Goal: Task Accomplishment & Management: Use online tool/utility

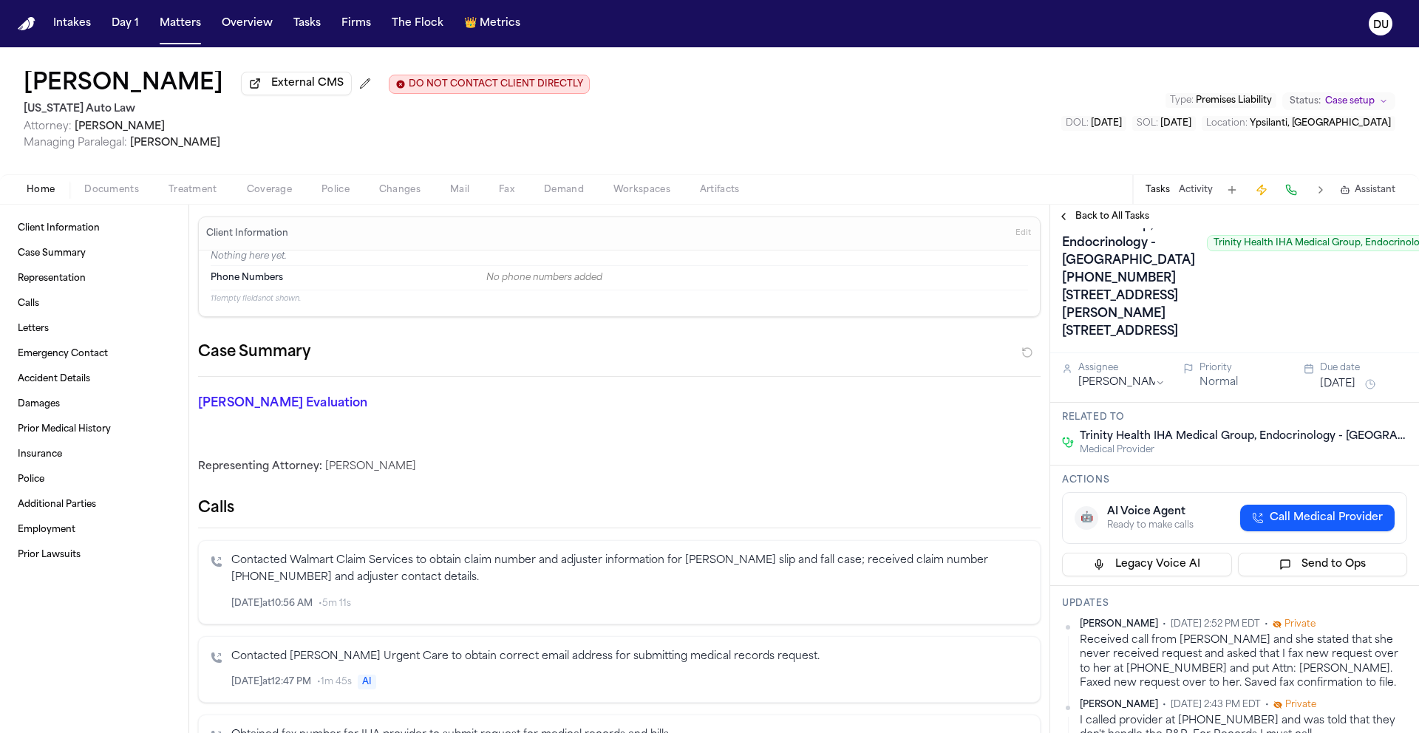
scroll to position [98, 0]
click at [24, 30] on nav "Intakes Day 1 Matters Overview Tasks Firms The Flock 👑 Metrics DU" at bounding box center [709, 23] width 1419 height 47
click at [27, 20] on img "Home" at bounding box center [27, 24] width 18 height 14
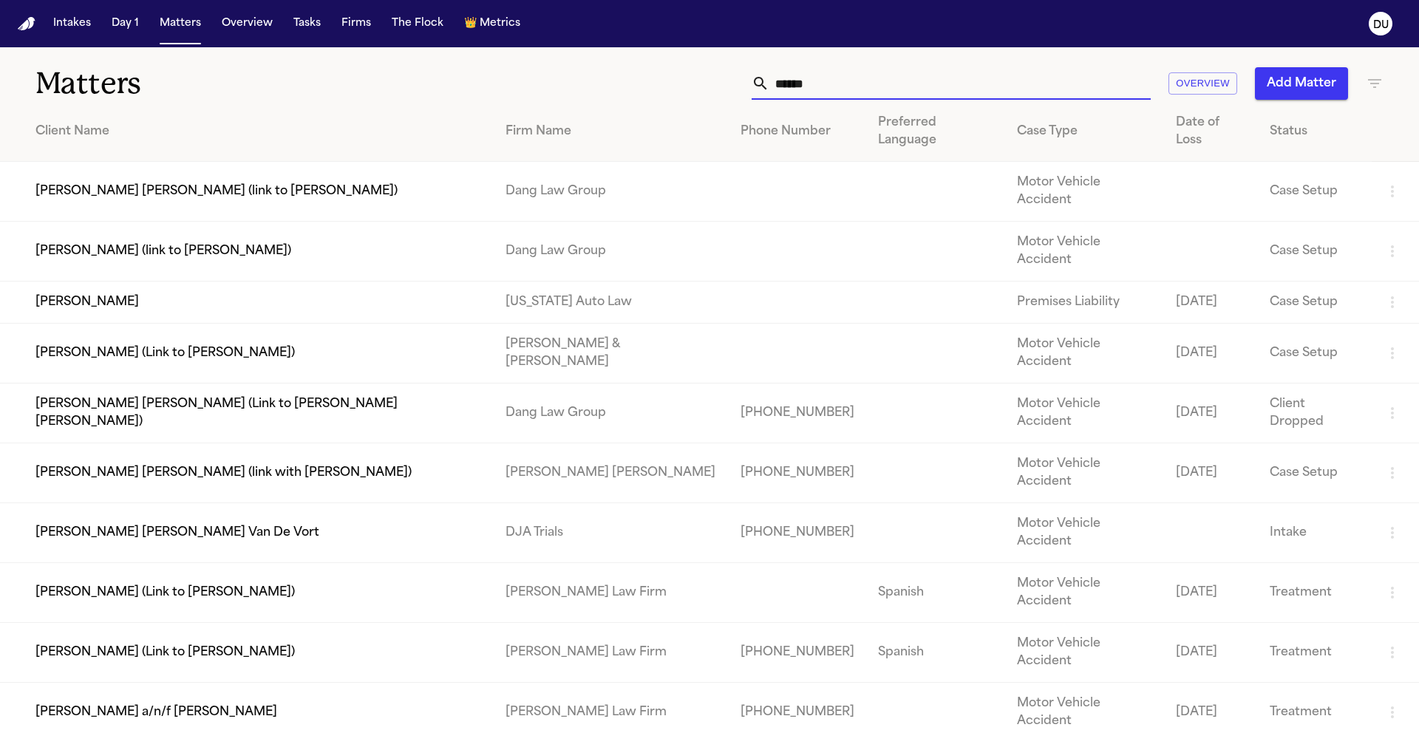
drag, startPoint x: 768, startPoint y: 85, endPoint x: 710, endPoint y: 81, distance: 57.8
click at [710, 81] on div "***** Overview Add Matter" at bounding box center [906, 83] width 956 height 33
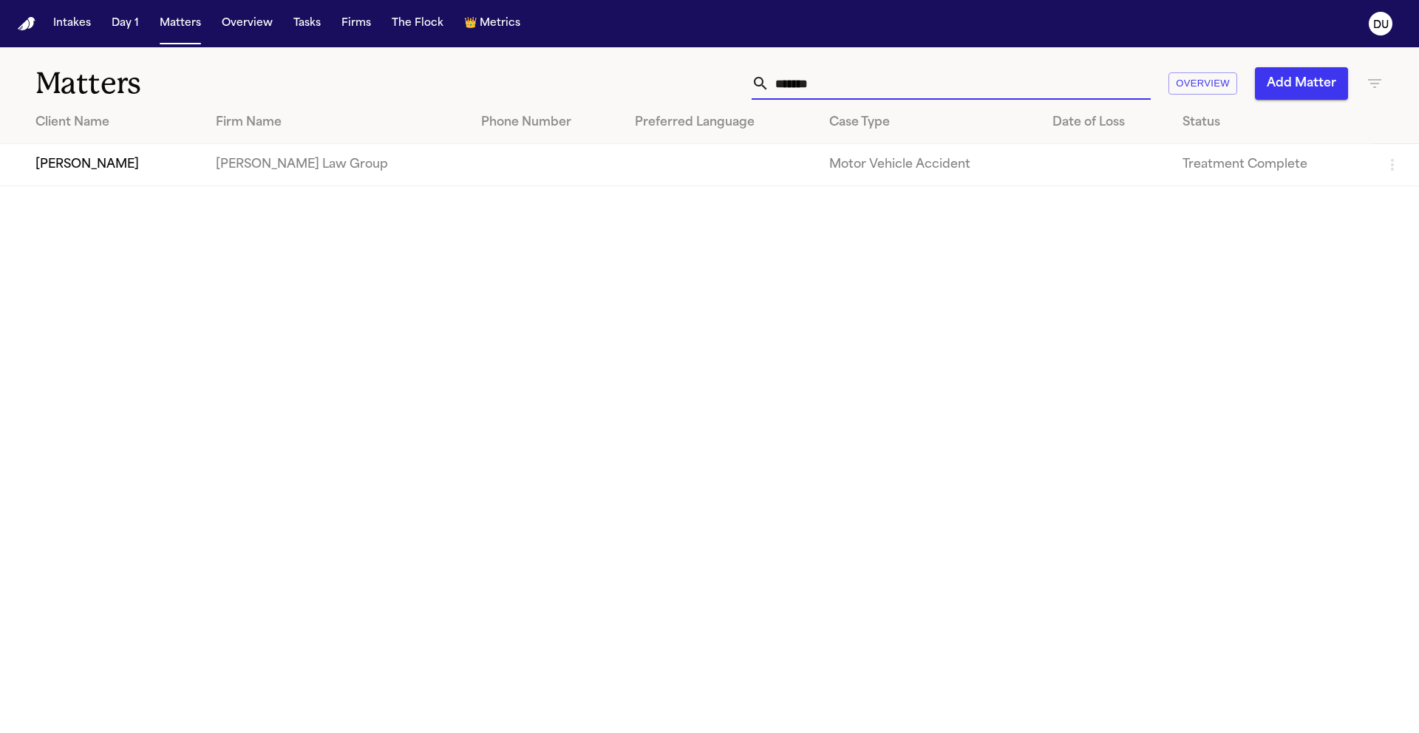
type input "*******"
click at [151, 177] on td "[PERSON_NAME]" at bounding box center [102, 165] width 204 height 42
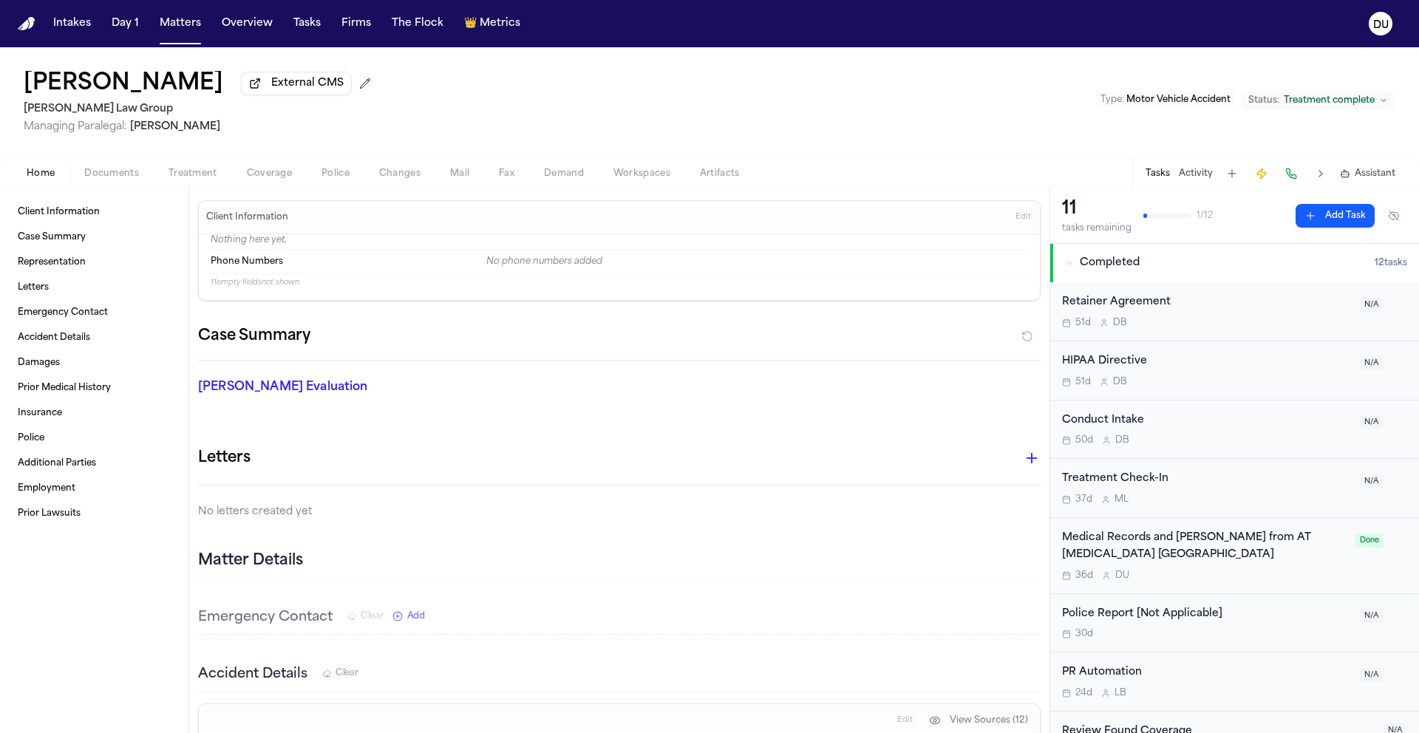
click at [275, 89] on button "External CMS" at bounding box center [296, 84] width 111 height 24
click at [18, 20] on img "Home" at bounding box center [27, 24] width 18 height 14
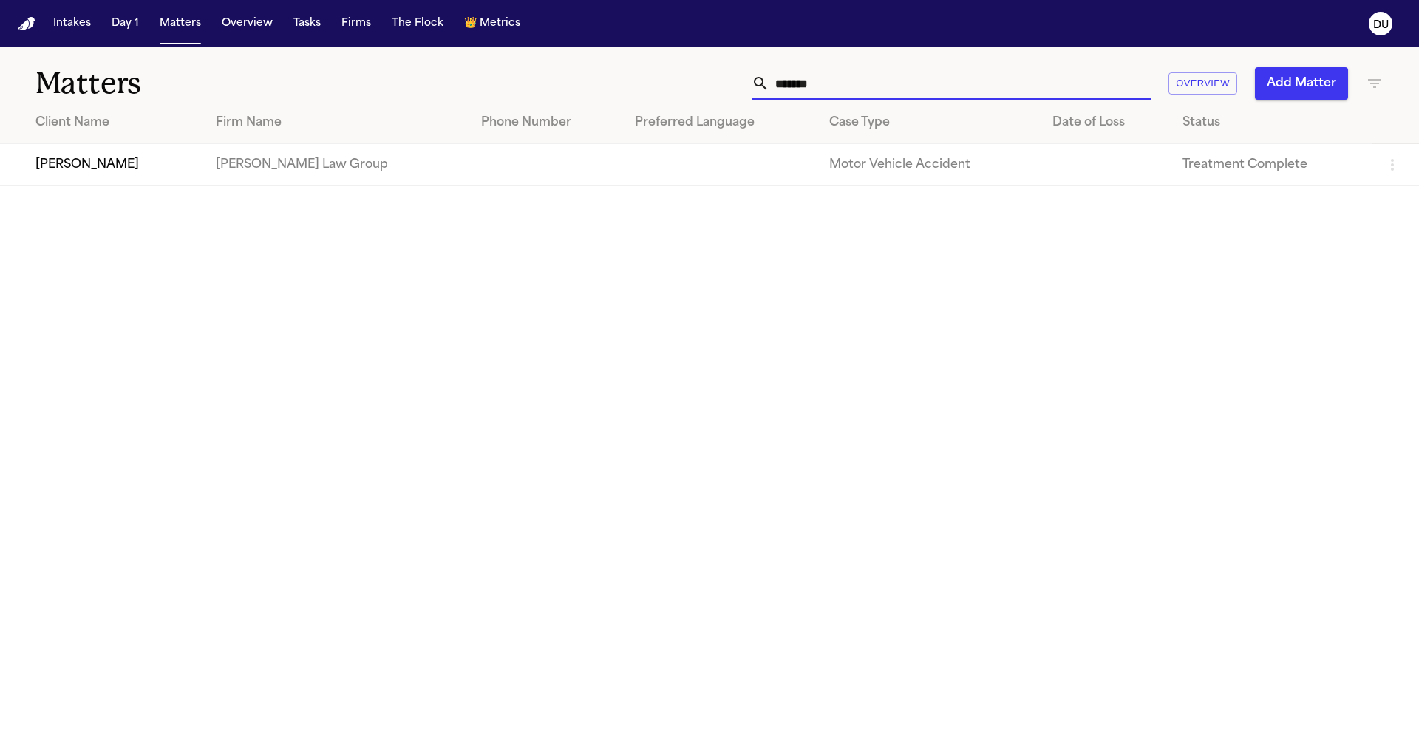
drag, startPoint x: 886, startPoint y: 89, endPoint x: 704, endPoint y: 89, distance: 181.8
click at [704, 89] on div "******* Overview Add Matter" at bounding box center [906, 83] width 956 height 33
type input "**********"
click at [427, 174] on td "[PHONE_NUMBER]" at bounding box center [505, 165] width 191 height 42
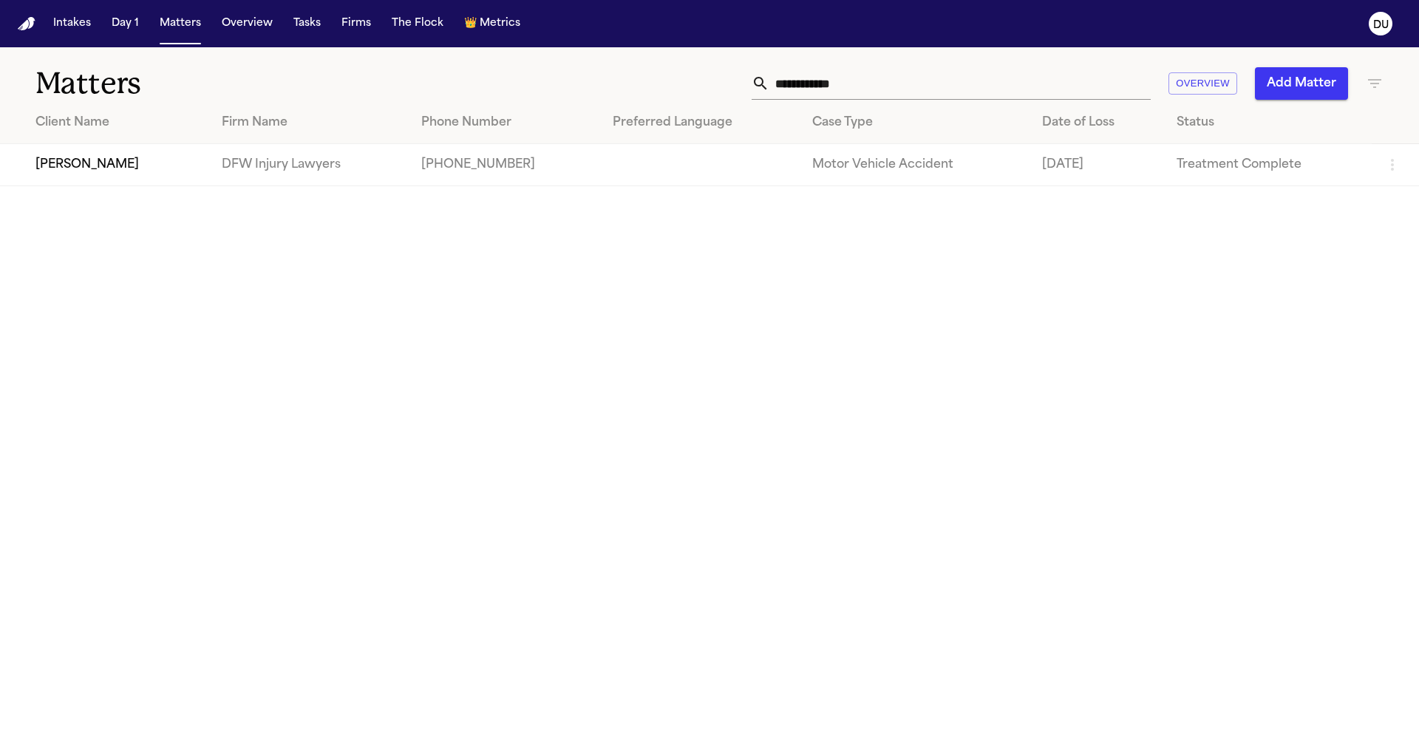
click at [145, 180] on td "[PERSON_NAME]" at bounding box center [105, 165] width 210 height 42
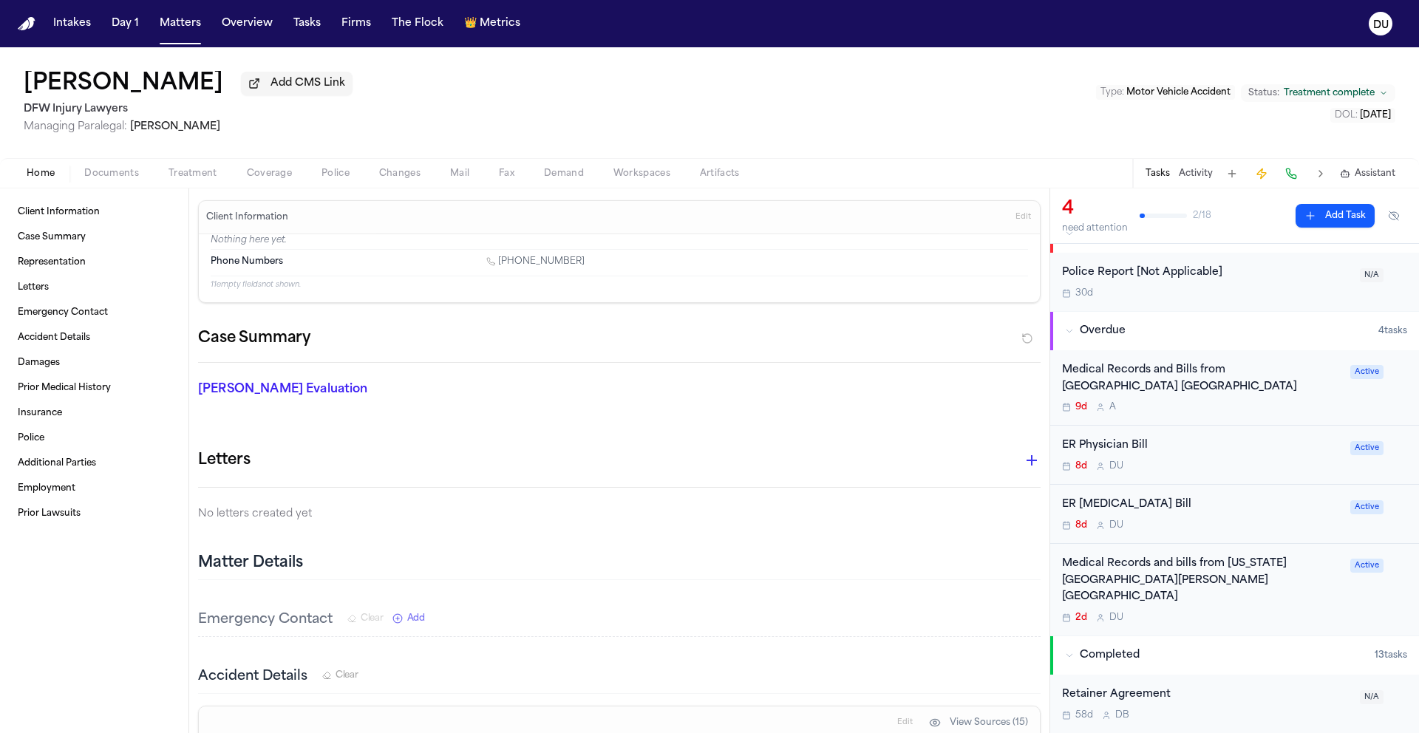
scroll to position [55, 0]
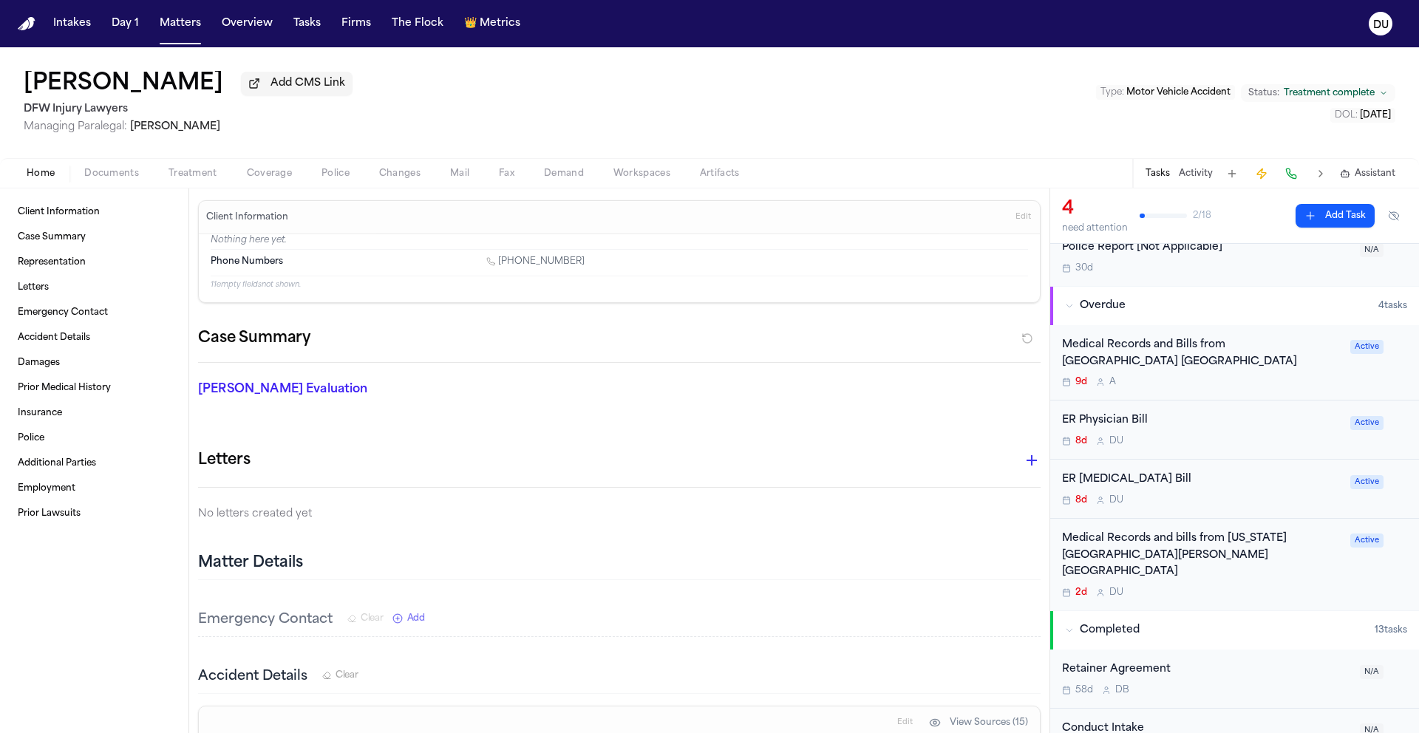
click at [1214, 560] on div "Medical Records and bills from Texas Health Harris Methodist Hospital Southwest…" at bounding box center [1201, 556] width 279 height 50
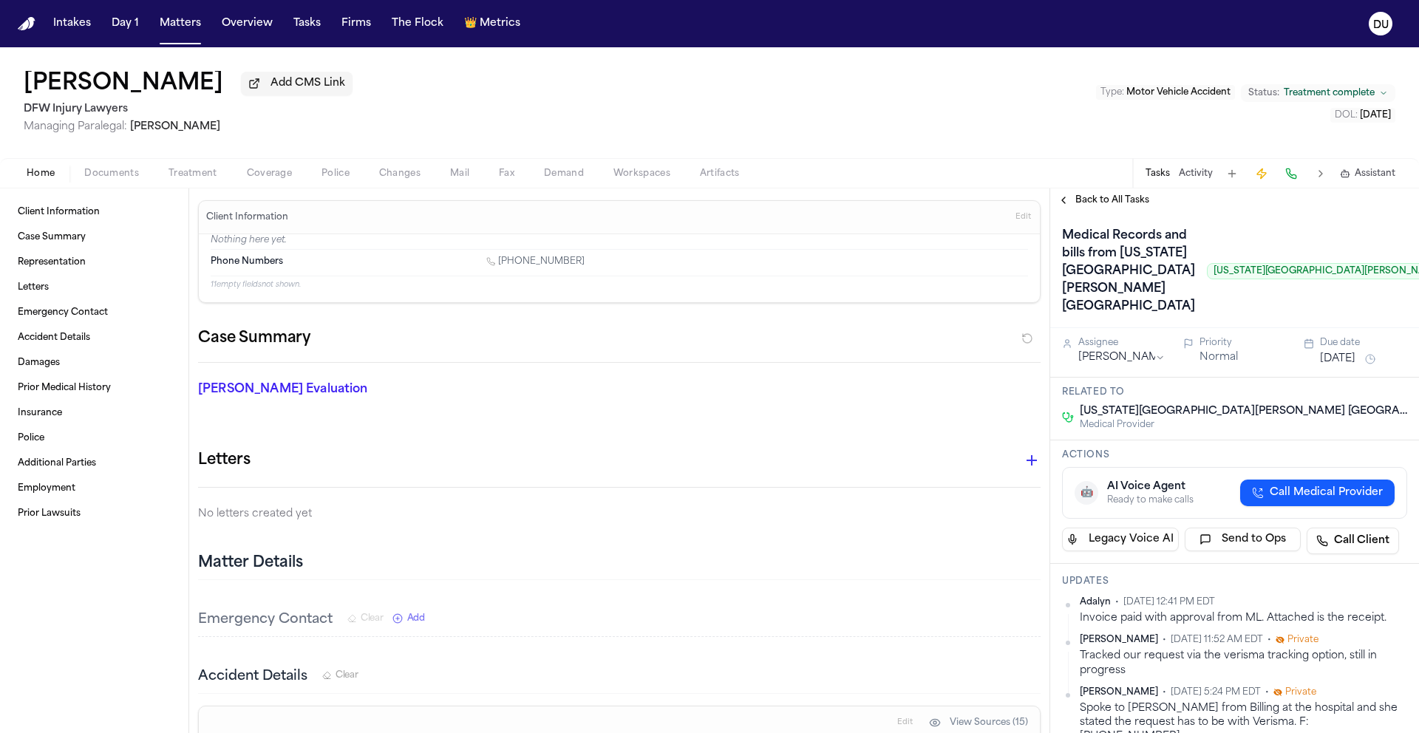
scroll to position [0, 84]
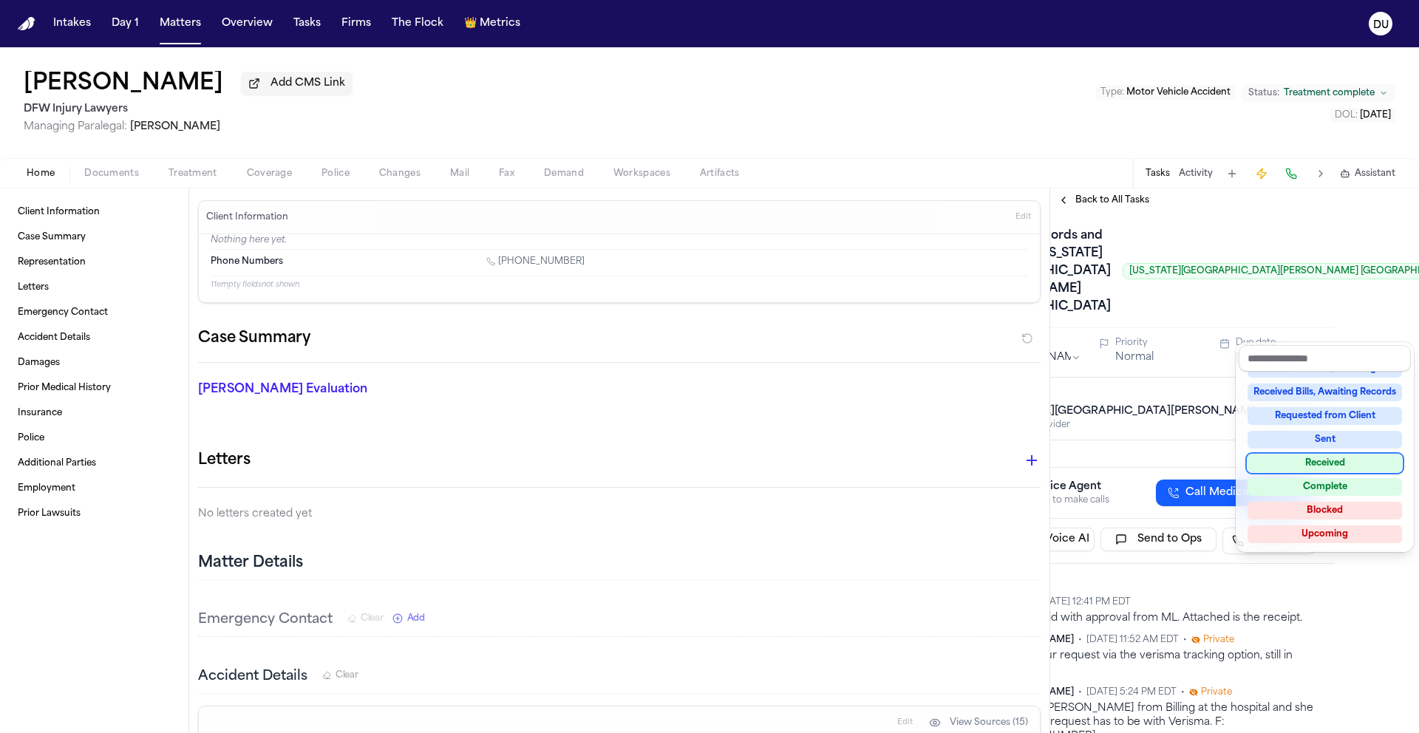
click at [1328, 465] on div "Received" at bounding box center [1325, 464] width 154 height 18
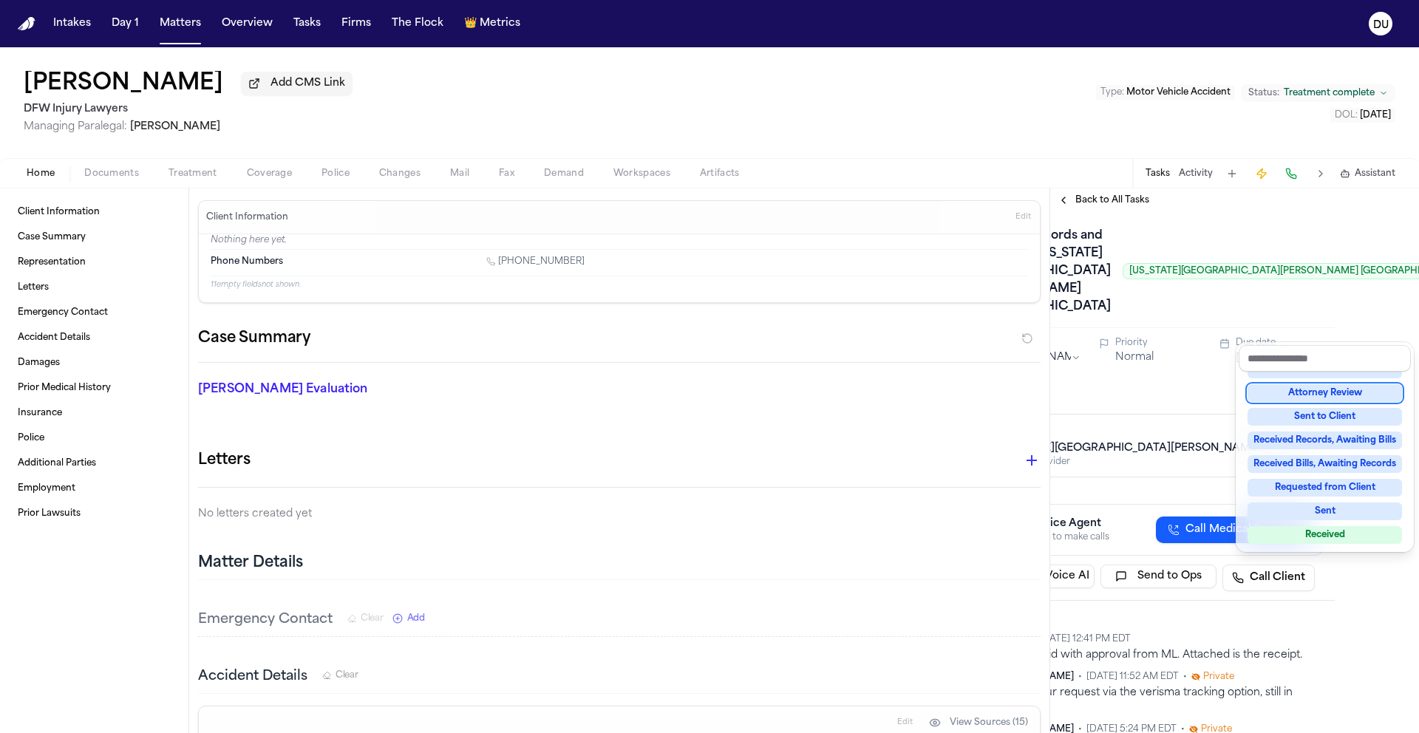
drag, startPoint x: 1220, startPoint y: 270, endPoint x: 1130, endPoint y: 223, distance: 100.8
click at [1220, 270] on div "Medical Records and bills from Texas Health Harris Methodist Hospital Southwest…" at bounding box center [1150, 271] width 345 height 95
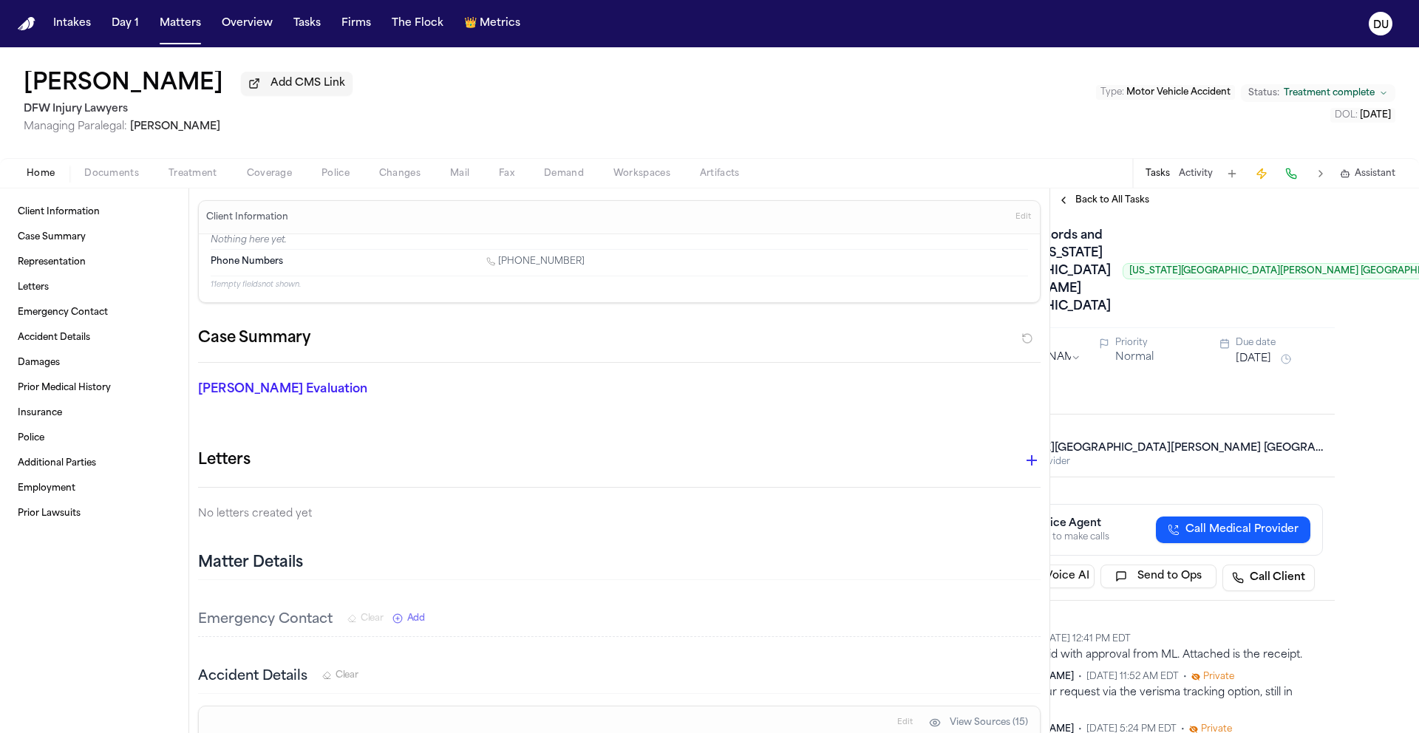
click at [1105, 200] on span "Back to All Tasks" at bounding box center [1113, 200] width 74 height 12
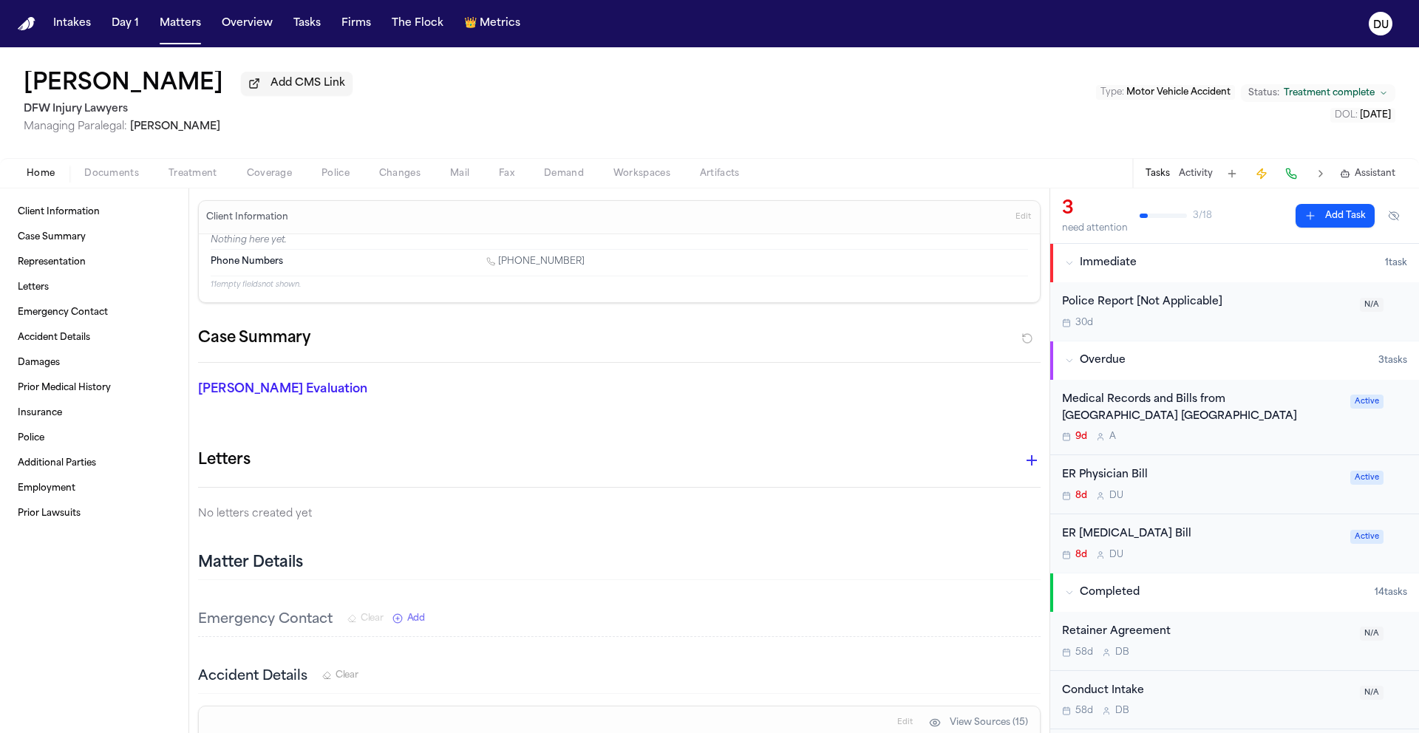
click at [1181, 418] on div "Medical Records and Bills from Kindred Hospital Tarrant County Fort Worth South…" at bounding box center [1201, 409] width 279 height 34
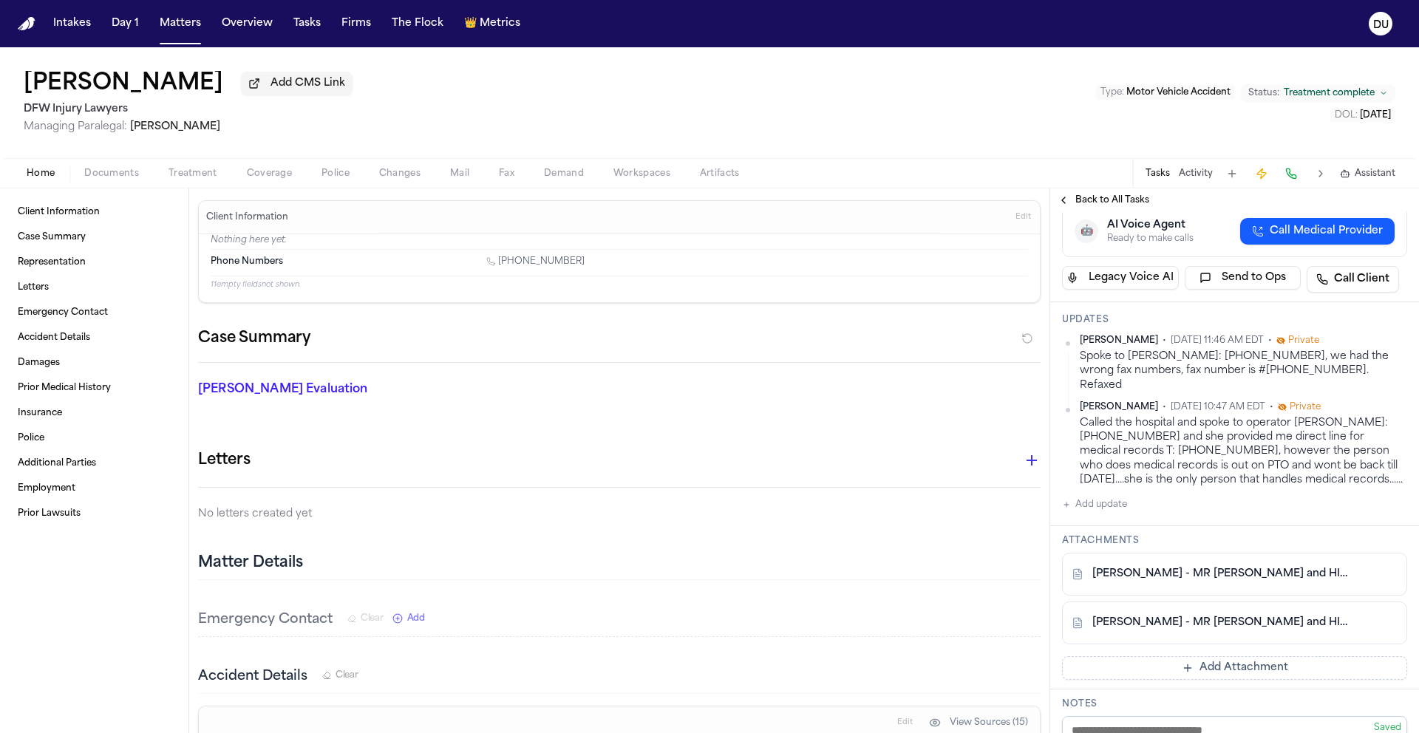
scroll to position [186, 0]
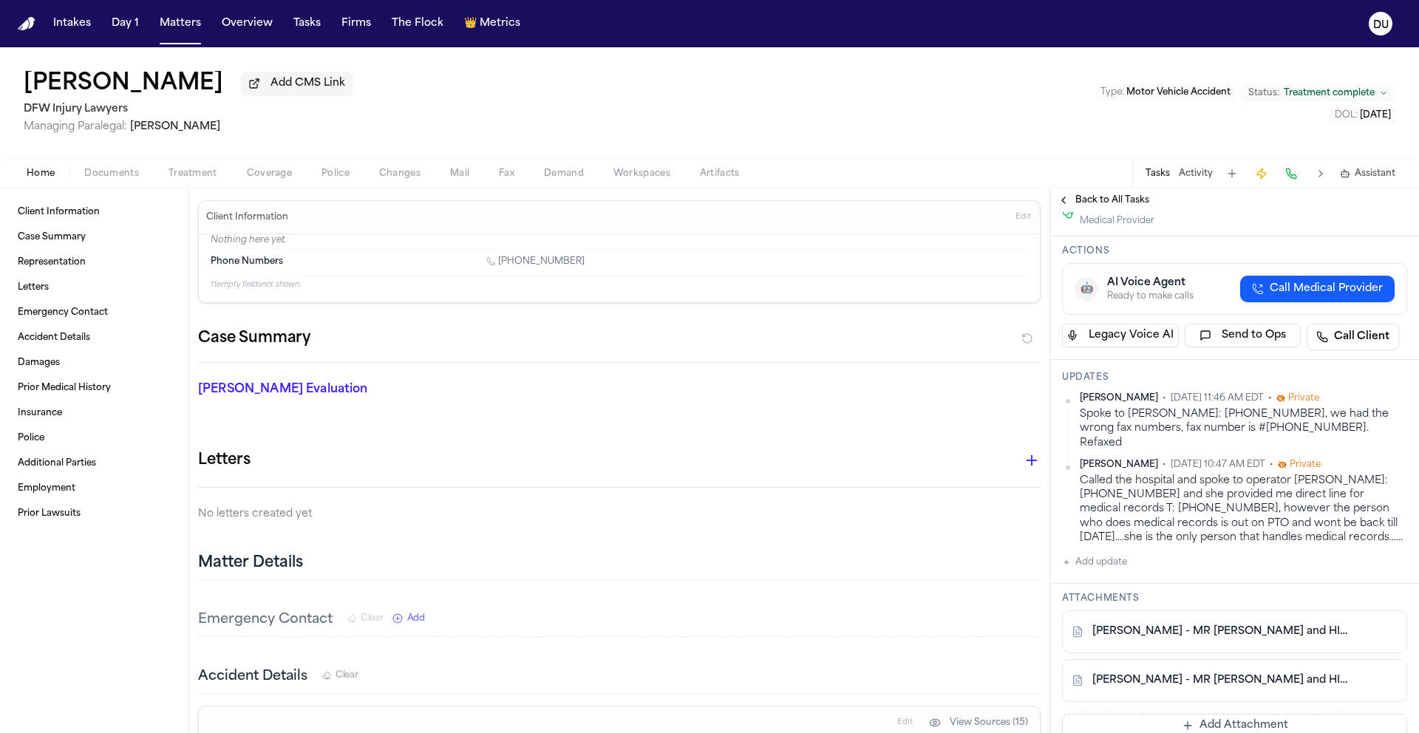
click at [1121, 201] on span "Back to All Tasks" at bounding box center [1113, 200] width 74 height 12
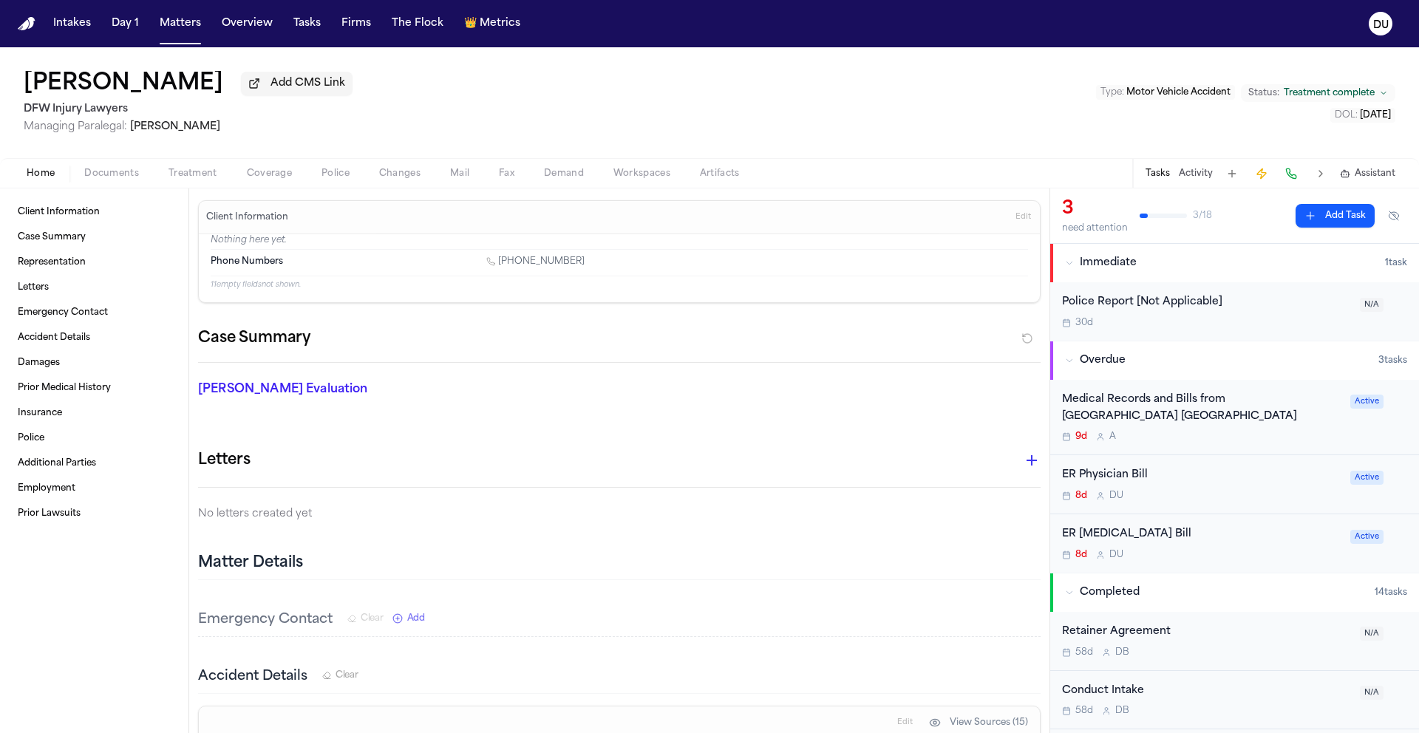
click at [1128, 480] on div "ER Physician Bill" at bounding box center [1201, 475] width 279 height 17
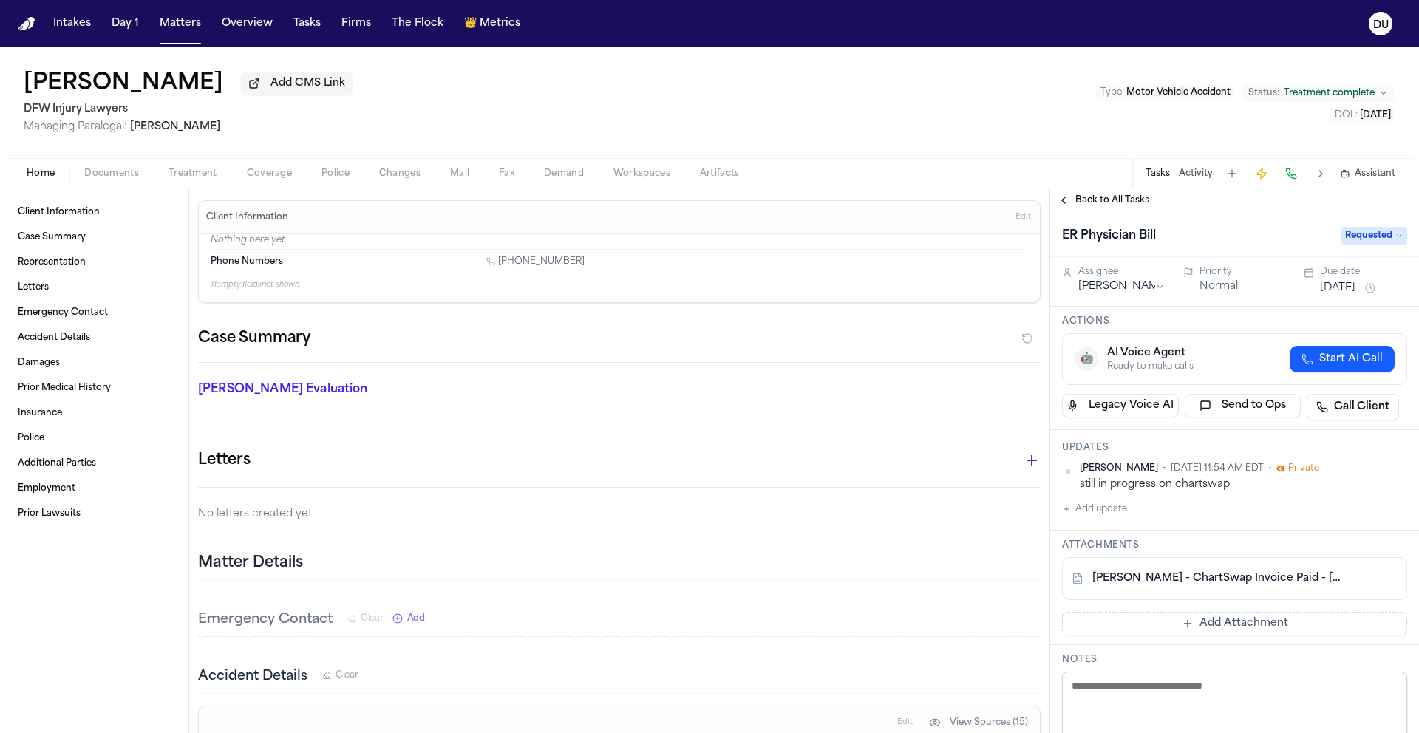
scroll to position [3, 0]
click at [1084, 201] on span "Back to All Tasks" at bounding box center [1113, 200] width 74 height 12
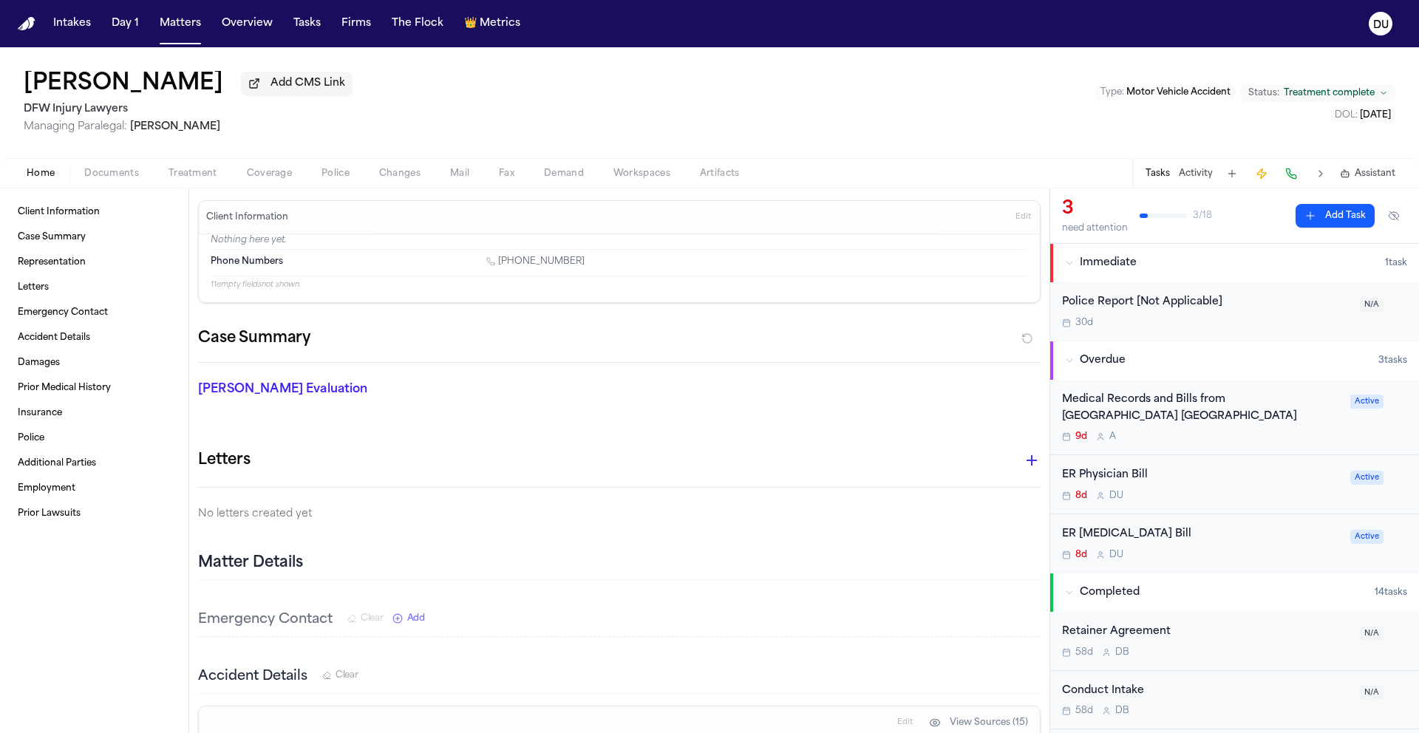
click at [1235, 421] on div "Medical Records and Bills from Kindred Hospital Tarrant County Fort Worth South…" at bounding box center [1201, 409] width 279 height 34
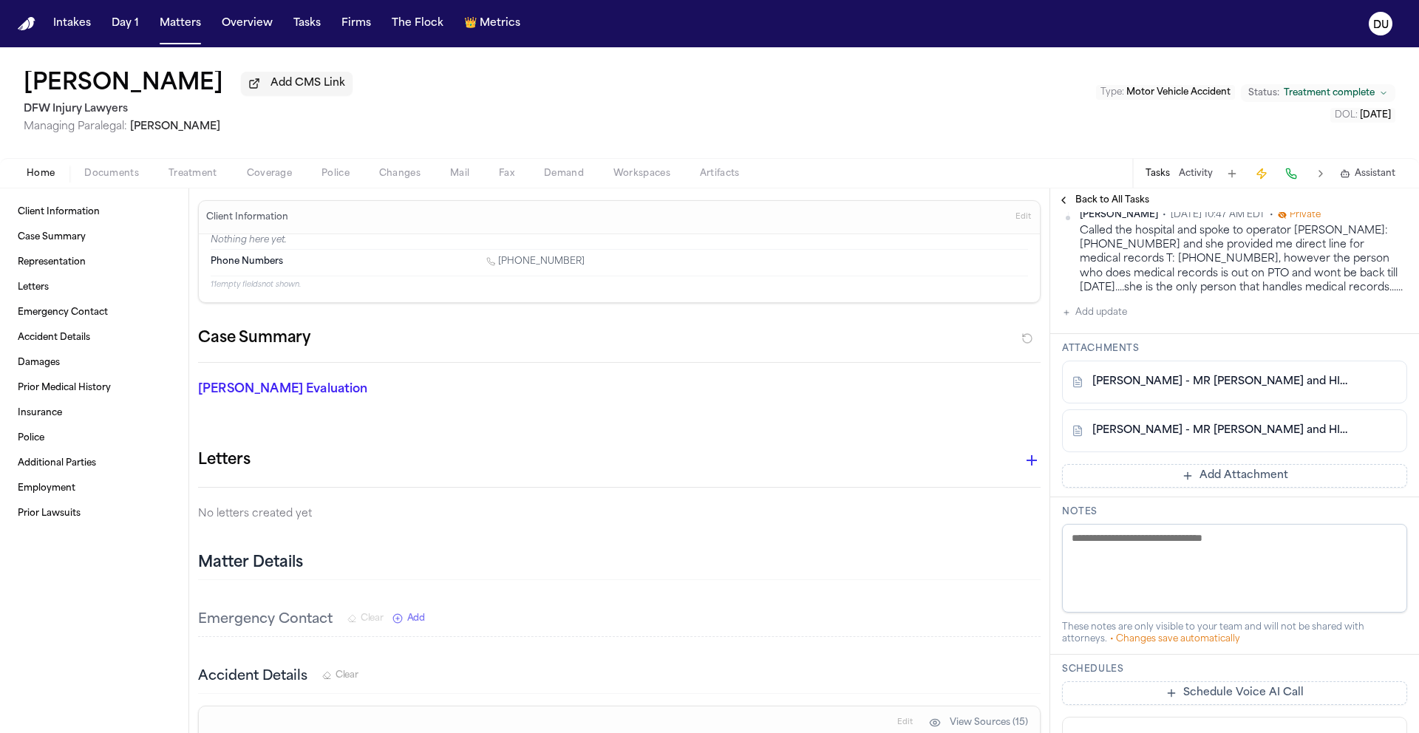
scroll to position [427, 0]
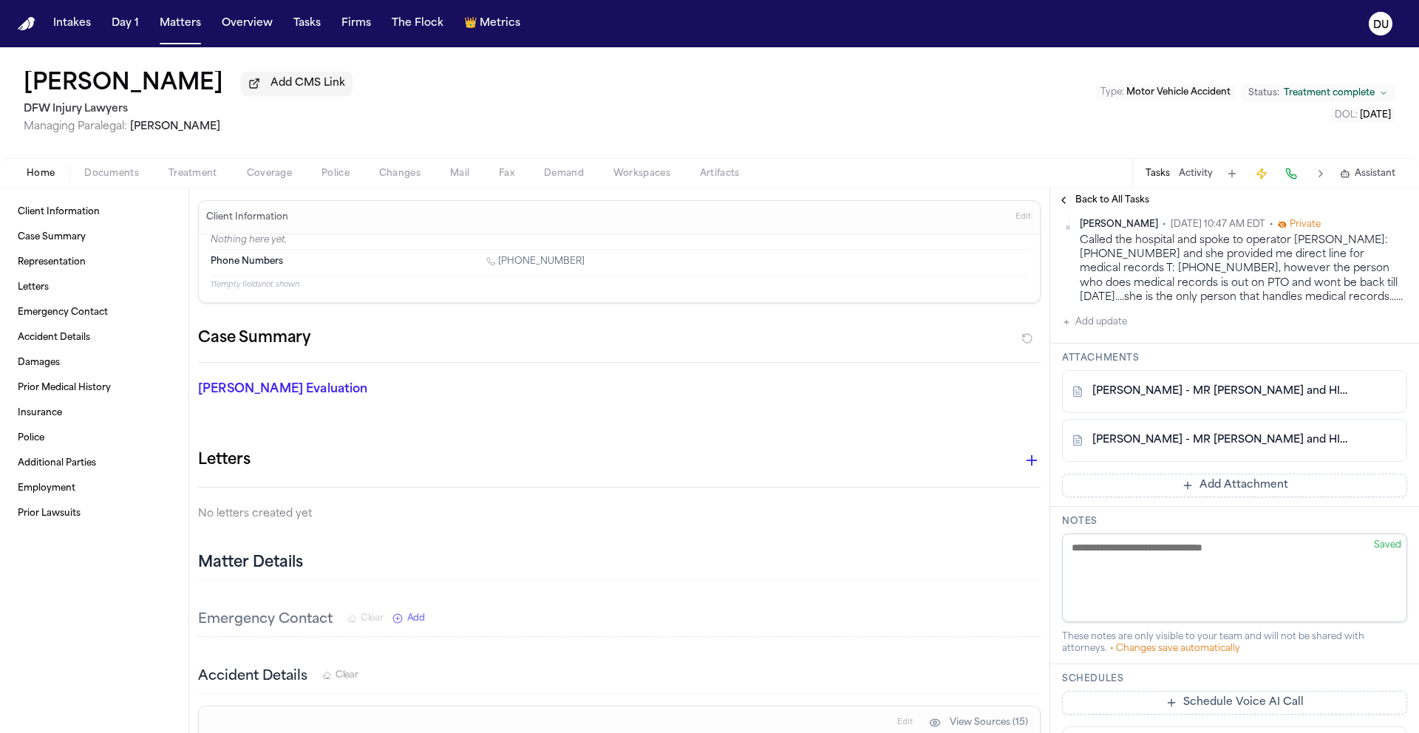
click at [1113, 201] on span "Back to All Tasks" at bounding box center [1113, 200] width 74 height 12
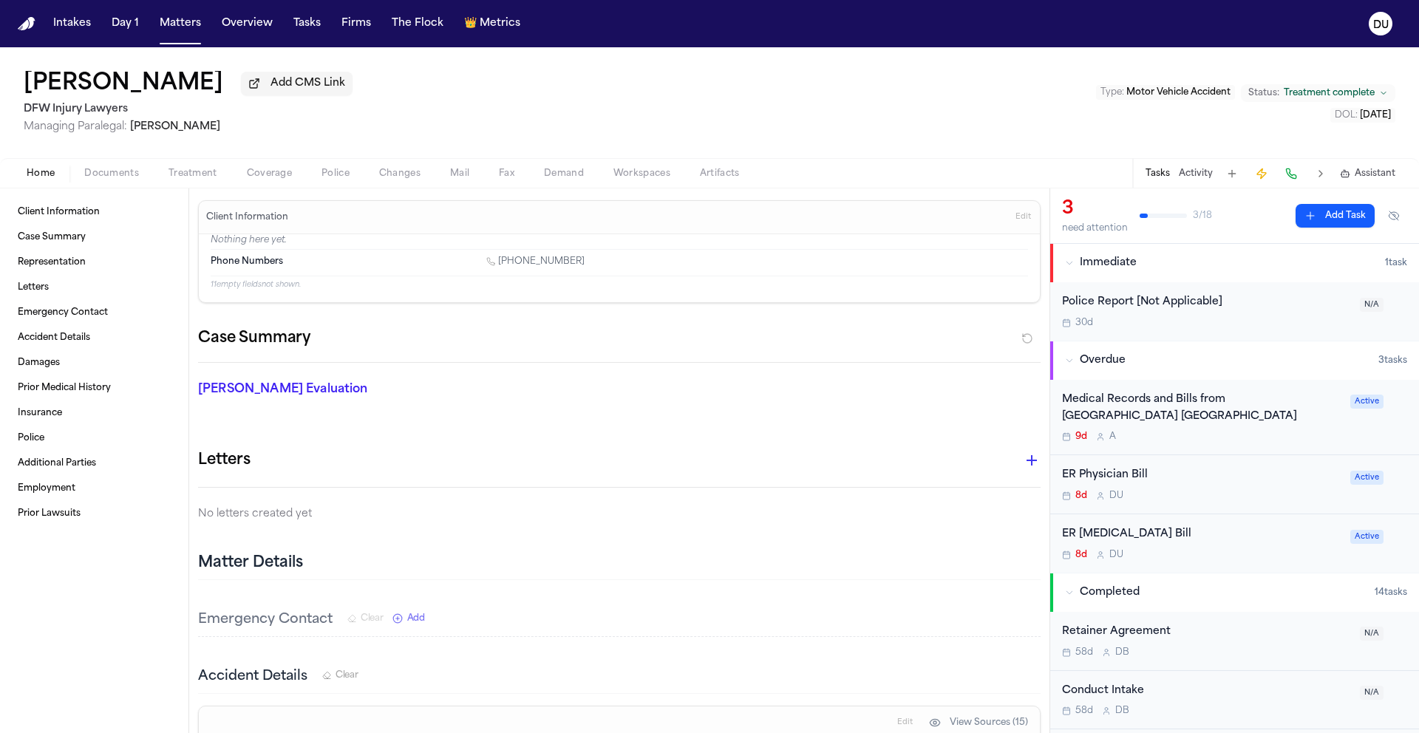
click at [103, 180] on span "Documents" at bounding box center [111, 174] width 55 height 12
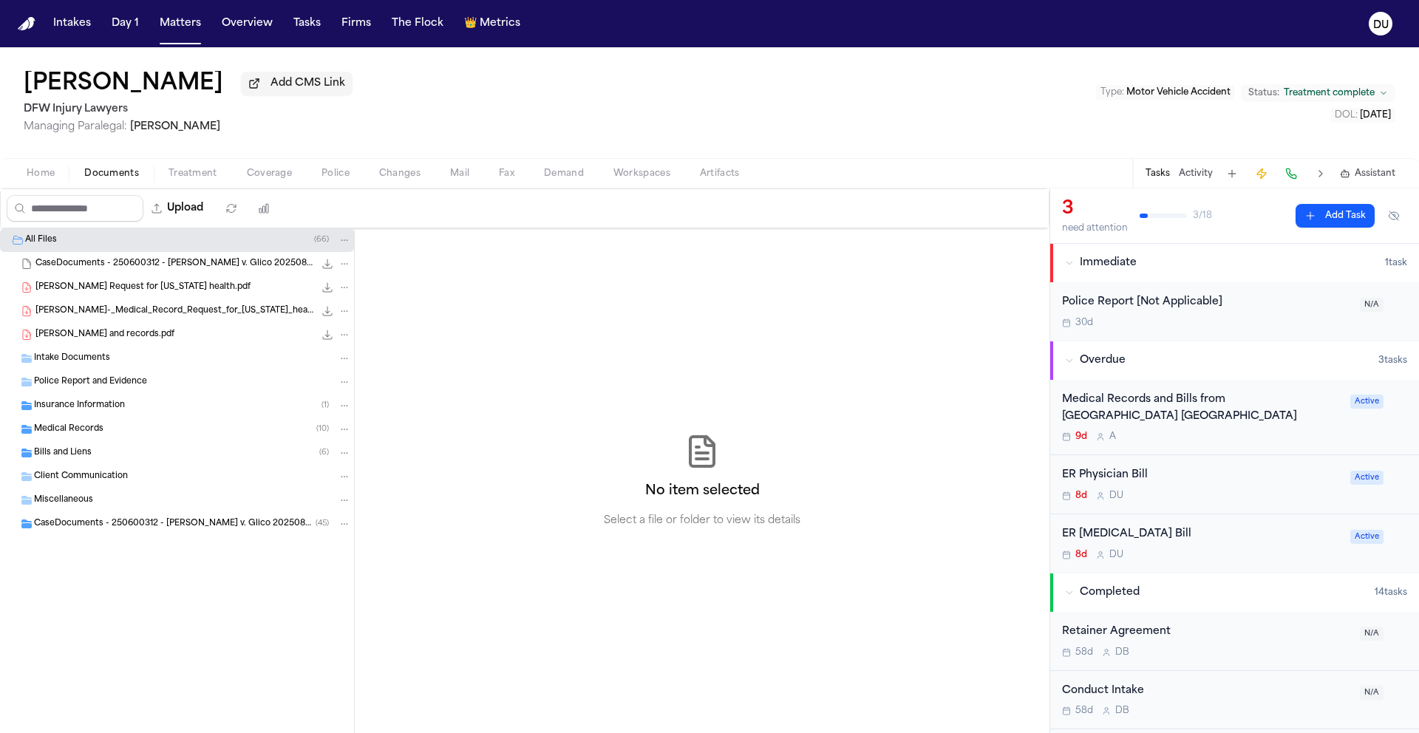
click at [83, 293] on span "J.L- Bill Request for Texas health.pdf" at bounding box center [142, 288] width 215 height 13
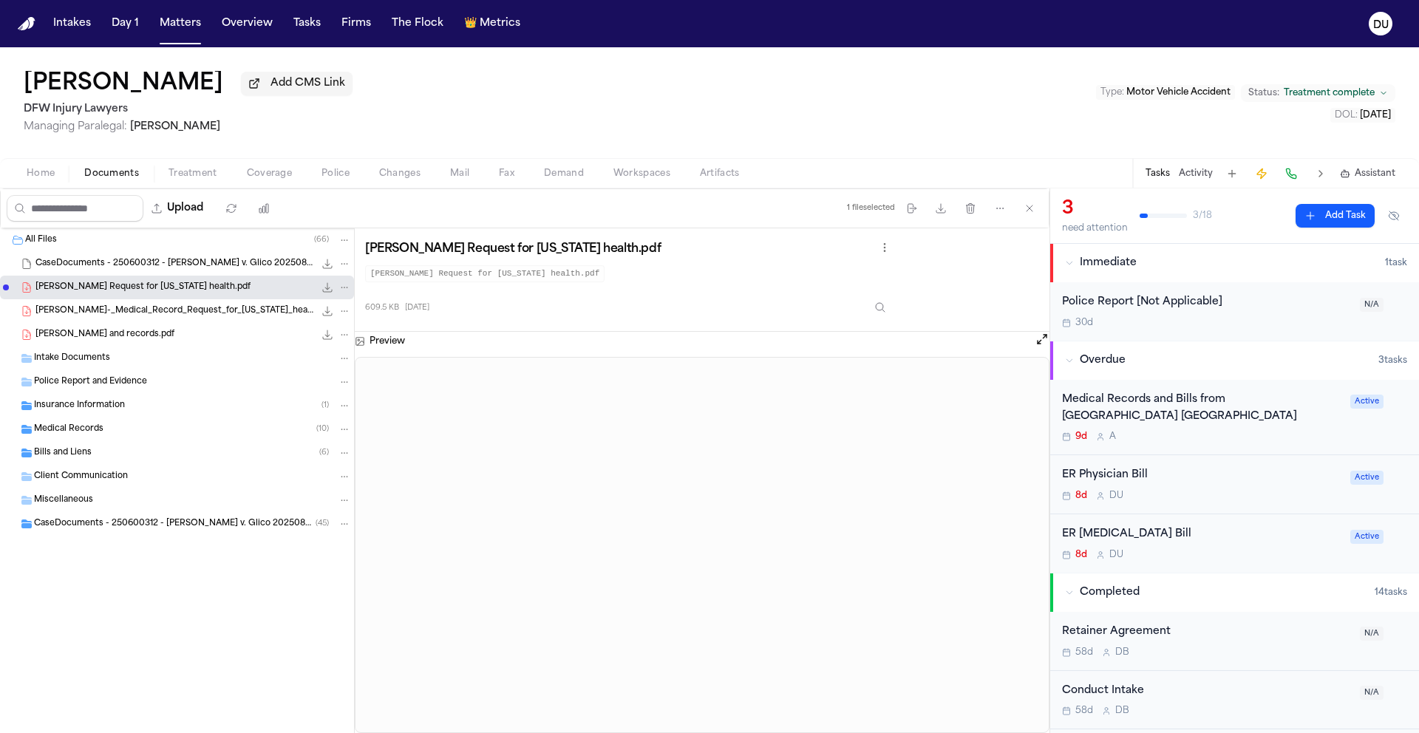
click at [112, 339] on span "Lowe, Jessica bill and records.pdf" at bounding box center [104, 335] width 139 height 13
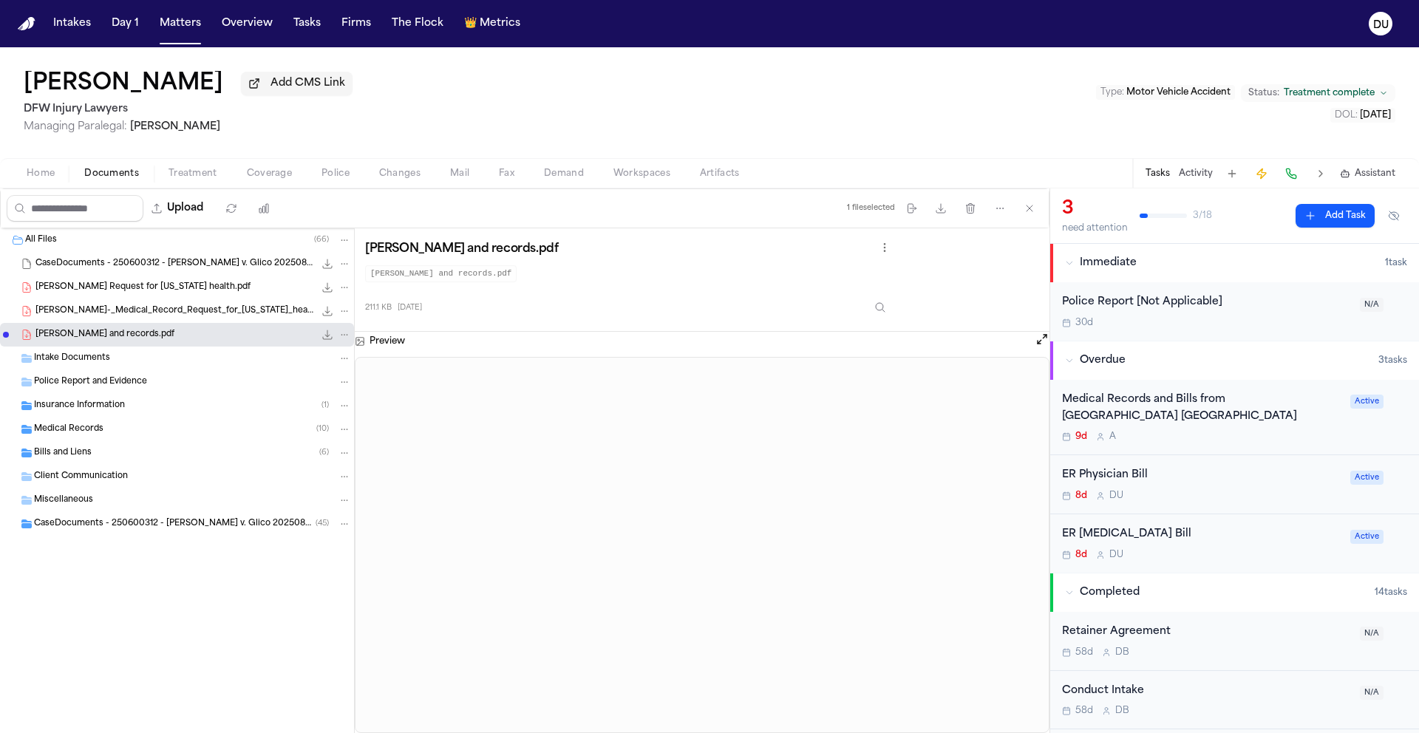
click at [122, 315] on span "J.L-_Medical_Record_Request_for_Texas_health.pdf" at bounding box center [174, 311] width 279 height 13
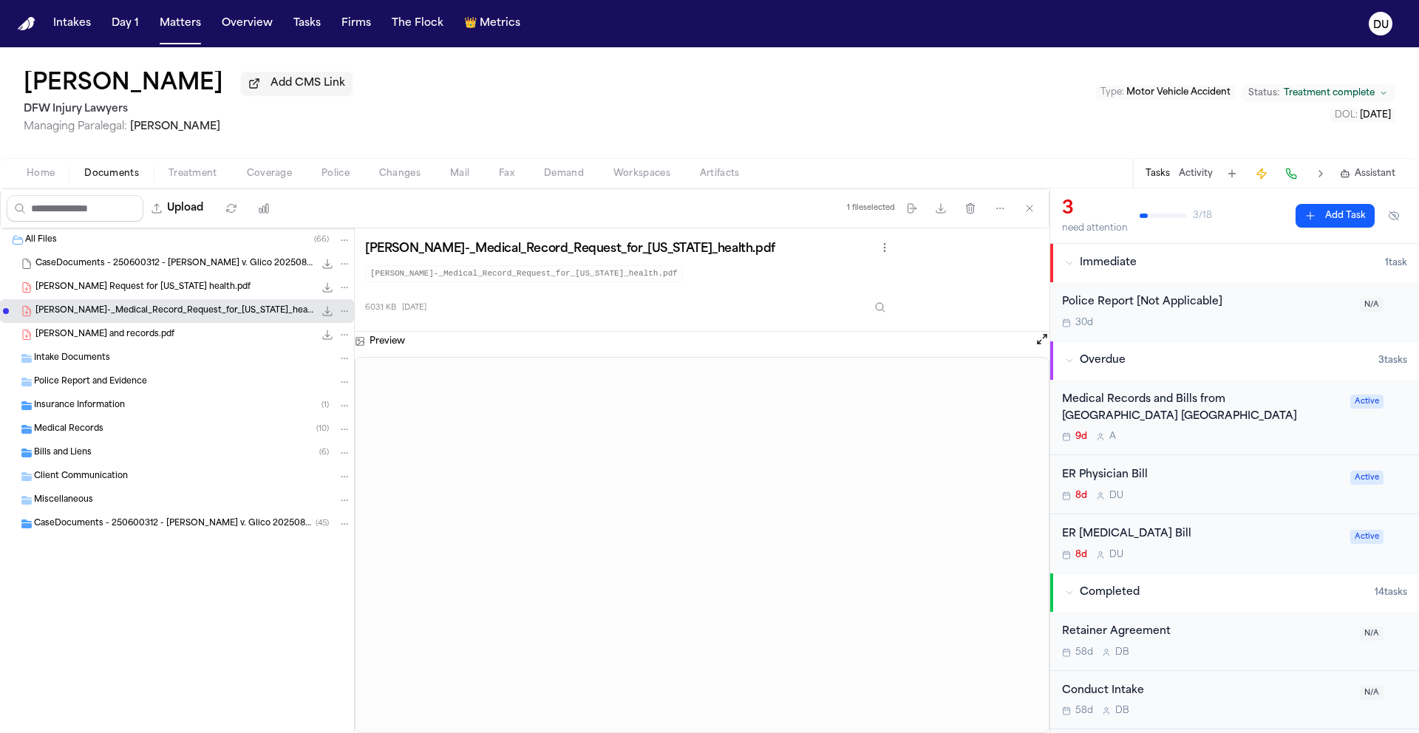
click at [84, 435] on span "Medical Records" at bounding box center [68, 430] width 69 height 13
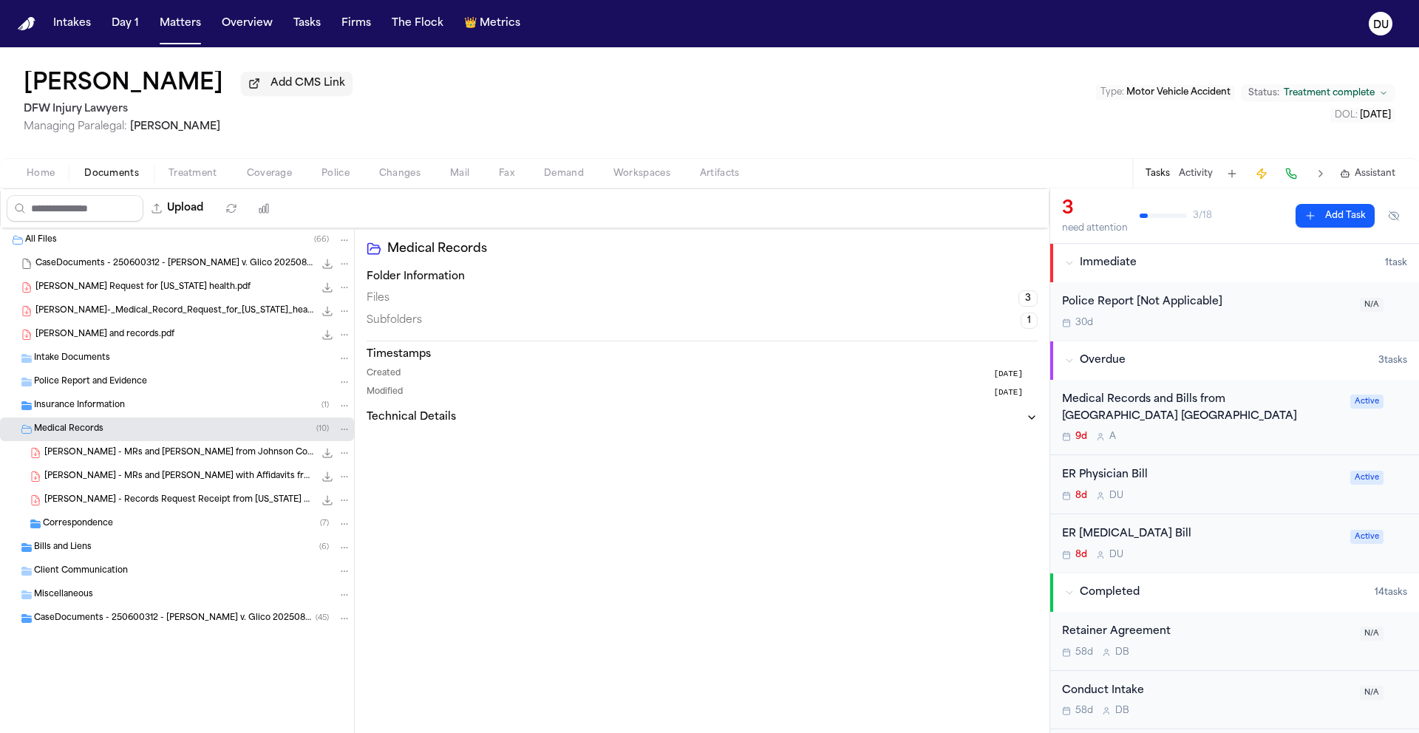
click at [137, 458] on span "J. Lowe - MRs and Bills from Johnson County Pain & Injury and Texas Pain and In…" at bounding box center [179, 453] width 270 height 13
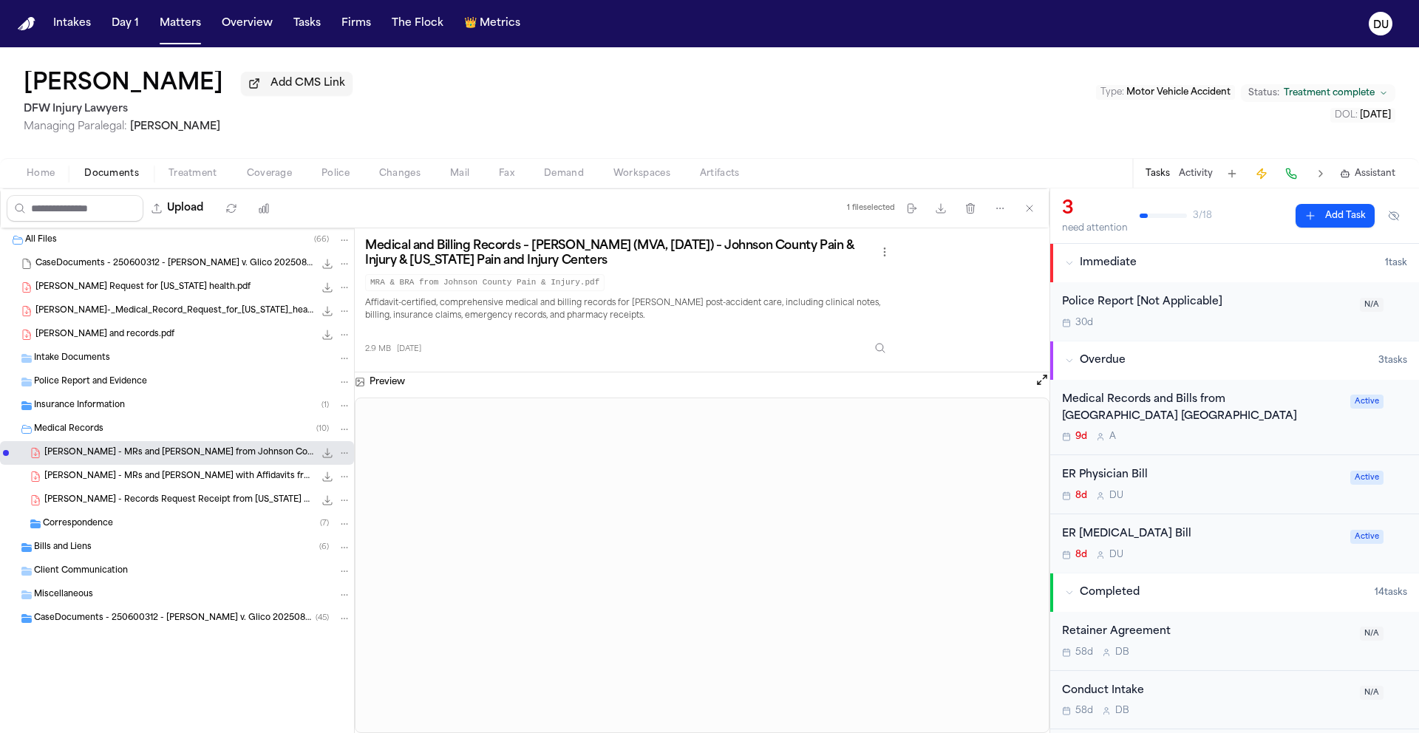
click at [157, 480] on span "J. Lowe - MRs and Bills with Affidavits from Foundation Physicians Group - 7.2.…" at bounding box center [179, 477] width 270 height 13
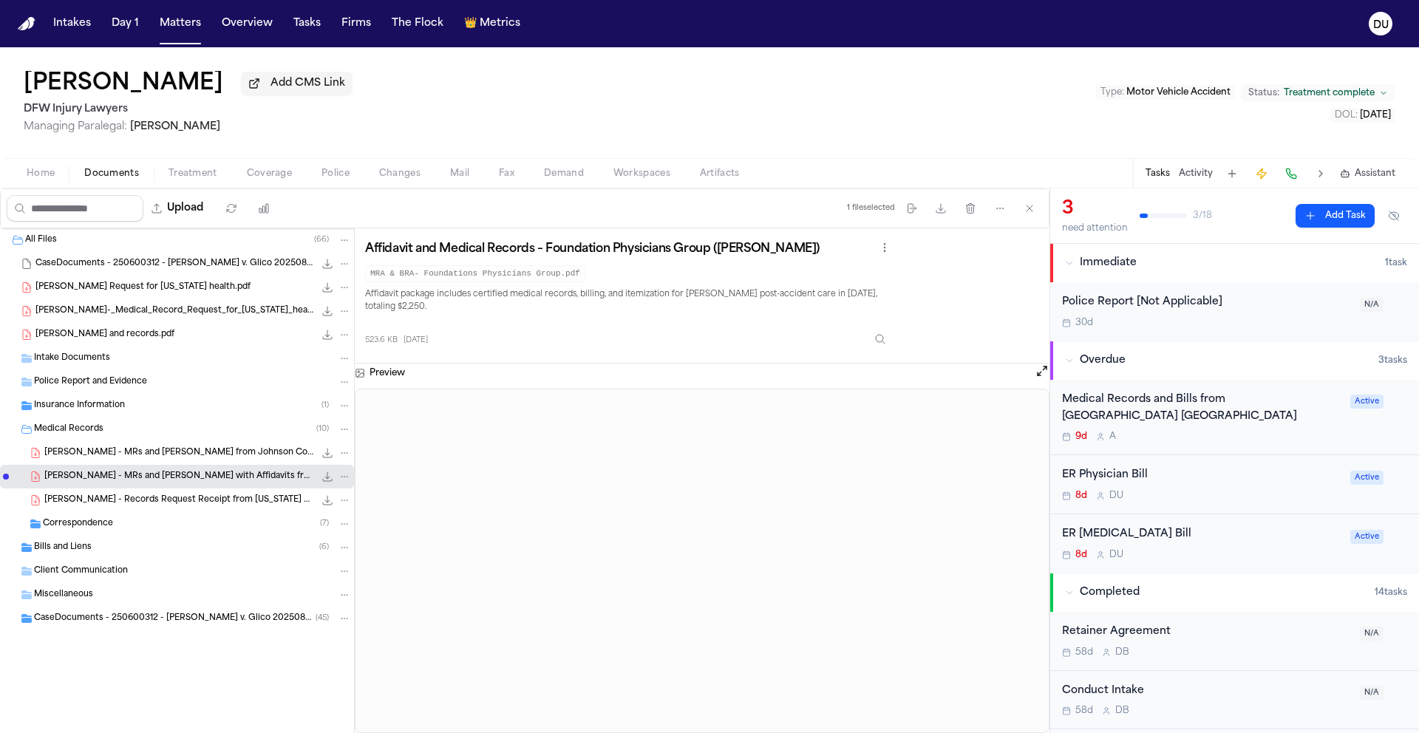
click at [80, 529] on span "Correspondence" at bounding box center [78, 524] width 70 height 13
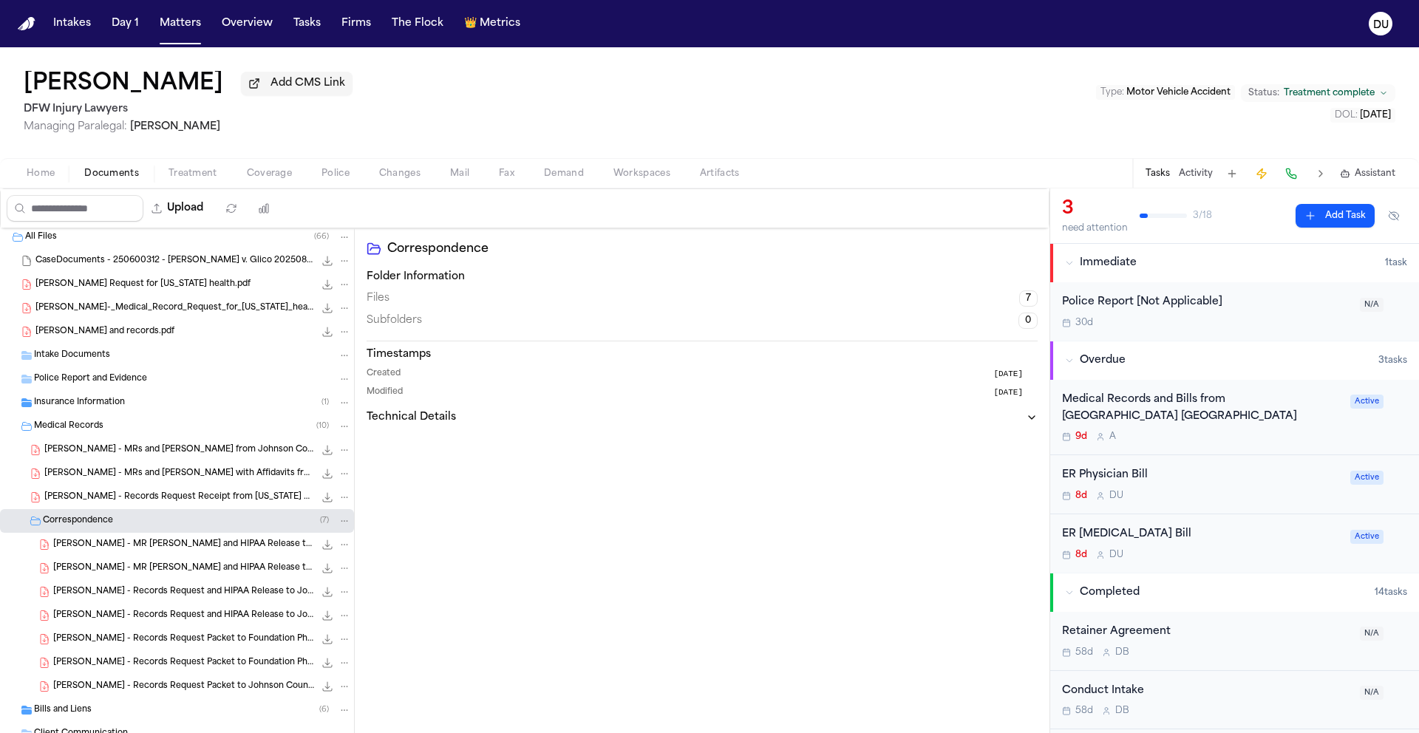
scroll to position [6, 0]
click at [171, 687] on span "J. Lowe - Records Request Packet to Johnson County Pain & Injury - 8.8.25" at bounding box center [183, 684] width 261 height 13
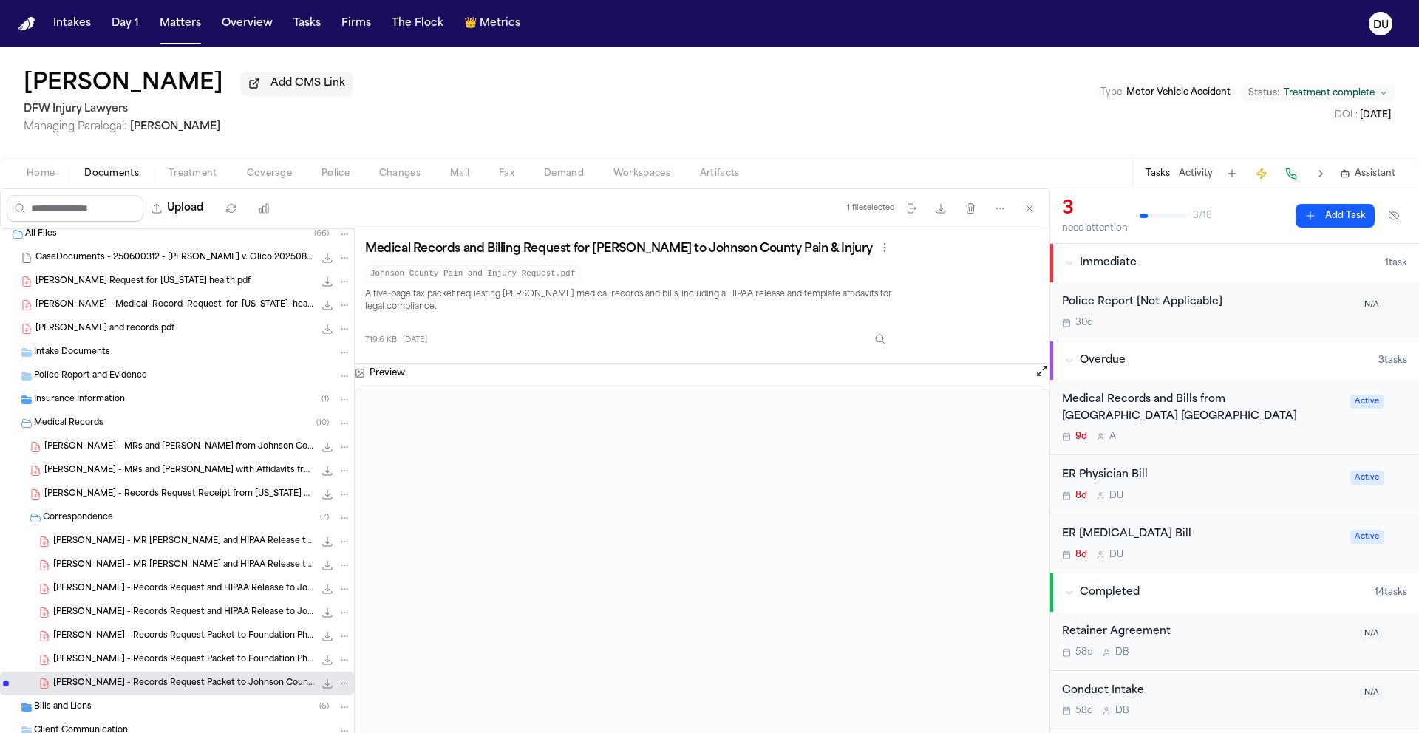
click at [166, 660] on span "J. Lowe - Records Request Packet to Foundation Physicians Group - 8.8.25" at bounding box center [183, 660] width 261 height 13
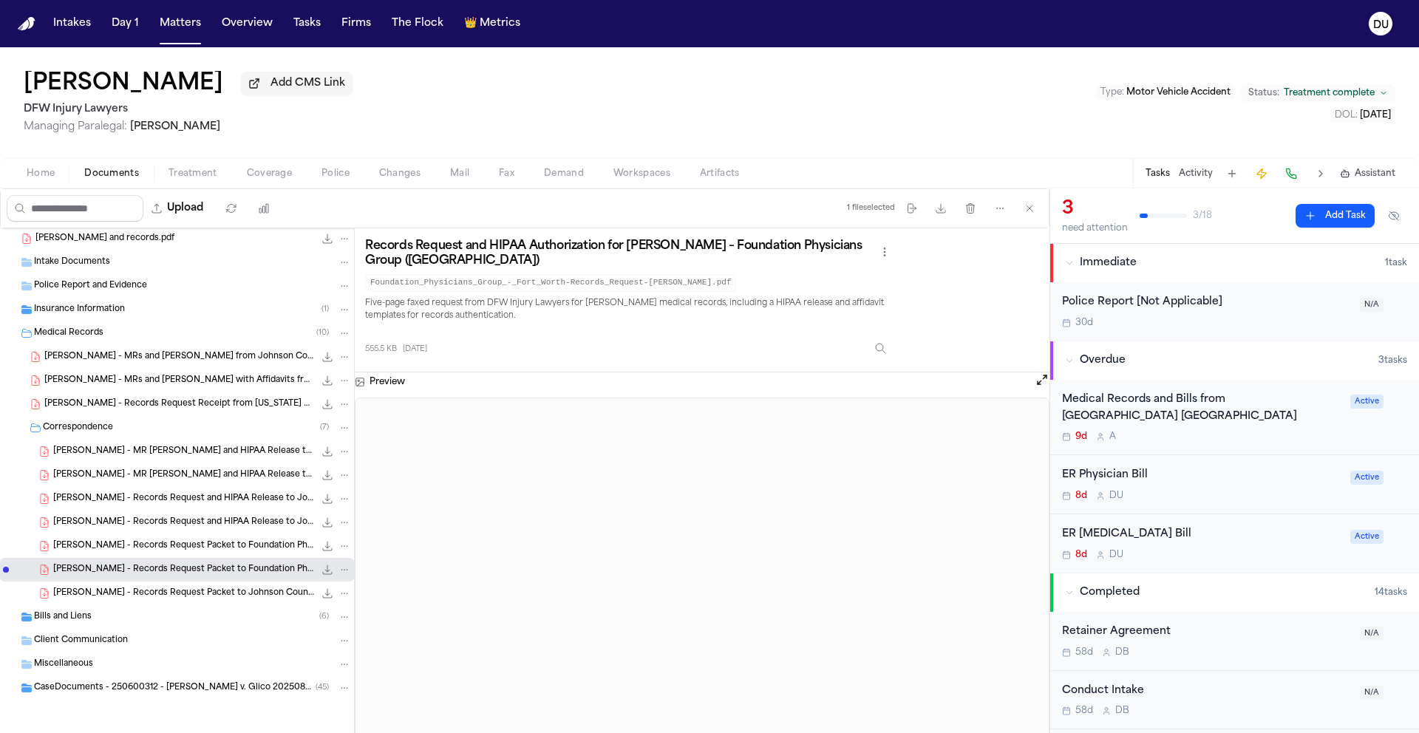
scroll to position [100, 0]
click at [55, 617] on span "Bills and Liens" at bounding box center [63, 617] width 58 height 13
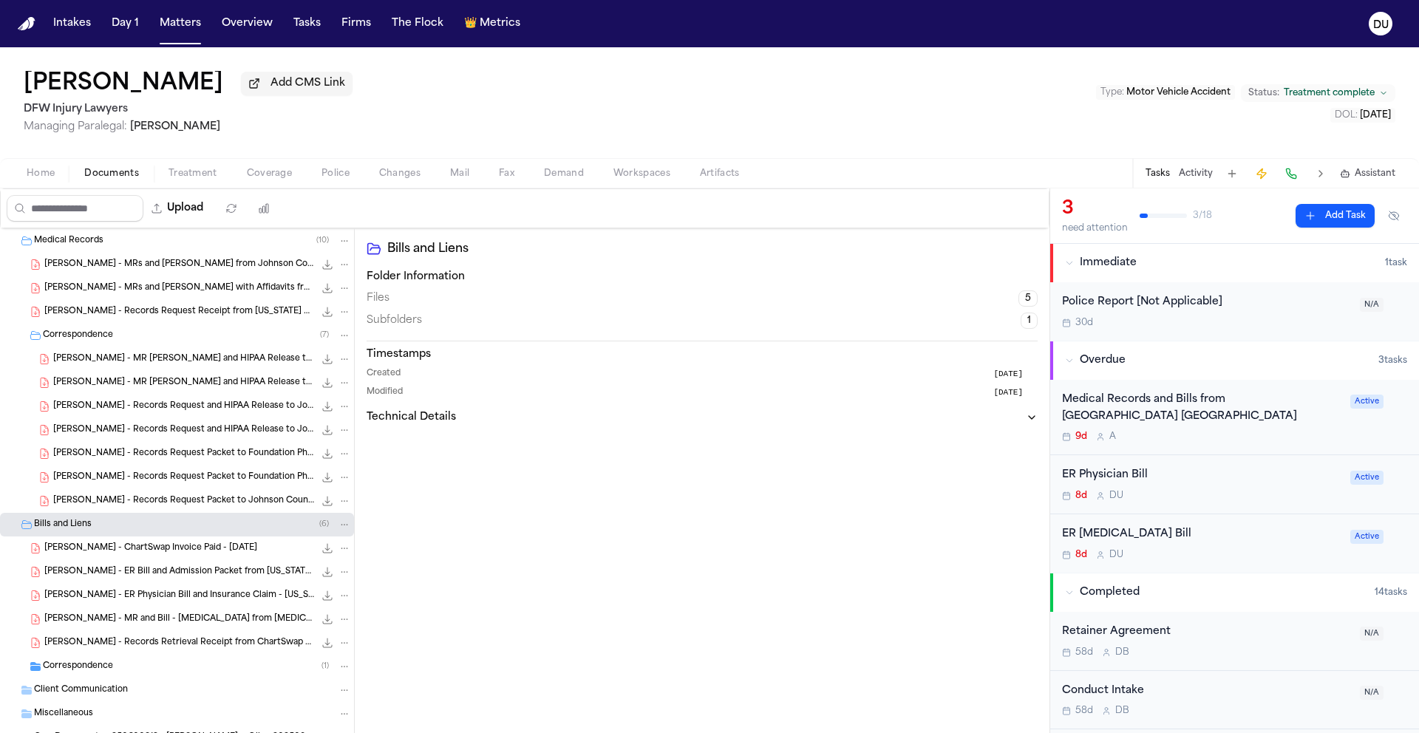
scroll to position [200, 0]
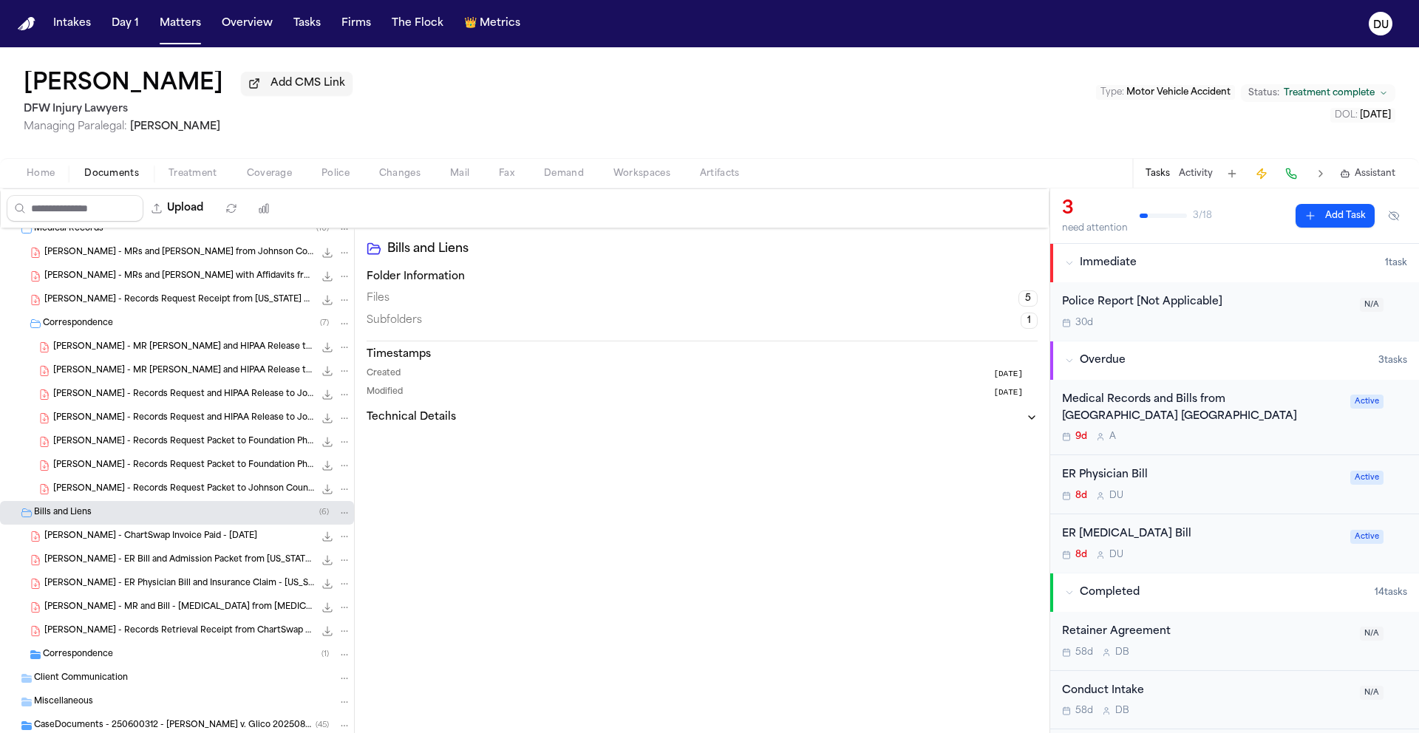
click at [175, 611] on span "J. Lowe - MR and Bill - Radiology from Radiology Associates of North Texas - 6.…" at bounding box center [179, 608] width 270 height 13
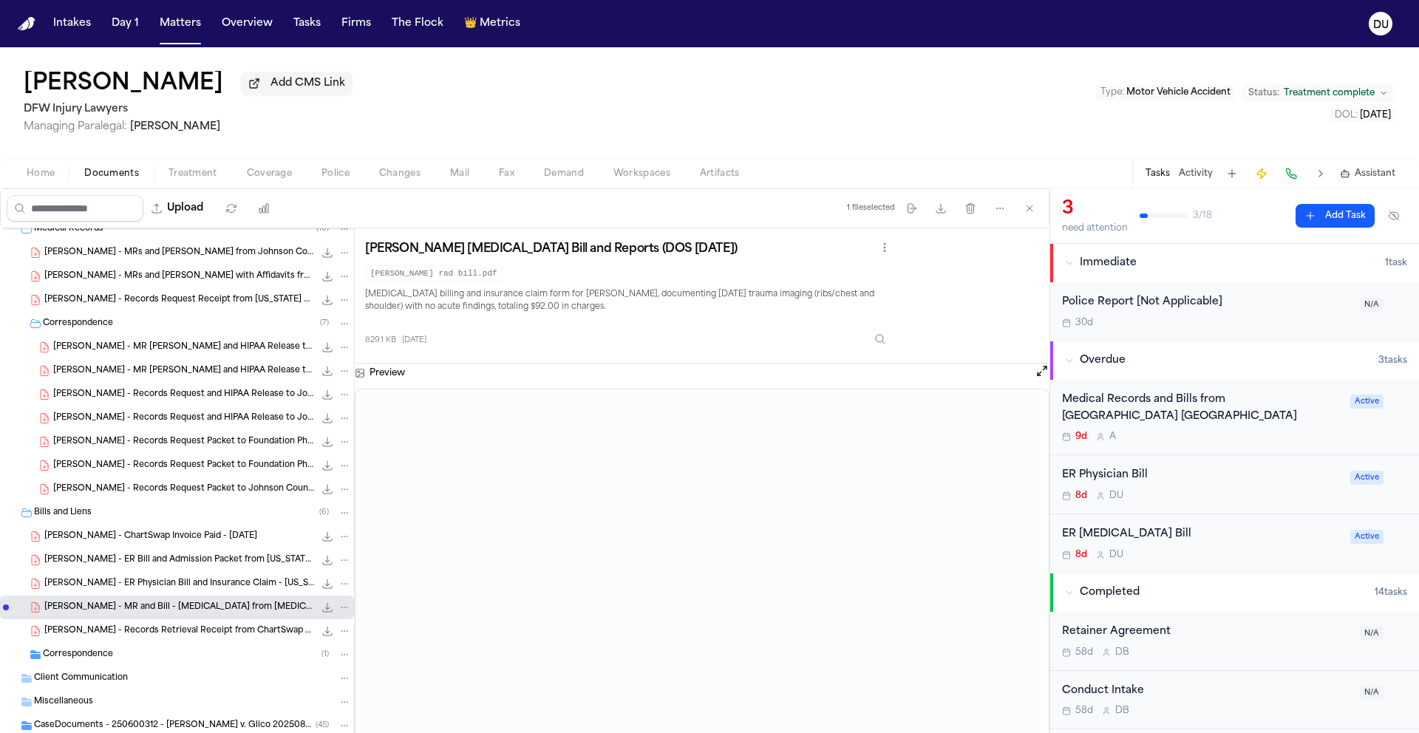
click at [166, 588] on span "J. Lowe - ER Physician Bill and Insurance Claim - Texas Medicine Resources - 6.…" at bounding box center [179, 584] width 270 height 13
click at [84, 566] on span "J. Lowe - ER Bill and Admission Packet from Texas Health Southwest Fort Worth -…" at bounding box center [179, 560] width 270 height 13
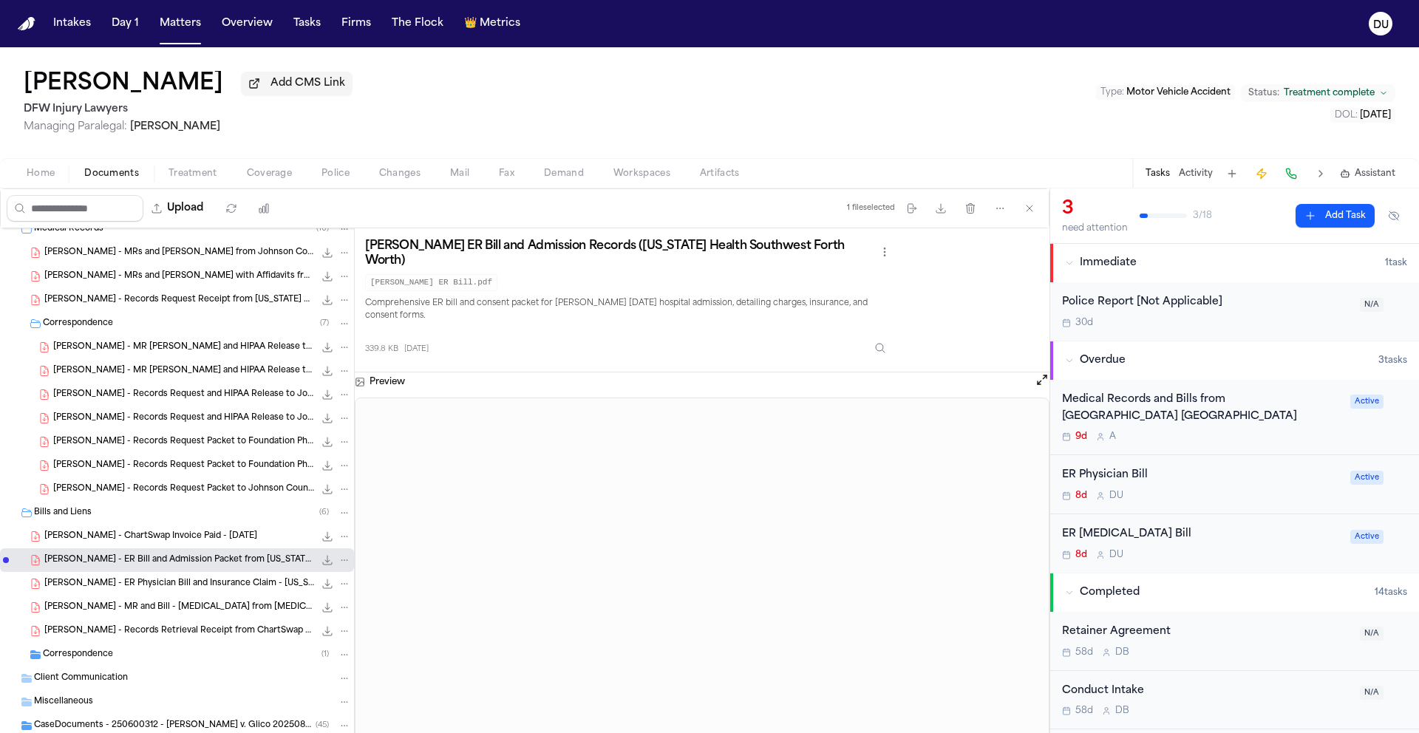
click at [159, 543] on span "J. Lowe - ChartSwap Invoice Paid - 9.3.25" at bounding box center [150, 537] width 213 height 13
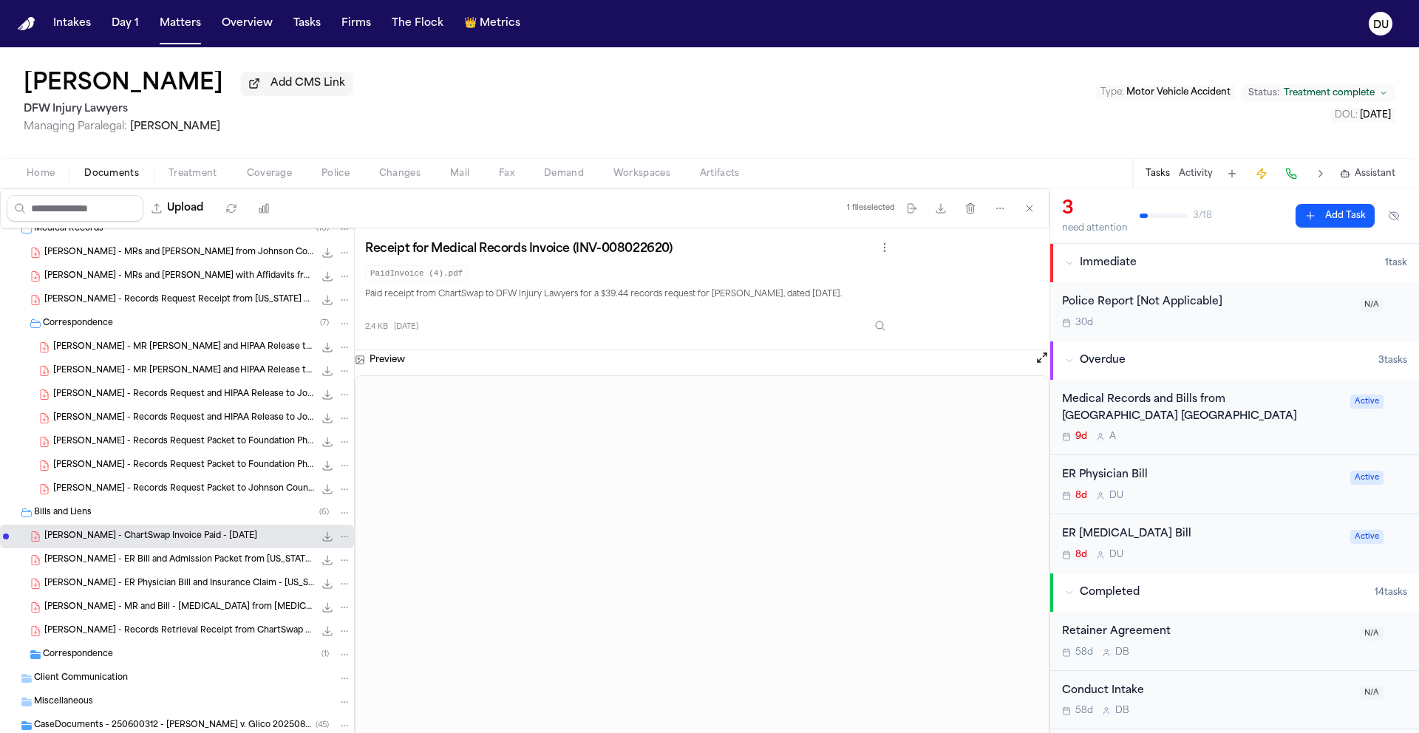
click at [74, 665] on div "Correspondence ( 1 )" at bounding box center [177, 655] width 354 height 24
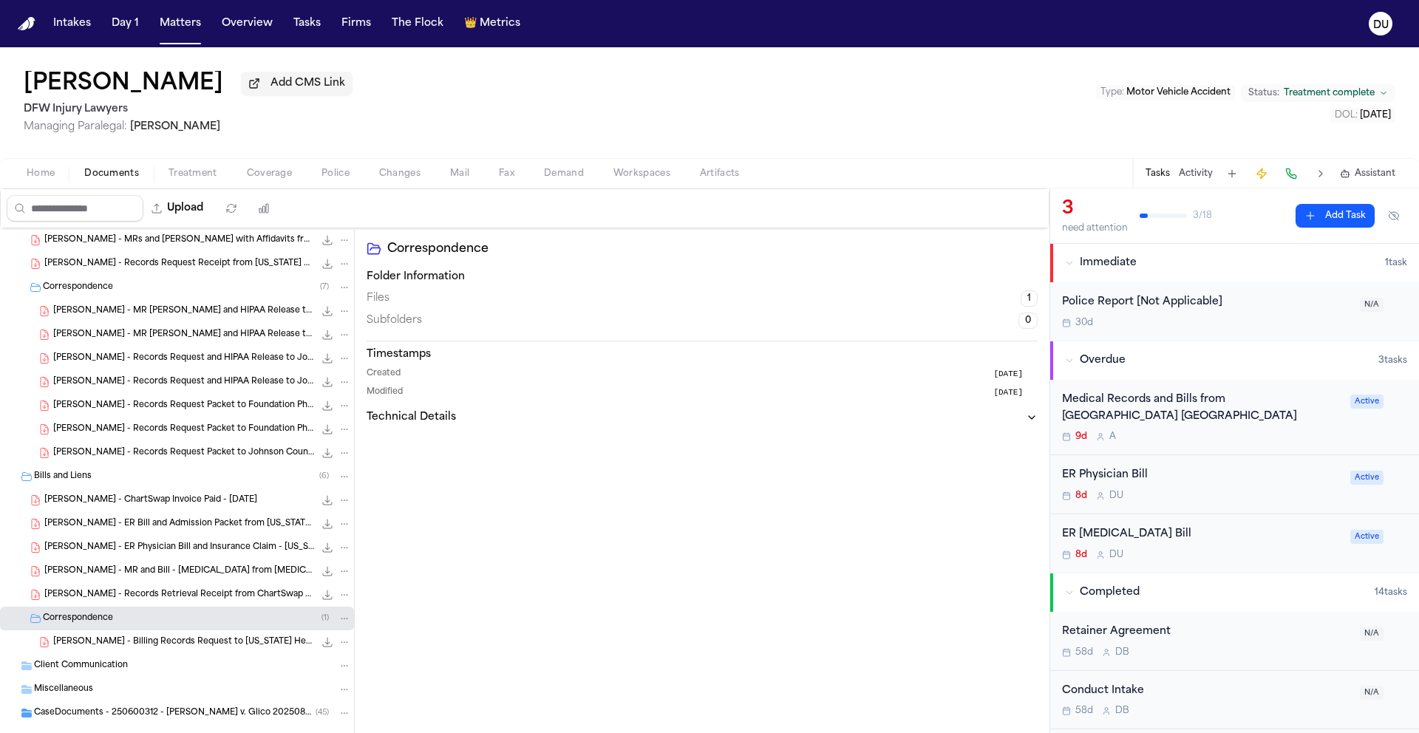
scroll to position [253, 0]
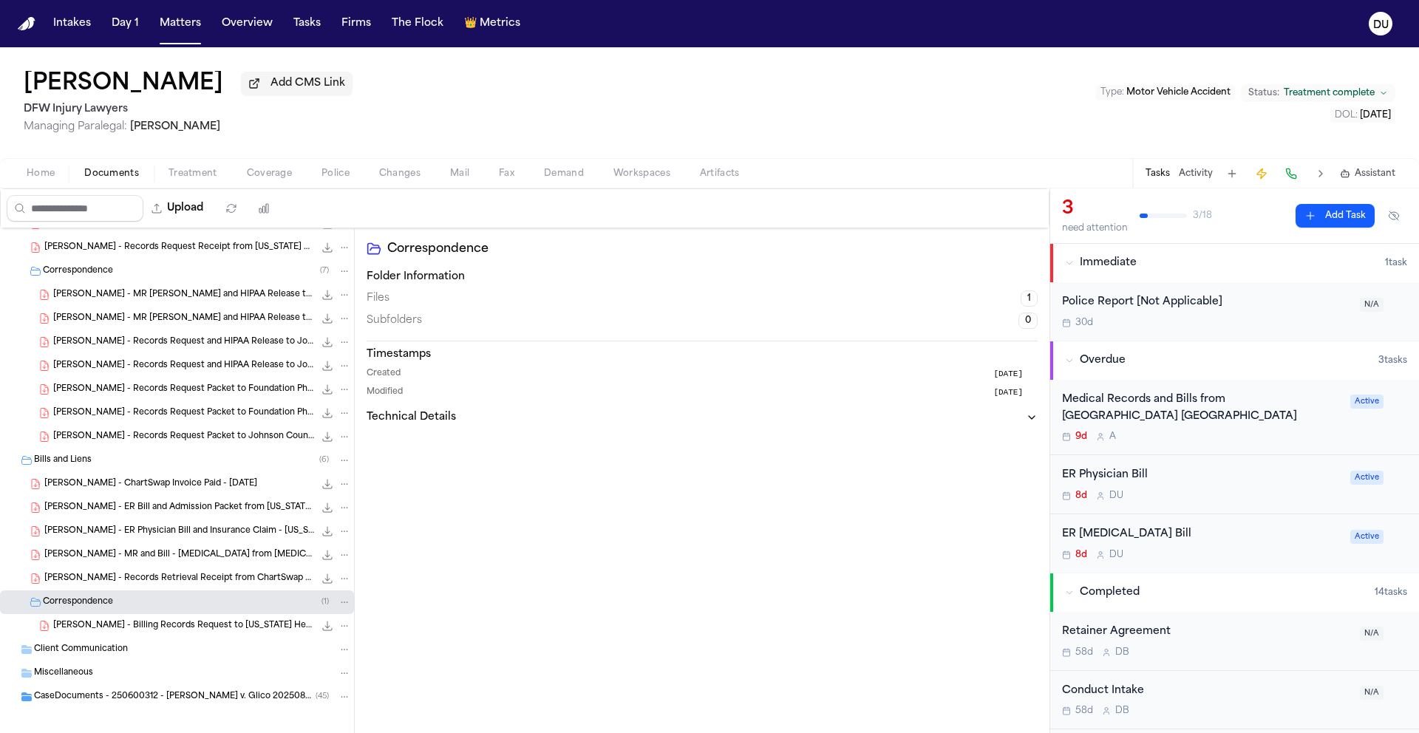
click at [101, 656] on span "Client Communication" at bounding box center [81, 650] width 94 height 13
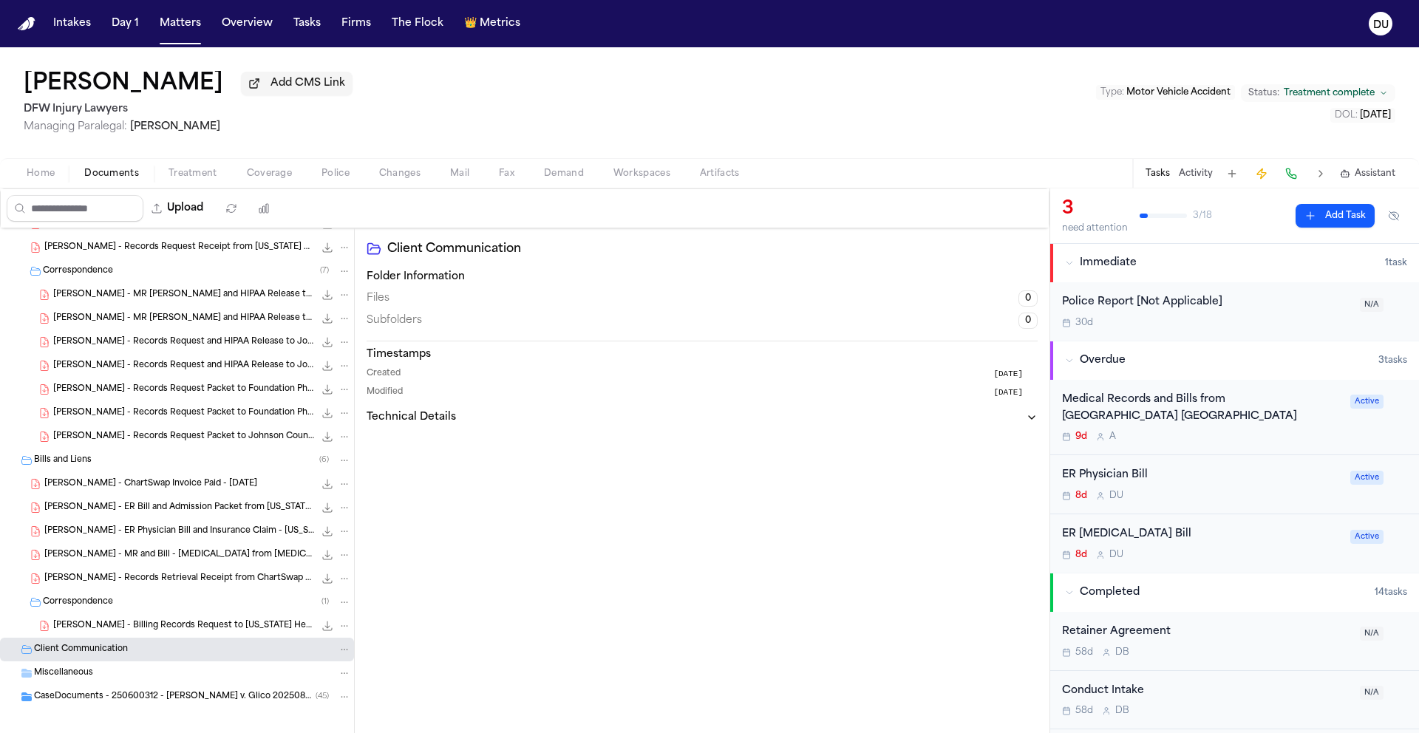
click at [72, 679] on span "Miscellaneous" at bounding box center [63, 674] width 59 height 13
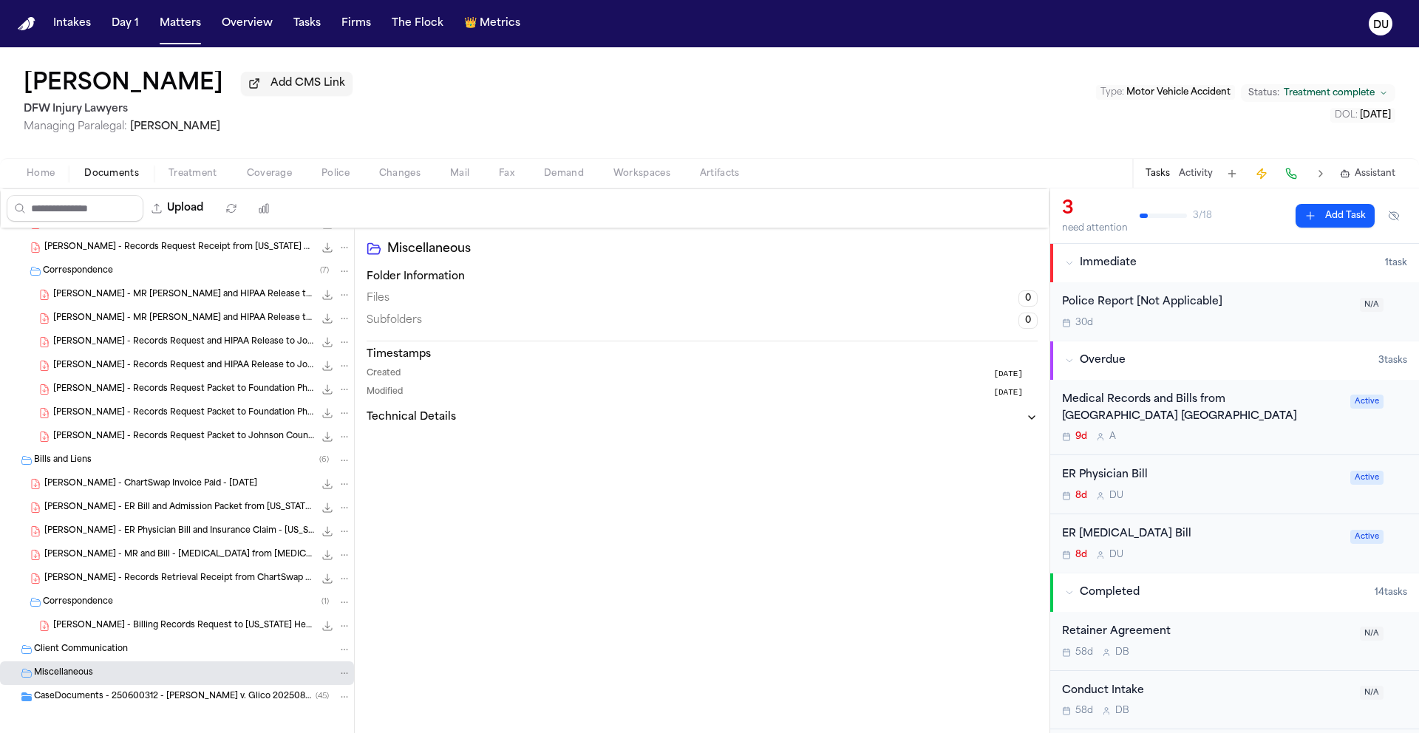
scroll to position [3, 0]
click at [1209, 416] on div "Medical Records and Bills from Kindred Hospital Tarrant County Fort Worth South…" at bounding box center [1201, 406] width 279 height 34
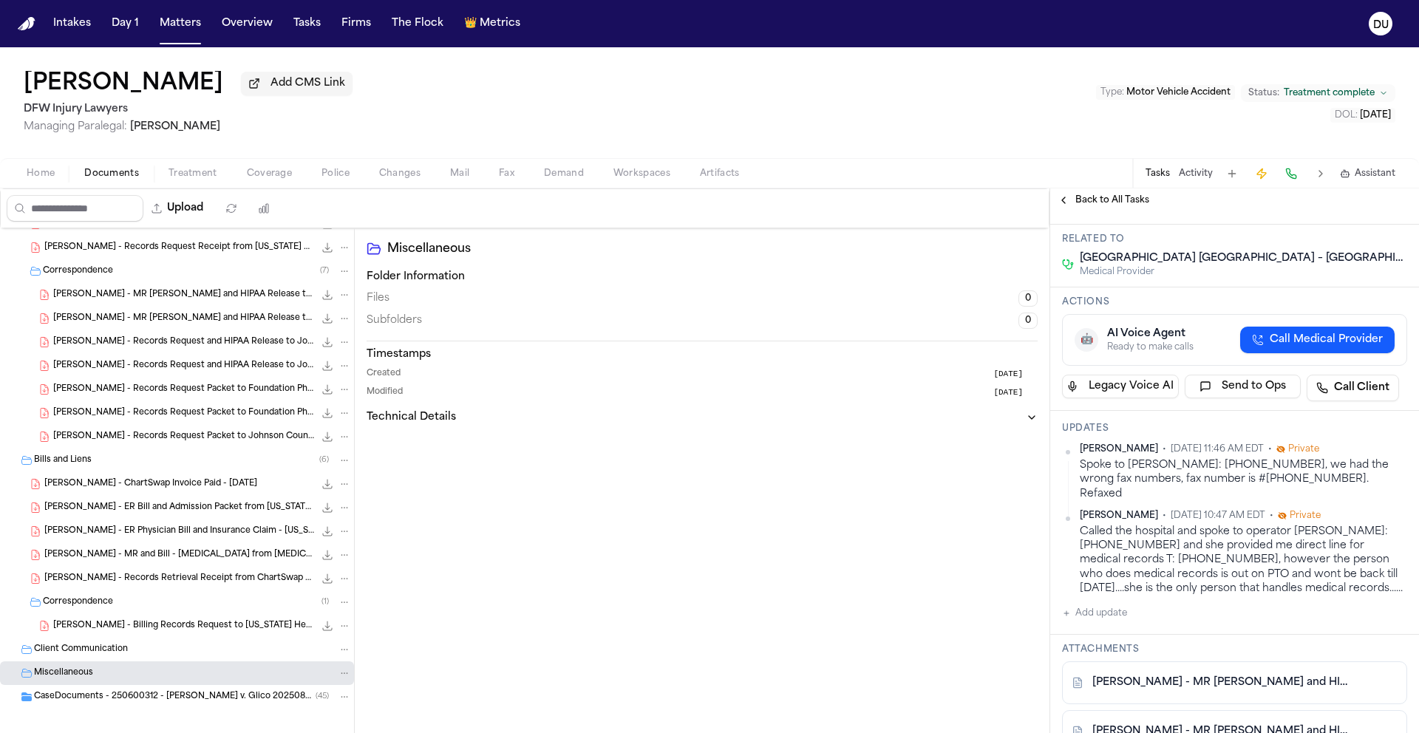
scroll to position [398, 0]
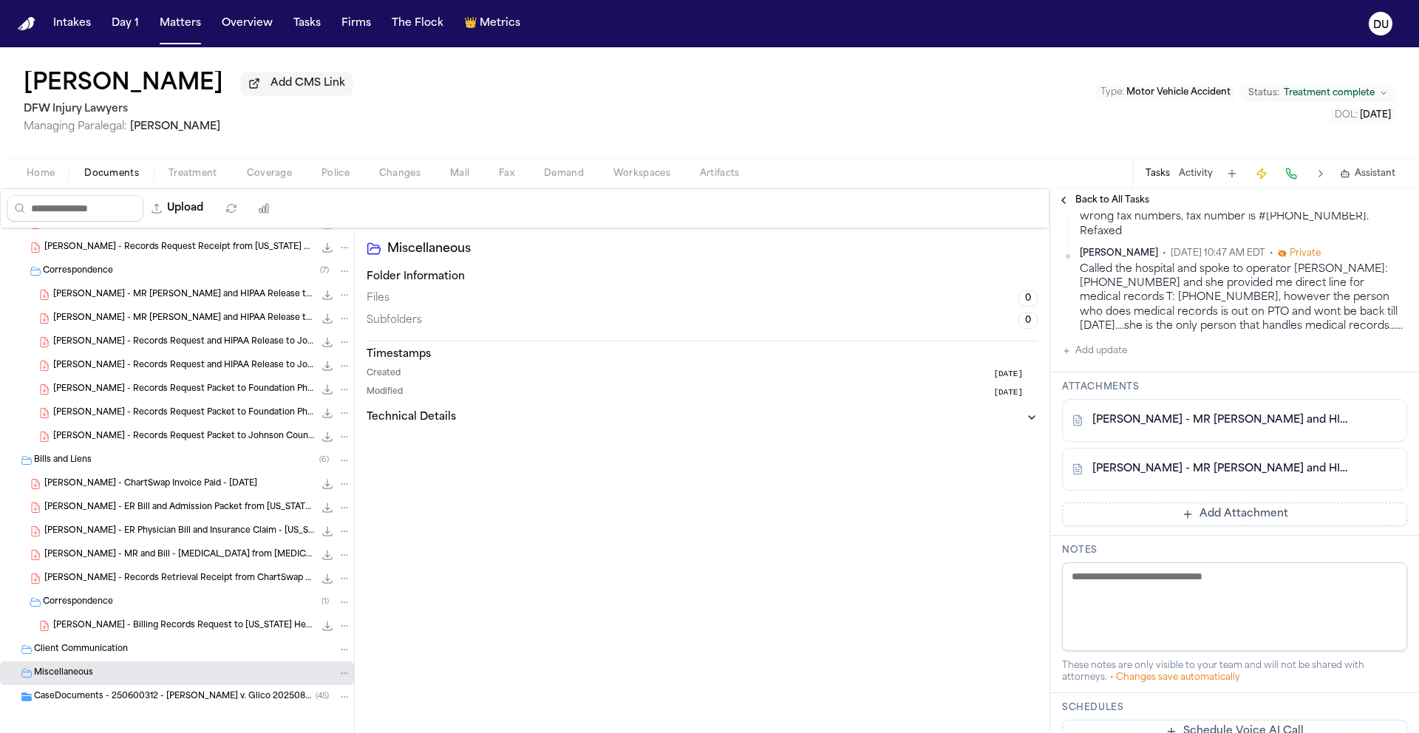
click at [1214, 428] on link "J. Lowe - MR Request and HIPAA Release to Kindred Hospital - 7.17.25" at bounding box center [1220, 420] width 255 height 15
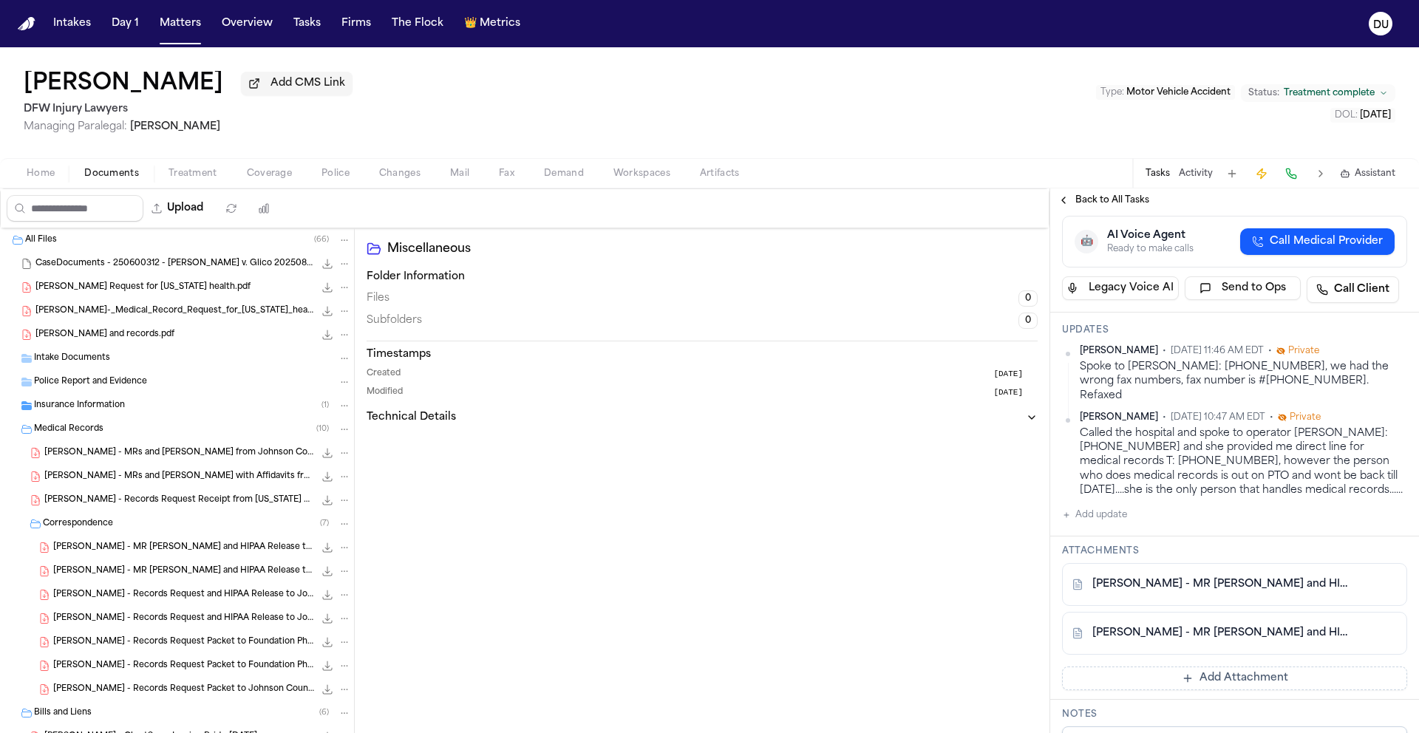
scroll to position [472, 0]
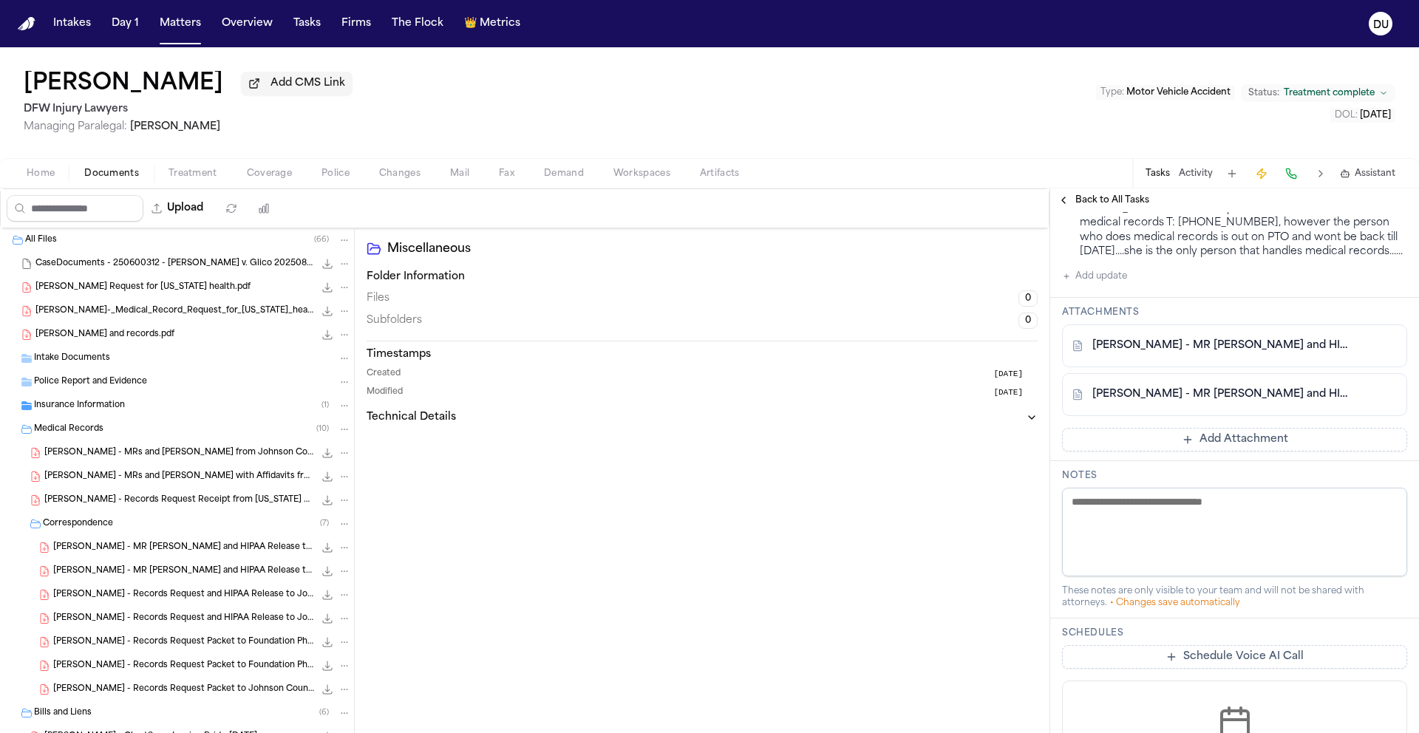
click at [1252, 353] on link "J. Lowe - MR Request and HIPAA Release to Kindred Hospital - 7.17.25" at bounding box center [1220, 346] width 255 height 15
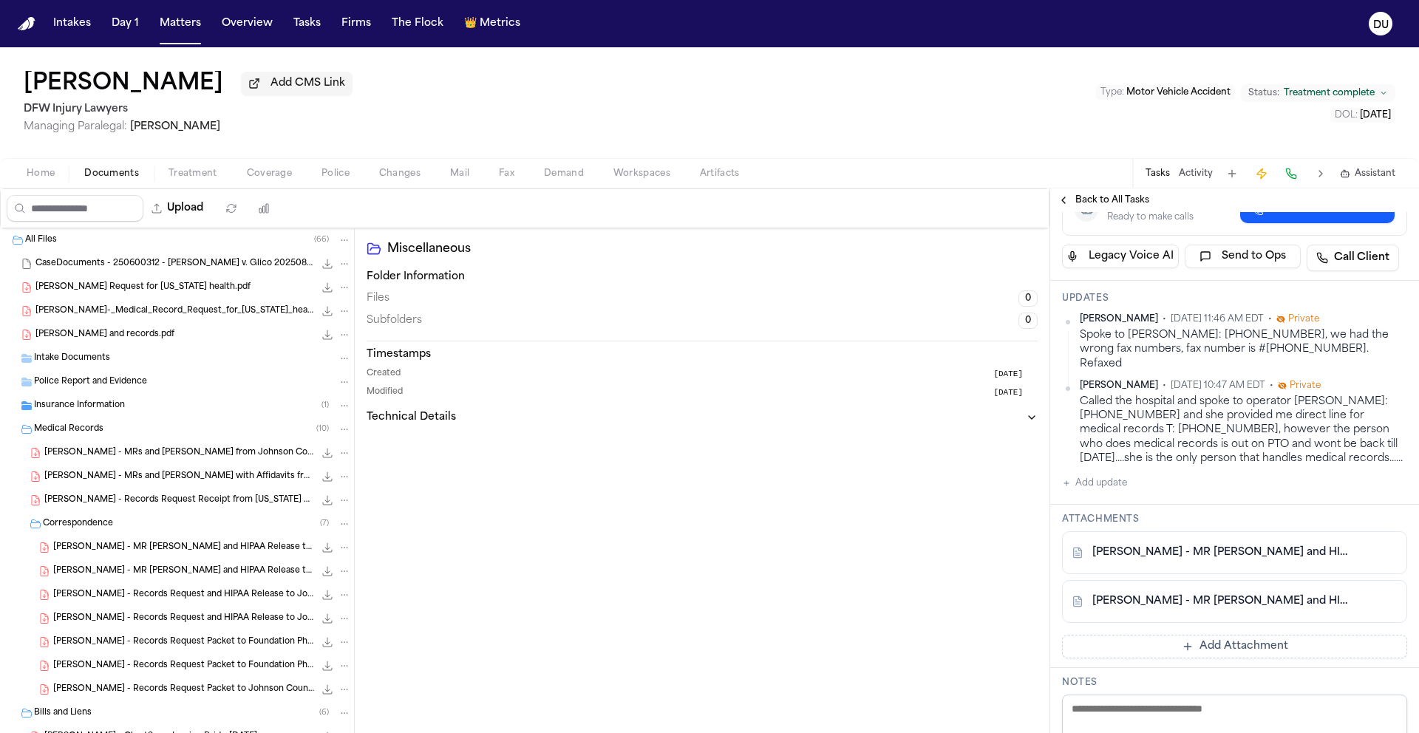
scroll to position [336, 0]
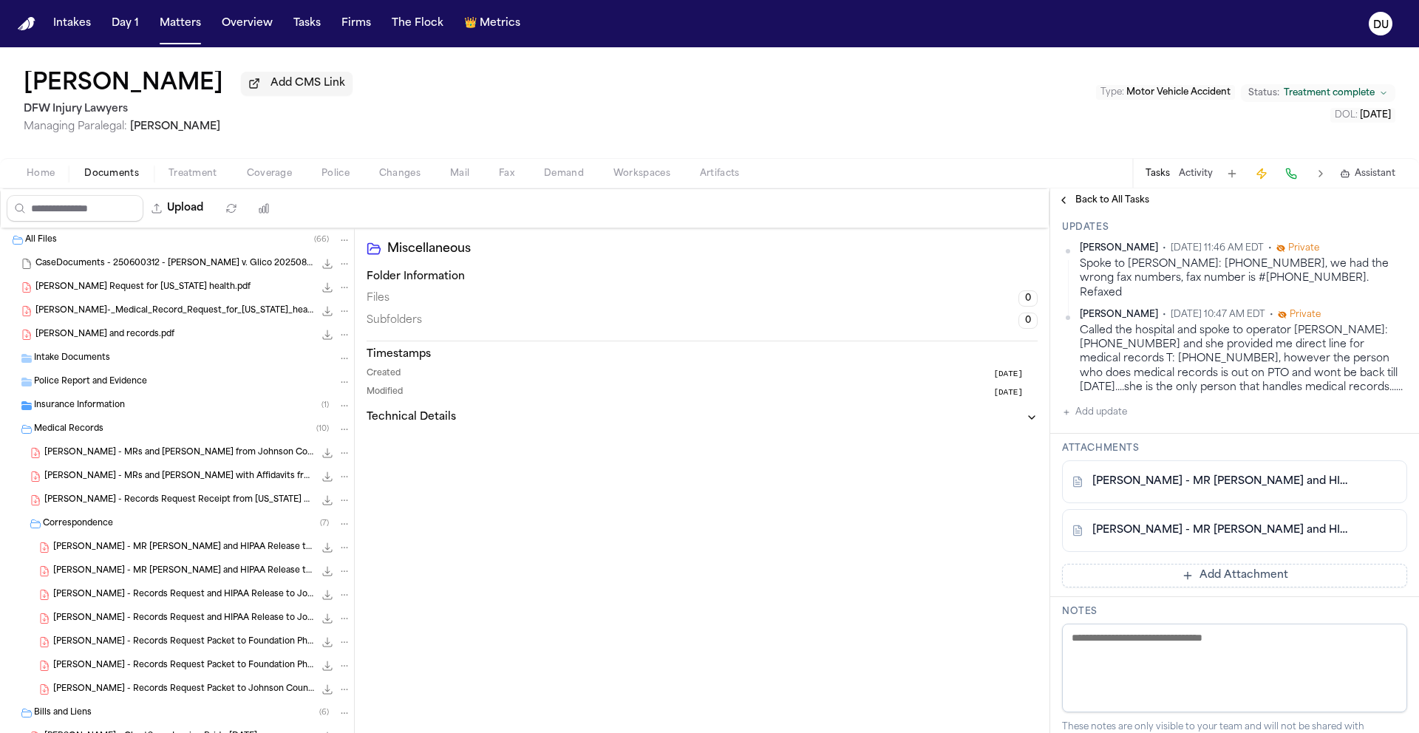
click at [1112, 421] on button "Add update" at bounding box center [1094, 413] width 65 height 18
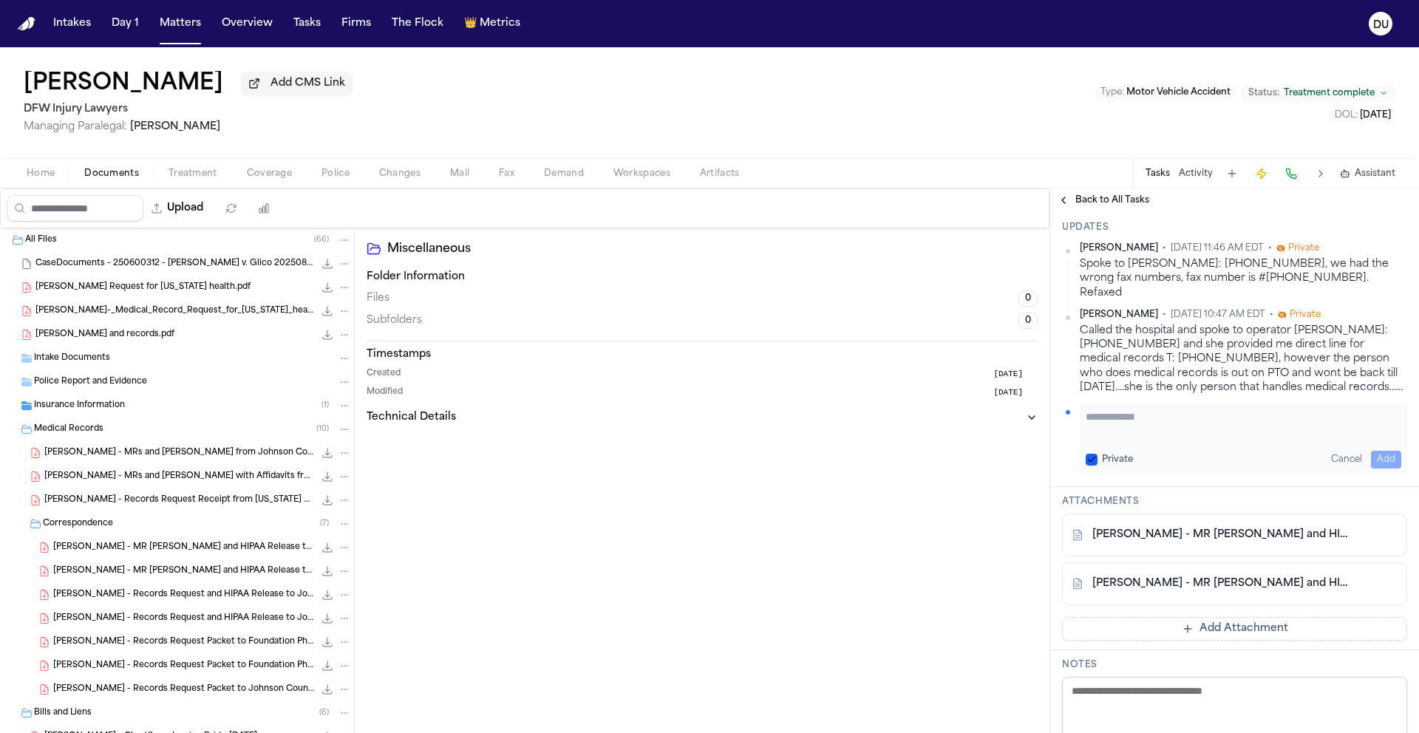
click at [1149, 439] on textarea "Add your update" at bounding box center [1244, 425] width 316 height 30
type textarea "**********"
click at [1376, 469] on button "Add" at bounding box center [1386, 460] width 30 height 18
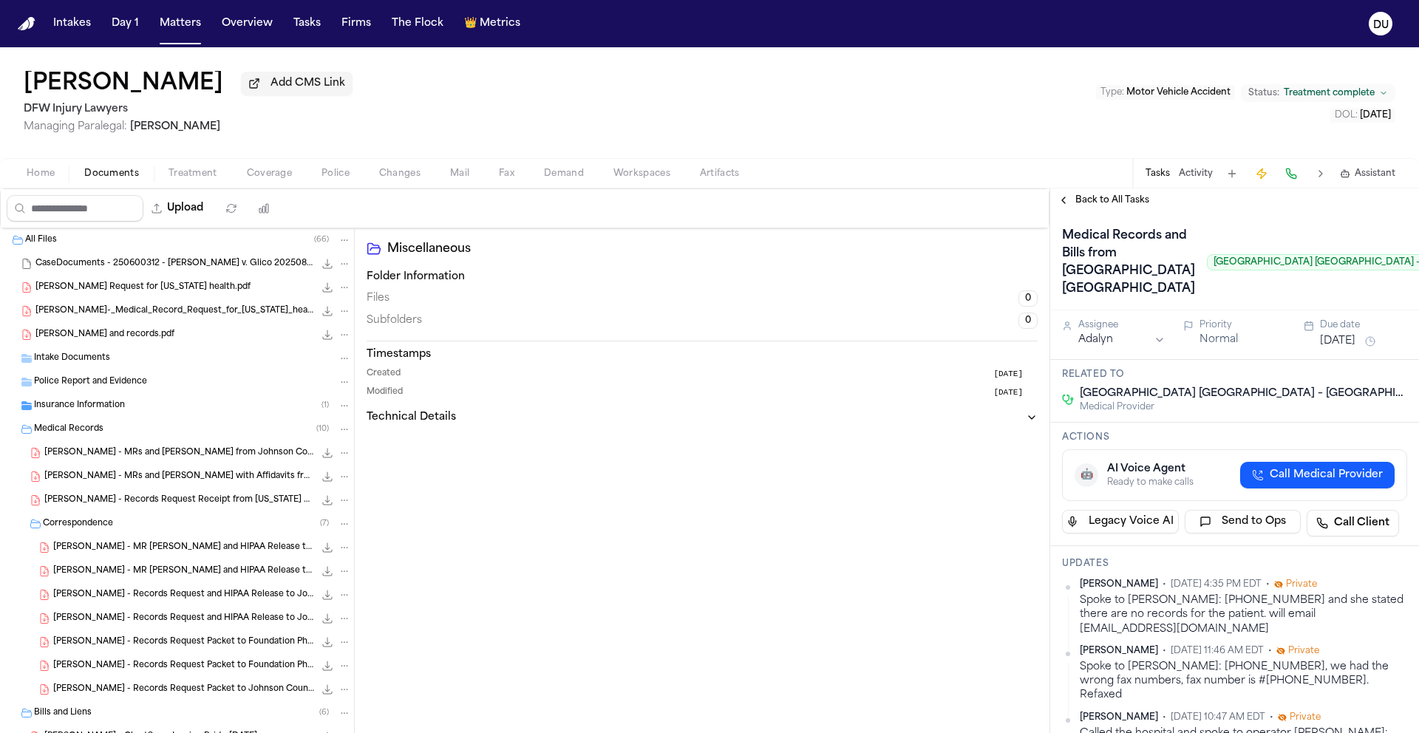
scroll to position [0, 62]
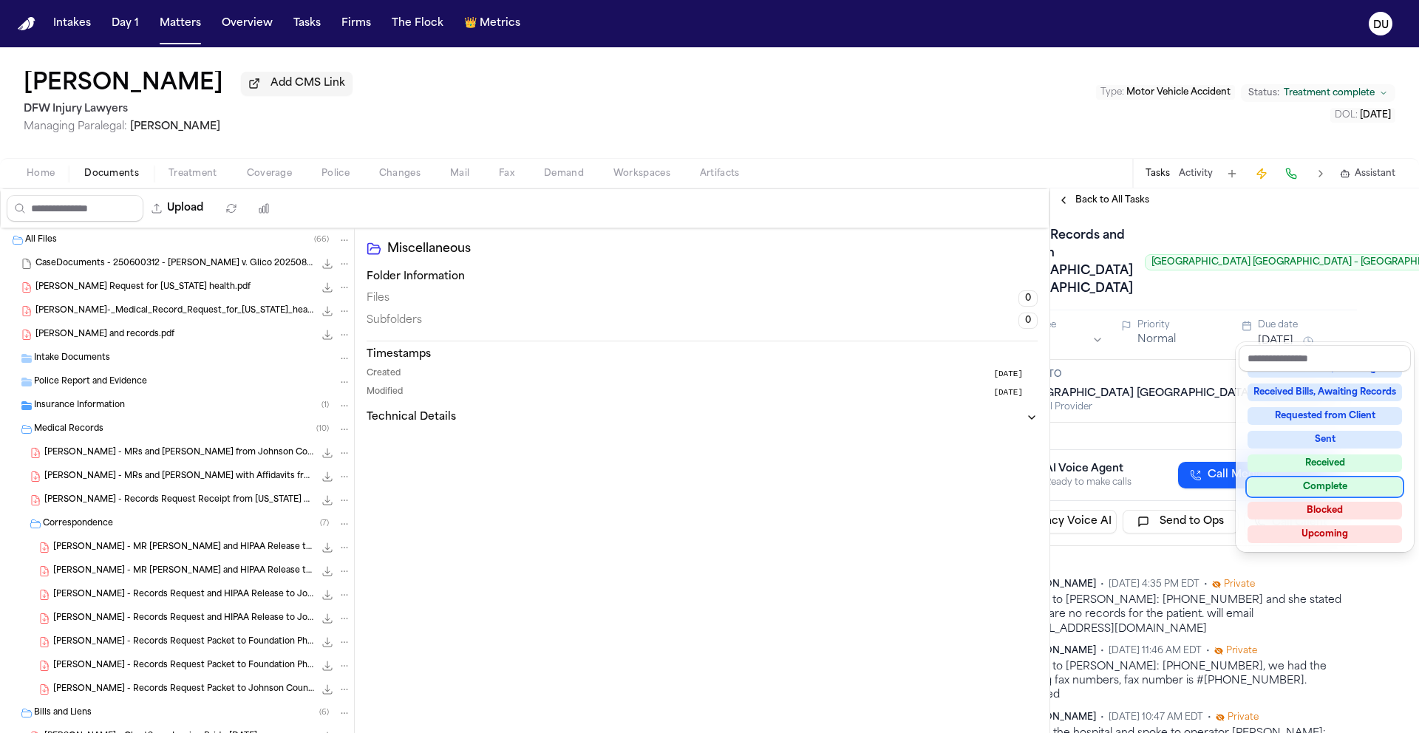
click at [1342, 482] on div "Complete" at bounding box center [1325, 487] width 154 height 18
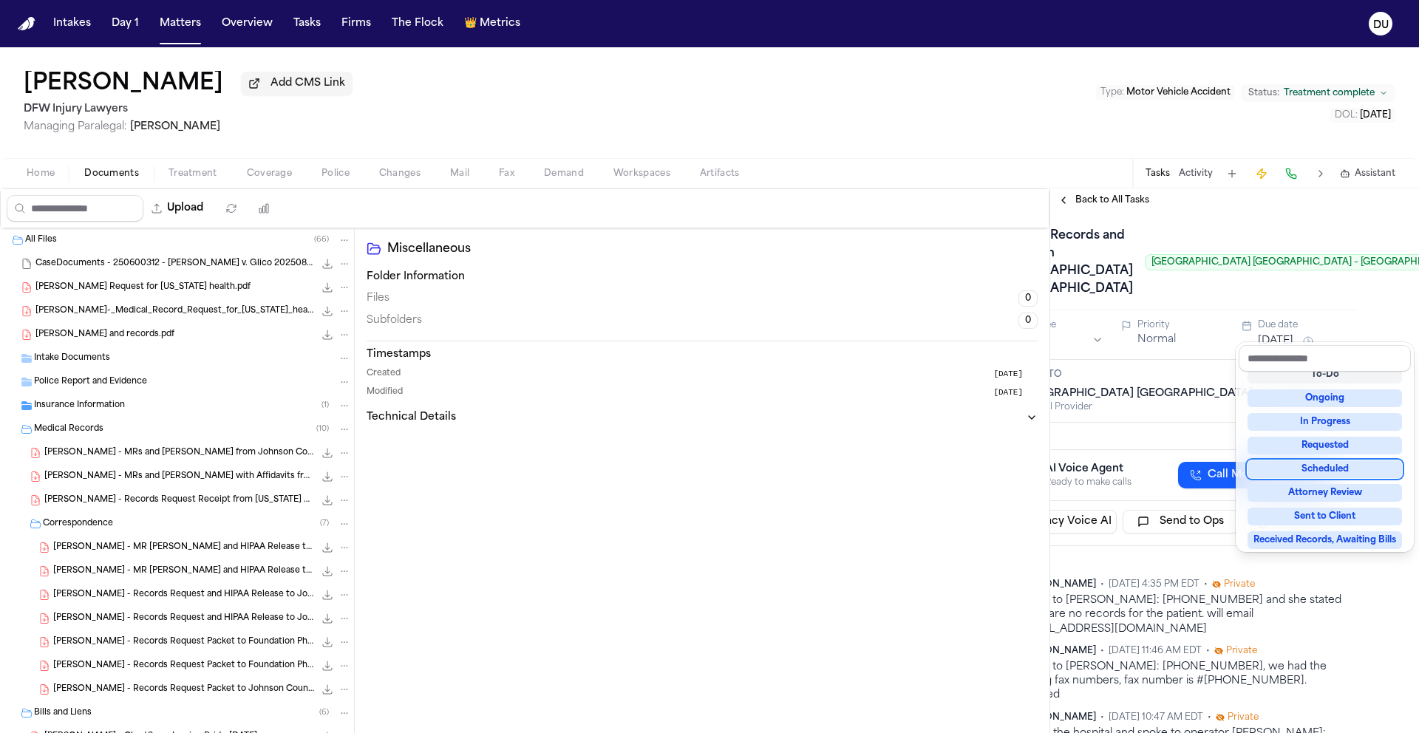
scroll to position [34, 0]
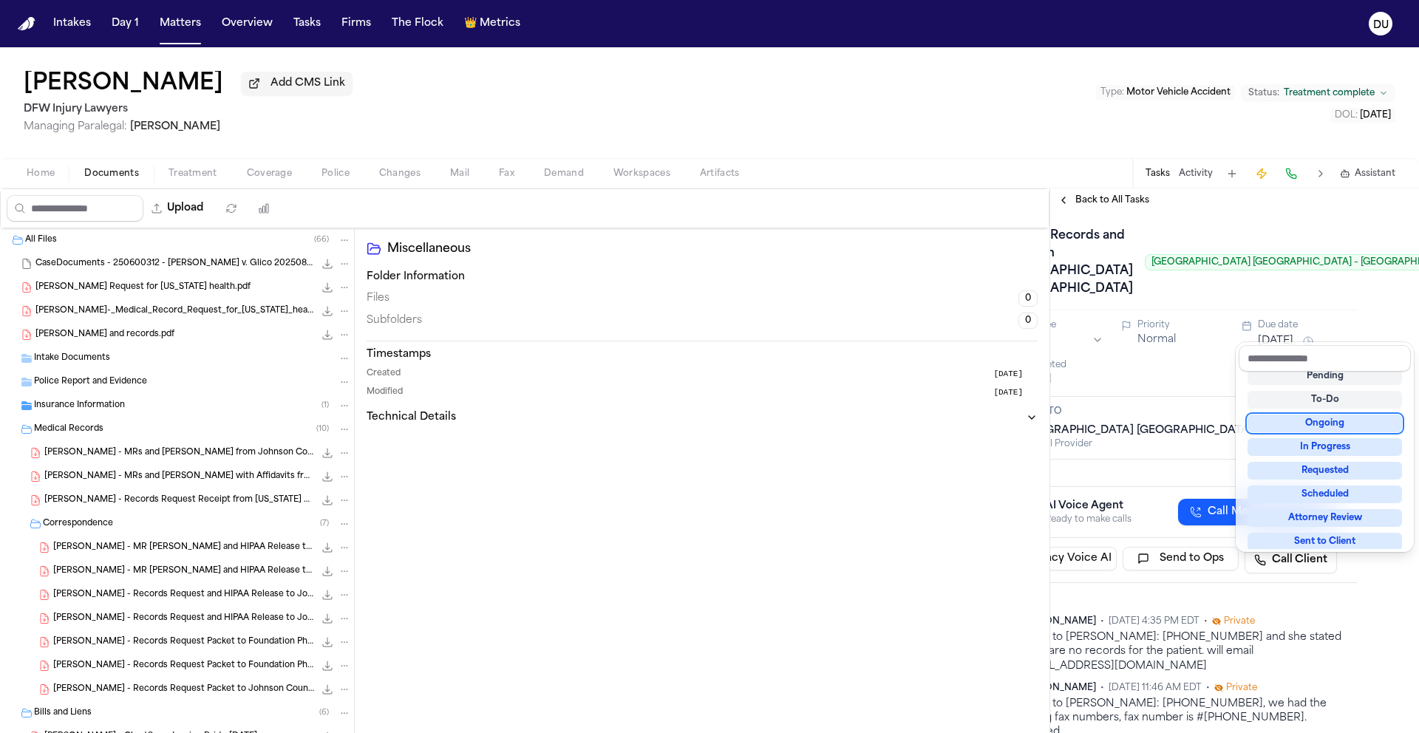
click at [1223, 267] on div "Medical Records and Bills from Kindred Hospital Tarrant County Fort Worth South…" at bounding box center [1172, 262] width 345 height 77
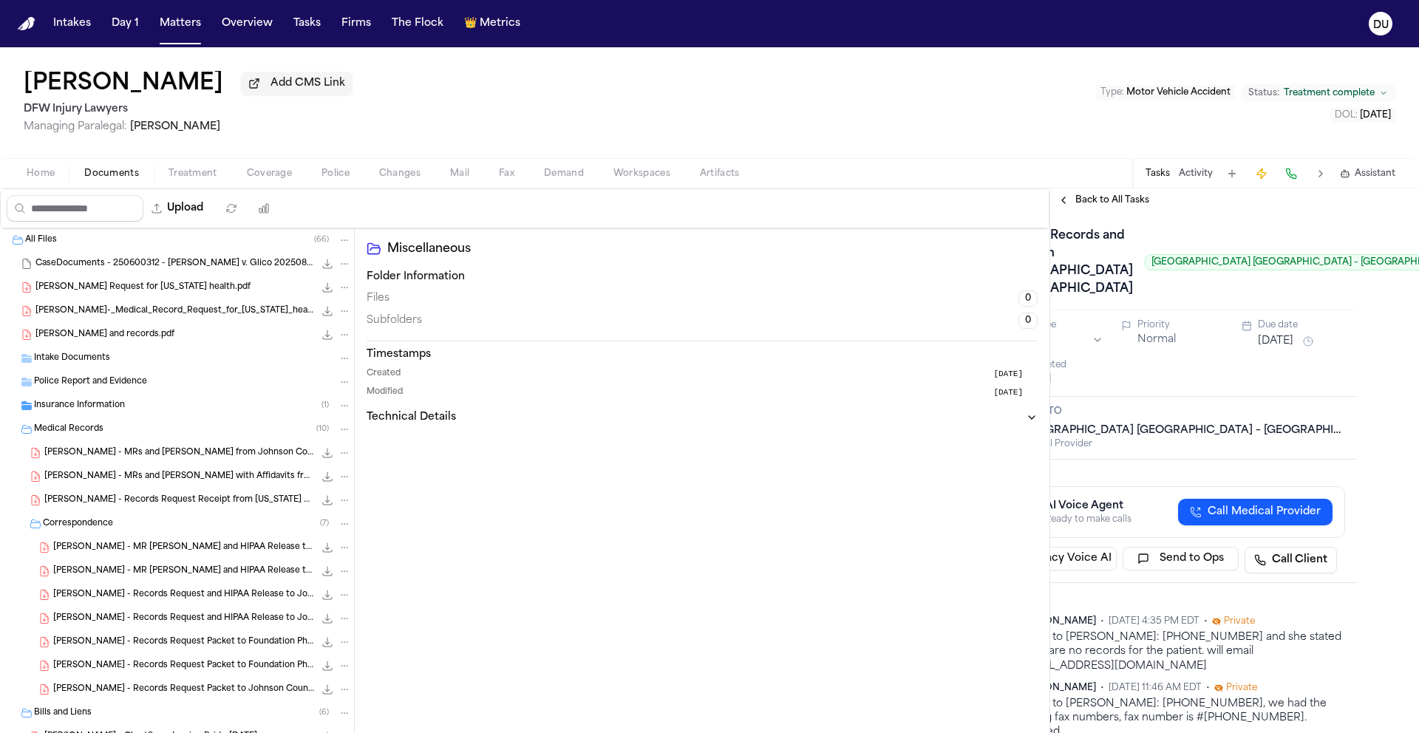
scroll to position [0, 4]
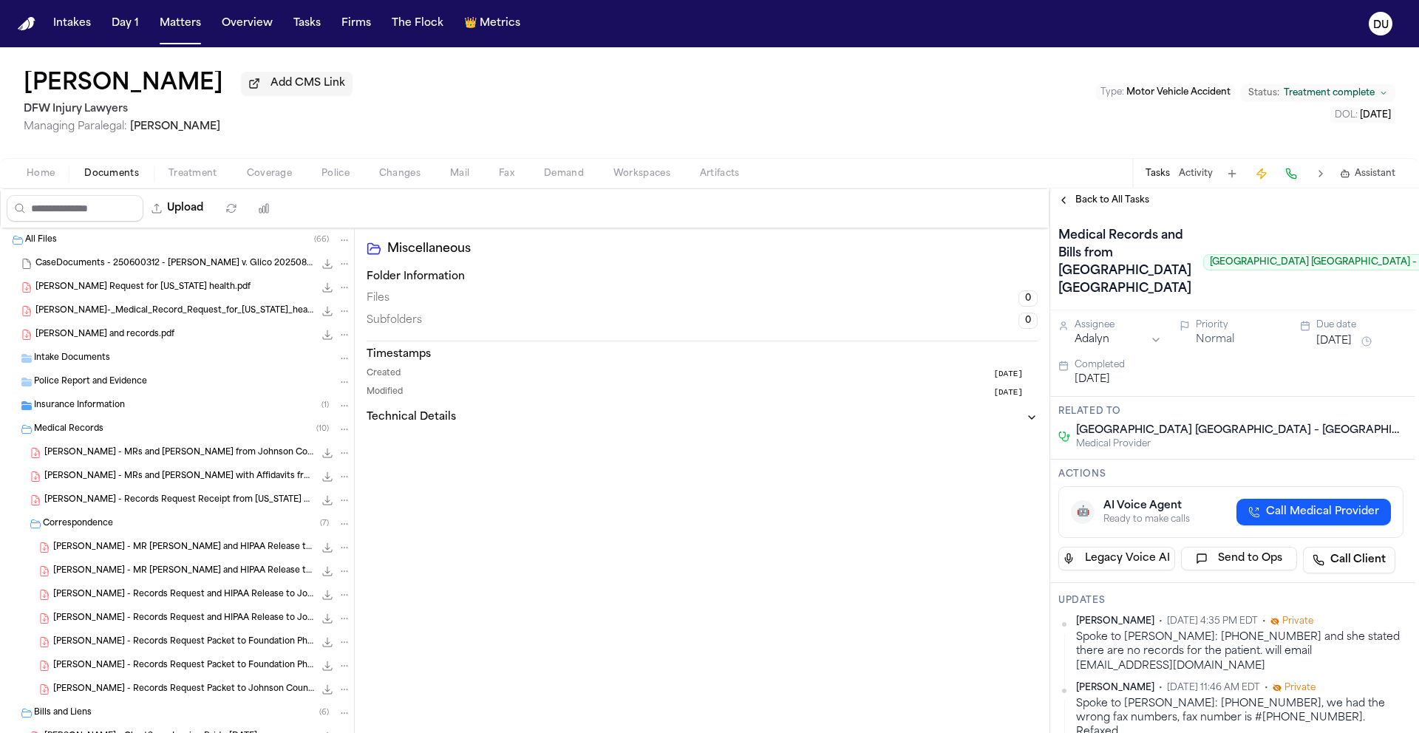
drag, startPoint x: 1213, startPoint y: 733, endPoint x: 1128, endPoint y: 724, distance: 85.5
click at [1138, 726] on div "Medical Records and Bills from Kindred Hospital Tarrant County Fort Worth South…" at bounding box center [1234, 472] width 369 height 521
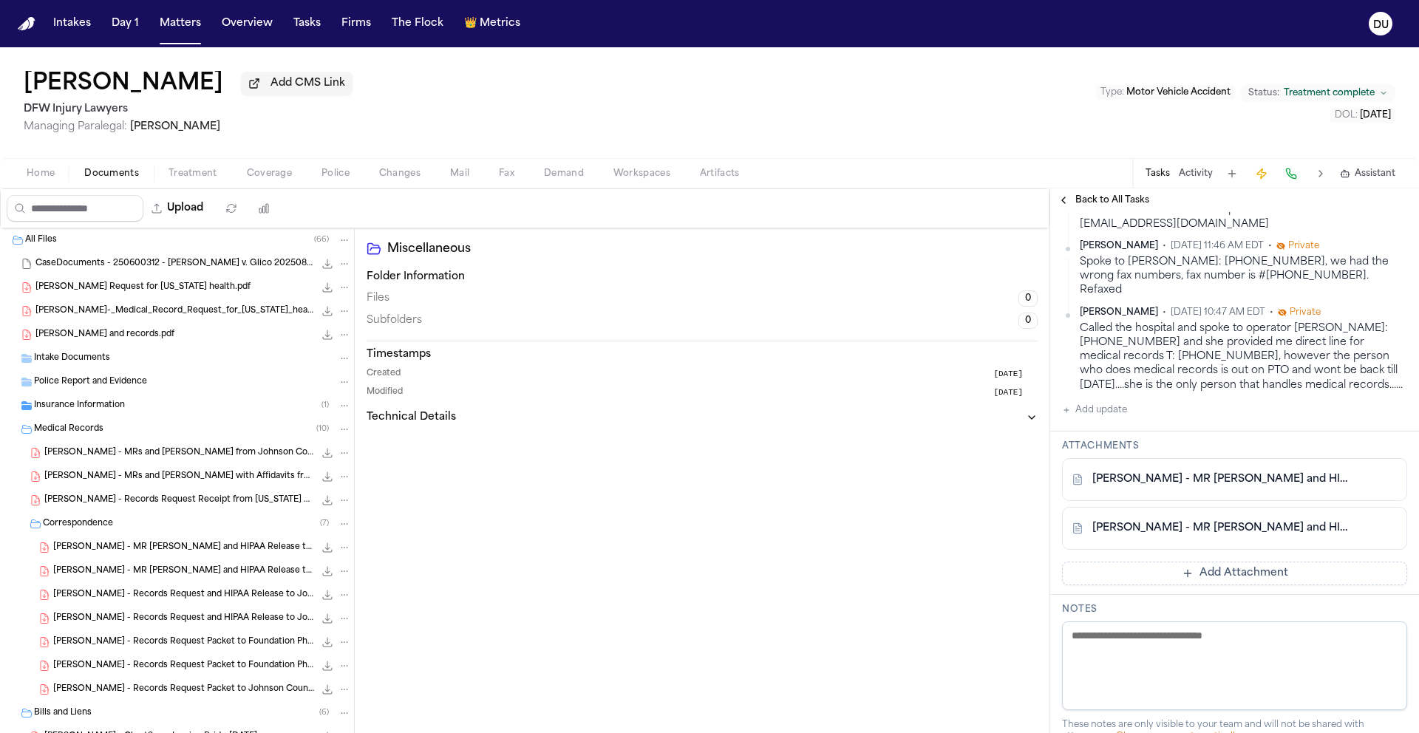
scroll to position [376, 0]
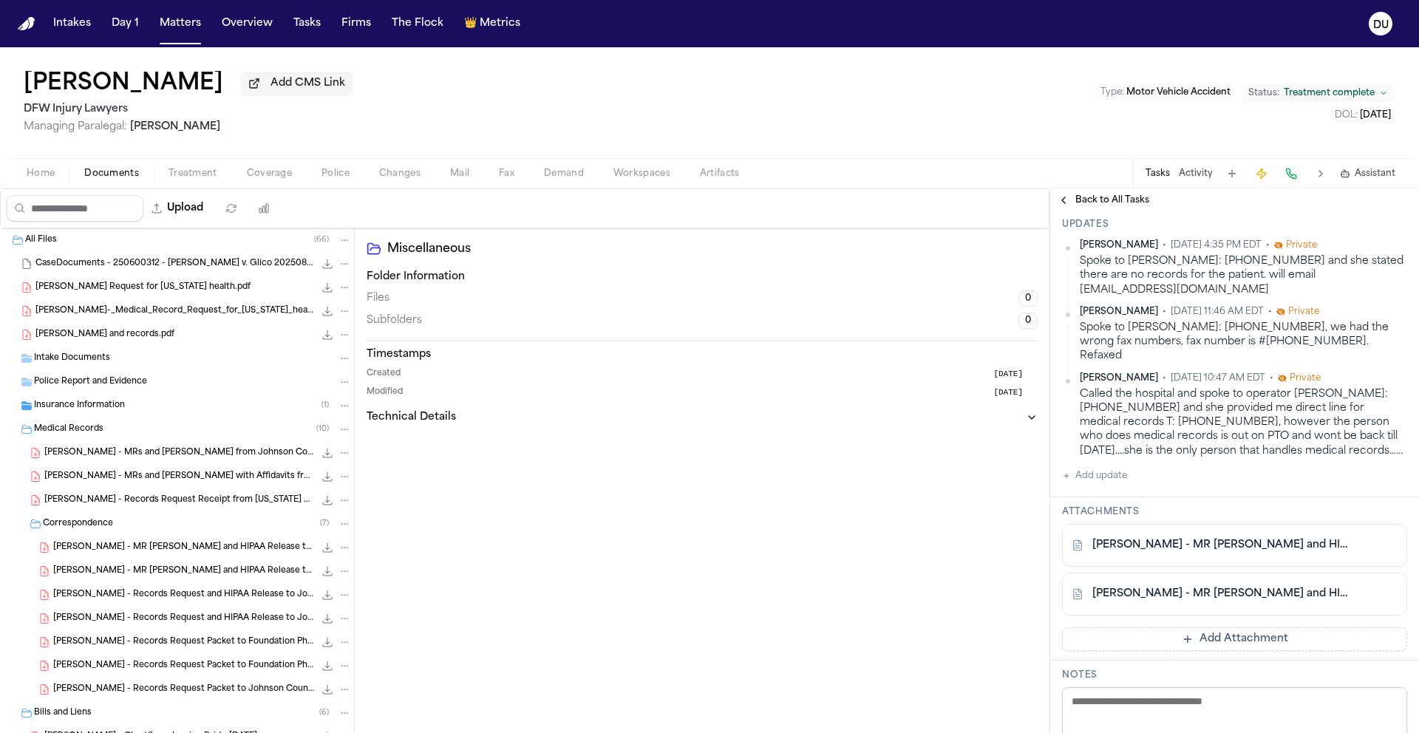
click at [30, 26] on img "Home" at bounding box center [27, 24] width 18 height 14
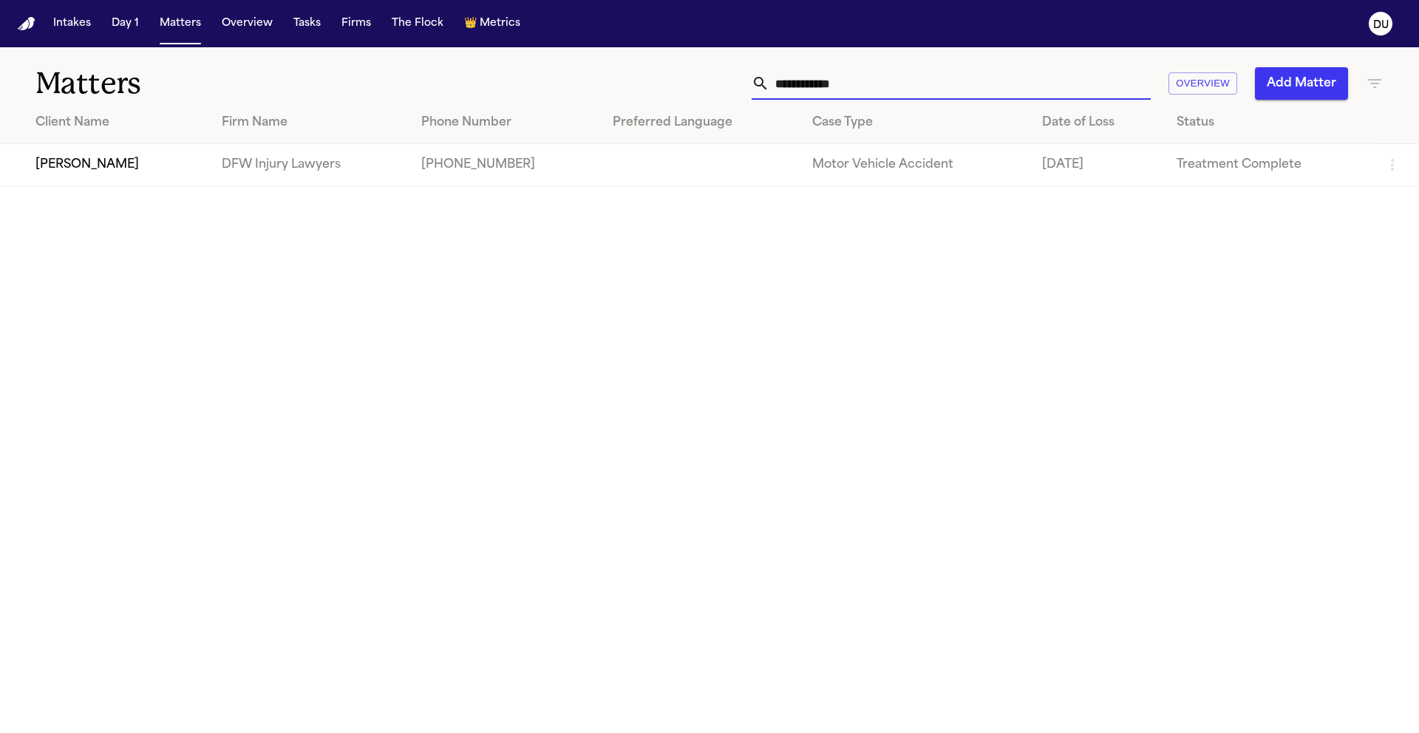
drag, startPoint x: 870, startPoint y: 84, endPoint x: 752, endPoint y: 86, distance: 118.3
click at [752, 86] on div "**********" at bounding box center [951, 83] width 399 height 33
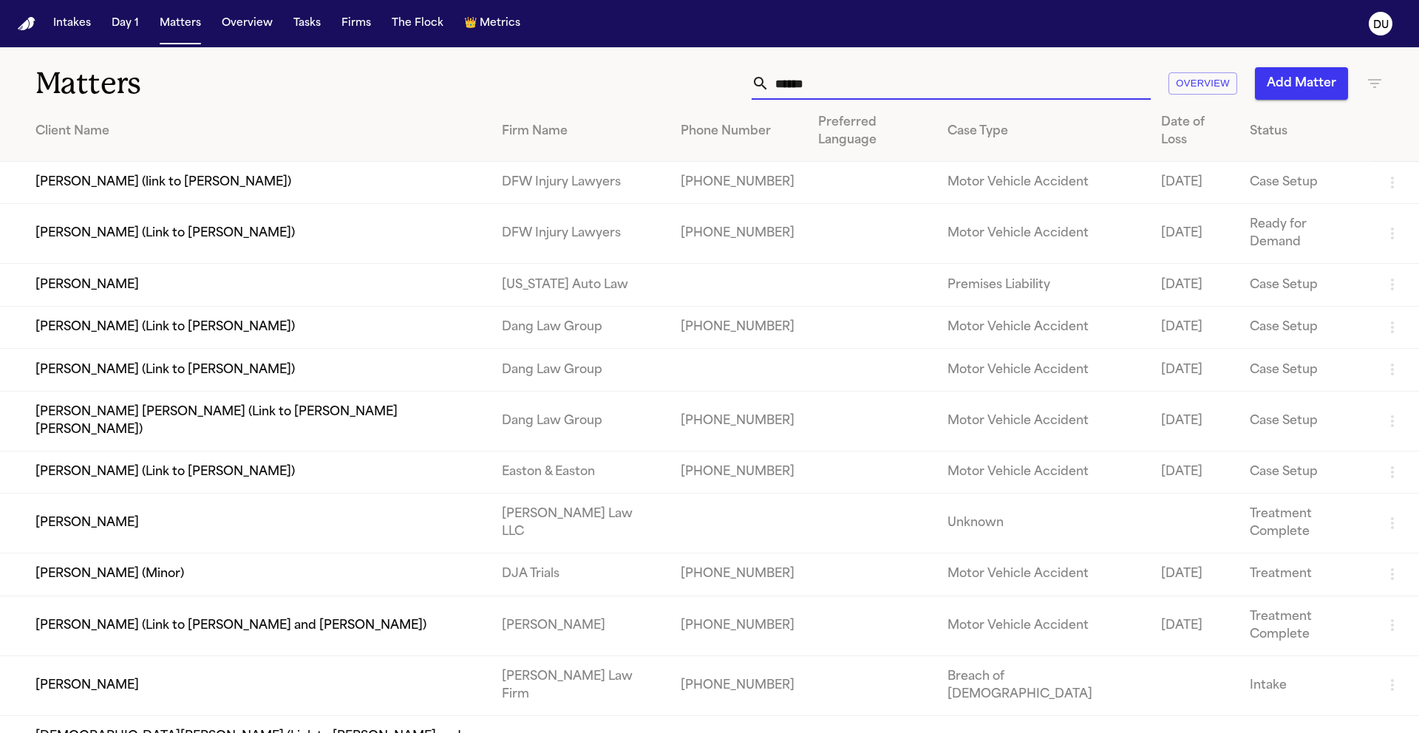
type input "*****"
click at [507, 264] on td "[US_STATE] Auto Law" at bounding box center [580, 285] width 180 height 42
click at [294, 264] on td "[PERSON_NAME]" at bounding box center [245, 285] width 490 height 42
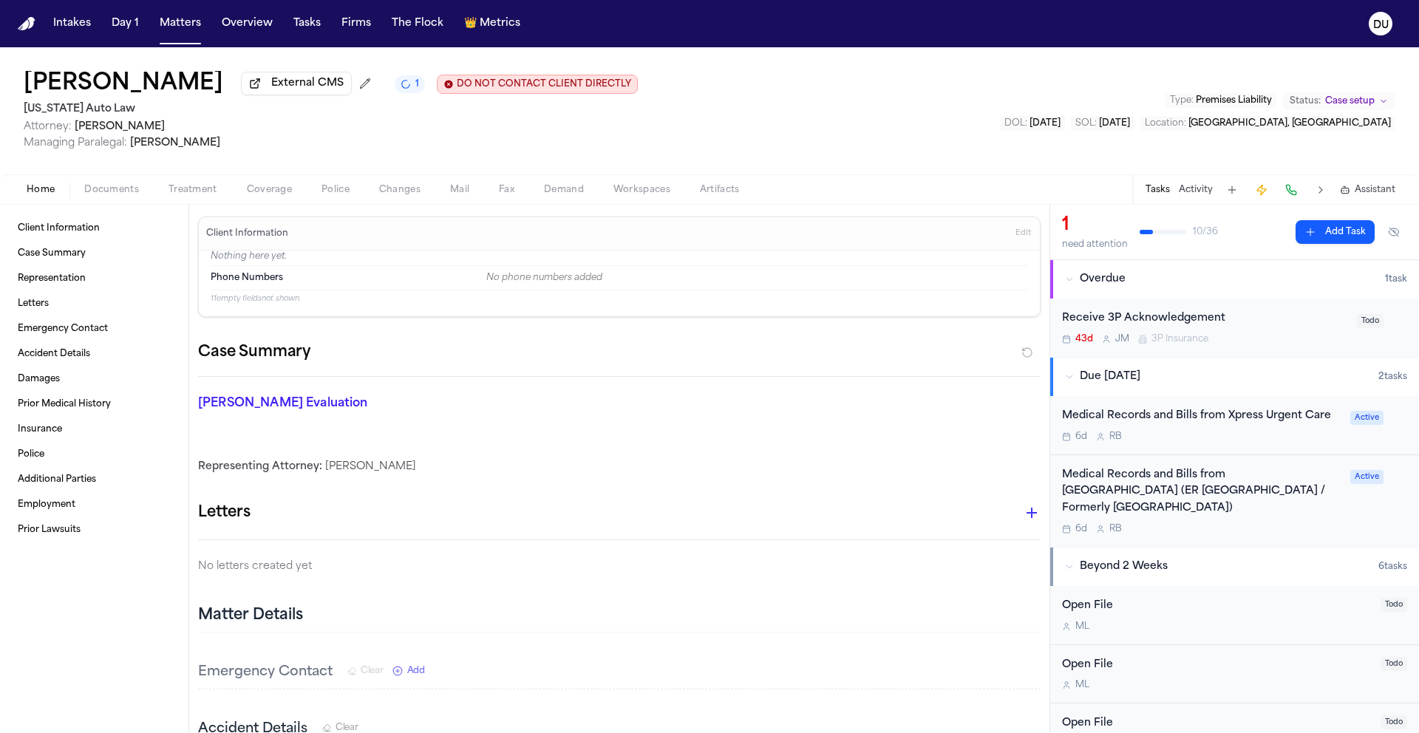
click at [1196, 422] on div "Medical Records and Bills from Xpress Urgent Care" at bounding box center [1201, 416] width 279 height 17
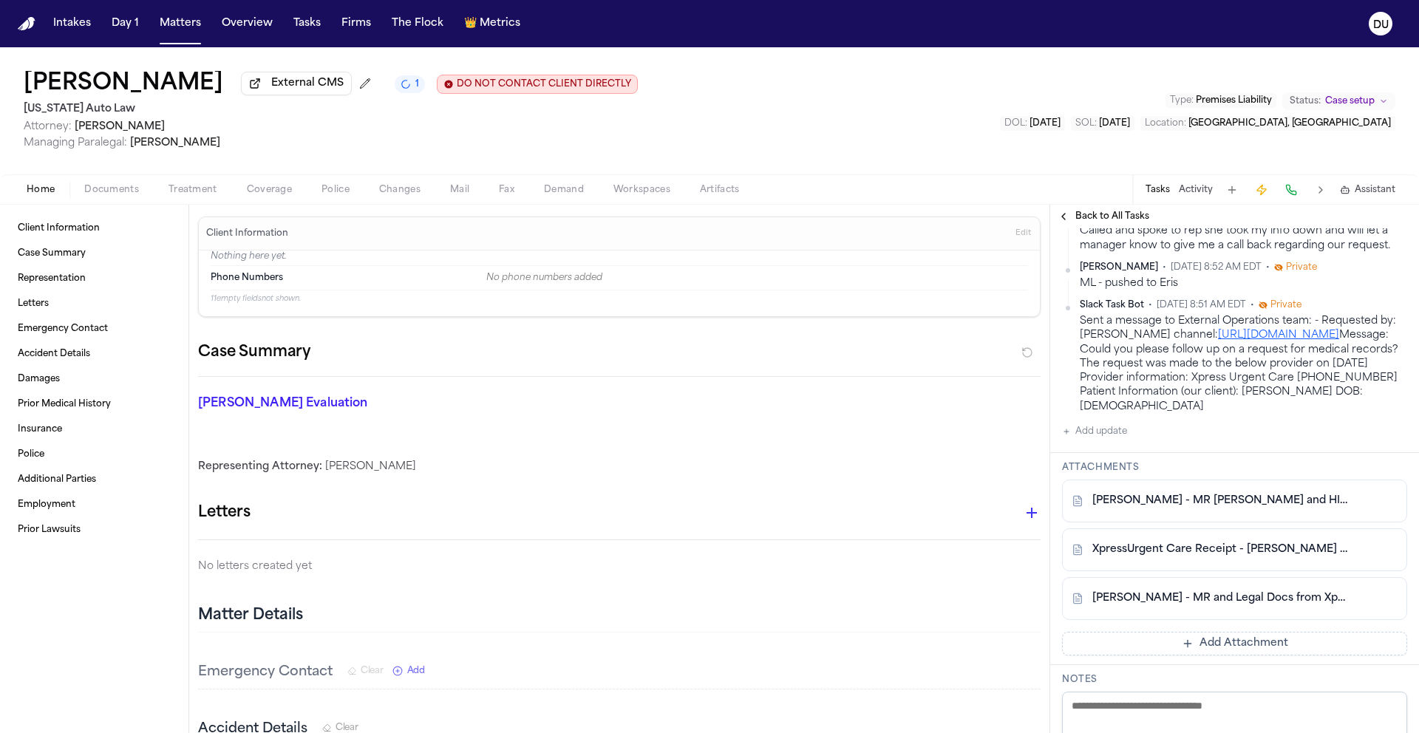
scroll to position [889, 0]
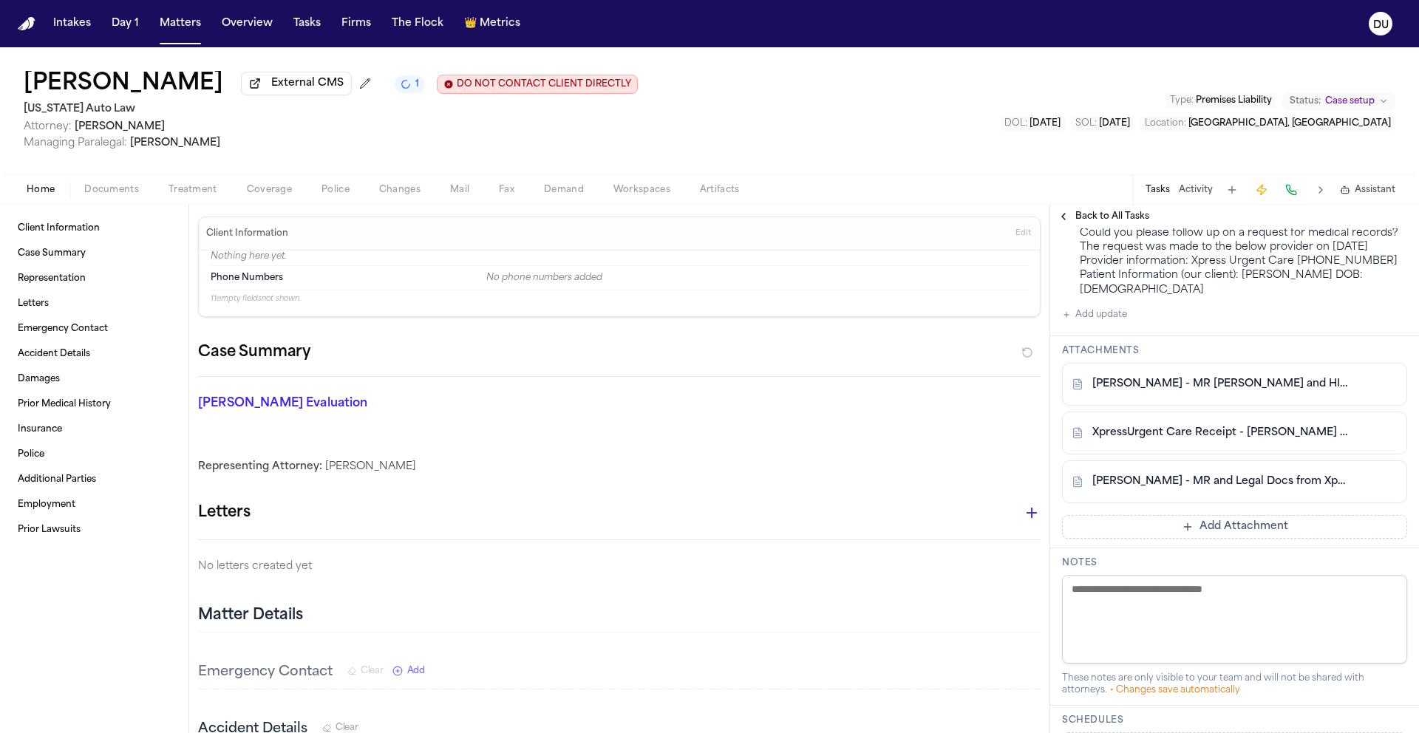
click at [1182, 489] on link "C. Tostige - MR and Legal Docs from Xpress Urgent Care - 12.20.24" at bounding box center [1220, 482] width 255 height 15
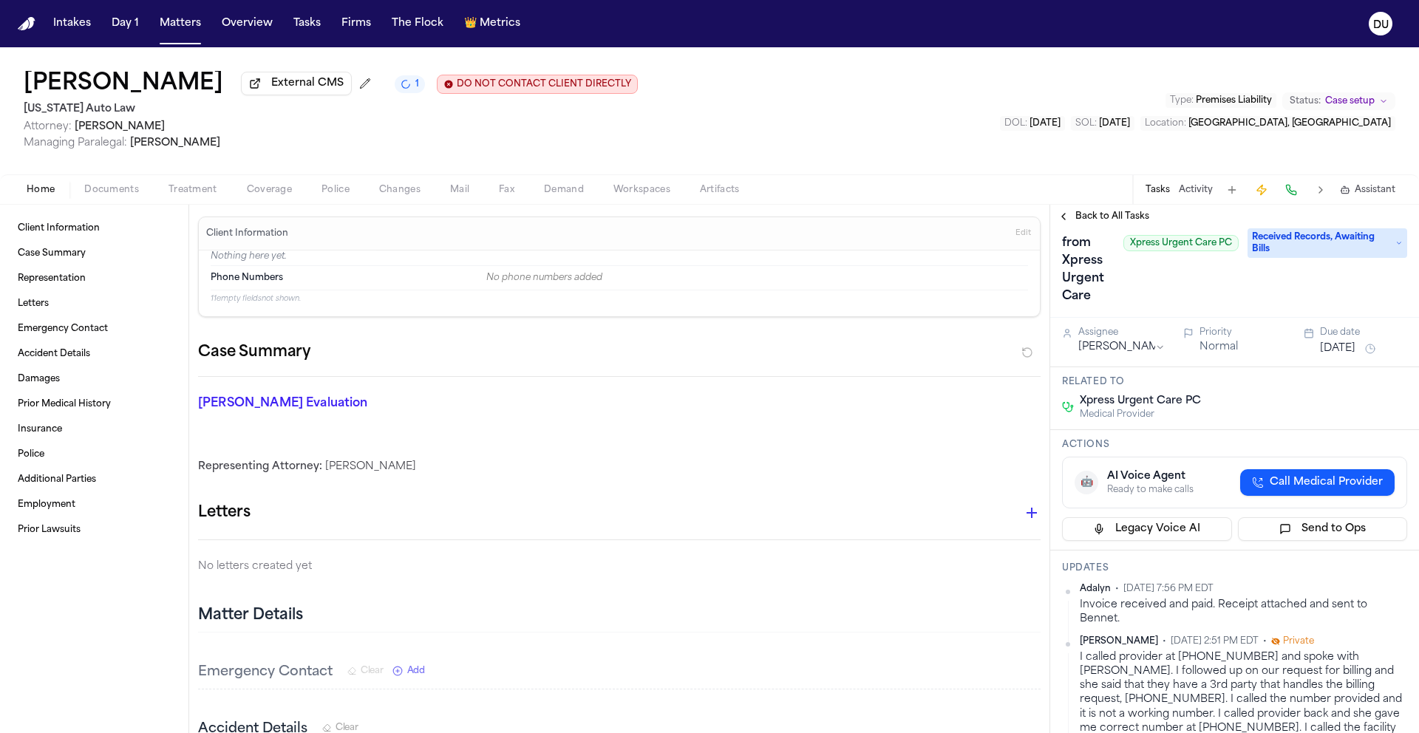
scroll to position [60, 0]
click at [1371, 255] on span "Received Records, Awaiting Bills" at bounding box center [1328, 246] width 160 height 30
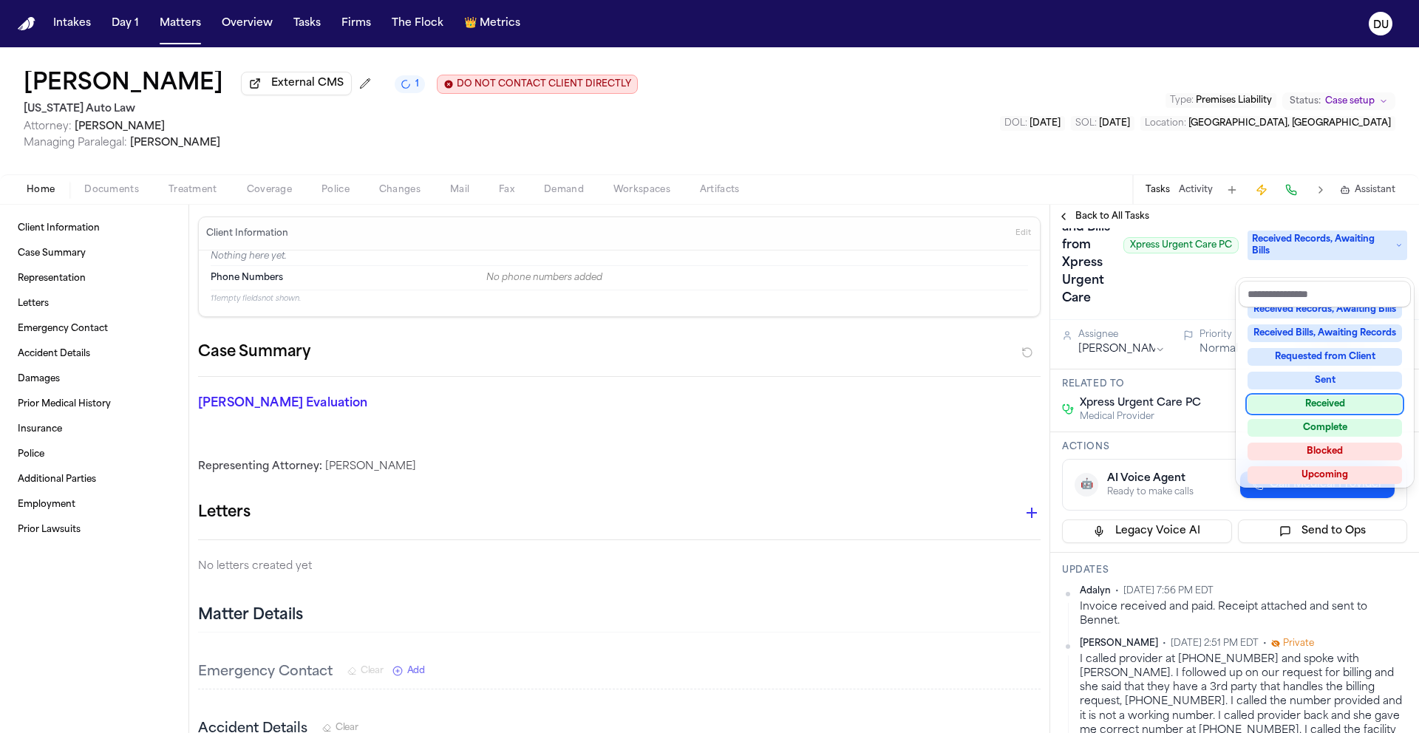
click at [1337, 407] on div "Received" at bounding box center [1325, 404] width 154 height 18
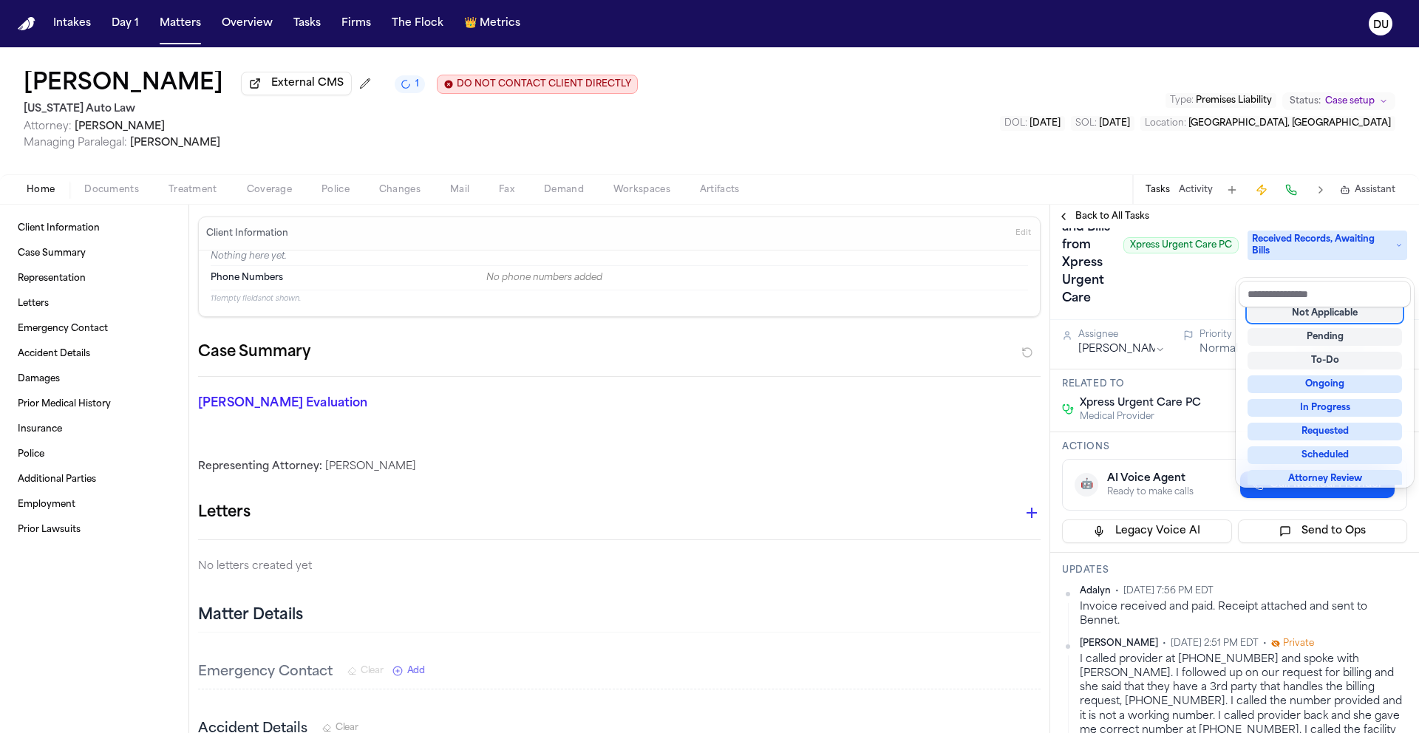
scroll to position [7, 0]
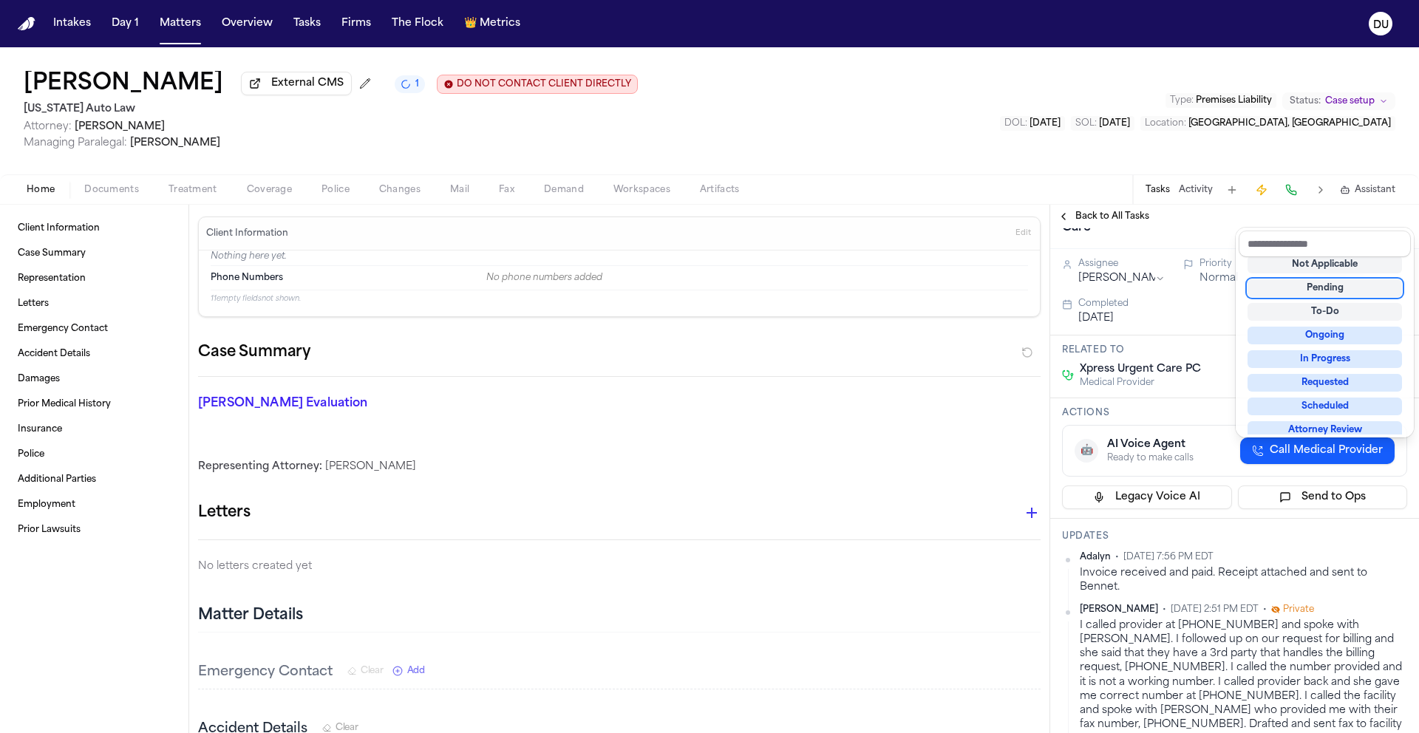
click at [1159, 219] on div "Back to All Tasks Medical Records and Bills from Xpress Urgent Care Xpress Urge…" at bounding box center [1234, 469] width 369 height 529
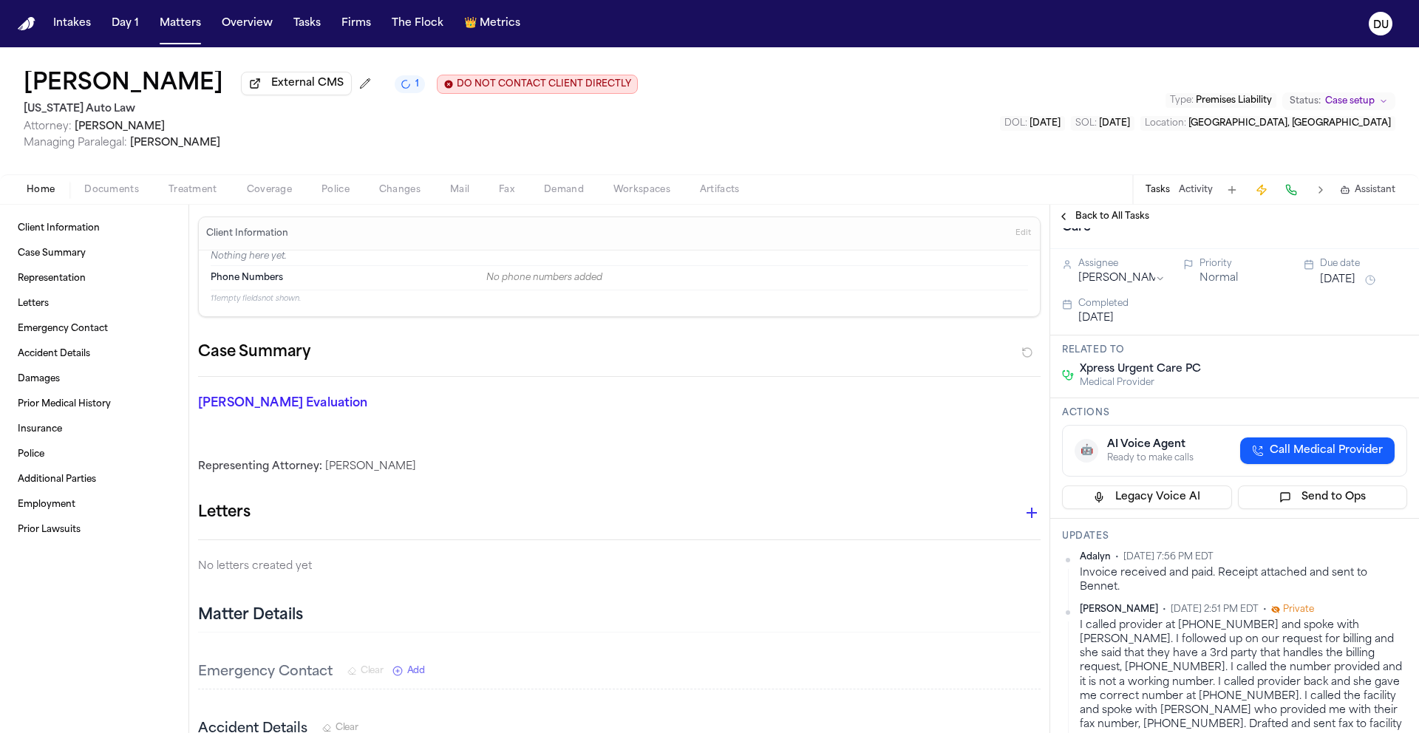
click at [1079, 221] on span "Back to All Tasks" at bounding box center [1113, 217] width 74 height 12
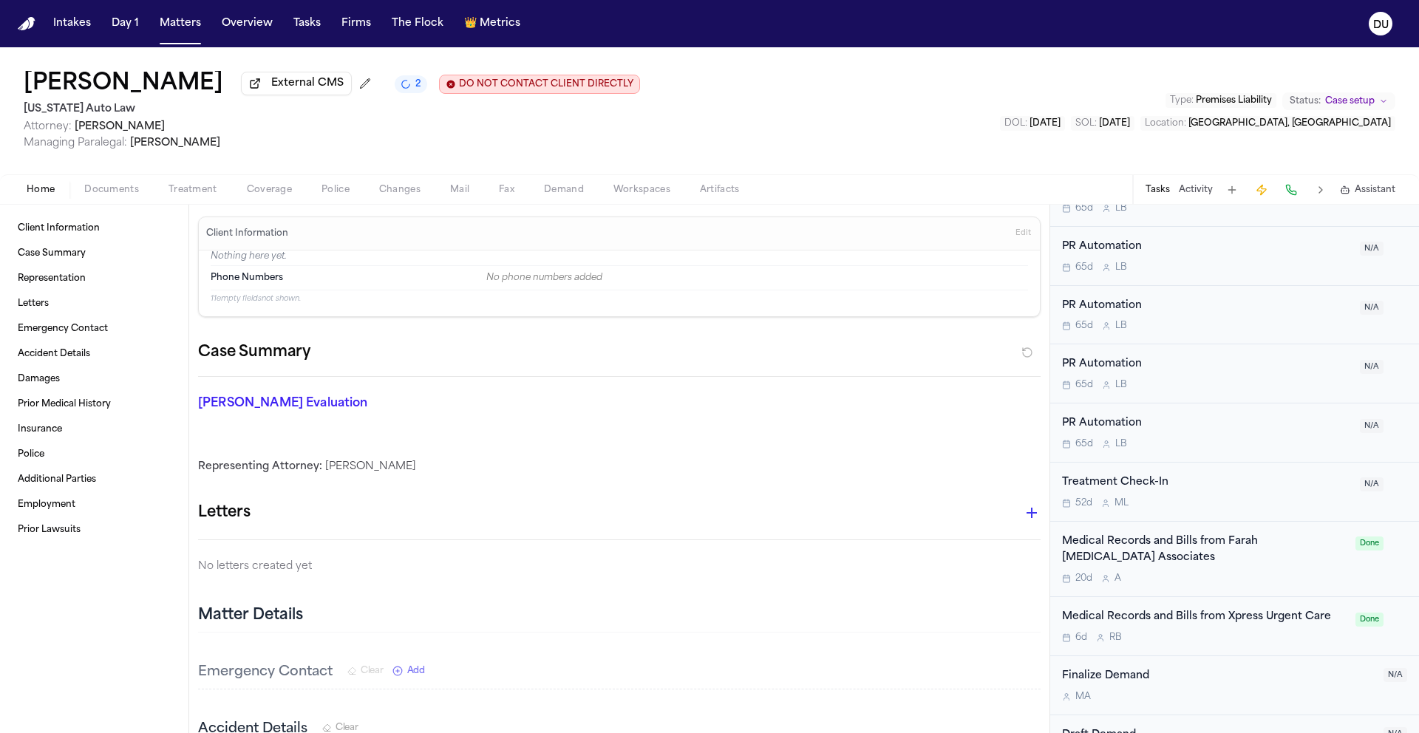
scroll to position [1894, 0]
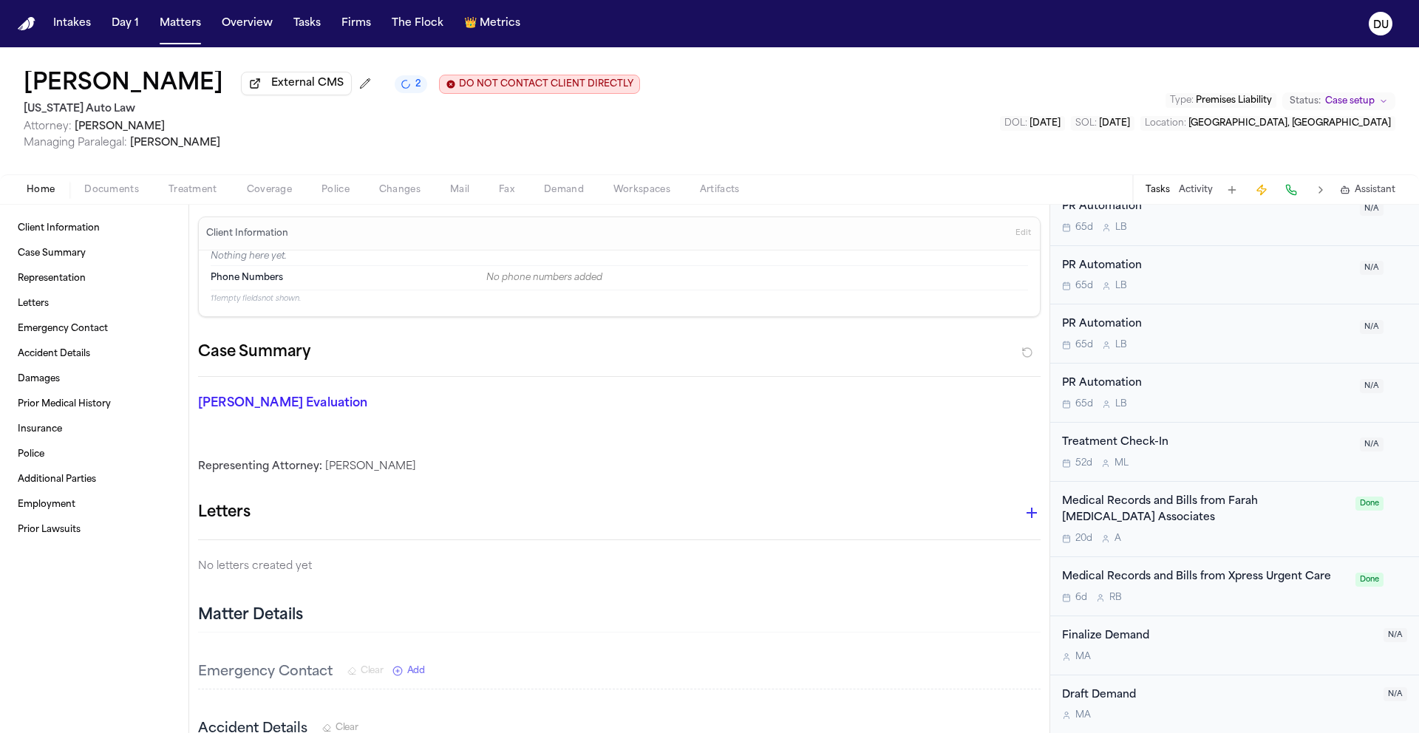
click at [1179, 586] on div "Medical Records and Bills from Xpress Urgent Care 6d R B" at bounding box center [1204, 586] width 285 height 35
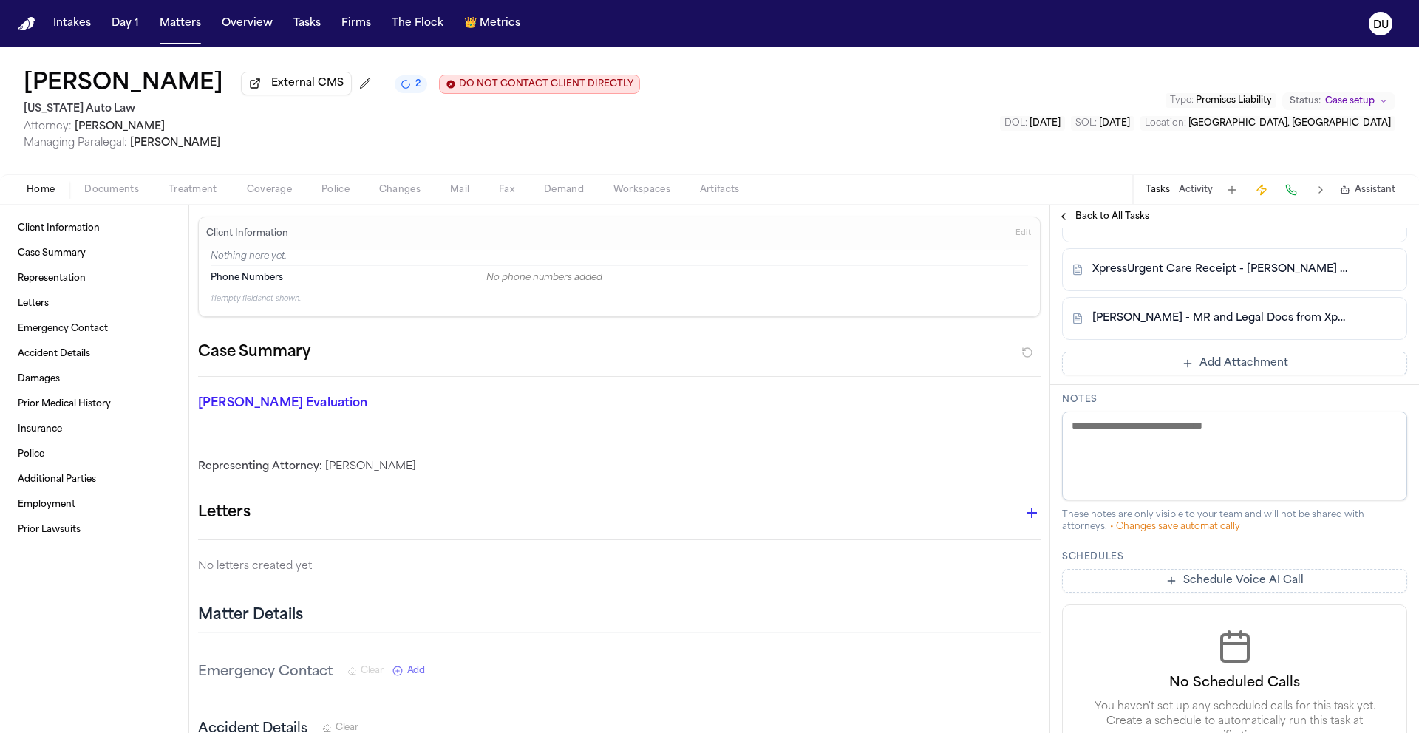
scroll to position [851, 0]
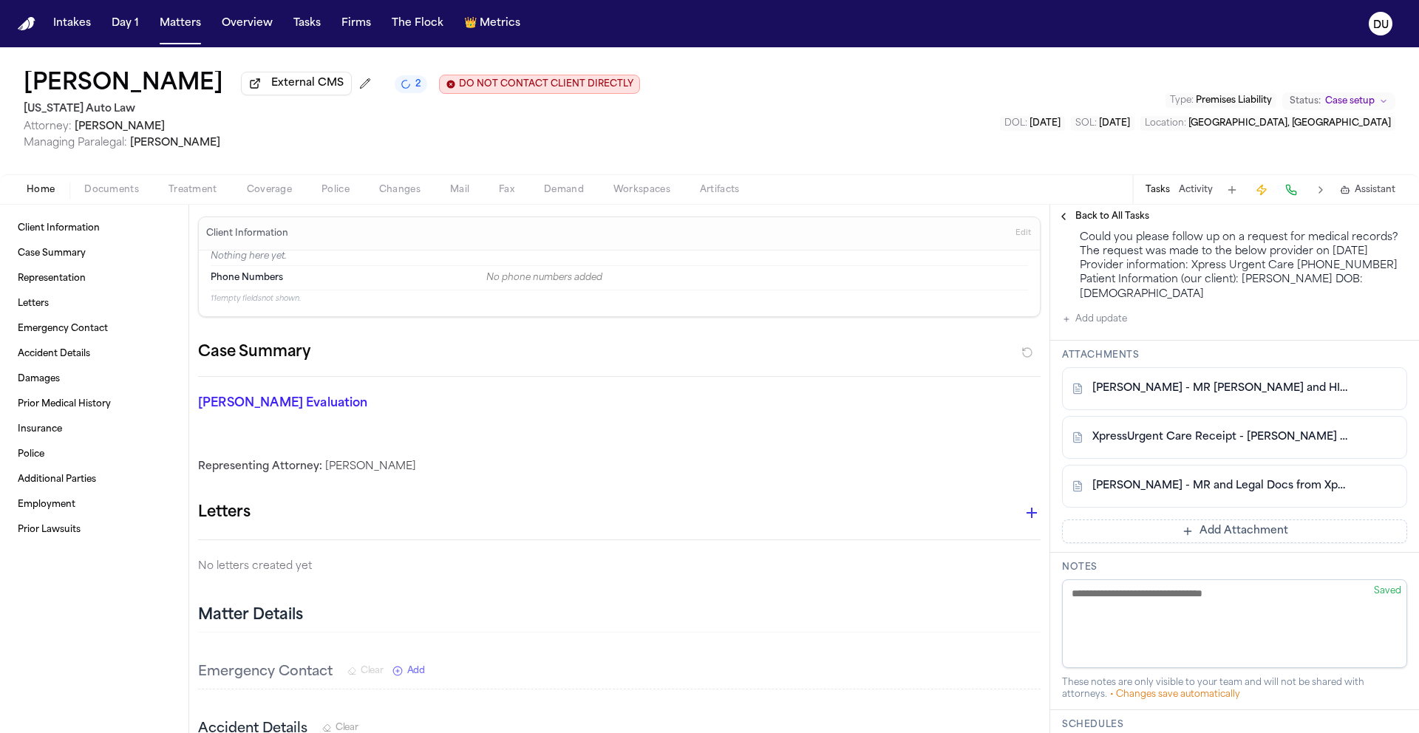
click at [1240, 543] on button "Add Attachment" at bounding box center [1234, 532] width 345 height 24
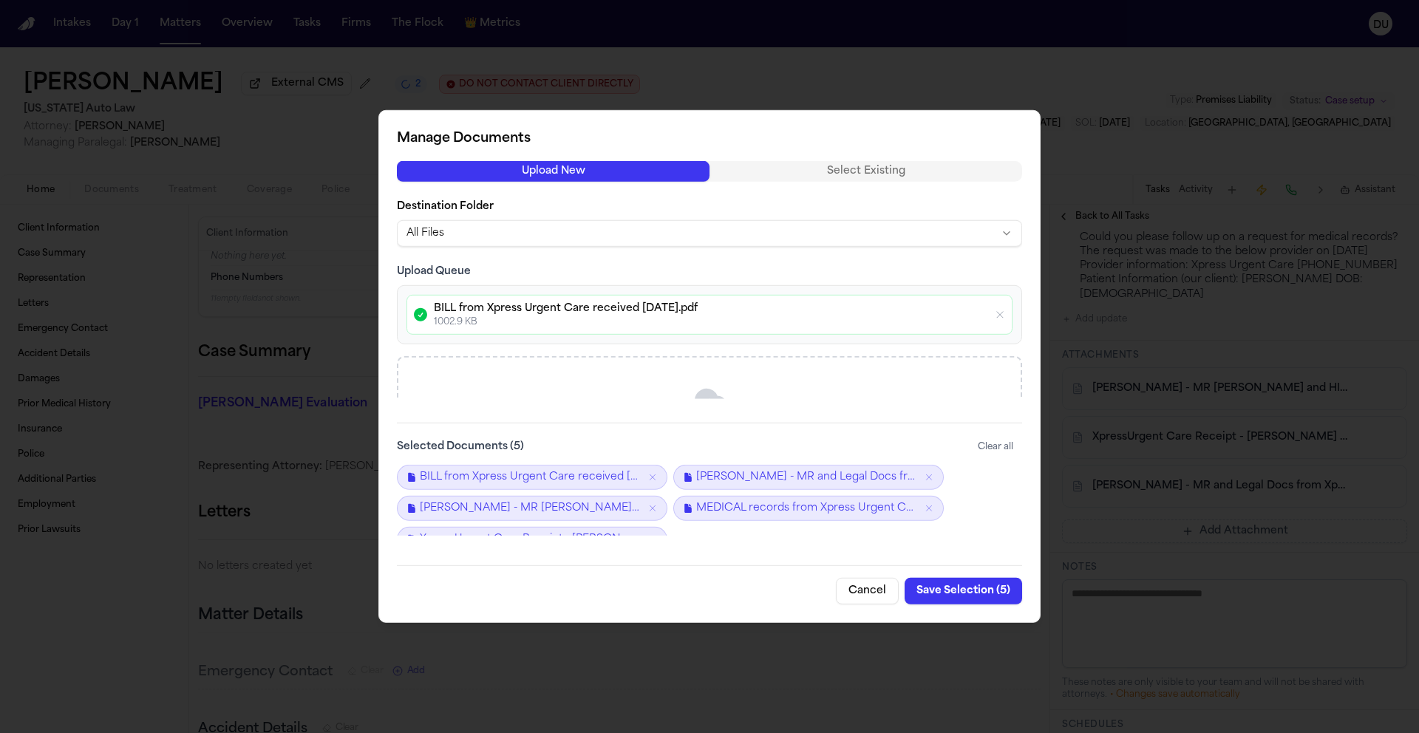
click at [965, 593] on button "Save Selection ( 5 )" at bounding box center [964, 591] width 118 height 27
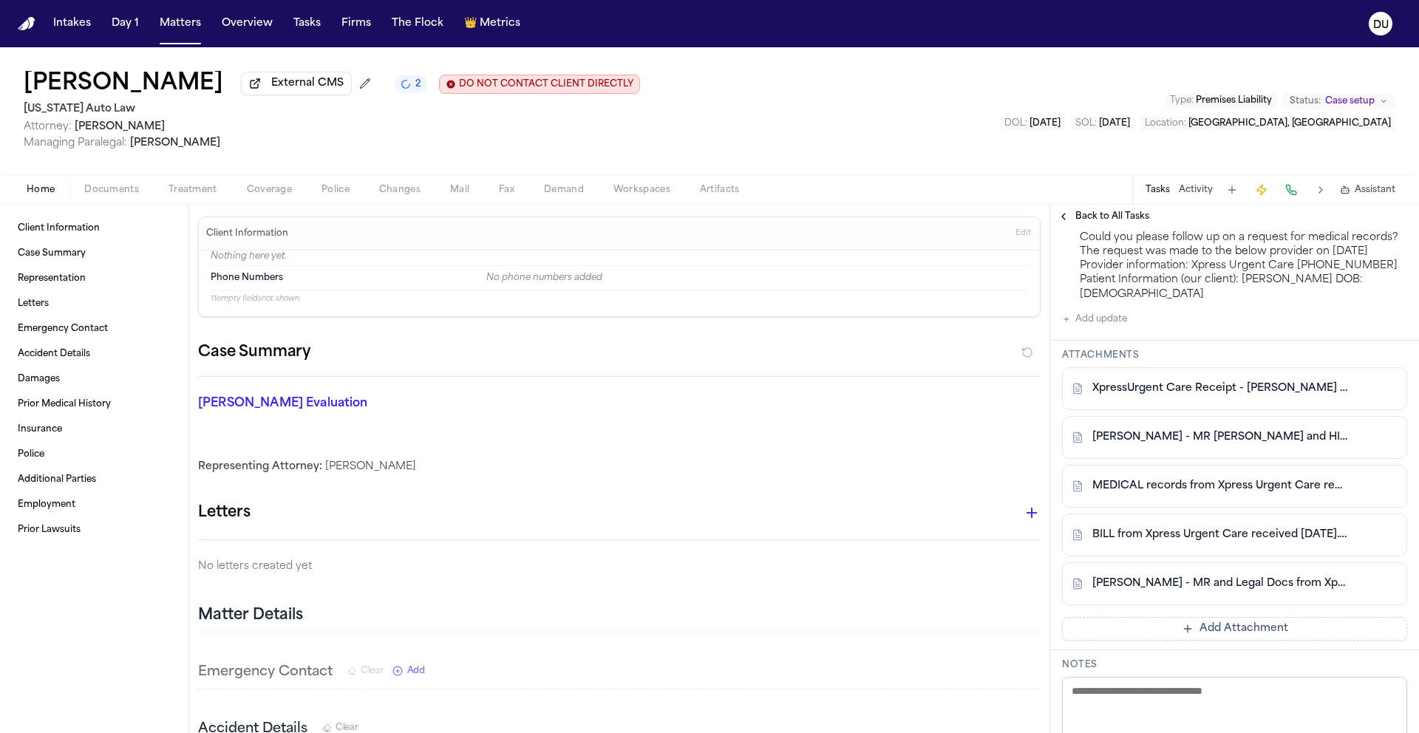
click at [25, 28] on img "Home" at bounding box center [27, 24] width 18 height 14
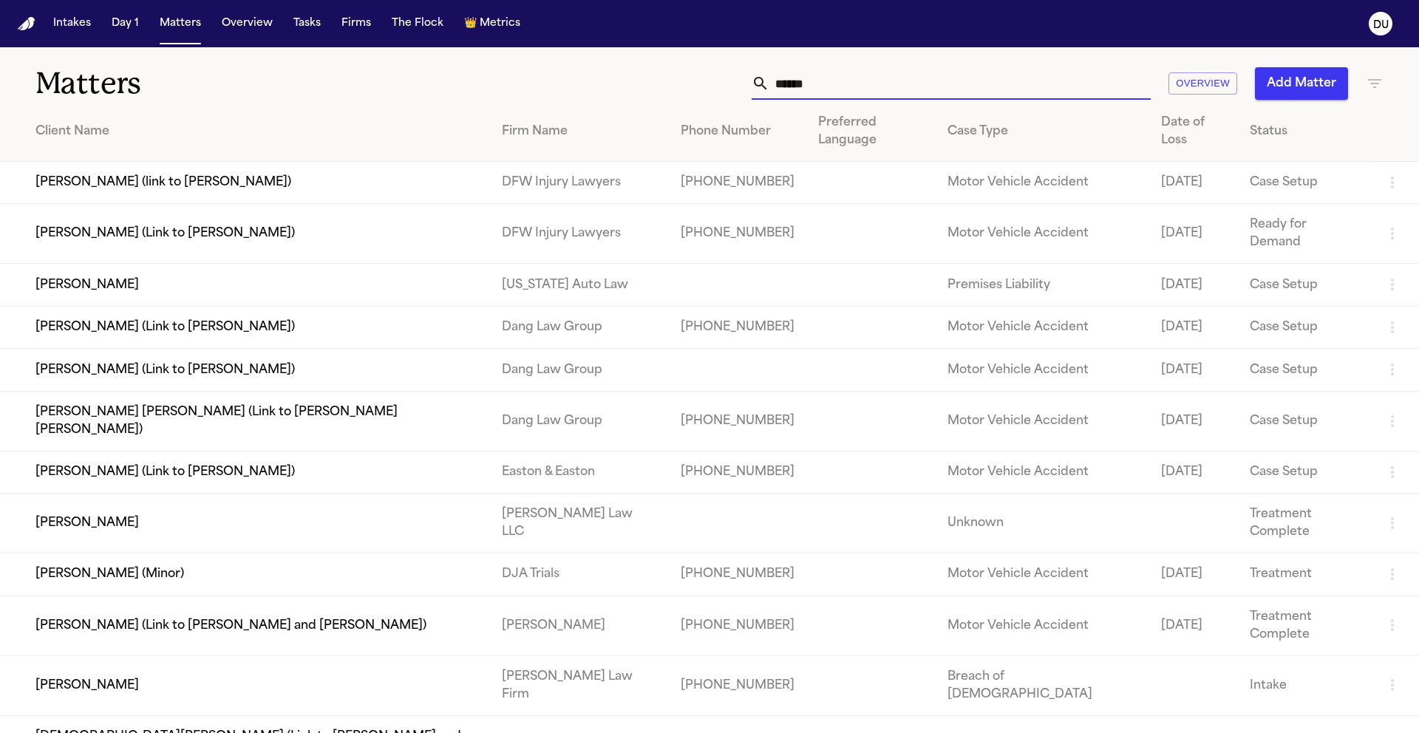
click at [892, 92] on input "*****" at bounding box center [960, 83] width 381 height 33
drag, startPoint x: 845, startPoint y: 89, endPoint x: 738, endPoint y: 86, distance: 106.5
click at [738, 86] on div "***** Overview Add Matter" at bounding box center [906, 83] width 956 height 33
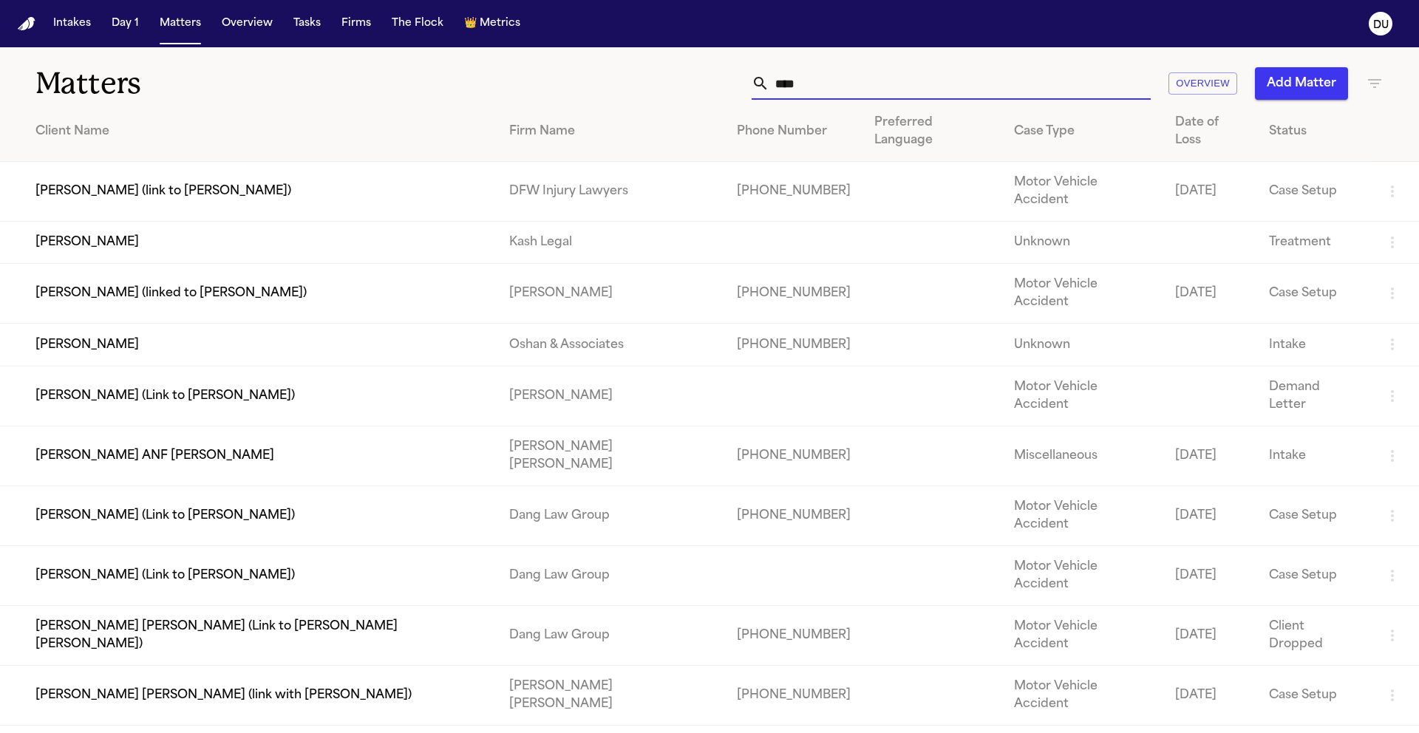
type input "*****"
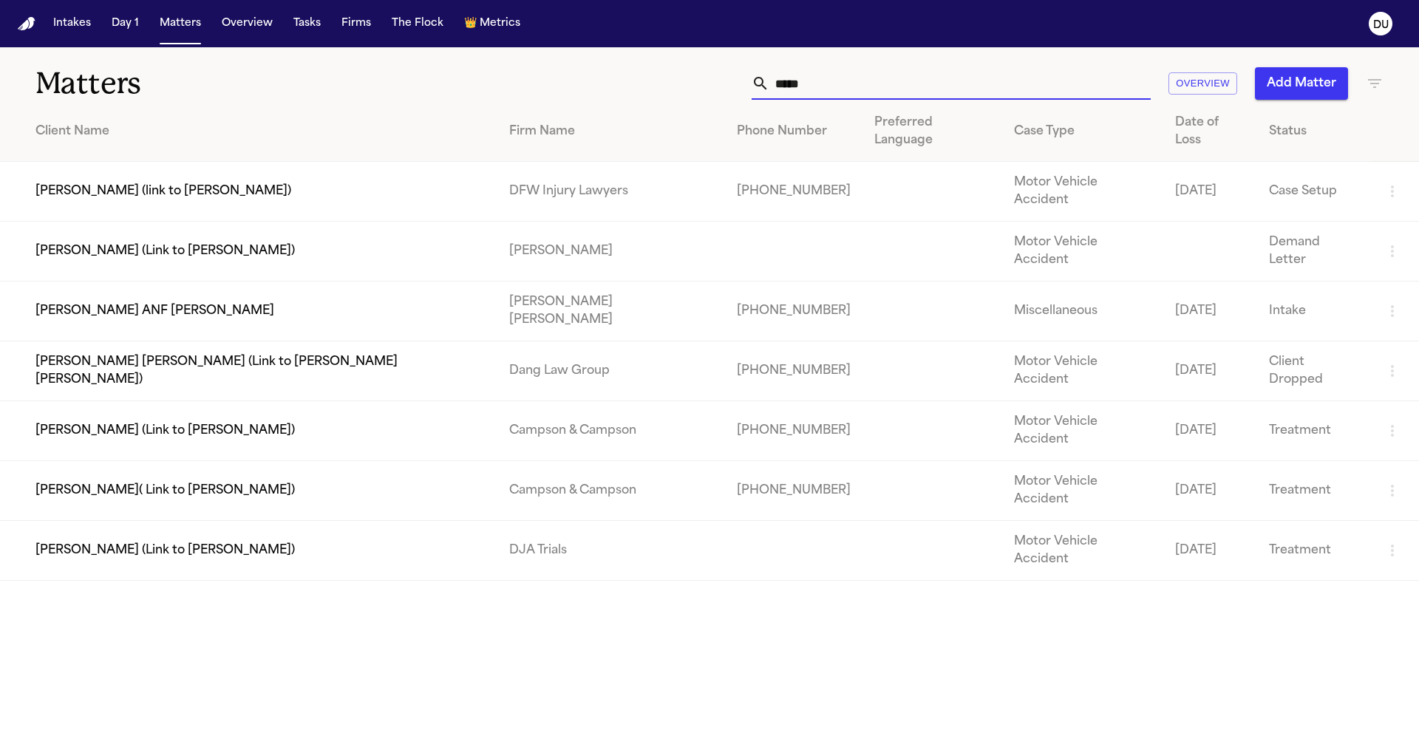
drag, startPoint x: 829, startPoint y: 89, endPoint x: 733, endPoint y: 90, distance: 95.4
click at [733, 90] on div "***** Overview Add Matter" at bounding box center [906, 83] width 956 height 33
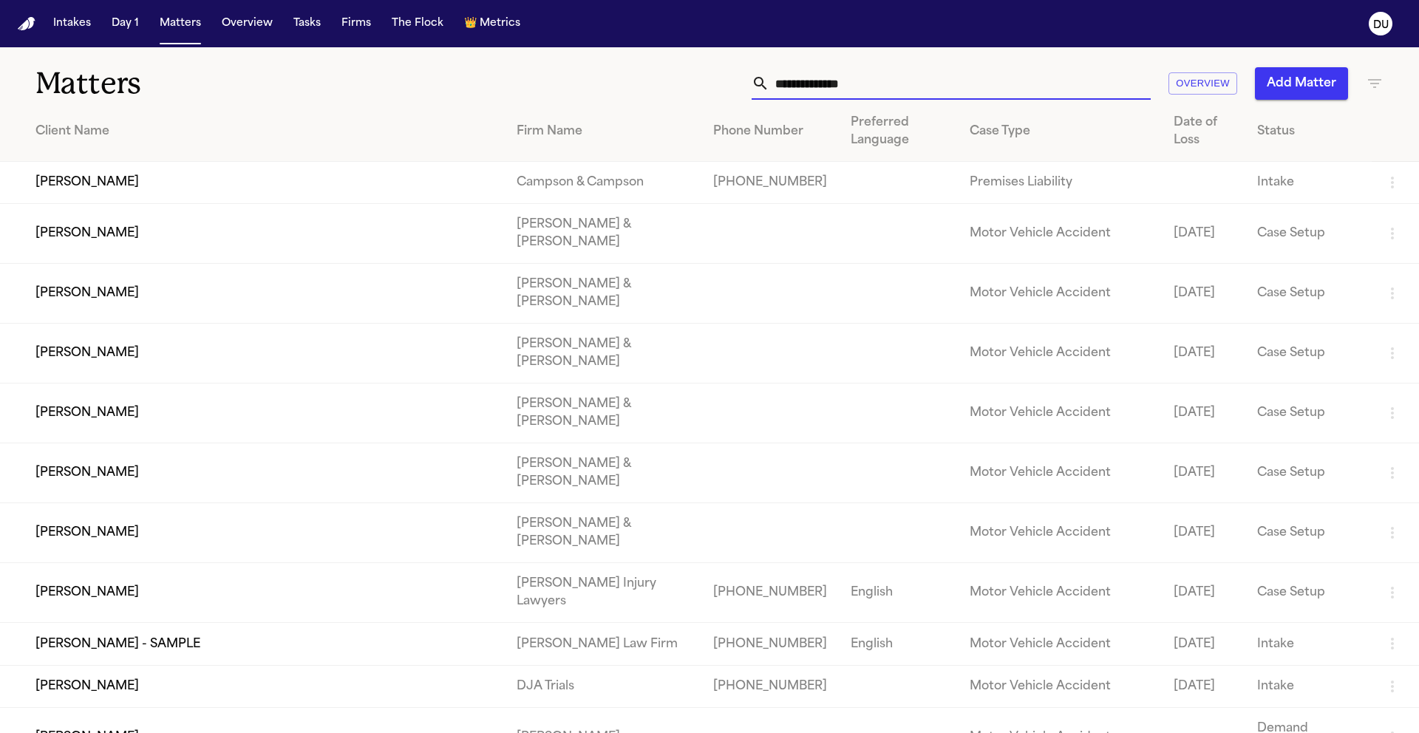
click at [951, 75] on input "text" at bounding box center [960, 83] width 381 height 33
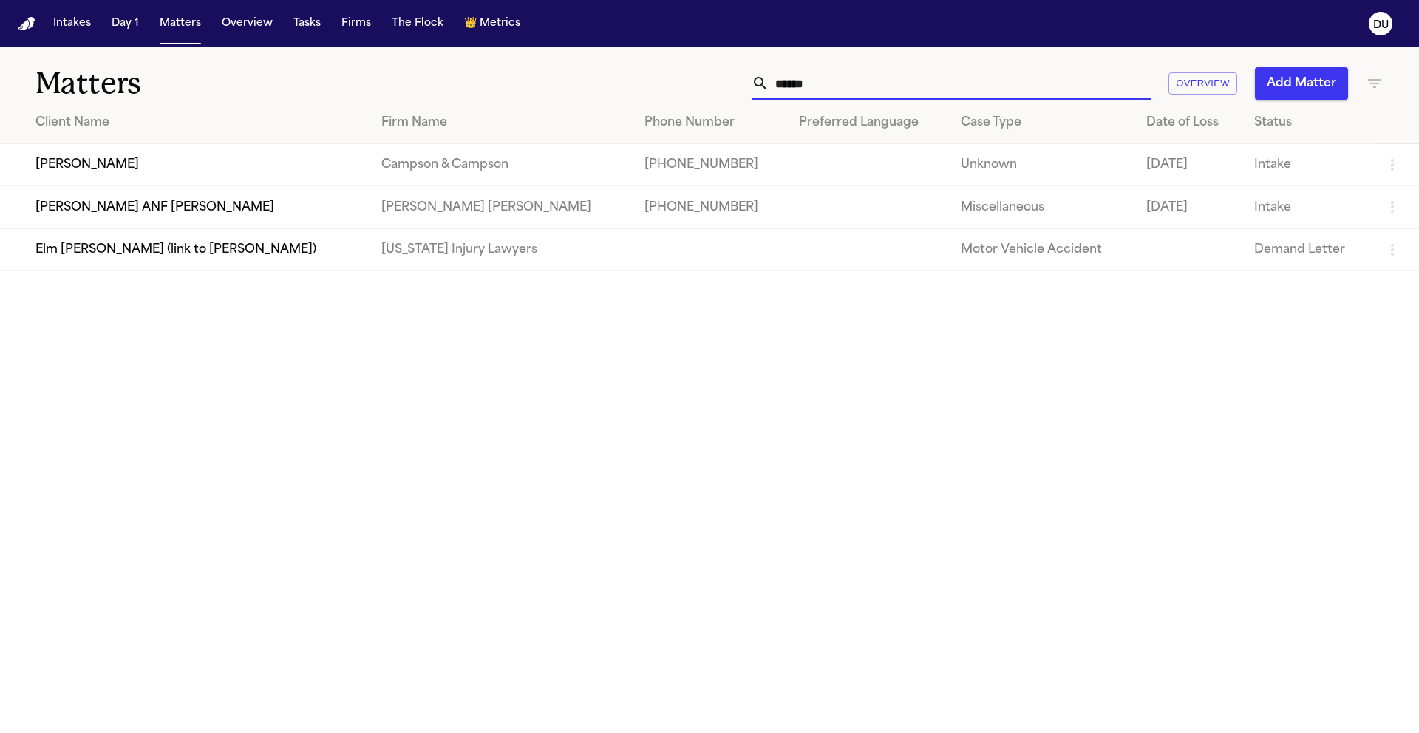
type input "******"
click at [227, 200] on td "[PERSON_NAME] ANF [PERSON_NAME]" at bounding box center [185, 207] width 370 height 42
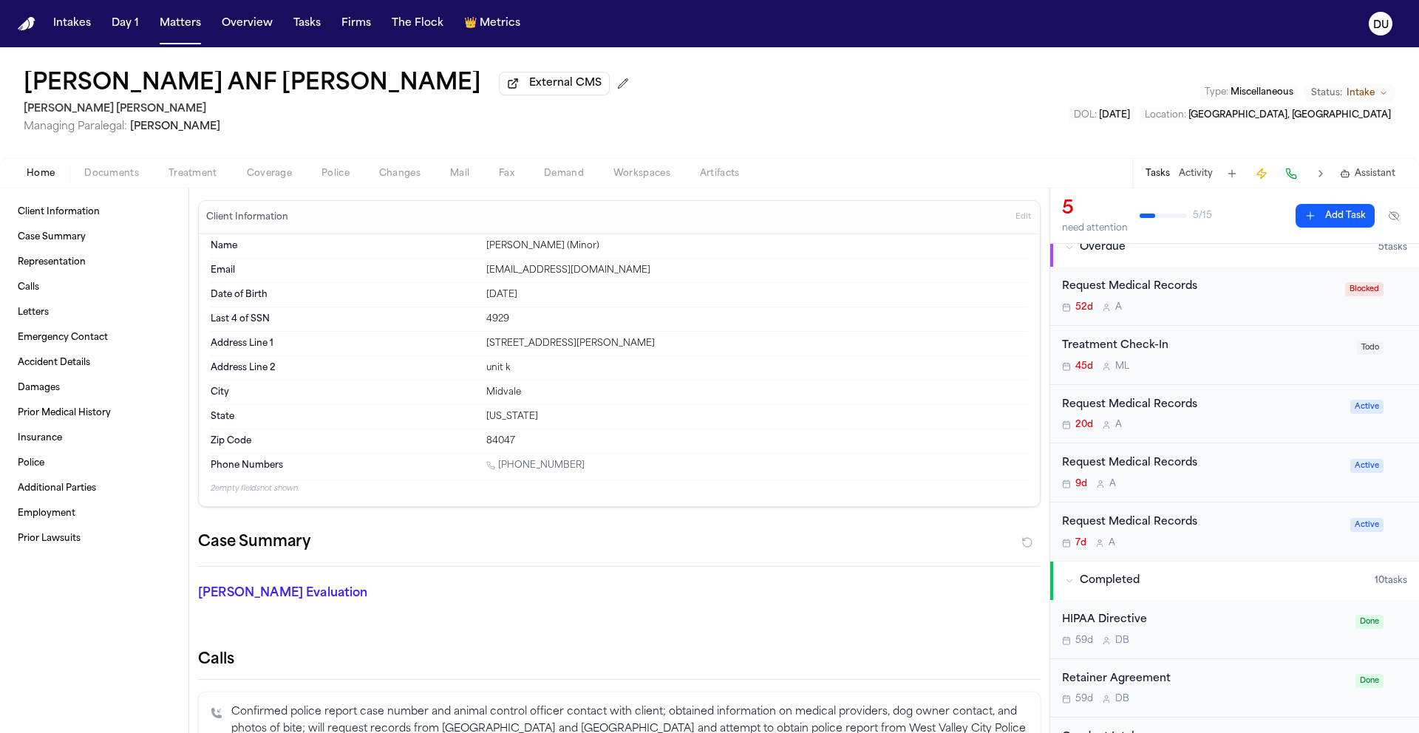
scroll to position [16, 0]
click at [1169, 410] on div "Request Medical Records" at bounding box center [1201, 404] width 279 height 17
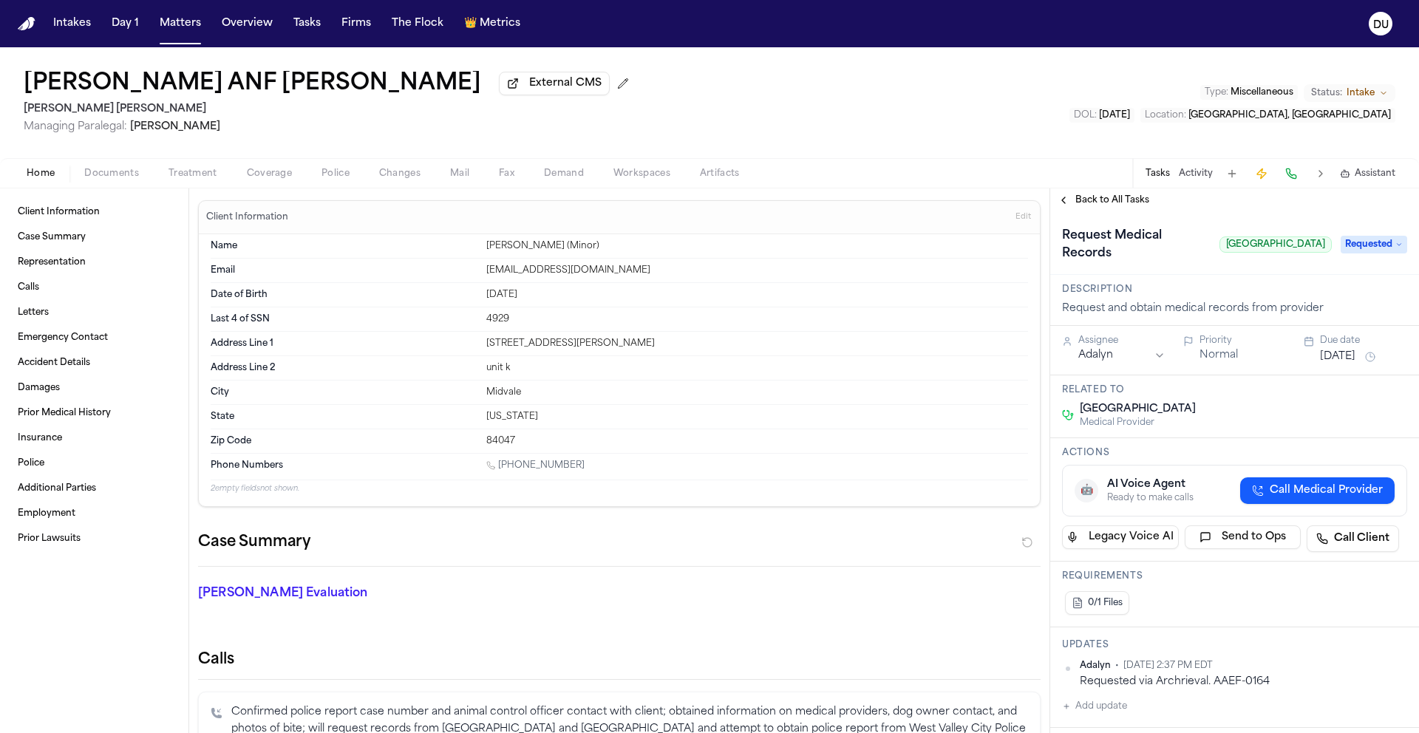
click at [1103, 198] on span "Back to All Tasks" at bounding box center [1113, 200] width 74 height 12
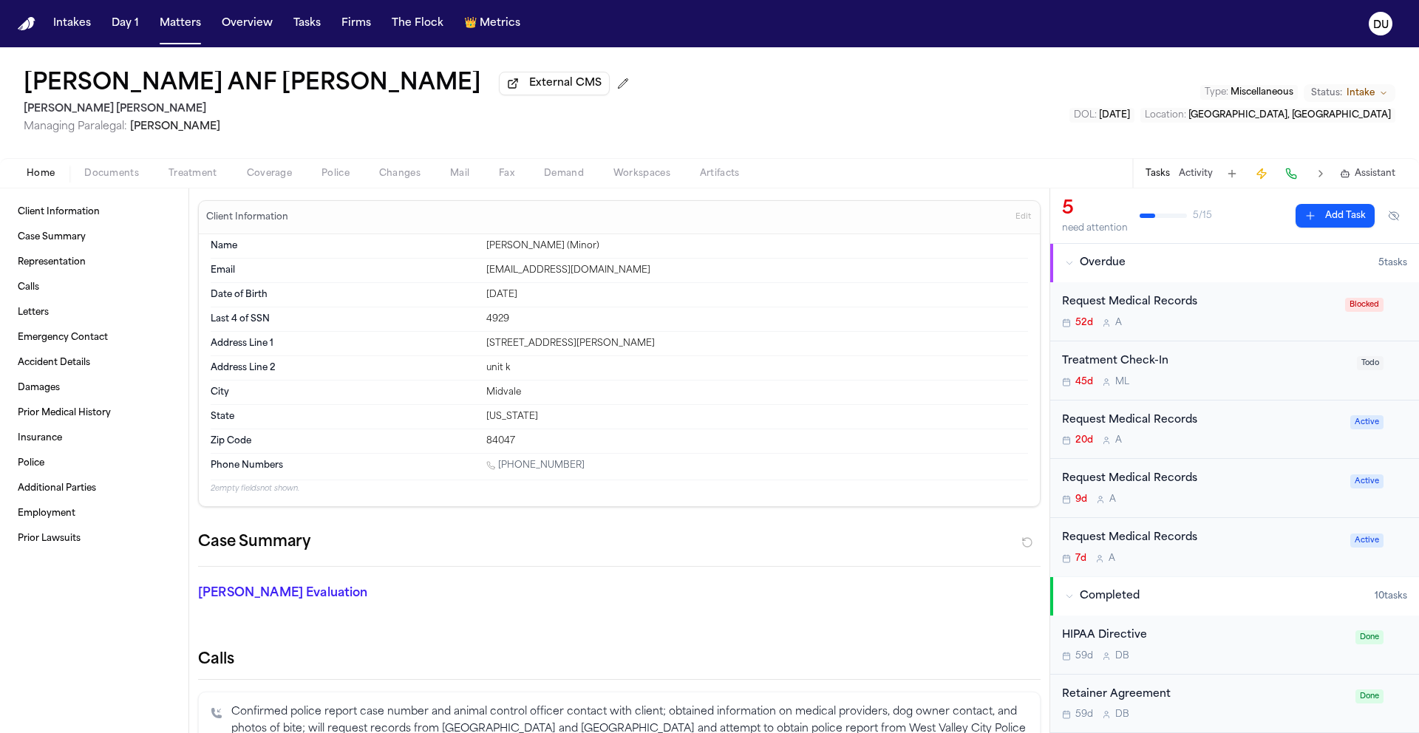
click at [1163, 478] on div "Request Medical Records" at bounding box center [1201, 479] width 279 height 17
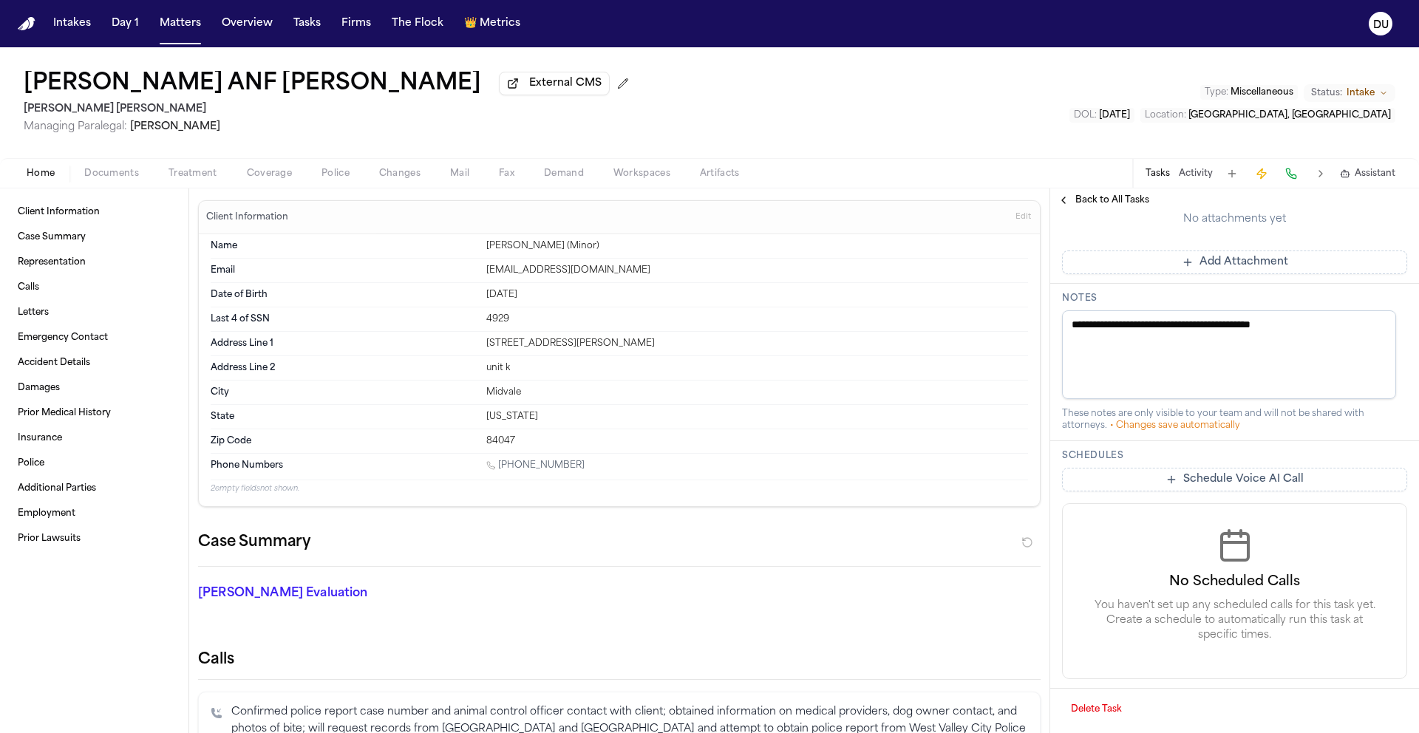
scroll to position [360, 0]
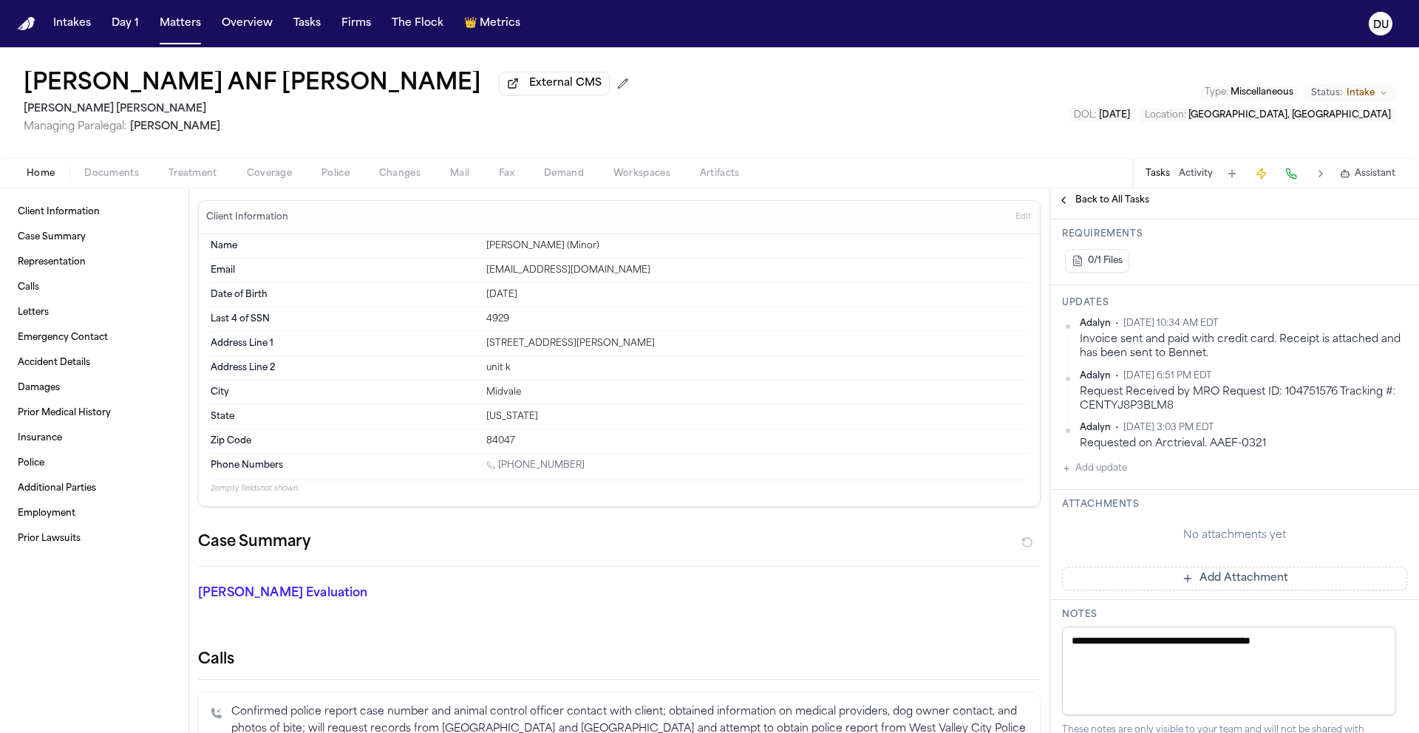
click at [114, 183] on span "button" at bounding box center [111, 181] width 72 height 1
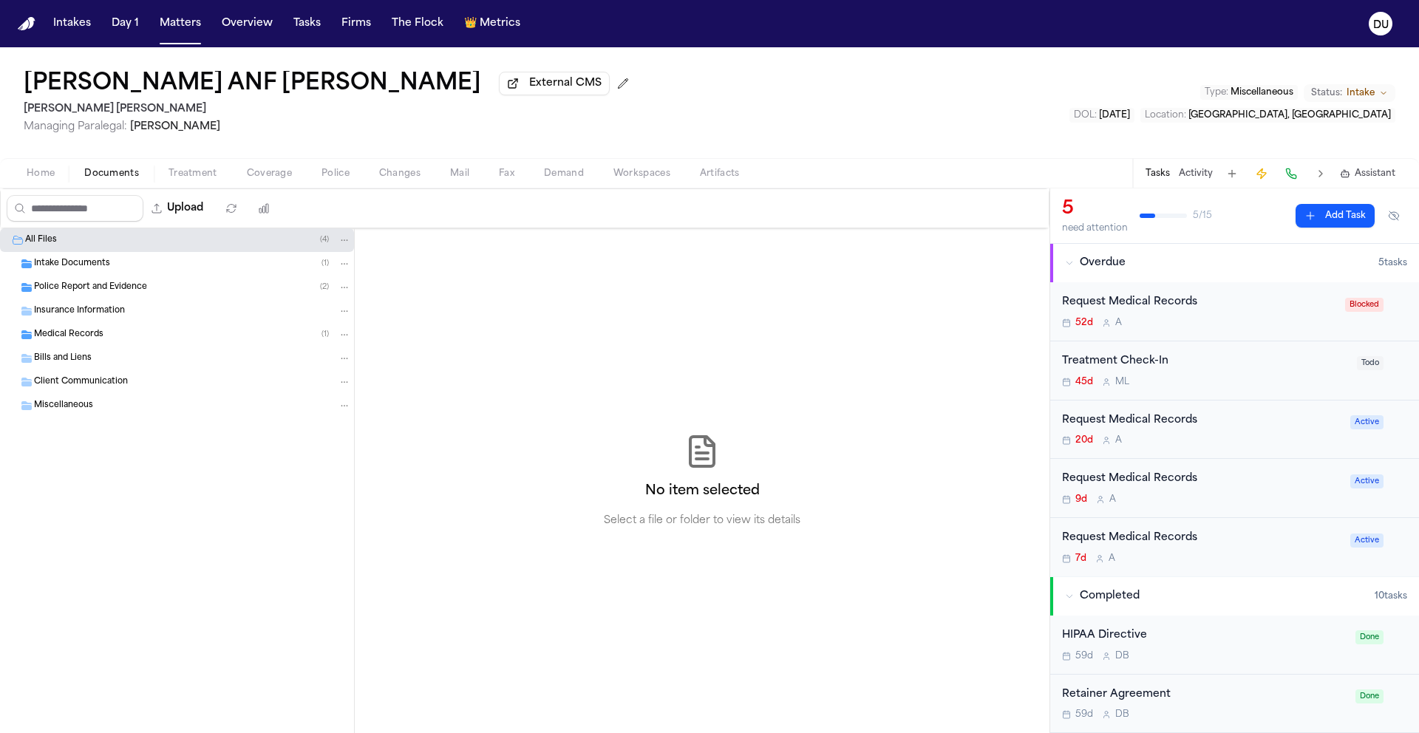
click at [77, 340] on span "Medical Records" at bounding box center [68, 335] width 69 height 13
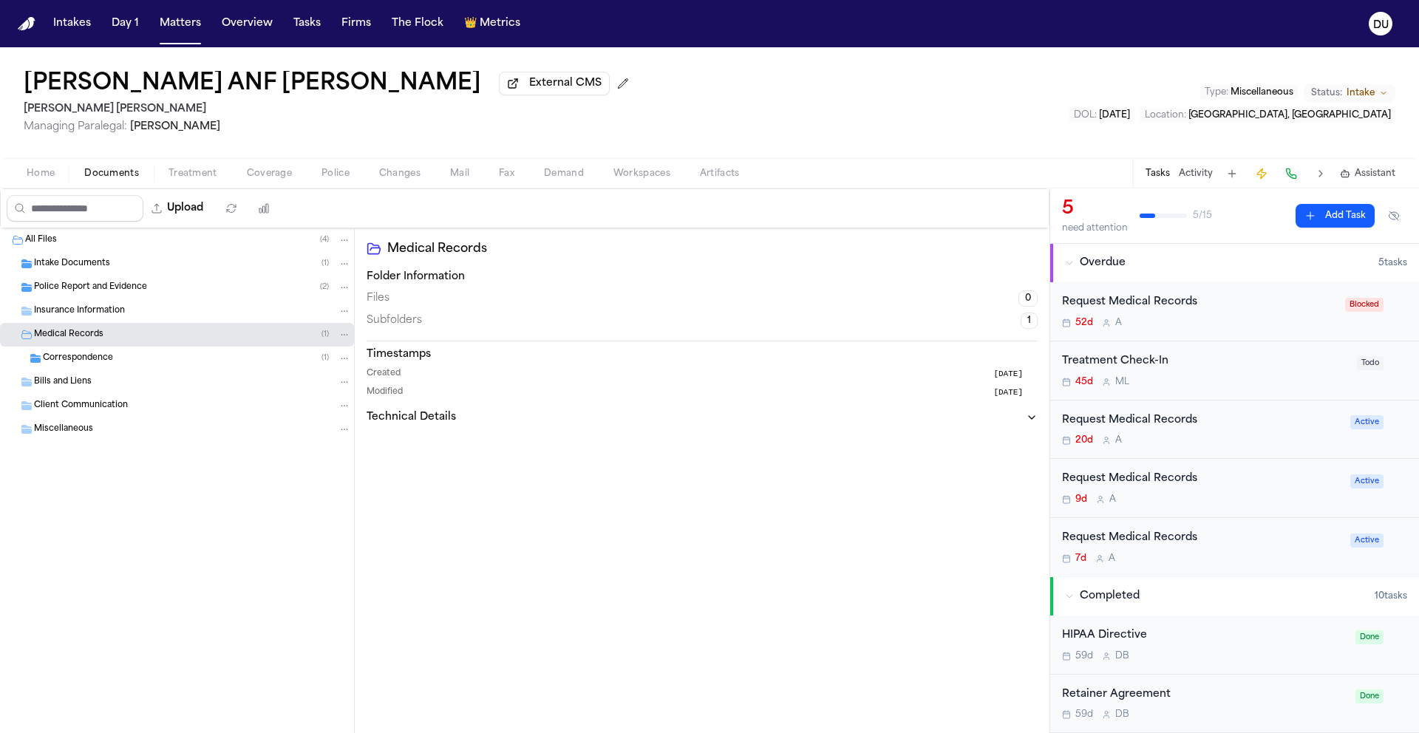
click at [77, 365] on span "Correspondence" at bounding box center [78, 359] width 70 height 13
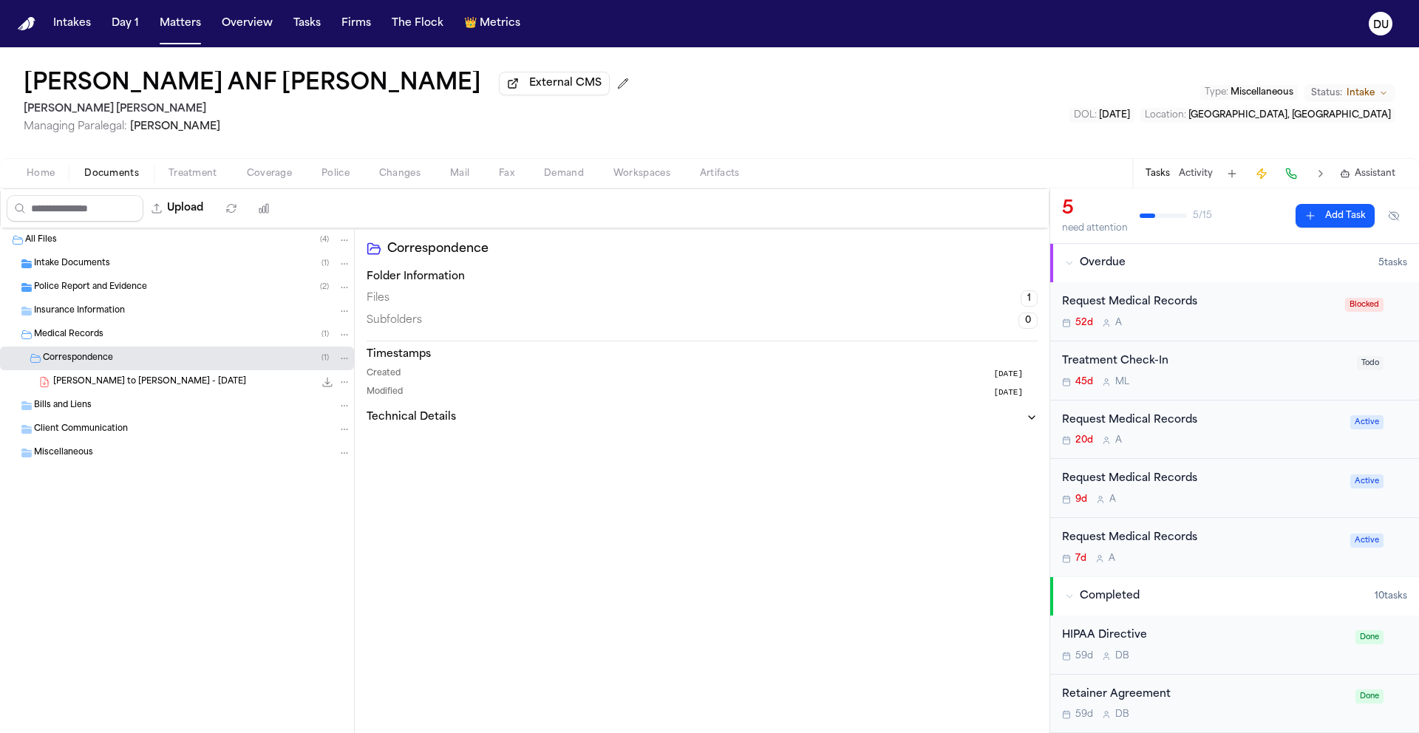
click at [84, 266] on span "Intake Documents" at bounding box center [72, 264] width 76 height 13
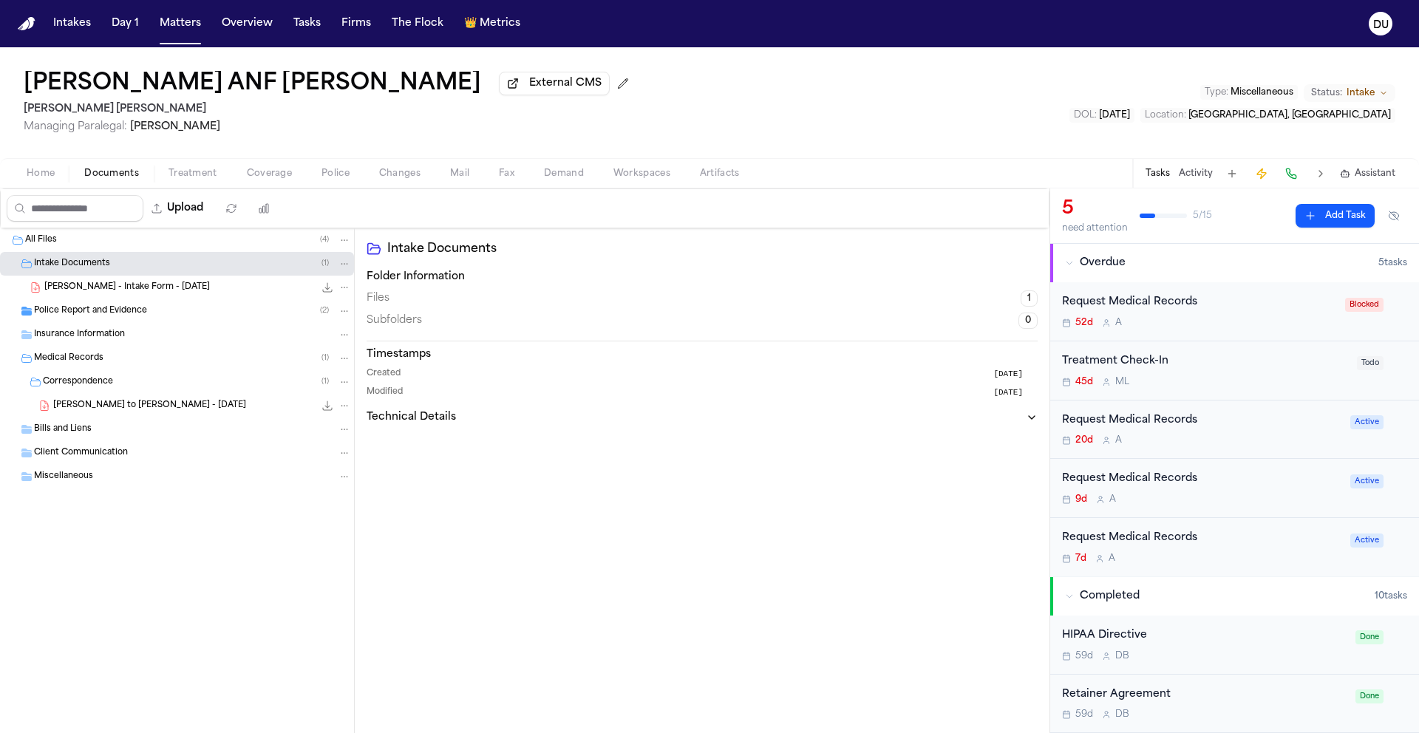
click at [122, 318] on span "Police Report and Evidence" at bounding box center [90, 311] width 113 height 13
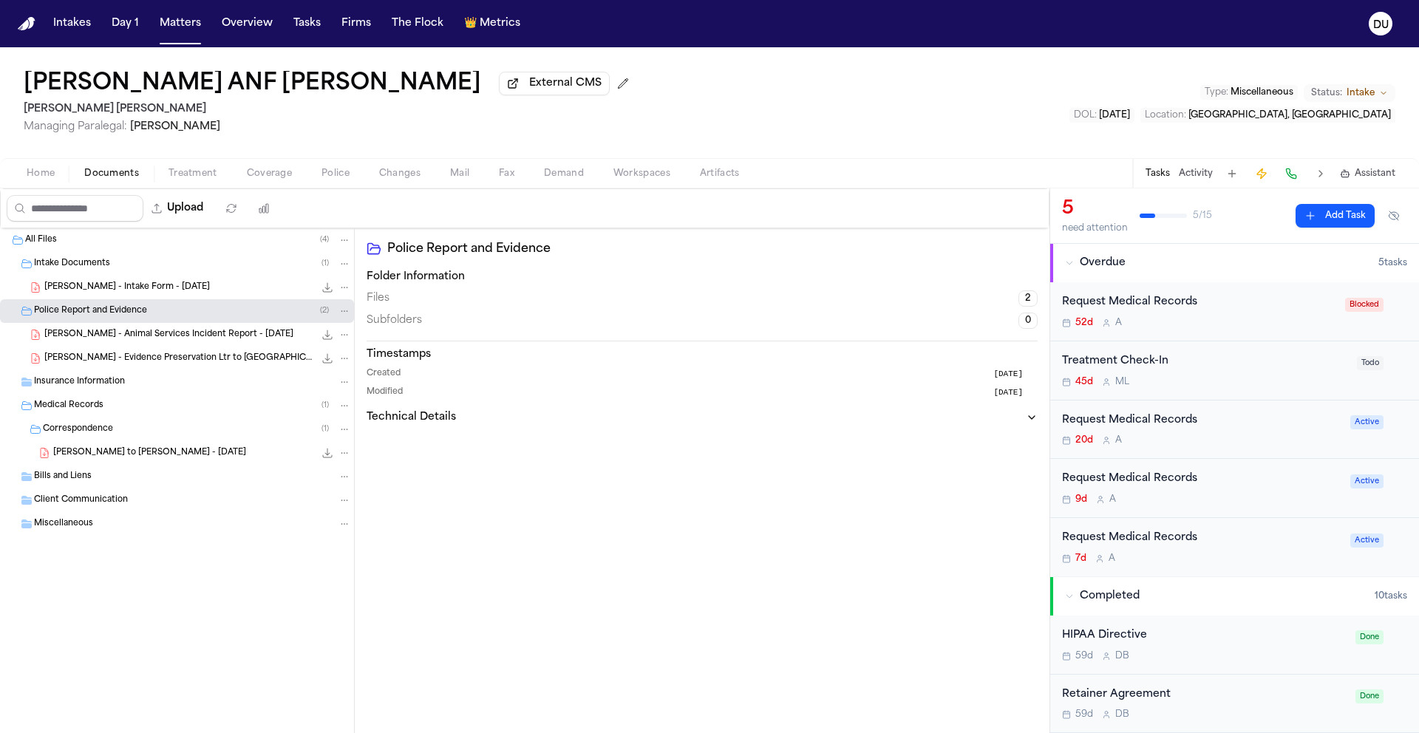
click at [98, 394] on div "Insurance Information" at bounding box center [177, 382] width 354 height 24
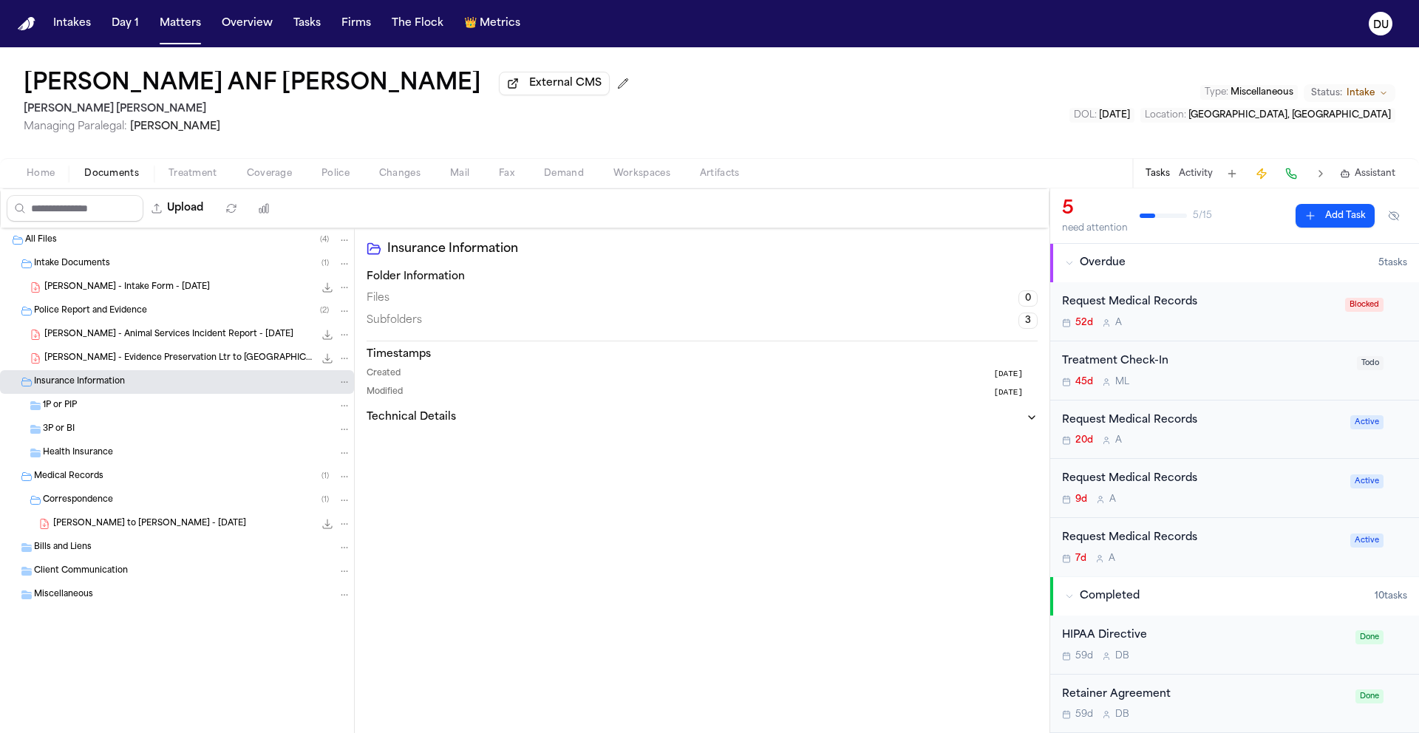
click at [81, 483] on span "Medical Records" at bounding box center [68, 477] width 69 height 13
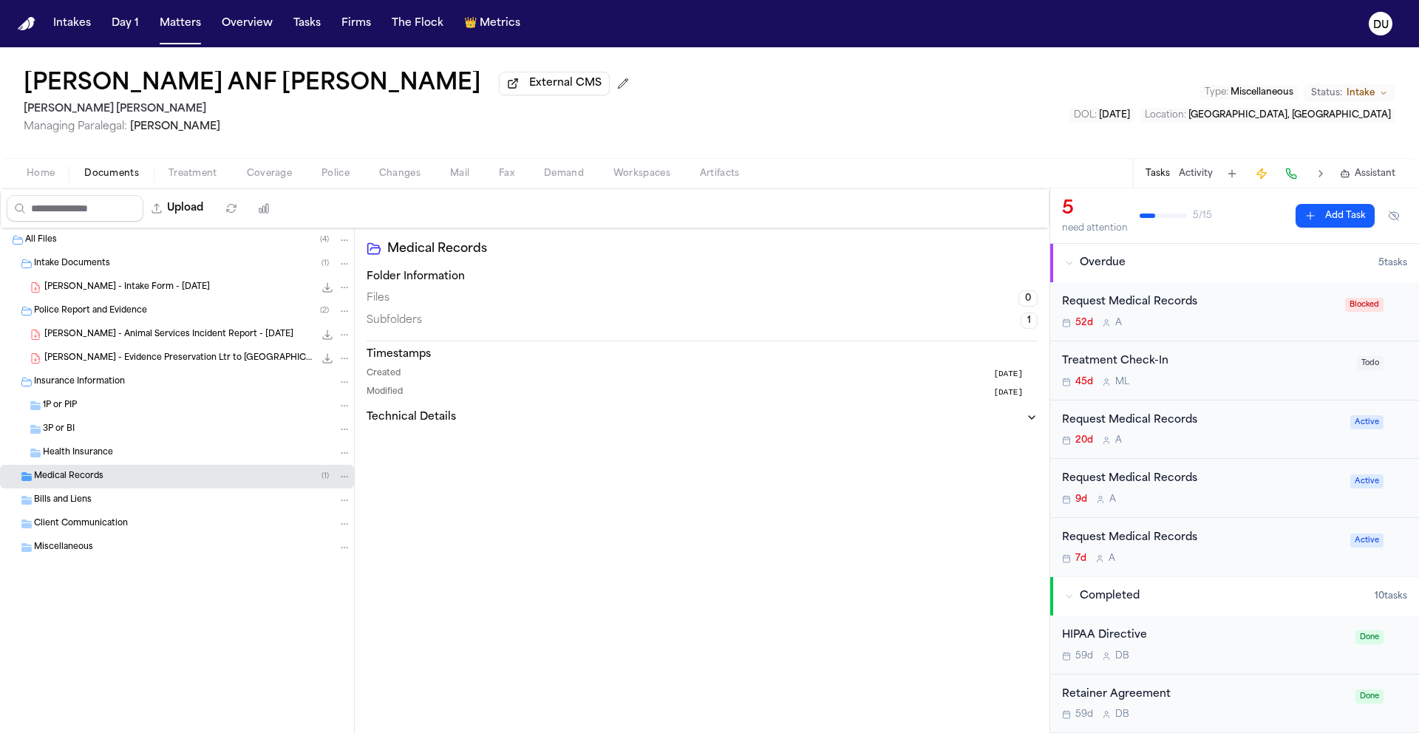
drag, startPoint x: 61, startPoint y: 545, endPoint x: 67, endPoint y: 540, distance: 7.9
click at [61, 545] on span "Miscellaneous" at bounding box center [63, 548] width 59 height 13
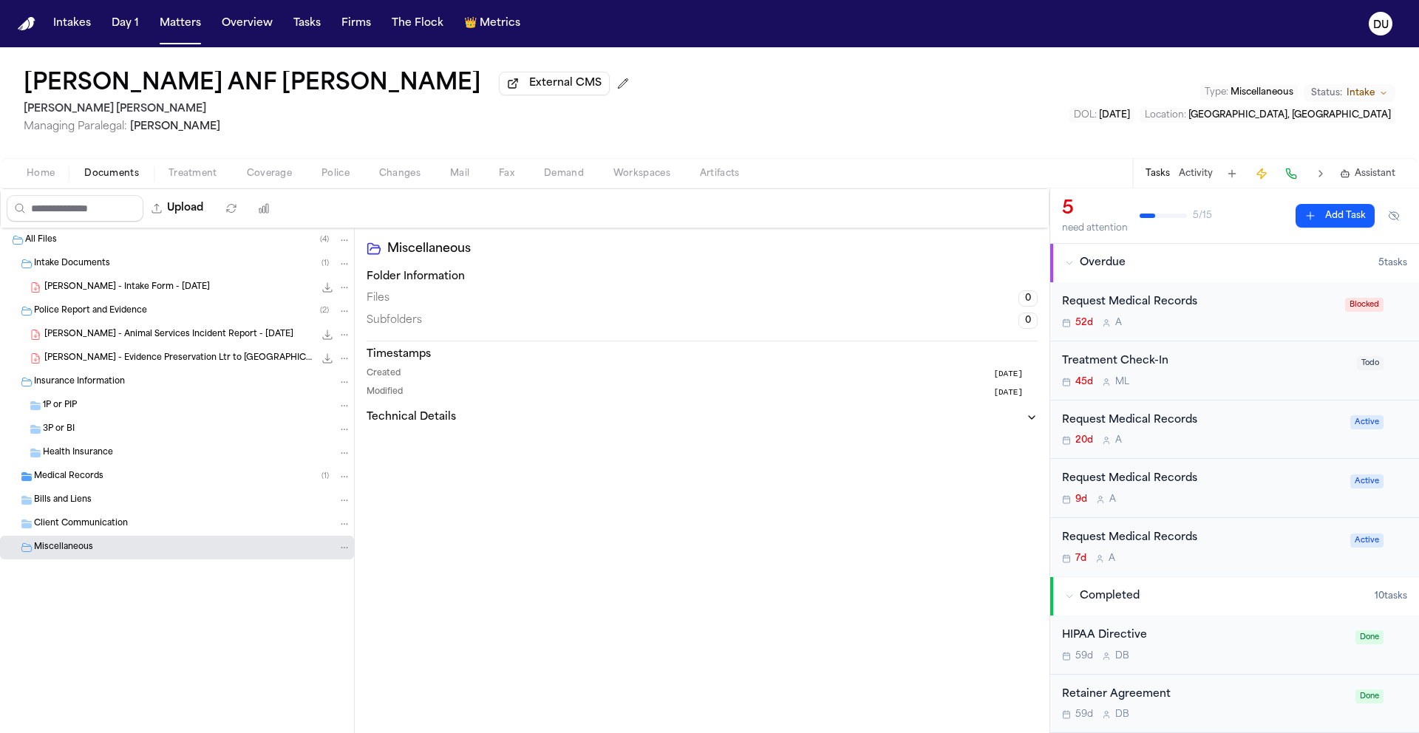
click at [77, 523] on span "Client Communication" at bounding box center [81, 524] width 94 height 13
click at [78, 506] on span "Bills and Liens" at bounding box center [63, 501] width 58 height 13
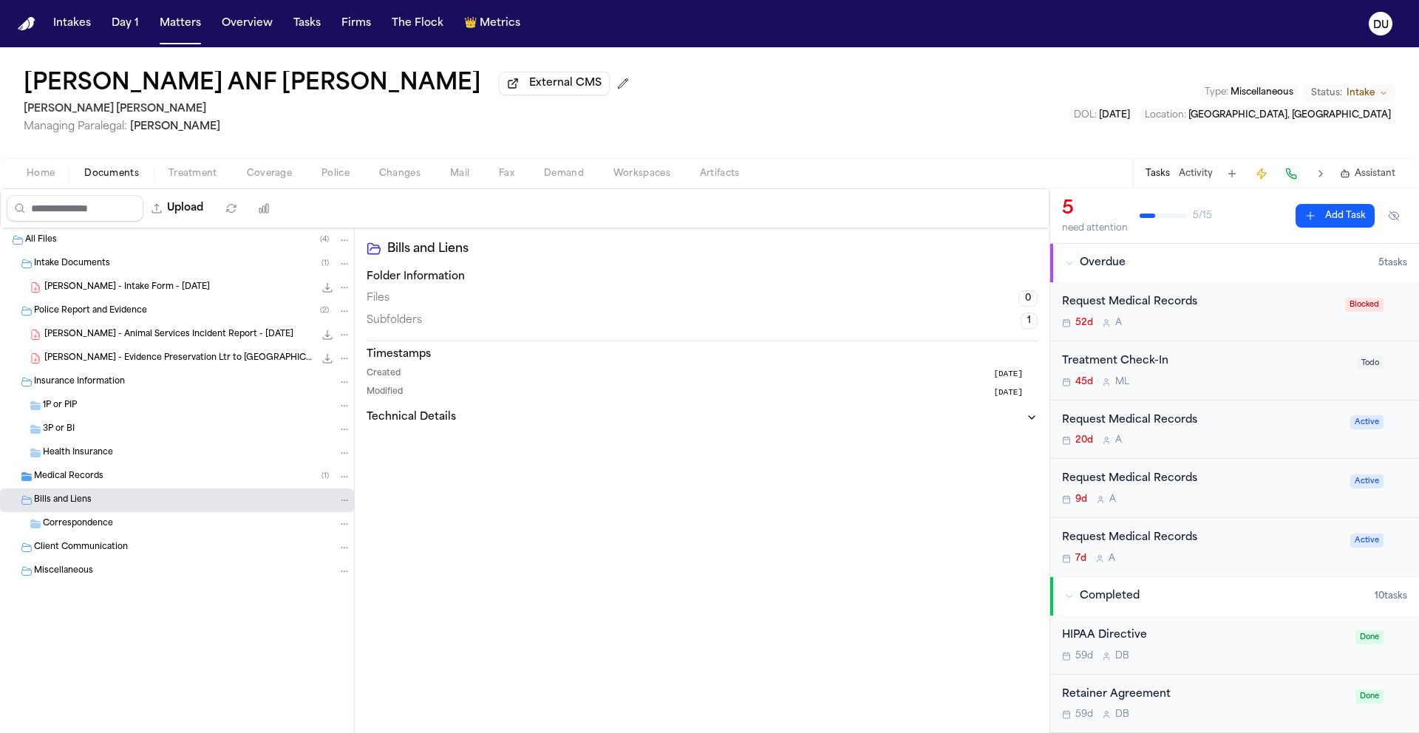
click at [1164, 423] on div "Request Medical Records" at bounding box center [1201, 420] width 279 height 17
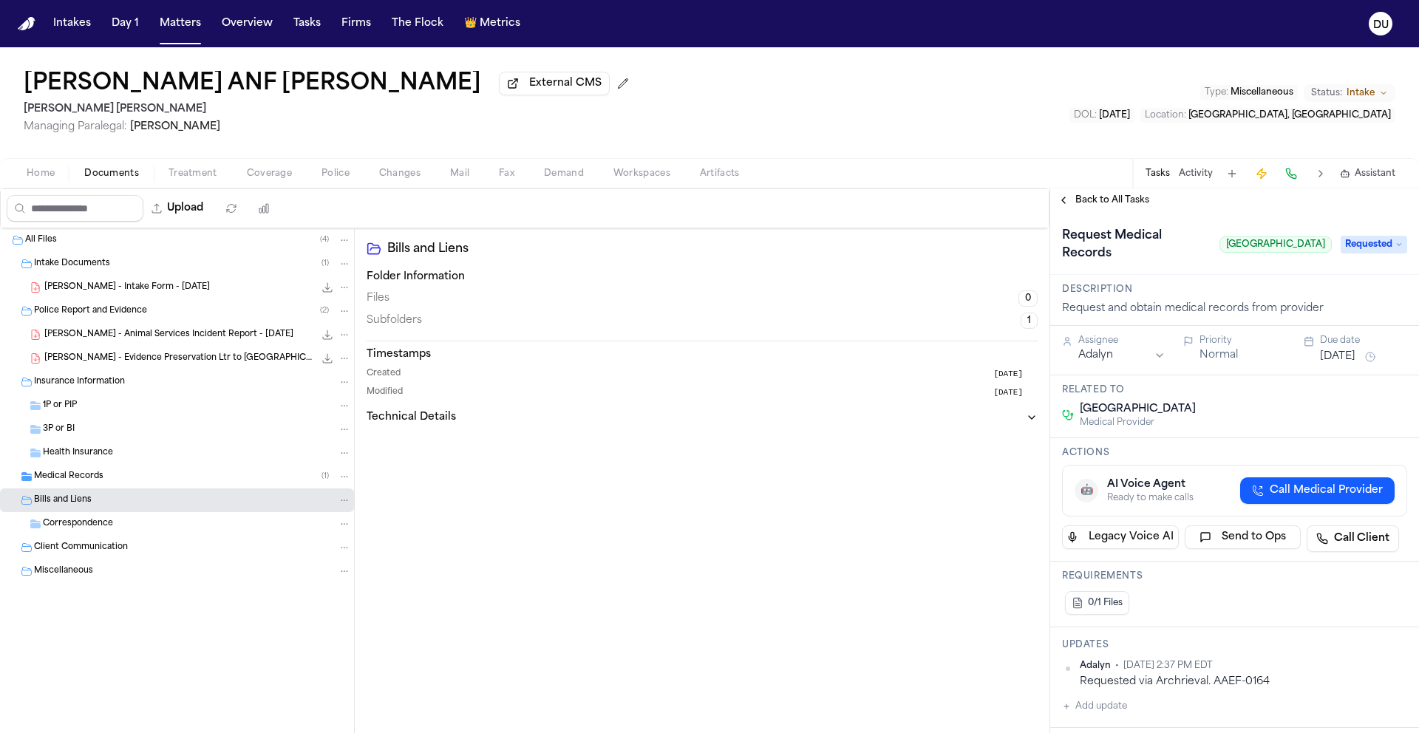
click at [1132, 206] on span "Back to All Tasks" at bounding box center [1113, 200] width 74 height 12
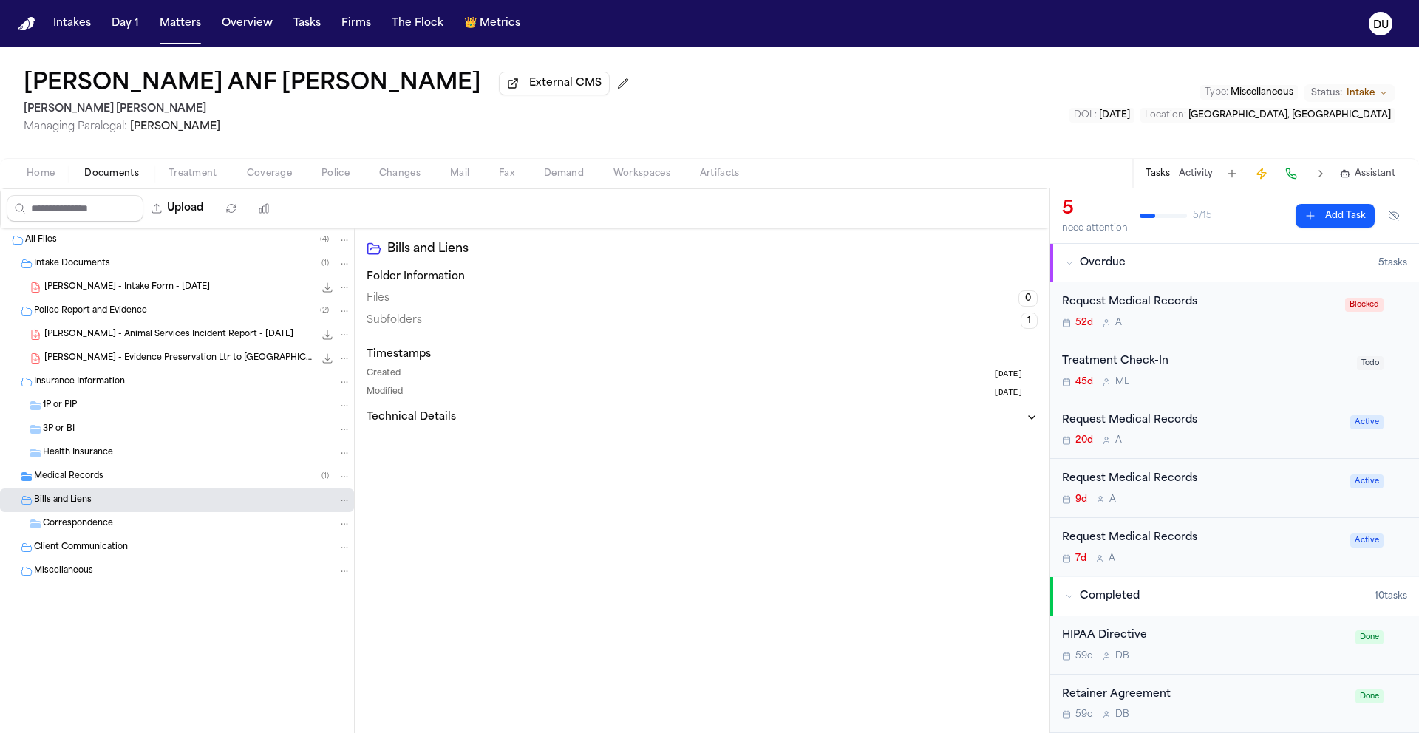
click at [1138, 488] on div "Request Medical Records" at bounding box center [1201, 479] width 279 height 17
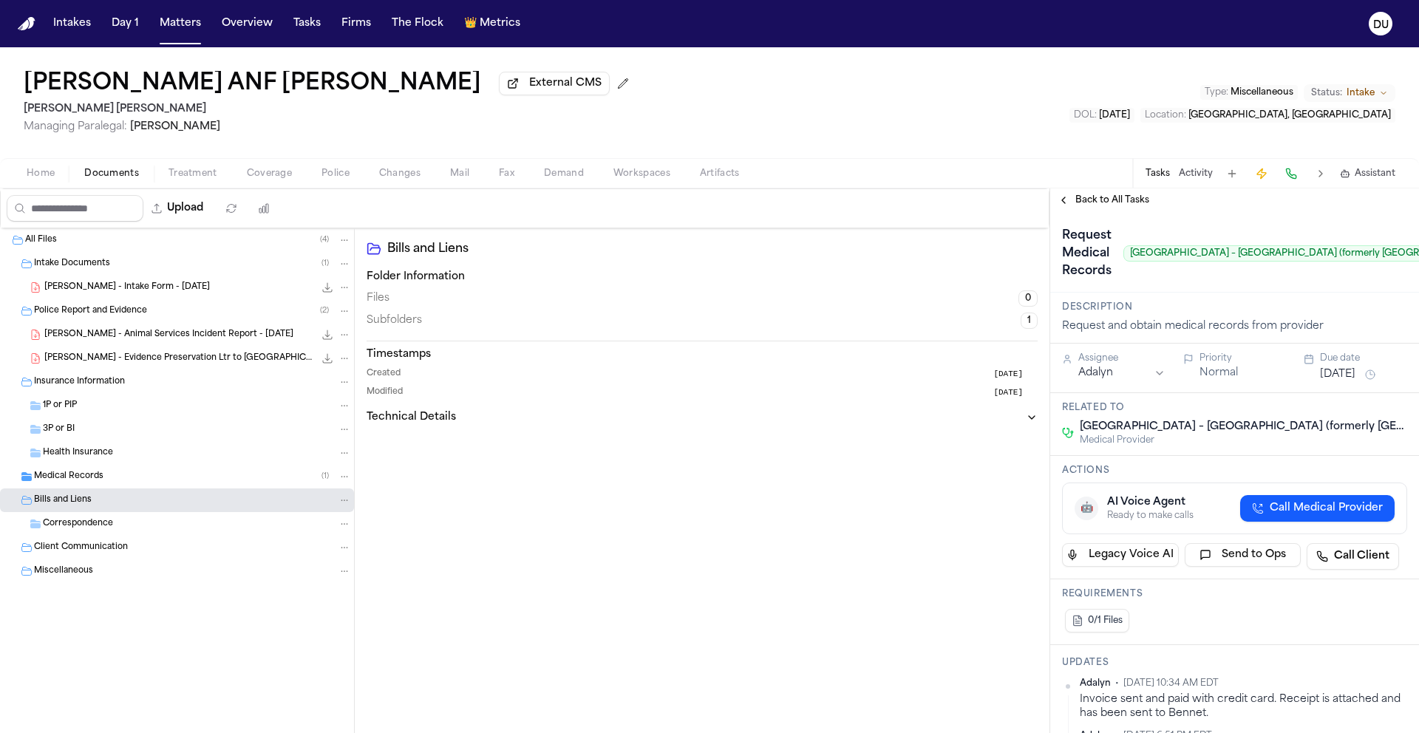
click at [33, 27] on img "Home" at bounding box center [27, 24] width 18 height 14
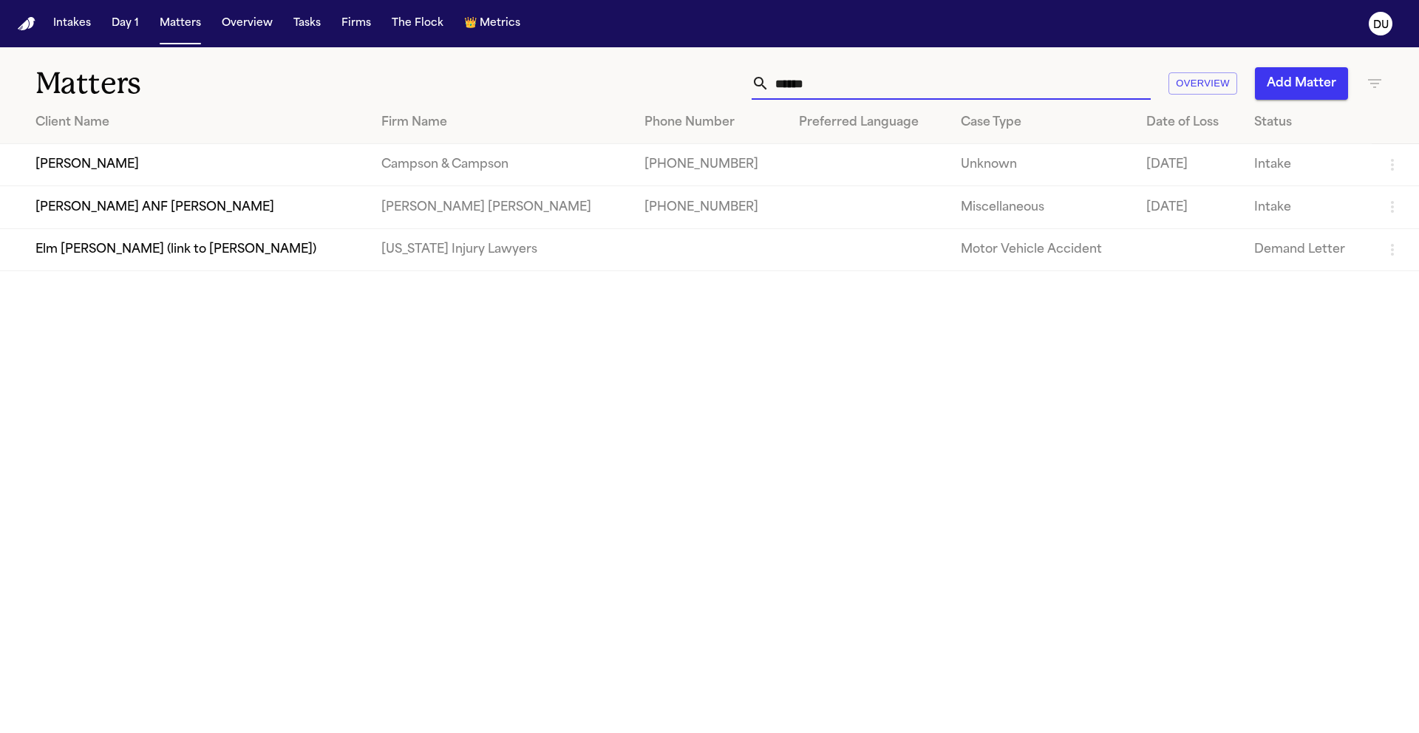
drag, startPoint x: 761, startPoint y: 88, endPoint x: 654, endPoint y: 88, distance: 107.2
click at [654, 88] on div "****** Overview Add Matter" at bounding box center [906, 83] width 956 height 33
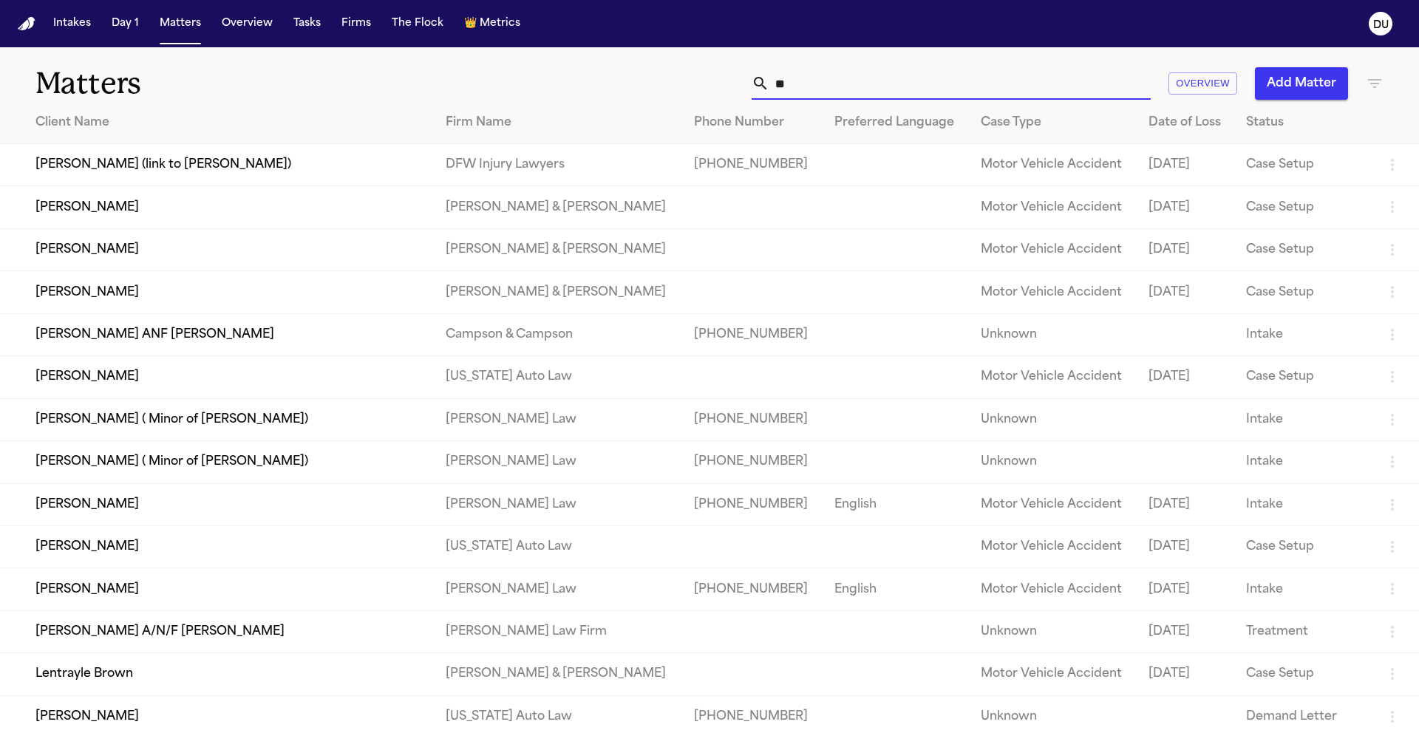
type input "*"
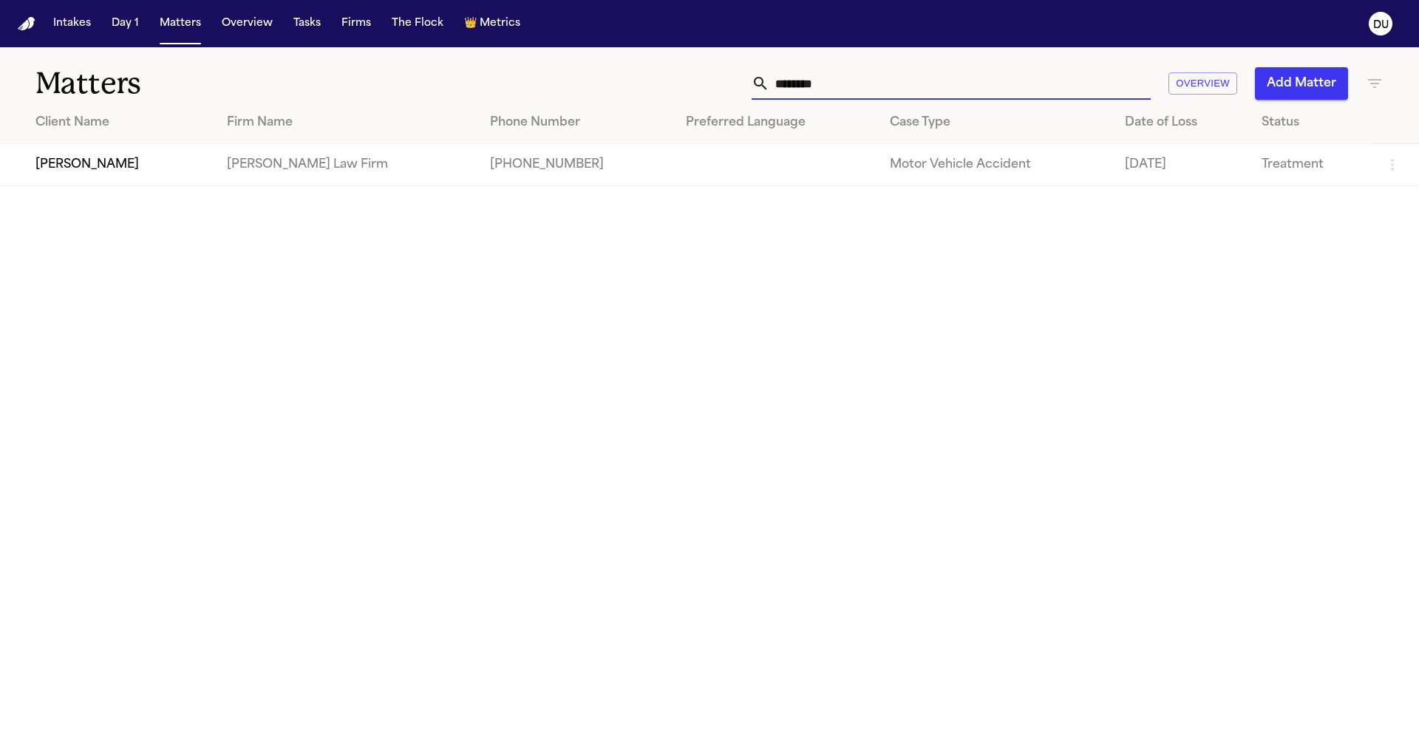
type input "********"
click at [107, 166] on td "[PERSON_NAME]" at bounding box center [107, 165] width 215 height 42
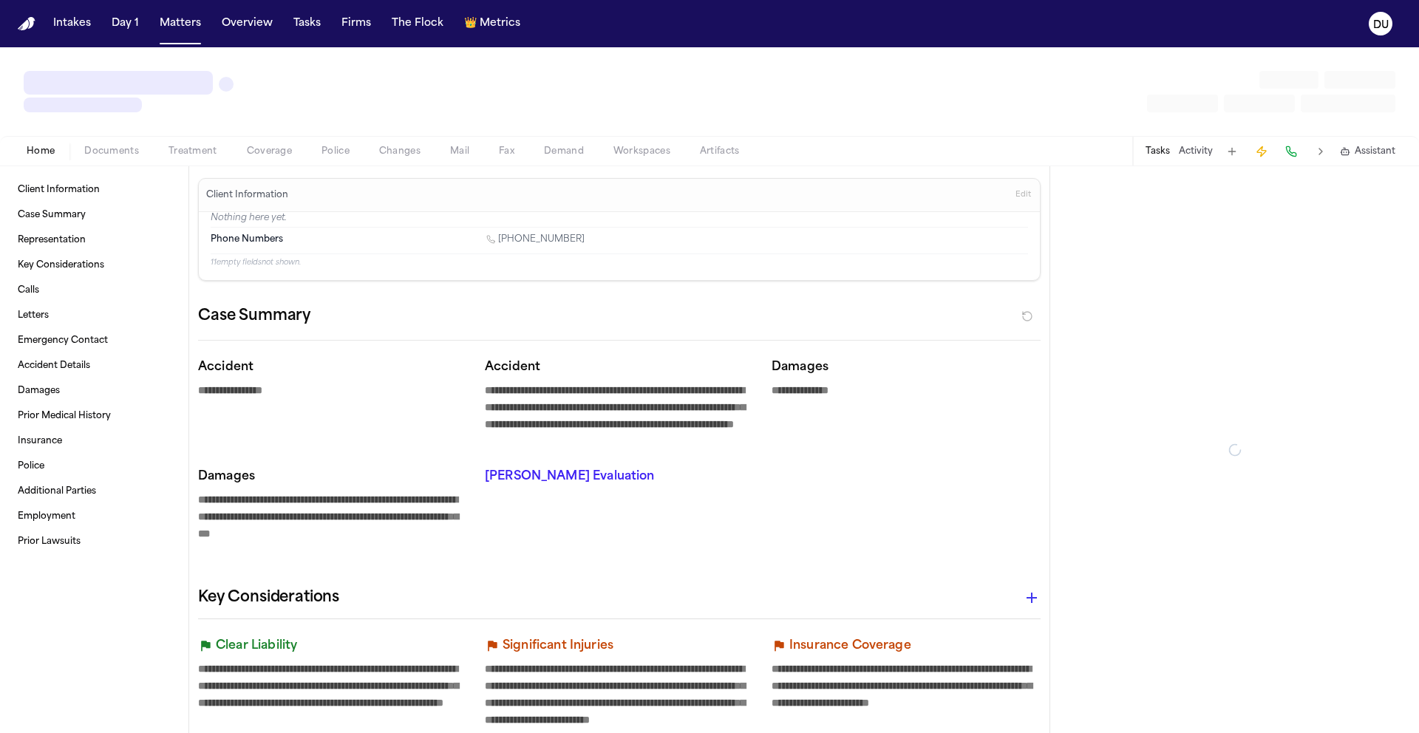
type textarea "*"
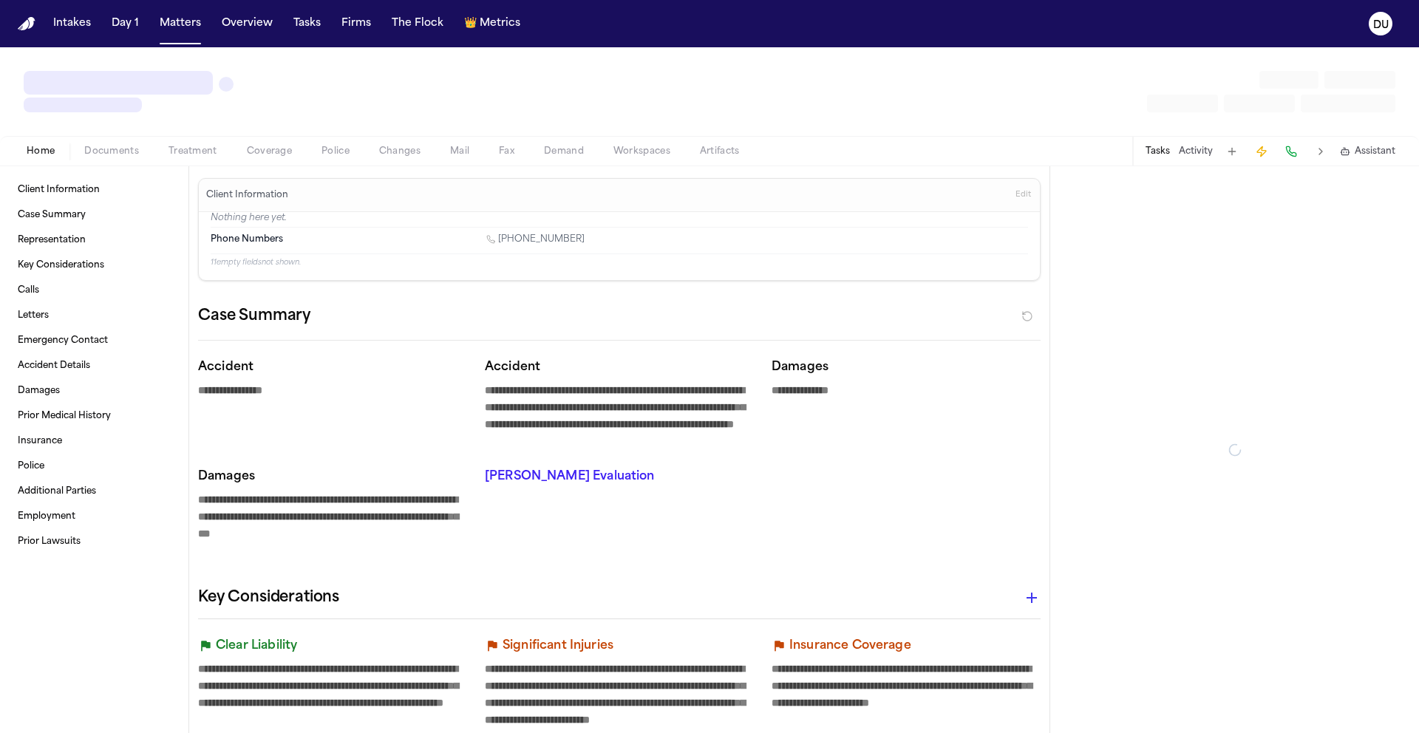
type textarea "*"
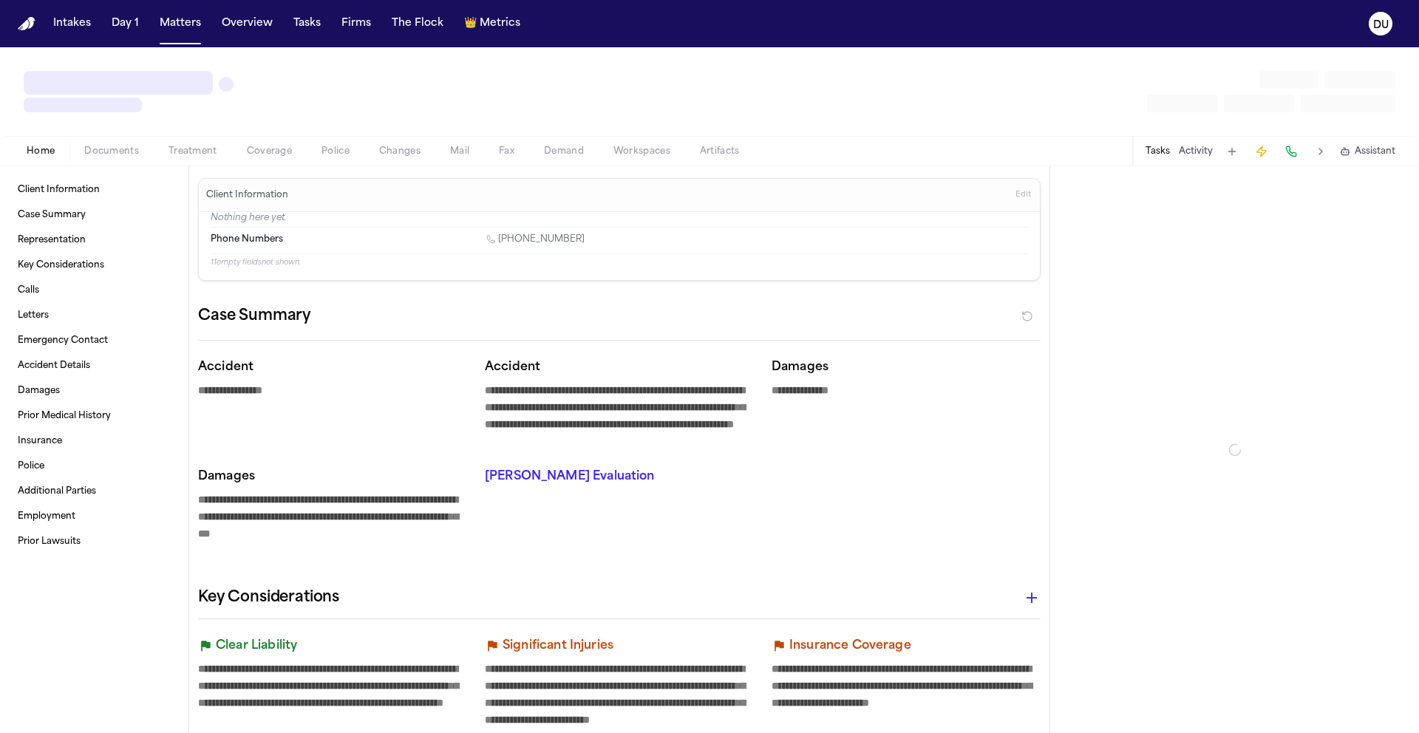
type textarea "*"
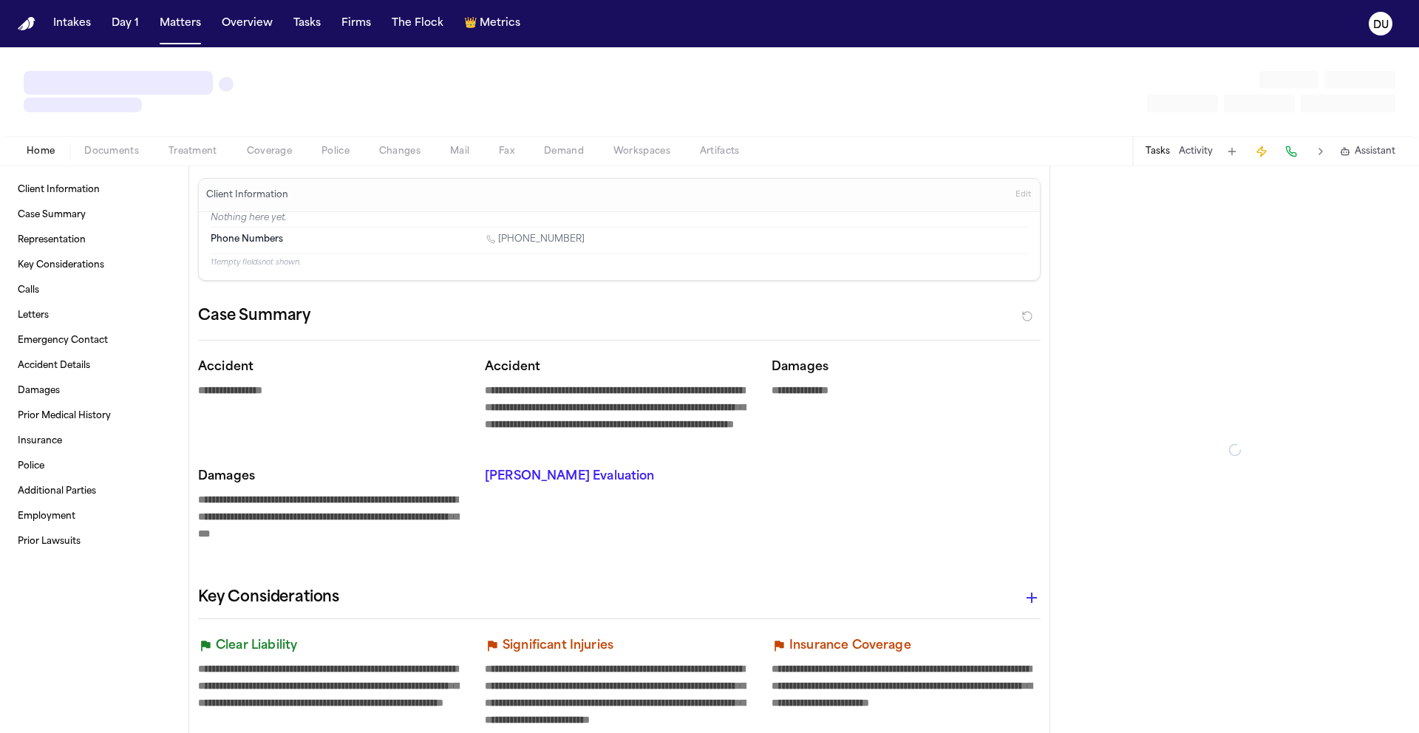
type textarea "*"
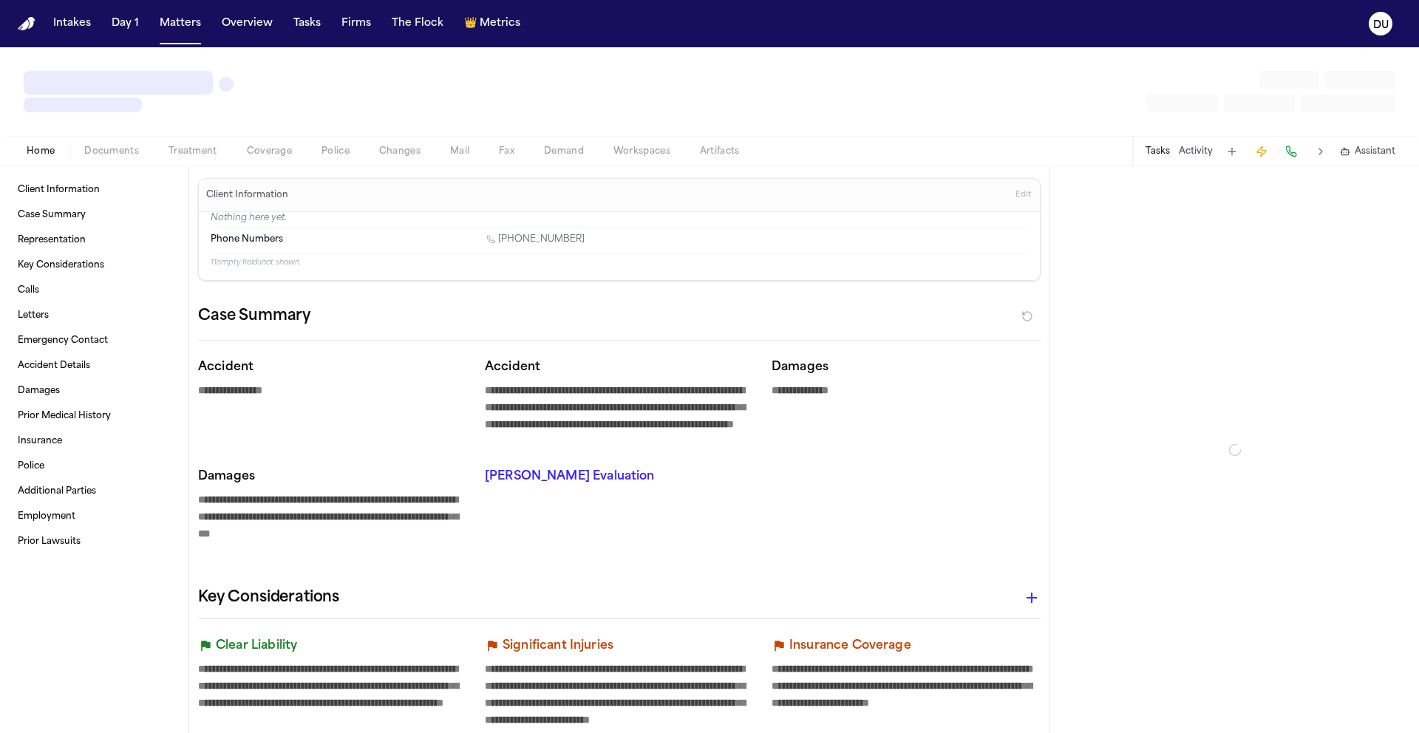
type textarea "*"
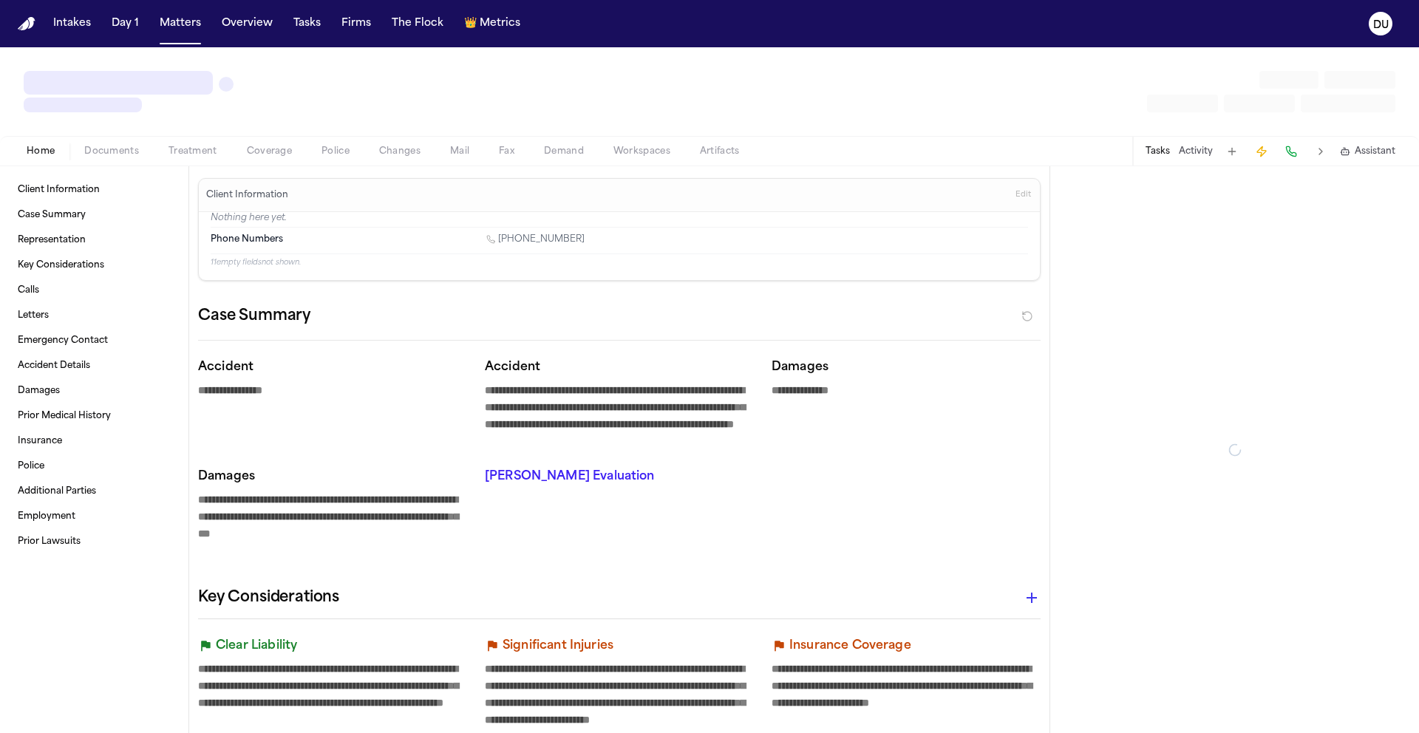
type textarea "*"
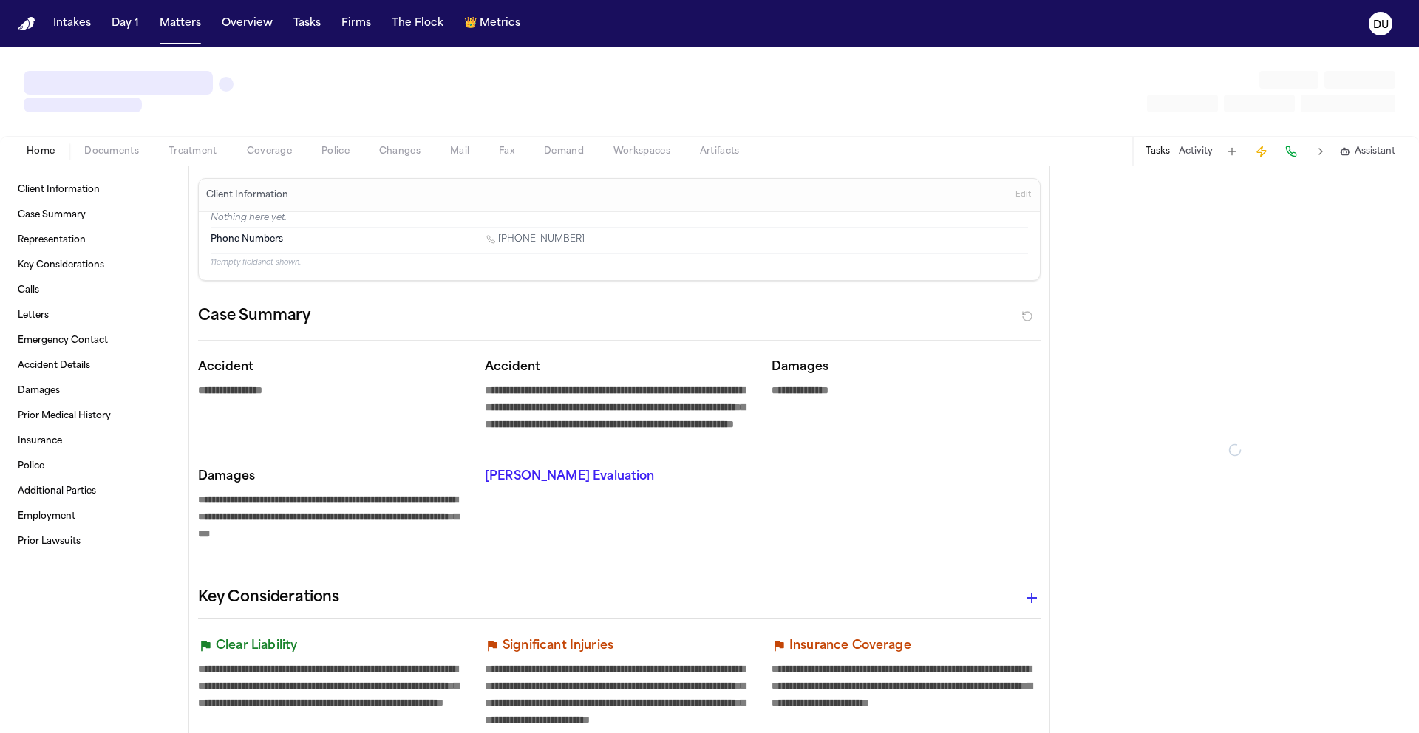
type textarea "*"
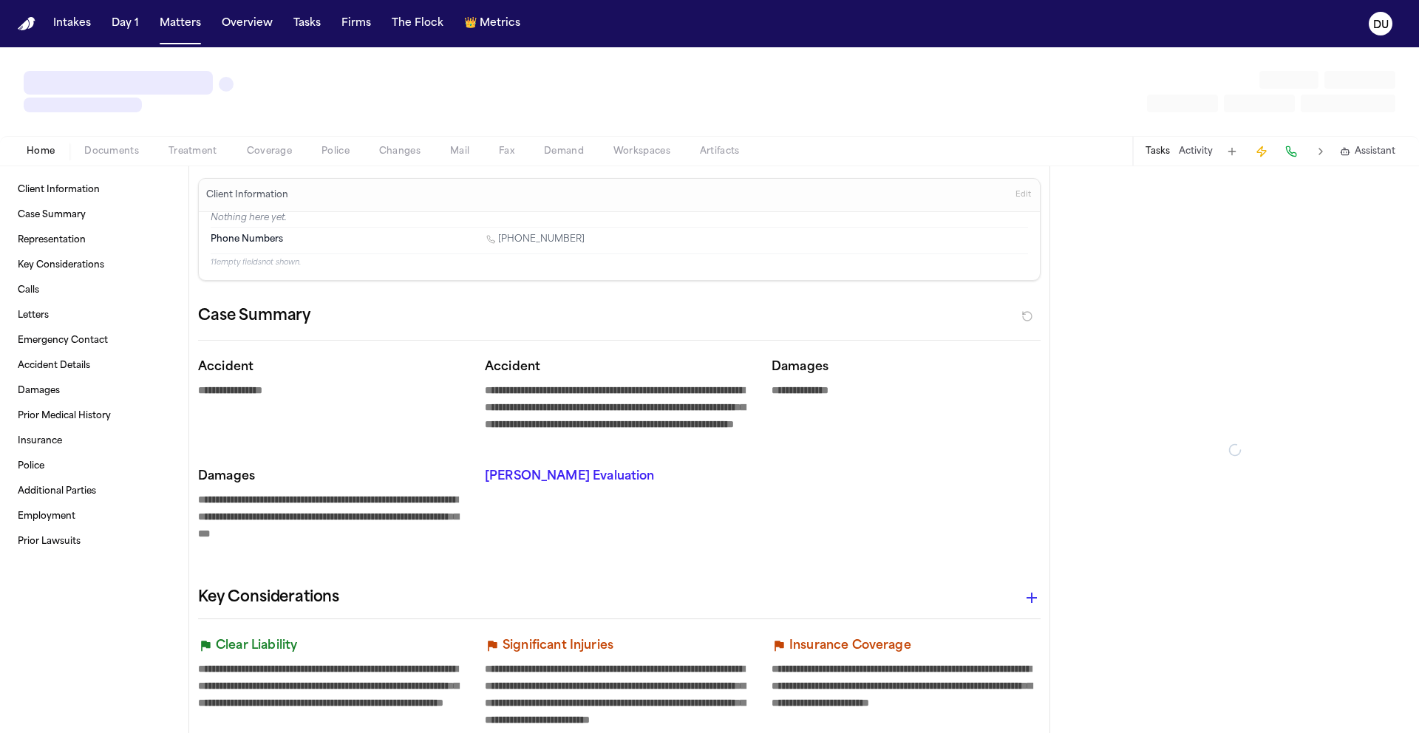
type textarea "*"
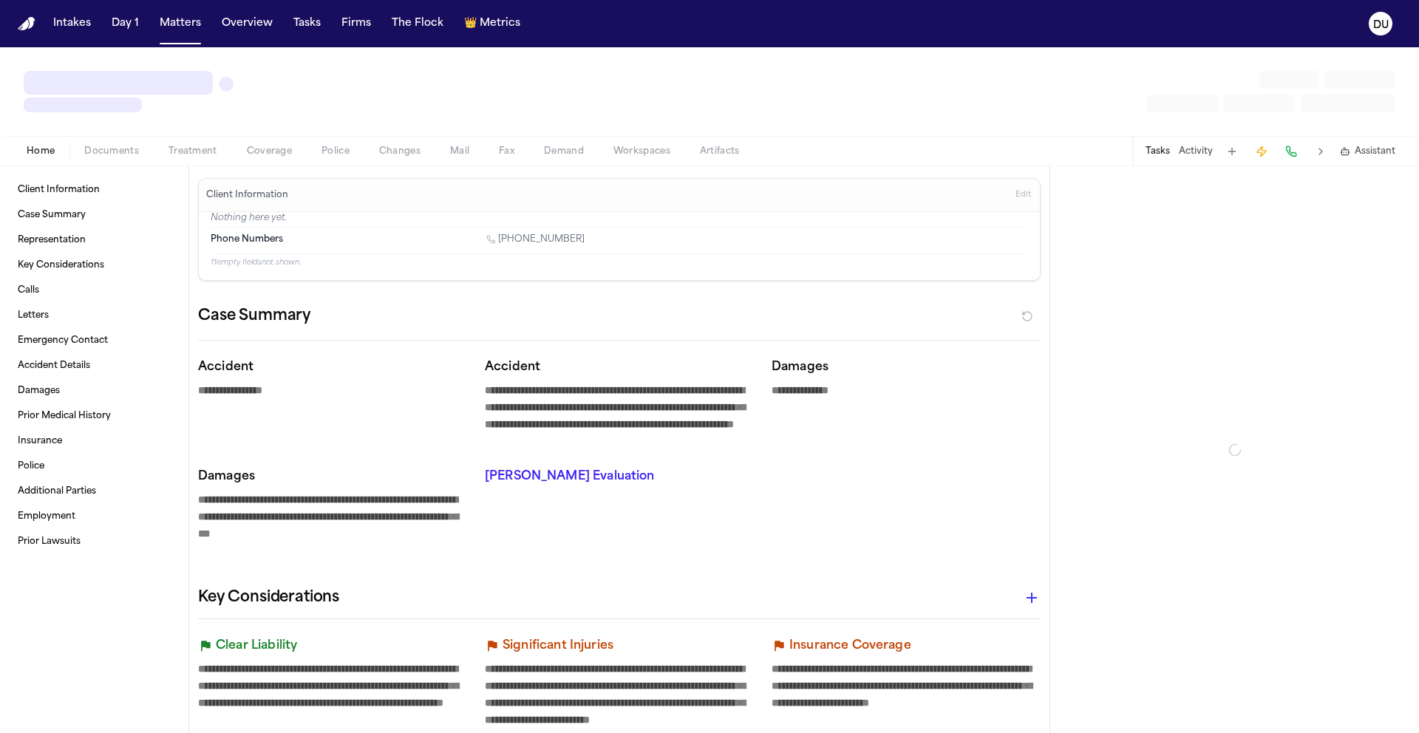
type textarea "*"
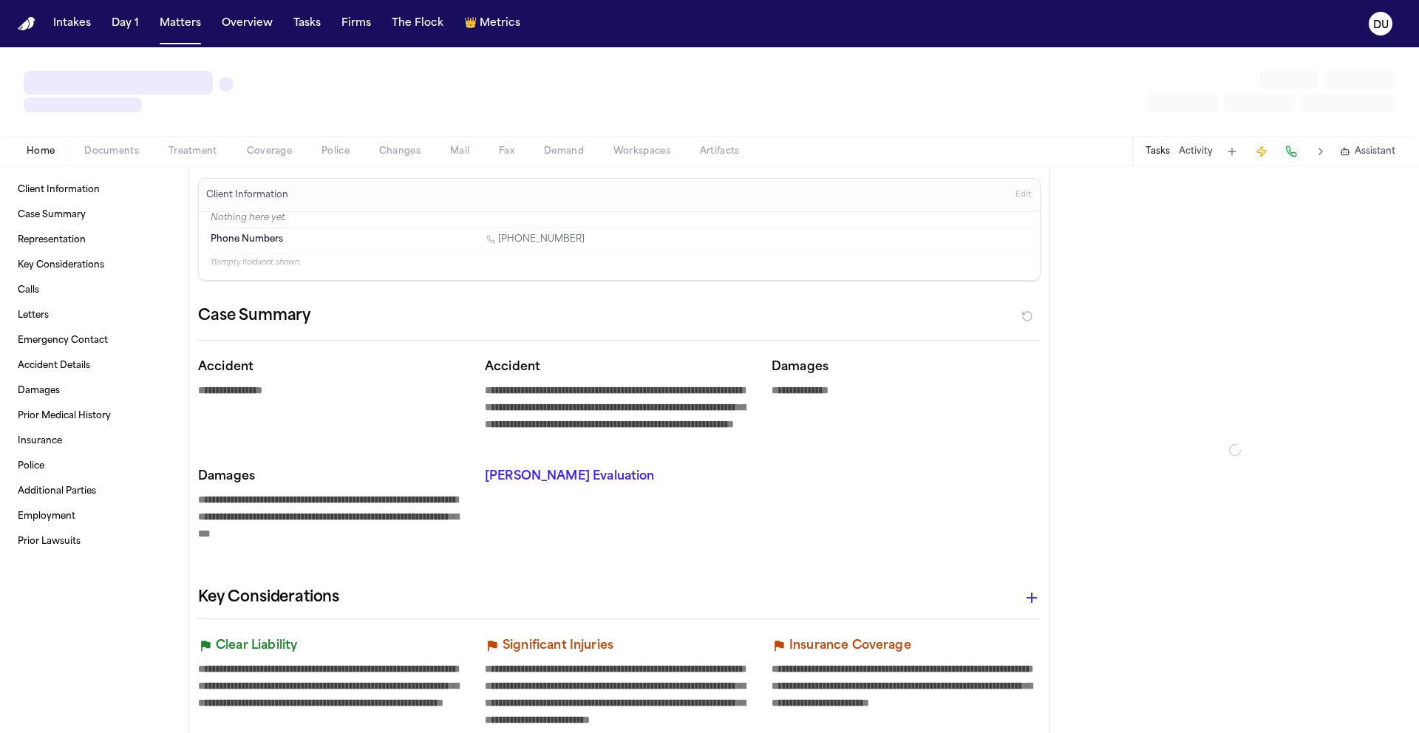
type textarea "*"
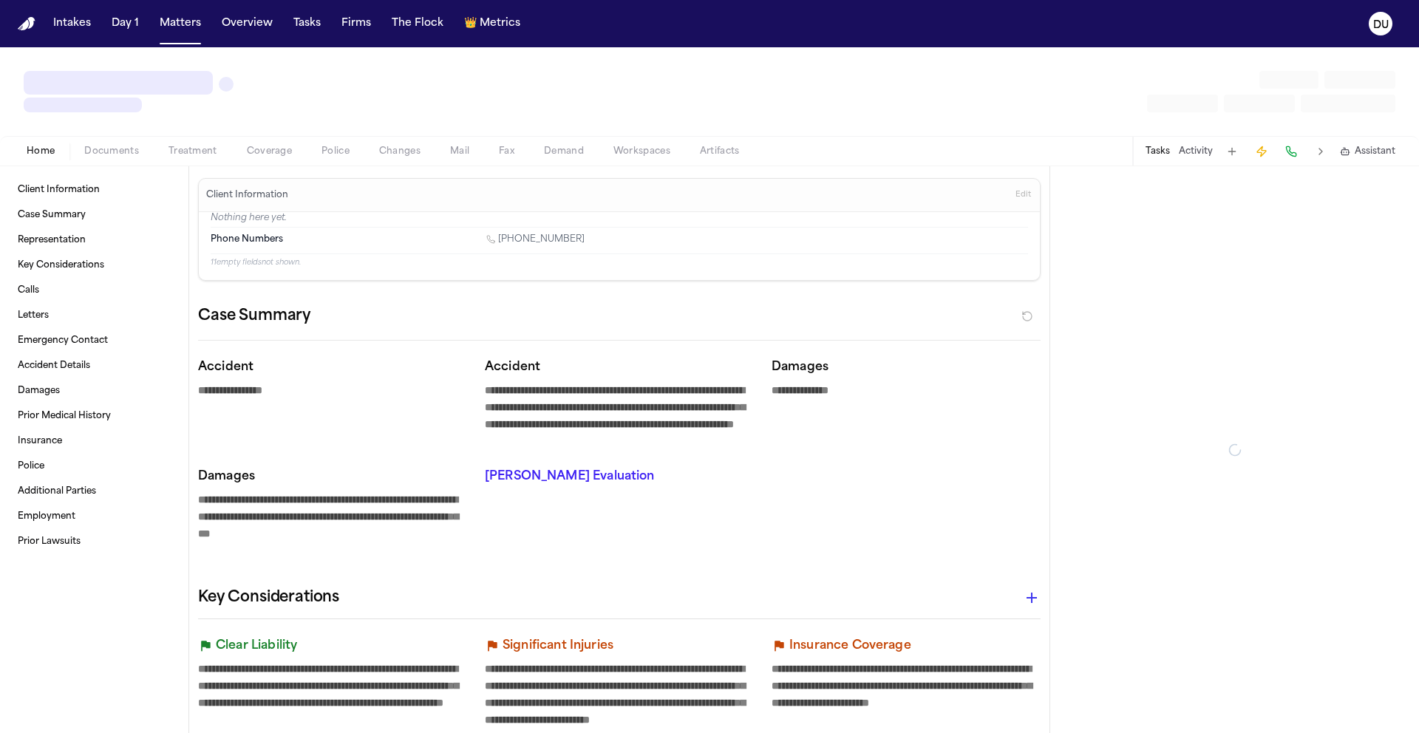
type textarea "*"
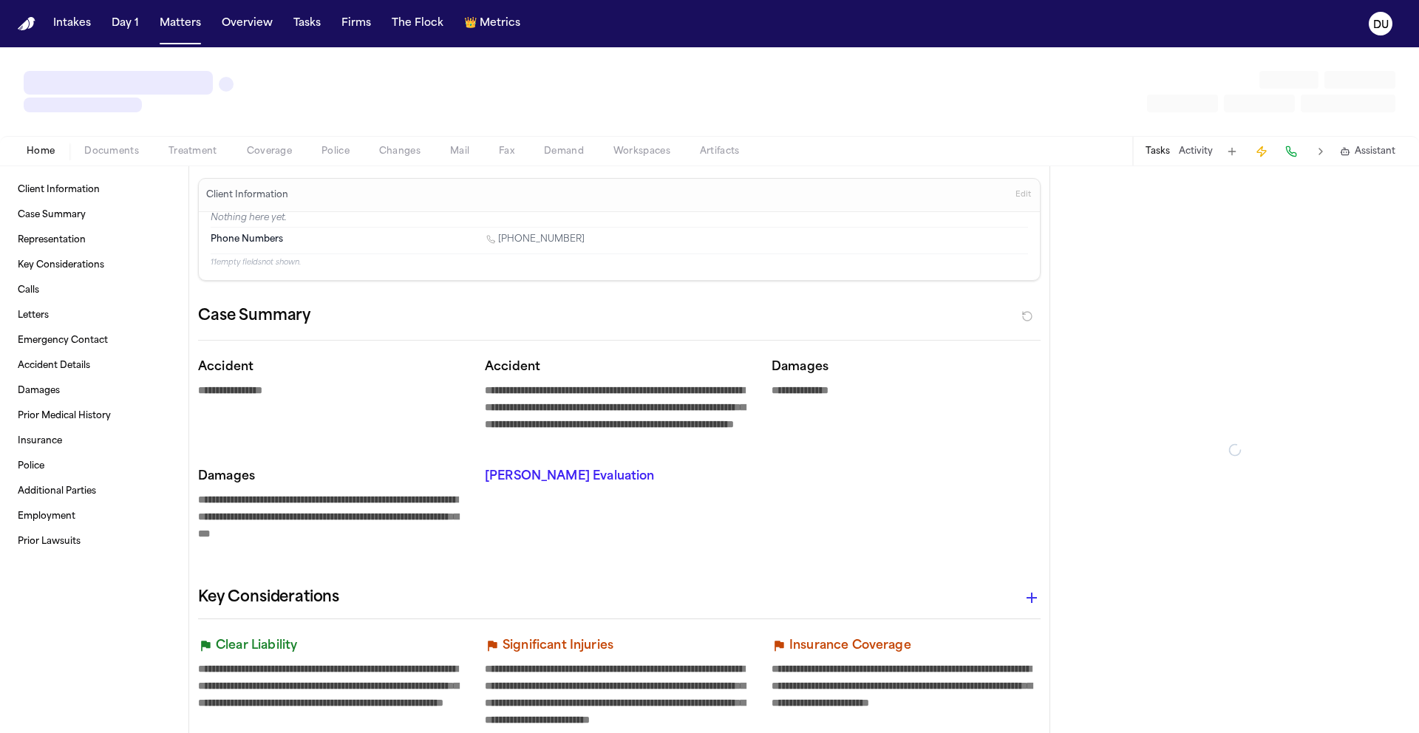
type textarea "*"
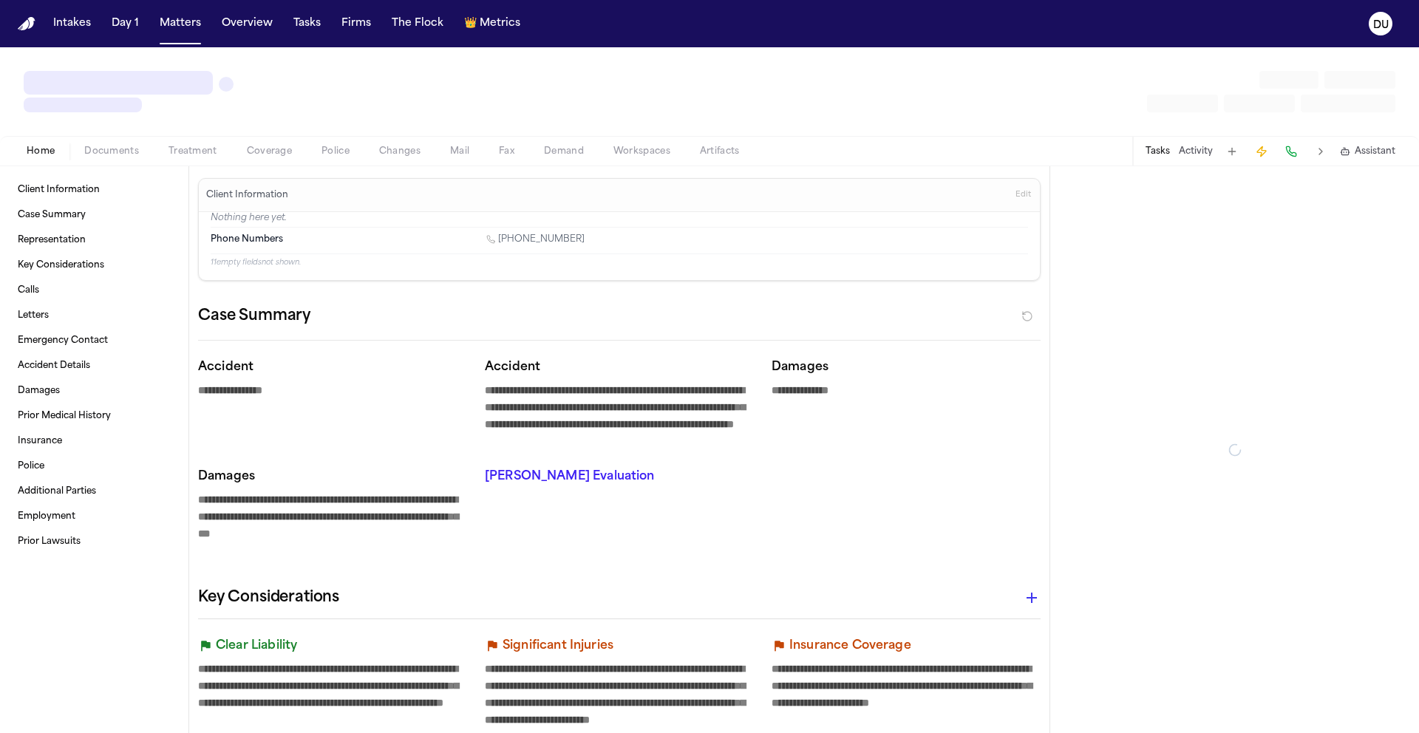
type textarea "*"
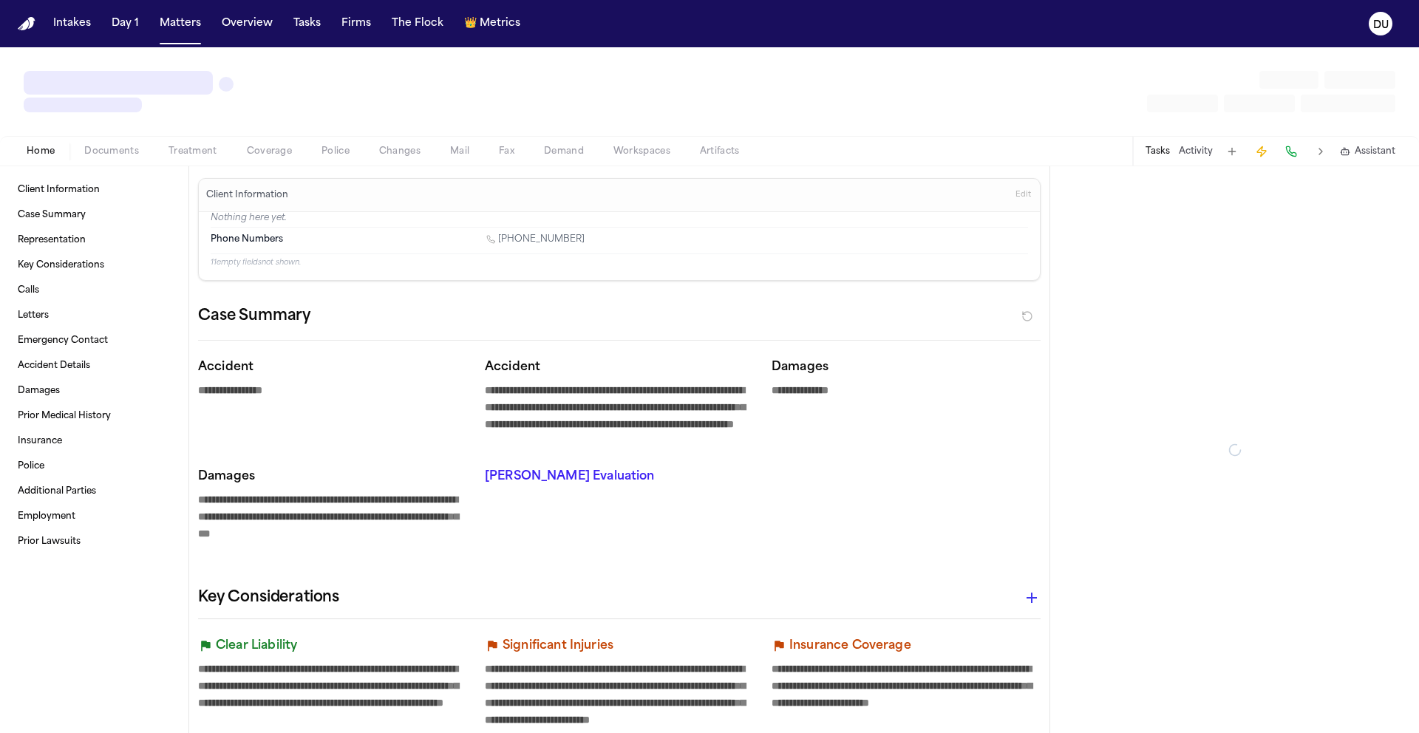
type textarea "*"
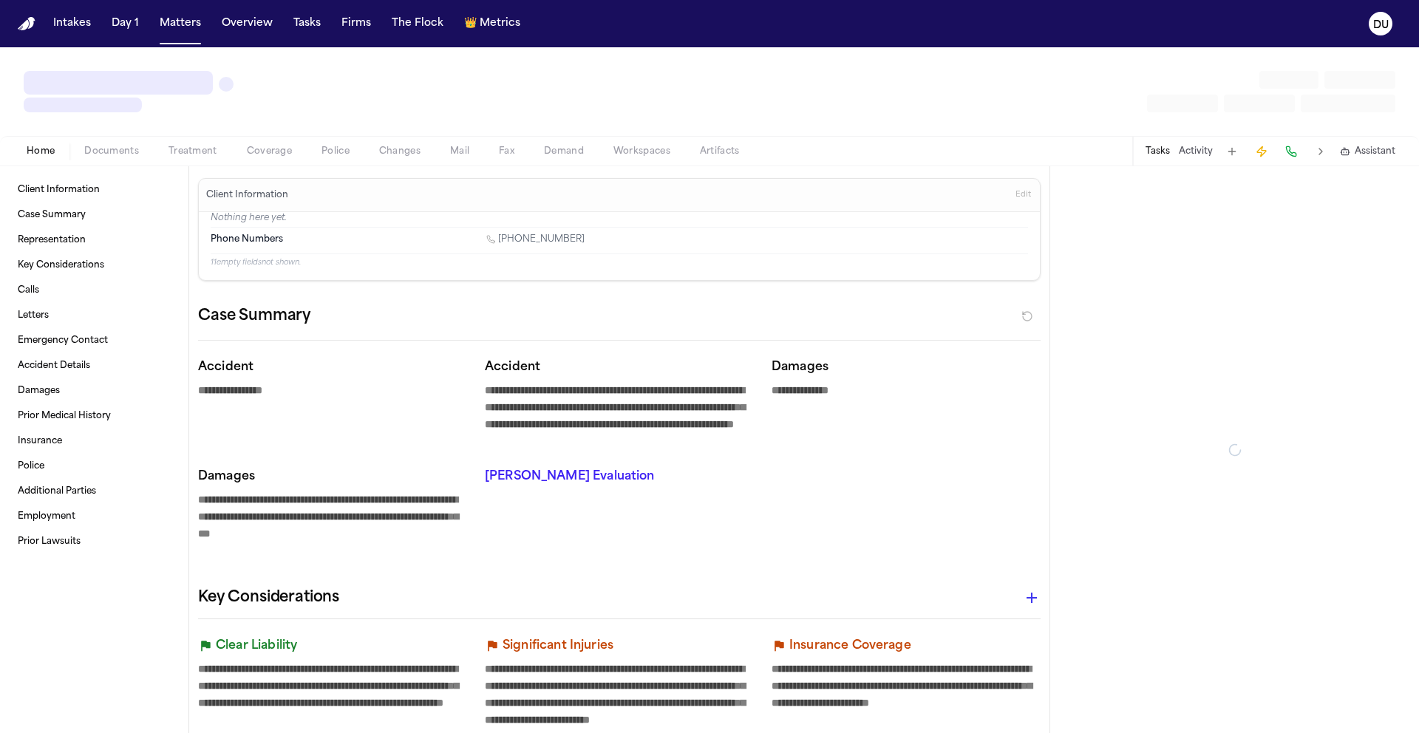
type textarea "*"
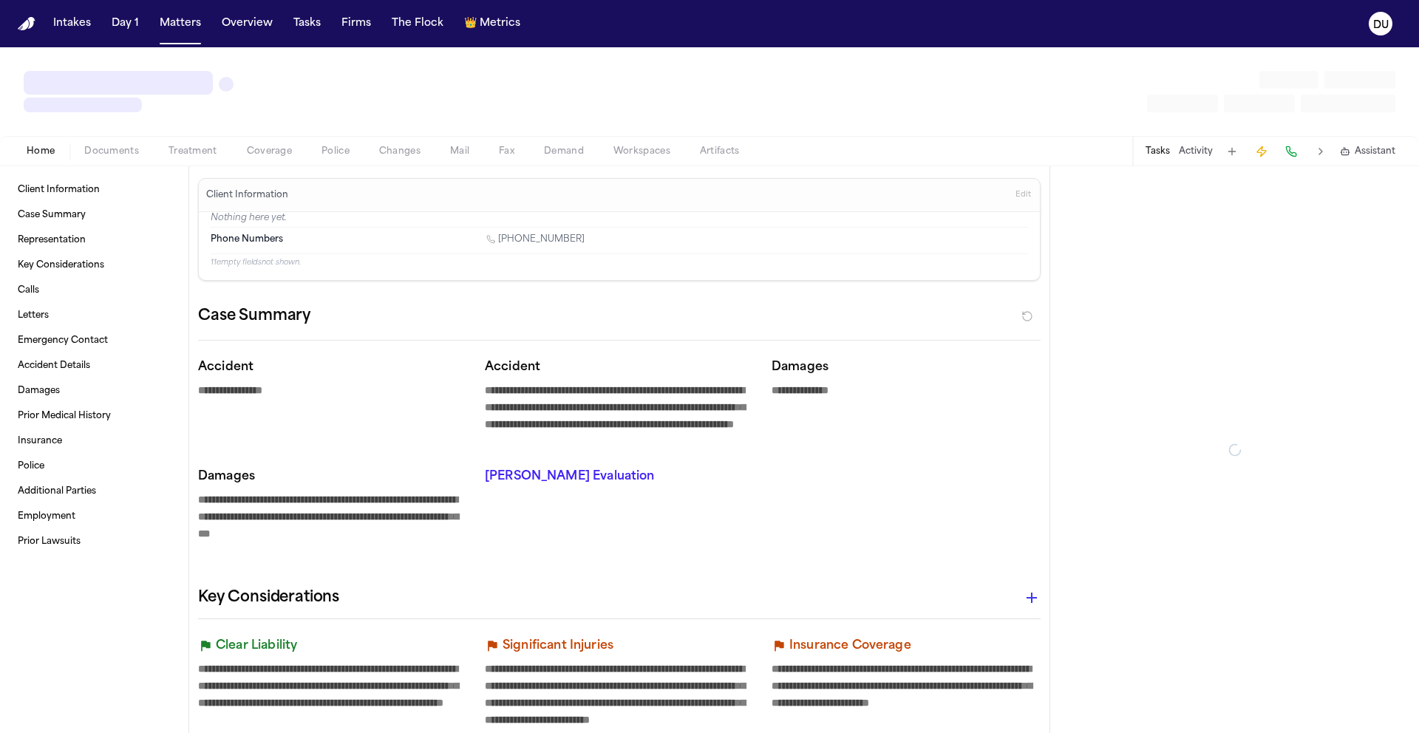
type textarea "*"
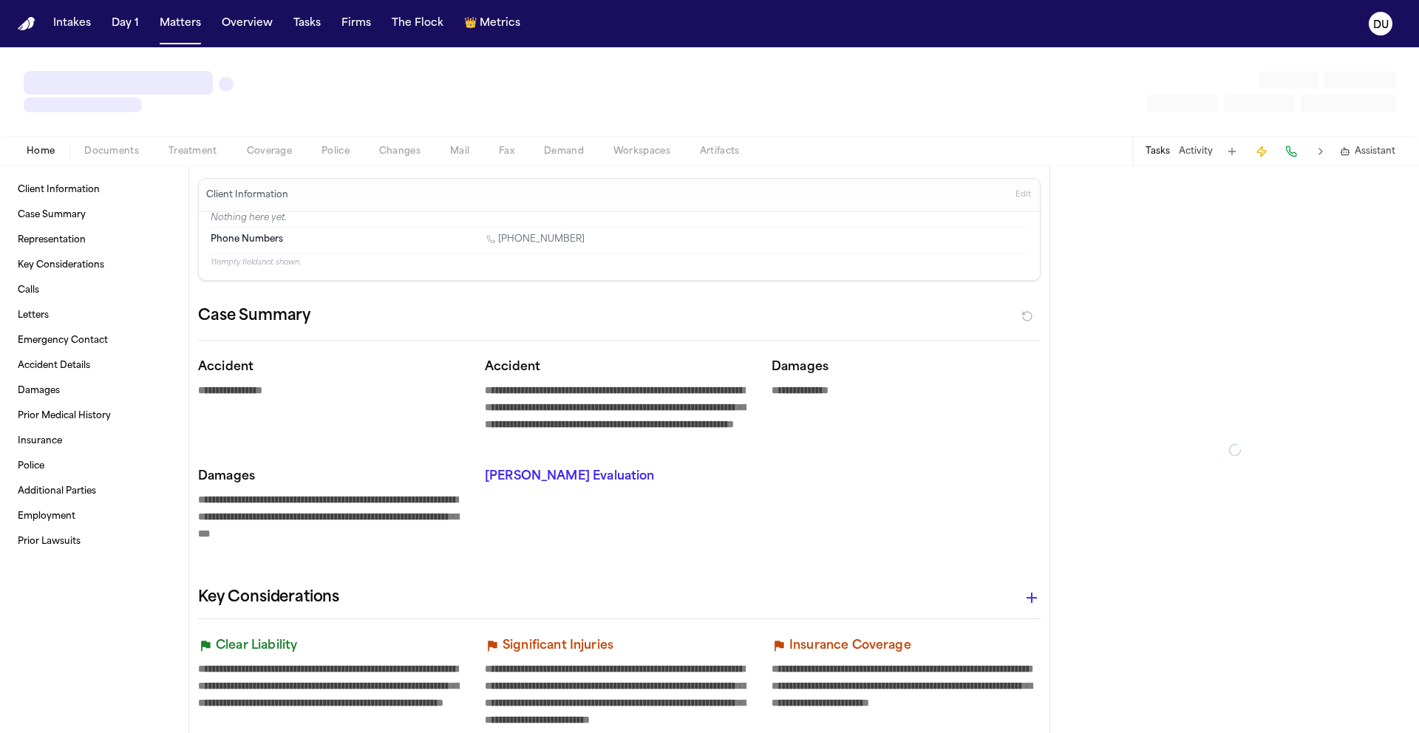
type textarea "*"
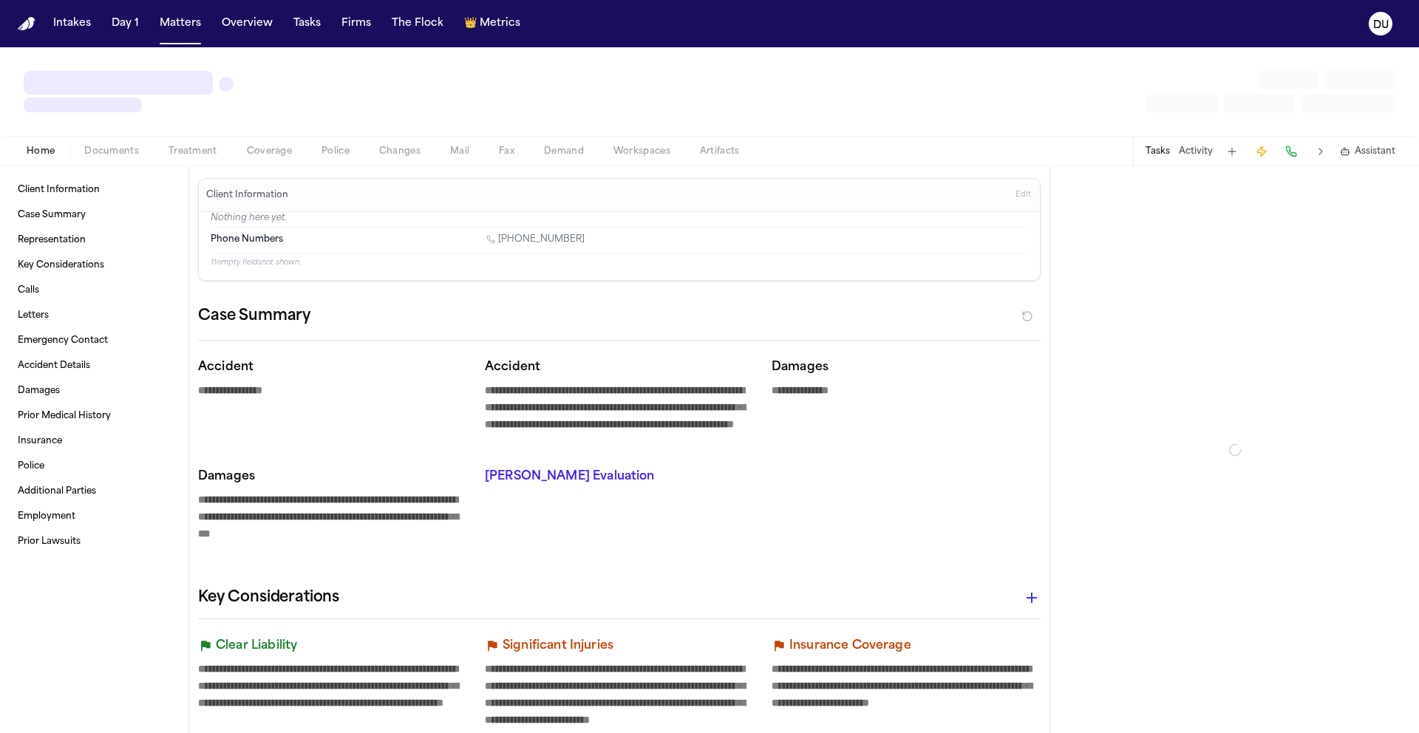
type textarea "*"
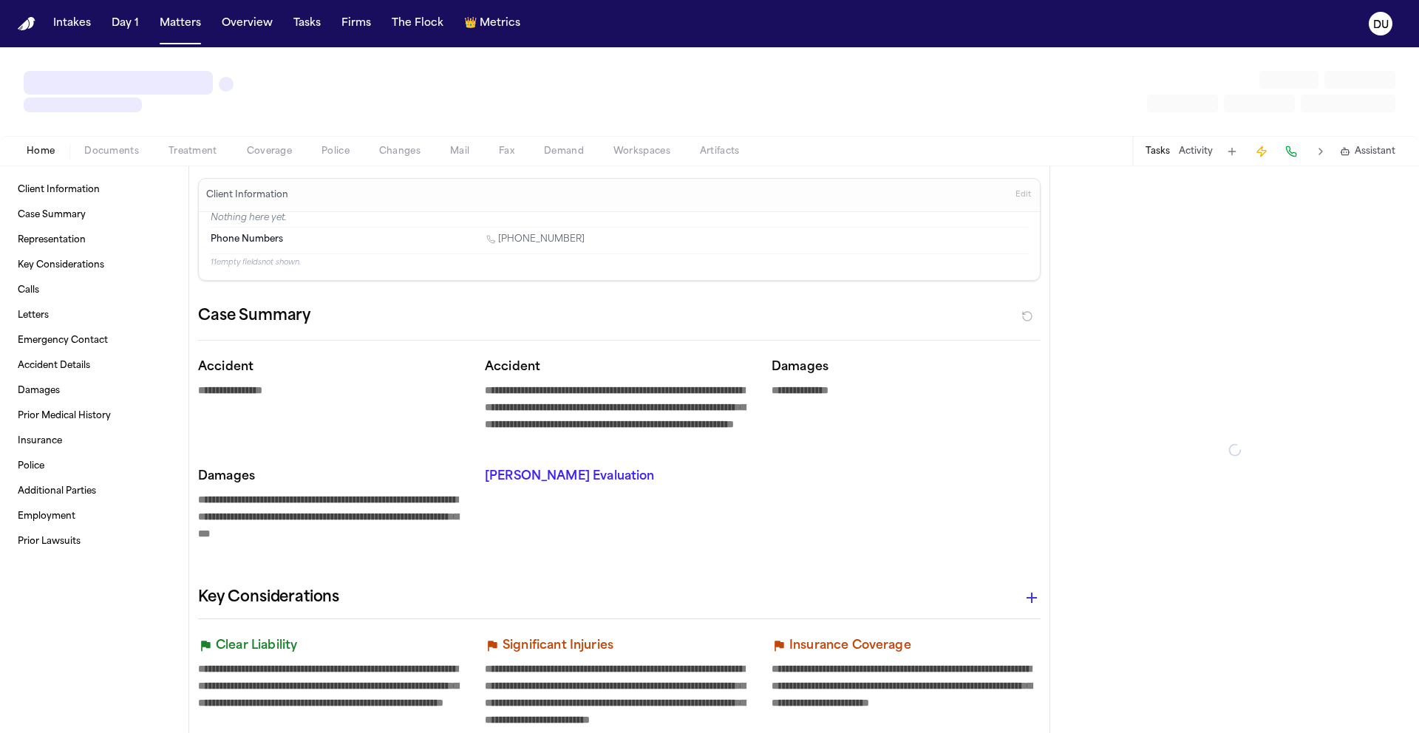
type textarea "*"
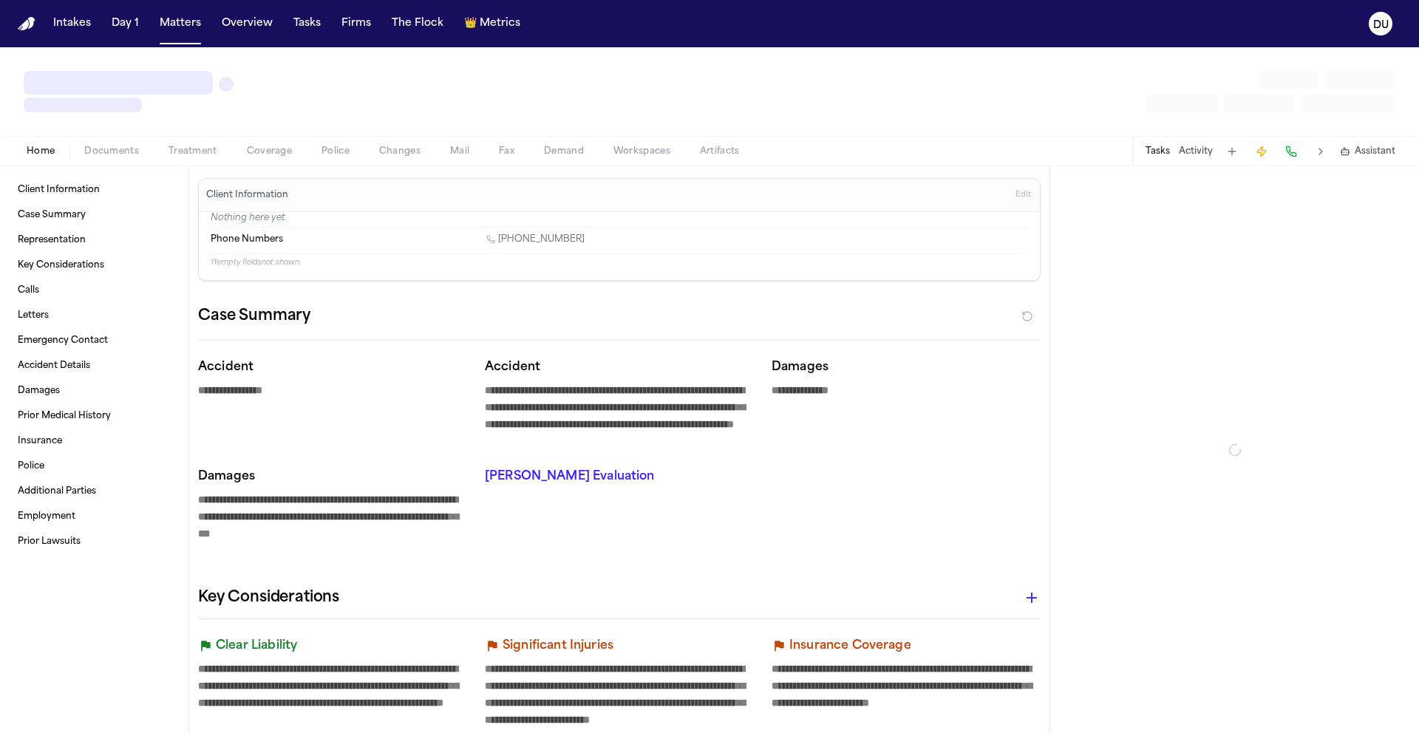
type textarea "*"
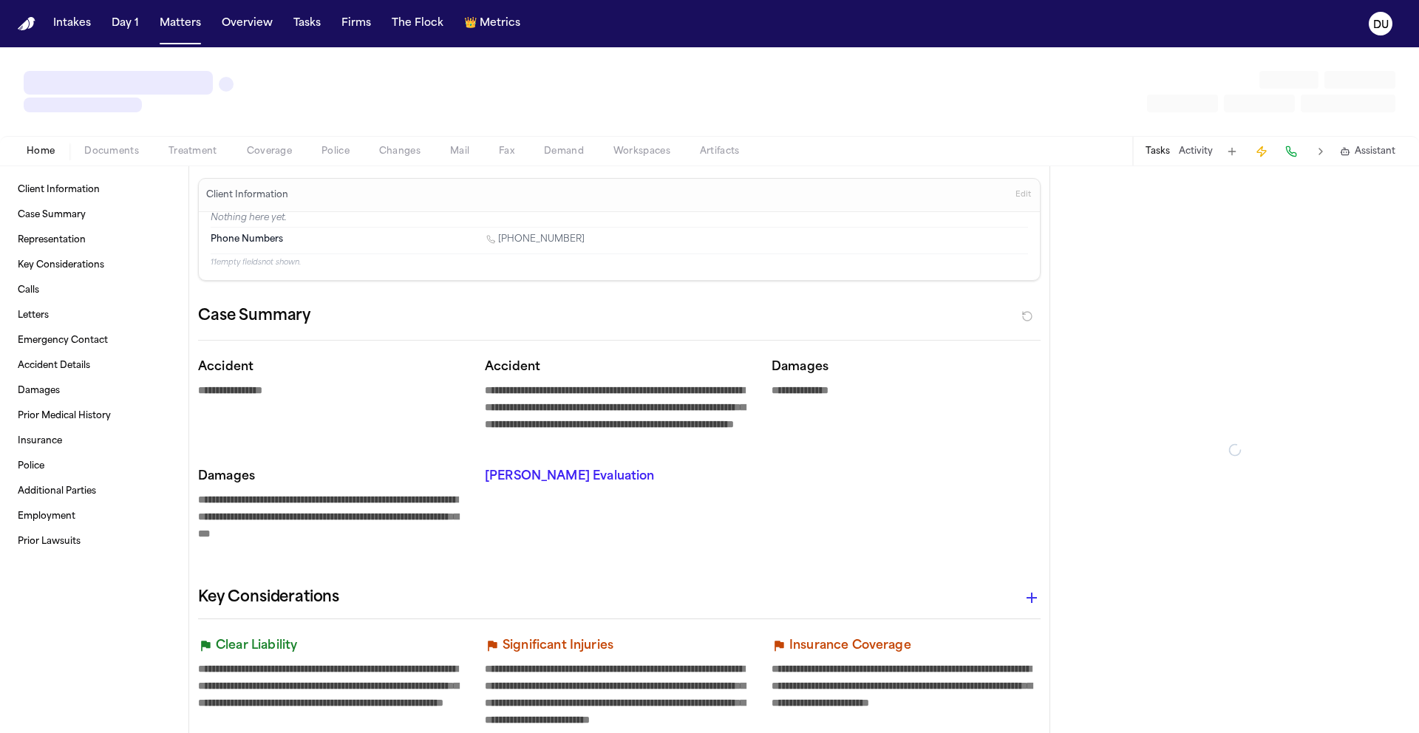
type textarea "*"
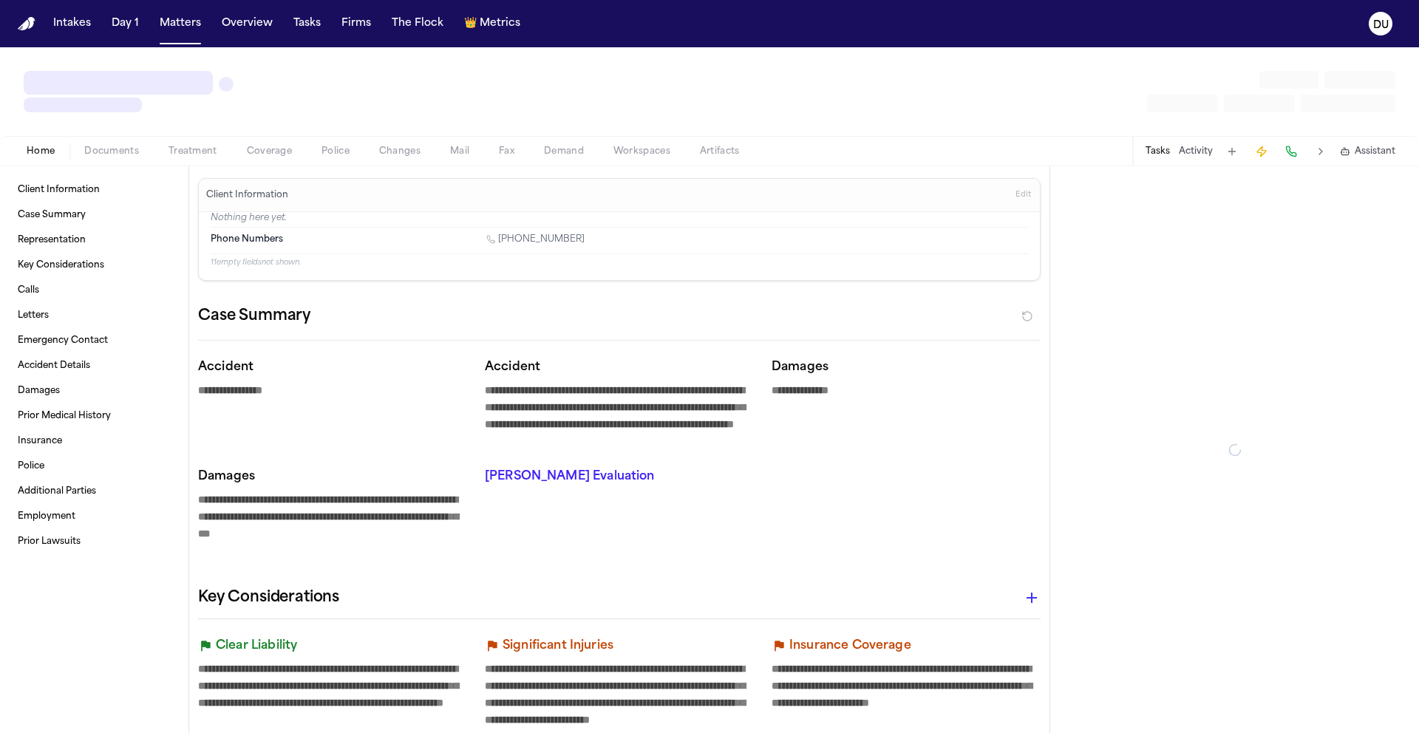
type textarea "*"
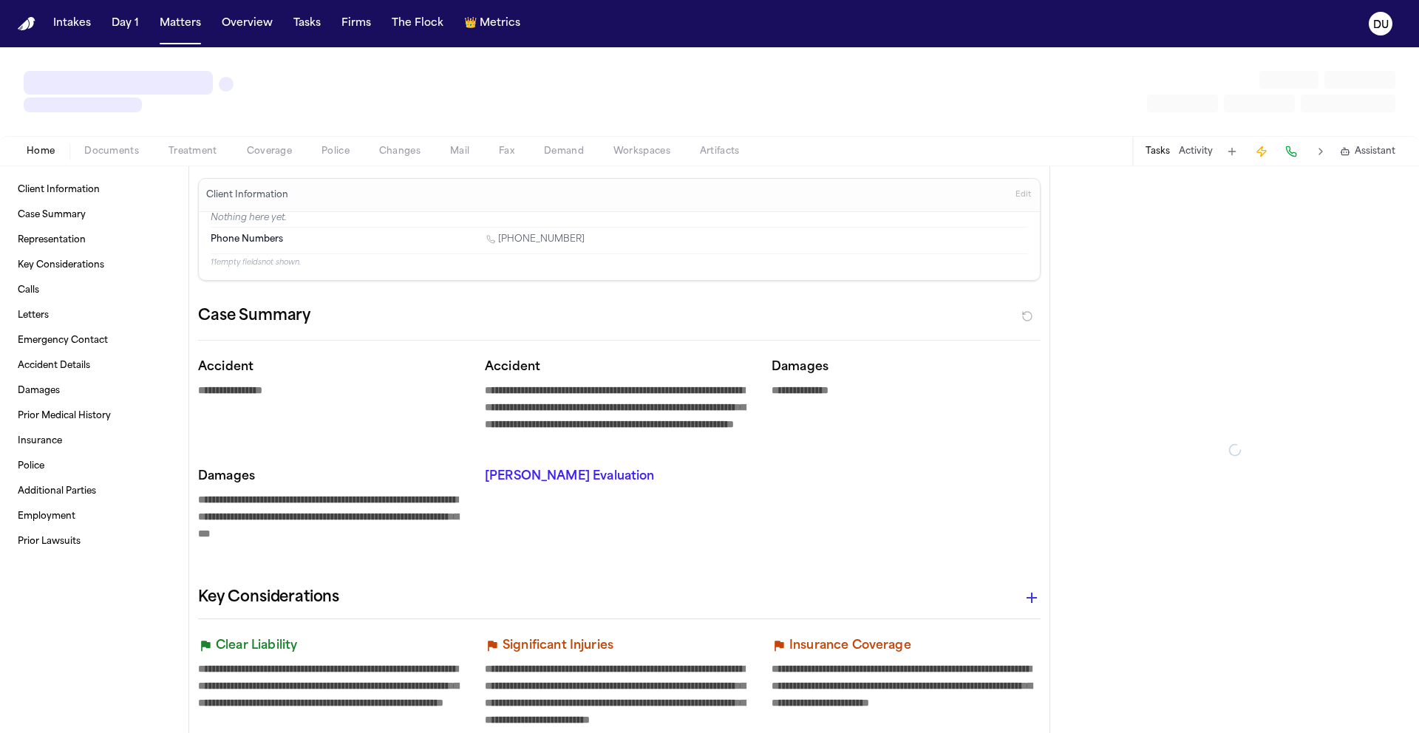
type textarea "*"
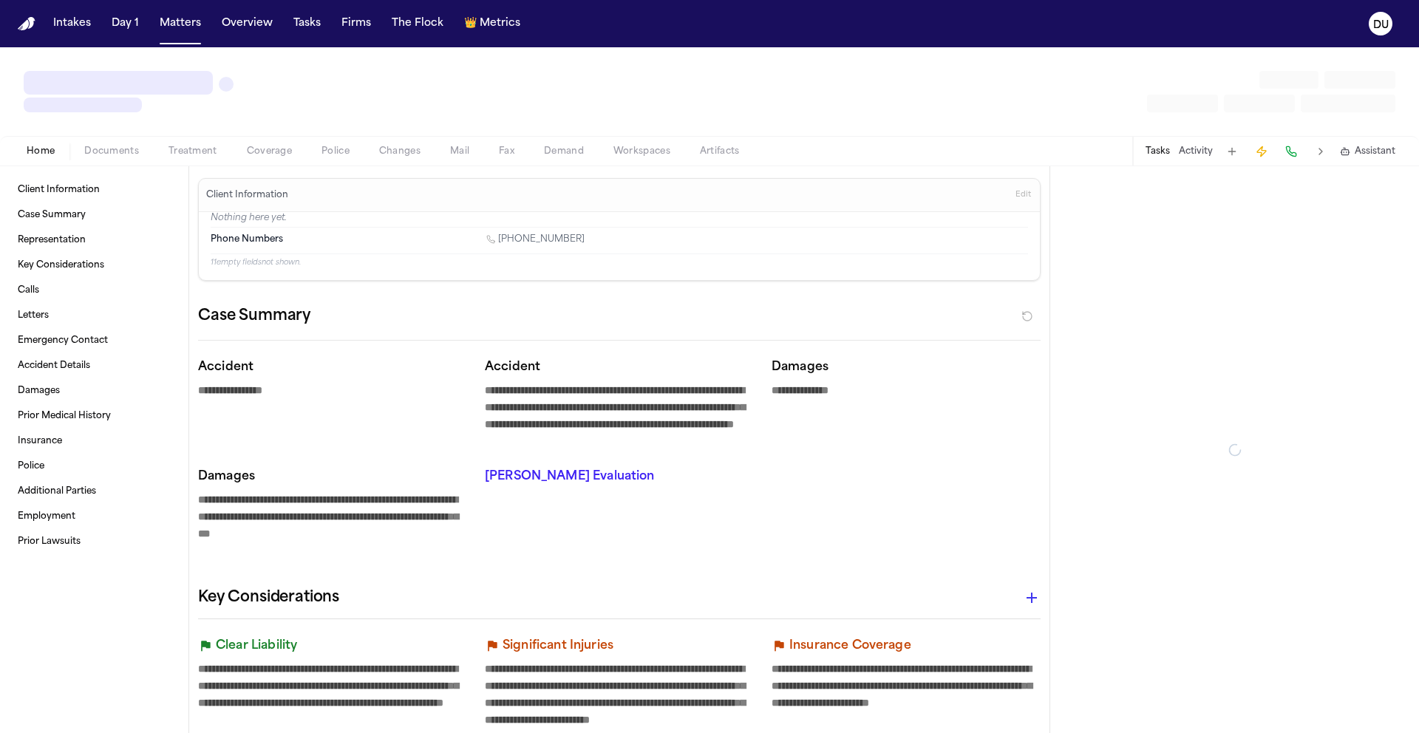
type textarea "*"
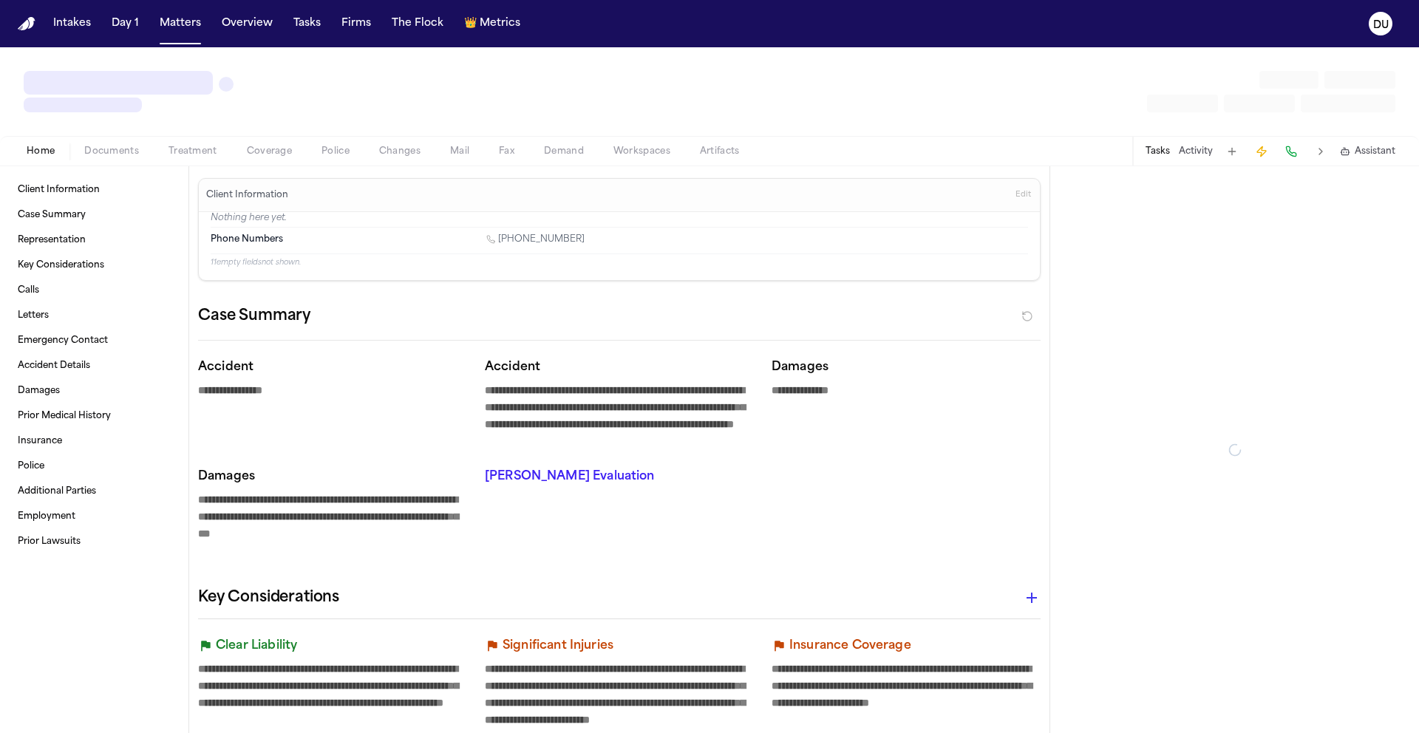
type textarea "*"
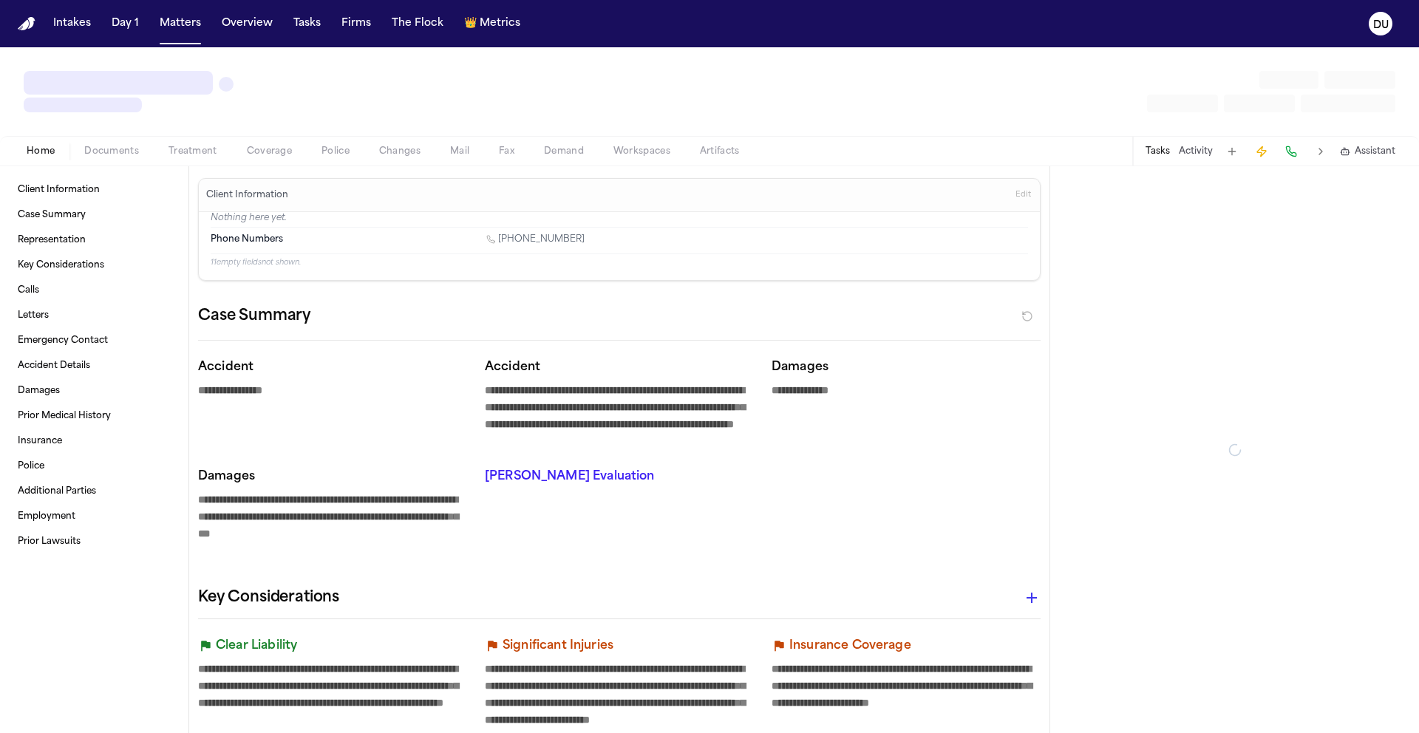
type textarea "*"
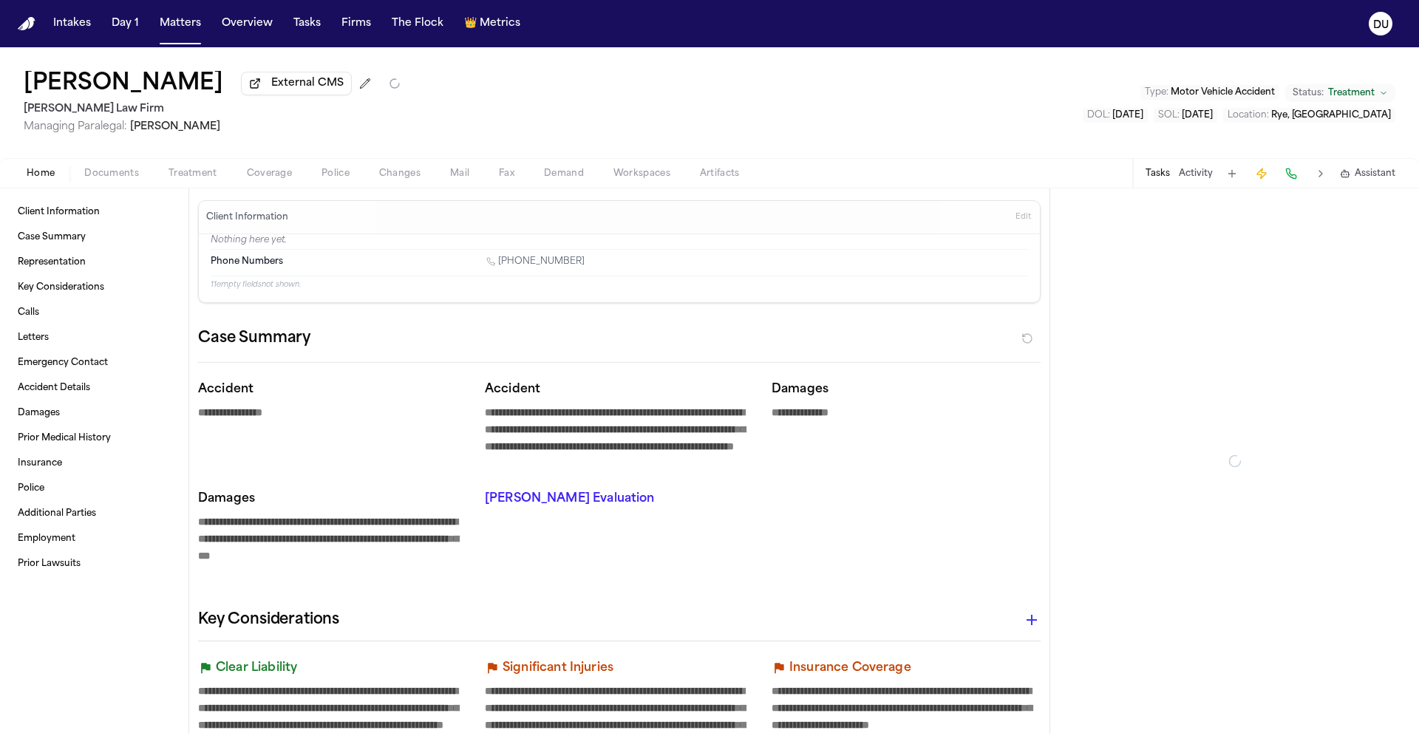
type textarea "*"
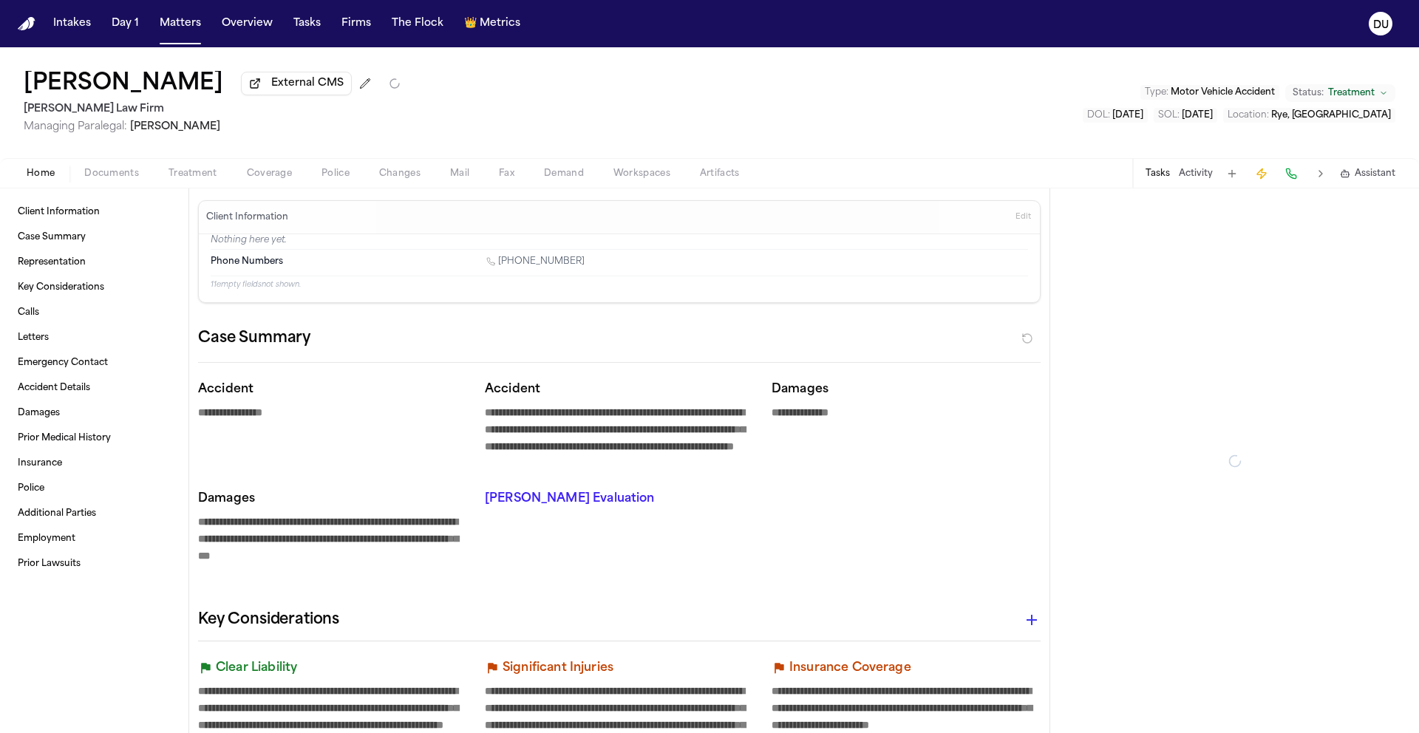
type textarea "*"
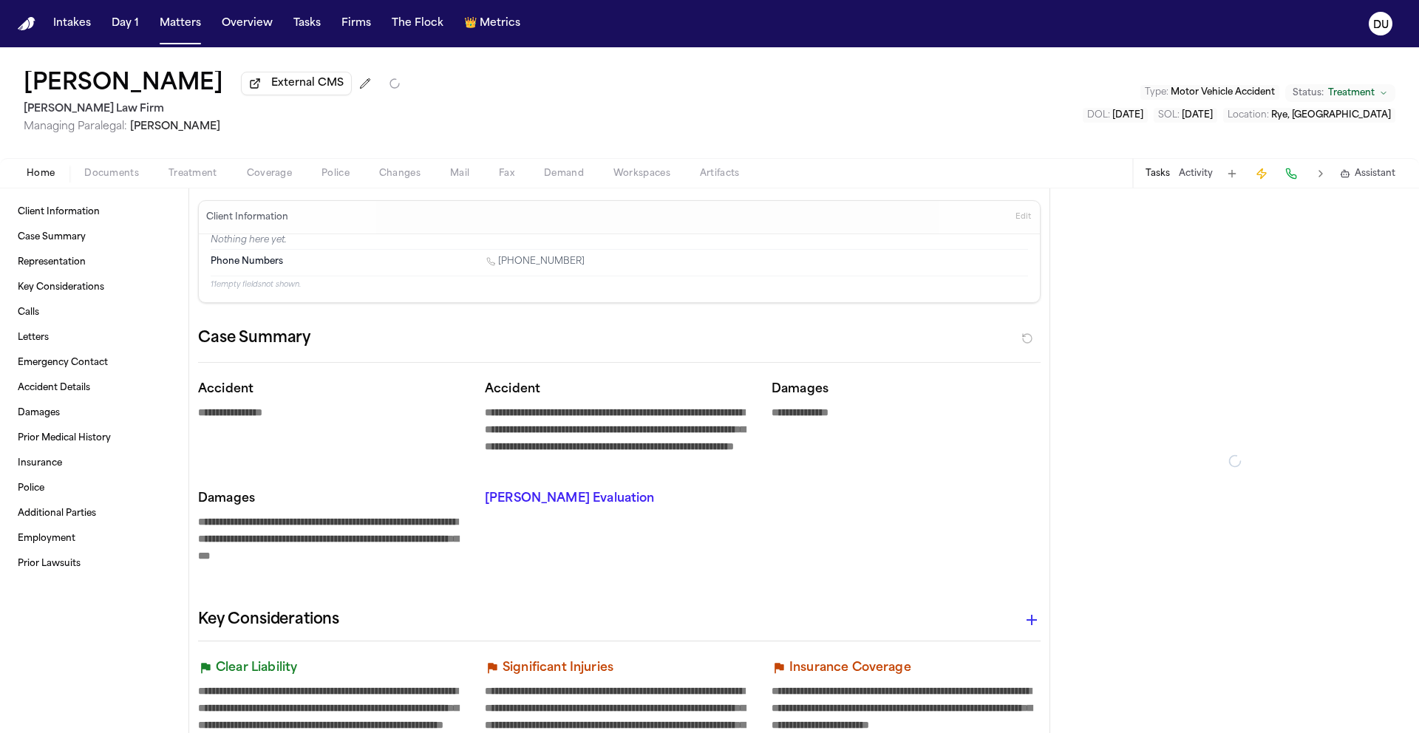
type textarea "*"
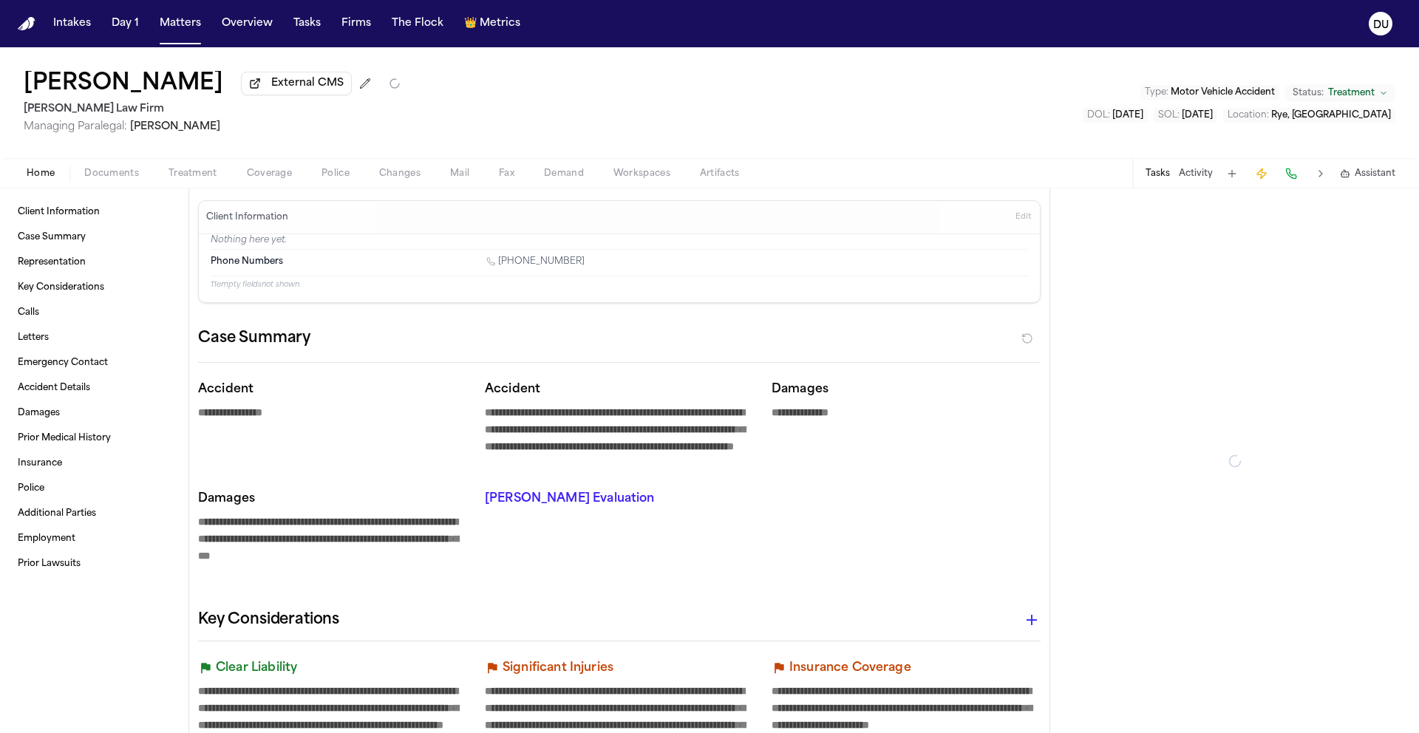
type textarea "*"
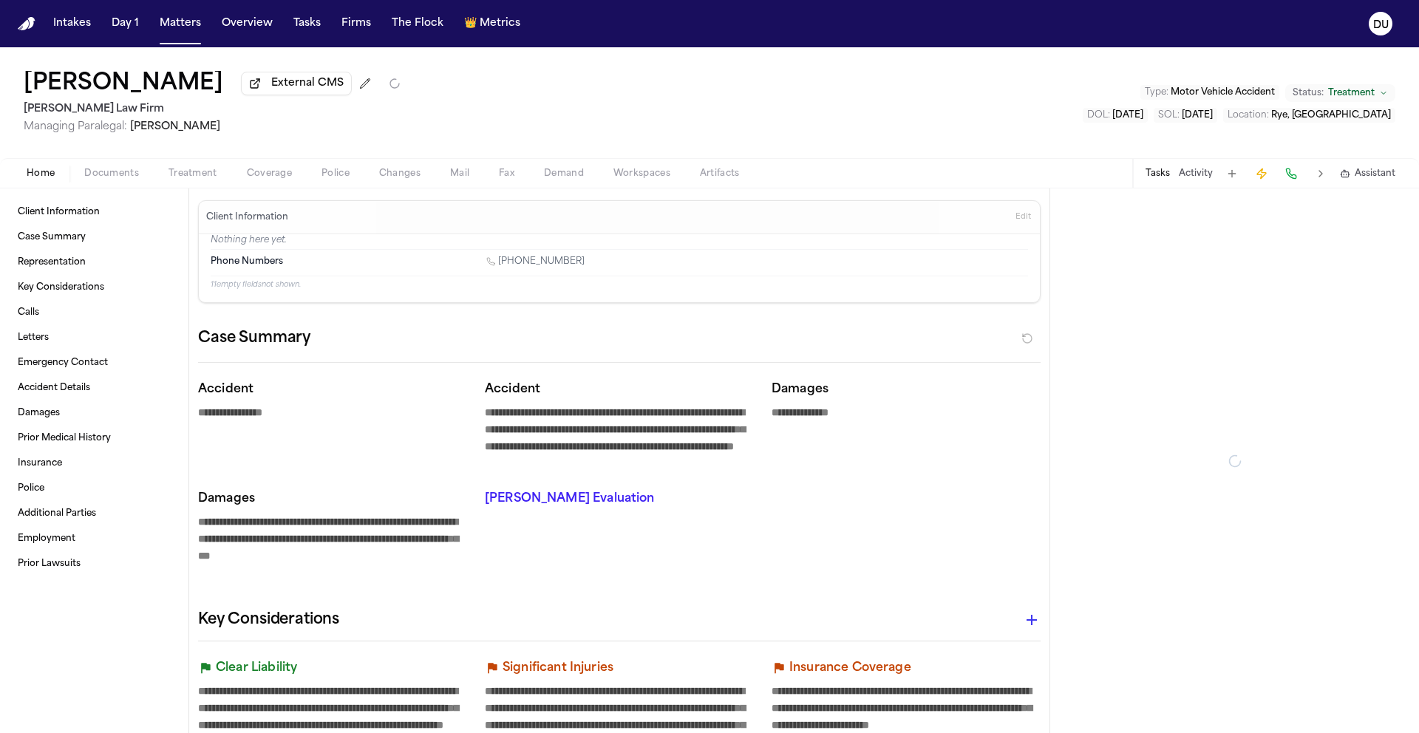
type textarea "*"
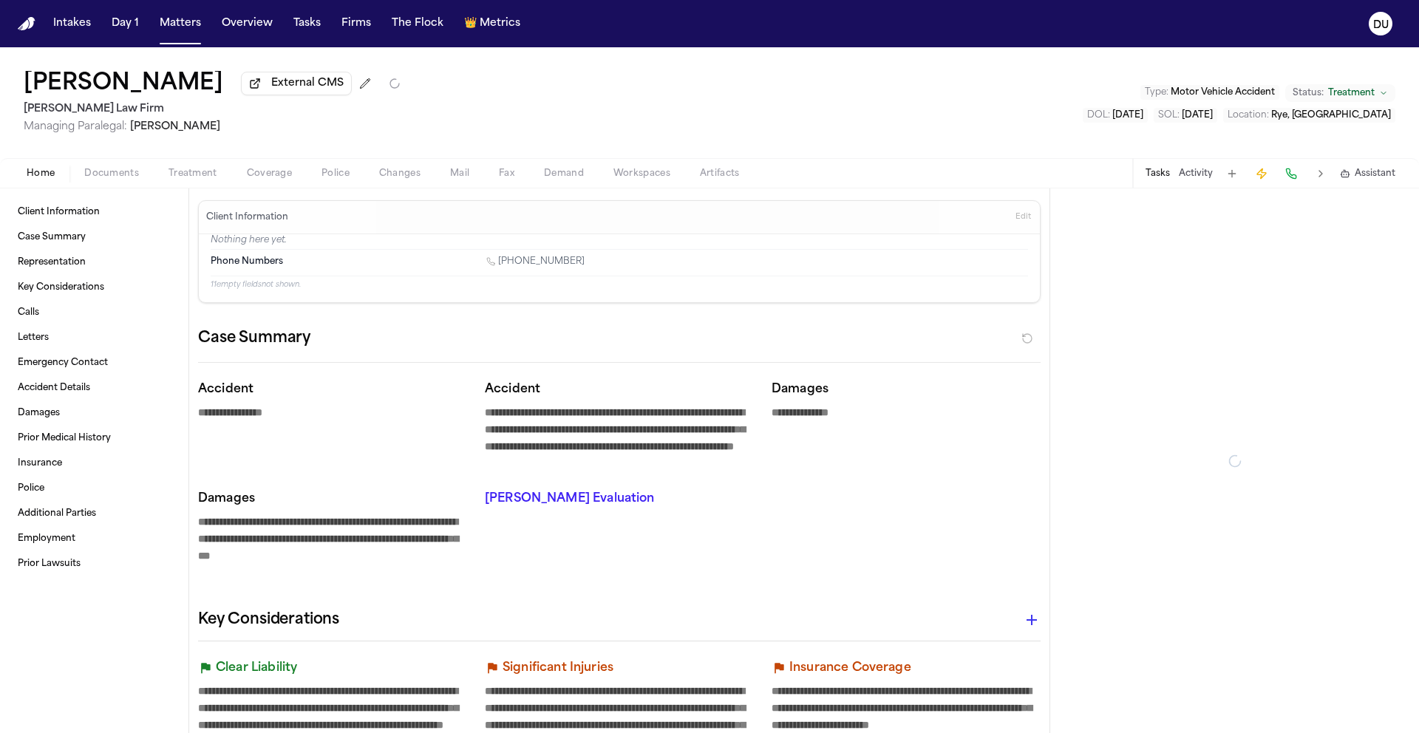
type textarea "*"
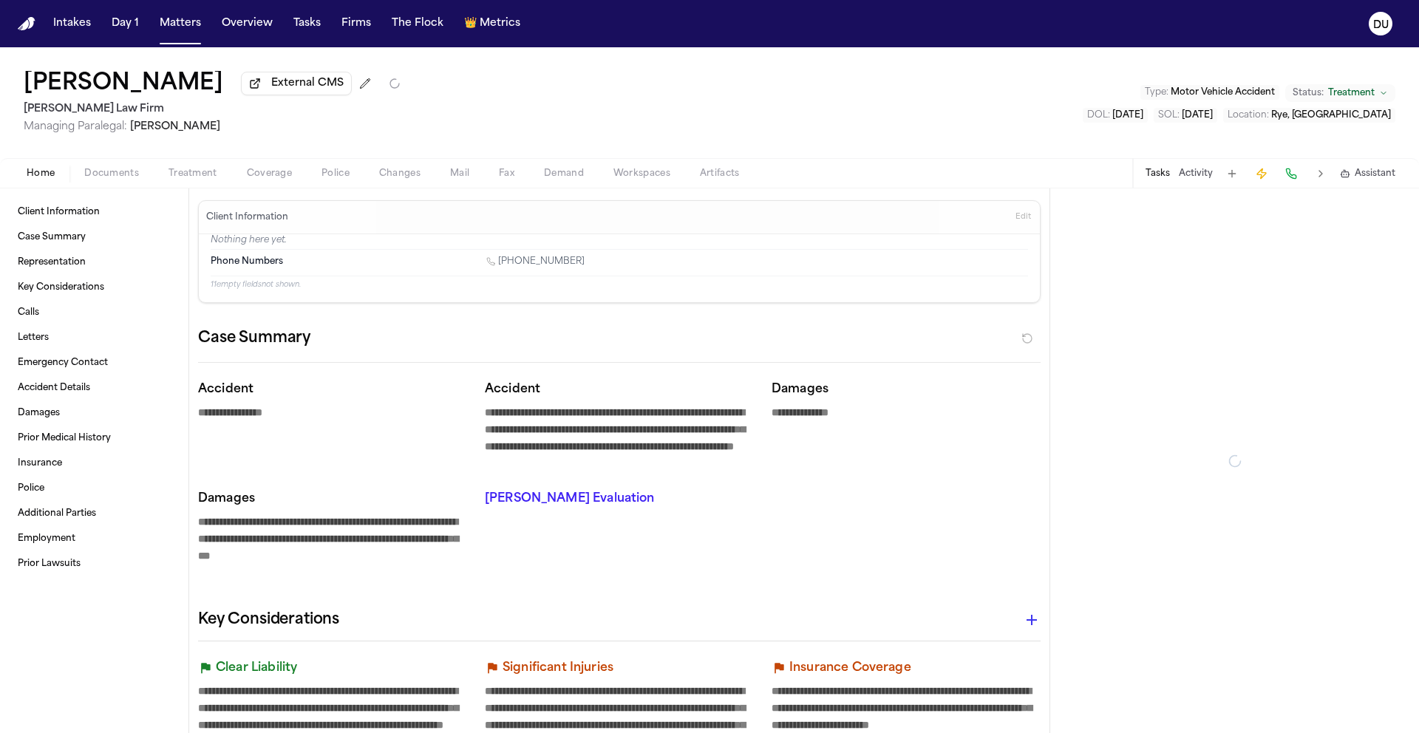
type textarea "*"
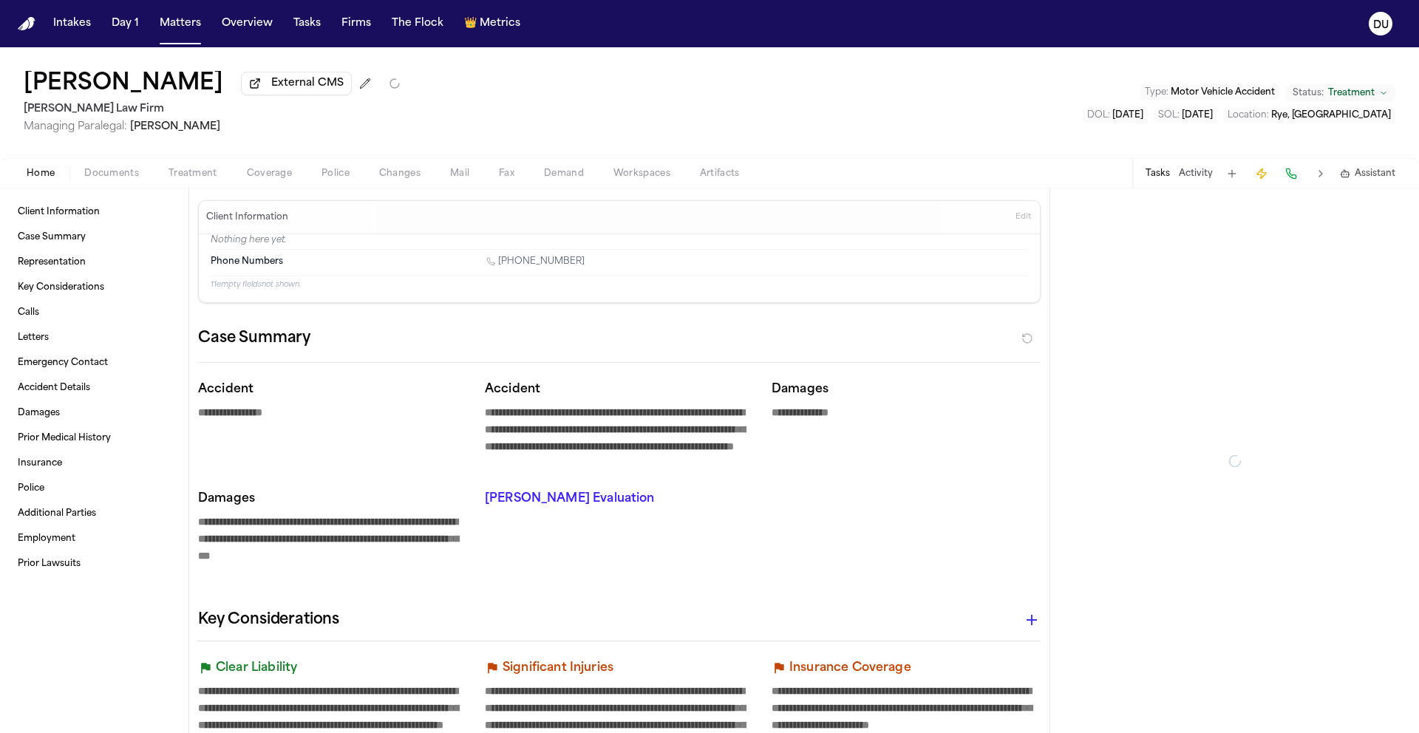
type textarea "*"
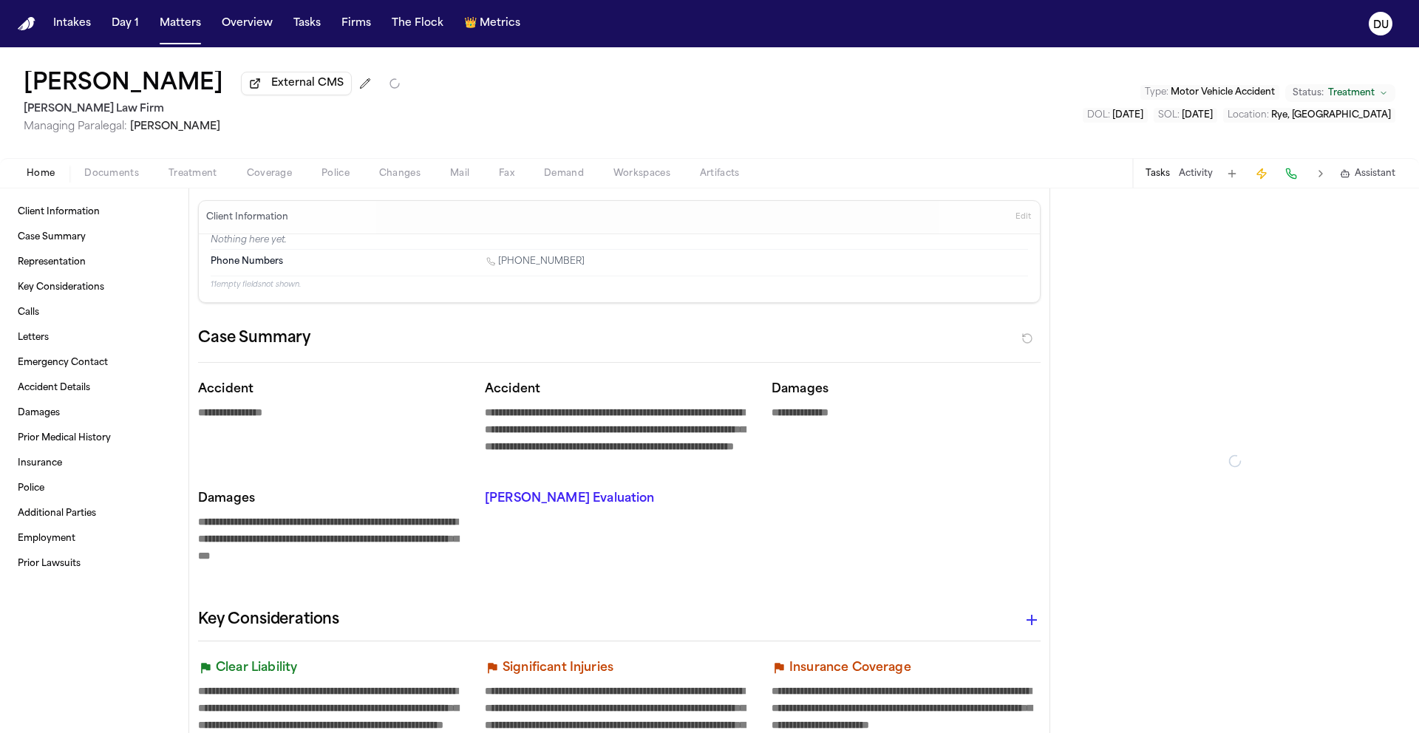
type textarea "*"
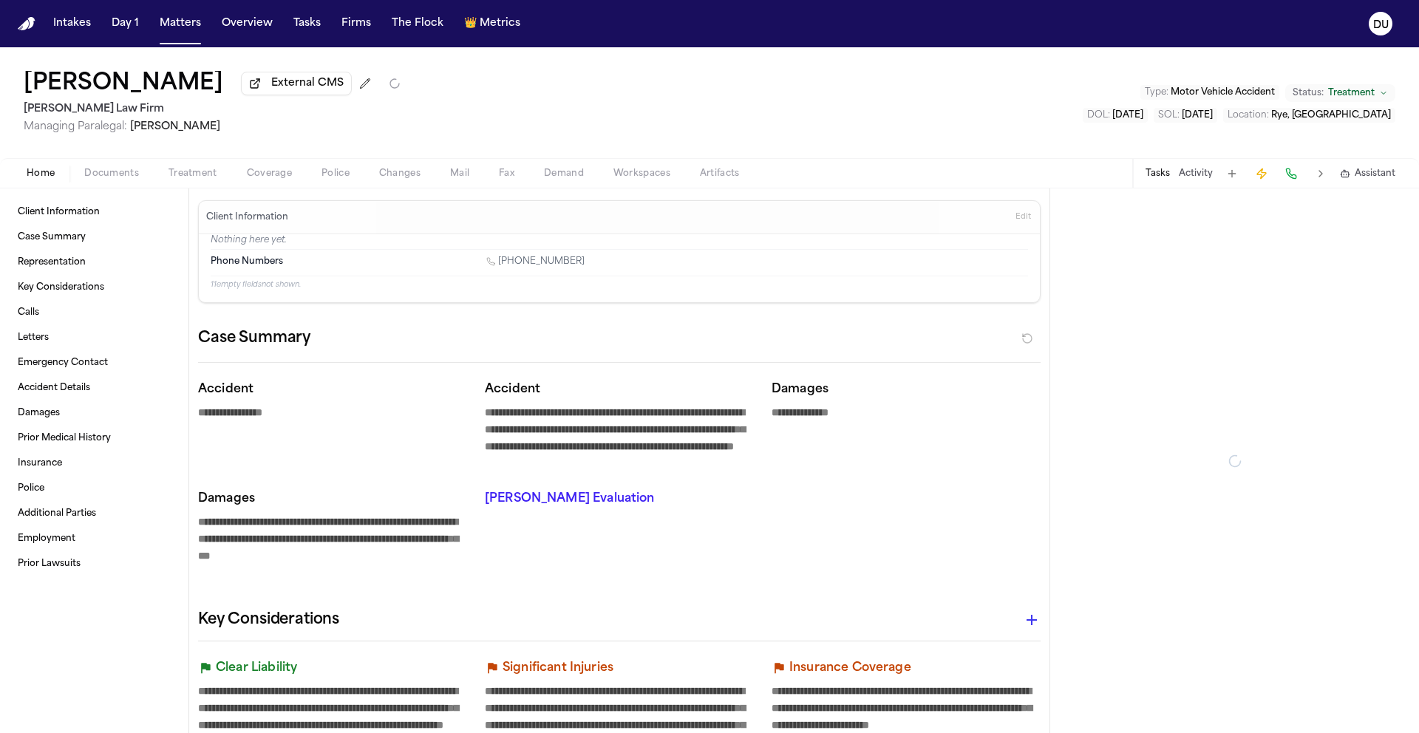
type textarea "*"
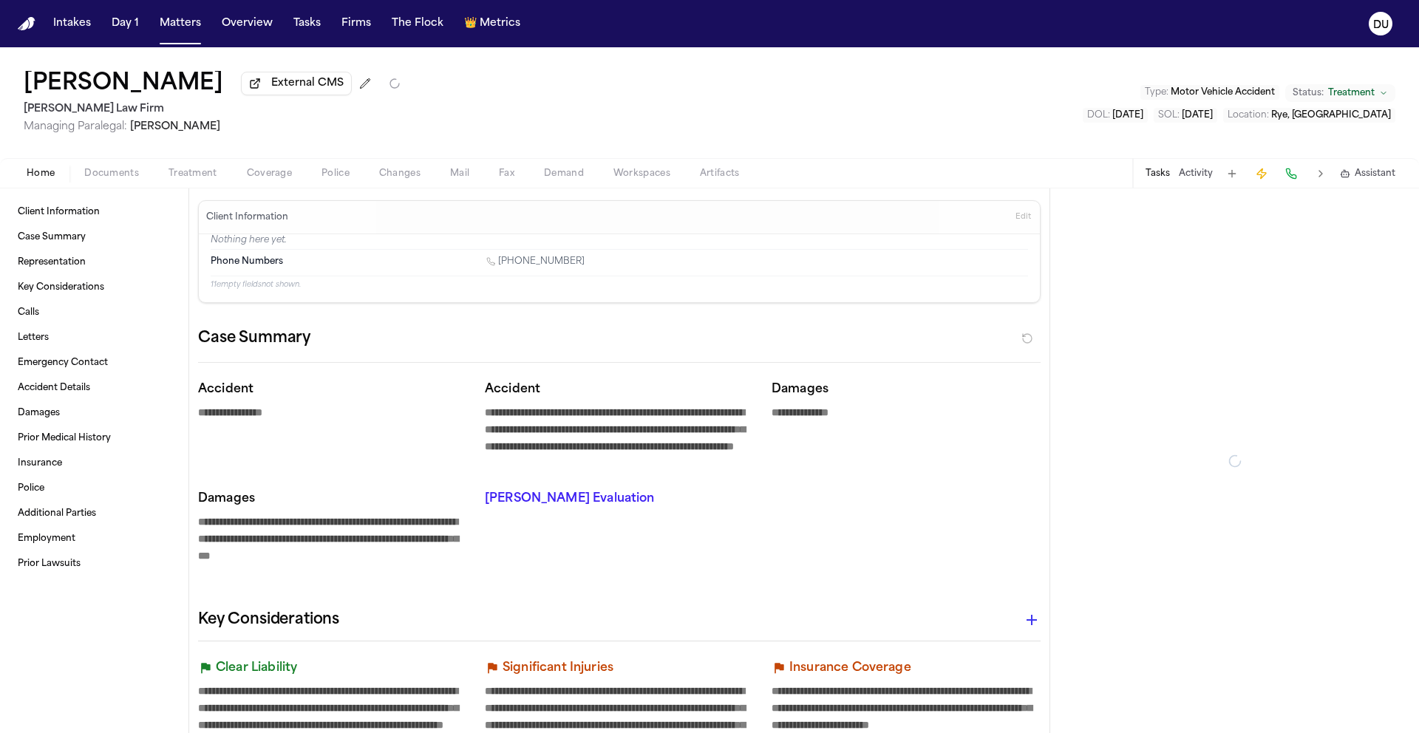
type textarea "*"
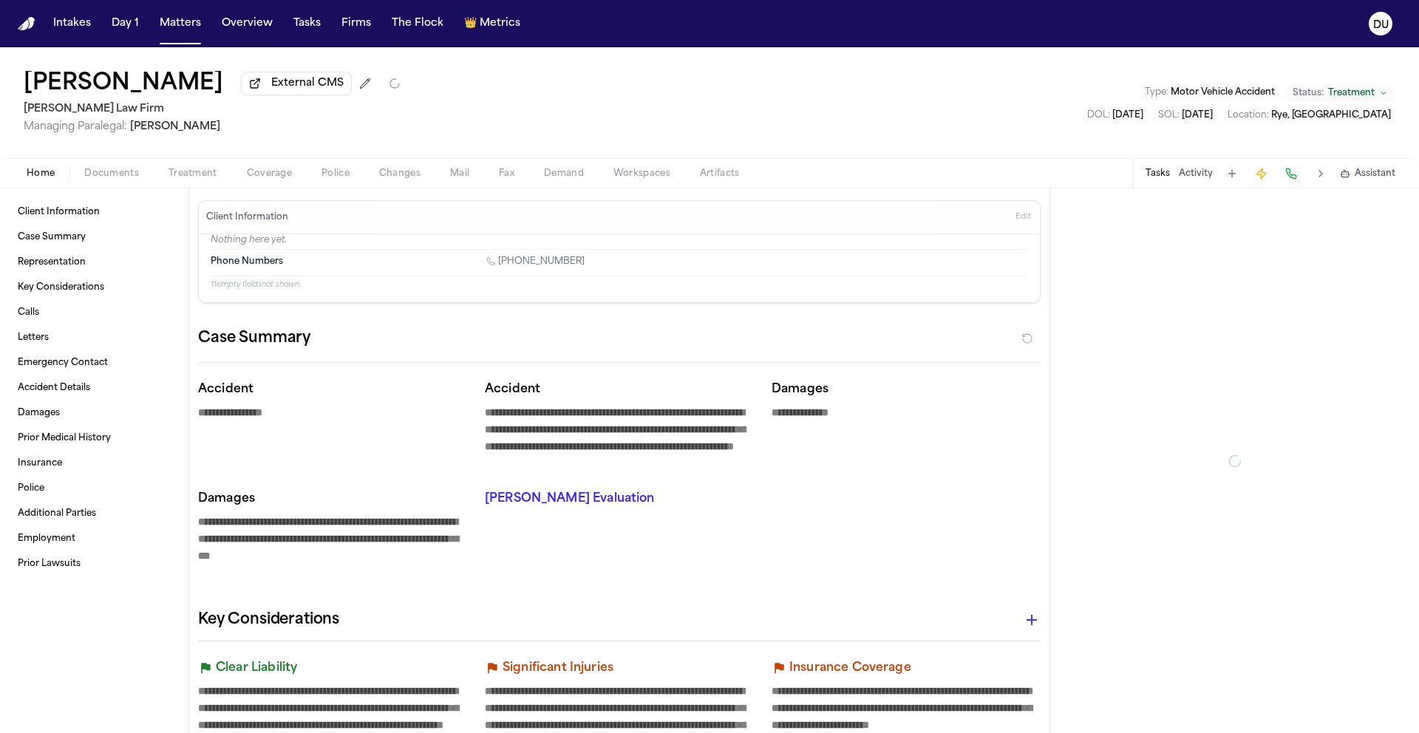
type textarea "*"
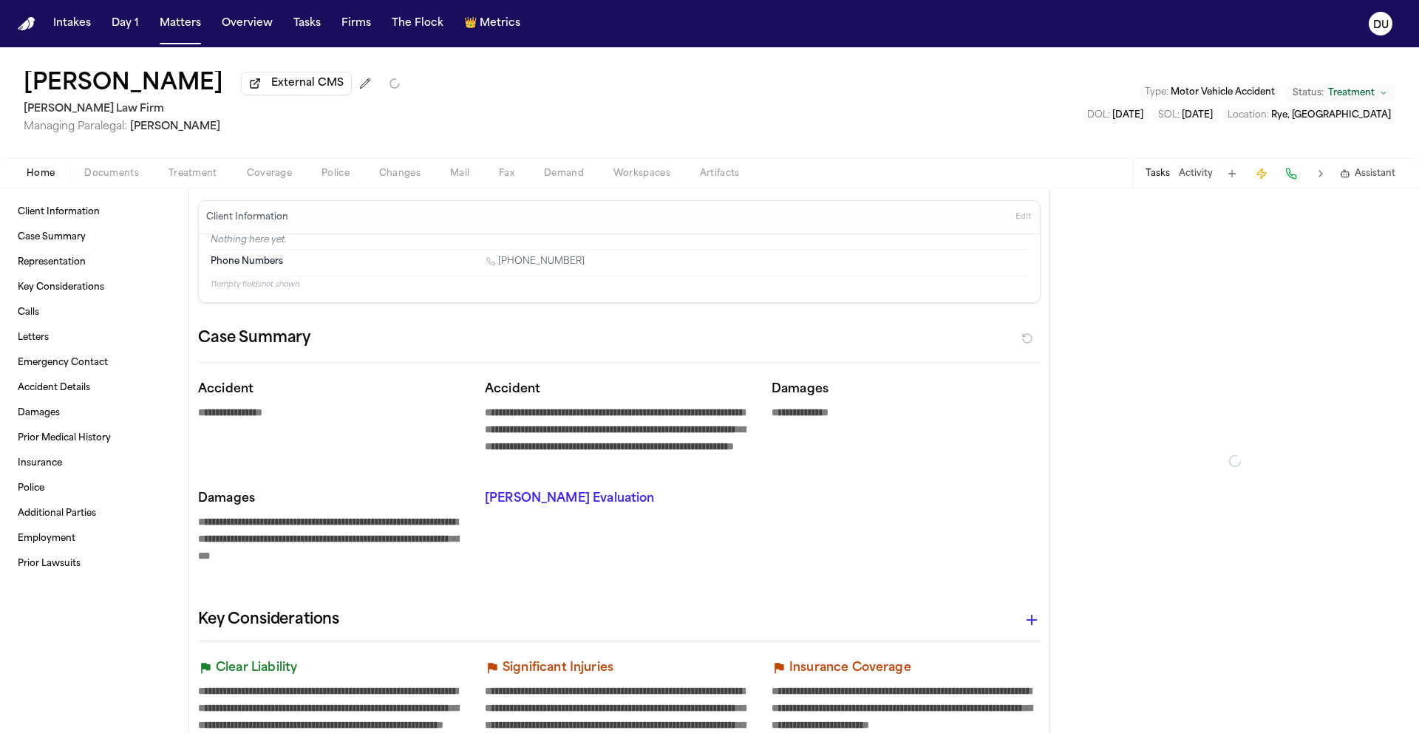
type textarea "*"
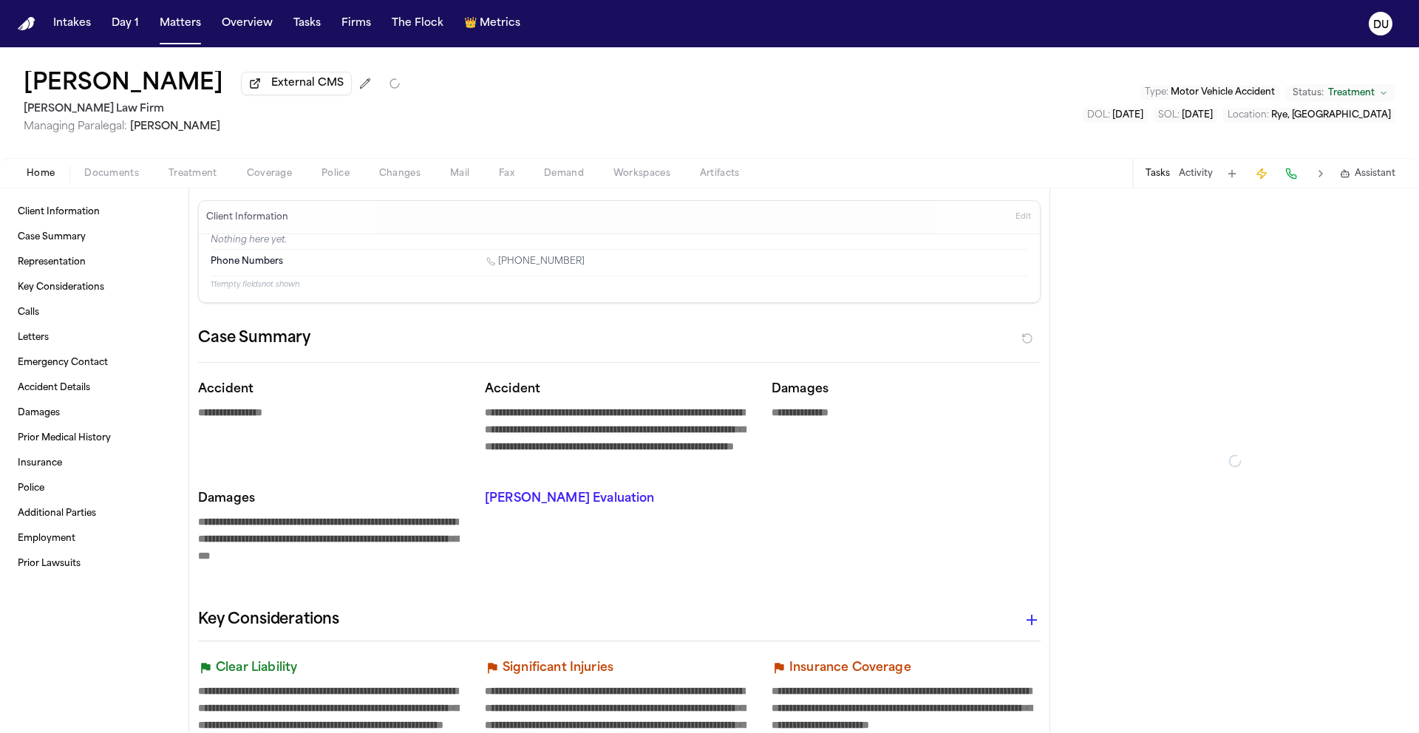
type textarea "*"
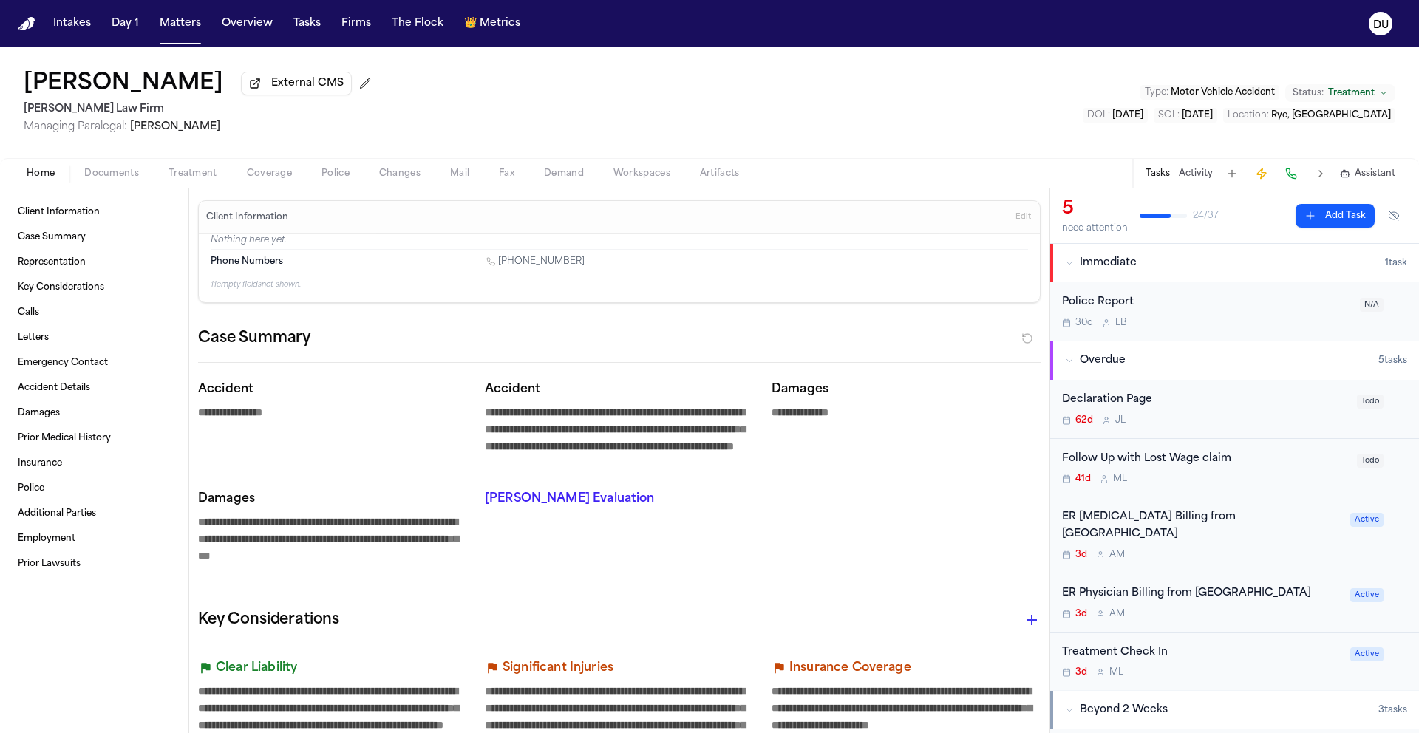
click at [1193, 520] on div "ER Radiology Billing from Greenwich Hospital" at bounding box center [1201, 526] width 279 height 34
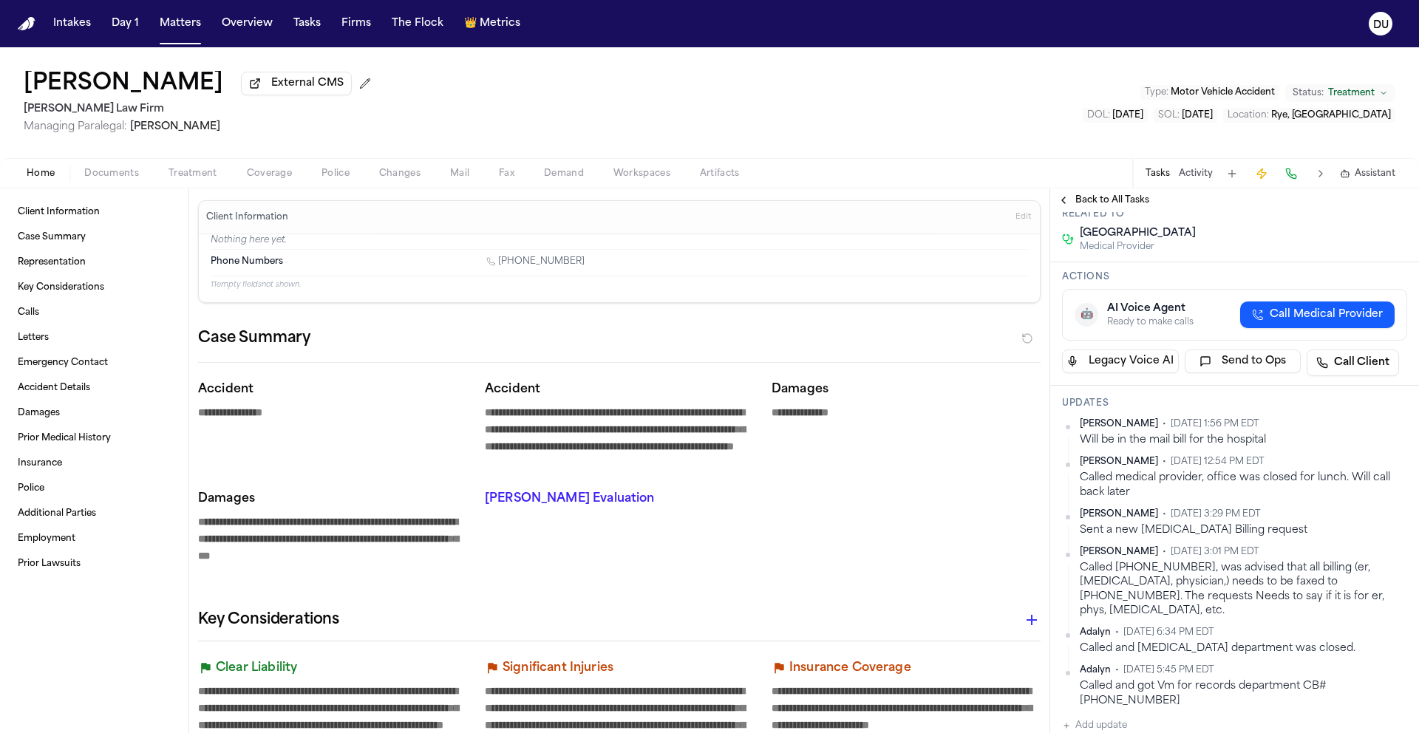
scroll to position [246, 0]
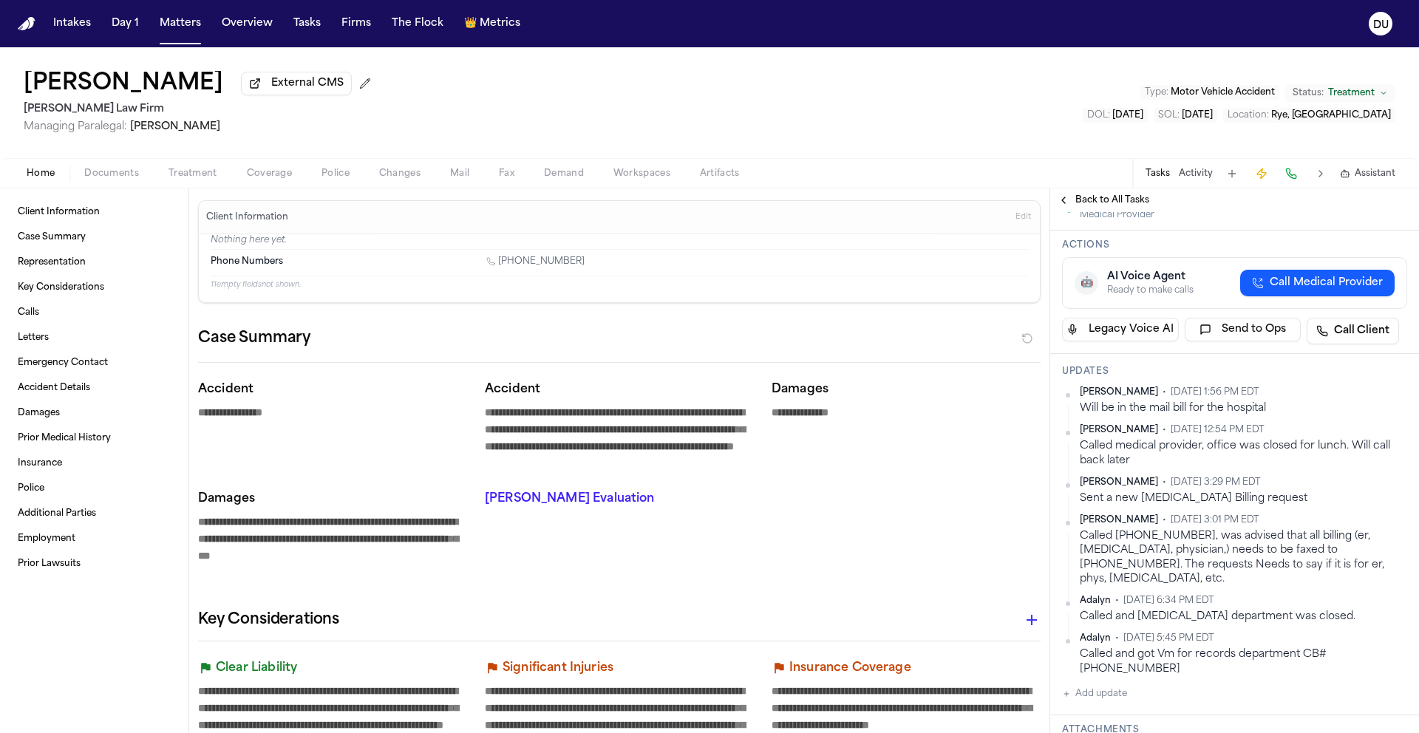
click at [1122, 206] on span "Back to All Tasks" at bounding box center [1113, 200] width 74 height 12
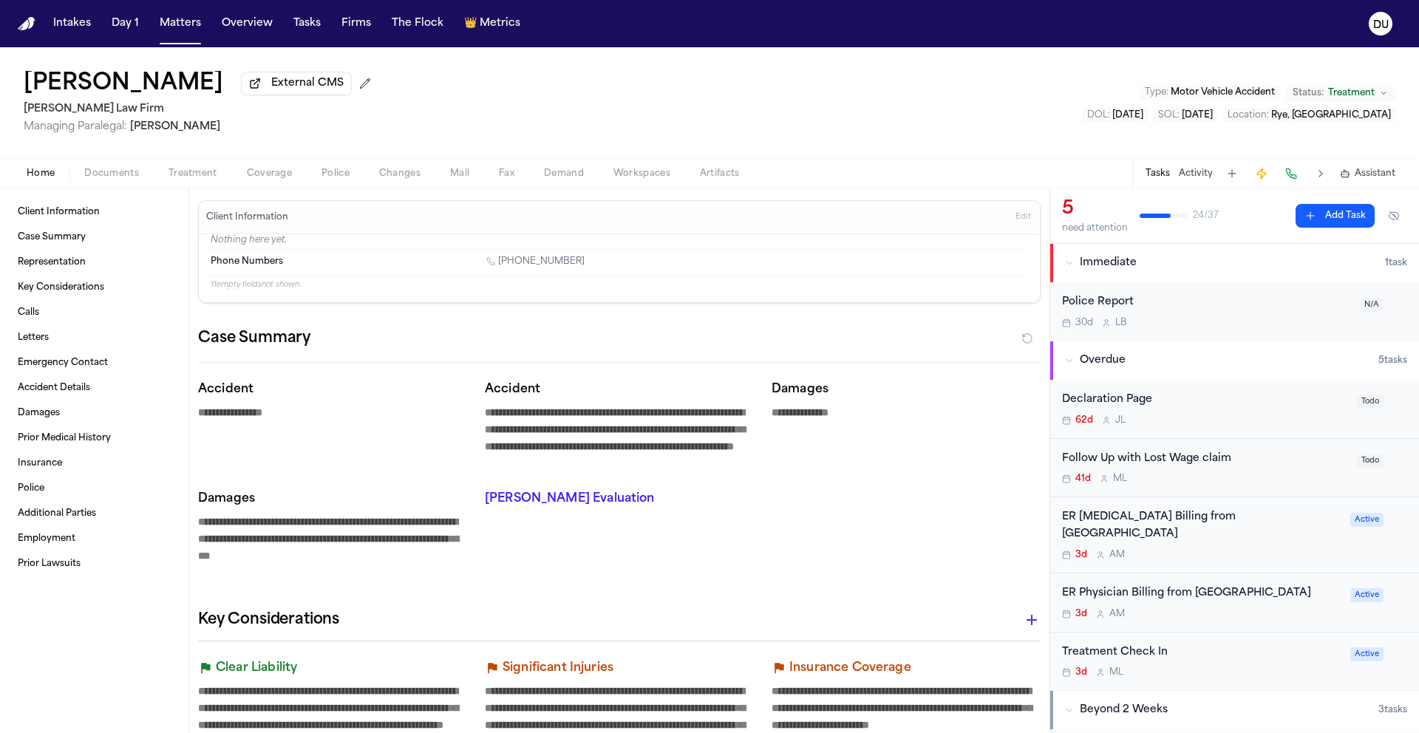
click at [1199, 585] on div "ER Physician Billing from Greenwich Hospital" at bounding box center [1201, 593] width 279 height 17
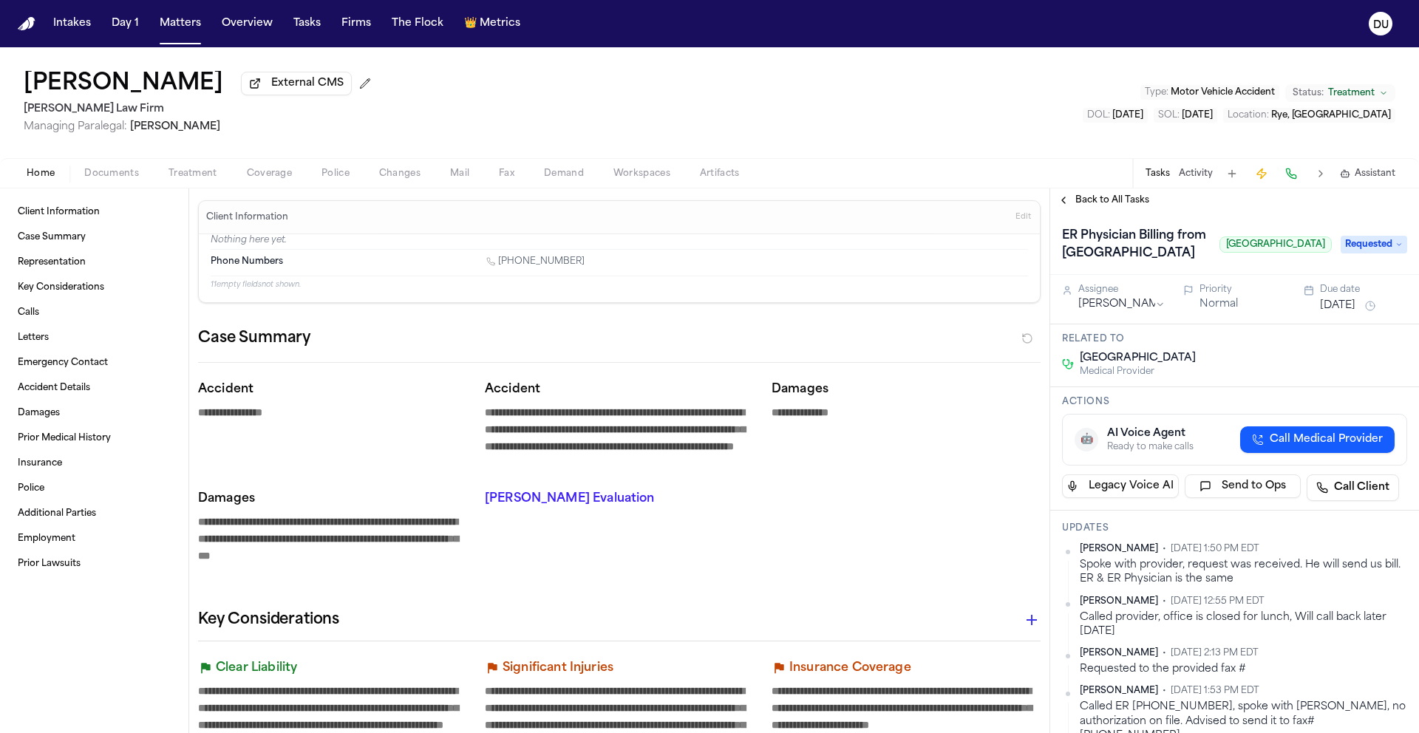
click at [1127, 203] on span "Back to All Tasks" at bounding box center [1113, 200] width 74 height 12
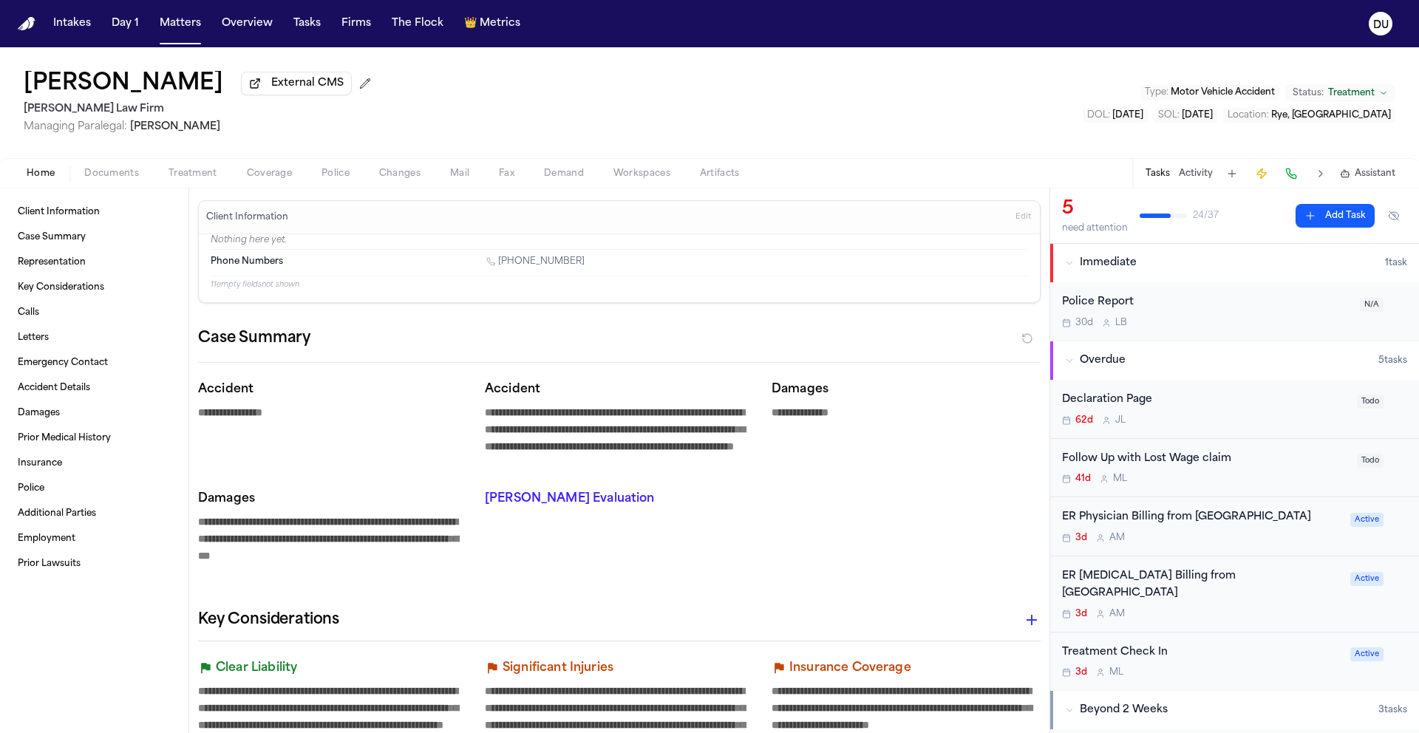
click at [21, 21] on img "Home" at bounding box center [27, 24] width 18 height 14
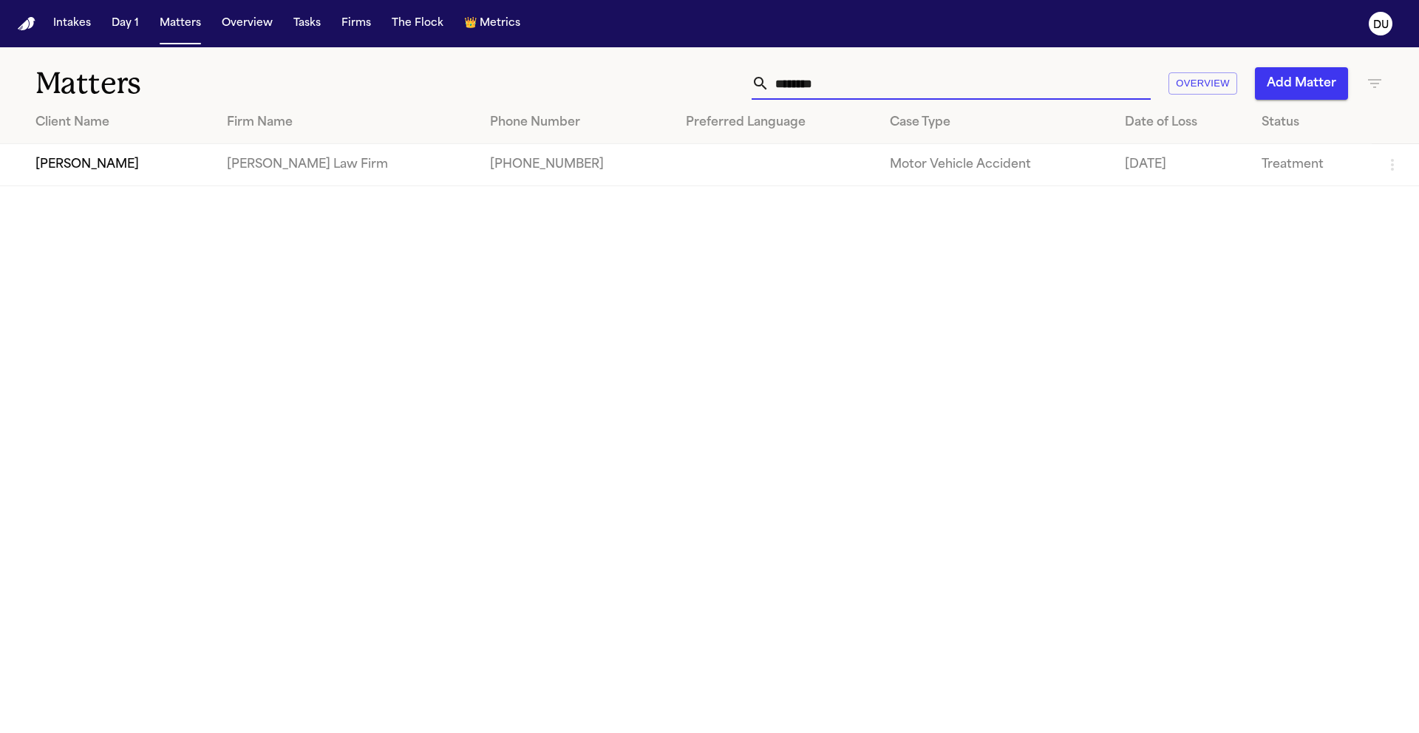
drag, startPoint x: 873, startPoint y: 81, endPoint x: 727, endPoint y: 88, distance: 145.8
click at [727, 89] on div "******** Overview Add Matter" at bounding box center [906, 83] width 956 height 33
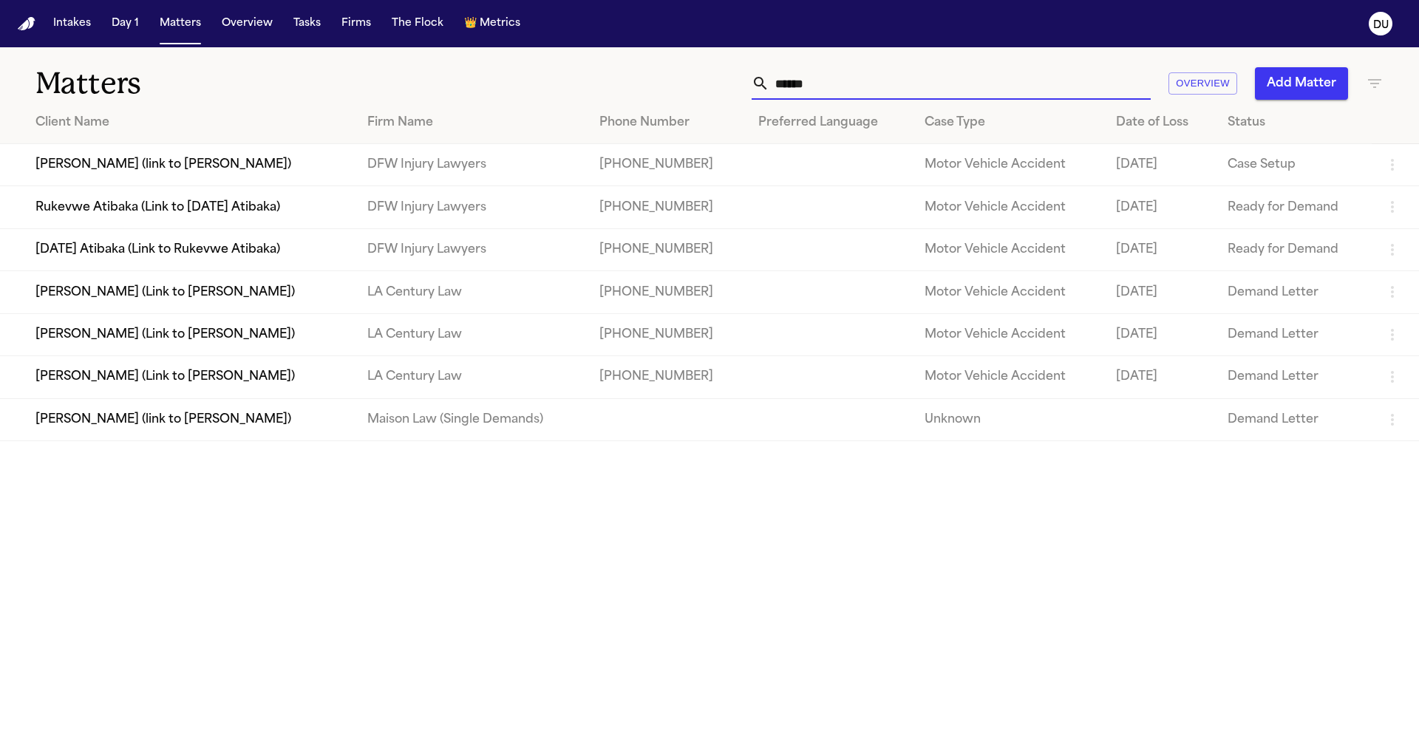
drag, startPoint x: 826, startPoint y: 85, endPoint x: 727, endPoint y: 86, distance: 99.8
click at [727, 86] on div "****** Overview Add Matter" at bounding box center [906, 83] width 956 height 33
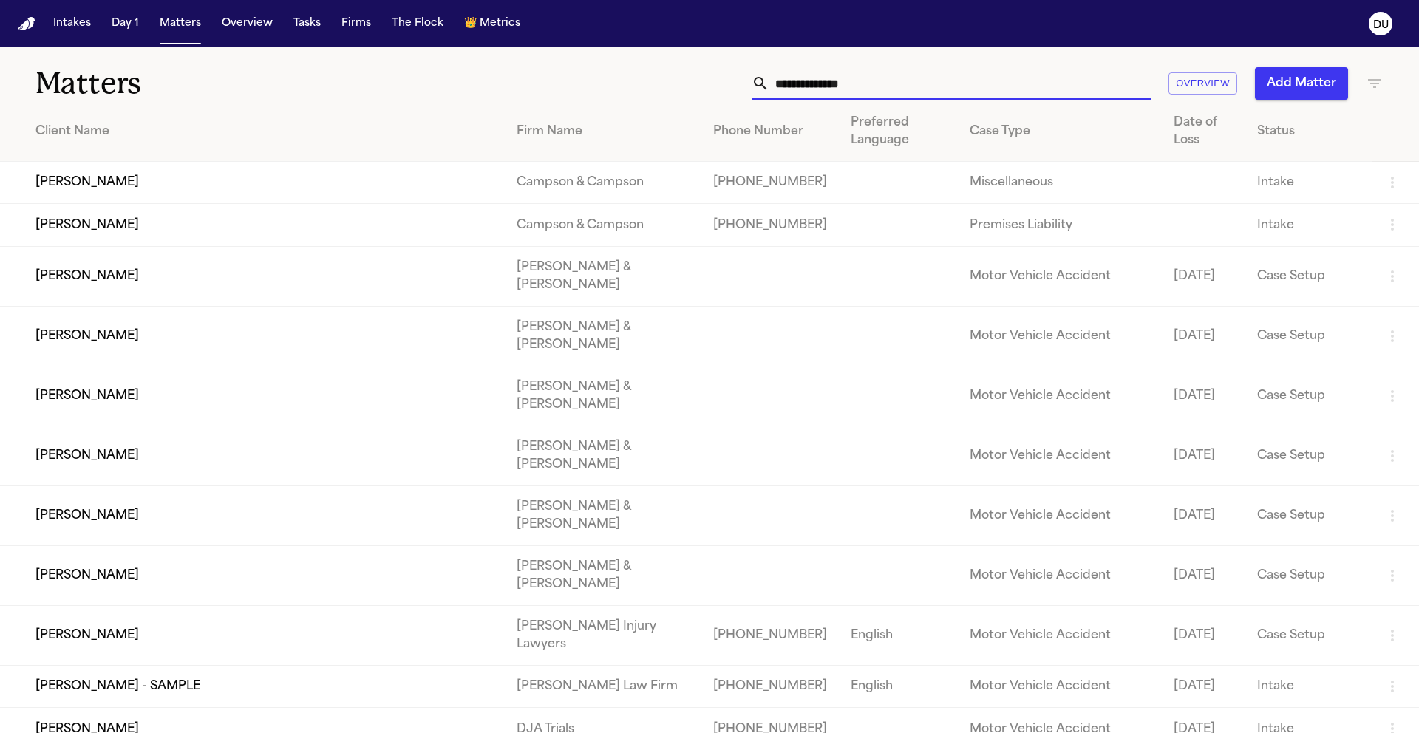
click at [849, 90] on input "text" at bounding box center [960, 83] width 381 height 33
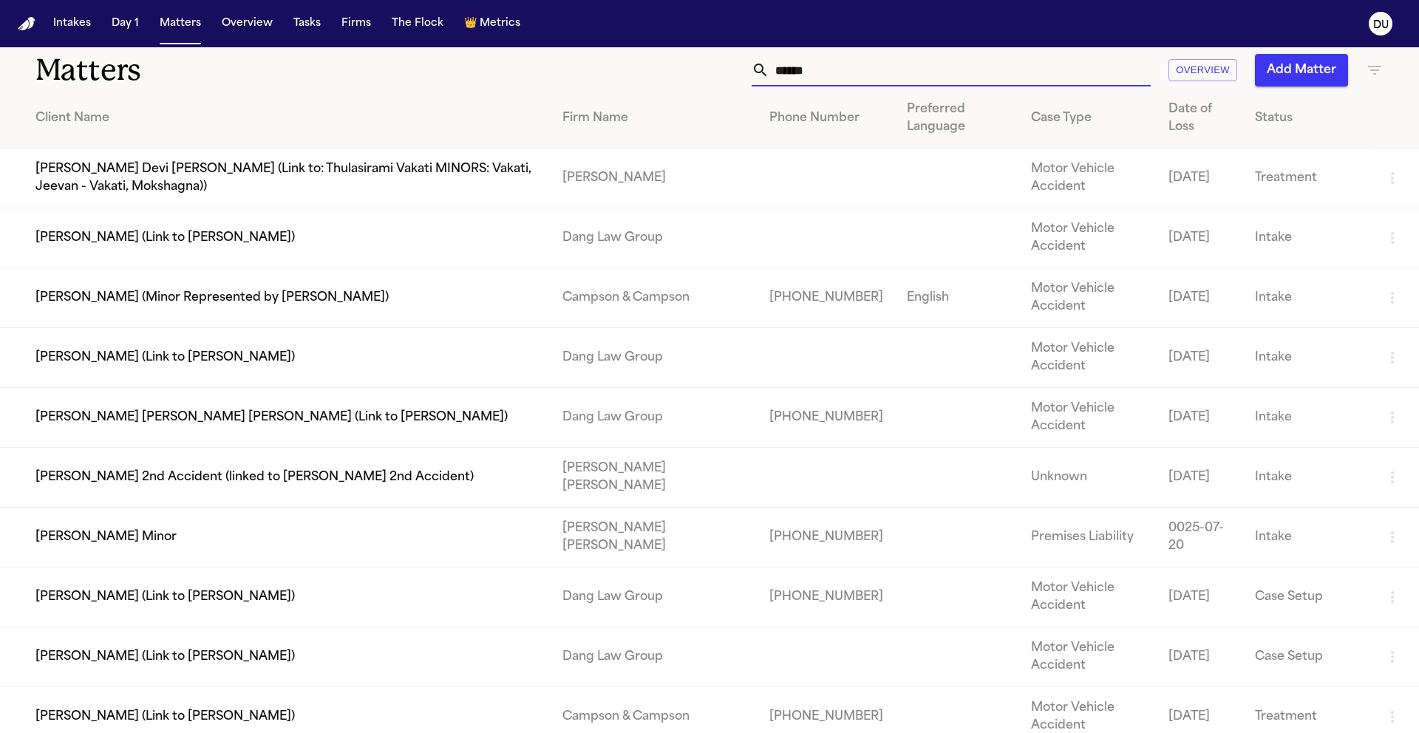
scroll to position [28, 0]
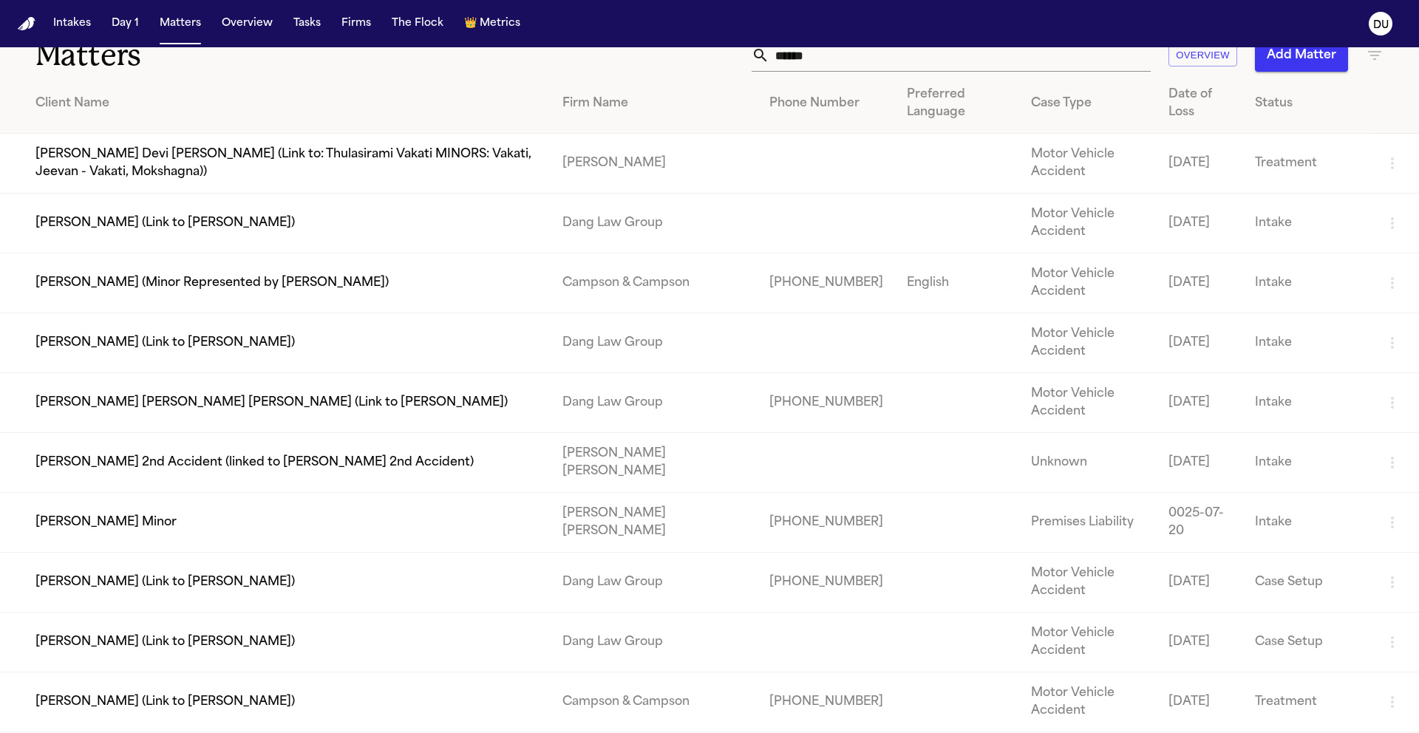
click at [411, 521] on td "[PERSON_NAME] Minor" at bounding box center [275, 523] width 551 height 60
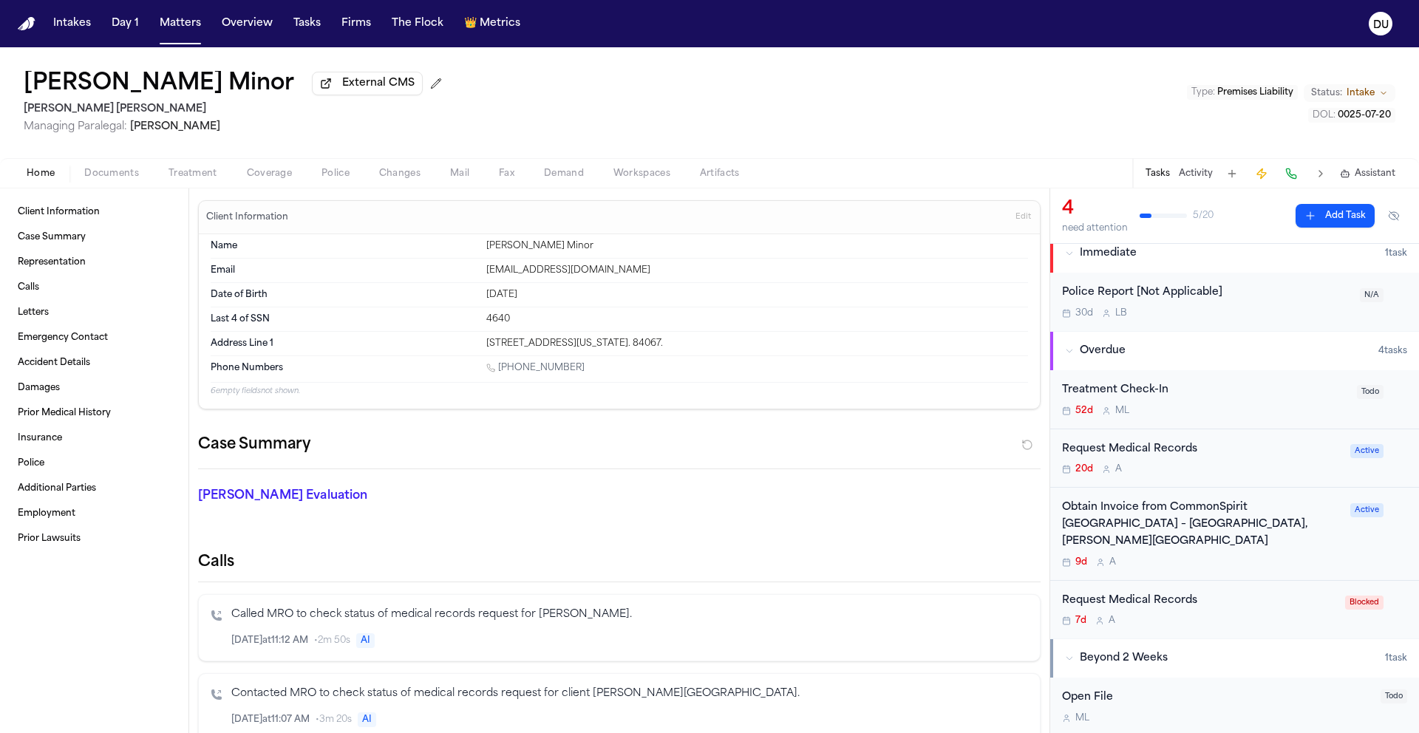
scroll to position [23, 0]
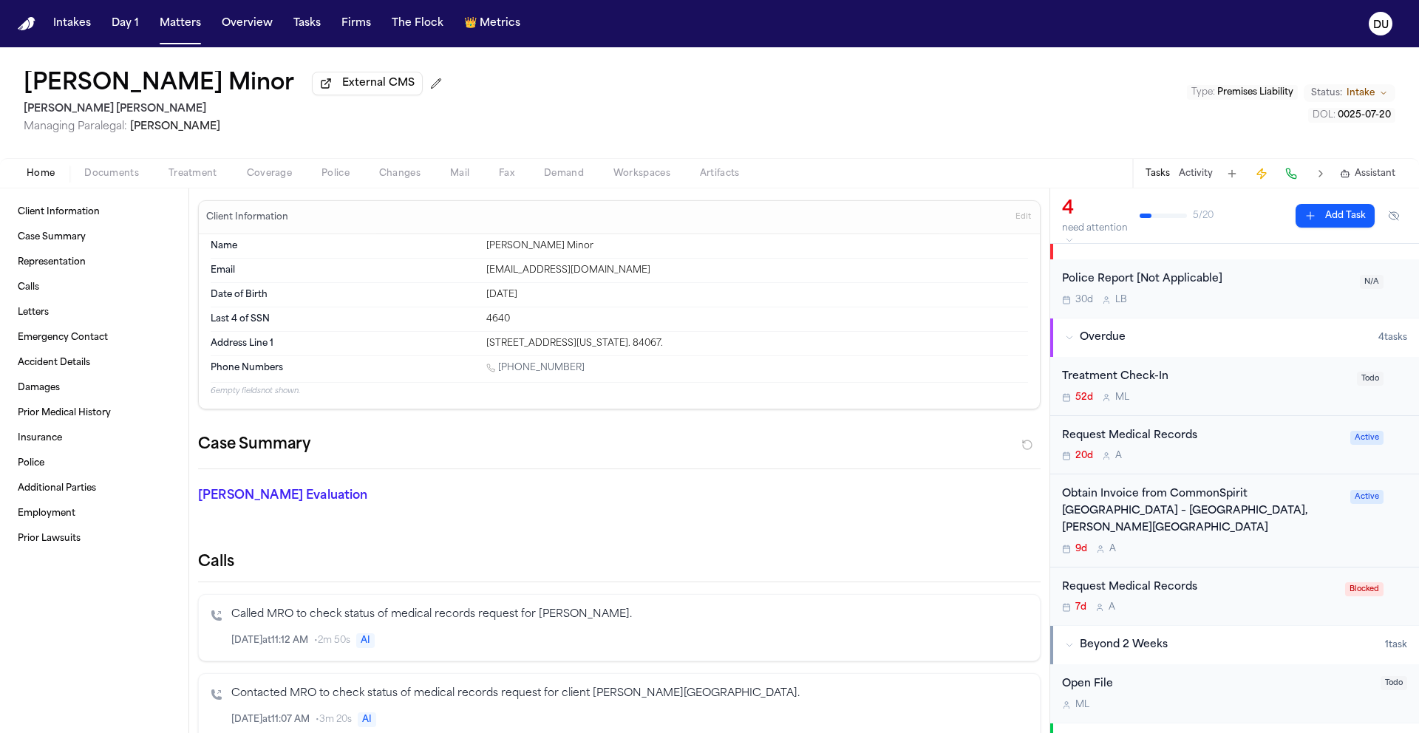
click at [1192, 507] on div "Obtain Invoice from CommonSpirit Holy Cross Hospital – Davis, Weber Campus" at bounding box center [1201, 511] width 279 height 50
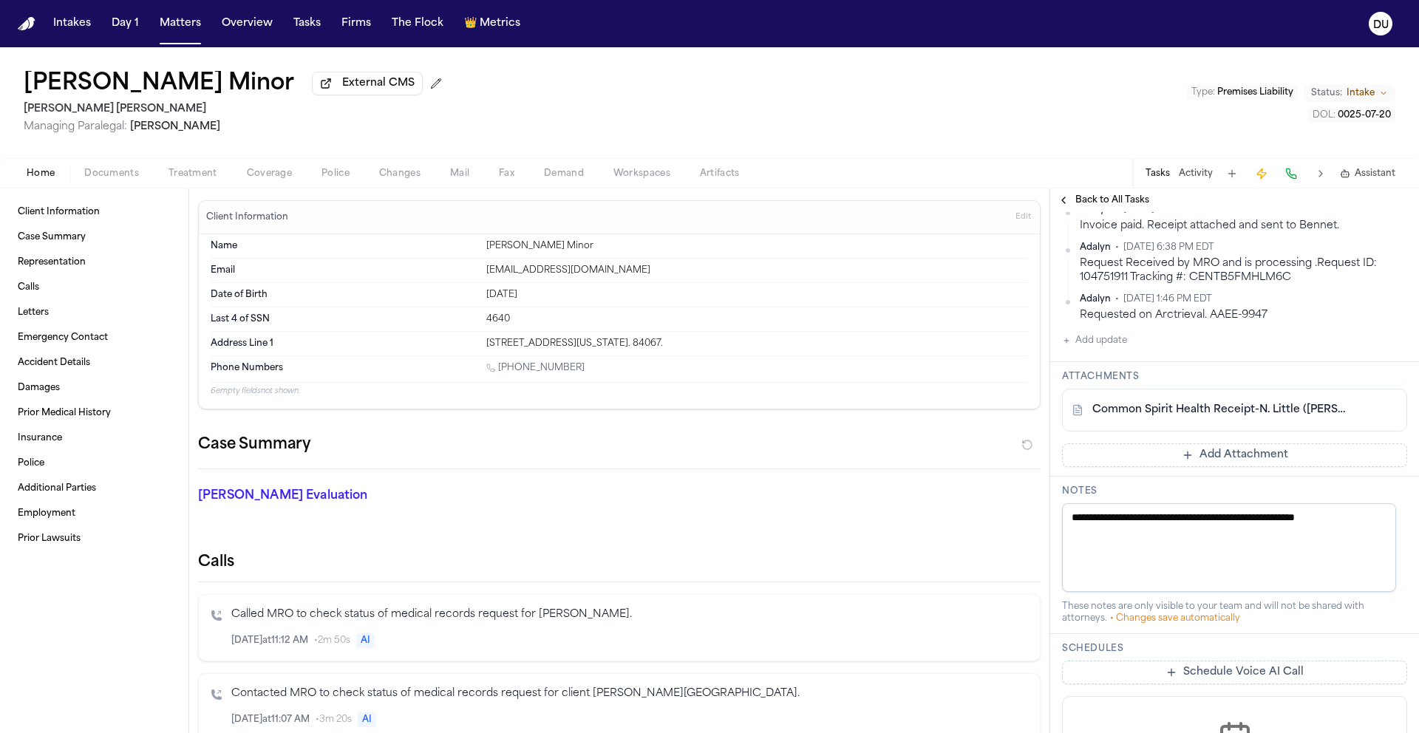
scroll to position [744, 0]
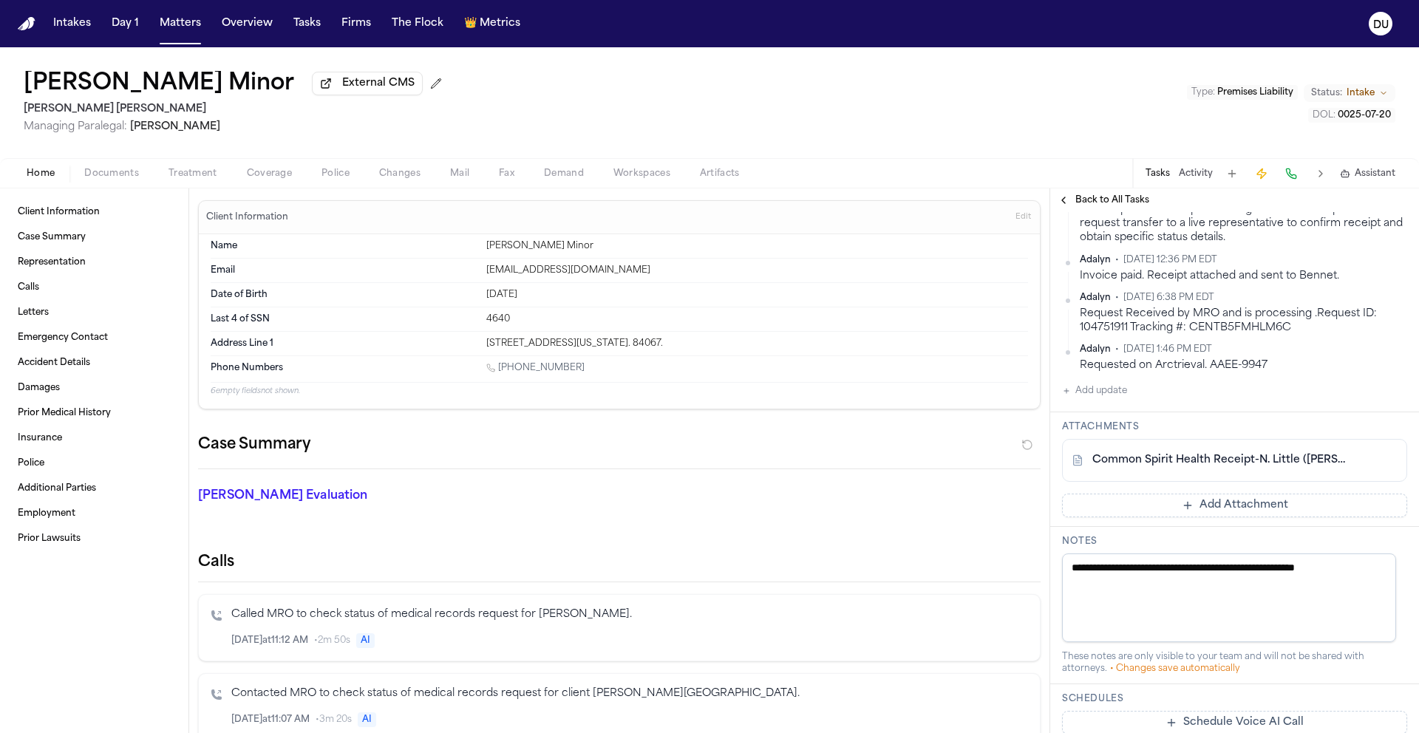
click at [1246, 510] on button "Add Attachment" at bounding box center [1234, 506] width 345 height 24
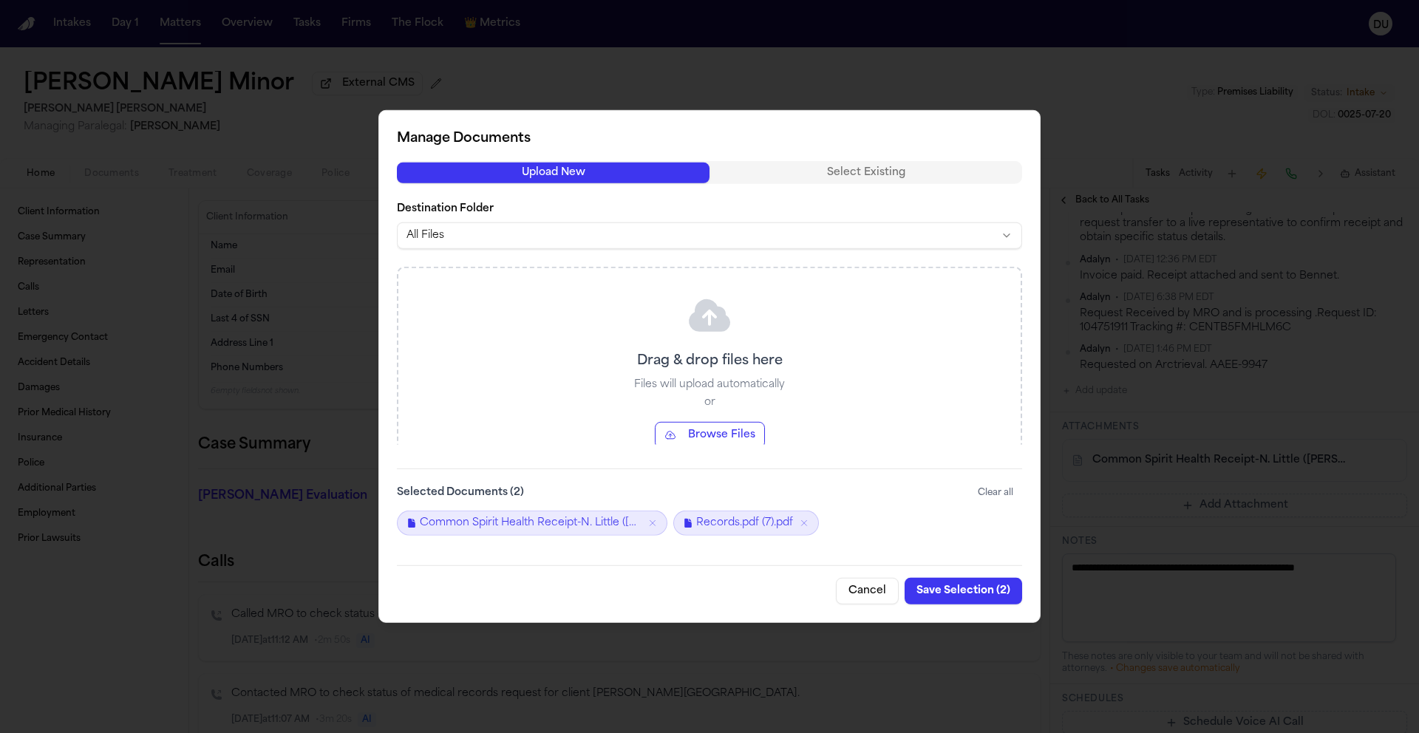
click at [979, 588] on button "Save Selection ( 2 )" at bounding box center [964, 591] width 118 height 27
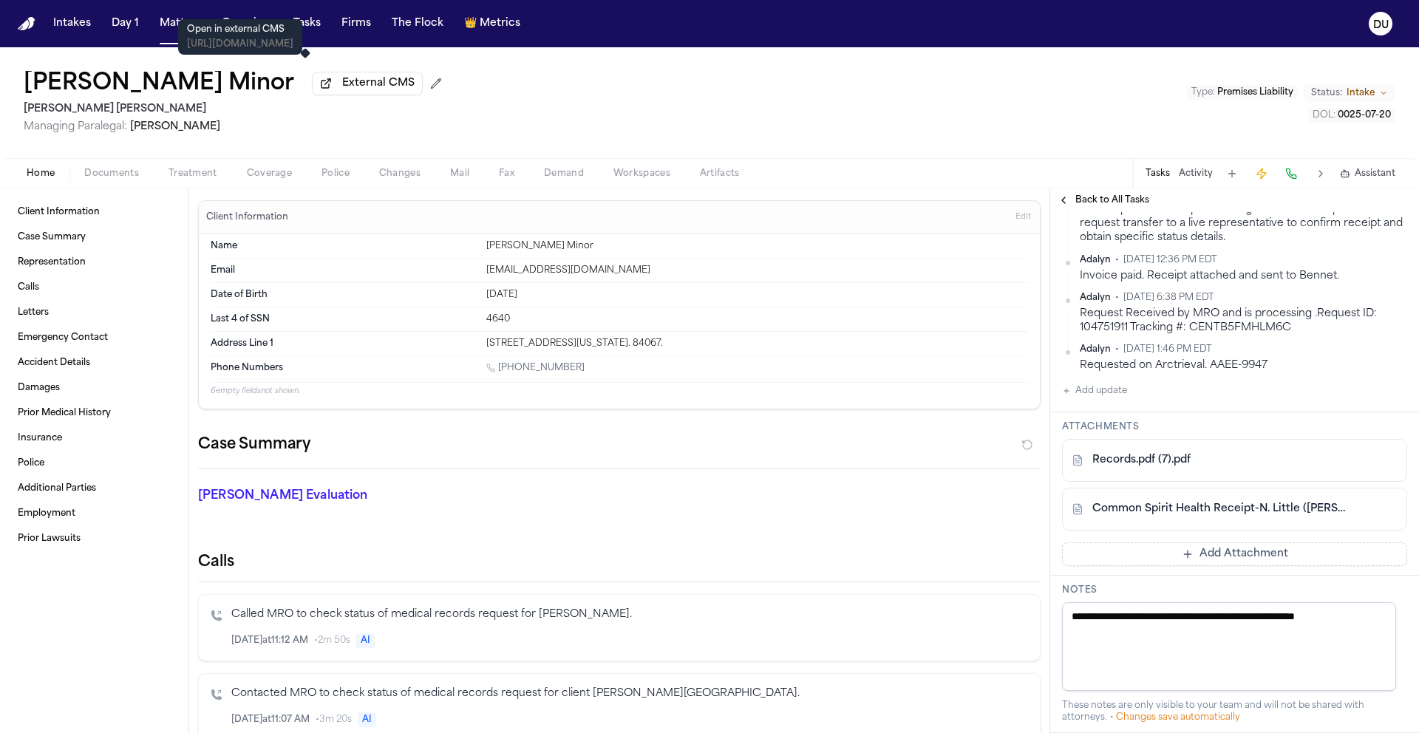
click at [342, 90] on span "External CMS" at bounding box center [378, 83] width 72 height 15
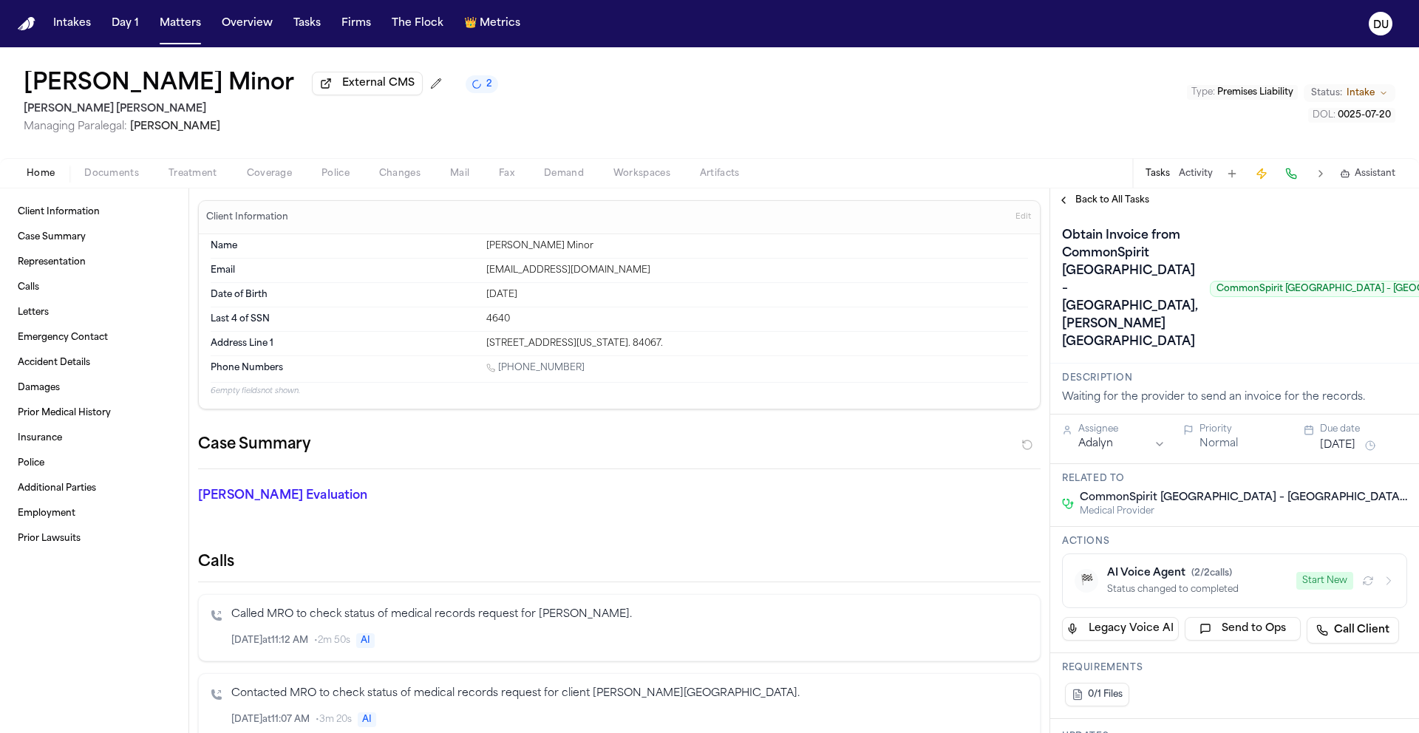
scroll to position [0, 97]
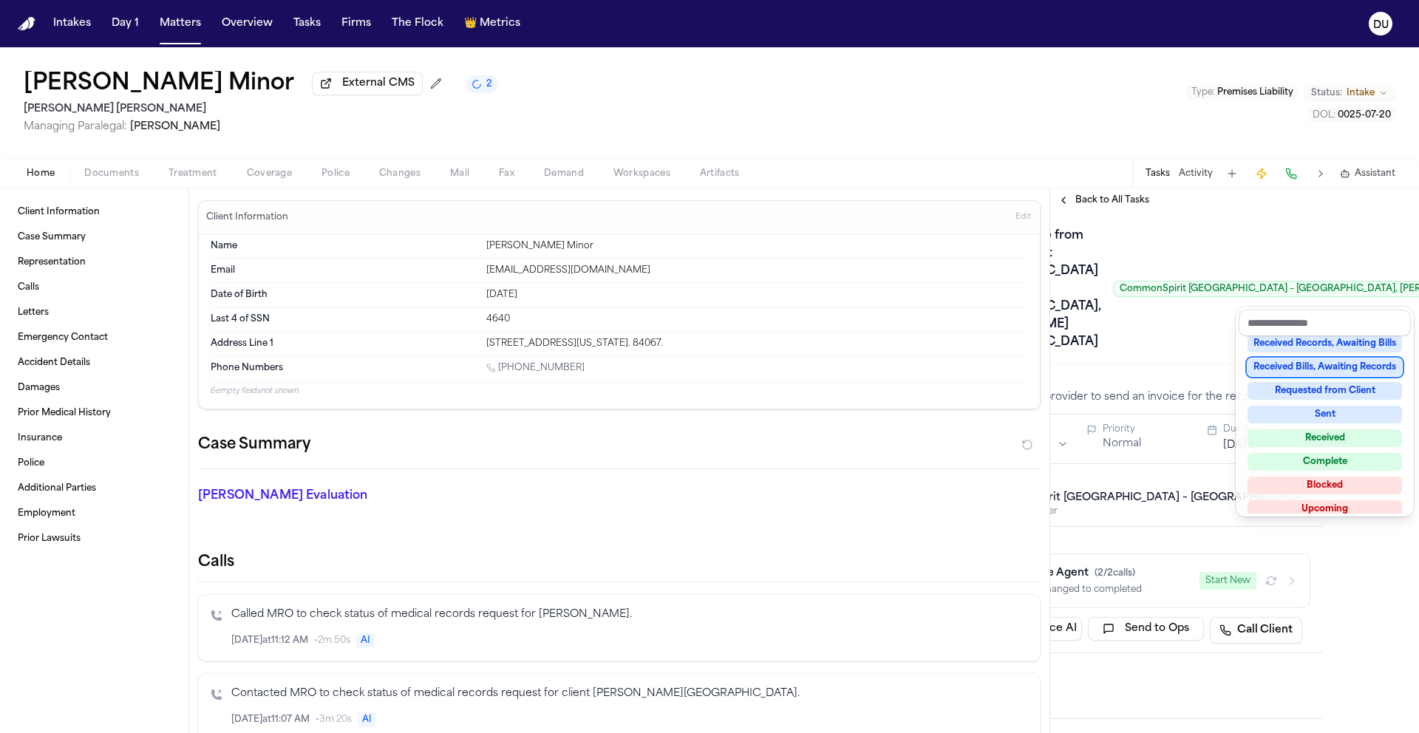
click at [1297, 370] on div "Received Bills, Awaiting Records" at bounding box center [1325, 368] width 154 height 18
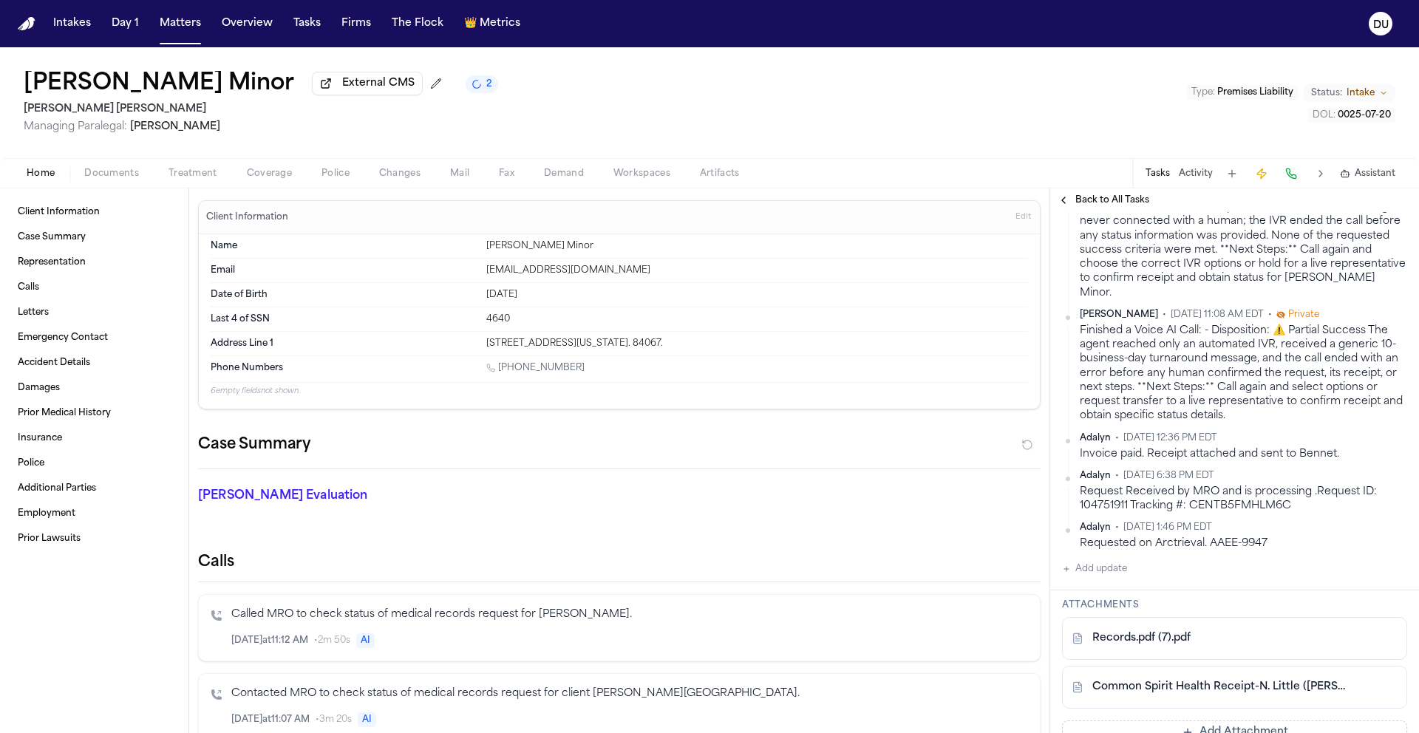
scroll to position [574, 0]
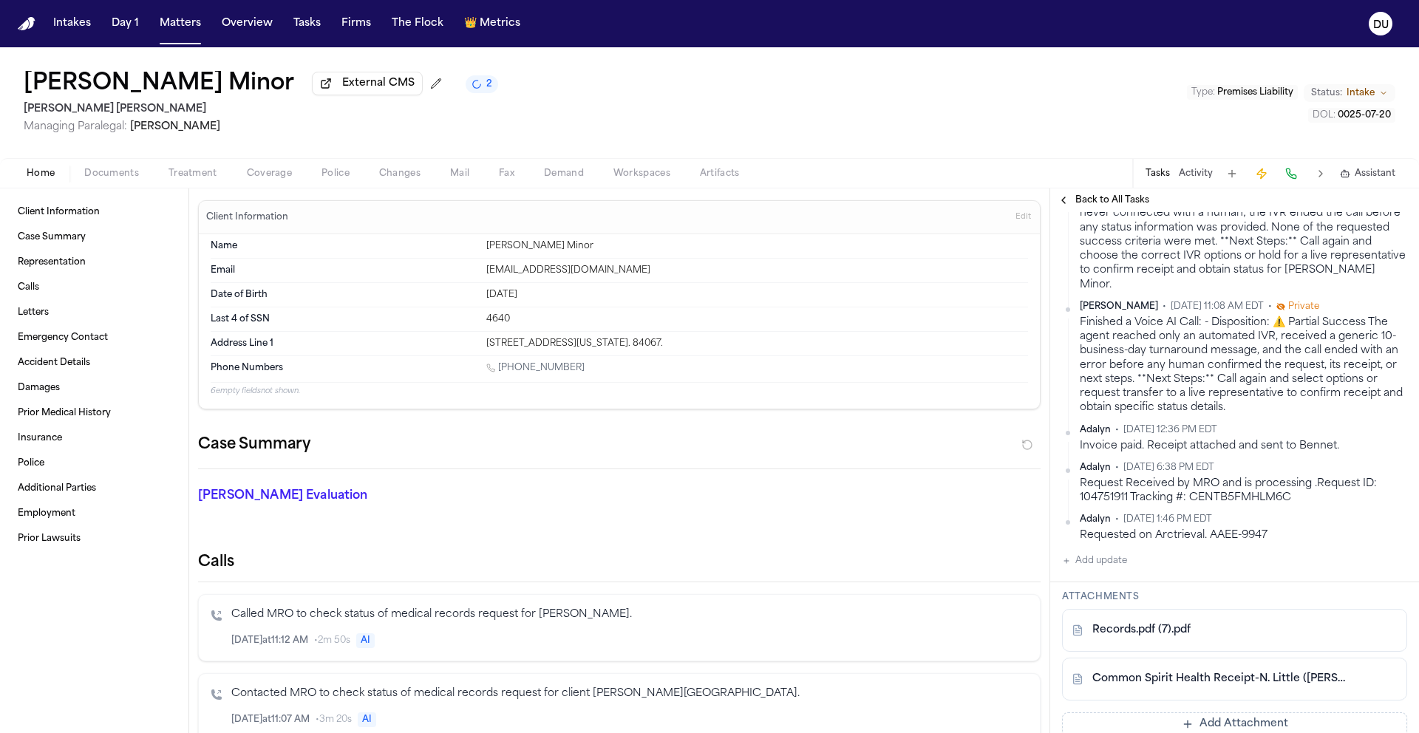
click at [1107, 563] on div "Obtain Invoice from CommonSpirit Holy Cross Hospital – Davis, Weber Campus Comm…" at bounding box center [1234, 417] width 369 height 1558
click at [1107, 566] on button "Add update" at bounding box center [1094, 561] width 65 height 18
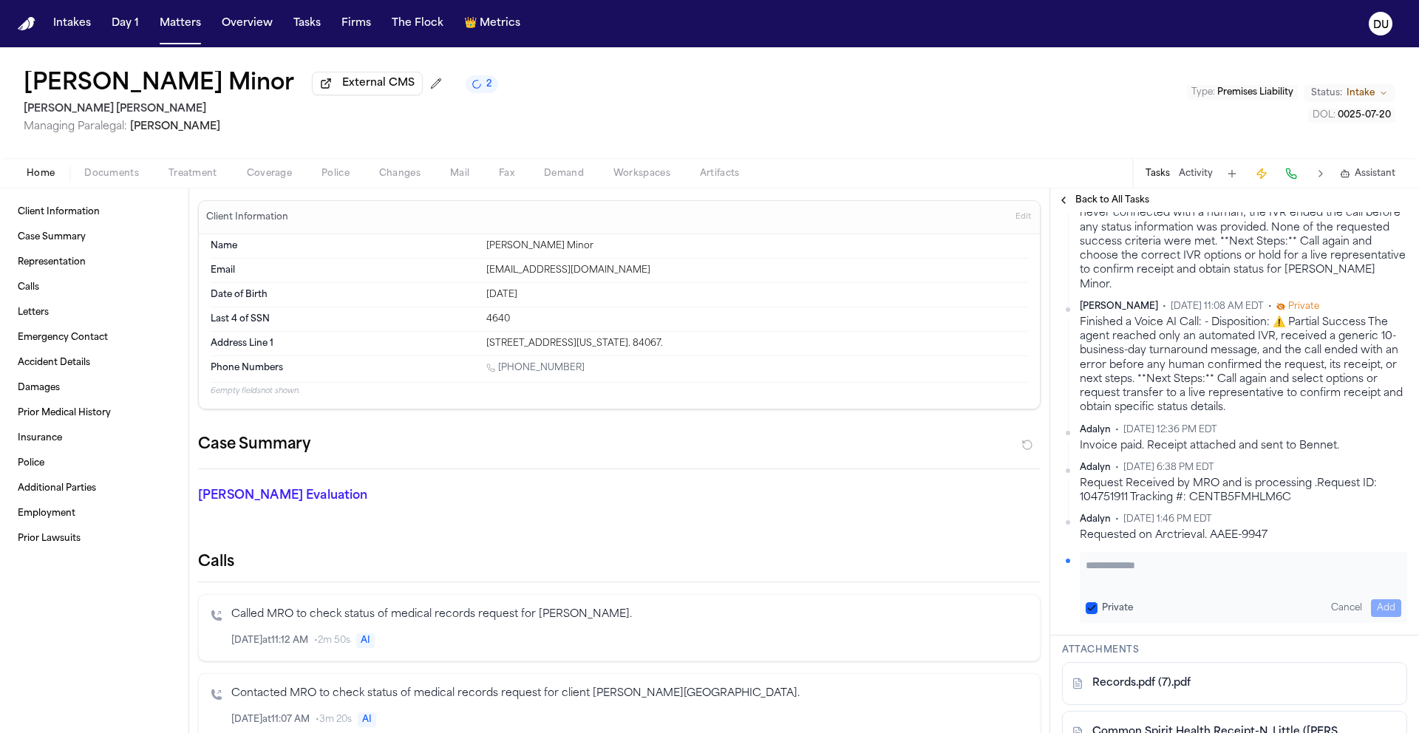
click at [1235, 566] on textarea "Add your update" at bounding box center [1244, 573] width 316 height 30
click at [1371, 606] on button "Add" at bounding box center [1386, 609] width 30 height 18
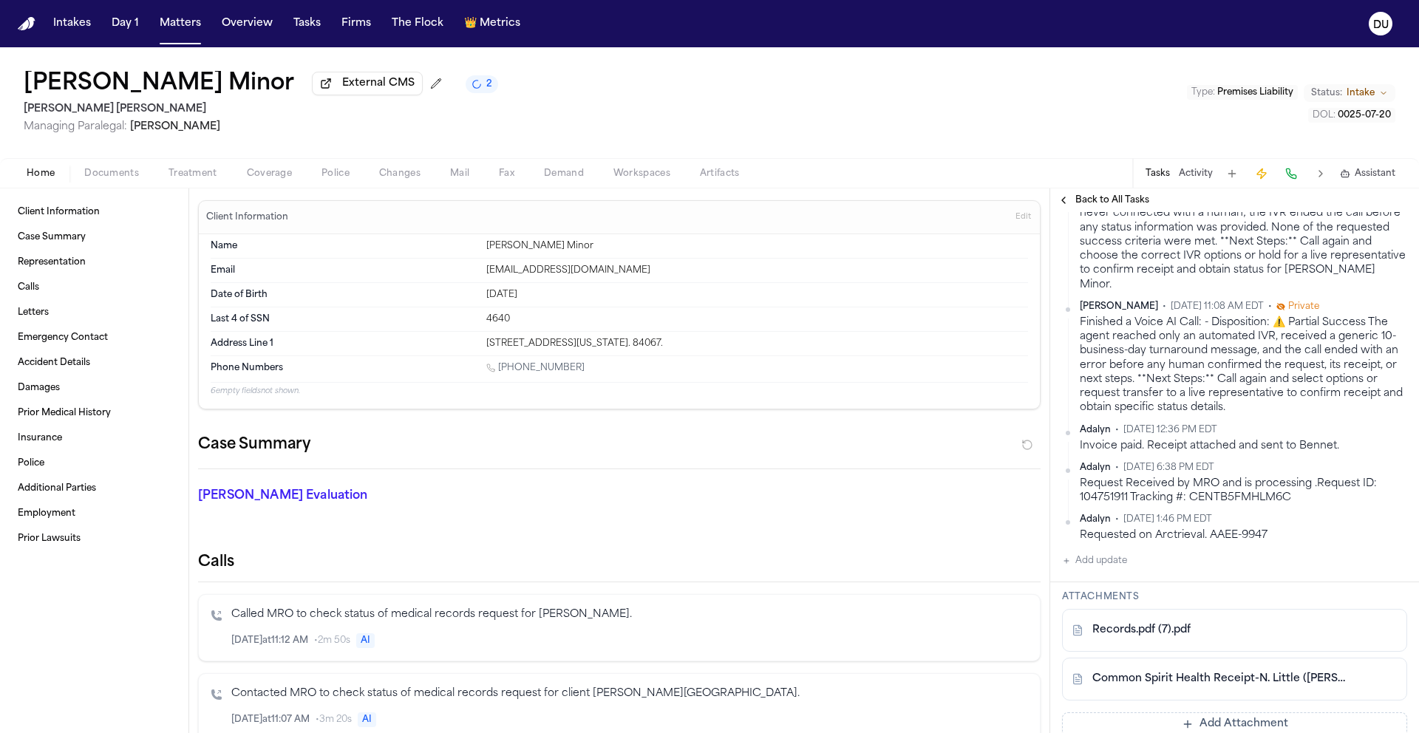
scroll to position [612, 0]
click at [27, 24] on img "Home" at bounding box center [27, 24] width 18 height 14
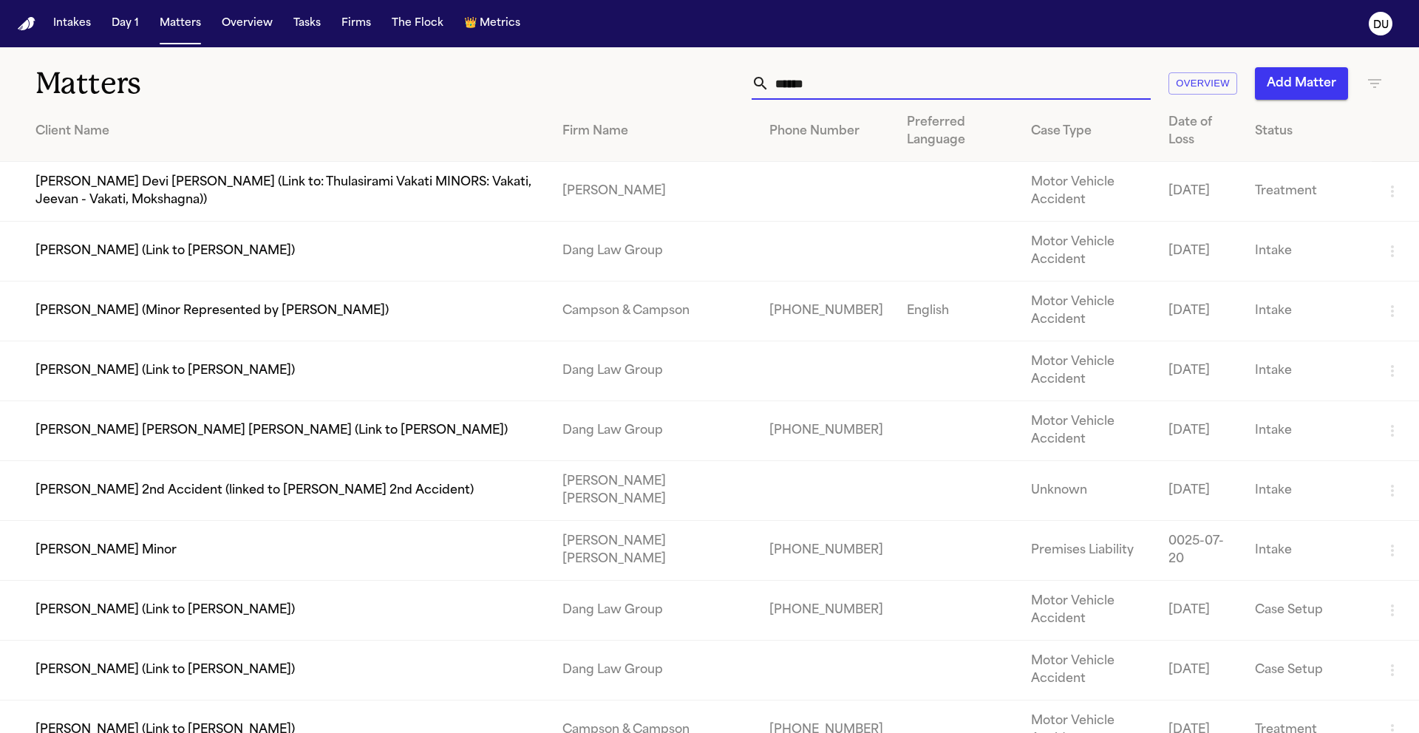
drag, startPoint x: 964, startPoint y: 94, endPoint x: 631, endPoint y: 92, distance: 333.4
click at [635, 94] on div "****** Overview Add Matter" at bounding box center [906, 83] width 956 height 33
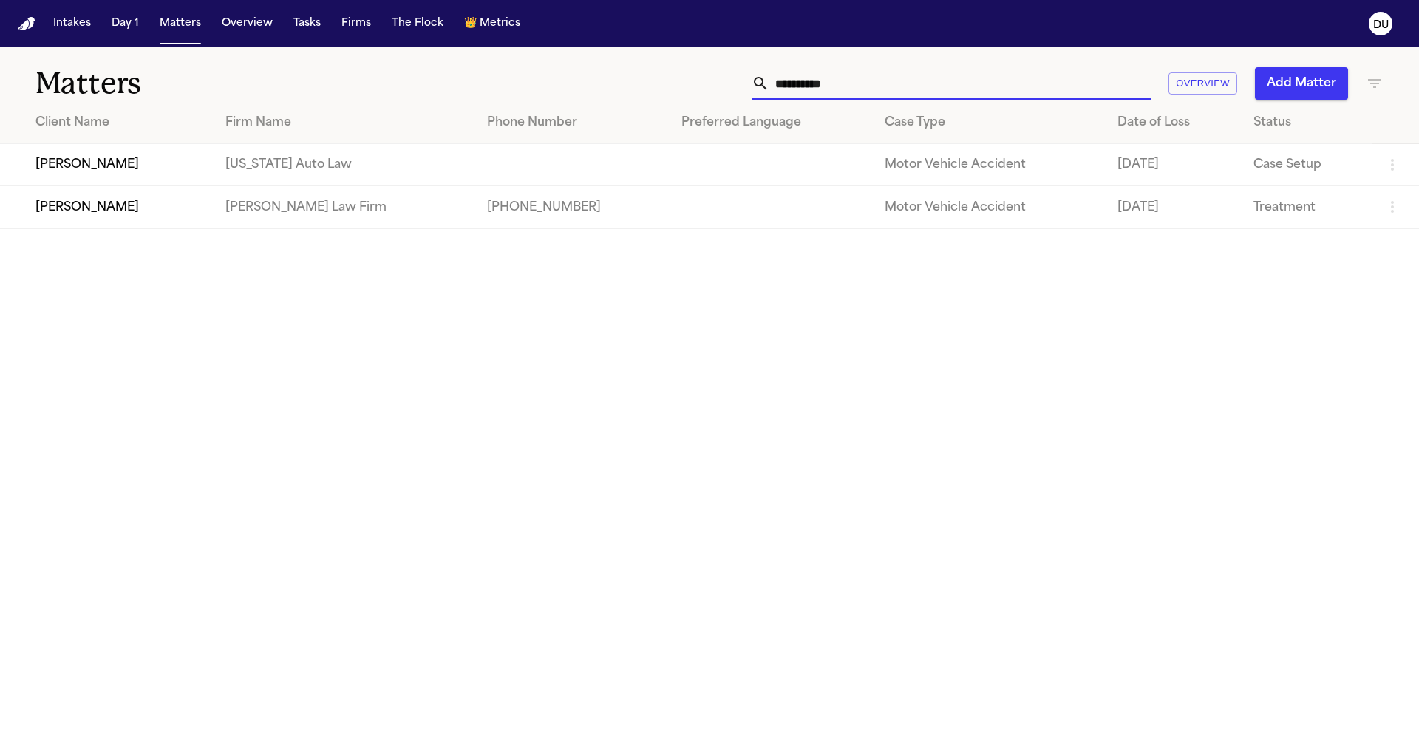
click at [145, 212] on td "[PERSON_NAME]" at bounding box center [107, 207] width 214 height 42
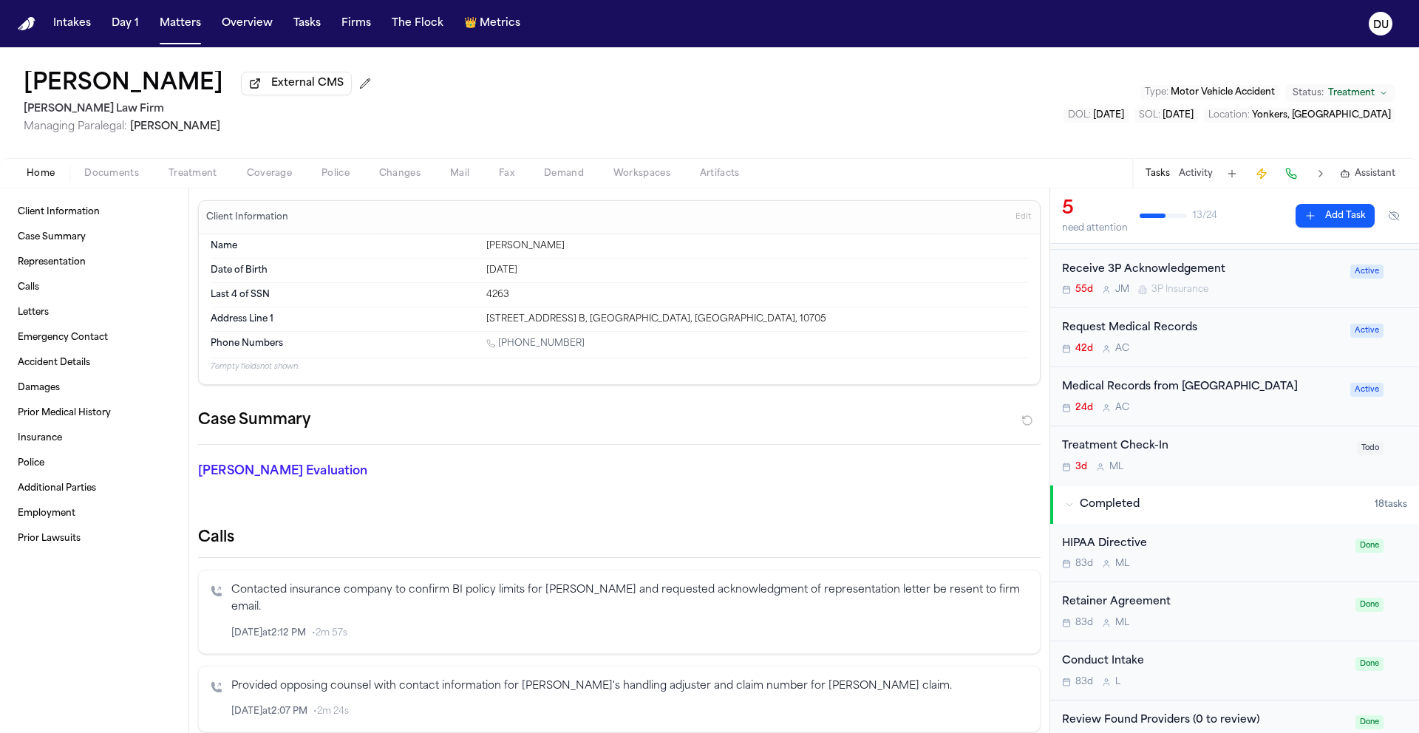
scroll to position [67, 0]
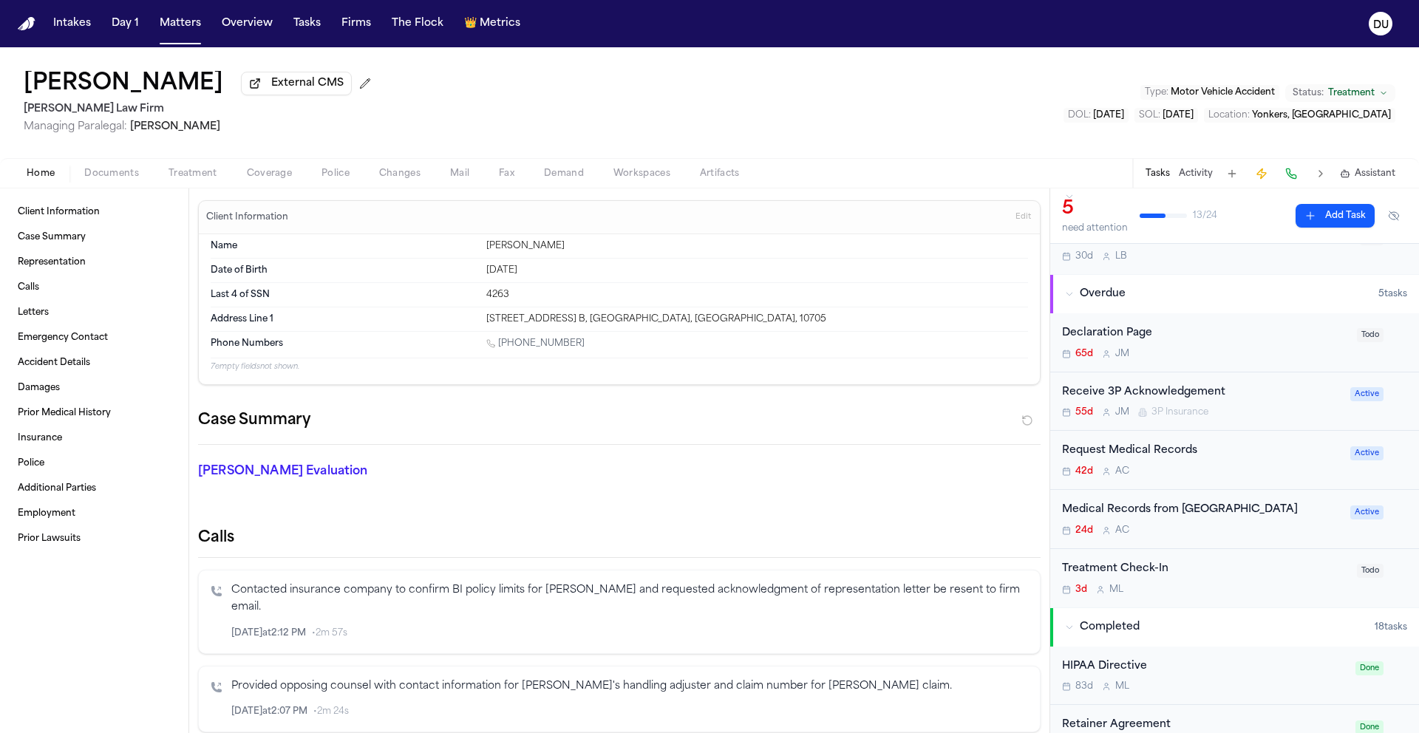
click at [1159, 446] on div "Request Medical Records" at bounding box center [1201, 451] width 279 height 17
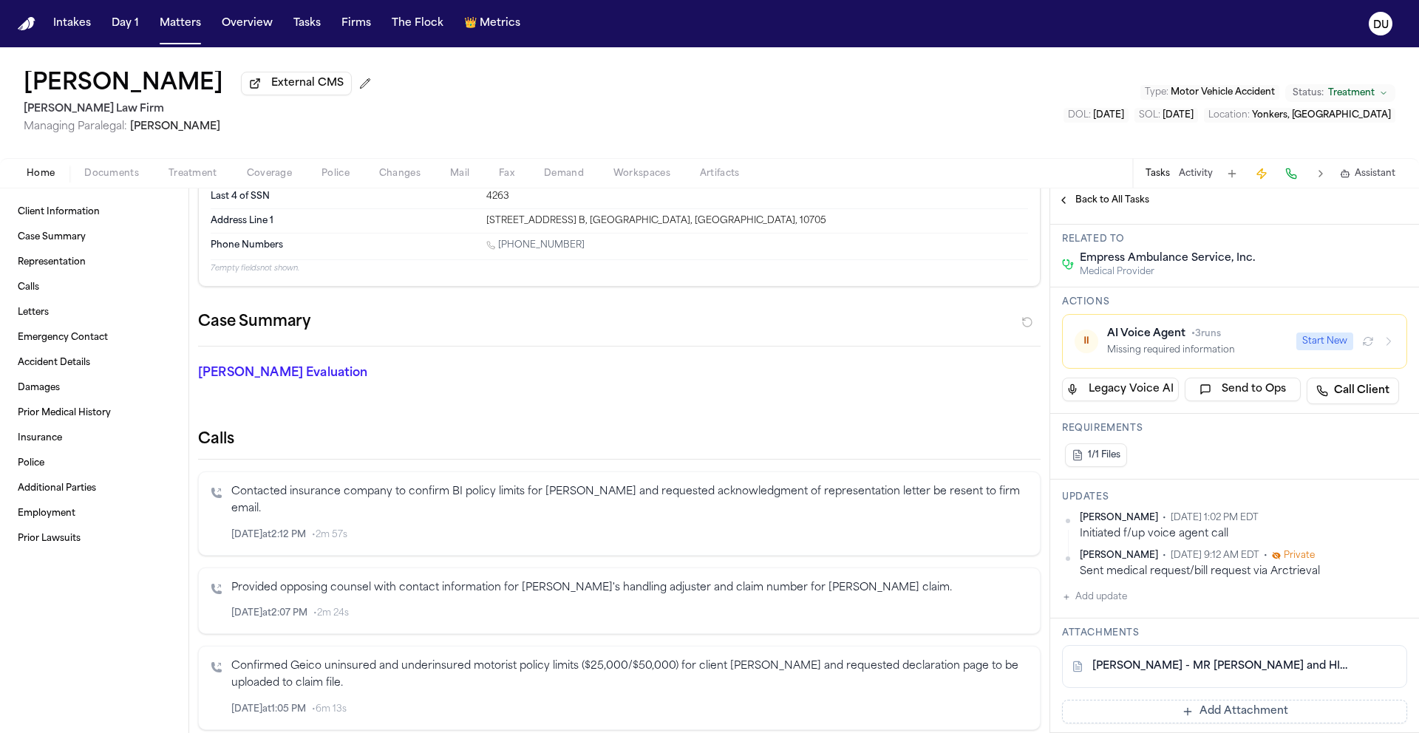
scroll to position [102, 0]
click at [1113, 602] on button "Add update" at bounding box center [1094, 597] width 65 height 18
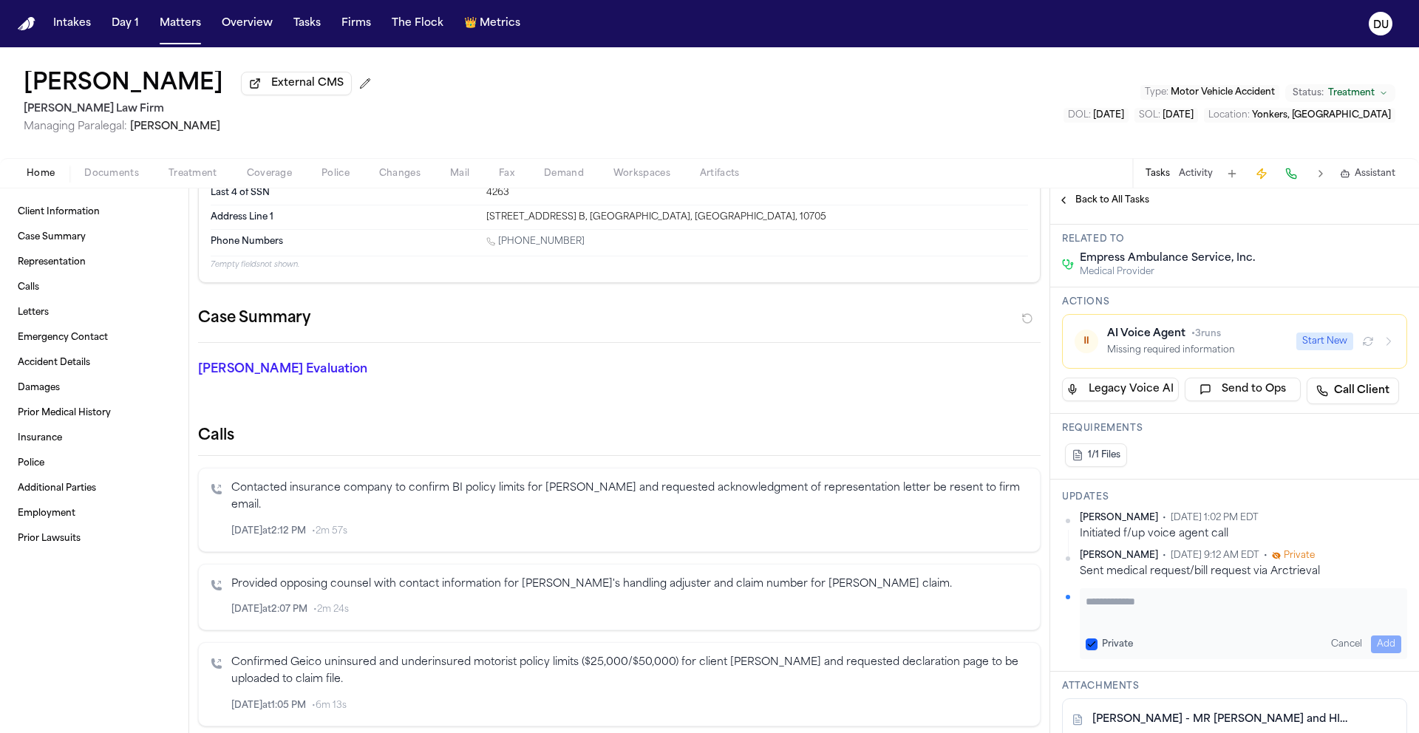
click at [1161, 593] on div "Private Cancel Add" at bounding box center [1243, 623] width 327 height 71
click at [1157, 604] on textarea "Add your update" at bounding box center [1244, 609] width 316 height 30
click at [1371, 643] on button "Add" at bounding box center [1386, 645] width 30 height 18
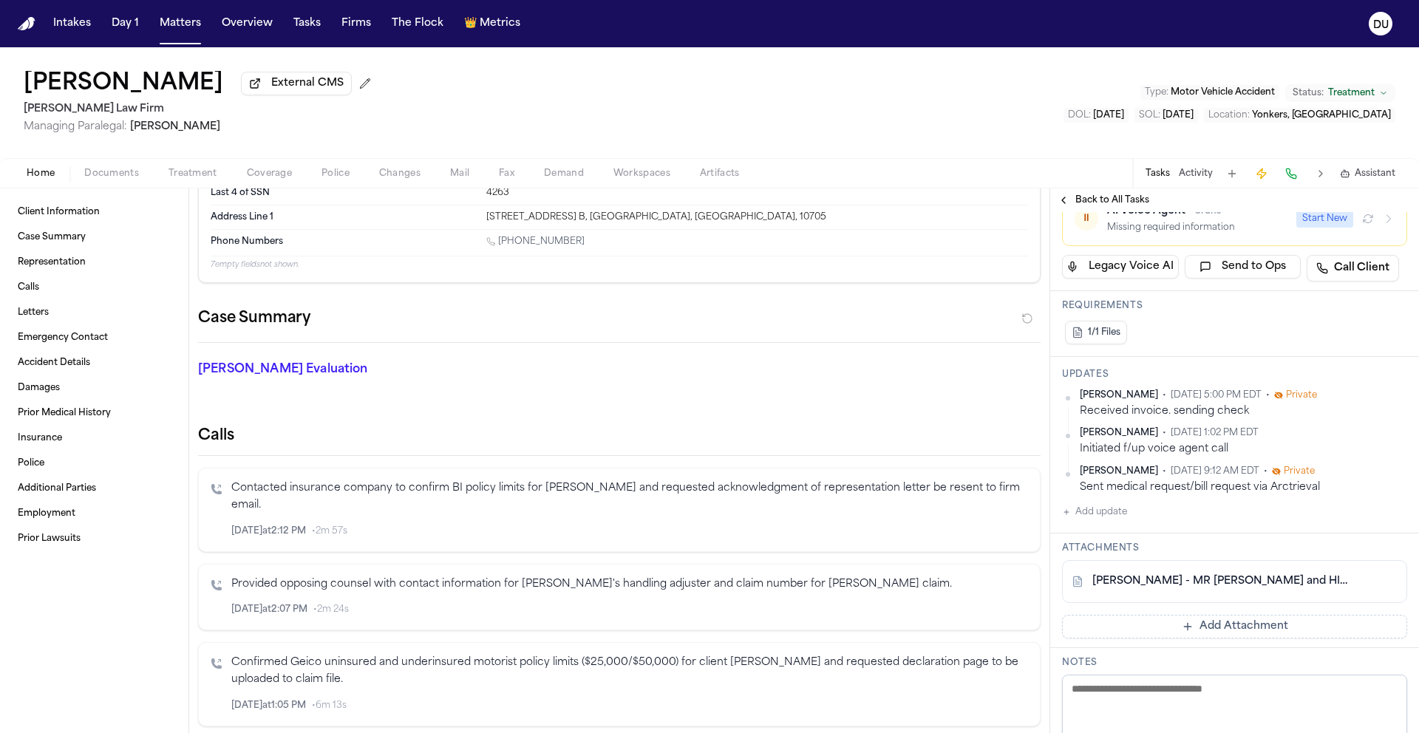
scroll to position [173, 0]
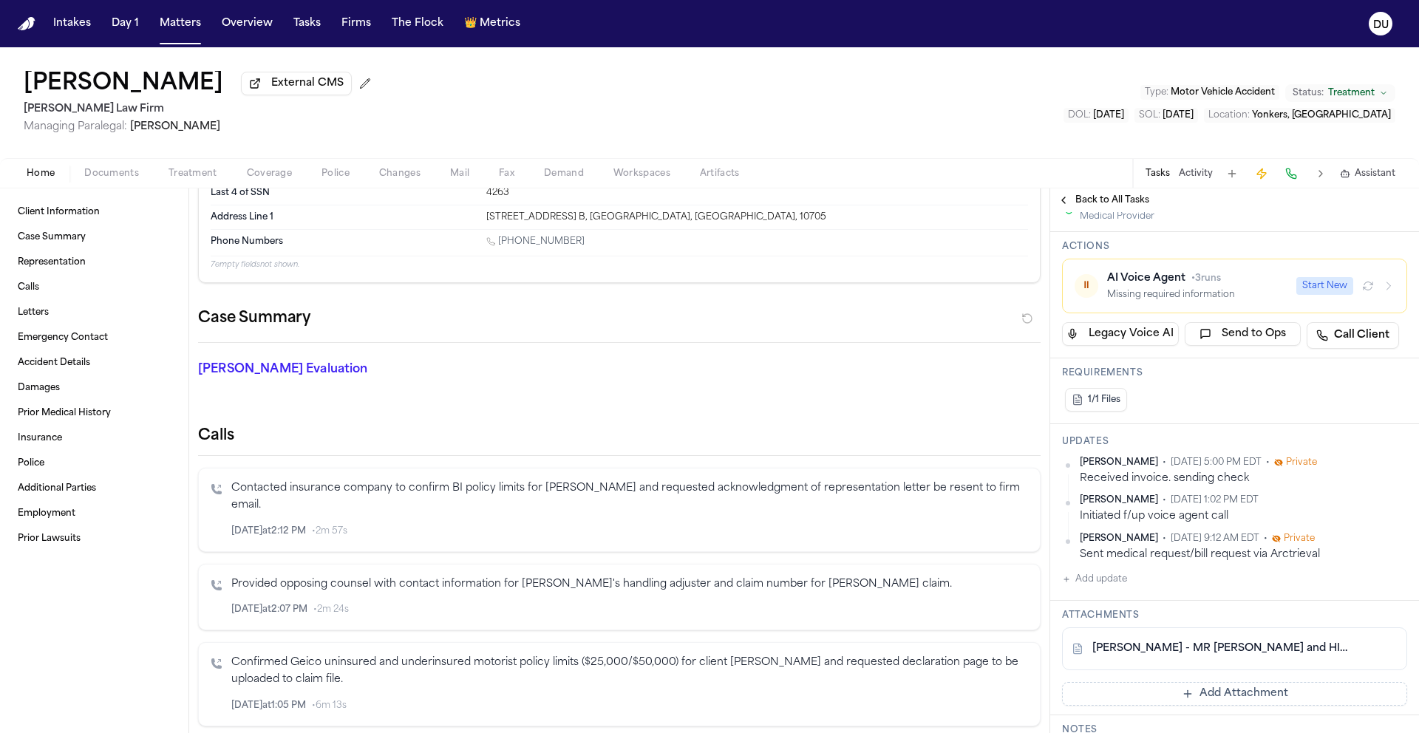
click at [1146, 697] on button "Add Attachment" at bounding box center [1234, 694] width 345 height 24
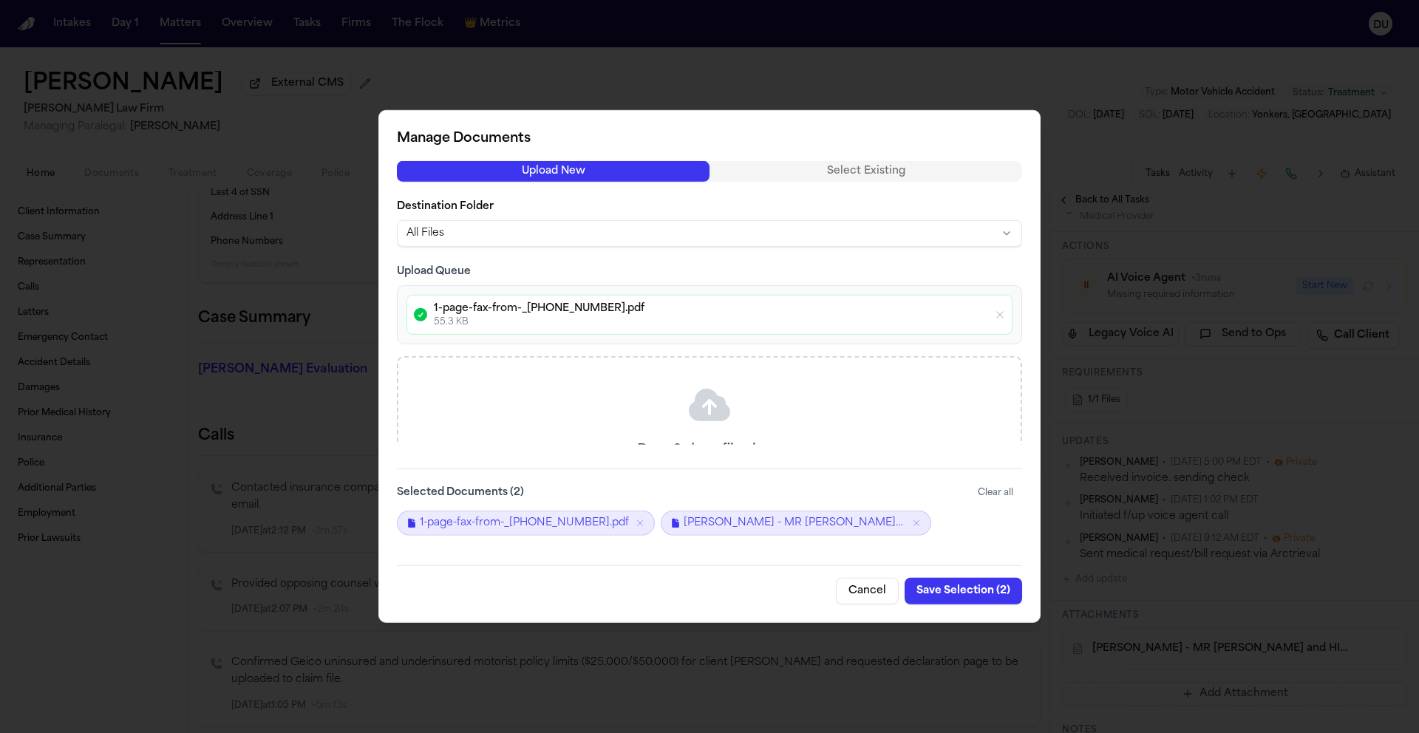
click at [967, 588] on button "Save Selection ( 2 )" at bounding box center [964, 591] width 118 height 27
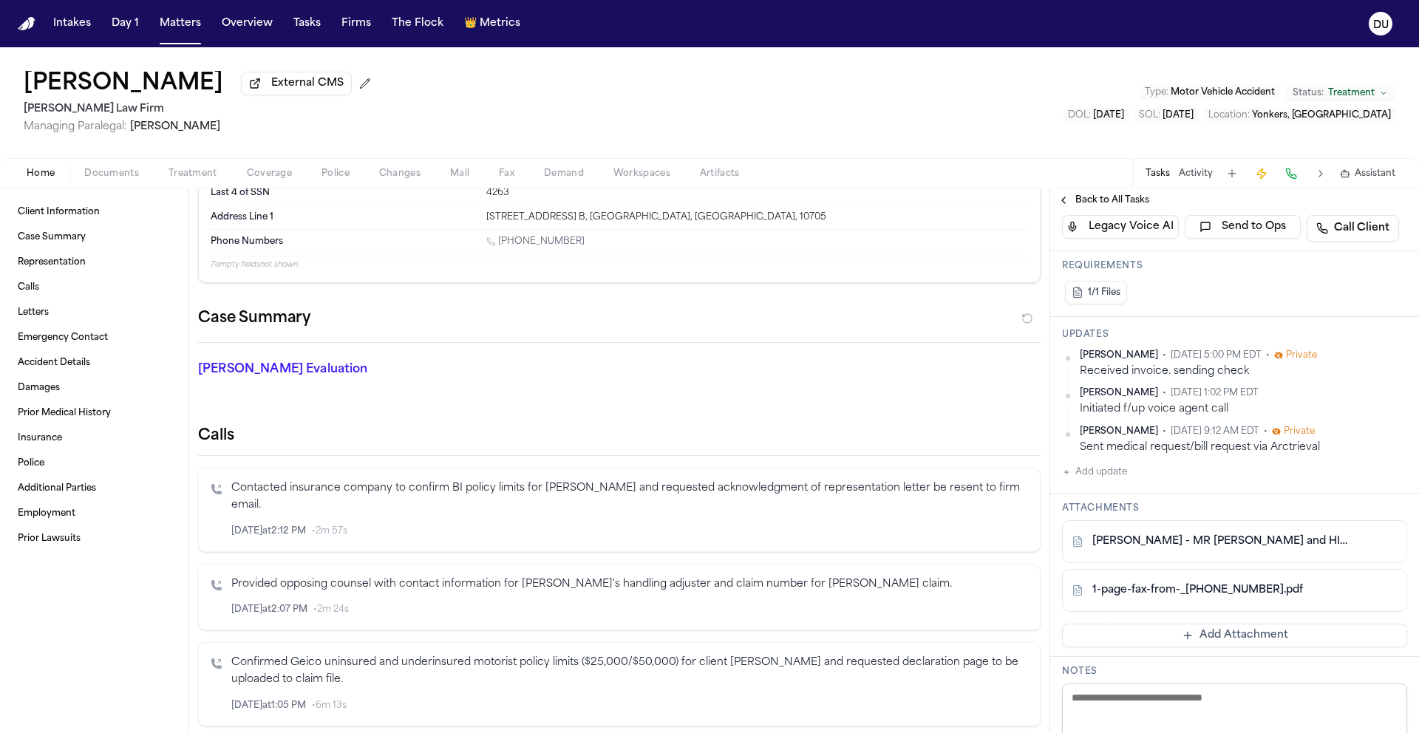
scroll to position [285, 0]
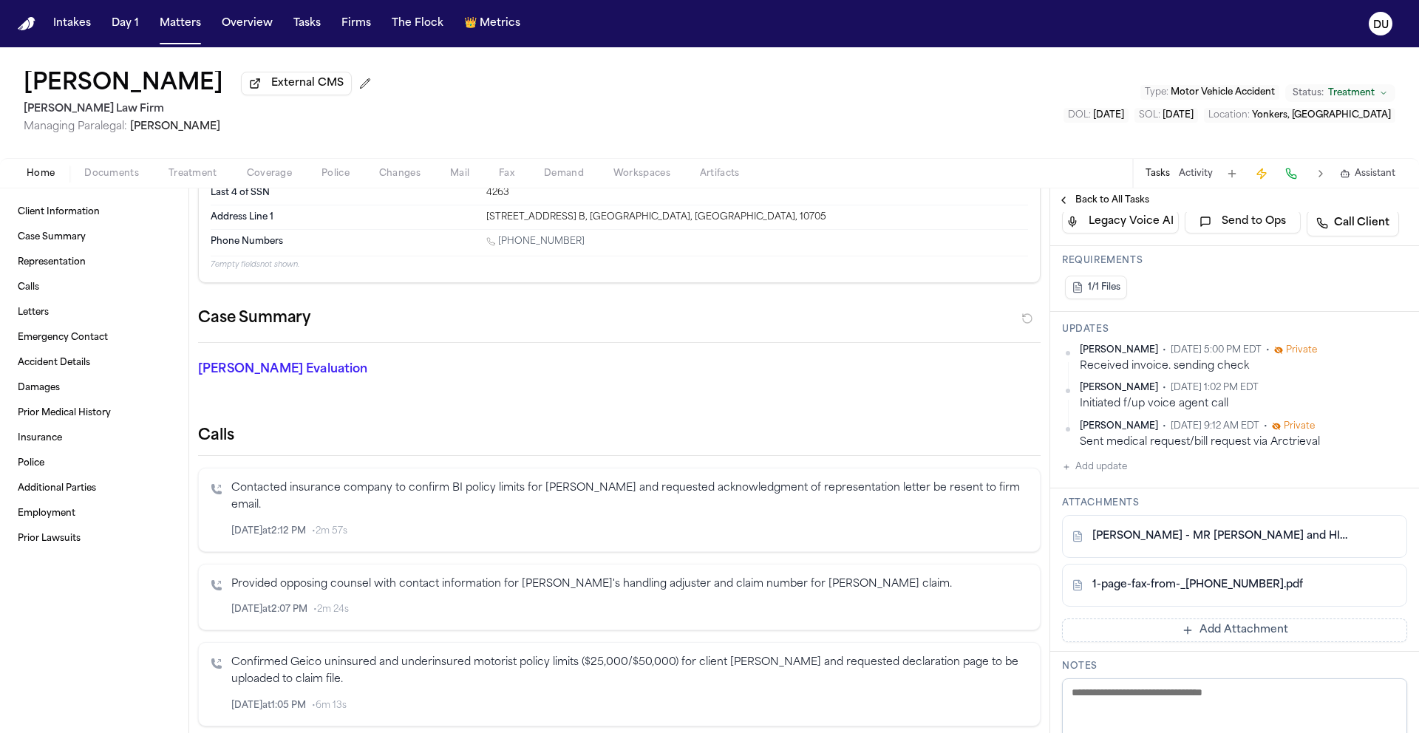
click at [462, 177] on span "Mail" at bounding box center [459, 174] width 19 height 12
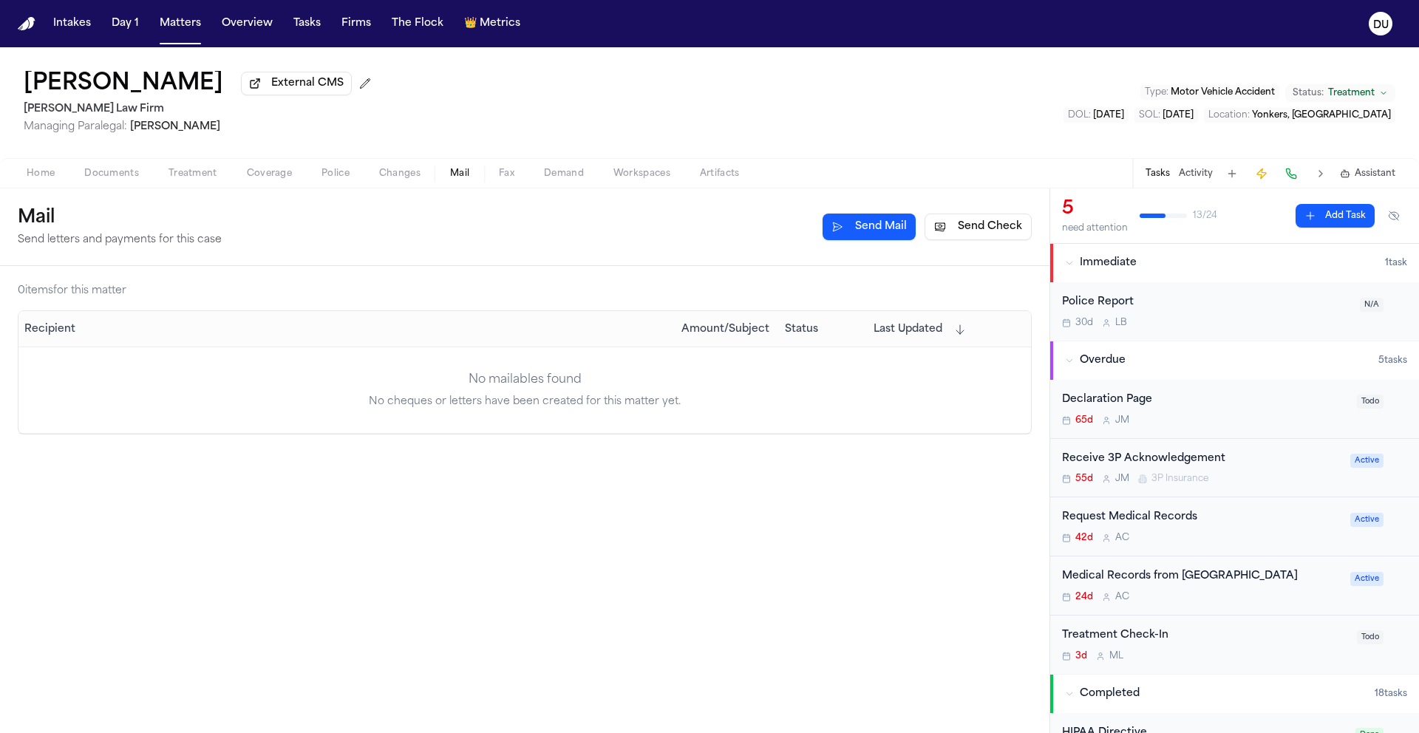
click at [978, 229] on button "Send Check" at bounding box center [978, 227] width 107 height 27
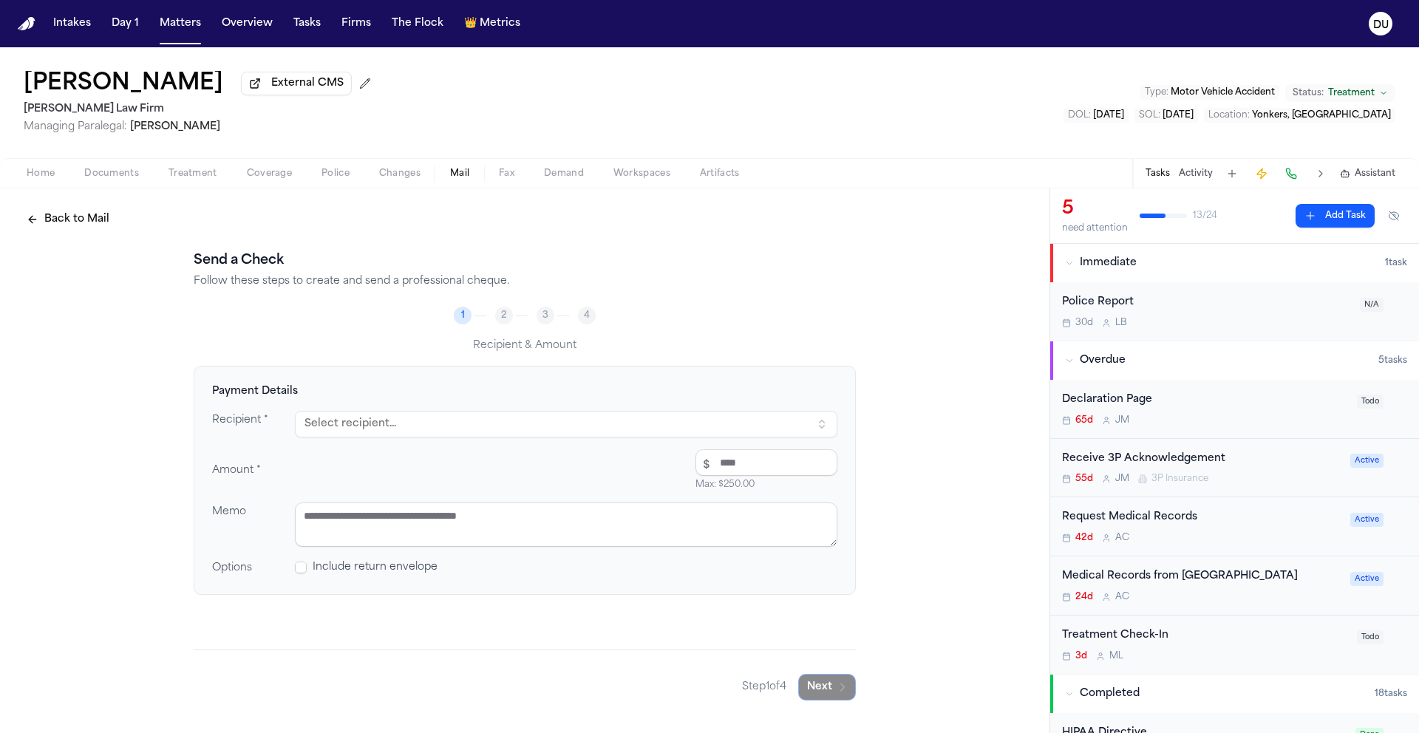
click at [427, 433] on button "Select recipient..." at bounding box center [566, 424] width 543 height 27
click at [465, 502] on div "[STREET_ADDRESS]" at bounding box center [451, 503] width 259 height 12
click at [720, 467] on input "number" at bounding box center [767, 462] width 142 height 27
click at [406, 177] on span "Changes" at bounding box center [399, 174] width 41 height 12
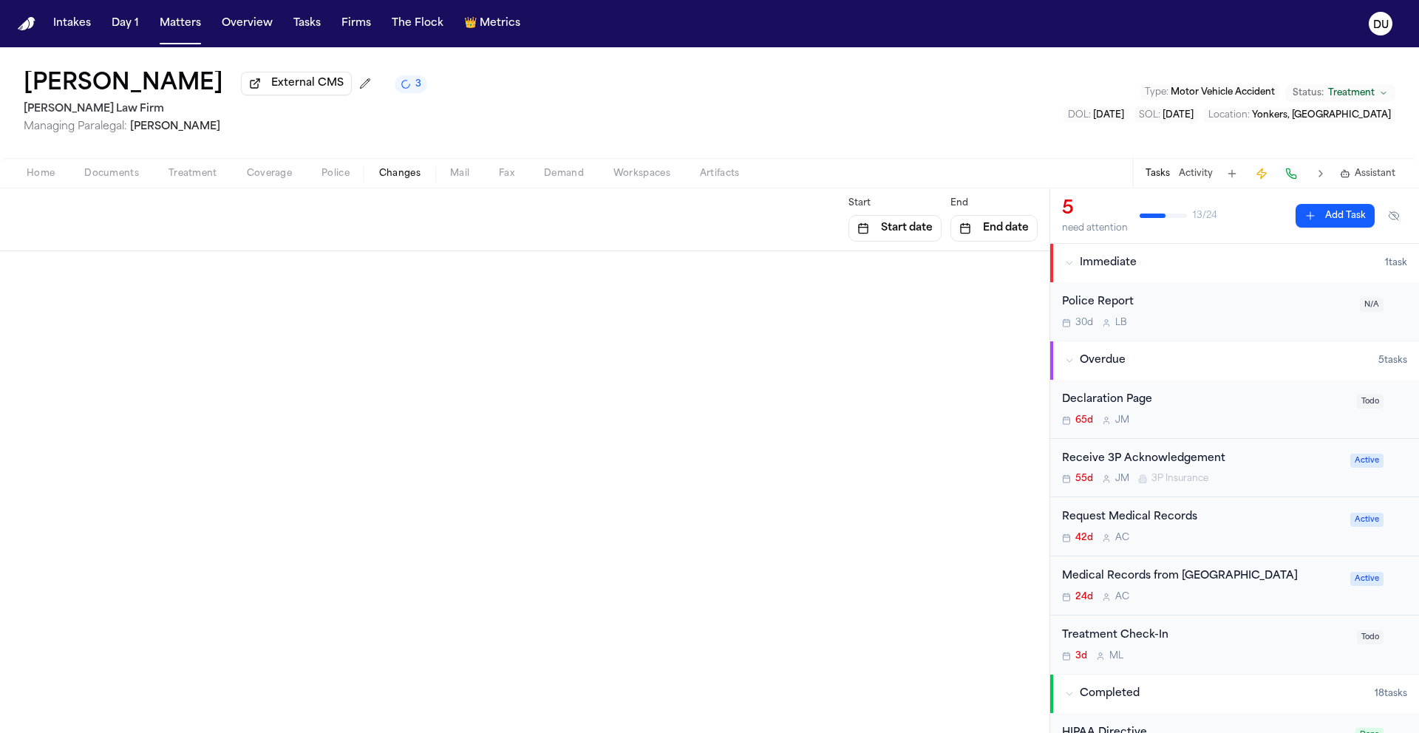
click at [455, 172] on span "Mail" at bounding box center [459, 174] width 19 height 12
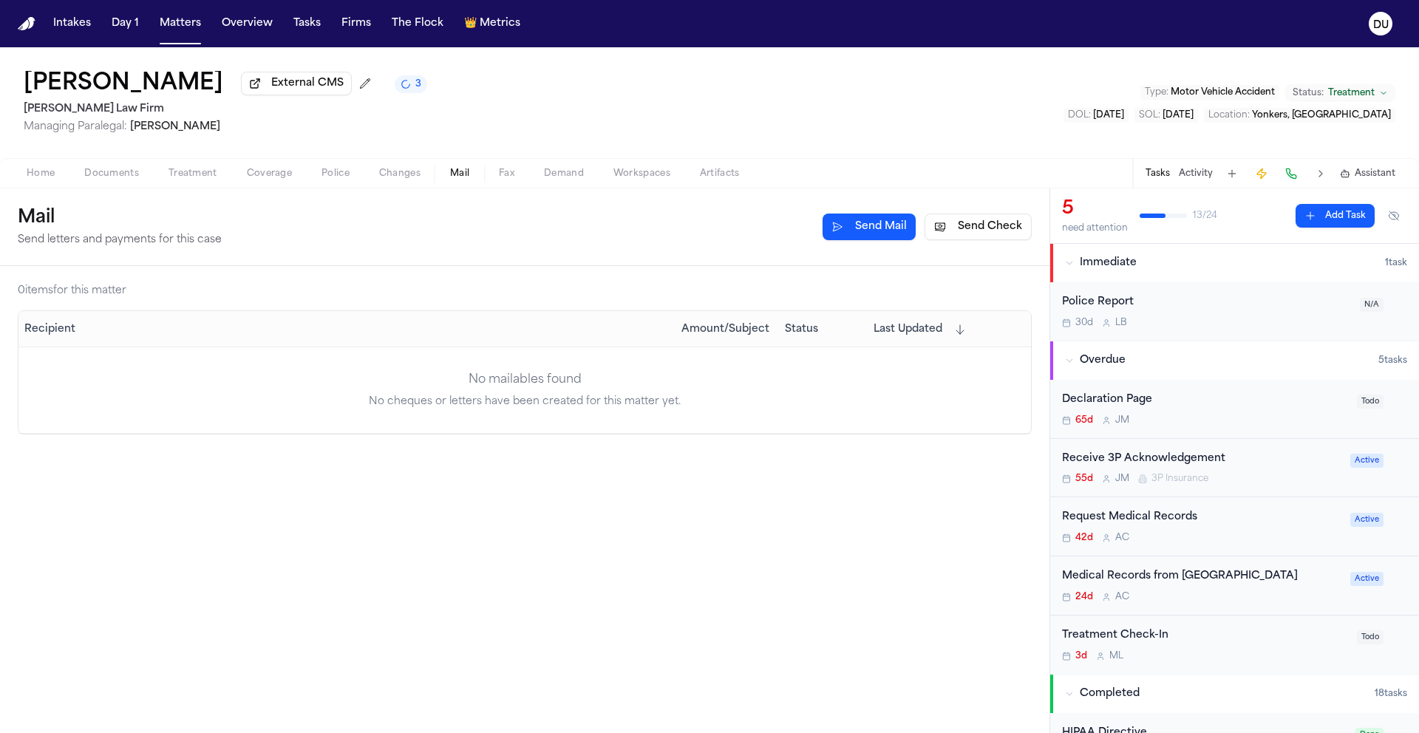
click at [951, 228] on button "Send Check" at bounding box center [978, 227] width 107 height 27
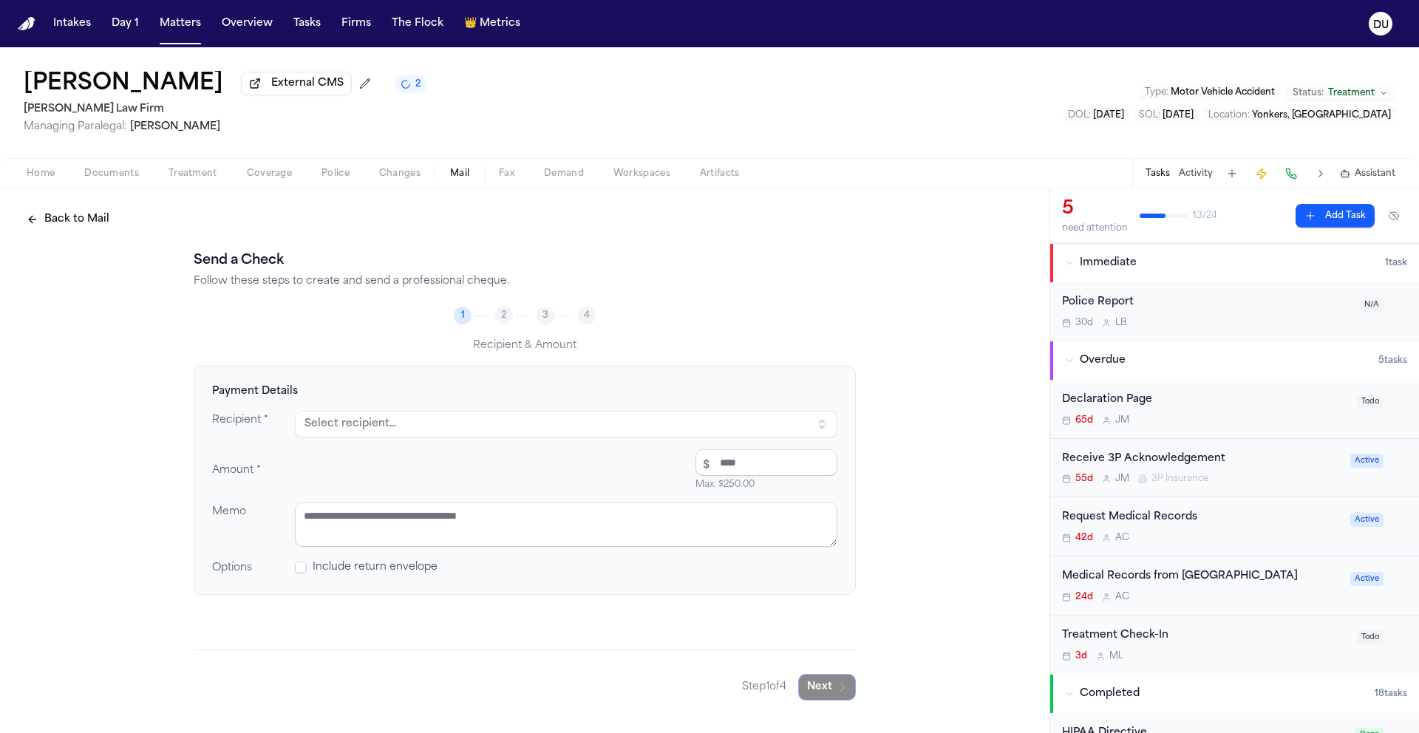
click at [395, 428] on button "Select recipient..." at bounding box center [566, 424] width 543 height 27
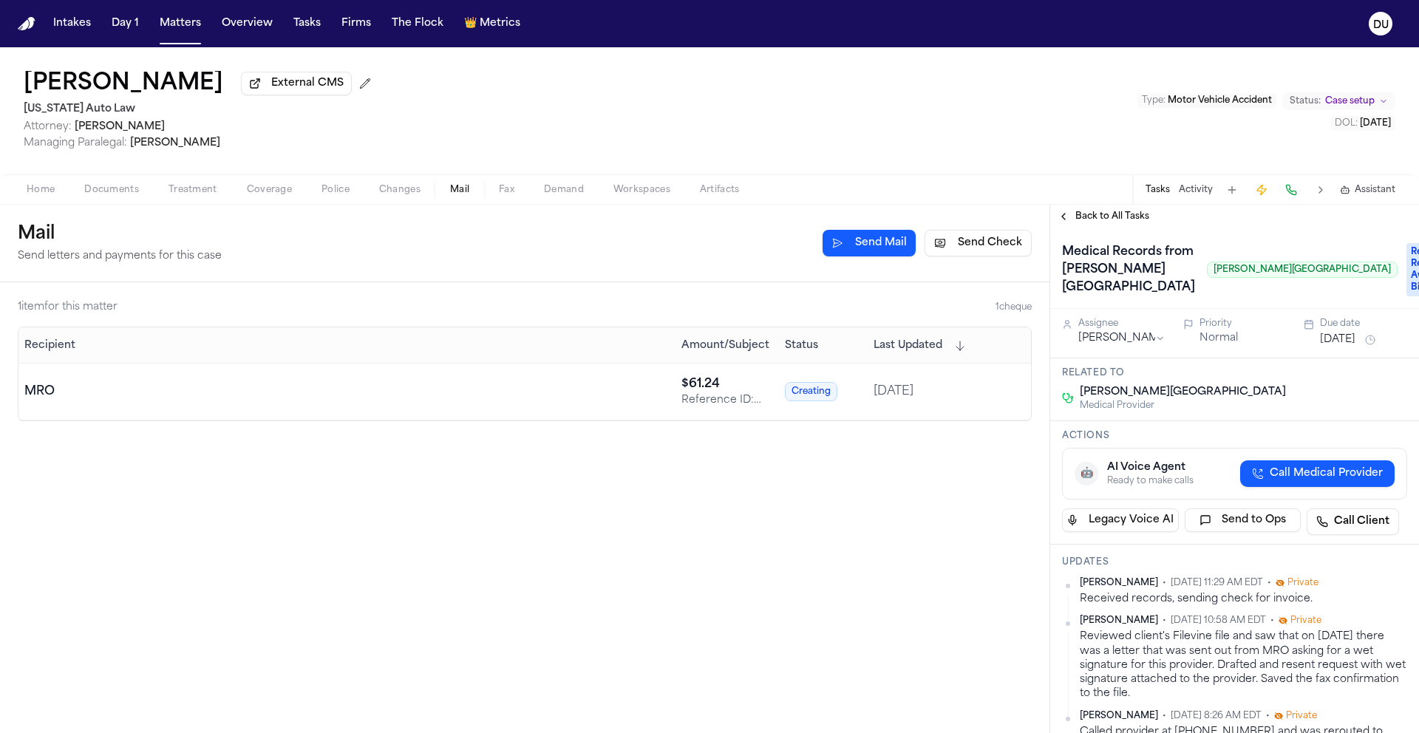
scroll to position [446, 0]
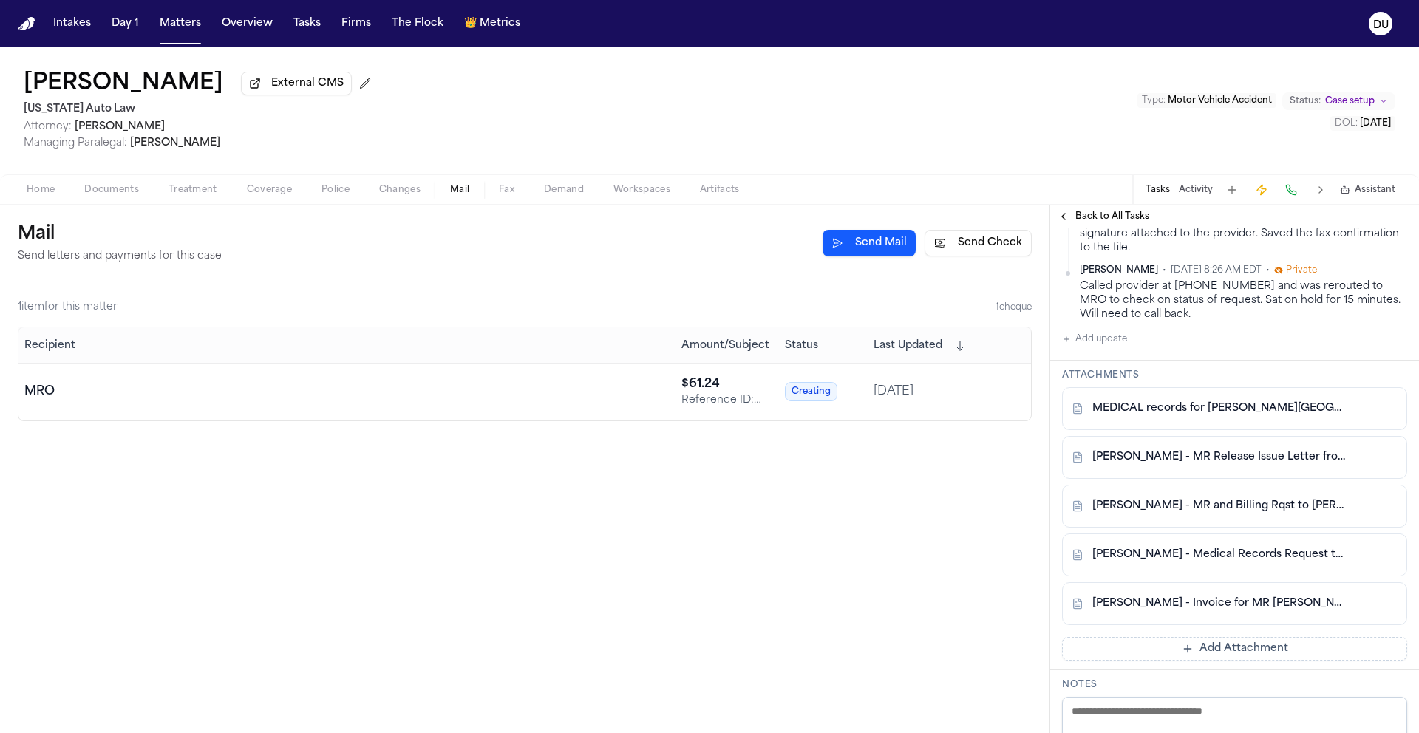
click at [14, 24] on nav "Intakes Day 1 Matters Overview Tasks Firms The Flock 👑 Metrics DU" at bounding box center [709, 23] width 1419 height 47
click at [25, 26] on img "Home" at bounding box center [27, 24] width 18 height 14
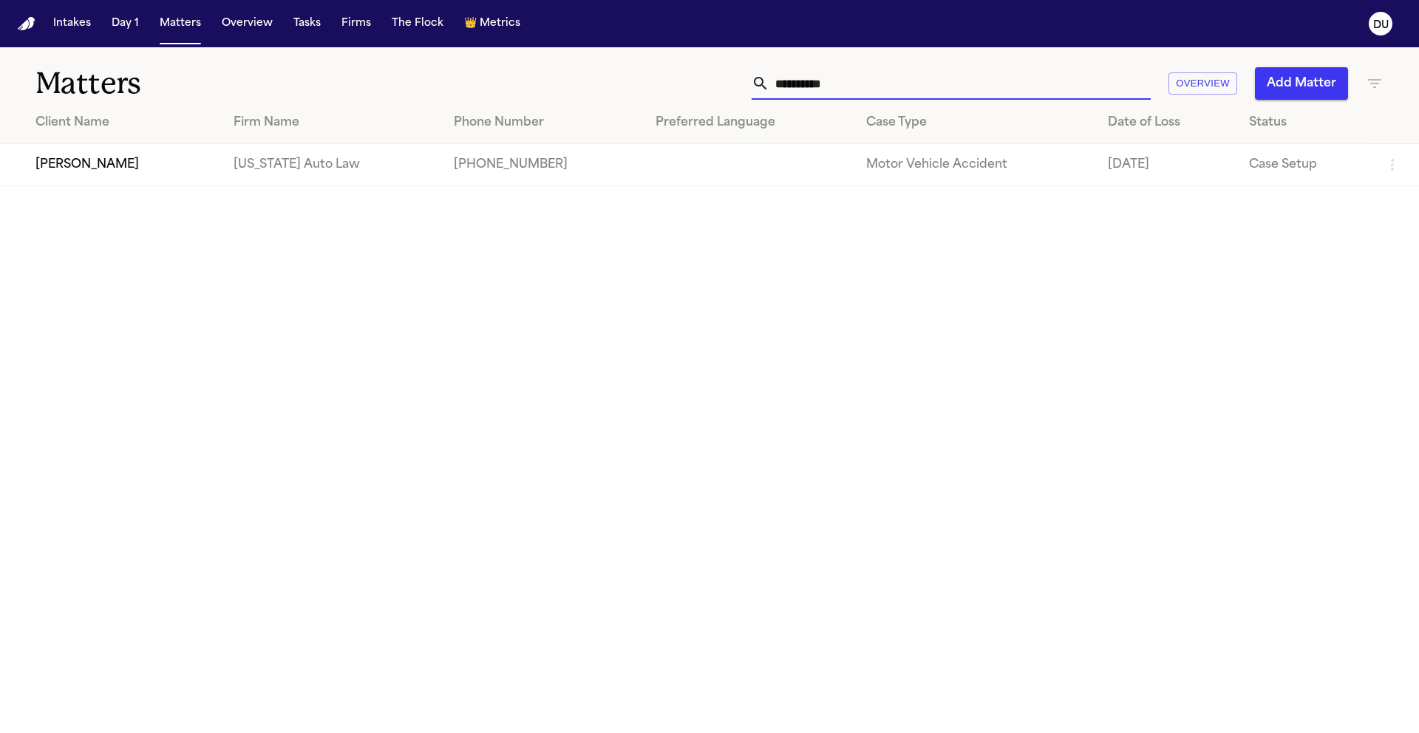
drag, startPoint x: 897, startPoint y: 92, endPoint x: 677, endPoint y: 89, distance: 220.3
click at [679, 89] on div "**********" at bounding box center [906, 83] width 956 height 33
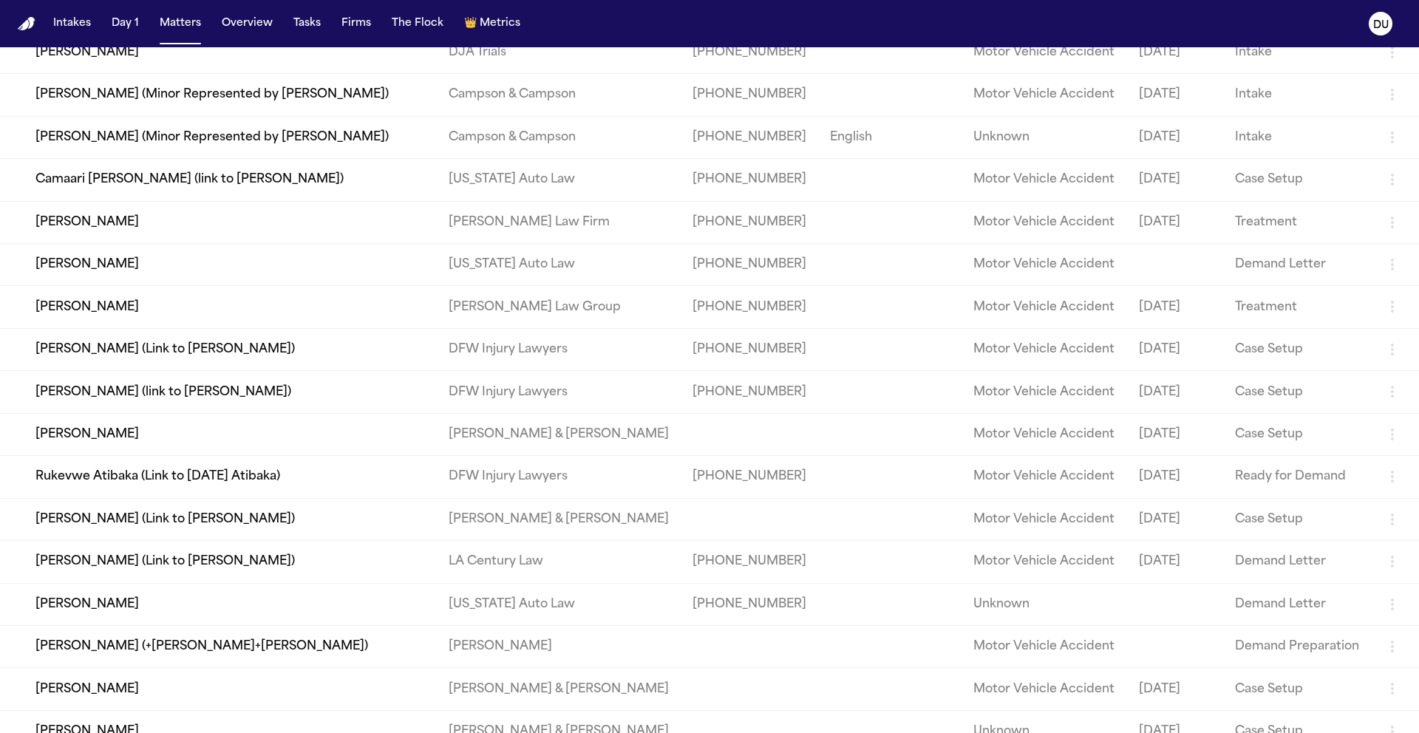
scroll to position [583, 0]
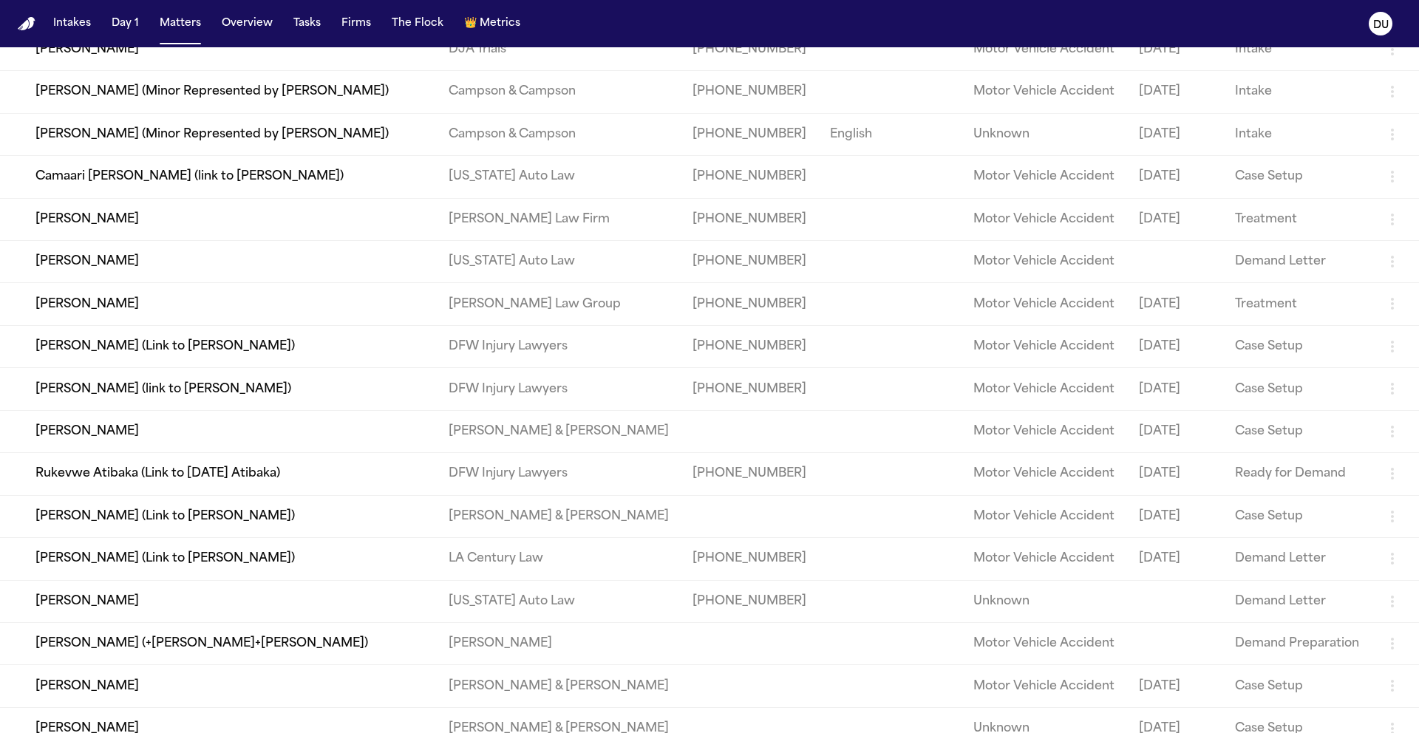
type input "***"
click at [277, 325] on td "[PERSON_NAME]" at bounding box center [218, 304] width 437 height 42
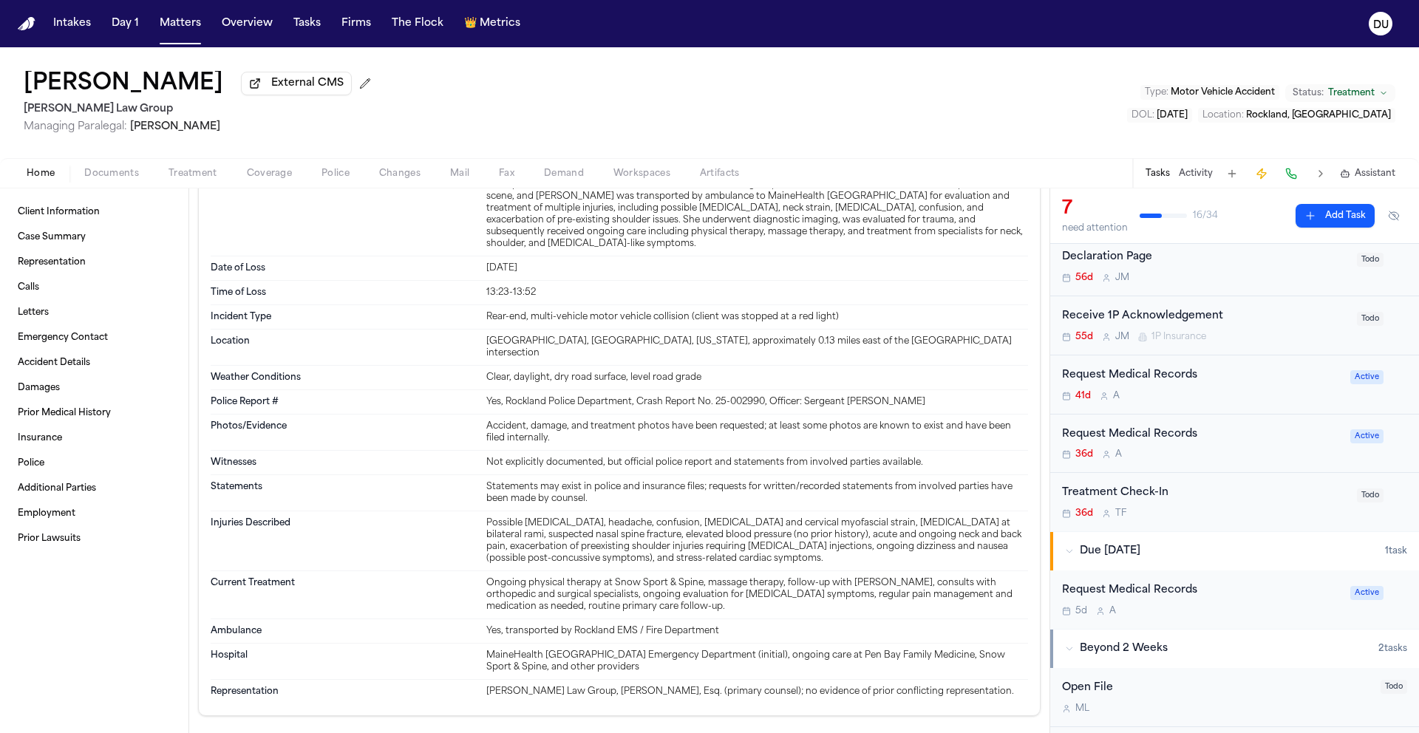
scroll to position [276, 0]
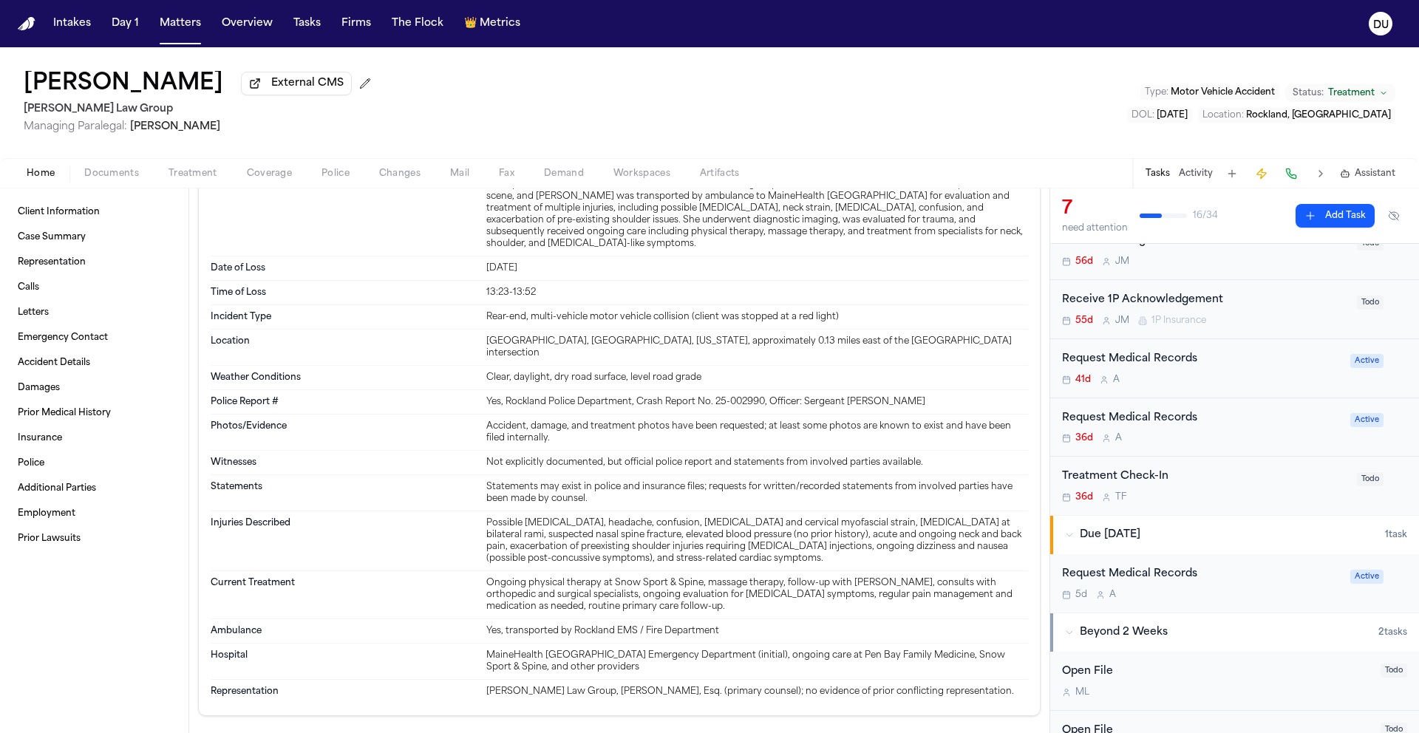
click at [1171, 583] on div "Request Medical Records" at bounding box center [1201, 574] width 279 height 17
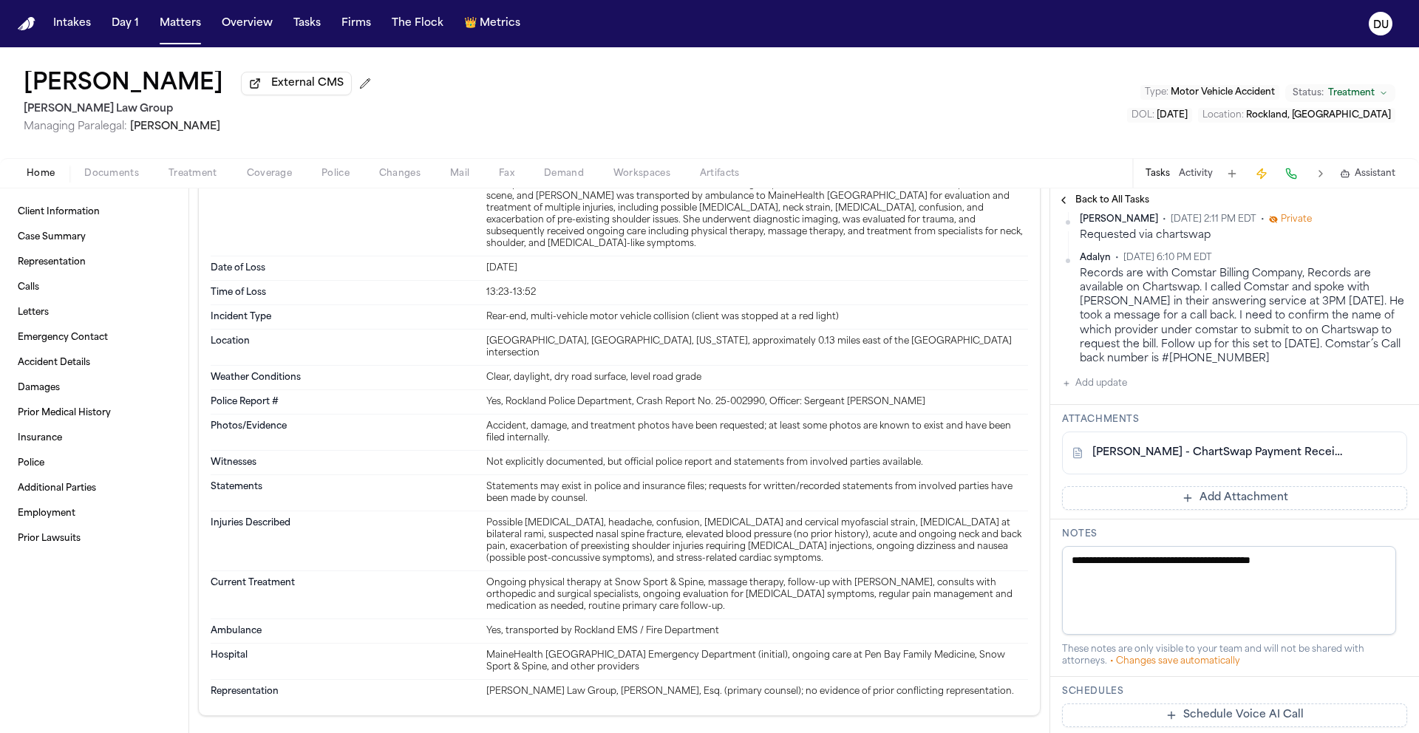
scroll to position [520, 0]
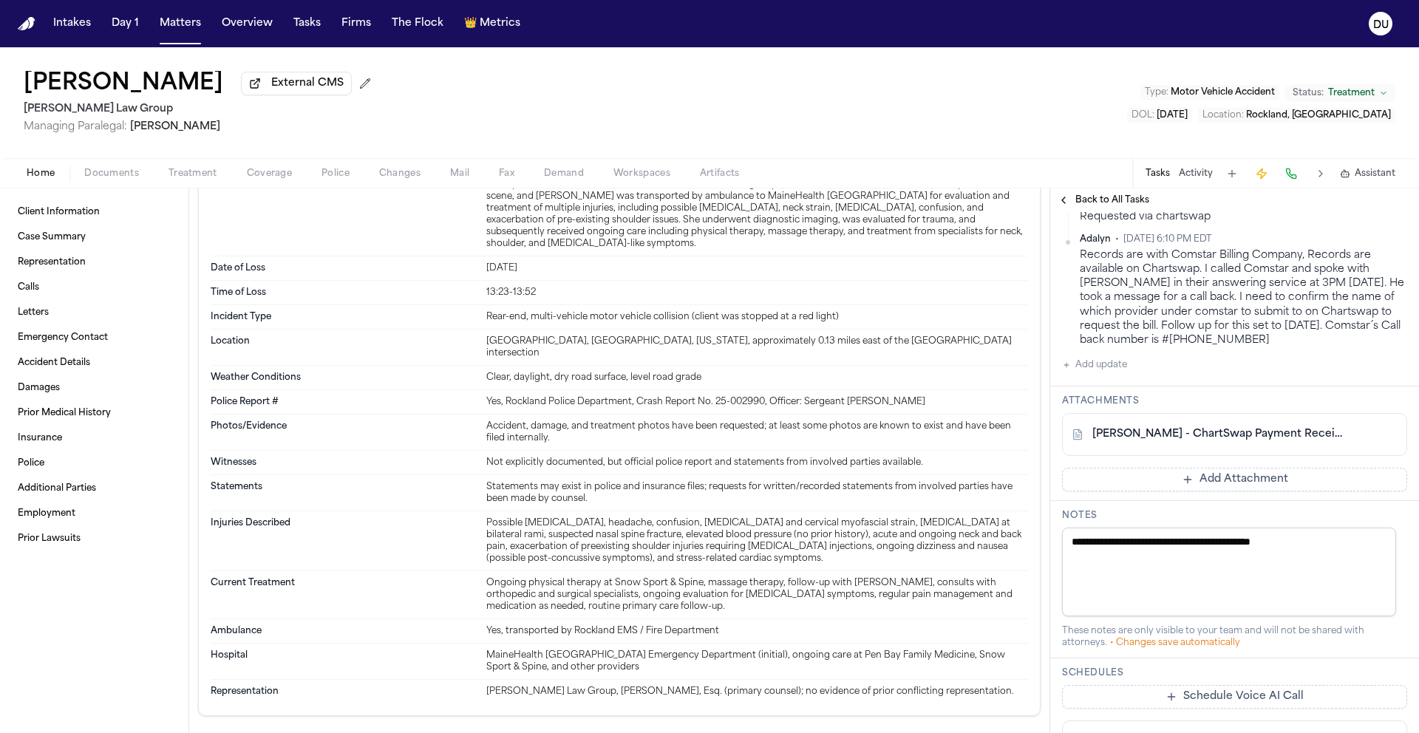
click at [1240, 441] on link "I. Shofestall - ChartSwap Payment Receipt - 9.30.25" at bounding box center [1220, 434] width 255 height 15
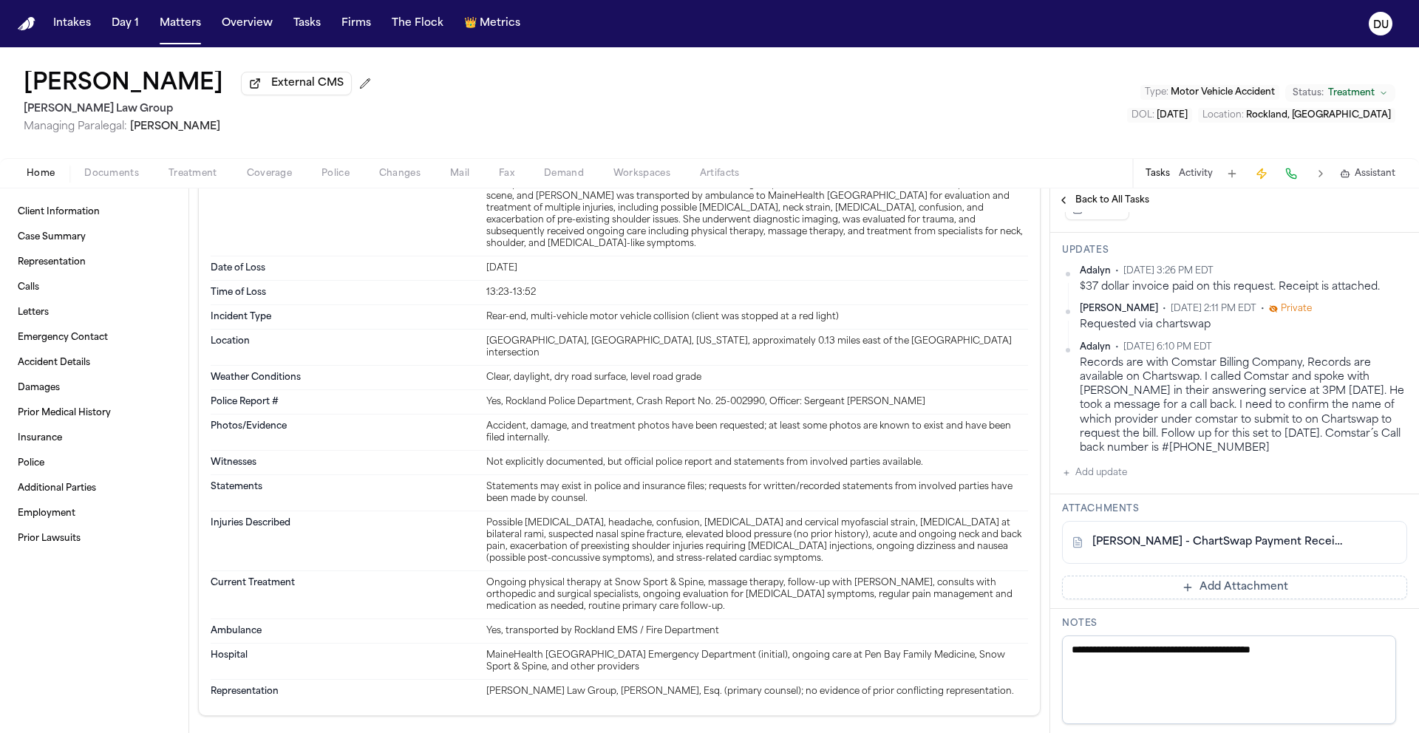
scroll to position [265, 0]
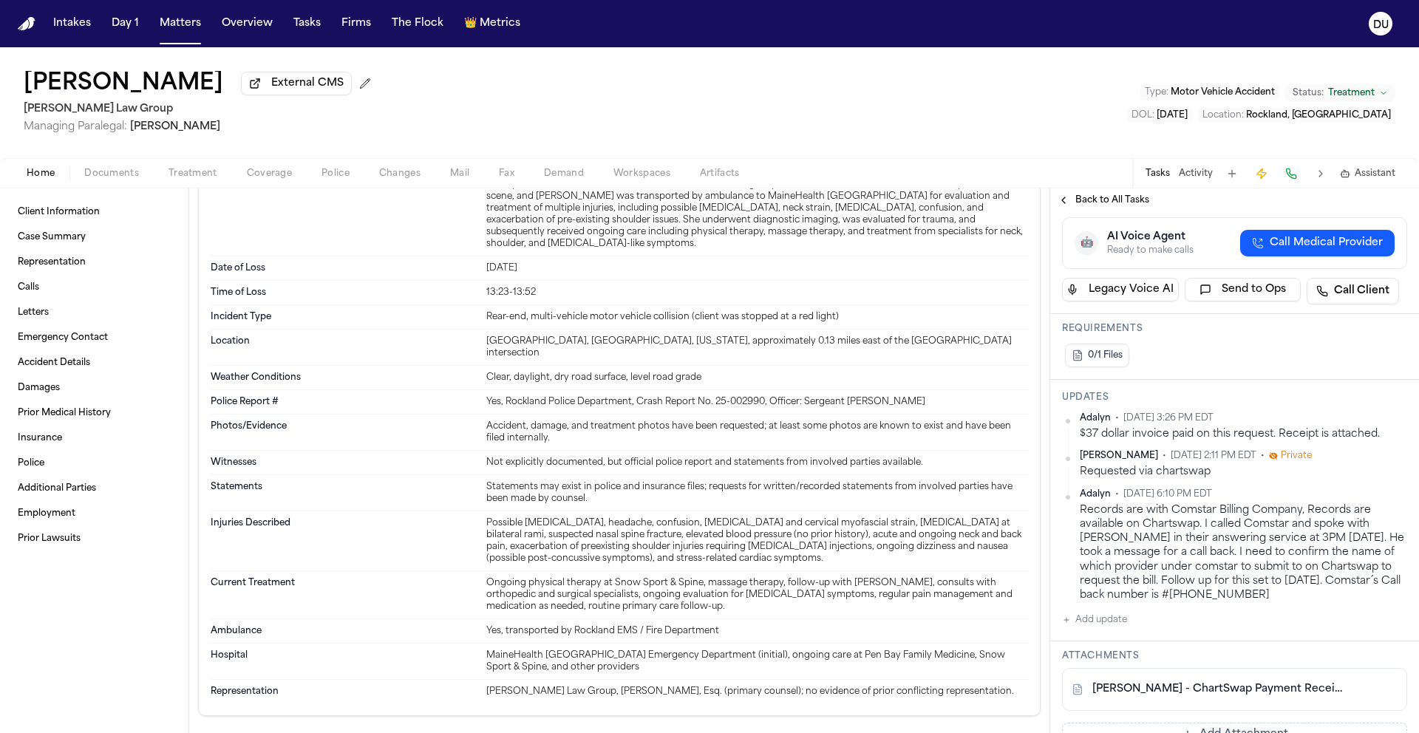
click at [1077, 622] on button "Add update" at bounding box center [1094, 620] width 65 height 18
click at [1169, 636] on textarea "Add your update" at bounding box center [1244, 632] width 316 height 30
type textarea "*"
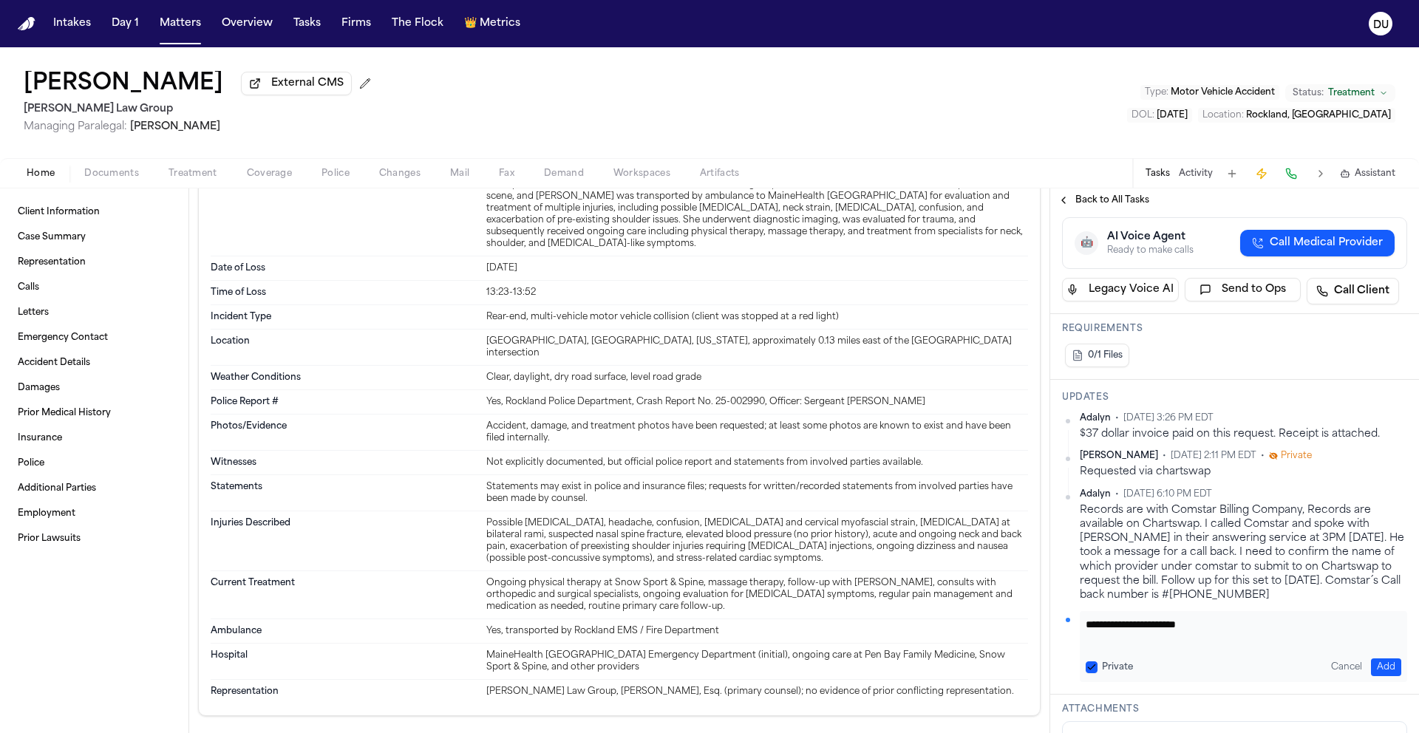
paste textarea "**********"
type textarea "**********"
click at [1379, 668] on button "Add" at bounding box center [1386, 668] width 30 height 18
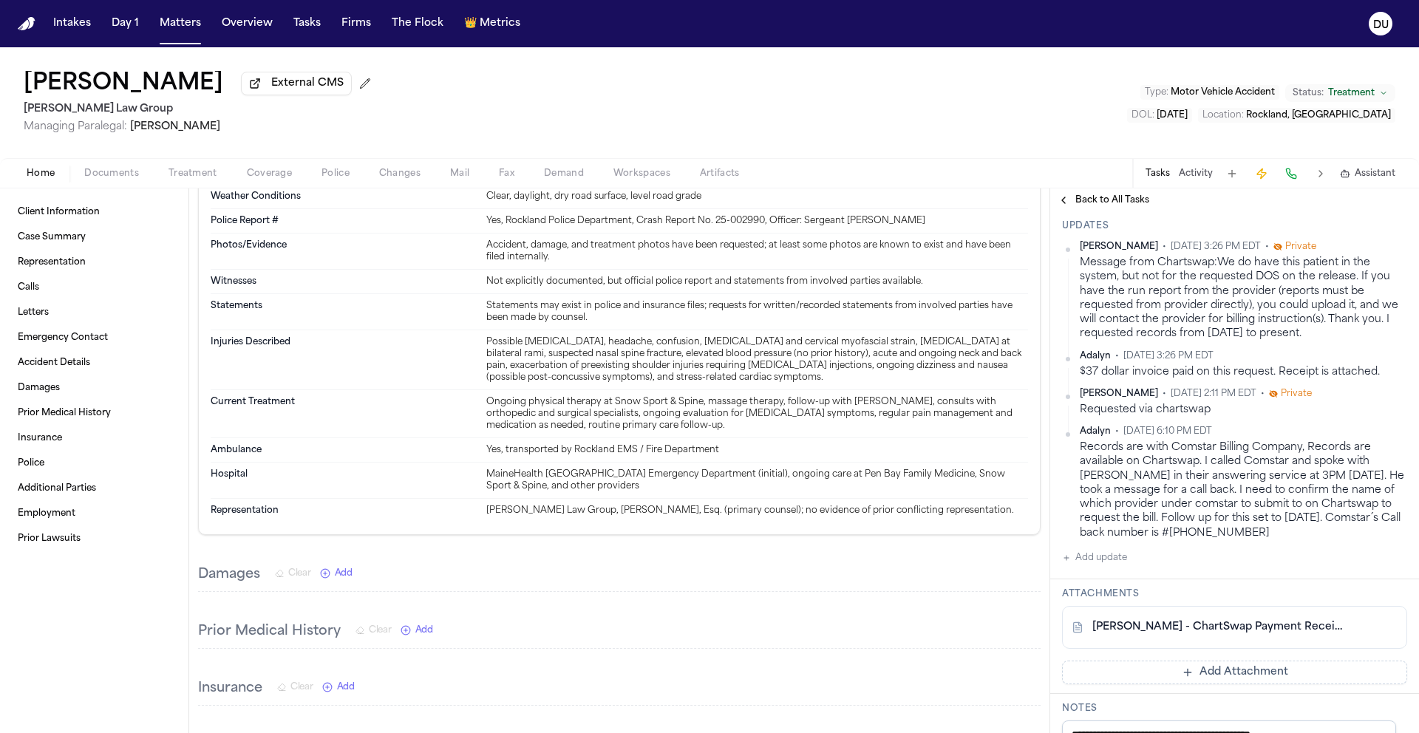
scroll to position [444, 0]
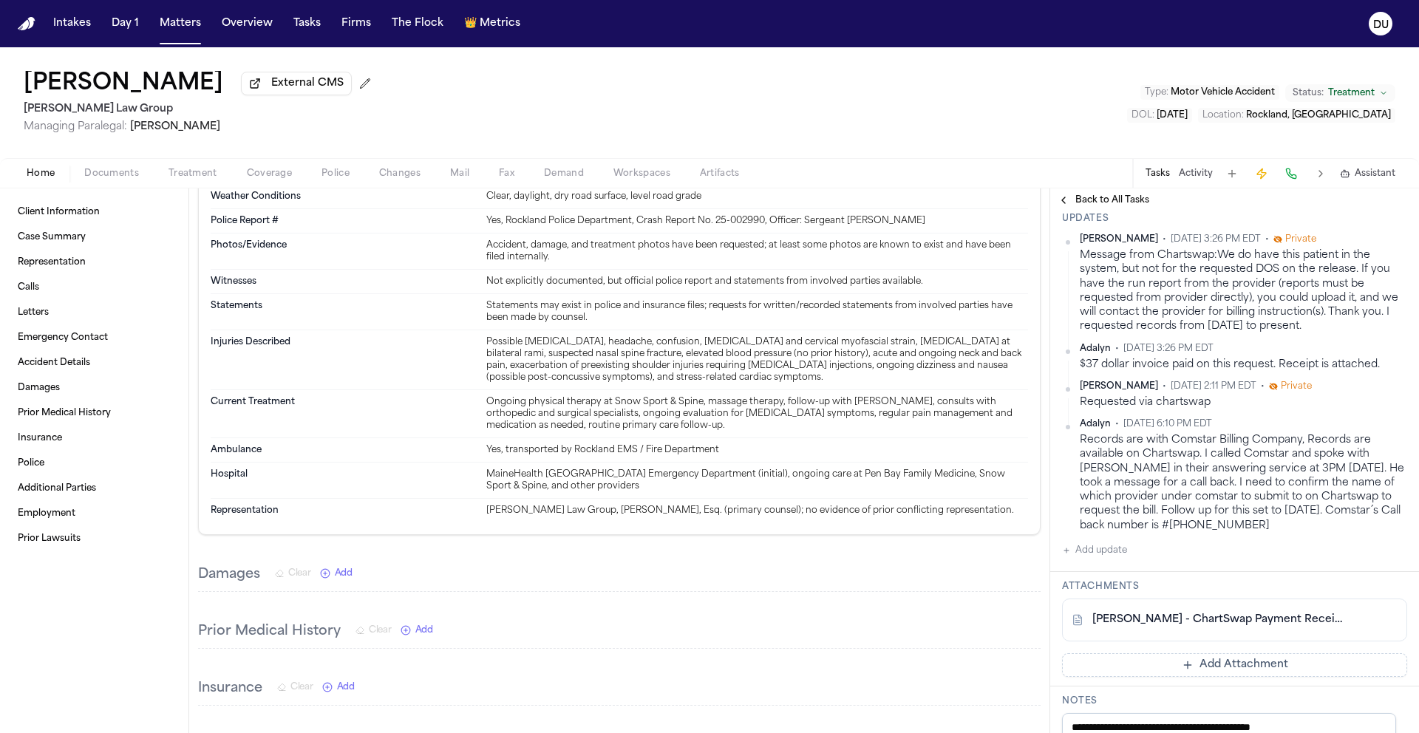
click at [1114, 558] on button "Add update" at bounding box center [1094, 551] width 65 height 18
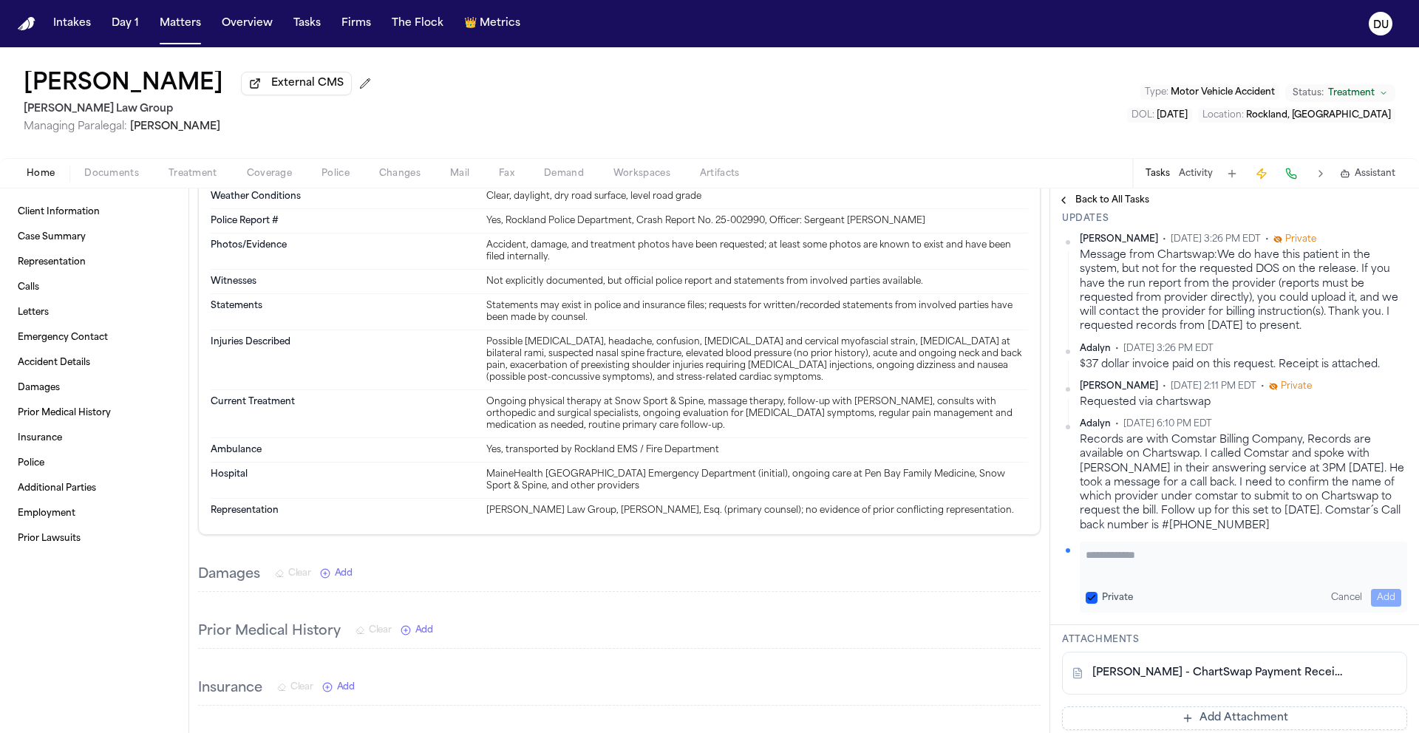
click at [1165, 563] on textarea "Add your update" at bounding box center [1244, 563] width 316 height 30
type textarea "**********"
click at [1372, 597] on button "Add" at bounding box center [1386, 598] width 30 height 18
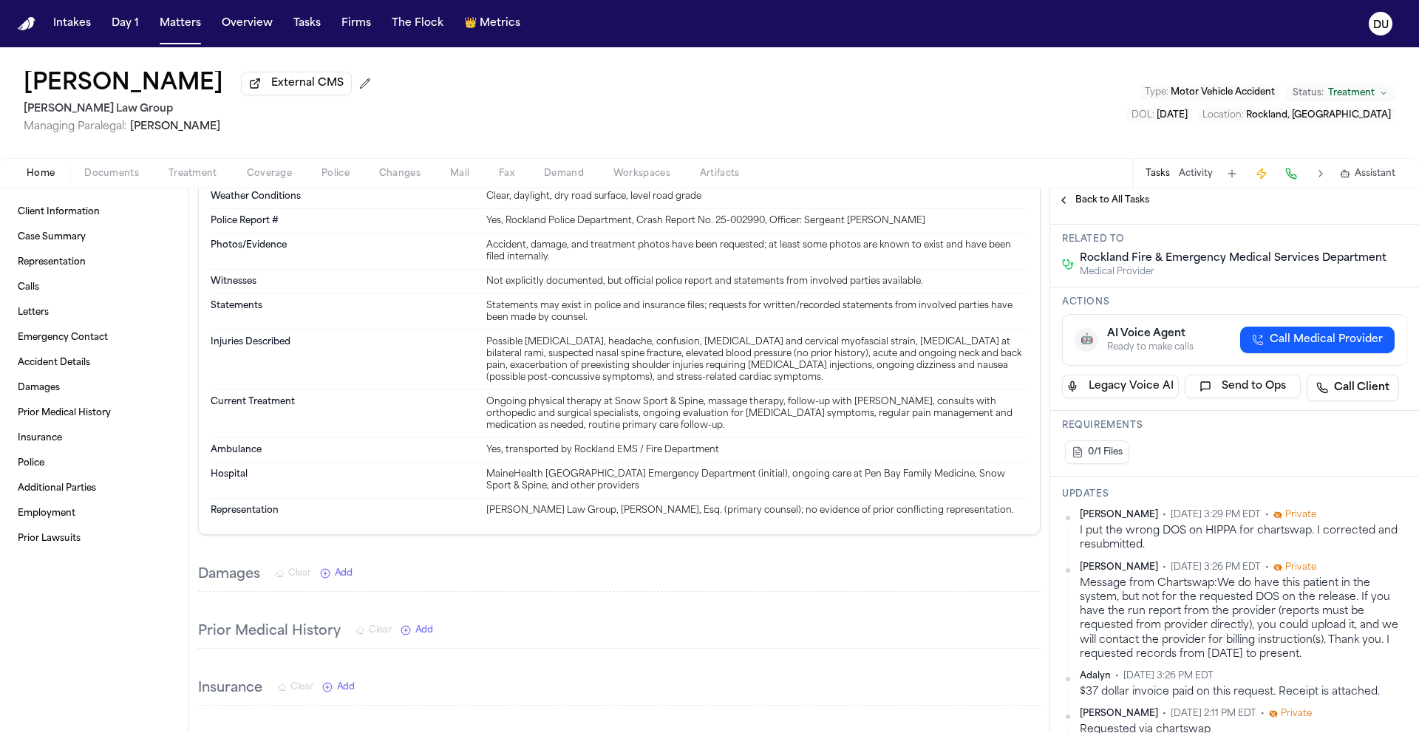
scroll to position [0, 0]
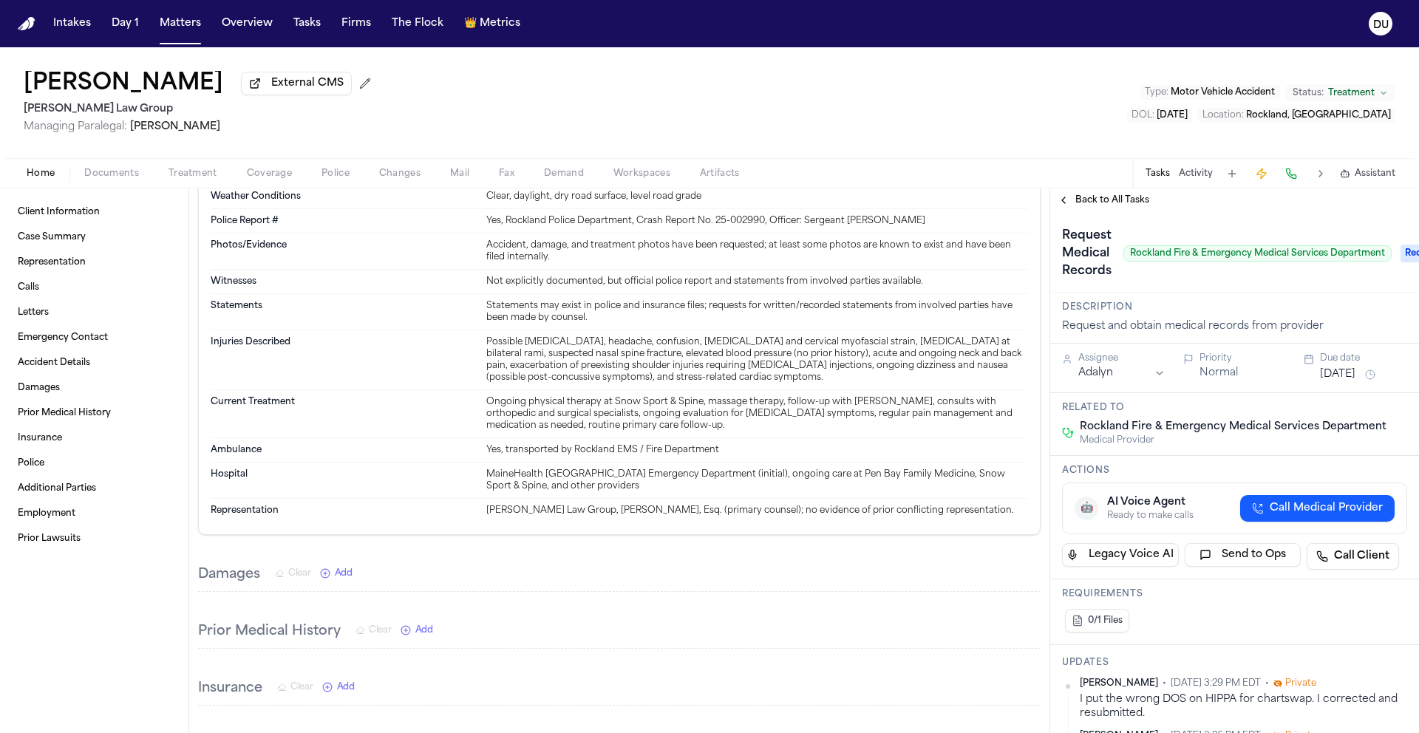
click at [1356, 379] on button "Oct 7, 2025" at bounding box center [1337, 374] width 35 height 15
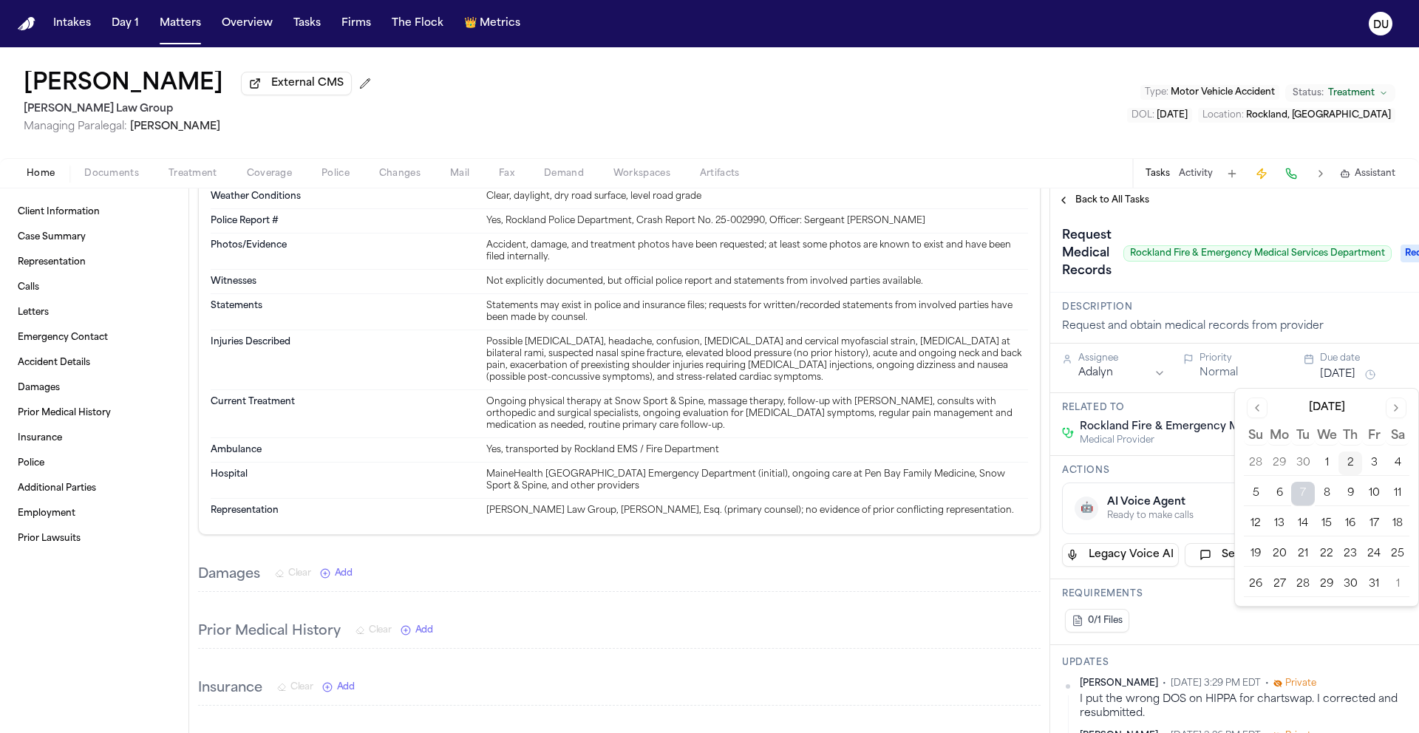
click at [1373, 495] on button "10" at bounding box center [1374, 494] width 24 height 24
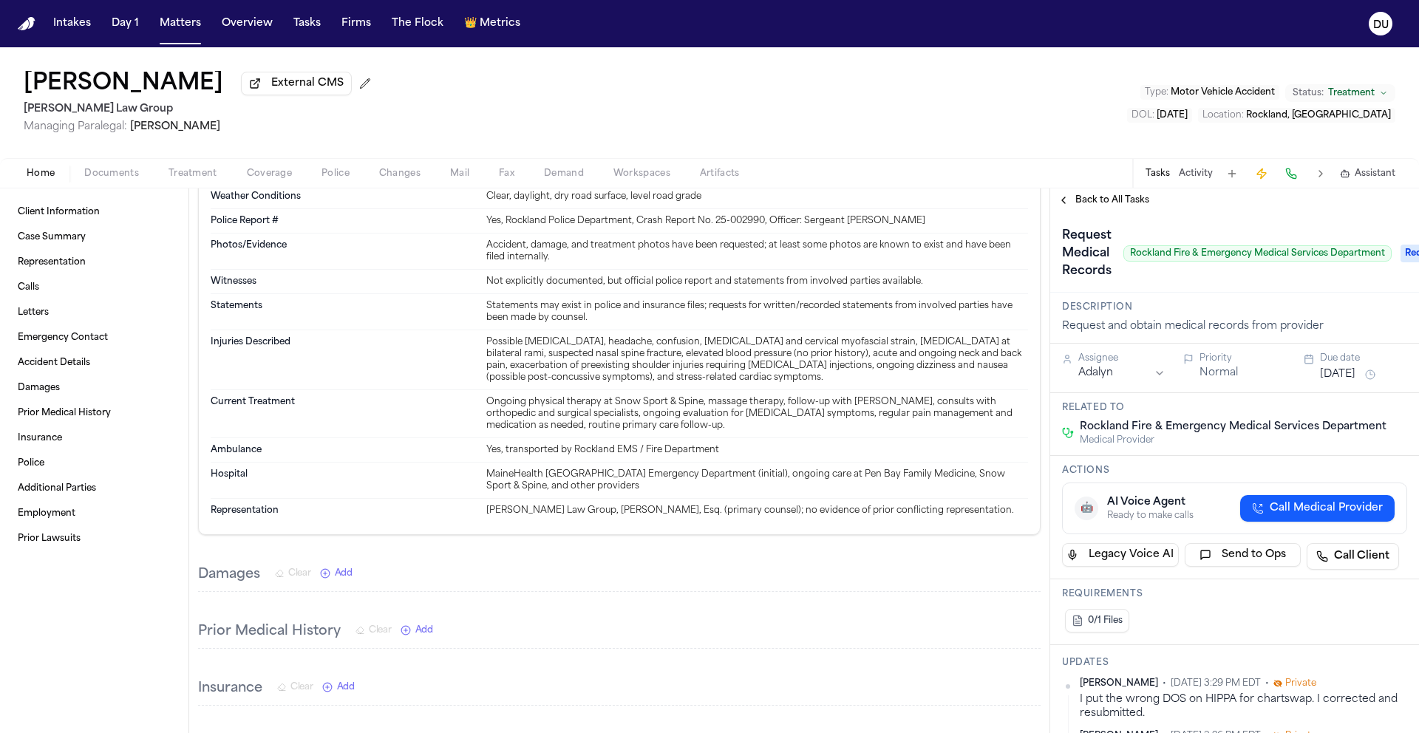
click at [1303, 293] on div "Request Medical Records Rockland Fire & Emergency Medical Services Department R…" at bounding box center [1234, 252] width 369 height 81
click at [1118, 203] on span "Back to All Tasks" at bounding box center [1113, 200] width 74 height 12
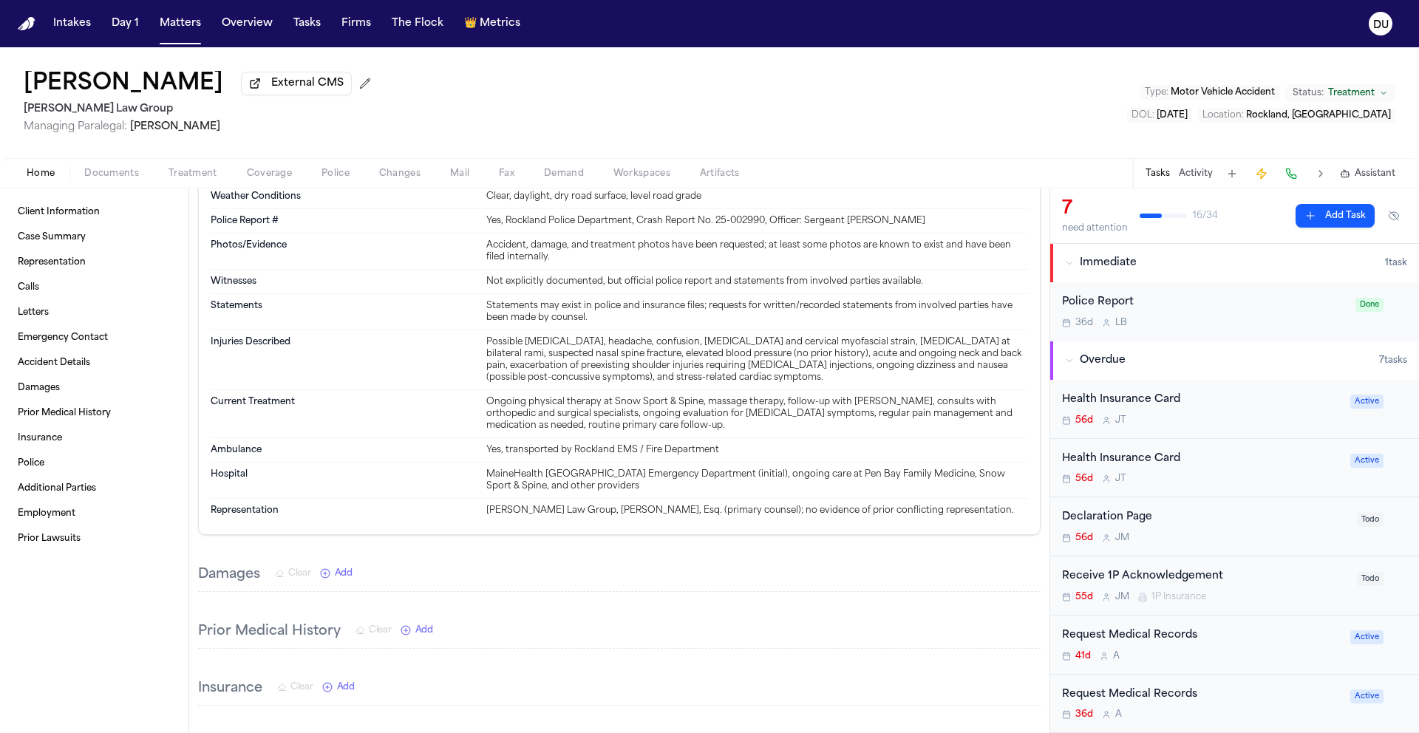
click at [27, 28] on img "Home" at bounding box center [27, 24] width 18 height 14
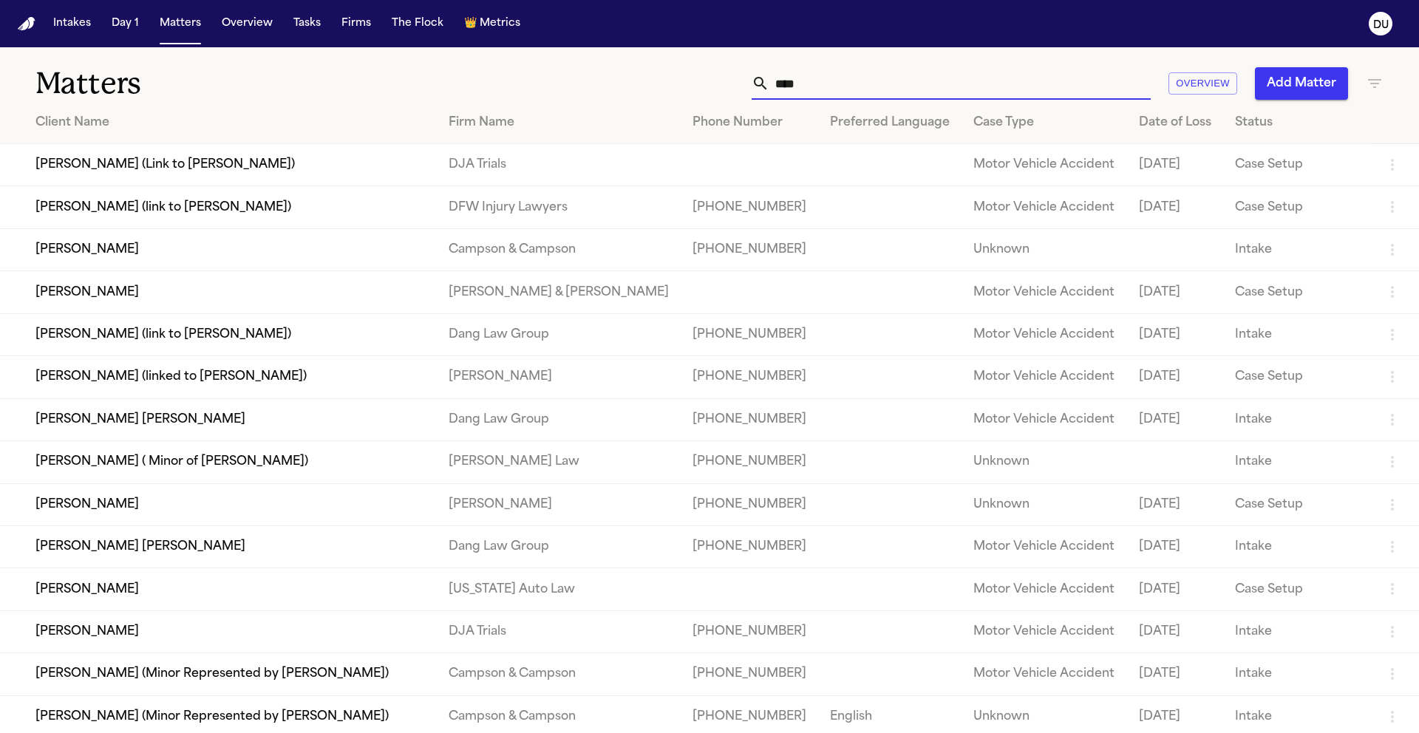
drag, startPoint x: 851, startPoint y: 86, endPoint x: 715, endPoint y: 85, distance: 136.0
click at [715, 85] on div "*** Overview Add Matter" at bounding box center [906, 83] width 956 height 33
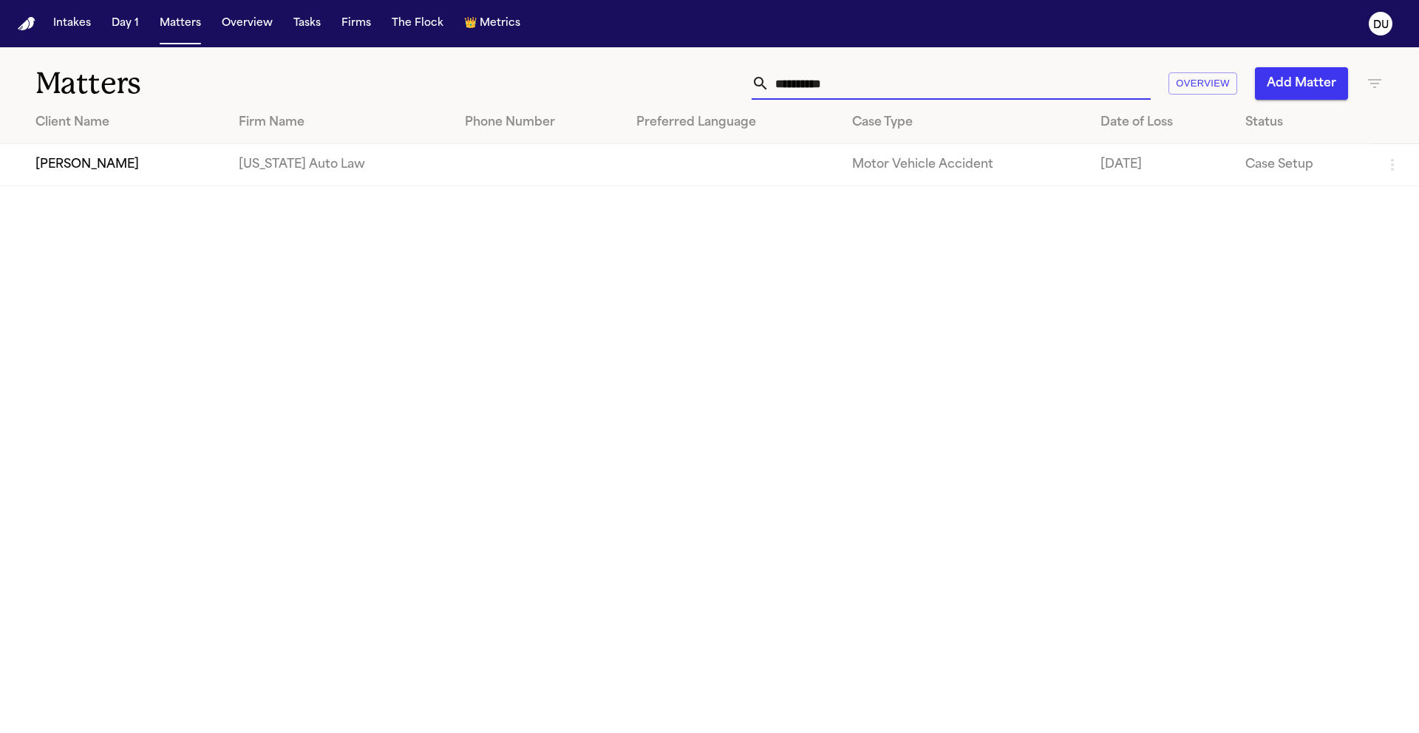
type input "**********"
click at [311, 169] on td "[US_STATE] Auto Law" at bounding box center [340, 165] width 226 height 42
click at [169, 167] on td "[PERSON_NAME]" at bounding box center [113, 165] width 227 height 42
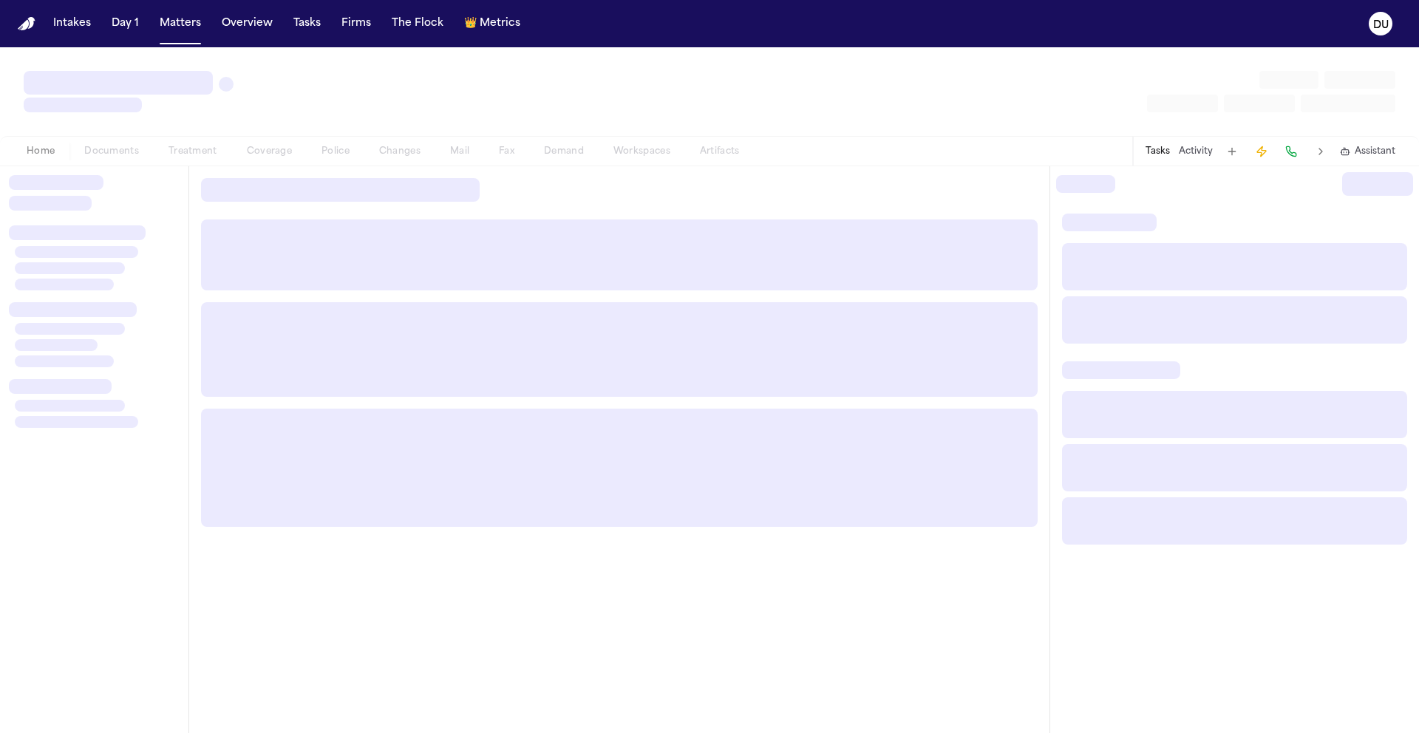
click at [169, 167] on div at bounding box center [94, 449] width 189 height 567
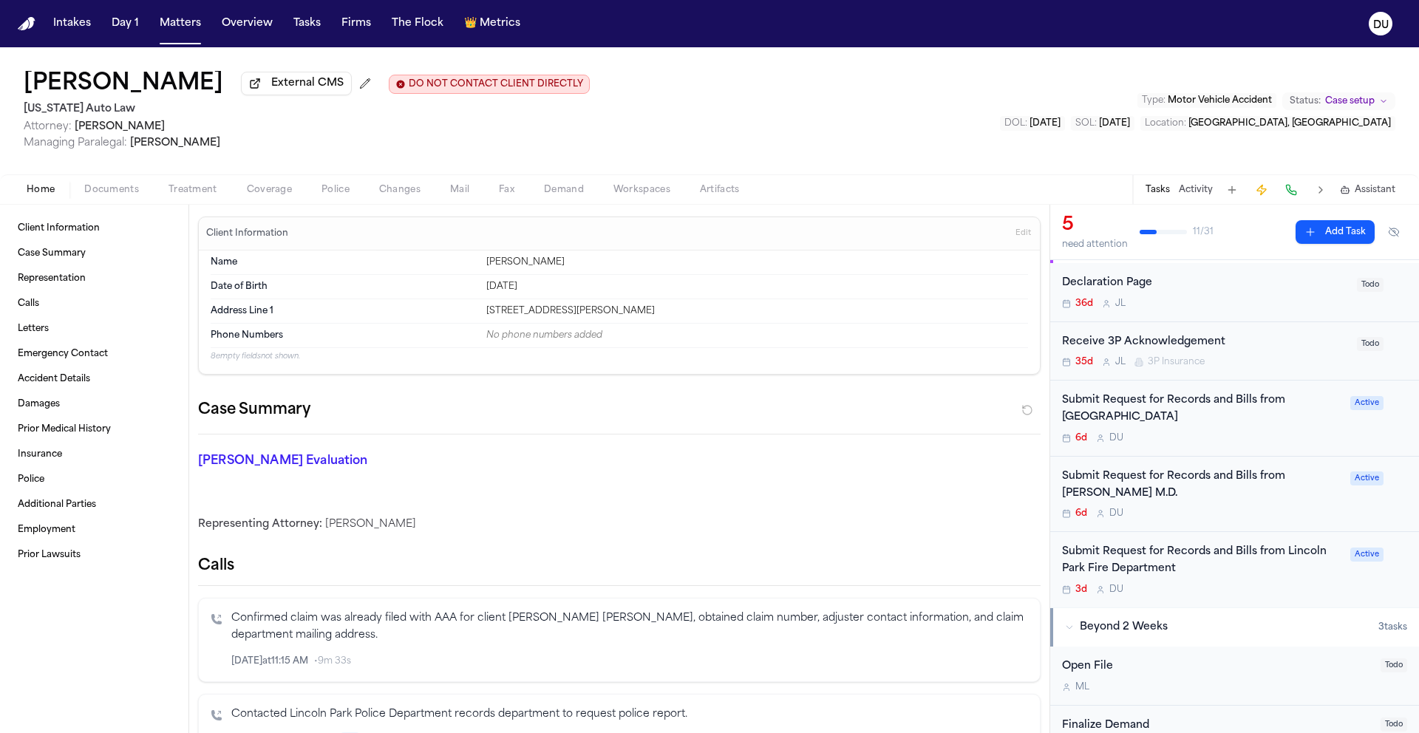
scroll to position [124, 0]
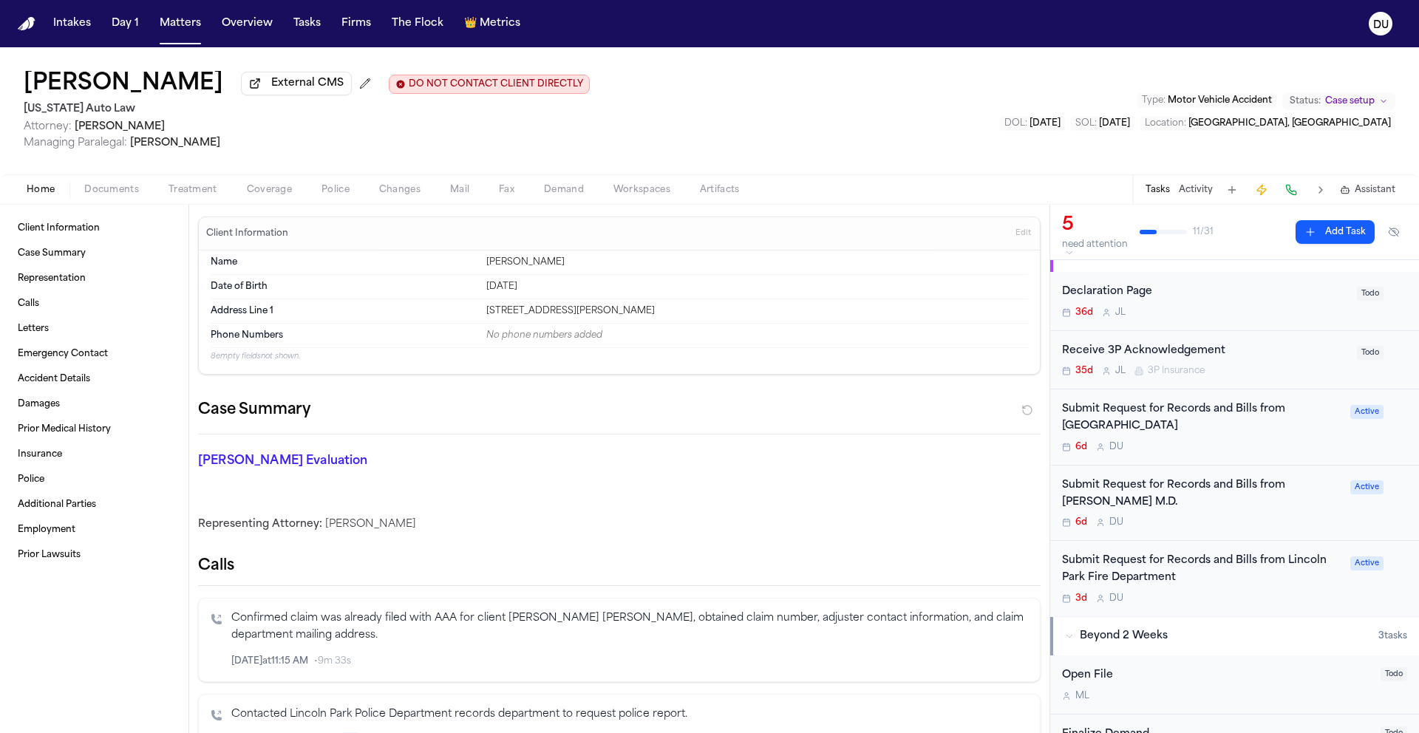
click at [1168, 422] on div "Submit Request for Records and Bills from Spectrum Rehabilitation Center" at bounding box center [1201, 418] width 279 height 34
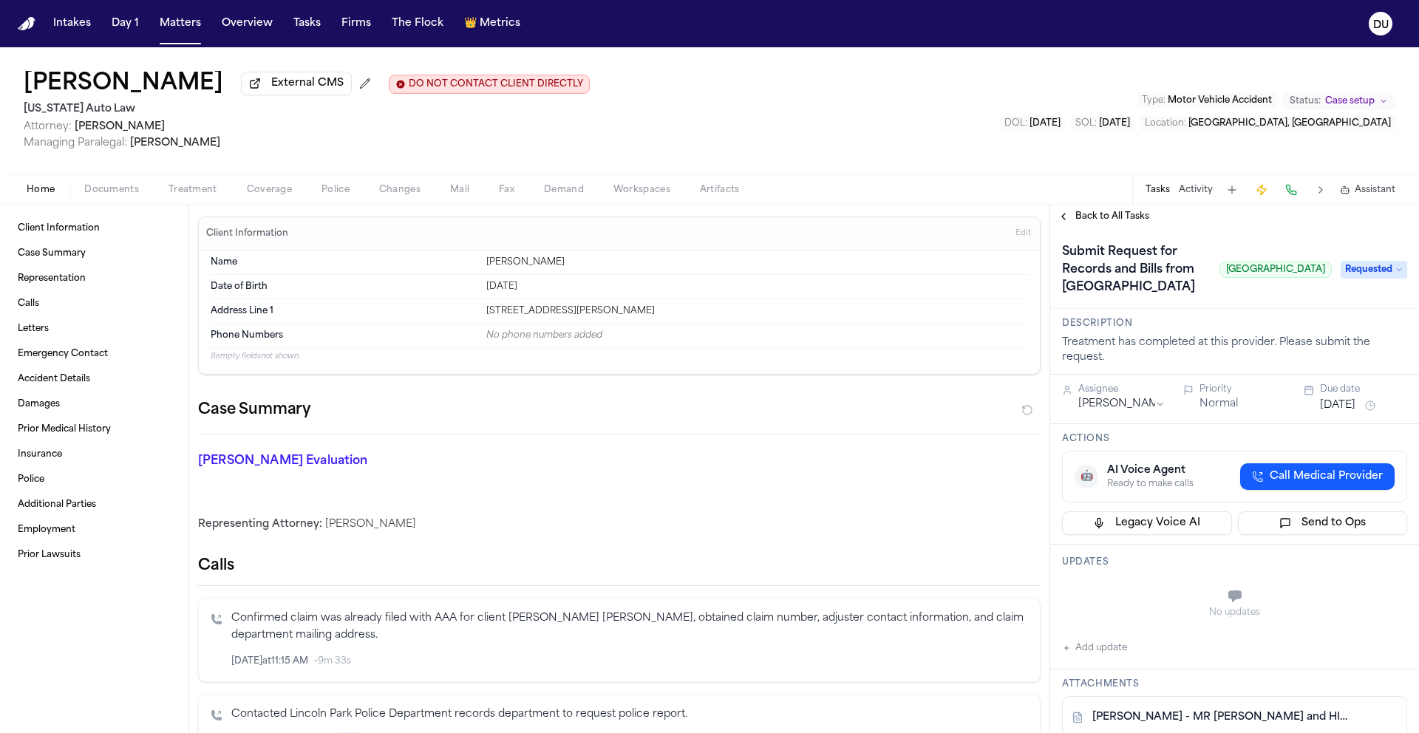
click at [1092, 299] on h1 "Submit Request for Records and Bills from Spectrum Rehabilitation Center" at bounding box center [1134, 269] width 157 height 59
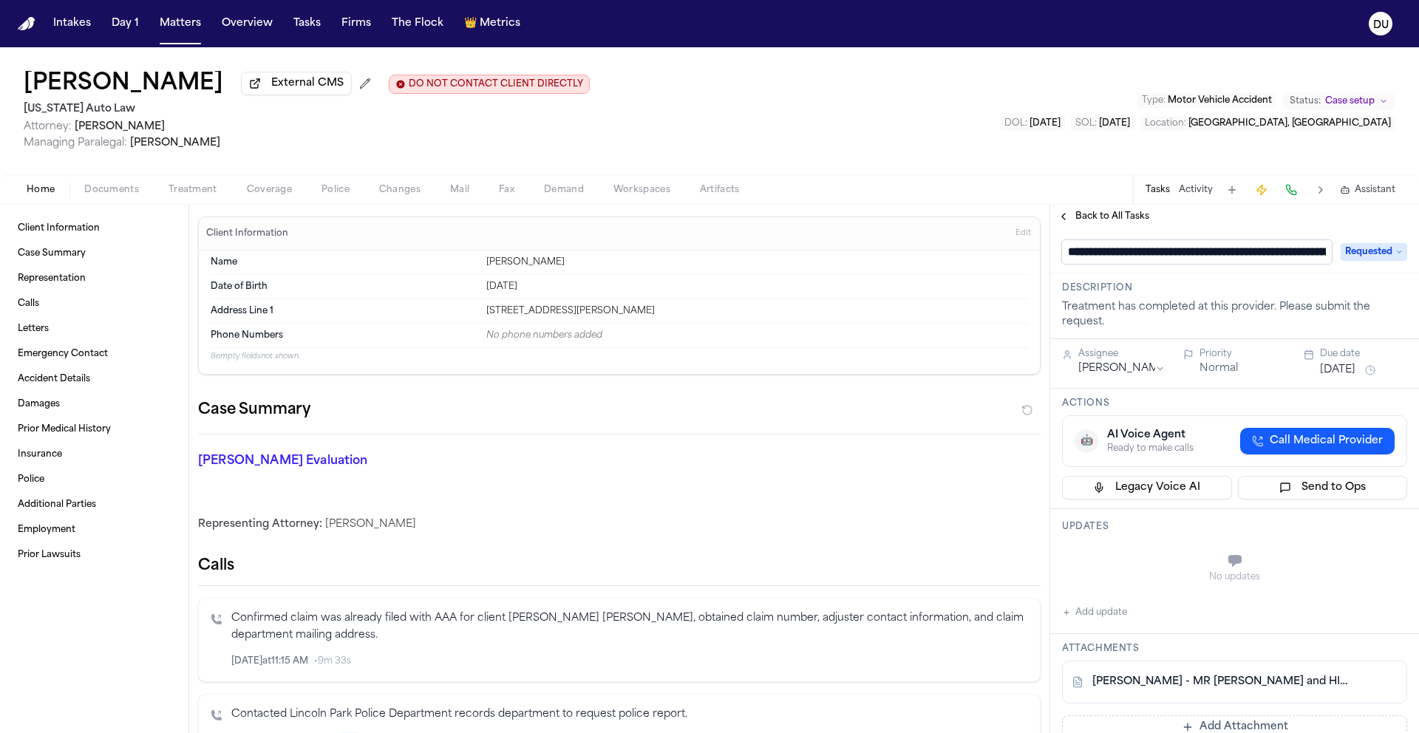
scroll to position [0, 197]
drag, startPoint x: 1312, startPoint y: 256, endPoint x: 1127, endPoint y: 257, distance: 185.5
click at [1127, 257] on input "**********" at bounding box center [1191, 252] width 258 height 24
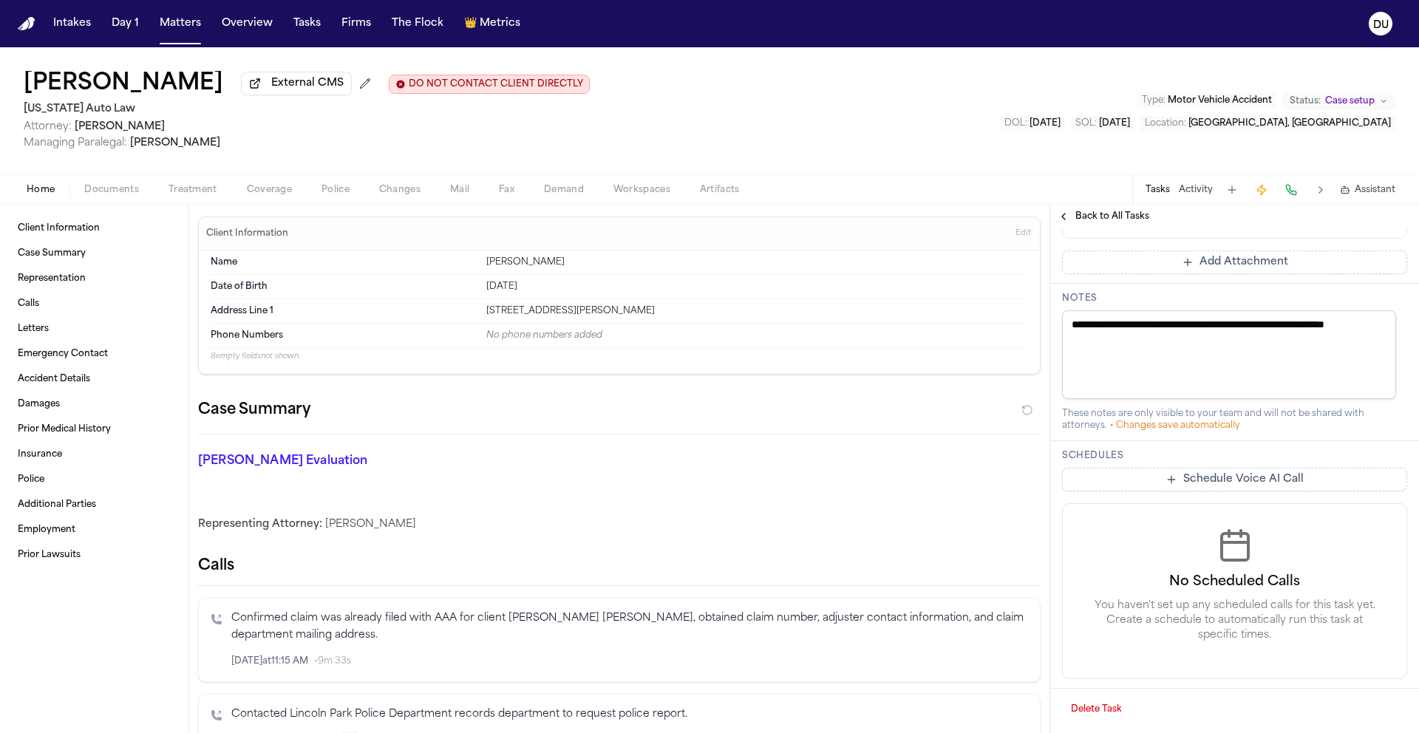
scroll to position [432, 0]
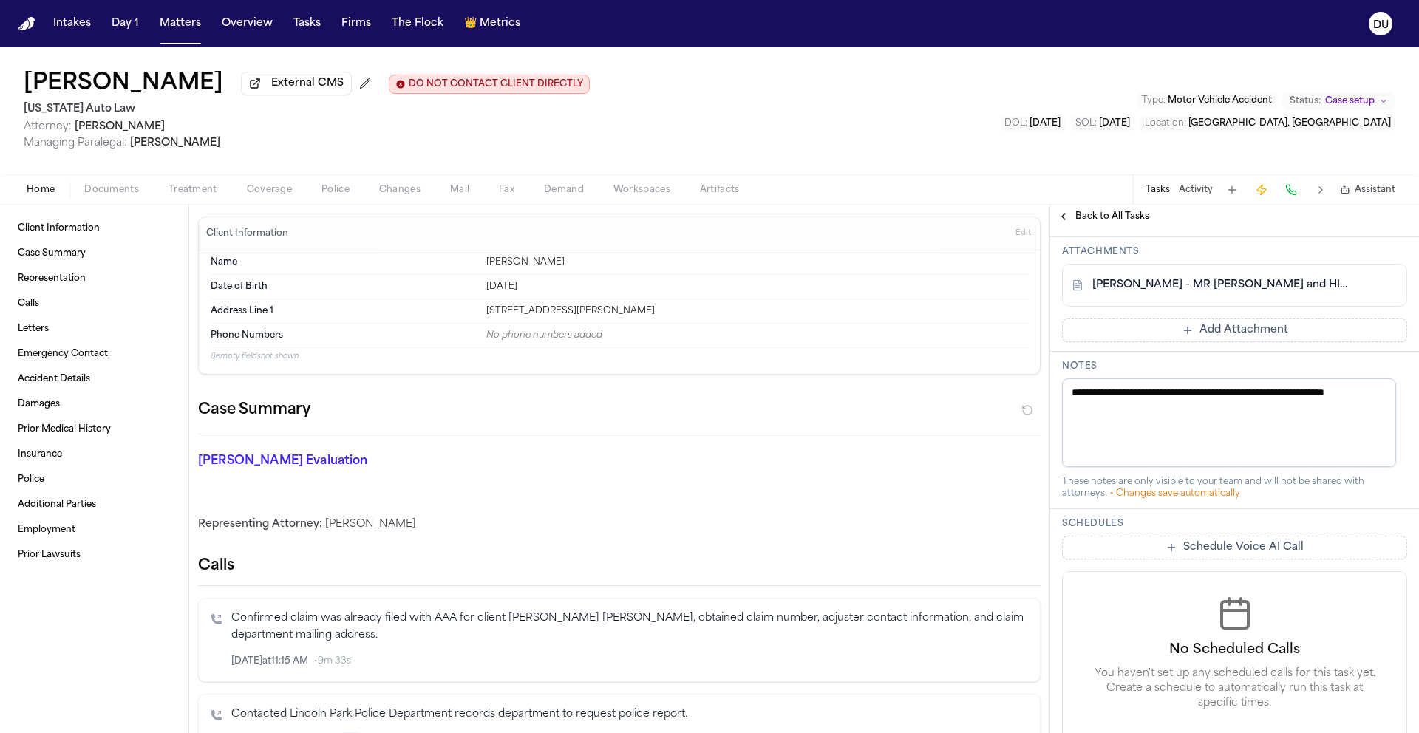
click at [1235, 293] on link "K. Rowley - MR Request and HIPAA Auth to Spectrum Rehabilitation - 9.23.25" at bounding box center [1220, 285] width 255 height 15
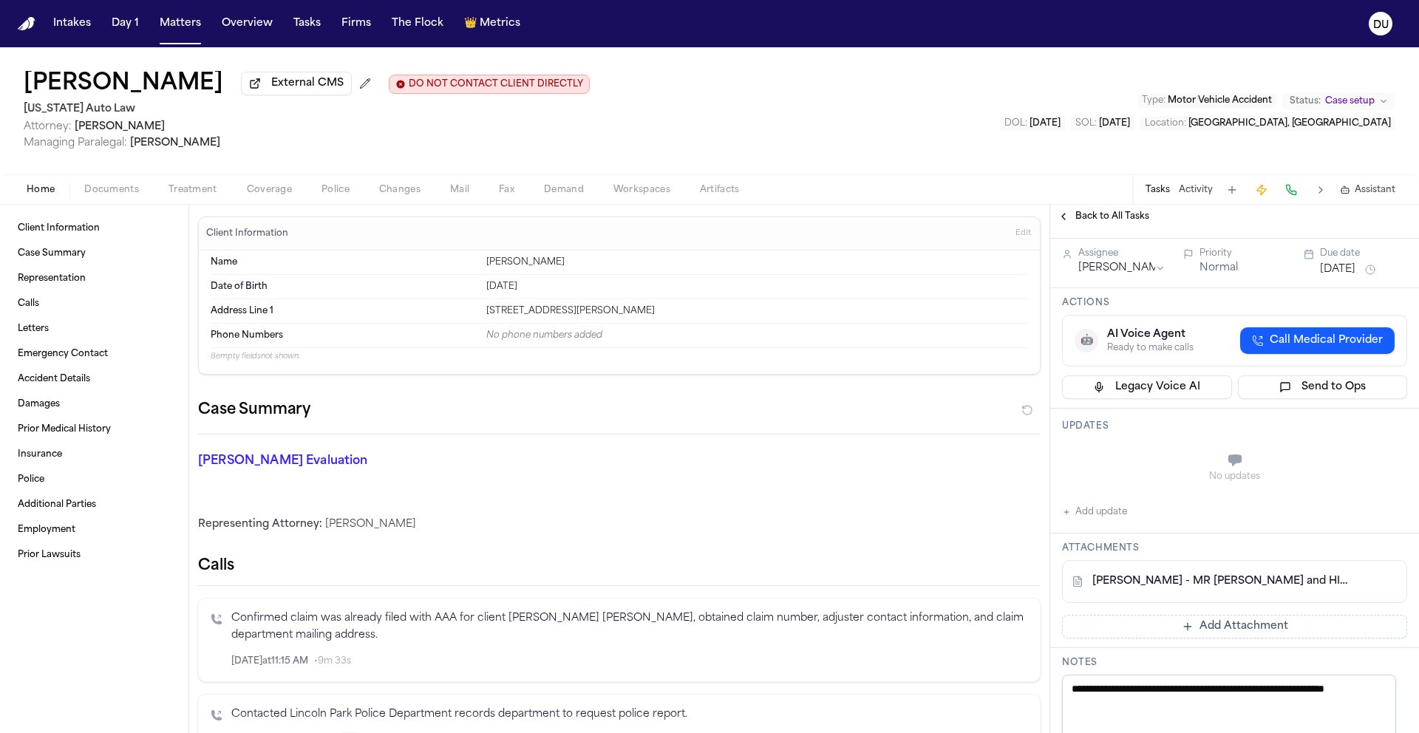
scroll to position [136, 0]
click at [1100, 521] on button "Add update" at bounding box center [1094, 512] width 65 height 18
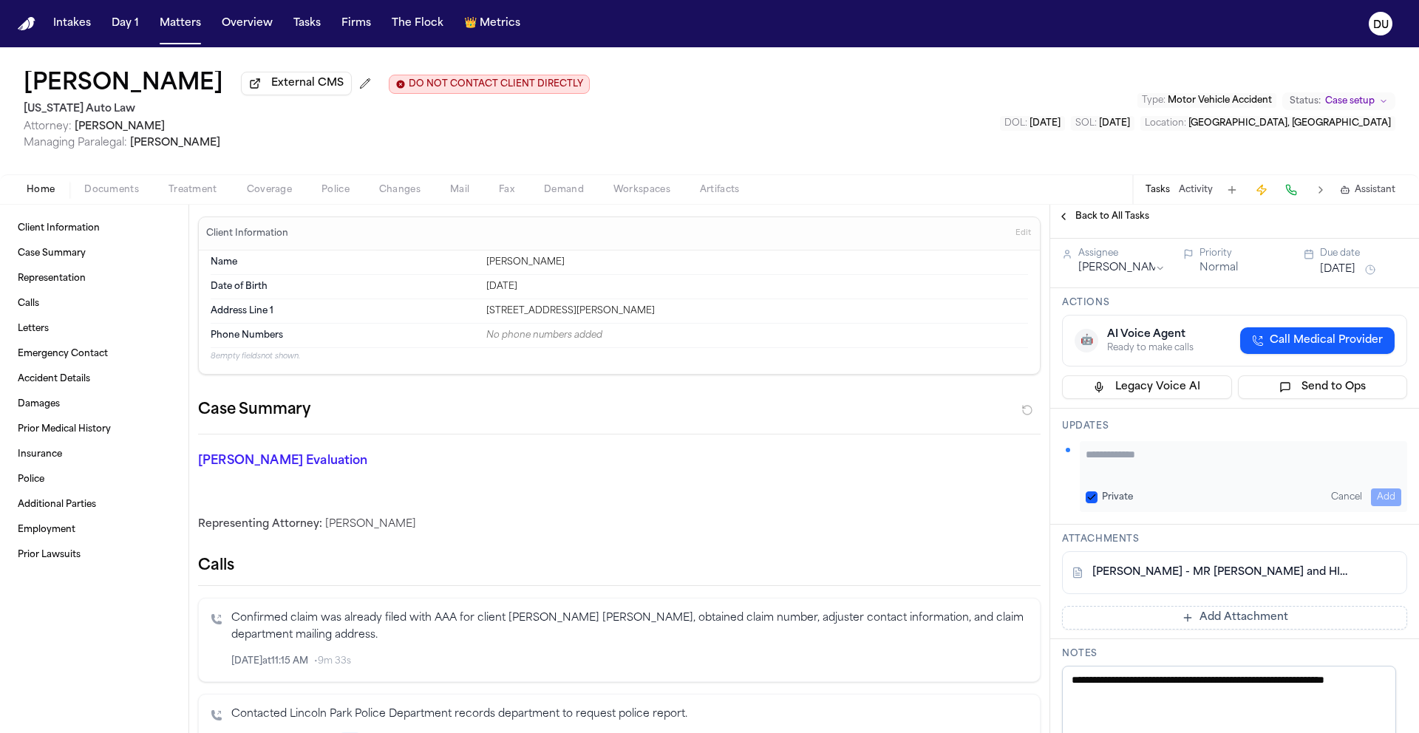
click at [1133, 477] on textarea "Add your update" at bounding box center [1244, 462] width 316 height 30
type textarea "**********"
click at [1371, 506] on button "Add" at bounding box center [1386, 498] width 30 height 18
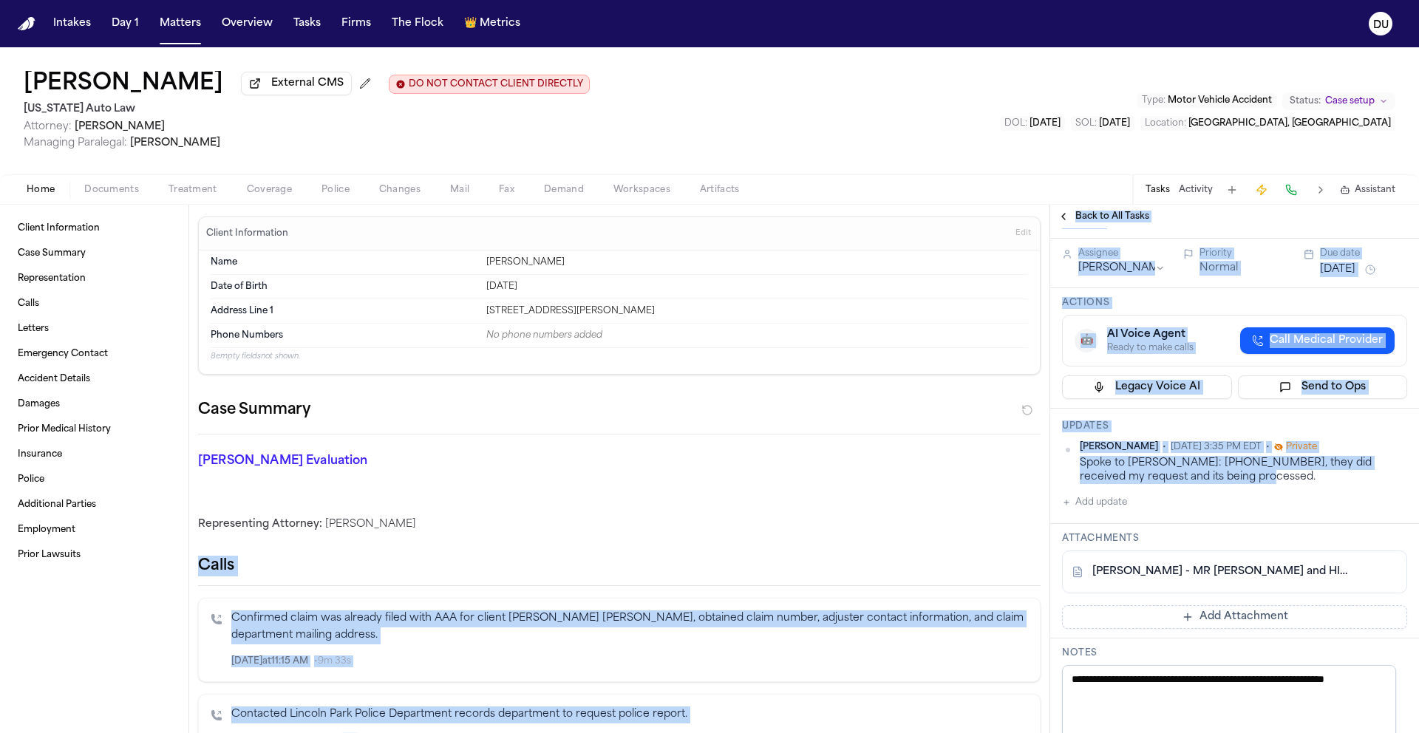
drag, startPoint x: 1258, startPoint y: 550, endPoint x: 1045, endPoint y: 532, distance: 213.7
click at [1045, 532] on div "Client Information Case Summary Representation Calls Letters Emergency Contact …" at bounding box center [709, 469] width 1419 height 529
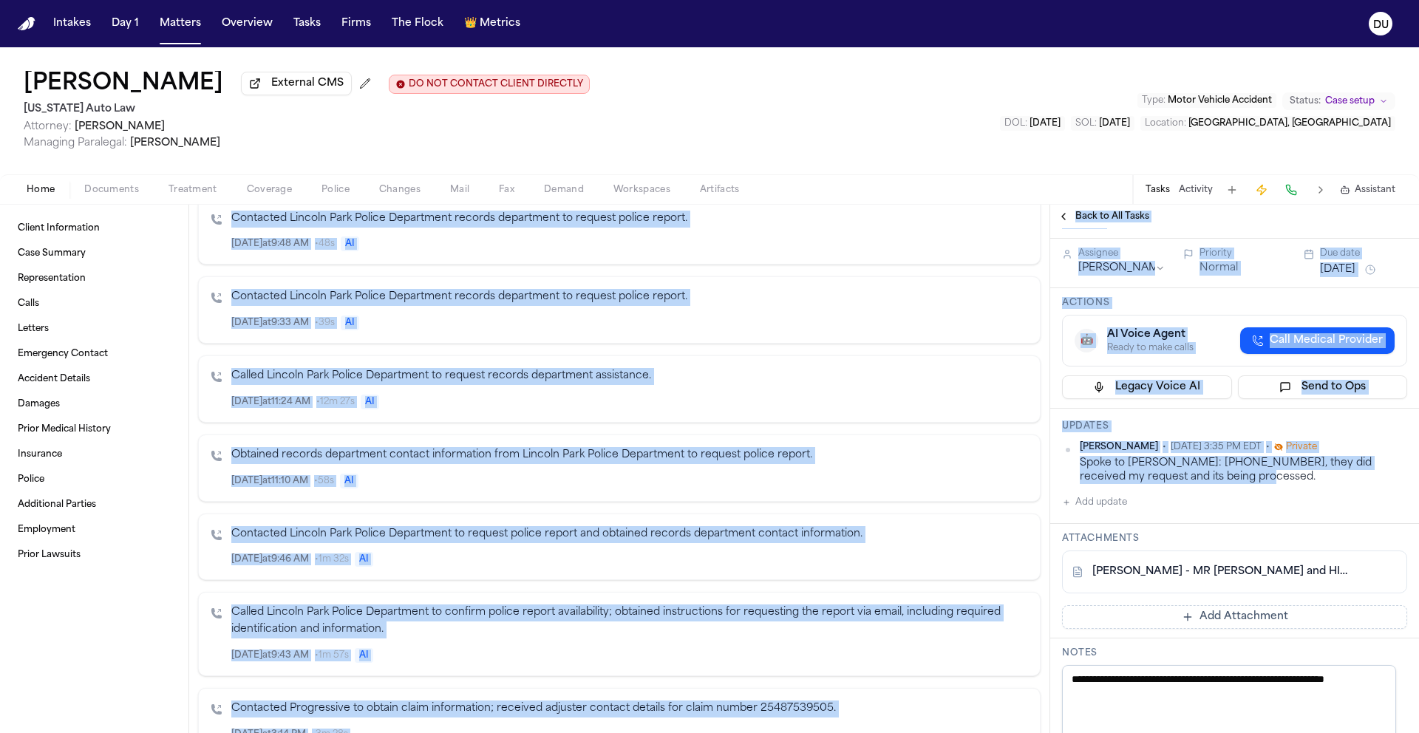
click at [1239, 485] on div "Spoke to Ursula T: 248-350-3650, they did received my request and its being pro…" at bounding box center [1243, 470] width 327 height 29
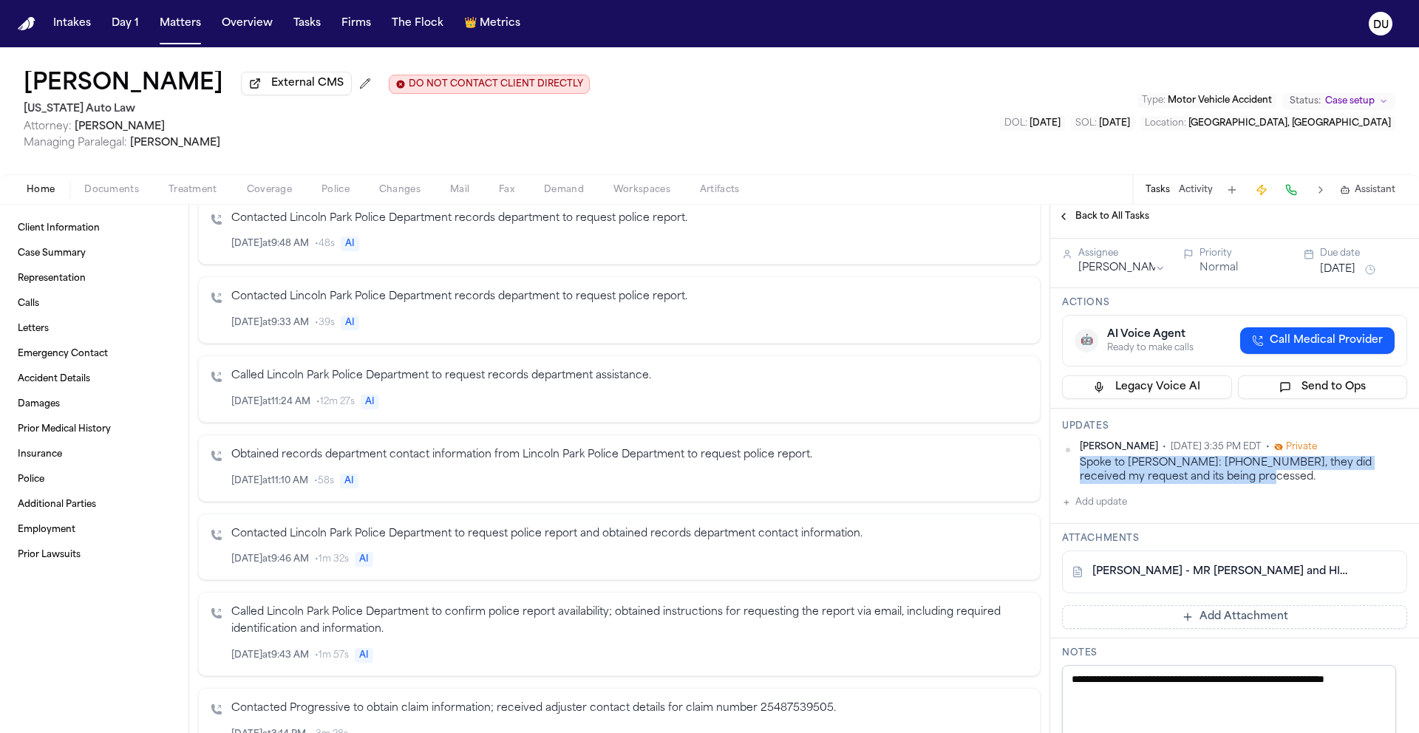
drag, startPoint x: 1257, startPoint y: 556, endPoint x: 1073, endPoint y: 542, distance: 185.3
click at [1073, 485] on div "Daniela Uribe • Oct 2, 2025 3:35 PM EDT • Private Spoke to Ursula T: 248-350-36…" at bounding box center [1234, 463] width 345 height 44
copy div "Spoke to Ursula T: 248-350-3650, they did received my request and its being pro…"
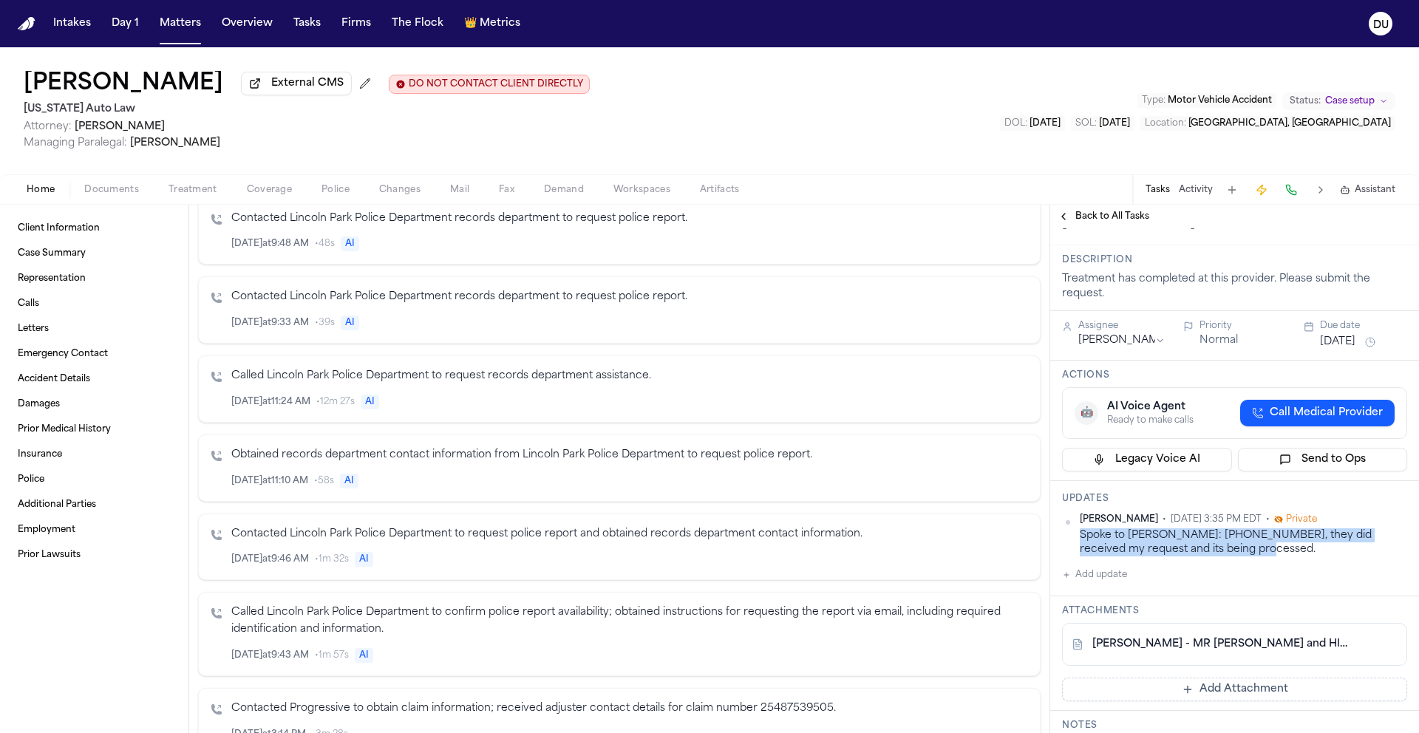
scroll to position [0, 0]
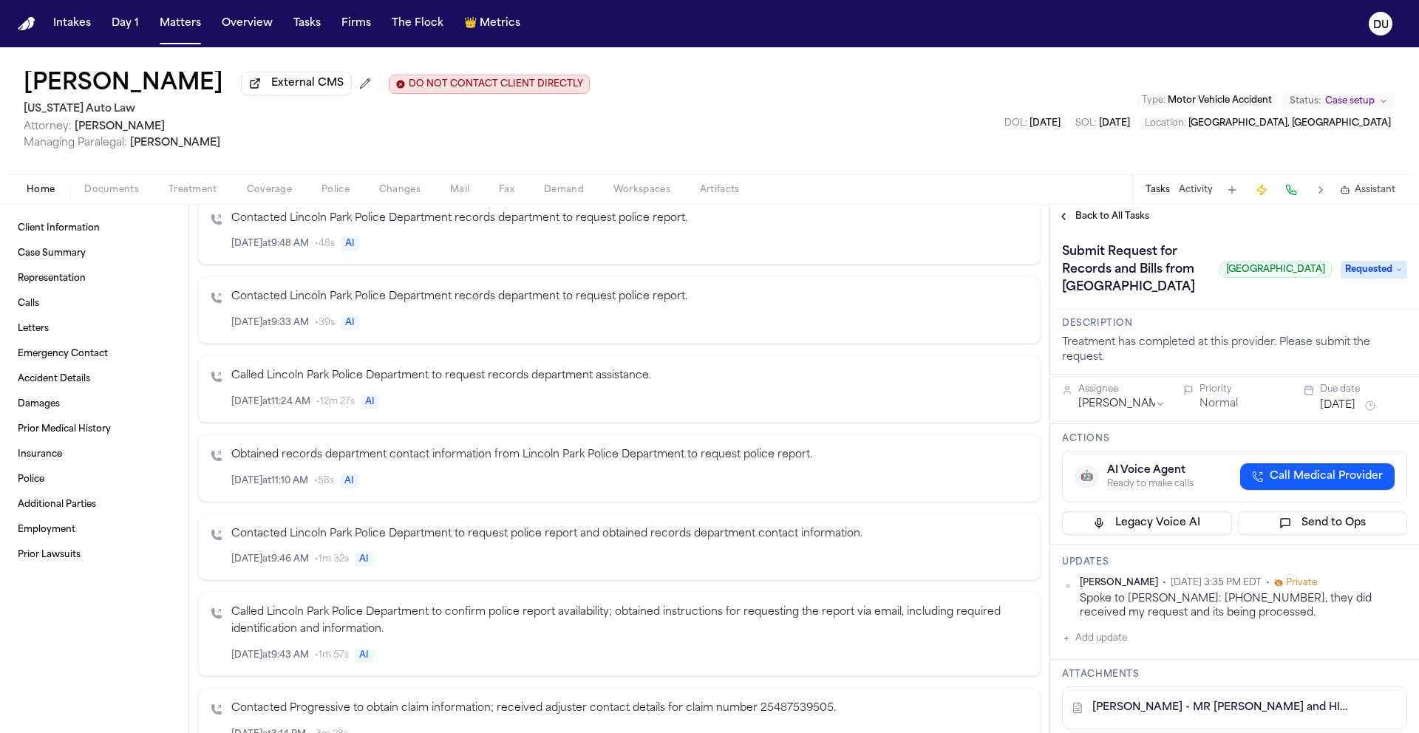
click at [1344, 424] on div "Assignee Daniela Uribe Priority Normal Due date Sep 26, 2025" at bounding box center [1234, 400] width 369 height 50
click at [1346, 413] on button "Sep 26, 2025" at bounding box center [1337, 405] width 35 height 15
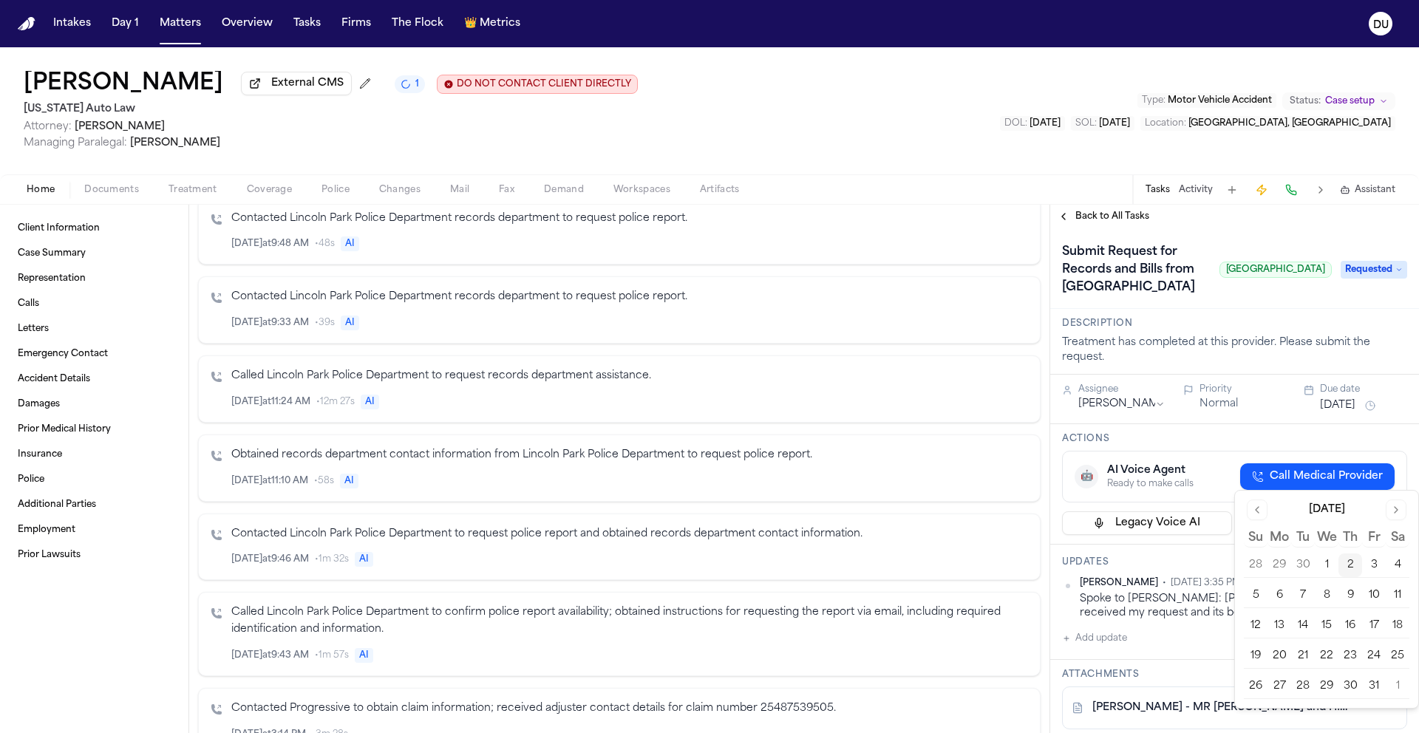
click at [1351, 594] on button "9" at bounding box center [1351, 596] width 24 height 24
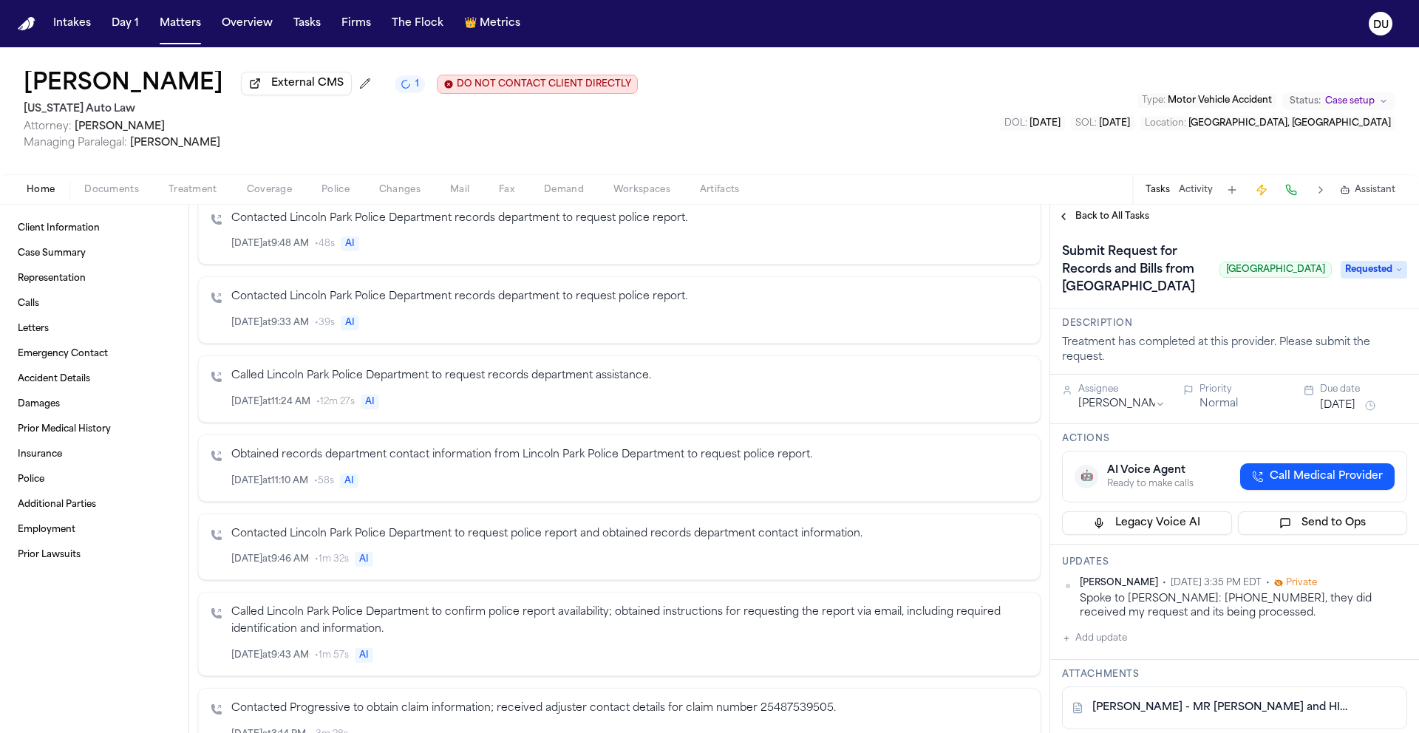
click at [1305, 299] on div "Submit Request for Records and Bills from Spectrum Rehabilitation Center Spectr…" at bounding box center [1197, 269] width 270 height 59
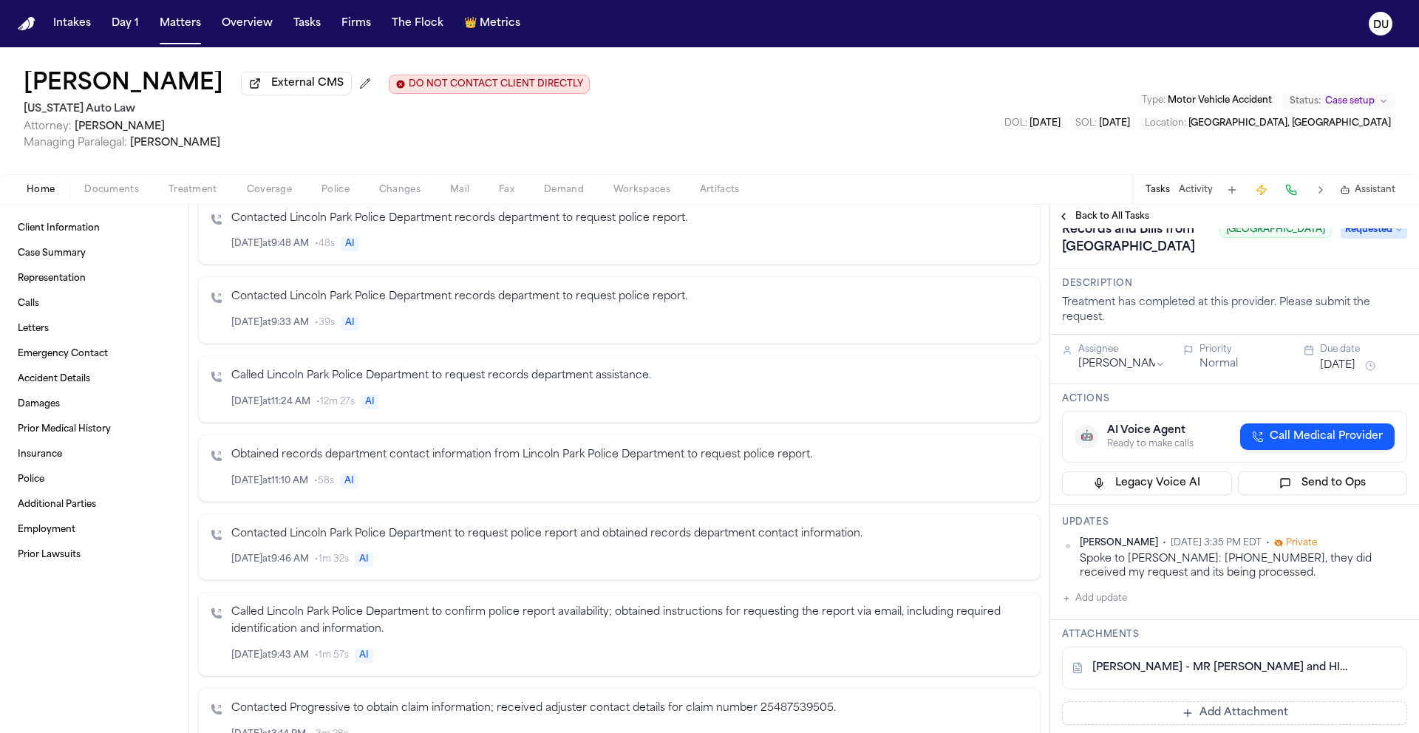
scroll to position [116, 0]
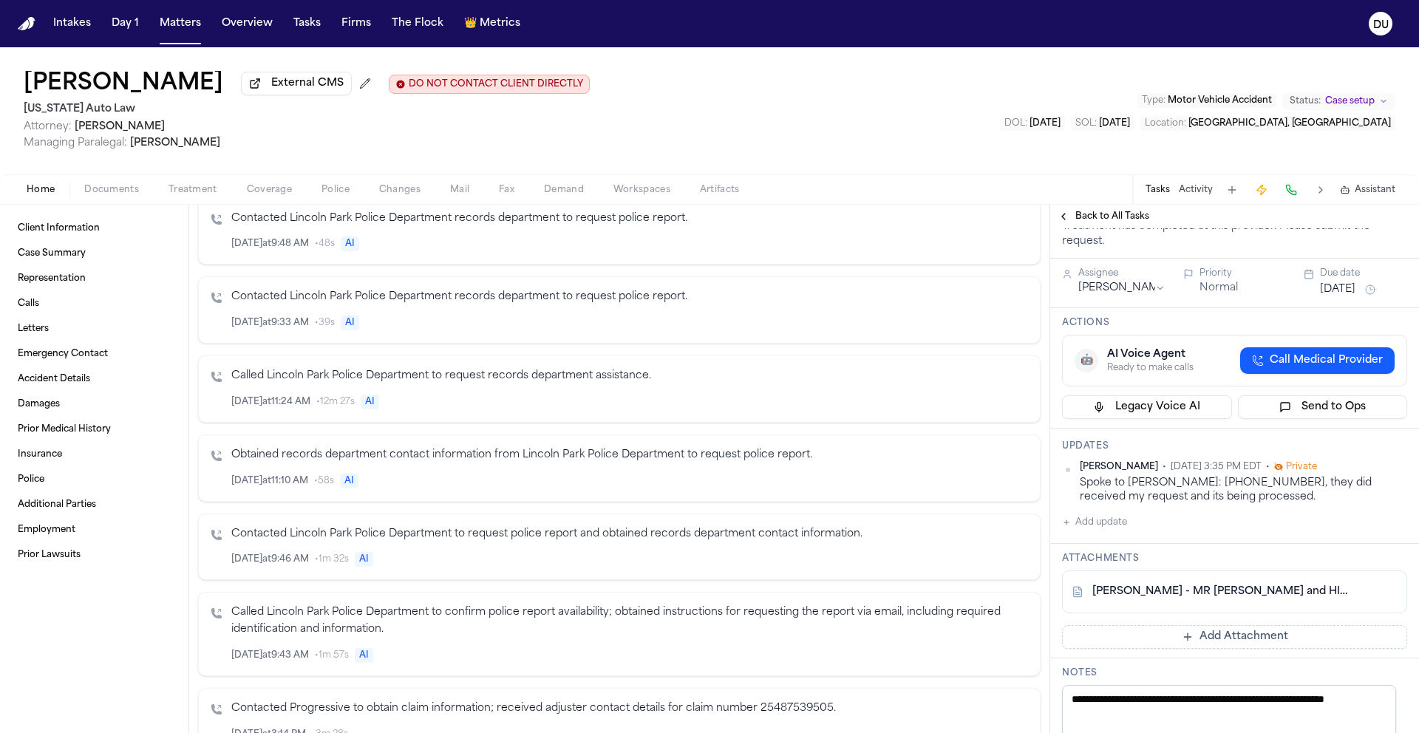
click at [1237, 505] on div "Spoke to Ursula T: 248-350-3650, they did received my request and its being pro…" at bounding box center [1243, 490] width 327 height 29
drag, startPoint x: 1251, startPoint y: 572, endPoint x: 1073, endPoint y: 563, distance: 177.6
click at [1073, 505] on div "Daniela Uribe • Oct 2, 2025 3:35 PM EDT • Private Spoke to Ursula T: 248-350-36…" at bounding box center [1234, 483] width 345 height 44
copy div "Spoke to Ursula T: 248-350-3650, they did received my request and its being pro…"
click at [1101, 218] on span "Back to All Tasks" at bounding box center [1113, 217] width 74 height 12
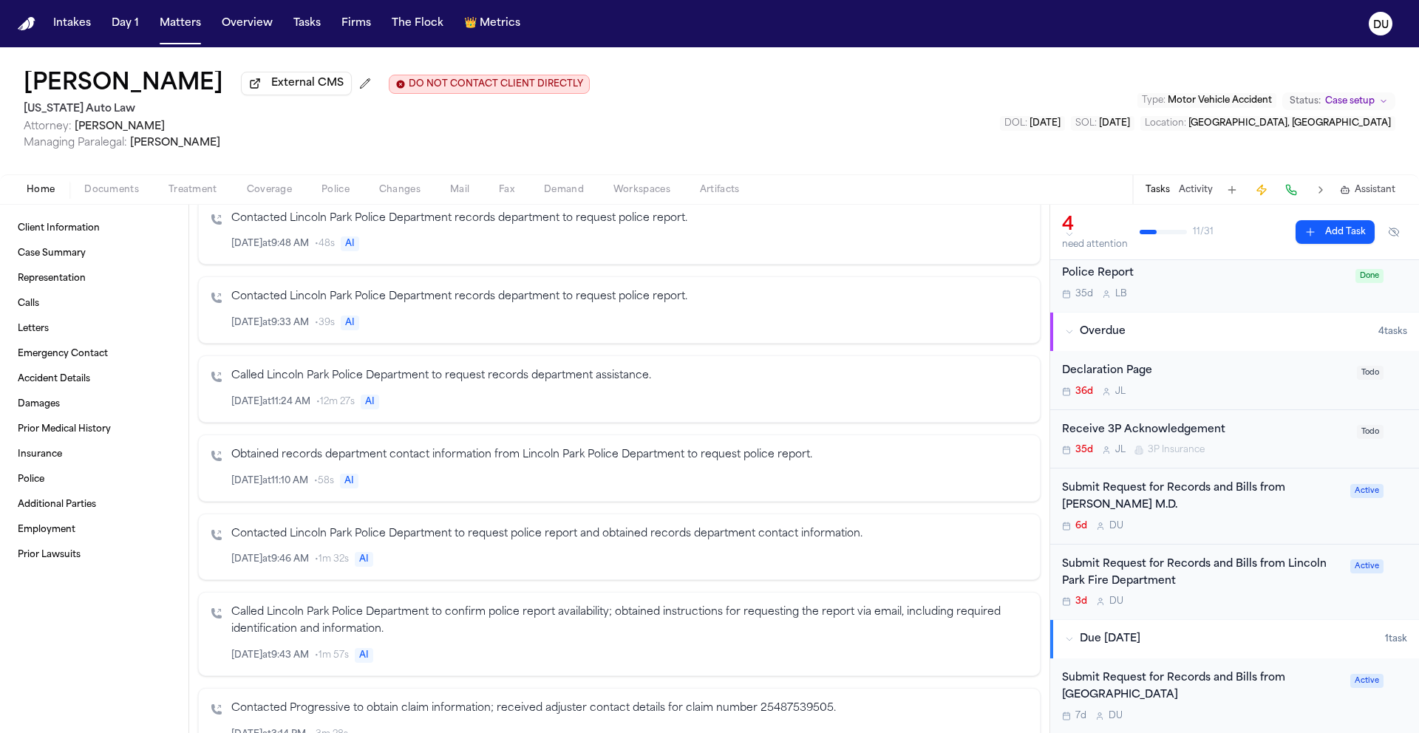
scroll to position [75, 0]
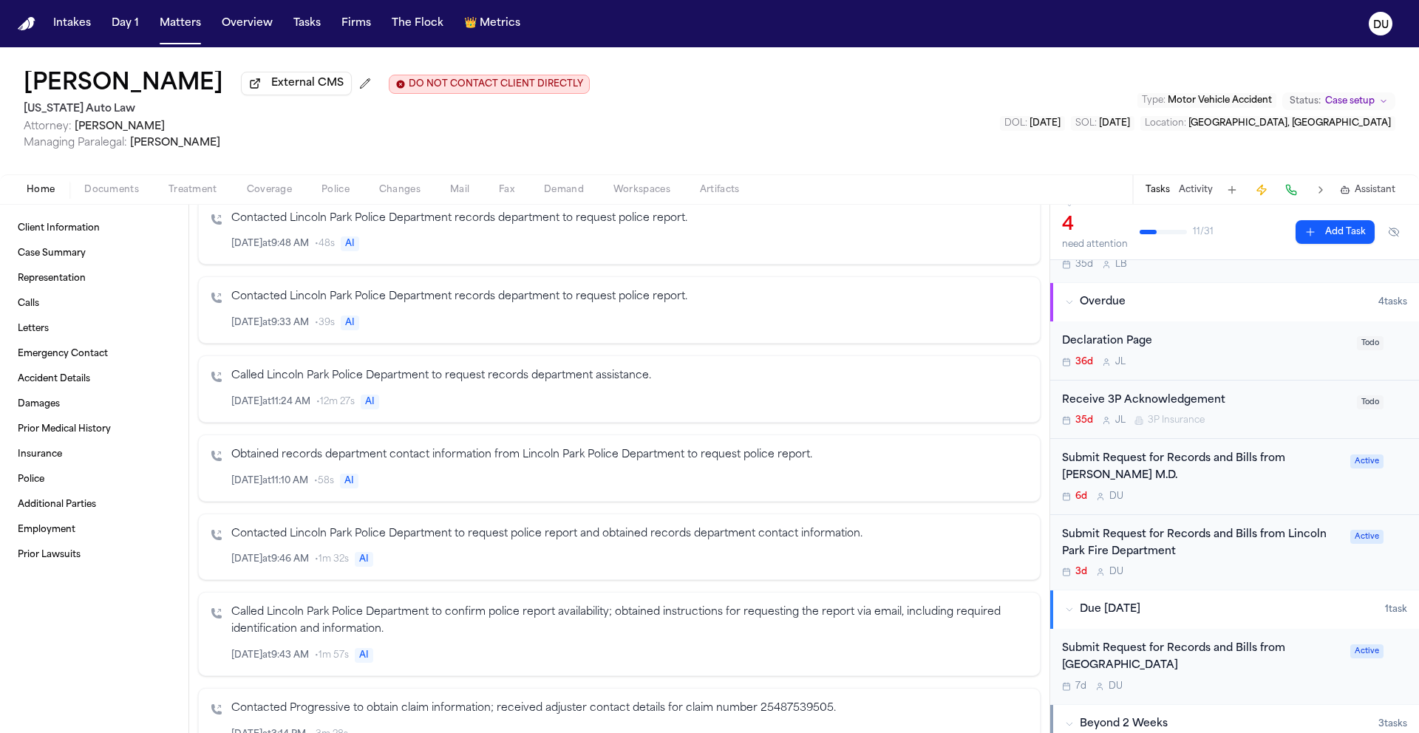
click at [1124, 473] on div "Submit Request for Records and Bills from Parmod Mukhi M.D." at bounding box center [1201, 468] width 279 height 34
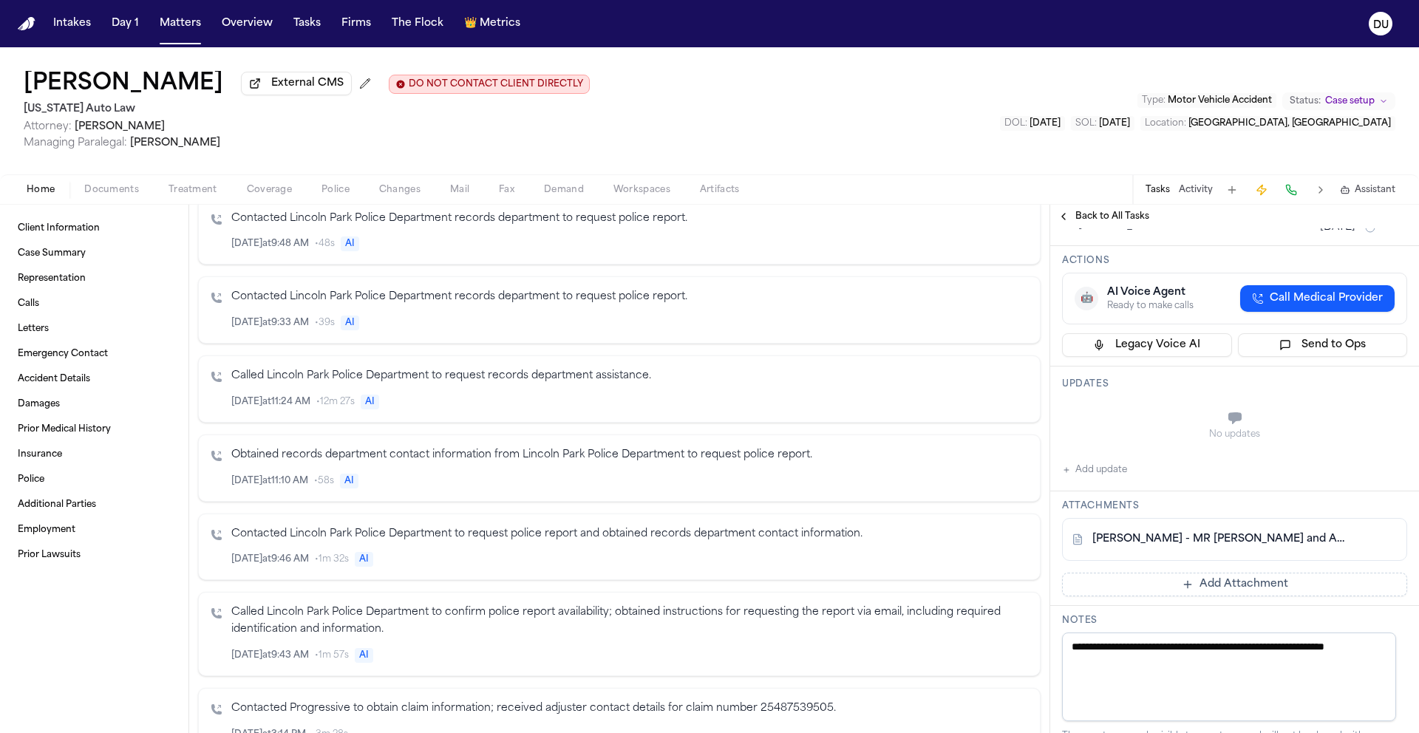
scroll to position [181, 0]
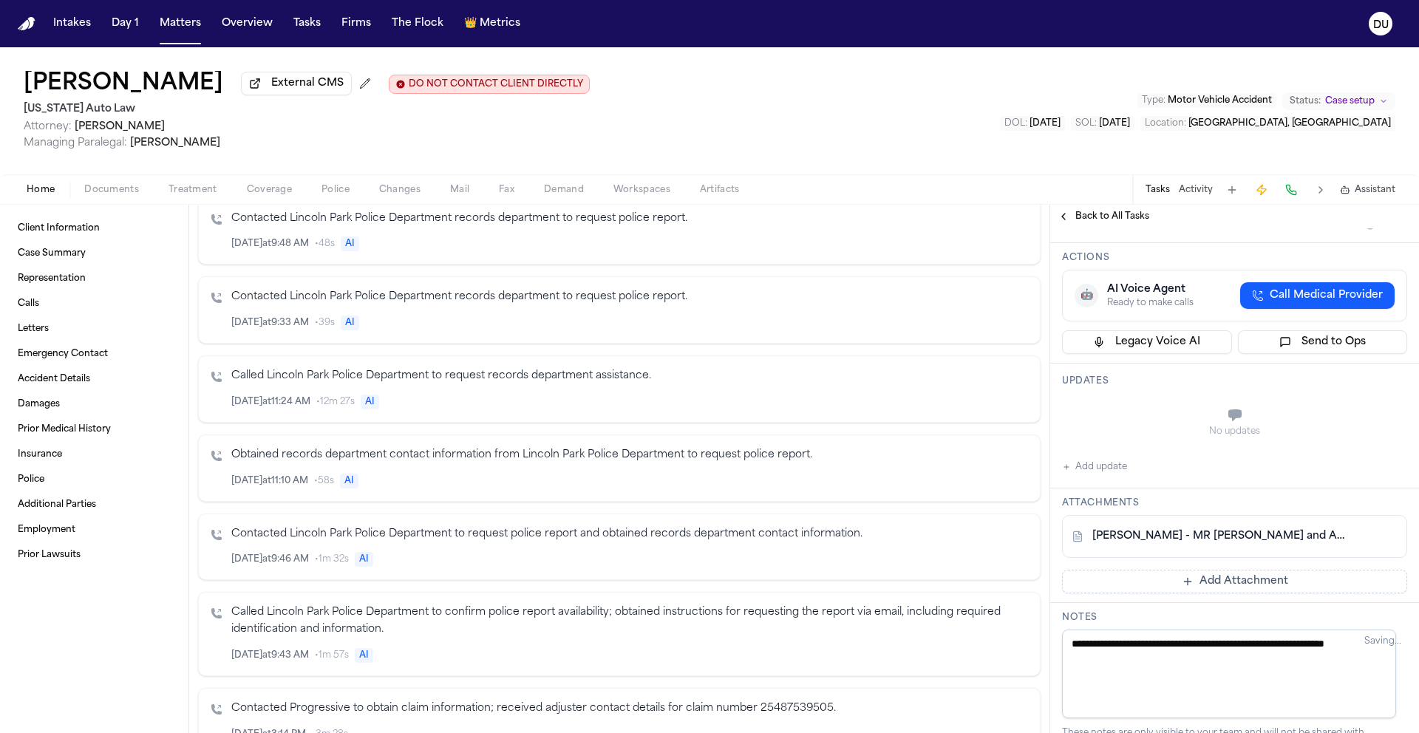
click at [1182, 542] on link "K. Rowley - MR Request and Auth to Dr. Parmod Mukhi - 9.23.25" at bounding box center [1220, 536] width 255 height 15
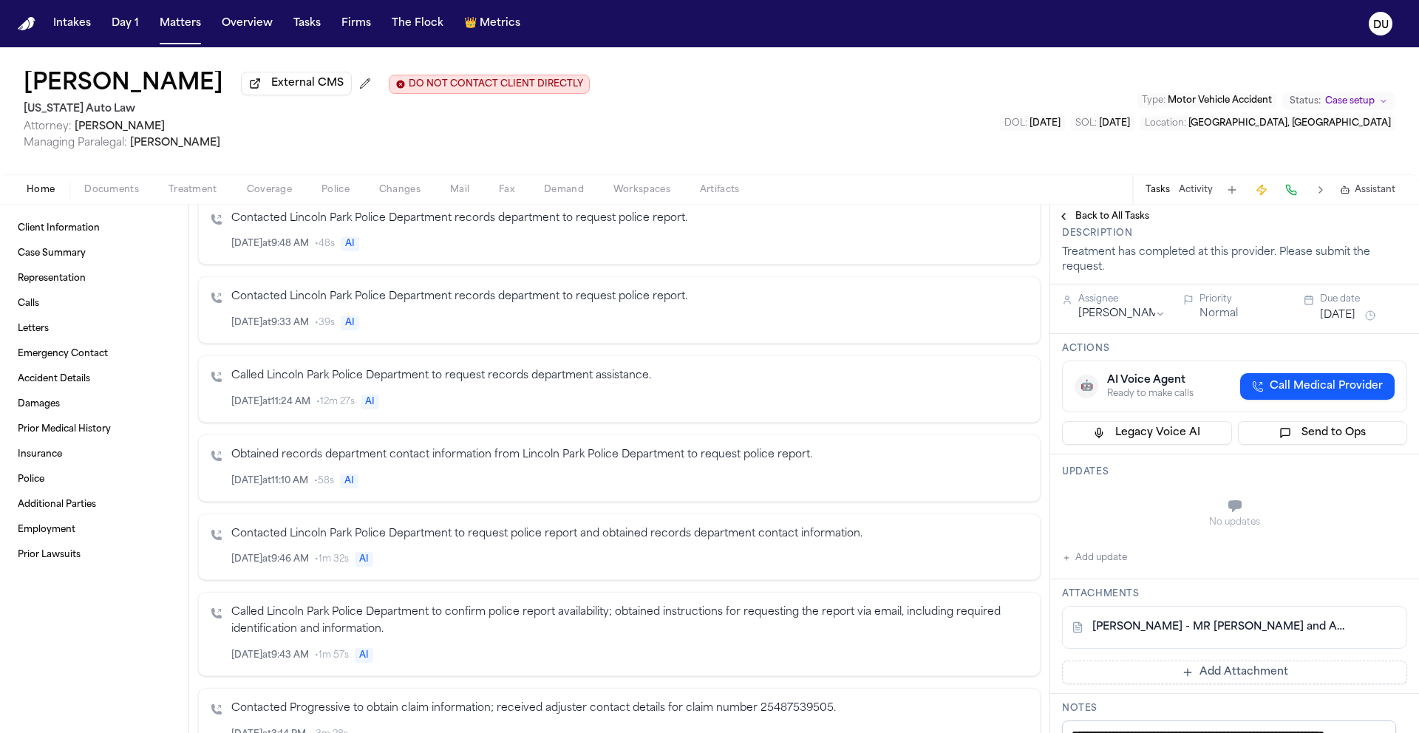
scroll to position [0, 0]
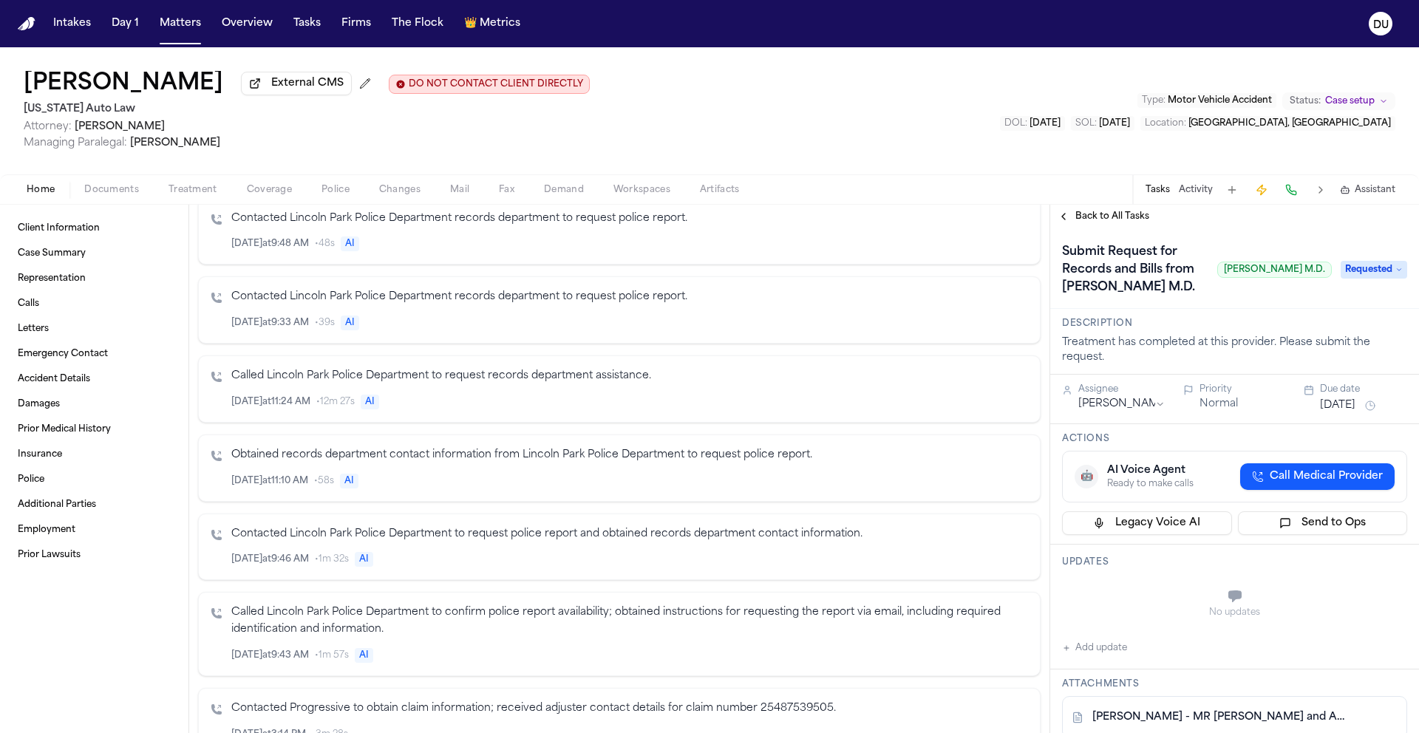
click at [1138, 283] on h1 "Submit Request for Records and Bills from Parmod Mukhi M.D." at bounding box center [1133, 269] width 155 height 59
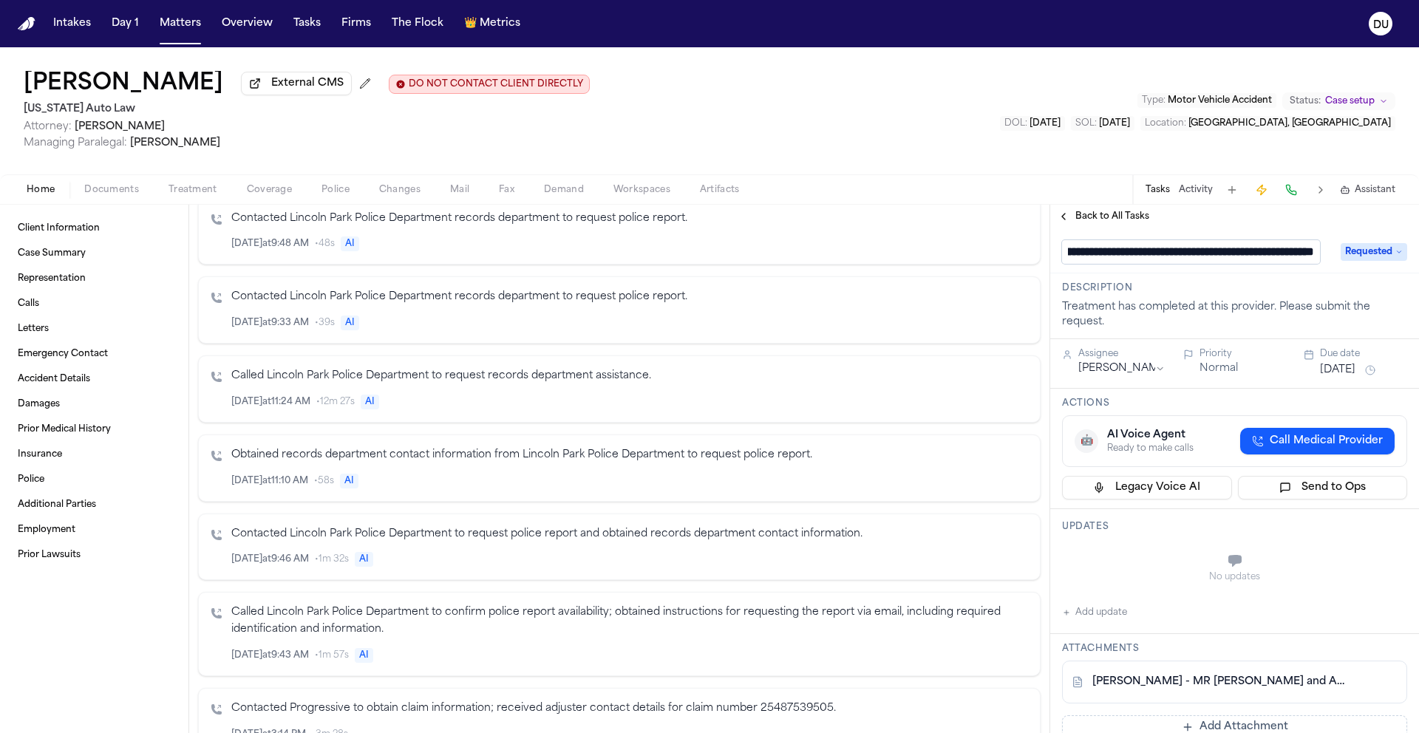
scroll to position [1, 123]
drag, startPoint x: 1200, startPoint y: 257, endPoint x: 1316, endPoint y: 262, distance: 116.2
click at [1316, 262] on input "**********" at bounding box center [1191, 252] width 258 height 24
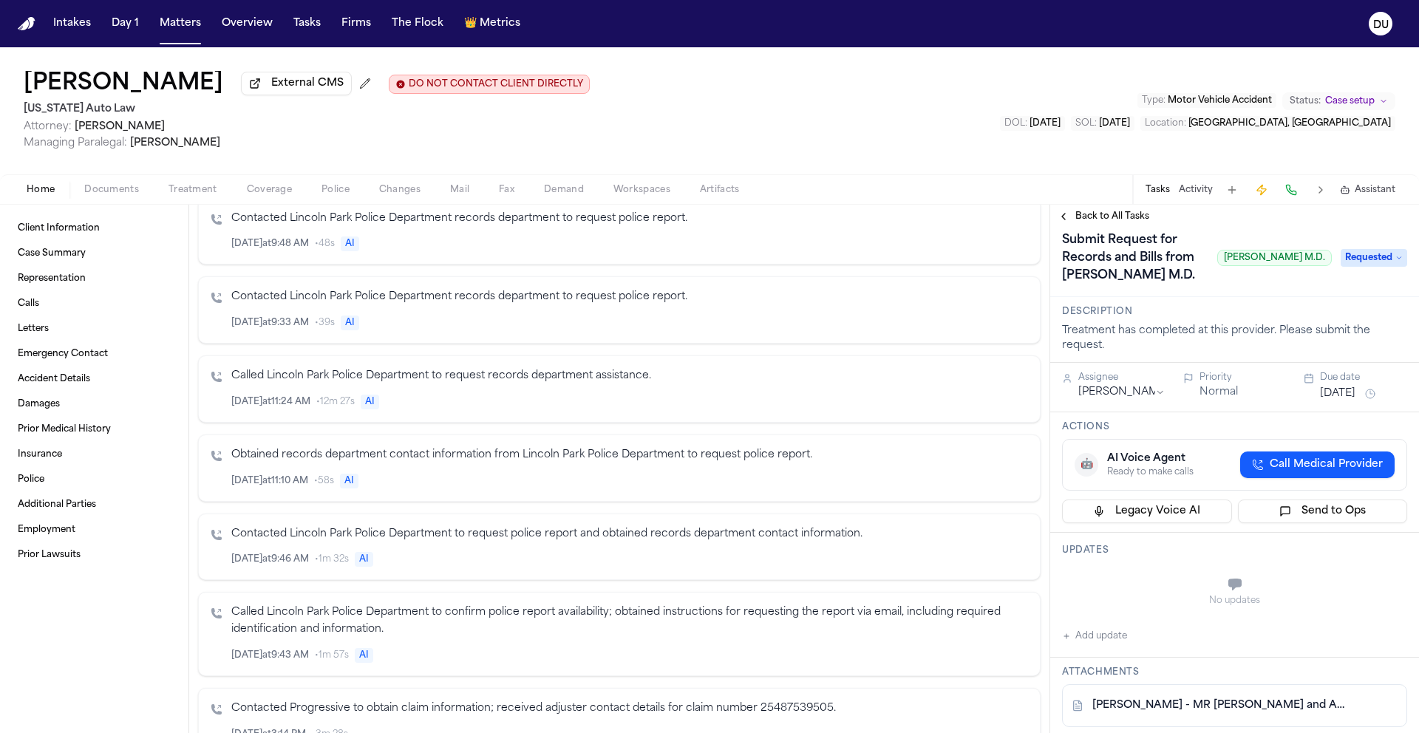
scroll to position [96, 0]
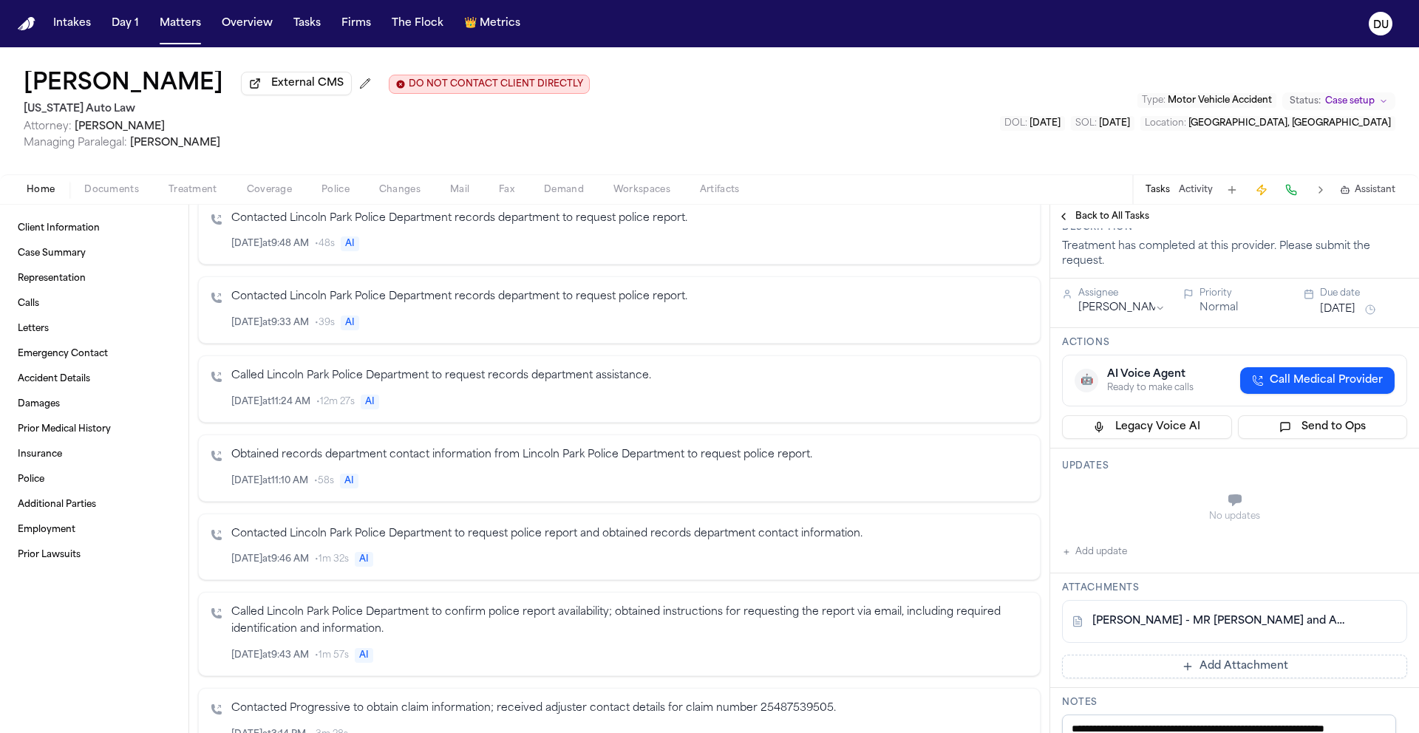
click at [1108, 553] on button "Add update" at bounding box center [1094, 552] width 65 height 18
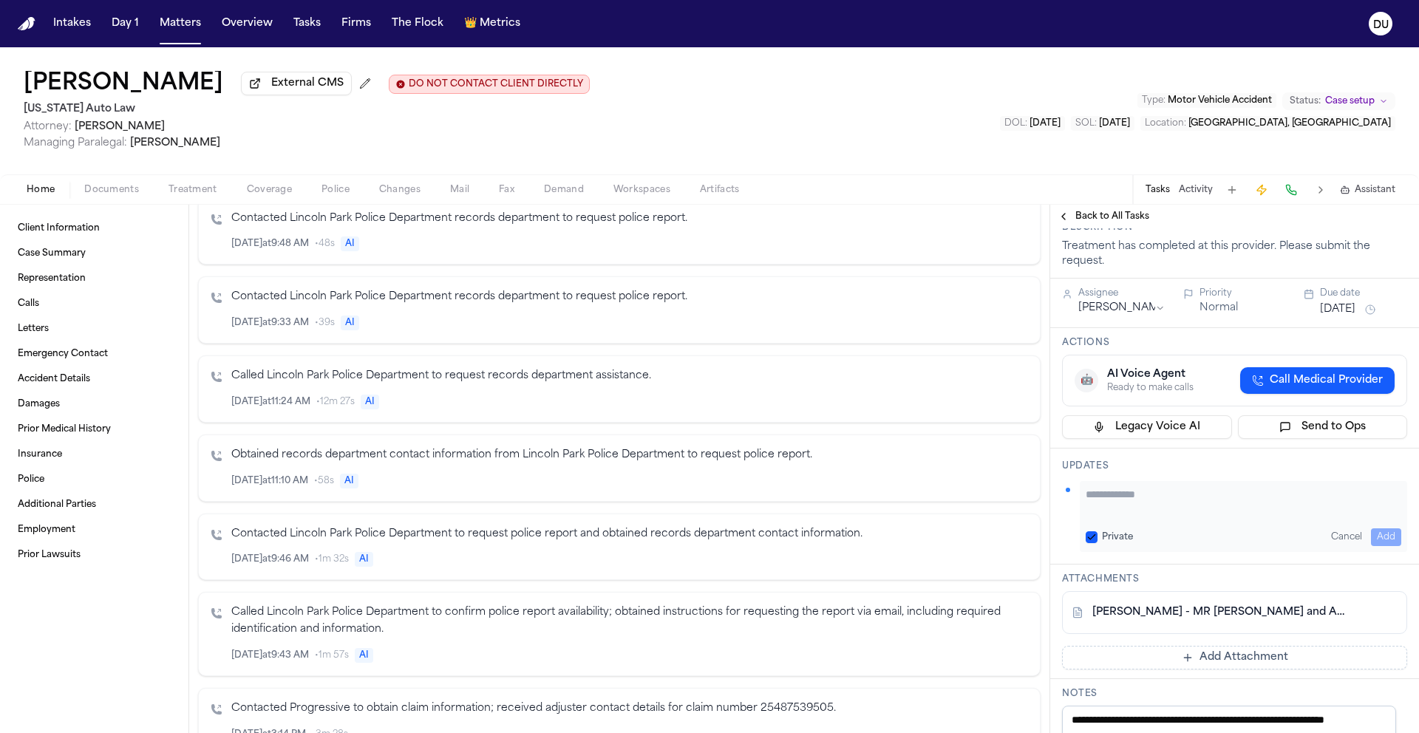
click at [1150, 498] on textarea "Add your update" at bounding box center [1244, 502] width 316 height 30
paste textarea "**********"
type textarea "**********"
click at [1380, 540] on button "Add" at bounding box center [1386, 538] width 30 height 18
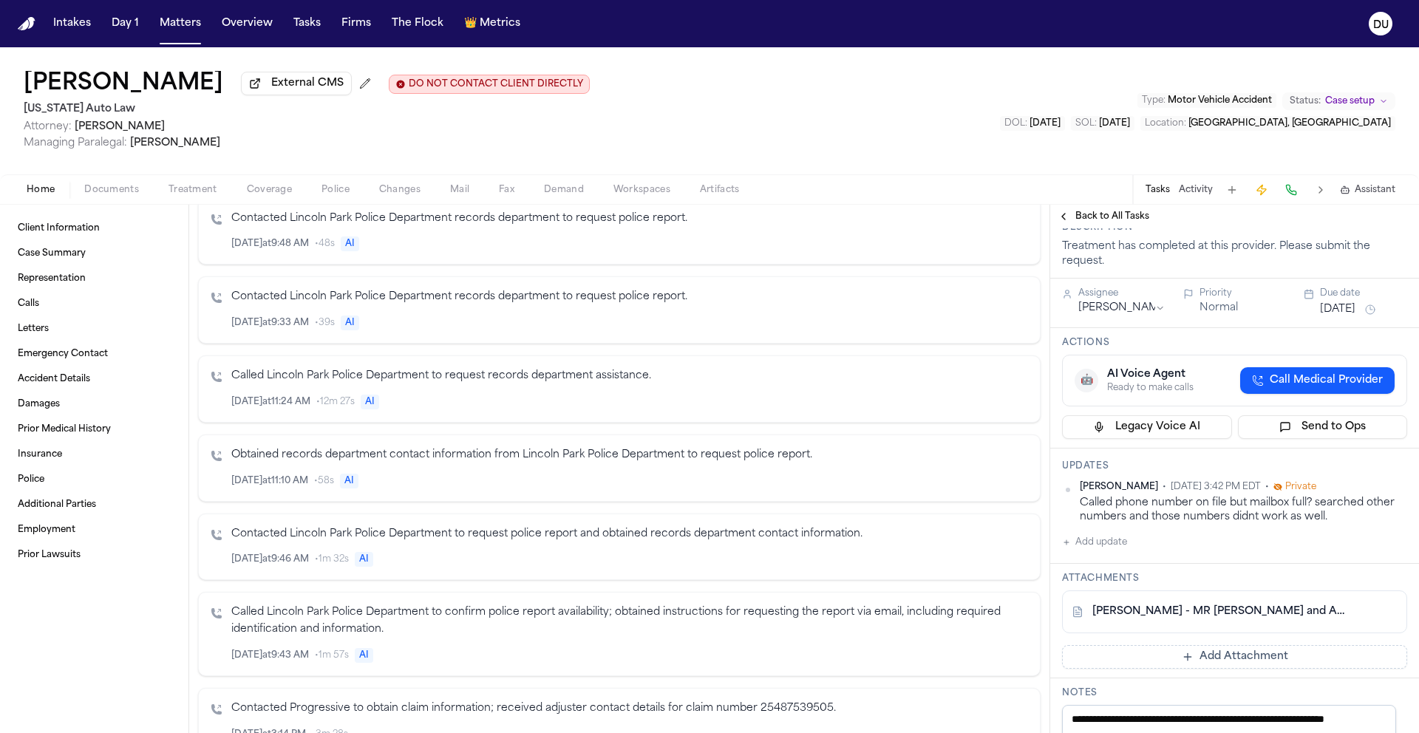
click at [1351, 314] on button "Sep 26, 2025" at bounding box center [1337, 309] width 35 height 15
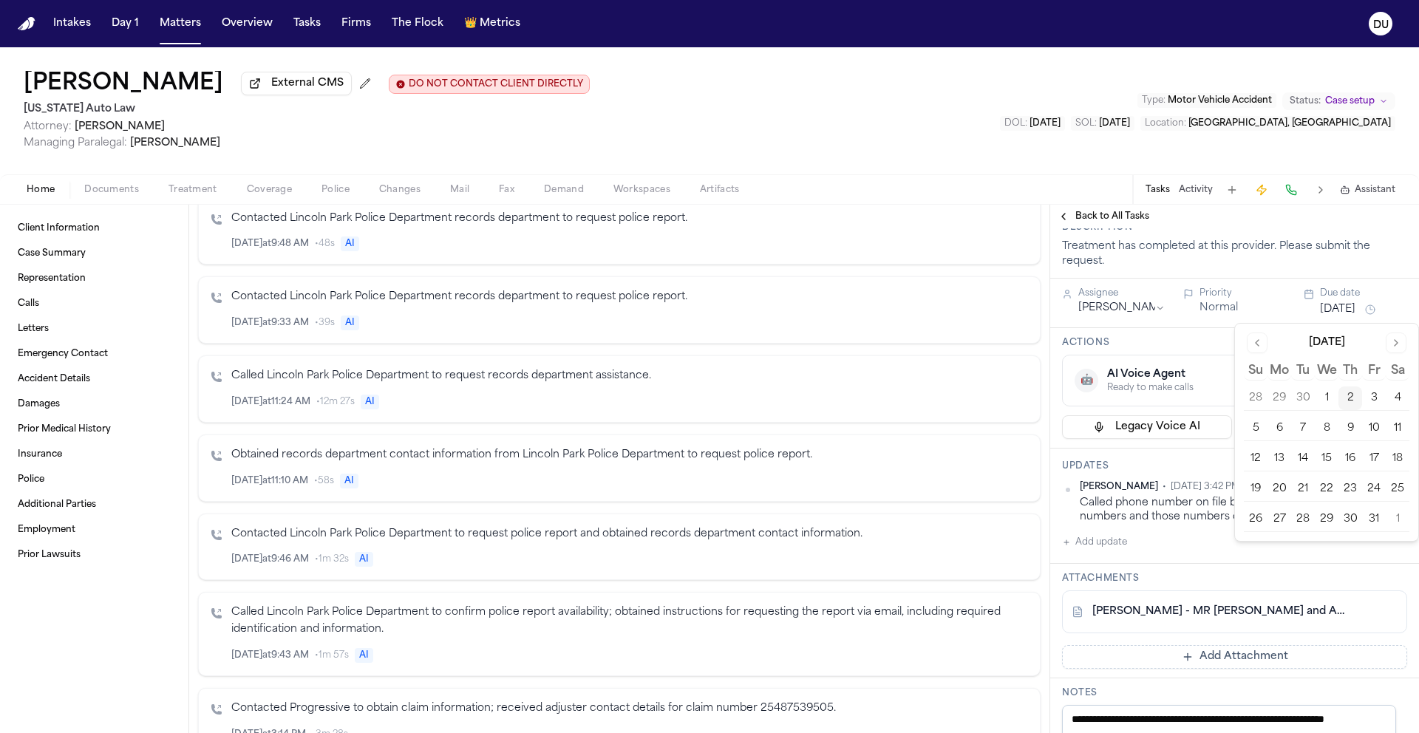
click at [1323, 427] on button "8" at bounding box center [1327, 429] width 24 height 24
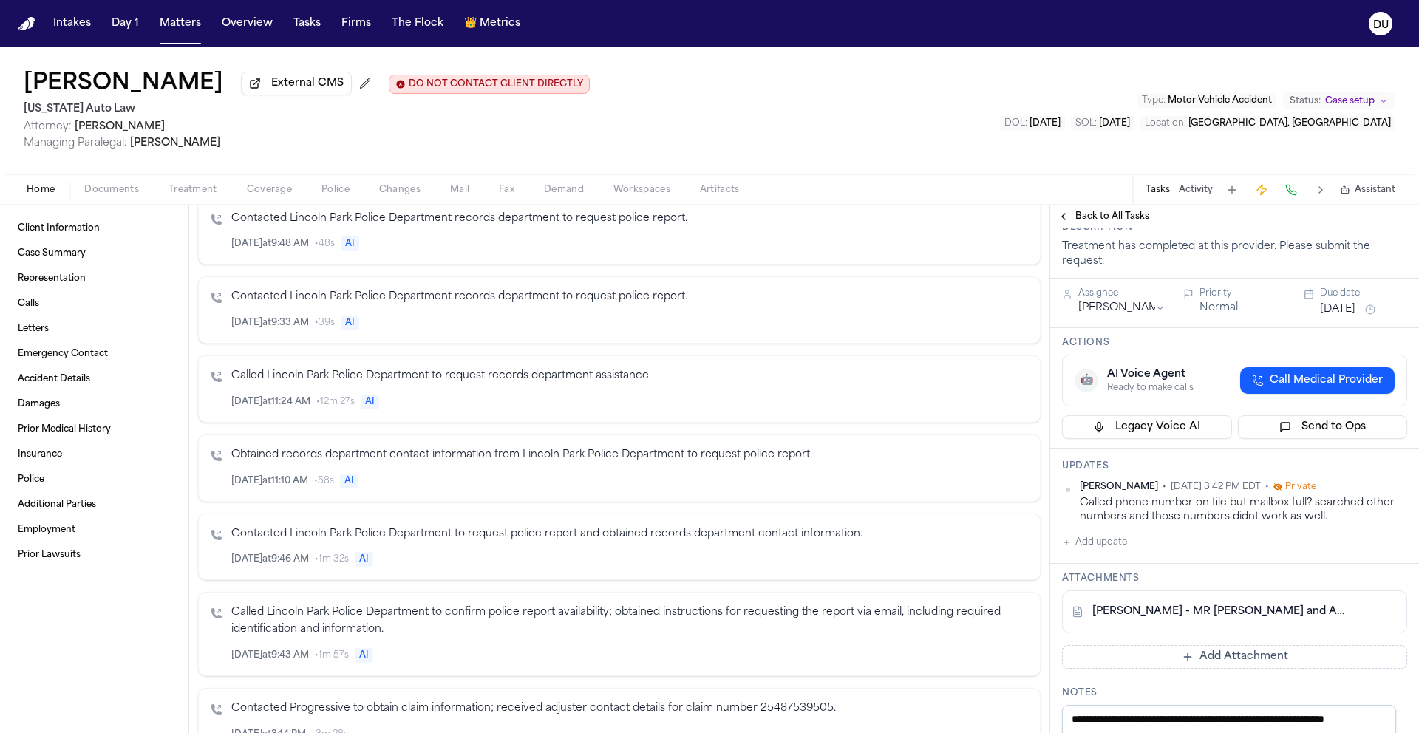
click at [1124, 223] on span "Back to All Tasks" at bounding box center [1113, 217] width 74 height 12
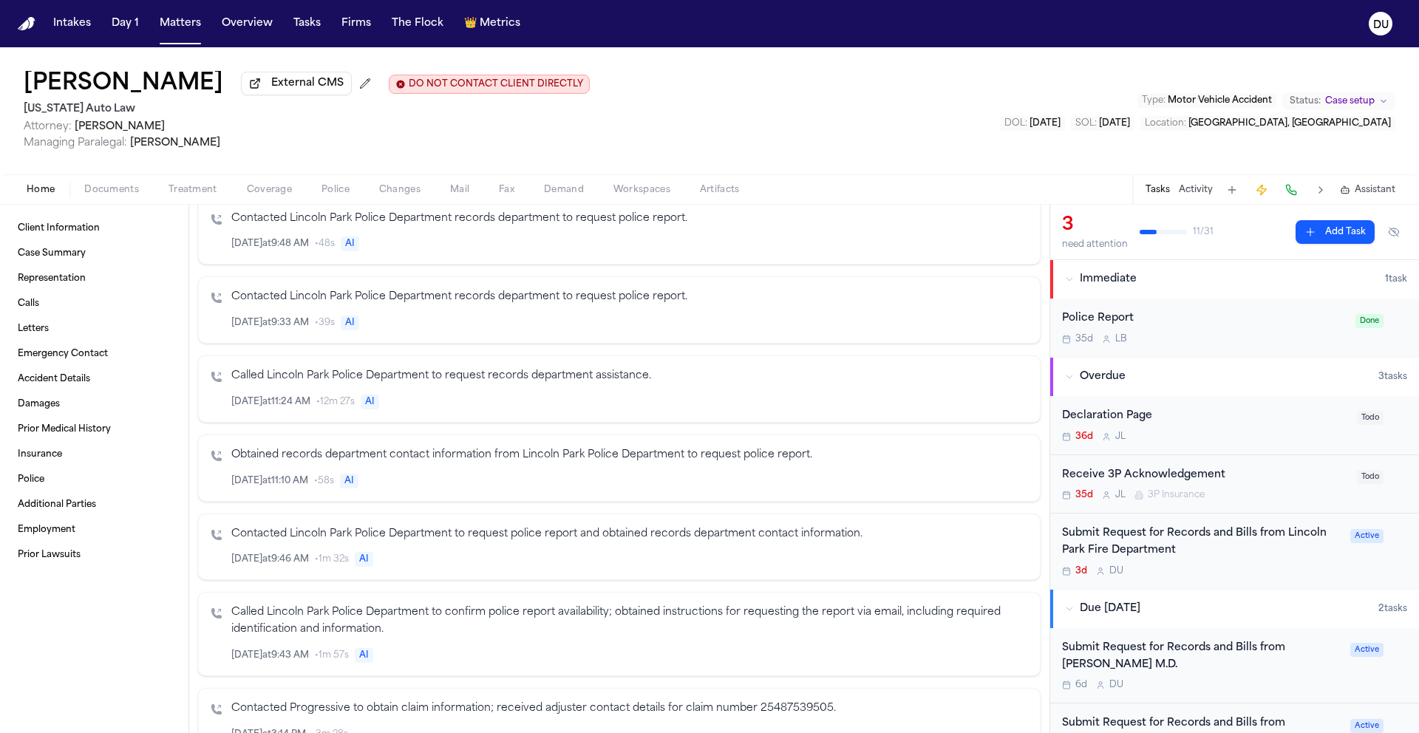
scroll to position [3, 0]
click at [1127, 542] on div "Submit Request for Records and Bills from Lincoln Park Fire Department" at bounding box center [1201, 540] width 279 height 34
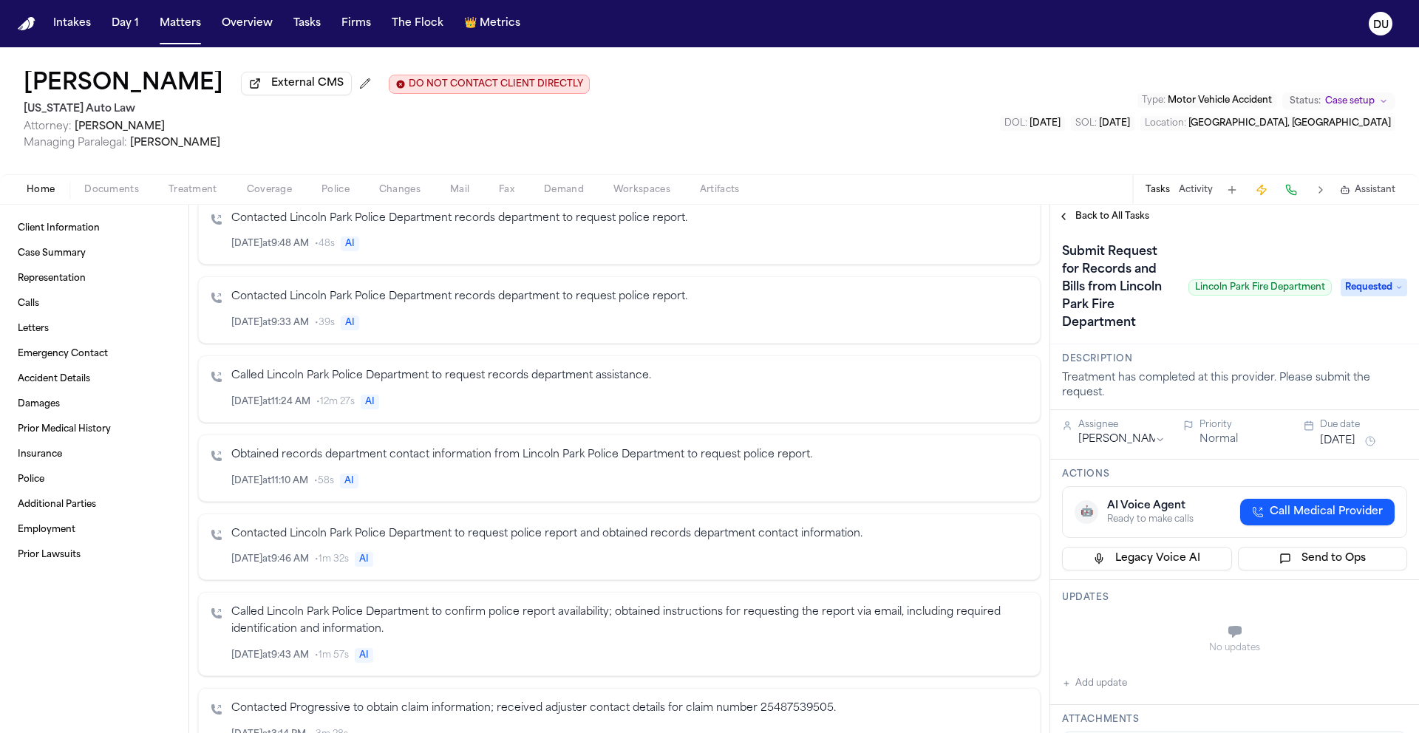
scroll to position [258, 0]
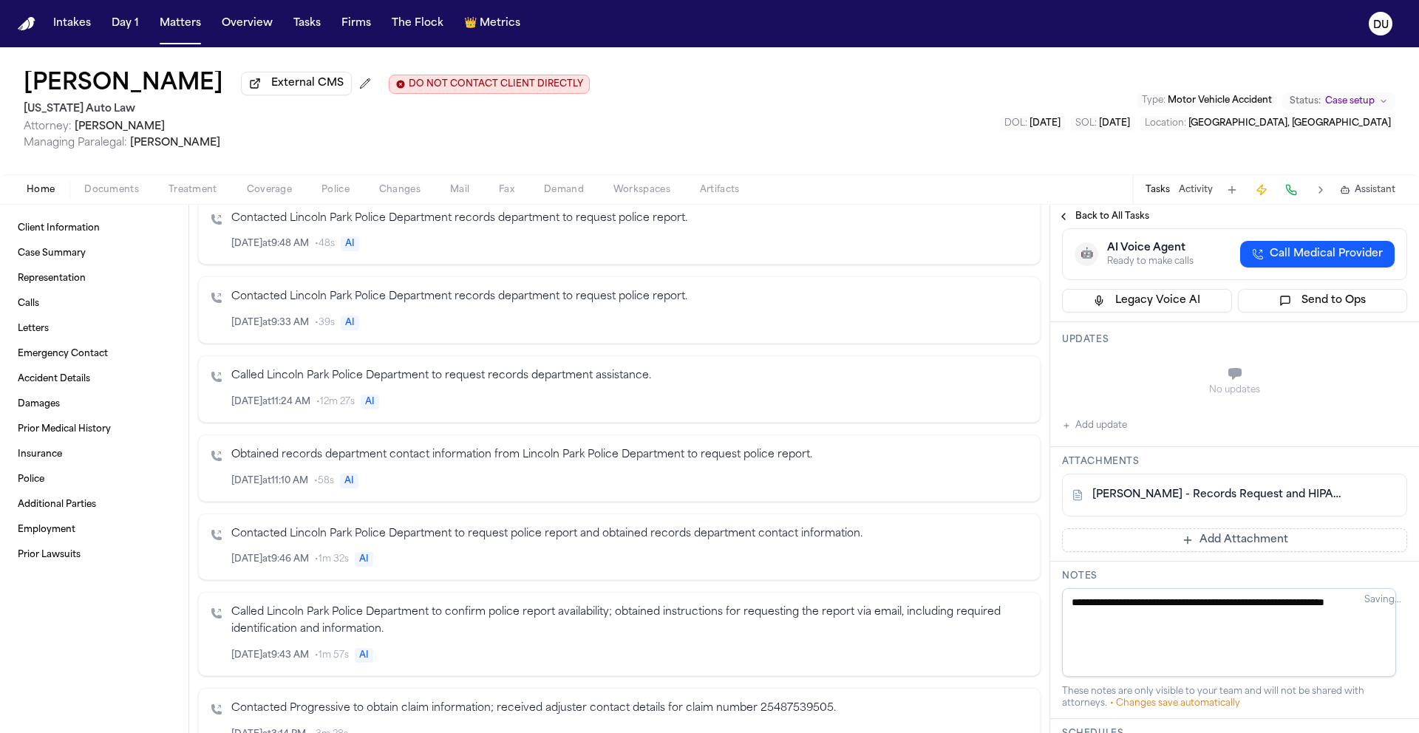
click at [1201, 506] on div "K. Rowley - Records Request and HIPAA Auth to Lincoln Park Fire Dept - 9.23.25" at bounding box center [1234, 495] width 345 height 43
click at [1203, 501] on link "K. Rowley - Records Request and HIPAA Auth to Lincoln Park Fire Dept - 9.23.25" at bounding box center [1220, 495] width 255 height 15
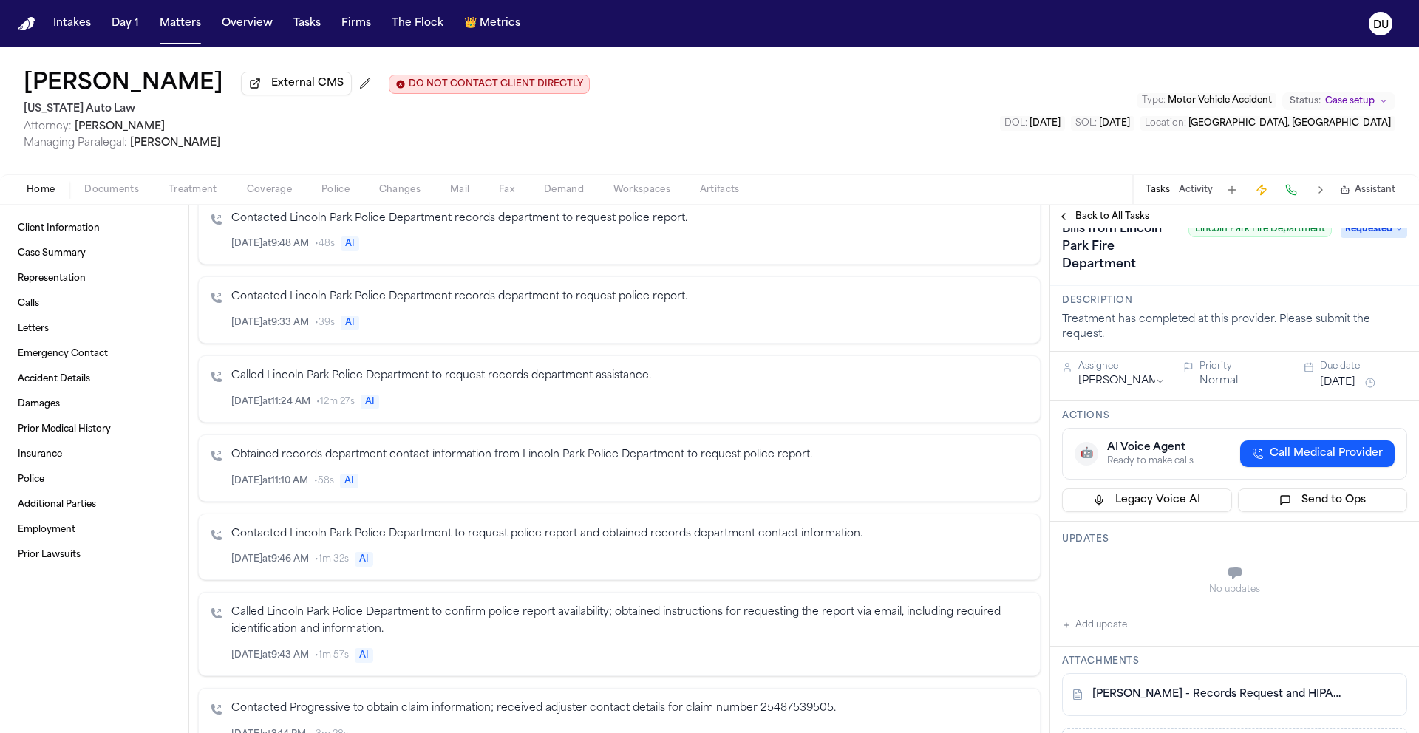
scroll to position [0, 0]
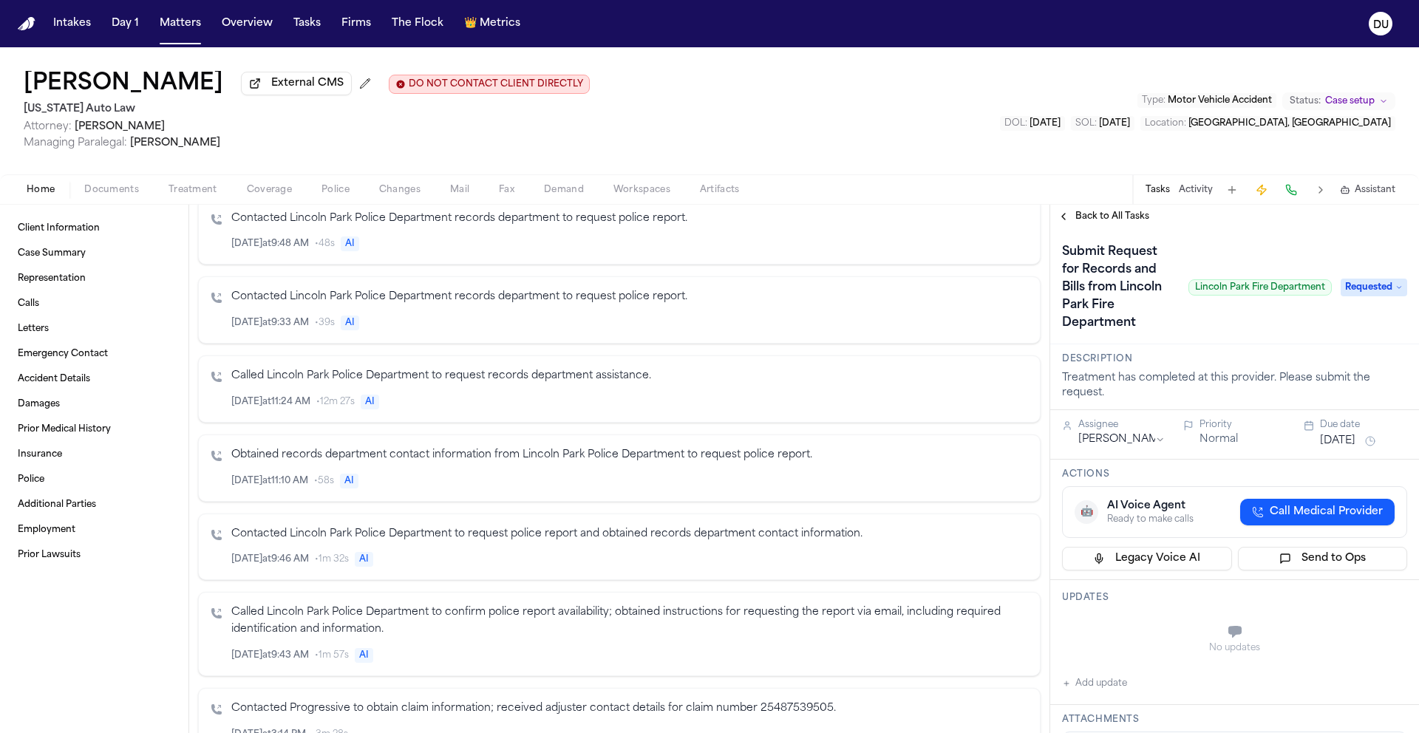
click at [1189, 292] on span "Lincoln Park Fire Department" at bounding box center [1260, 287] width 143 height 16
drag, startPoint x: 1181, startPoint y: 292, endPoint x: 1317, endPoint y: 293, distance: 136.8
click at [1317, 293] on span "Lincoln Park Fire Department" at bounding box center [1260, 287] width 143 height 16
click at [1225, 299] on div "Submit Request for Records and Bills from Lincoln Park Fire Department Lincoln …" at bounding box center [1197, 287] width 270 height 95
drag, startPoint x: 1183, startPoint y: 292, endPoint x: 1315, endPoint y: 293, distance: 131.6
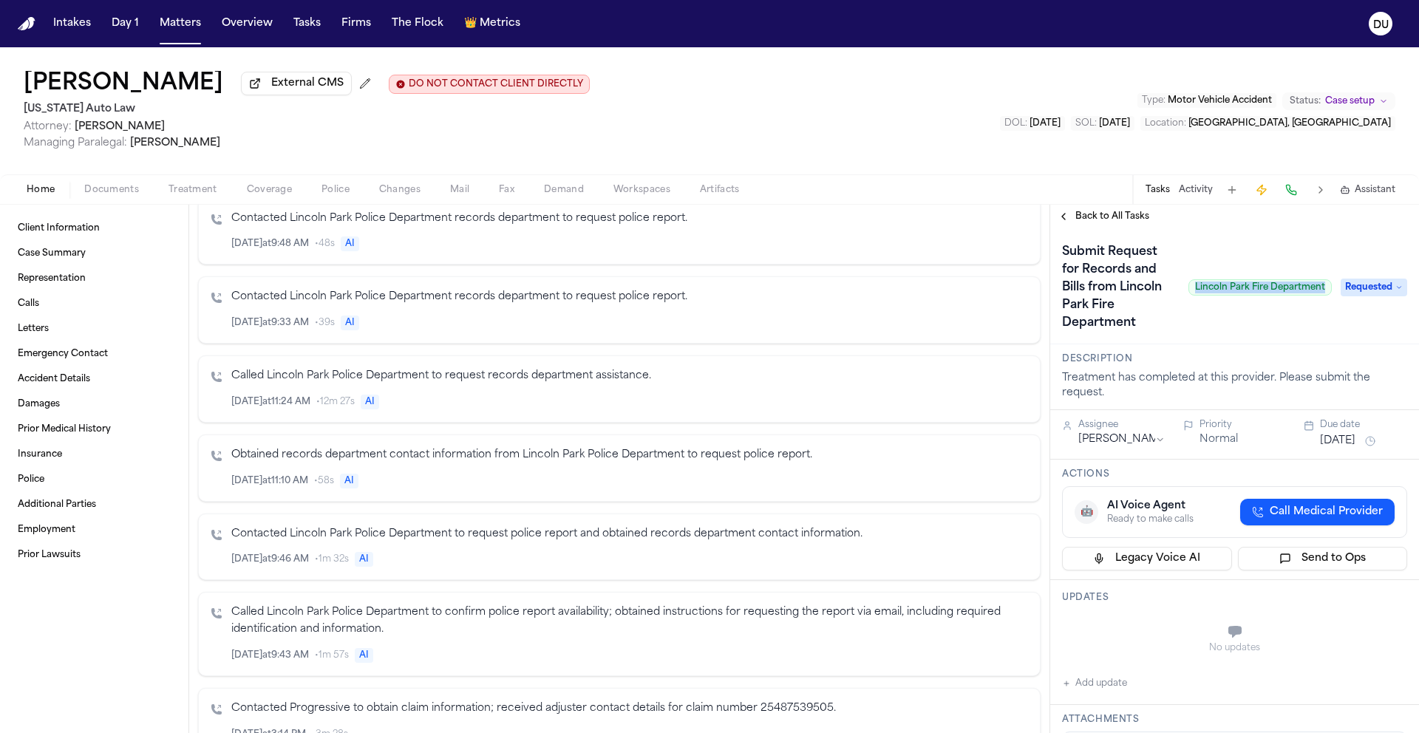
click at [1315, 293] on span "Lincoln Park Fire Department" at bounding box center [1260, 287] width 143 height 16
copy span "Lincoln Park Fire Department"
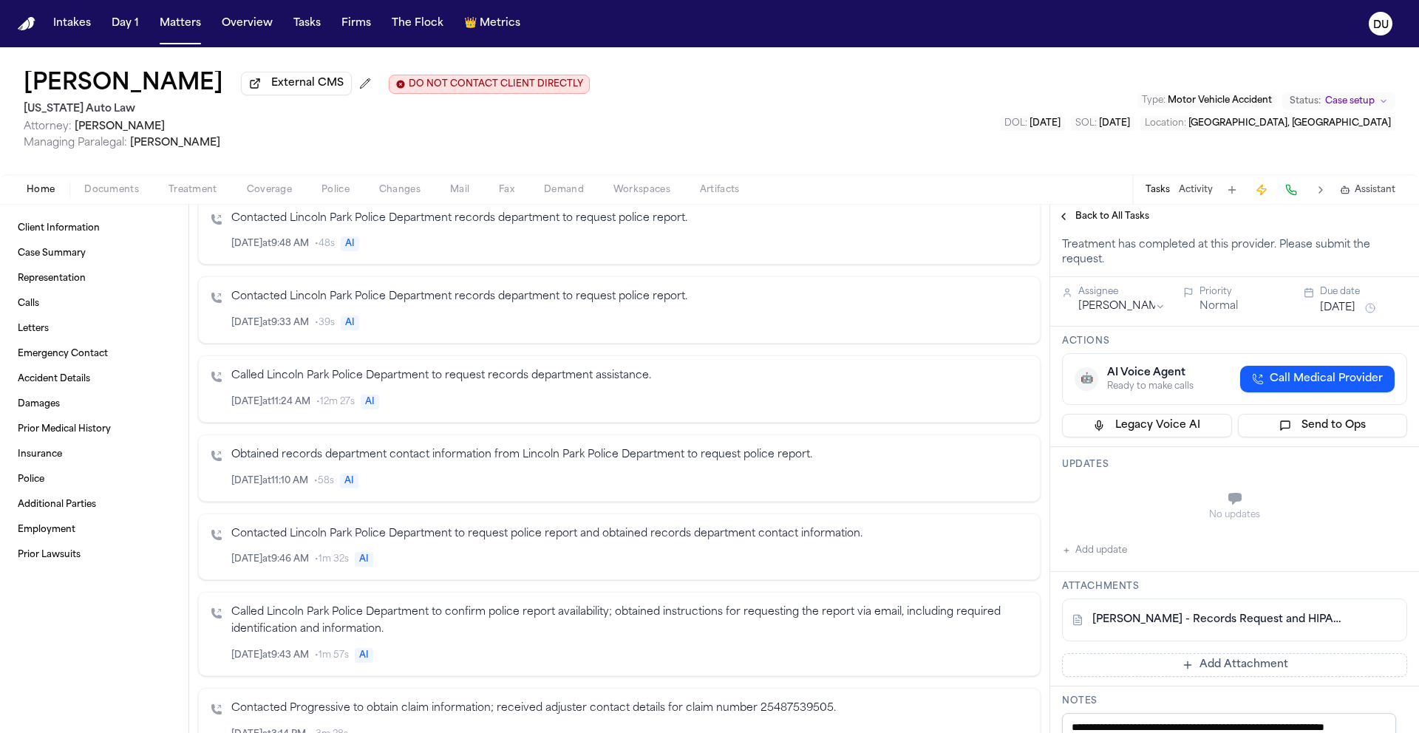
scroll to position [135, 0]
click at [1175, 620] on link "K. Rowley - Records Request and HIPAA Auth to Lincoln Park Fire Dept - 9.23.25" at bounding box center [1220, 618] width 255 height 15
click at [1110, 553] on button "Add update" at bounding box center [1094, 549] width 65 height 18
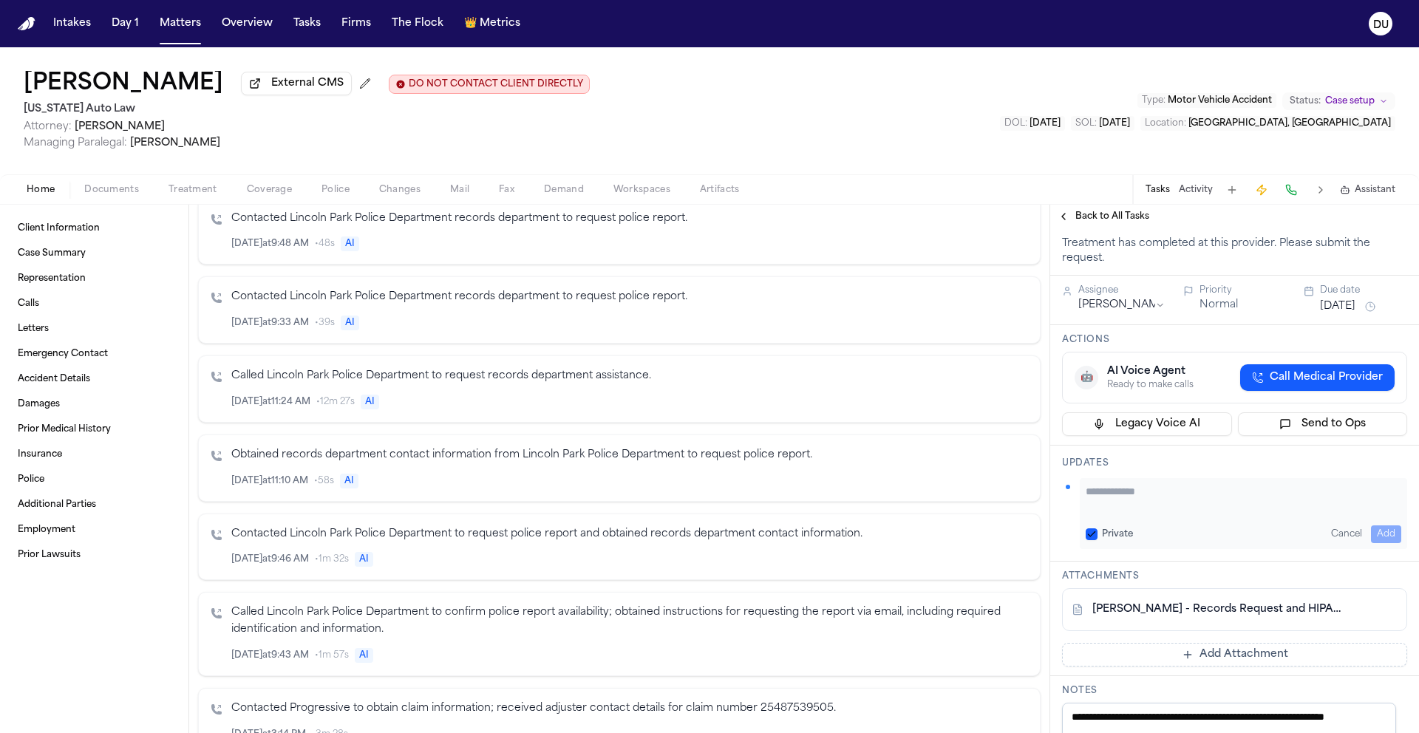
click at [1133, 514] on textarea "Add your update" at bounding box center [1244, 499] width 316 height 30
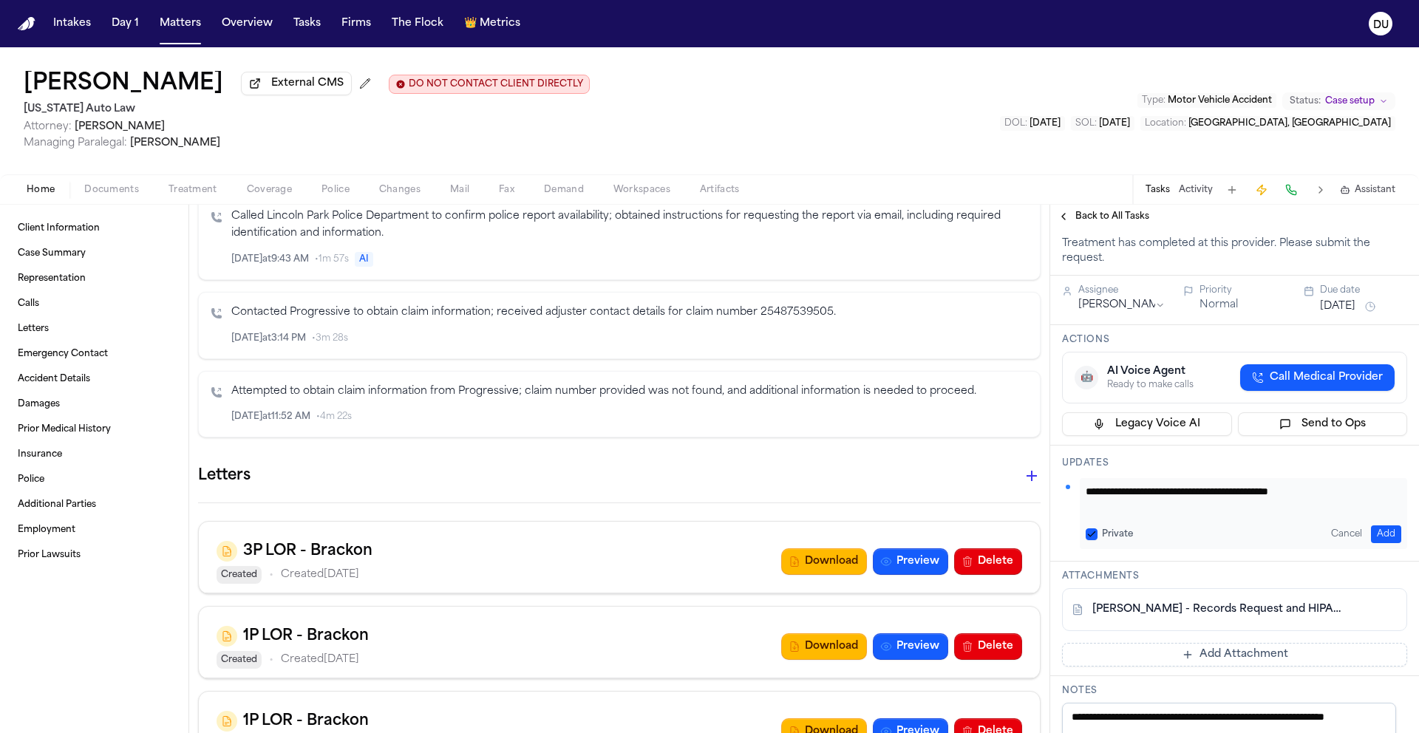
scroll to position [757, 0]
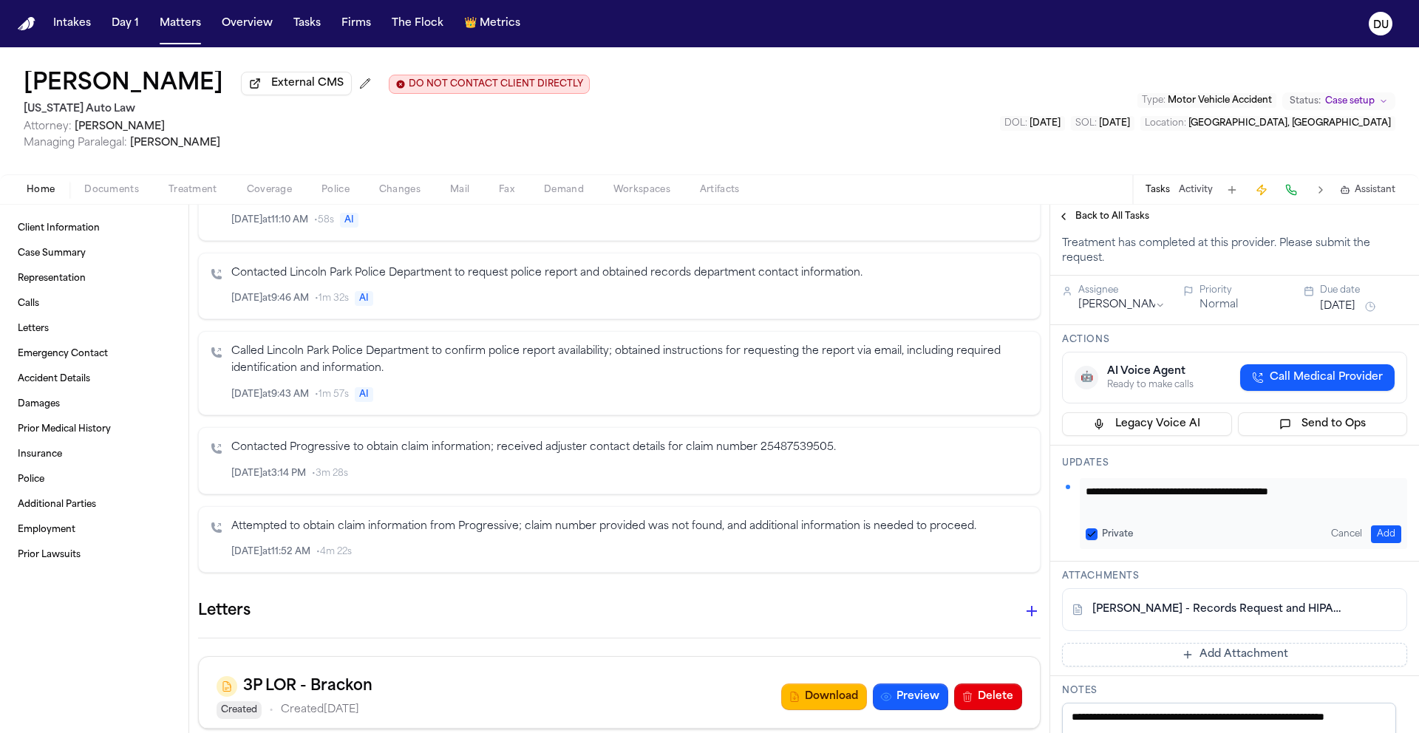
click at [1349, 500] on textarea "**********" at bounding box center [1238, 499] width 305 height 30
click at [1269, 517] on div "**********" at bounding box center [1243, 513] width 327 height 71
click at [1268, 514] on textarea "**********" at bounding box center [1238, 499] width 305 height 30
type textarea "**********"
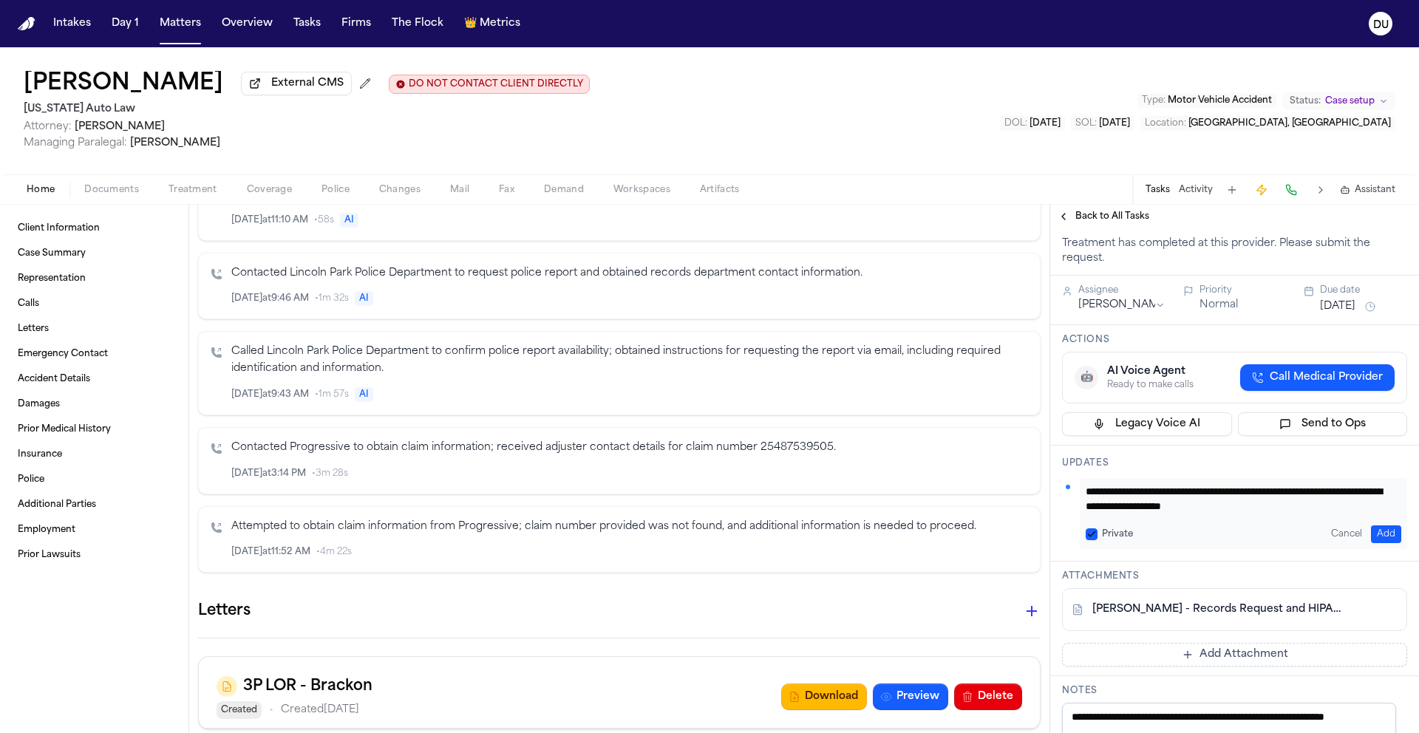
click at [1375, 540] on button "Add" at bounding box center [1386, 535] width 30 height 18
click at [1344, 307] on button "Sep 29, 2025" at bounding box center [1337, 306] width 35 height 15
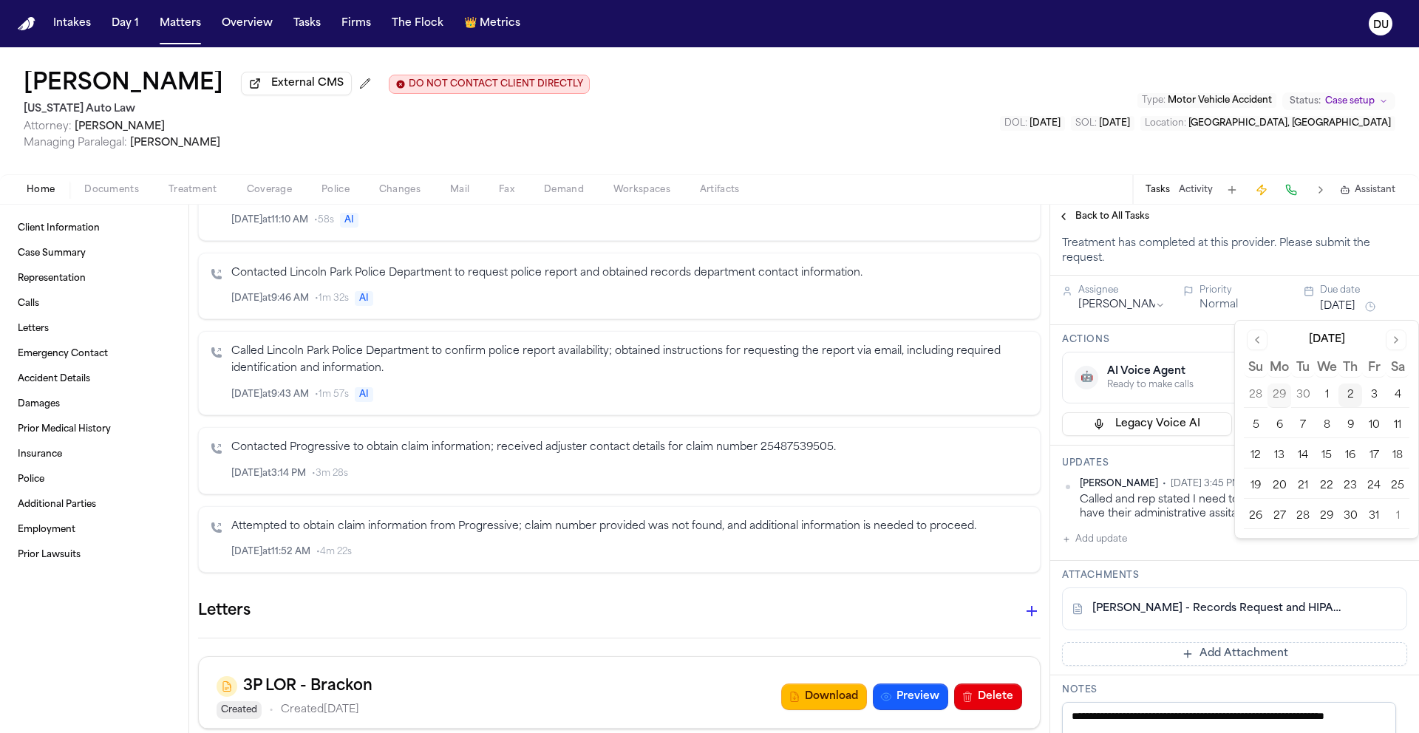
click at [1373, 395] on button "3" at bounding box center [1374, 396] width 24 height 24
click at [1171, 489] on span "Oct 2, 2025 3:45 PM EDT" at bounding box center [1216, 484] width 91 height 12
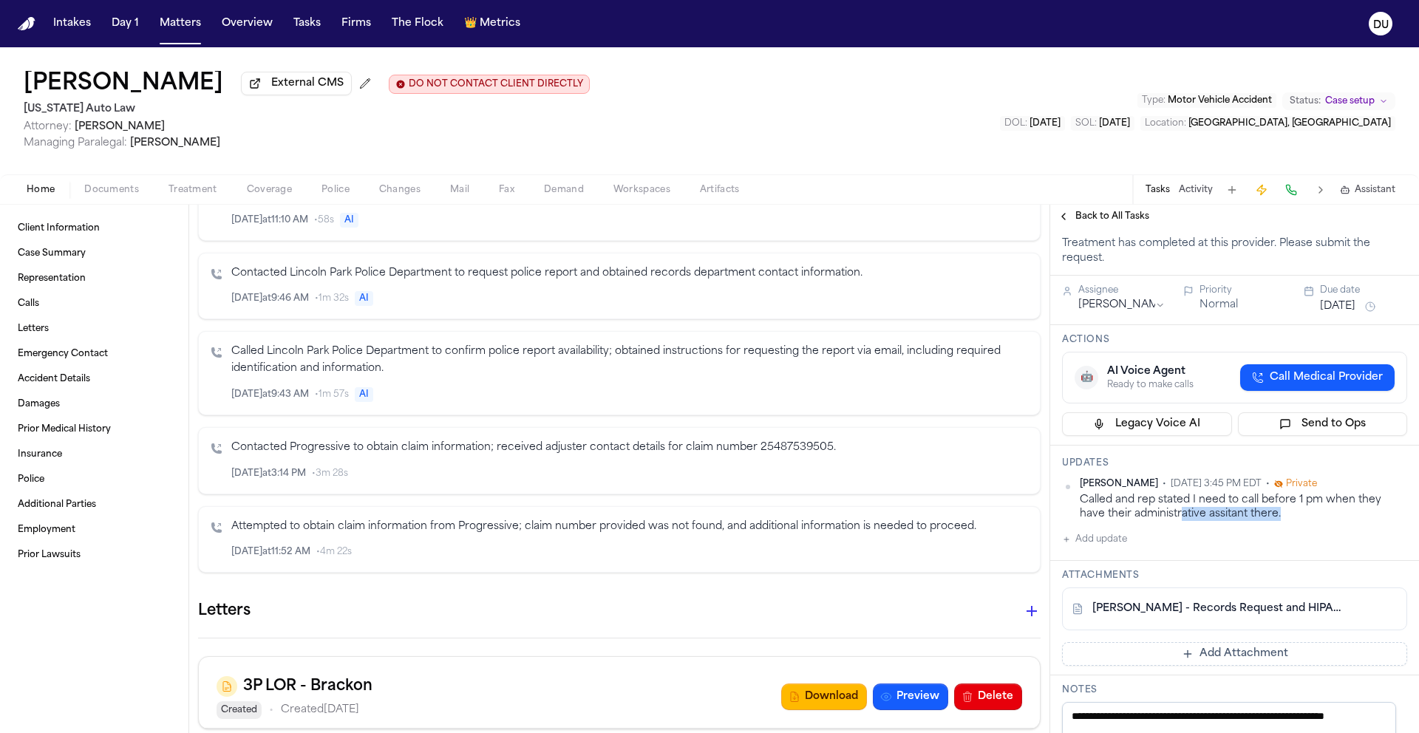
drag, startPoint x: 1280, startPoint y: 519, endPoint x: 1119, endPoint y: 515, distance: 160.5
click at [1157, 517] on div "Called and rep stated I need to call before 1 pm when they have their administr…" at bounding box center [1243, 507] width 327 height 29
drag, startPoint x: 1119, startPoint y: 515, endPoint x: 1110, endPoint y: 514, distance: 9.0
click at [1107, 515] on div "Called and rep stated I need to call before 1 pm when they have their administr…" at bounding box center [1243, 507] width 327 height 29
drag, startPoint x: 1294, startPoint y: 522, endPoint x: 1070, endPoint y: 503, distance: 224.7
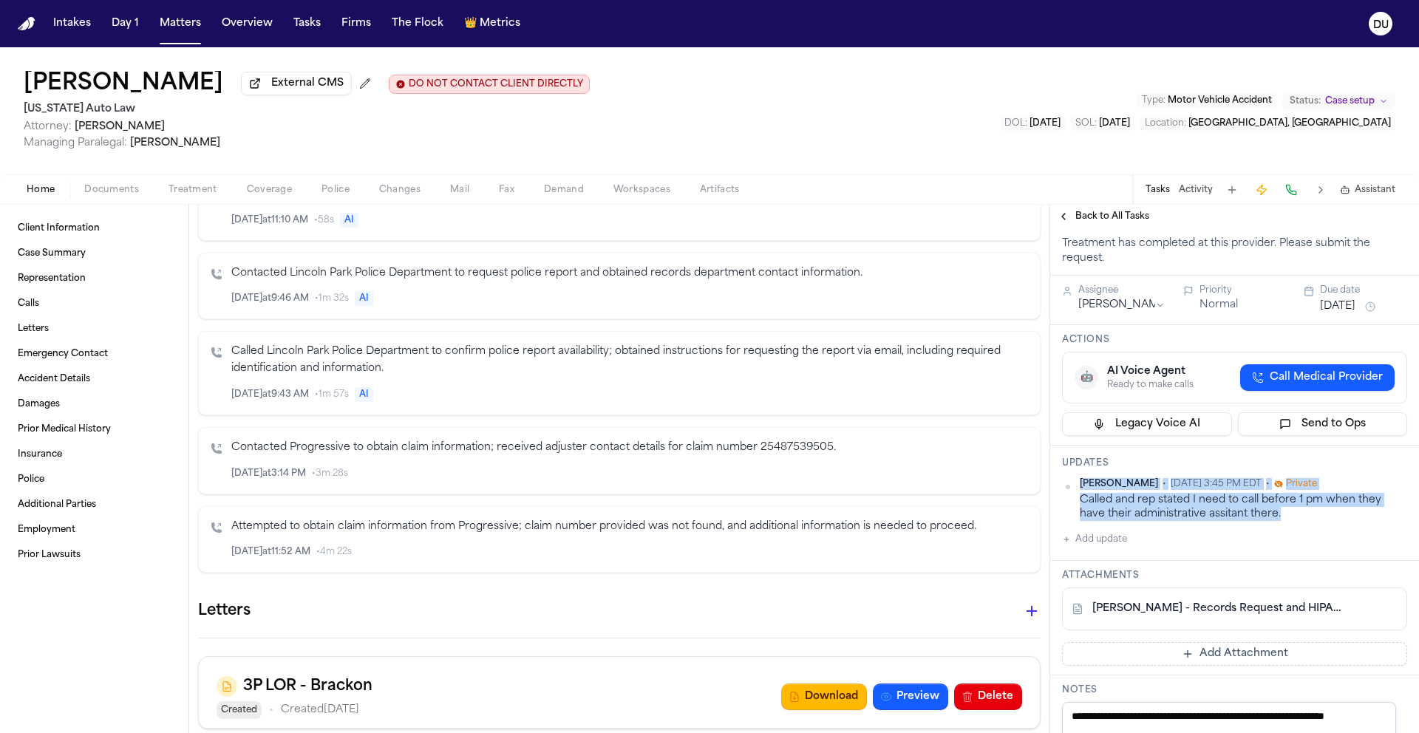
click at [1070, 503] on div "Daniela Uribe • Oct 2, 2025 3:45 PM EDT • Private Called and rep stated I need …" at bounding box center [1234, 500] width 345 height 44
click at [1166, 512] on div "Called and rep stated I need to call before 1 pm when they have their administr…" at bounding box center [1243, 507] width 327 height 29
drag, startPoint x: 1277, startPoint y: 523, endPoint x: 1082, endPoint y: 510, distance: 194.8
click at [1082, 510] on div "Daniela Uribe • Oct 2, 2025 3:45 PM EDT • Private Called and rep stated I need …" at bounding box center [1234, 513] width 345 height 70
copy div "Called and rep stated I need to call before 1 pm when they have their administr…"
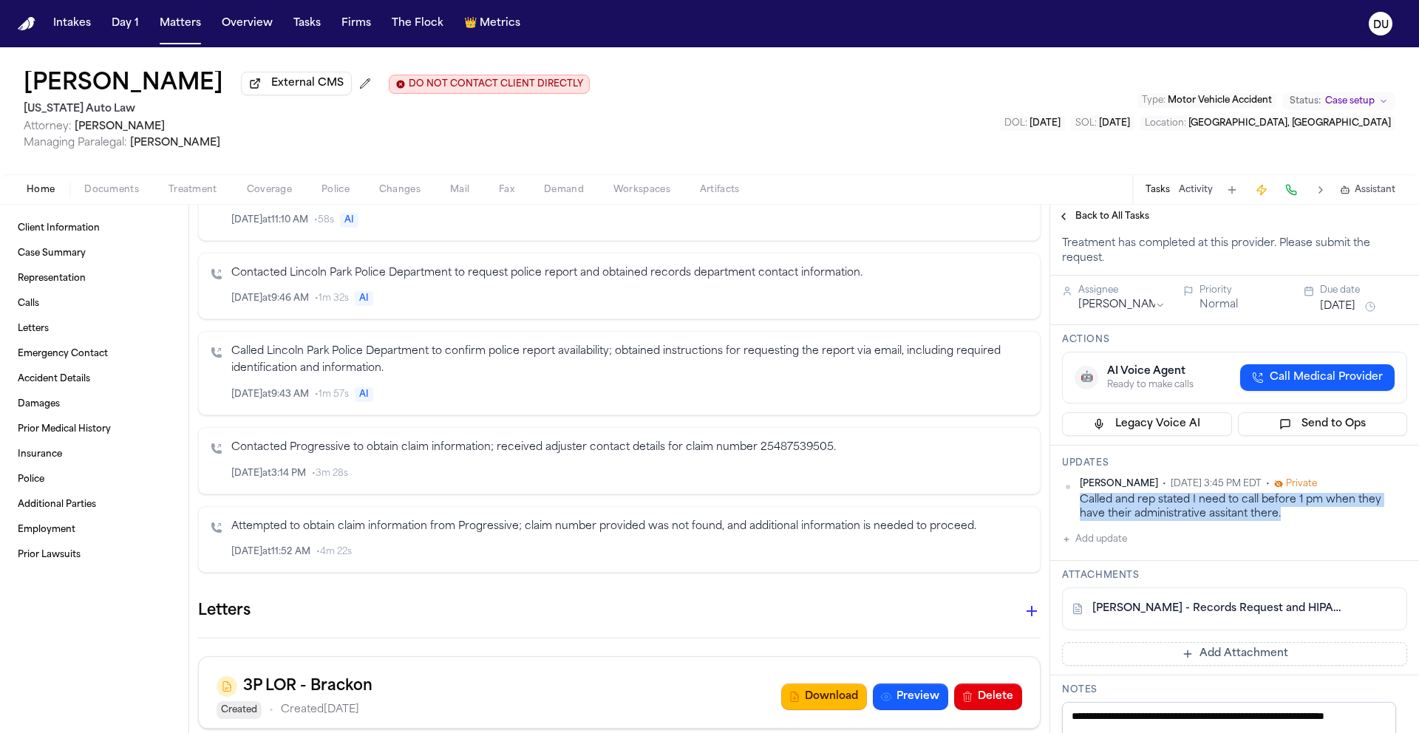
click at [1122, 216] on span "Back to All Tasks" at bounding box center [1113, 217] width 74 height 12
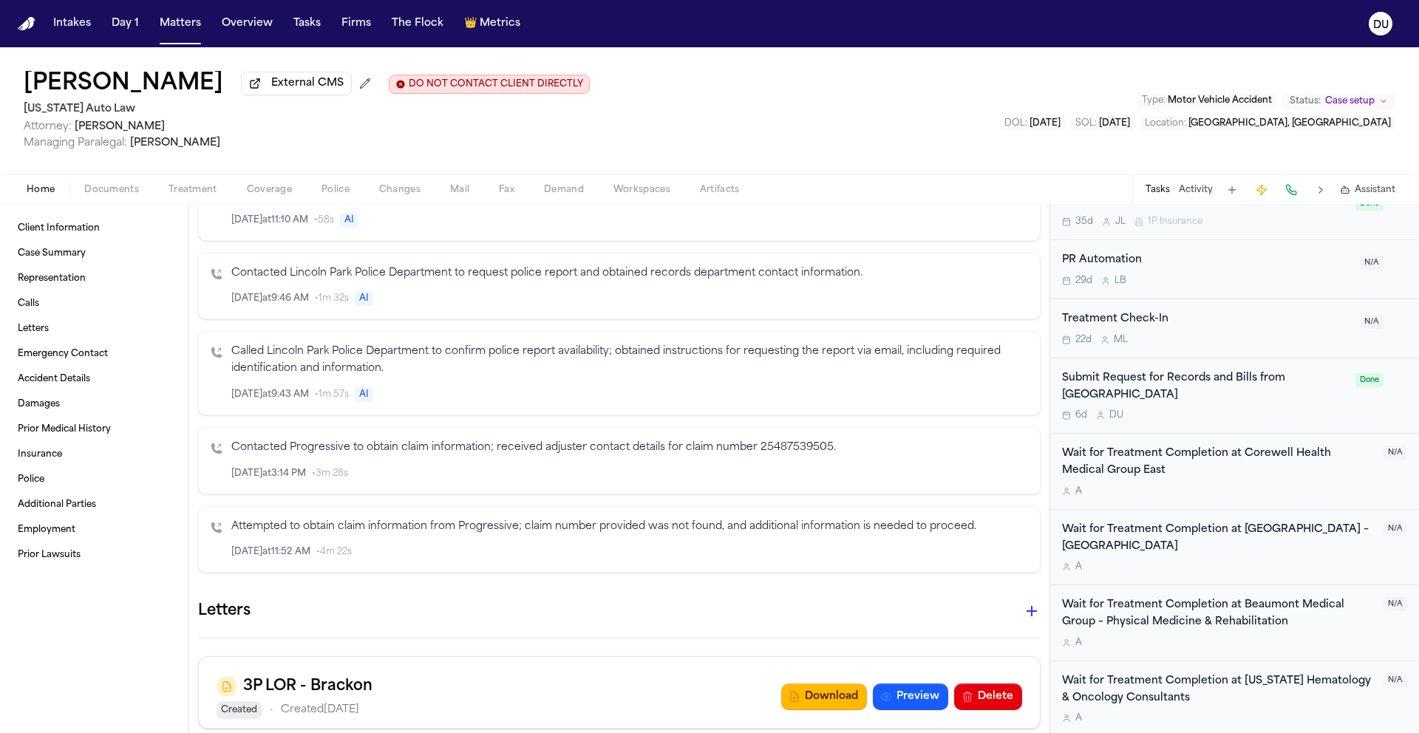
scroll to position [1483, 0]
click at [1184, 384] on div "Submit Request for Records and Bills from Corewell Health Dearborn Hospital" at bounding box center [1204, 384] width 285 height 34
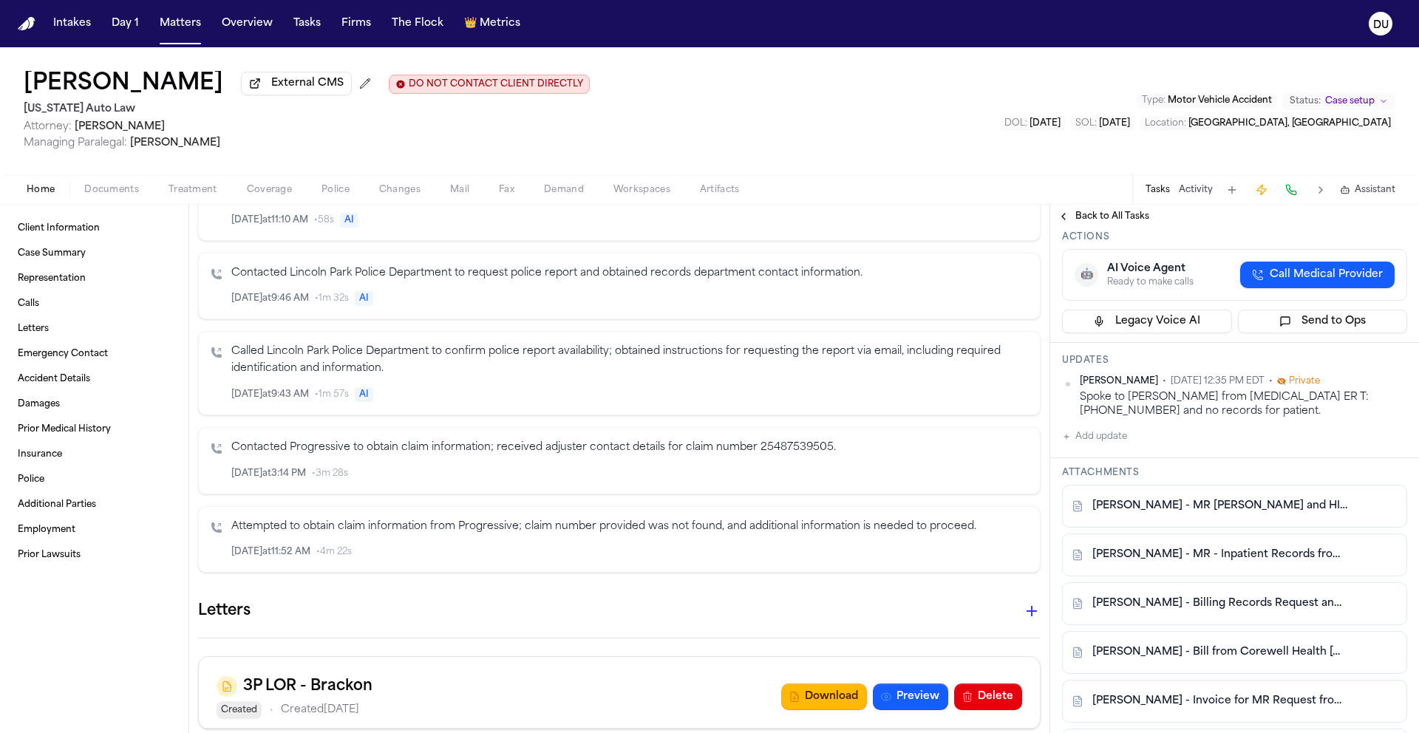
scroll to position [490, 0]
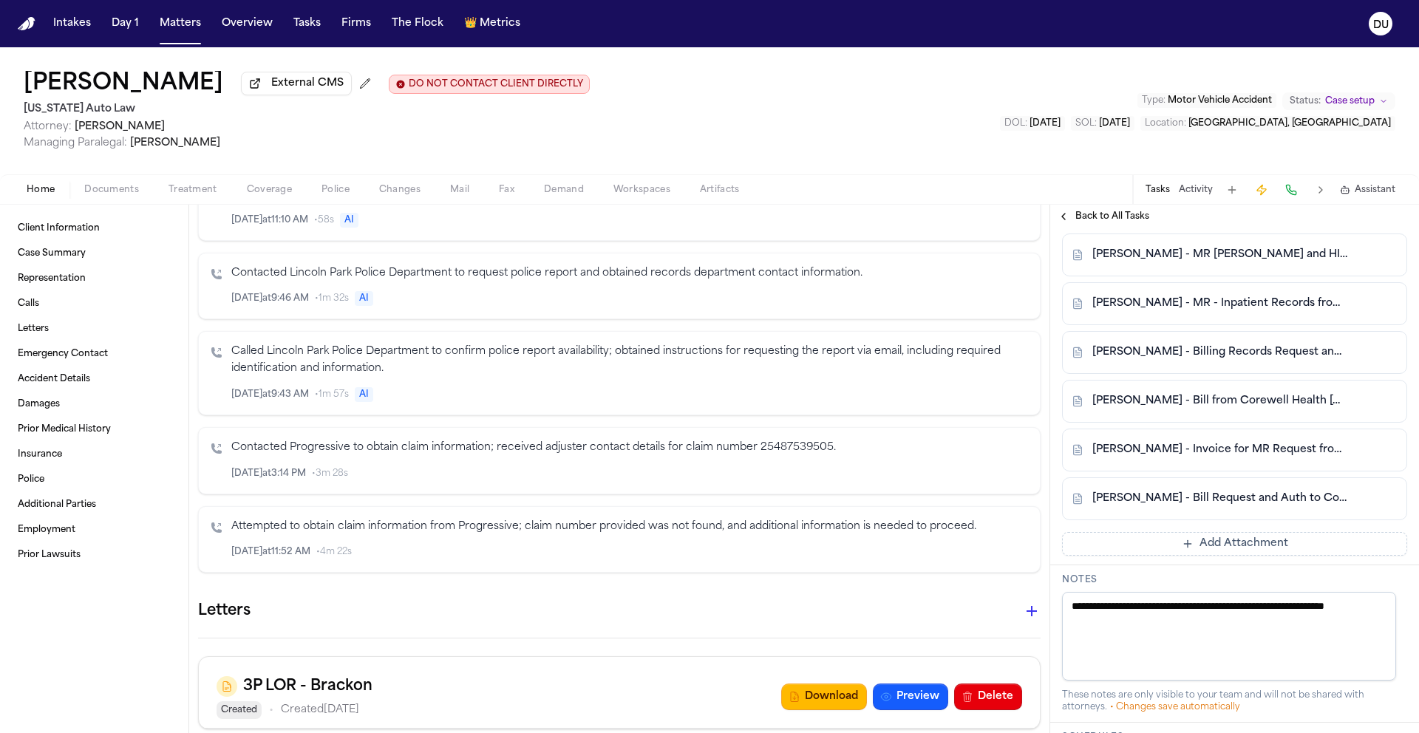
click at [1212, 360] on link "K. Rowley - Billing Records Request and HIPAA Auth to Corewell Health Dearborn …" at bounding box center [1220, 352] width 255 height 15
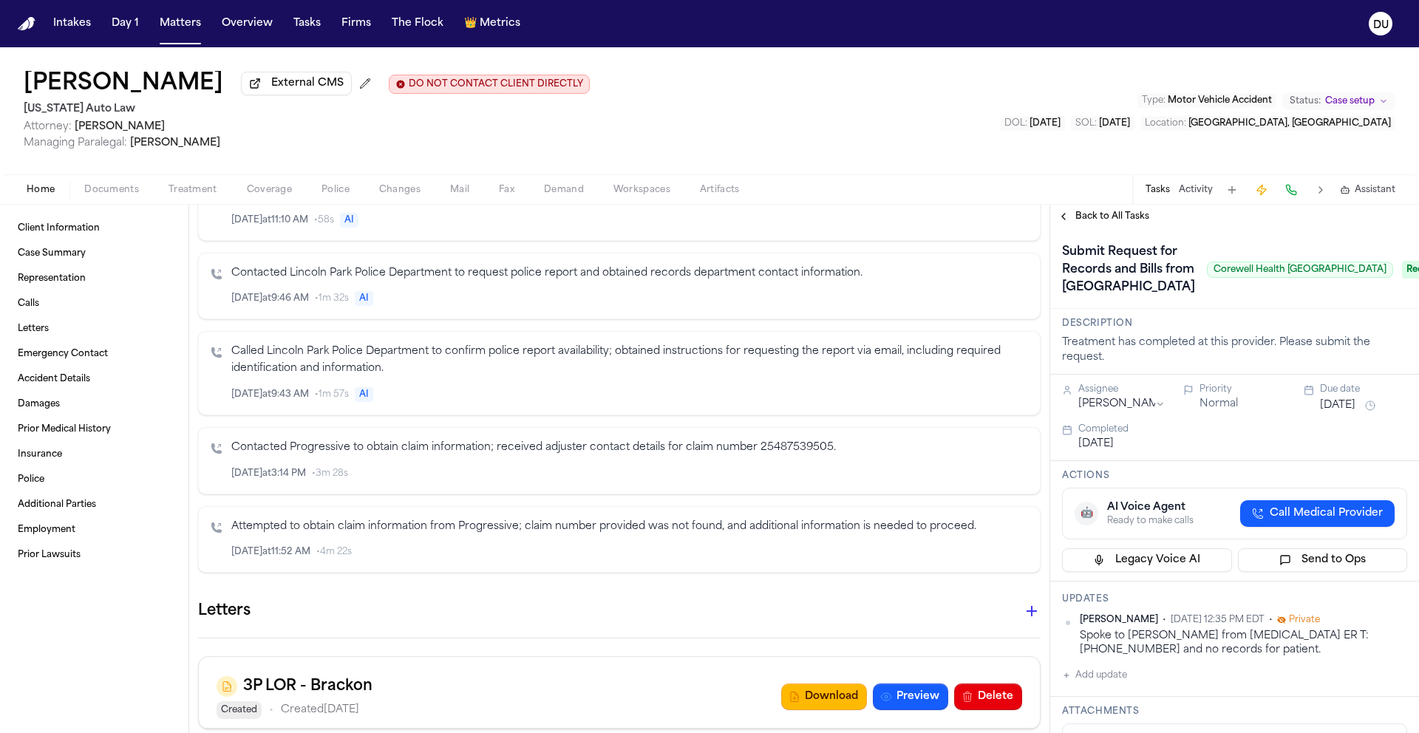
click at [1402, 279] on span "Received" at bounding box center [1431, 270] width 59 height 18
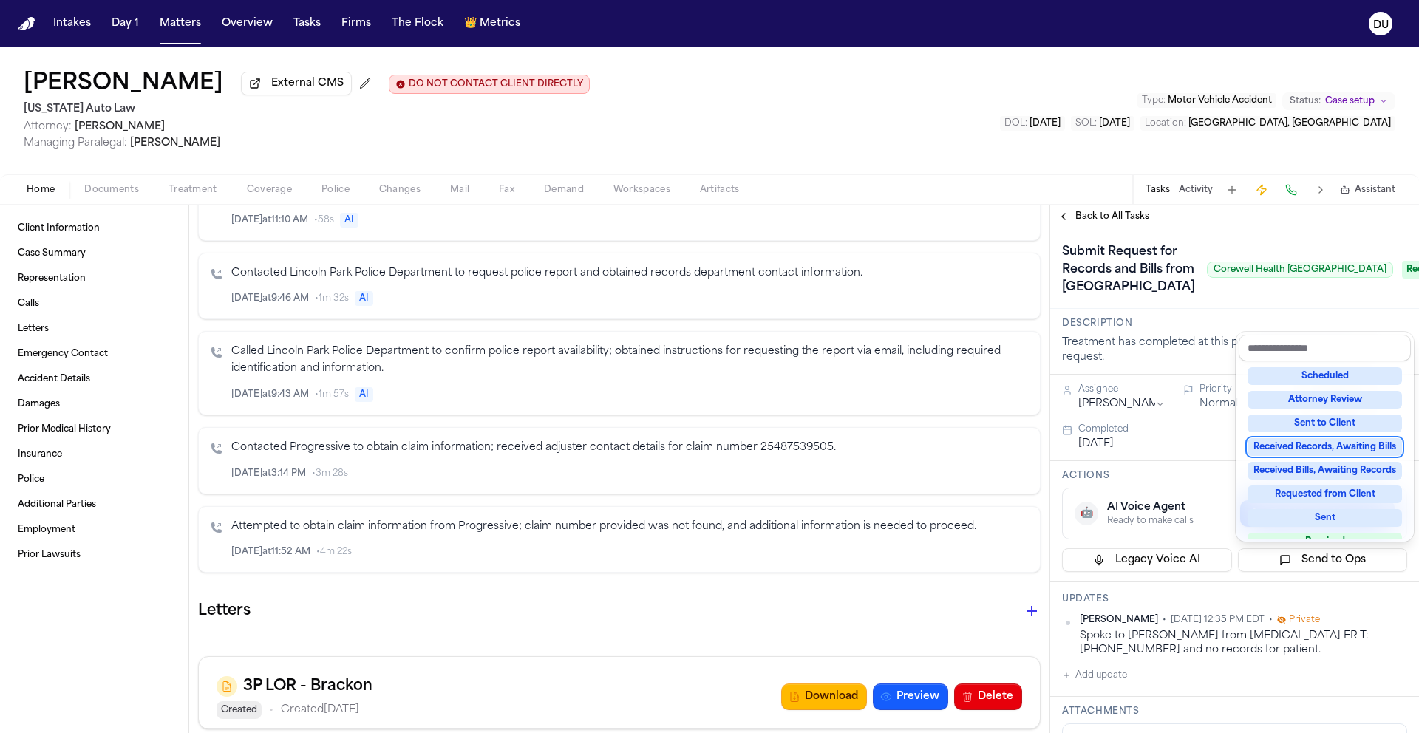
click at [1340, 449] on div "Received Records, Awaiting Bills" at bounding box center [1325, 447] width 154 height 18
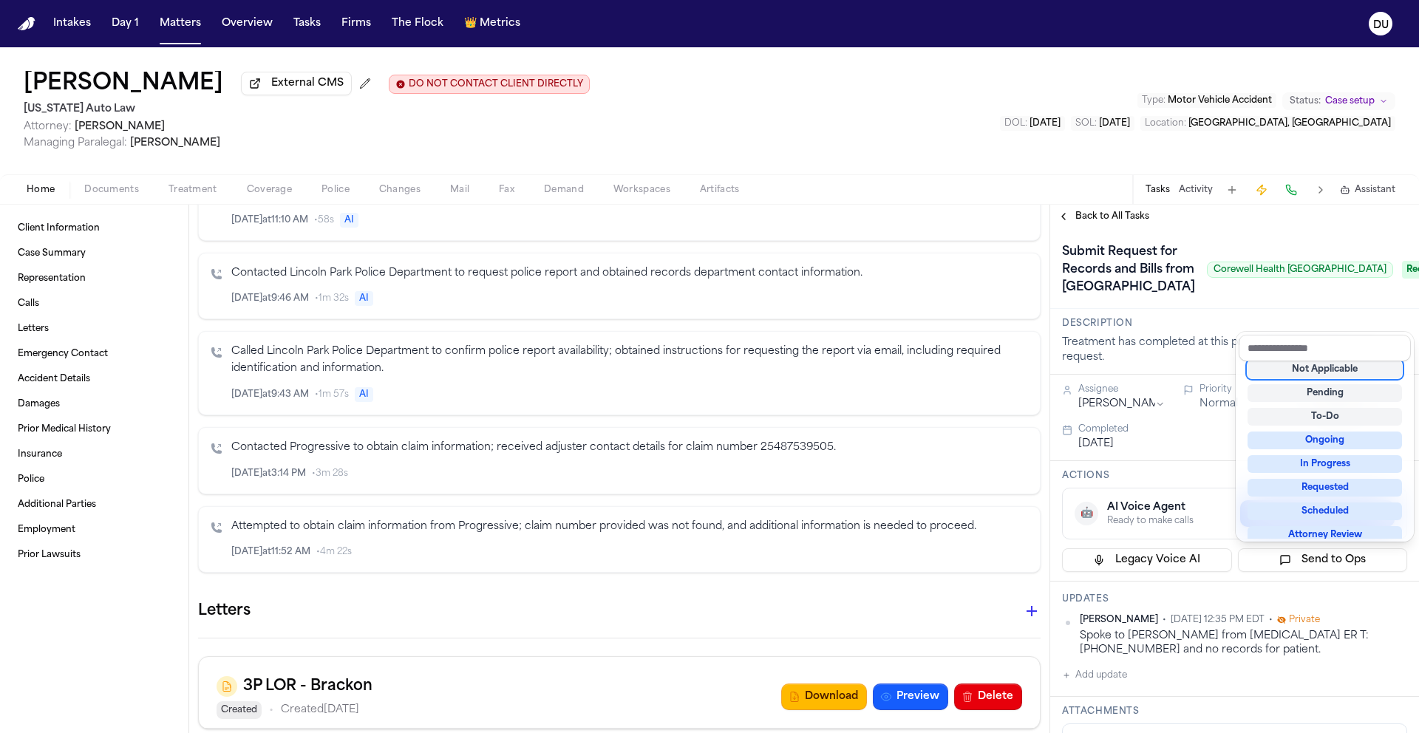
scroll to position [6, 0]
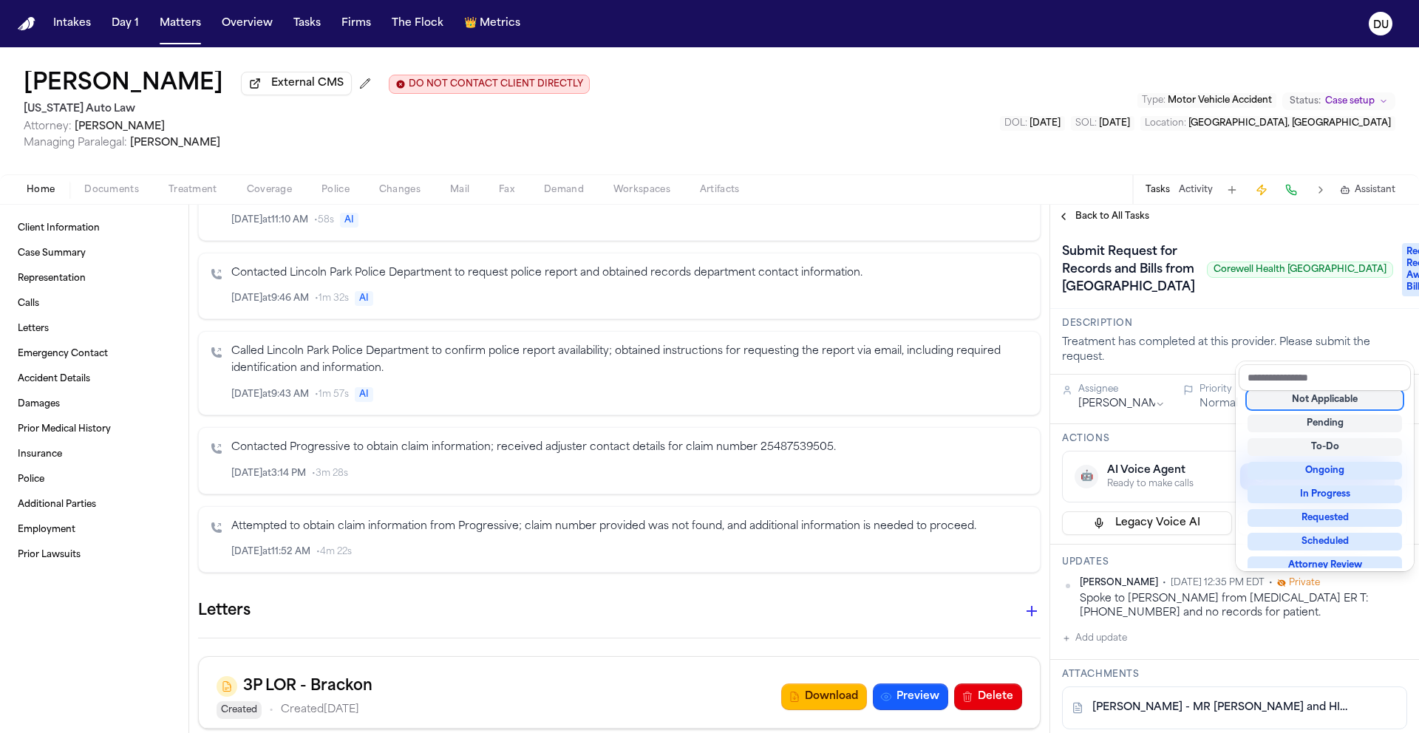
click at [1280, 254] on div "Submit Request for Records and Bills from Corewell Health Dearborn Hospital Cor…" at bounding box center [1234, 269] width 345 height 59
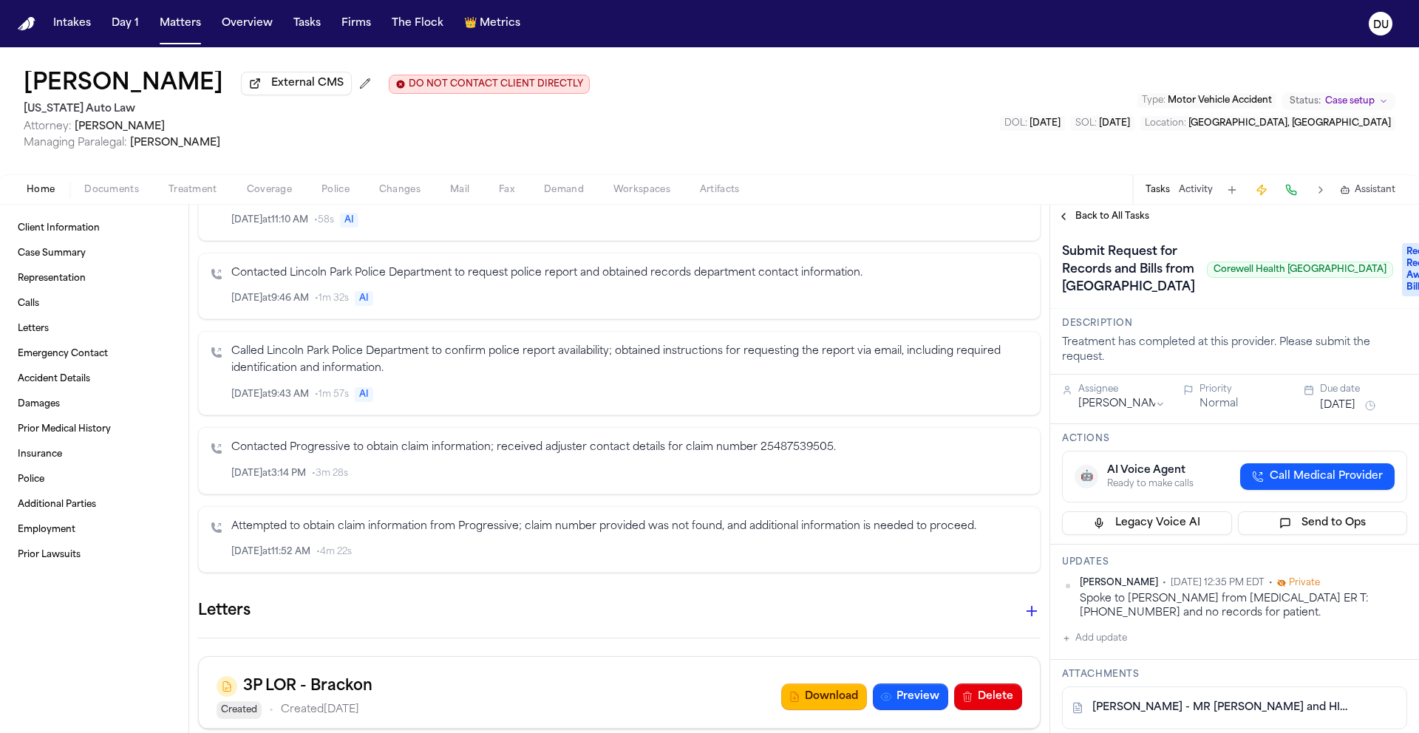
scroll to position [295, 0]
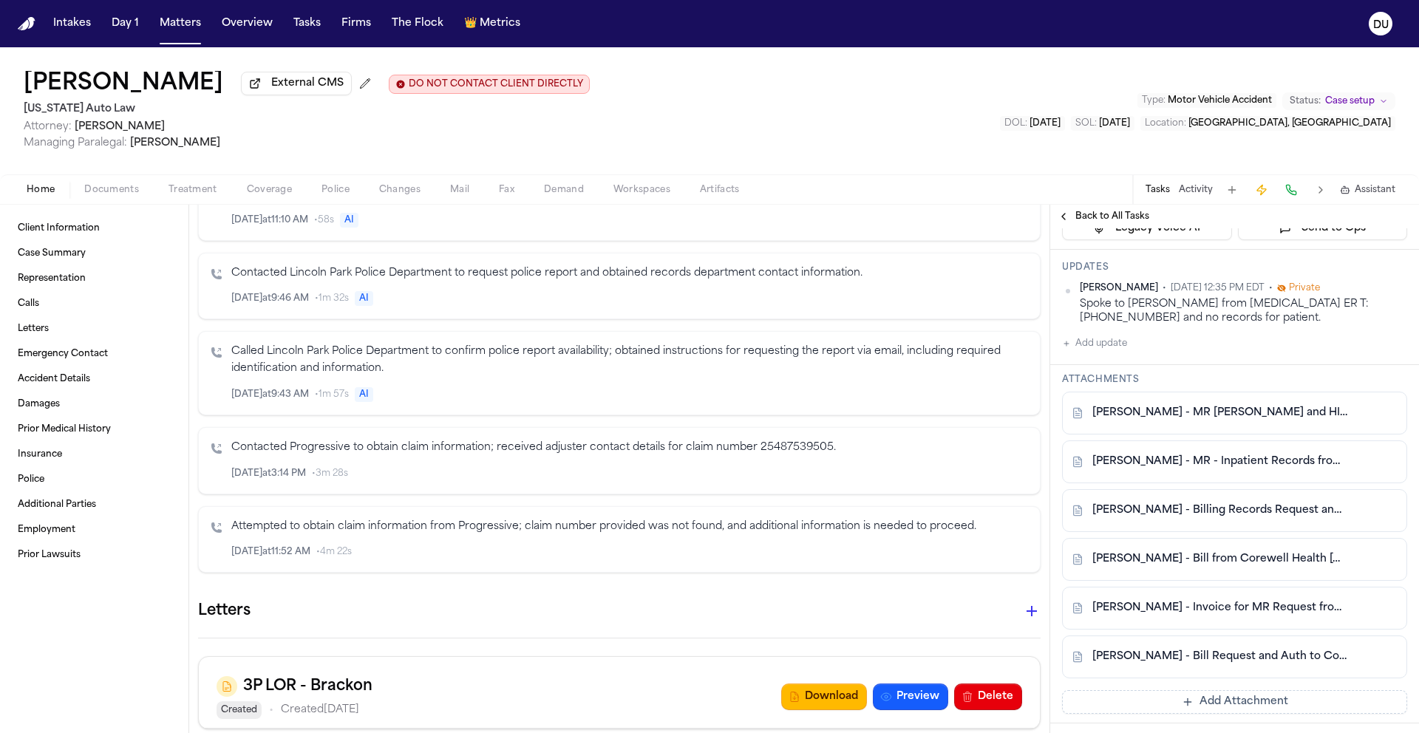
click at [1110, 219] on span "Back to All Tasks" at bounding box center [1113, 217] width 74 height 12
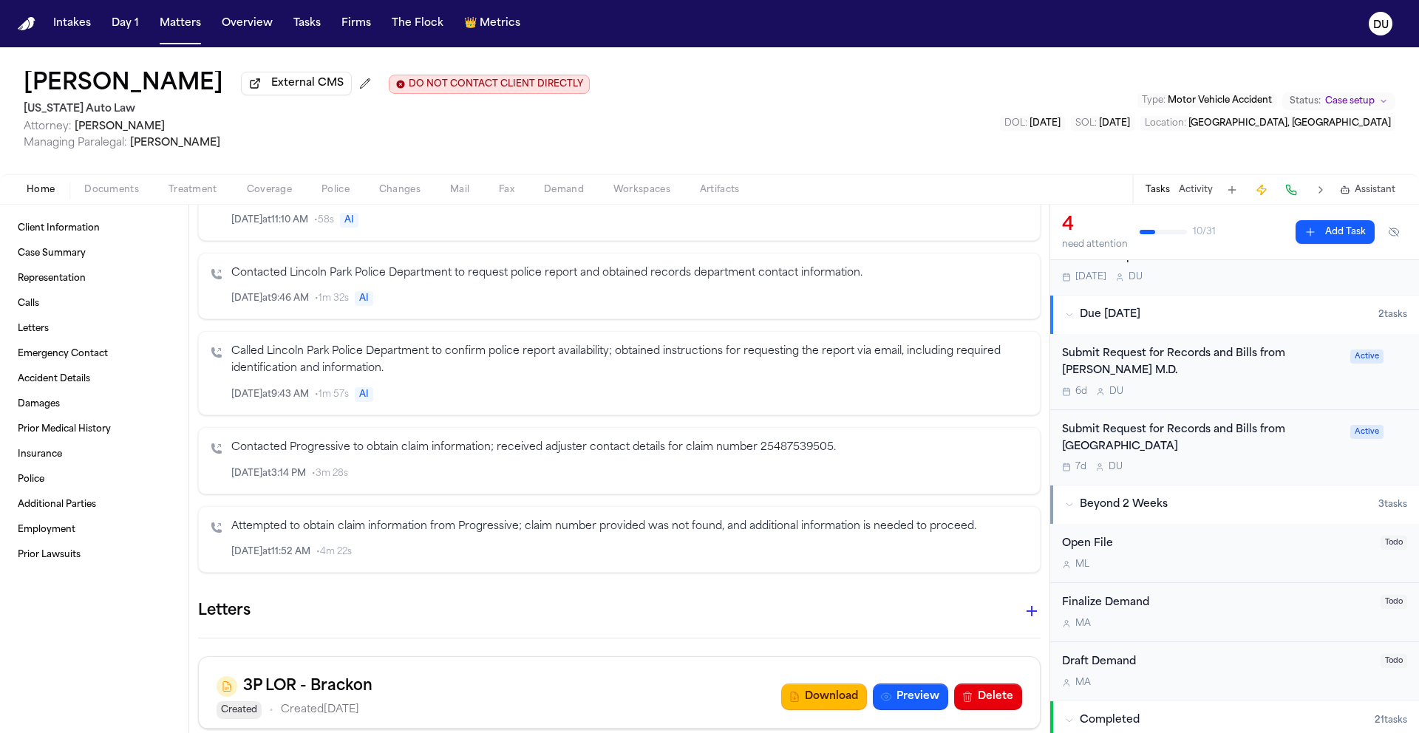
scroll to position [111, 0]
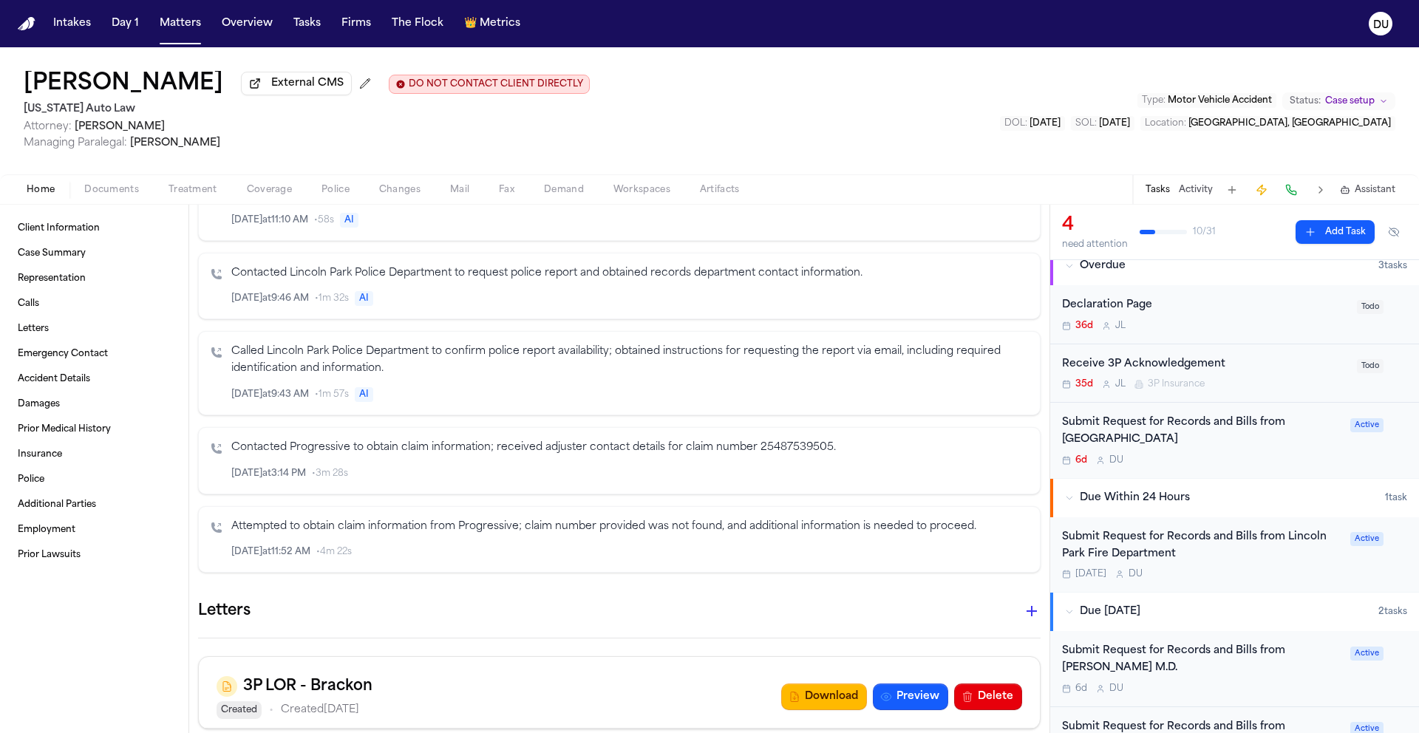
click at [1163, 440] on div "Submit Request for Records and Bills from Corewell Health Dearborn Hospital" at bounding box center [1201, 432] width 279 height 34
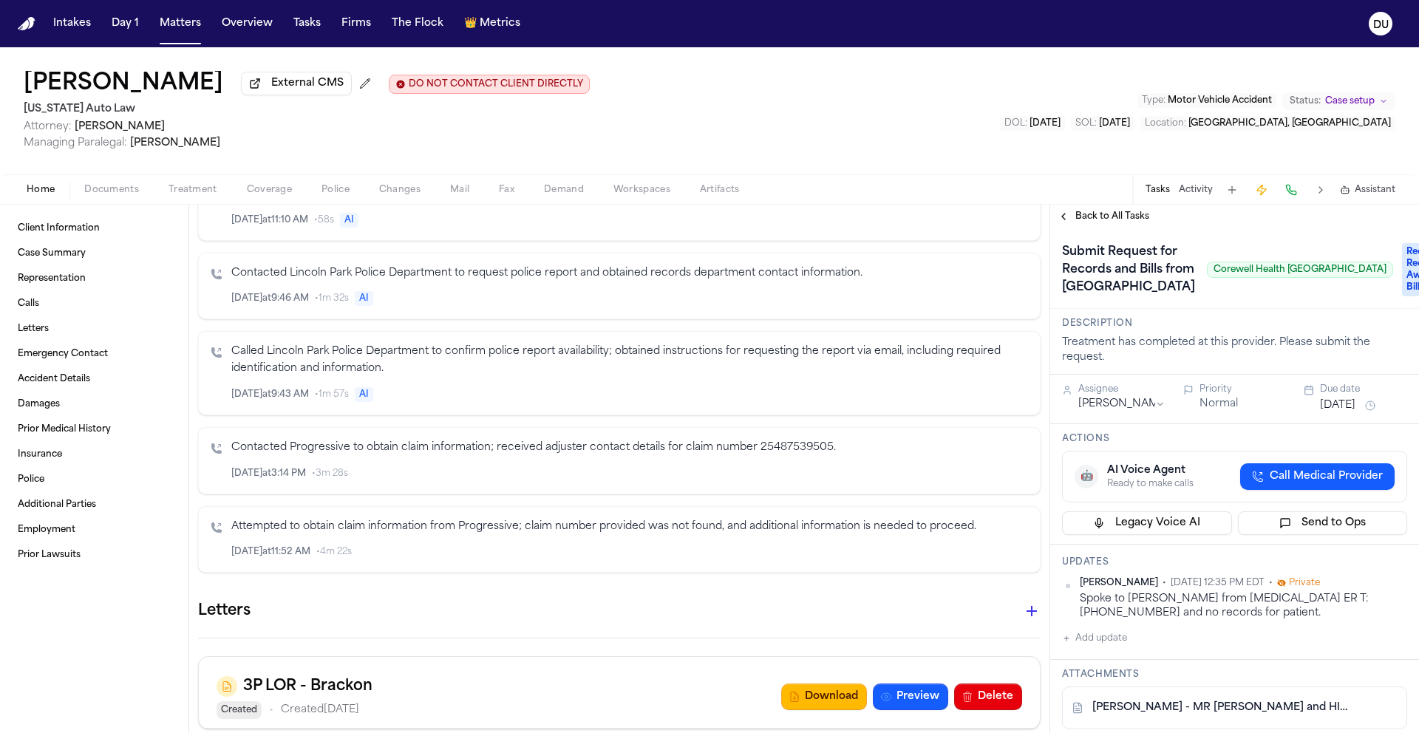
click at [1356, 413] on button "Sep 26, 2025" at bounding box center [1337, 405] width 35 height 15
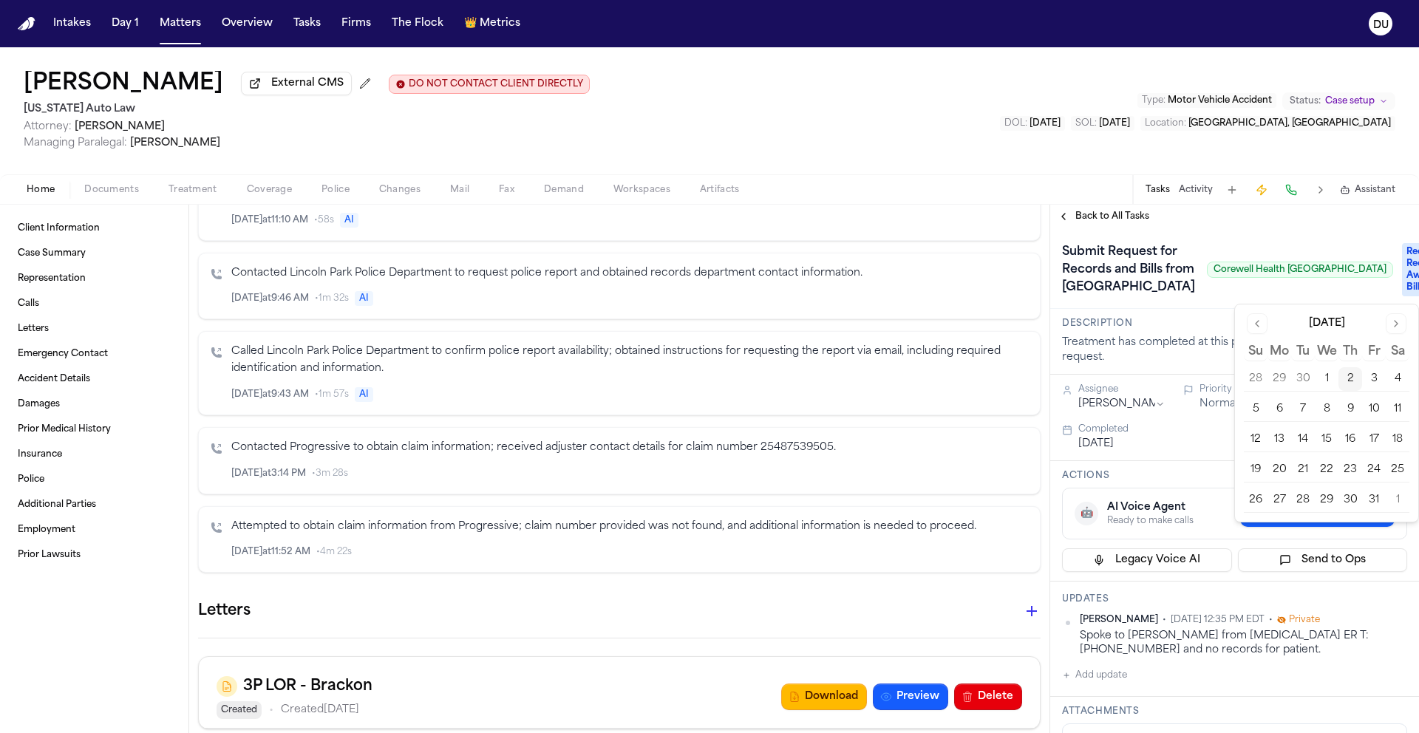
click at [1303, 410] on button "7" at bounding box center [1303, 410] width 24 height 24
click at [1284, 262] on div "Submit Request for Records and Bills from Corewell Health Dearborn Hospital Cor…" at bounding box center [1227, 269] width 331 height 59
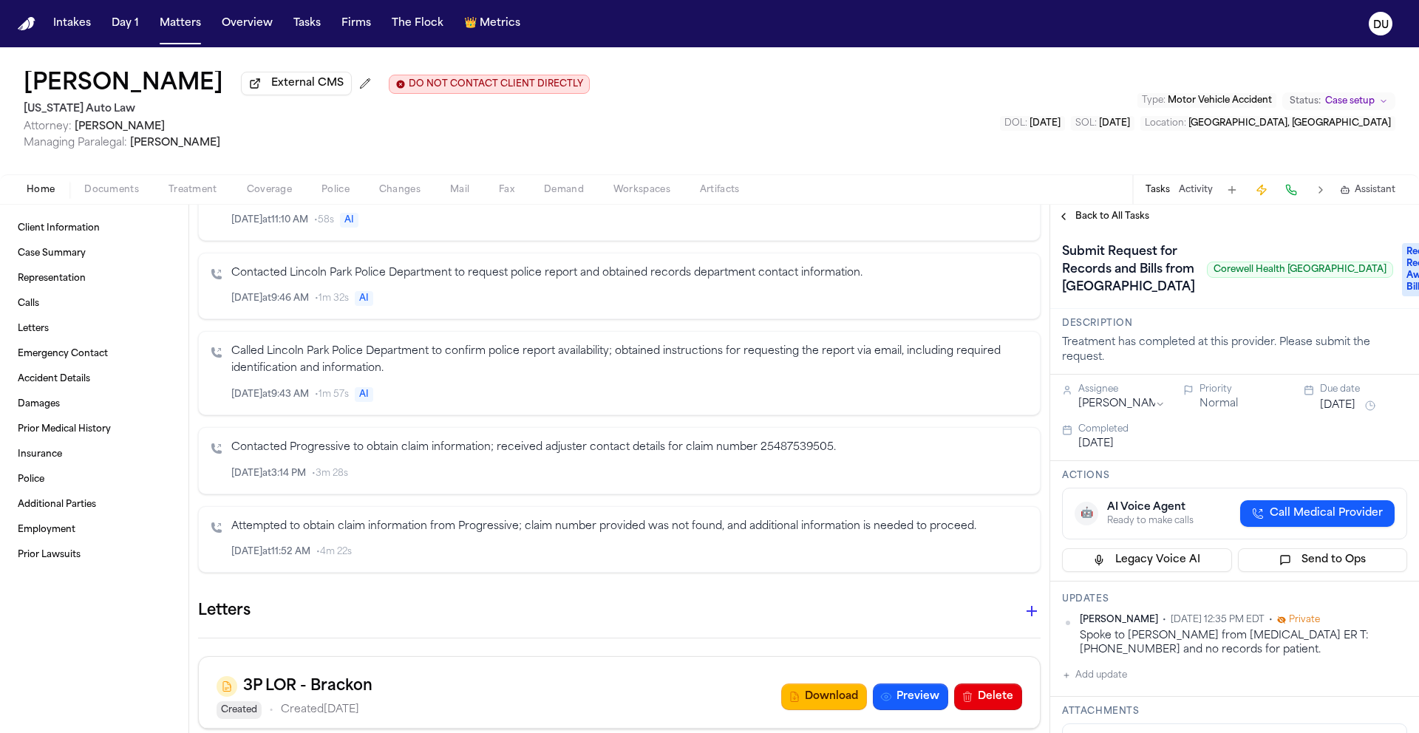
click at [1093, 220] on span "Back to All Tasks" at bounding box center [1113, 217] width 74 height 12
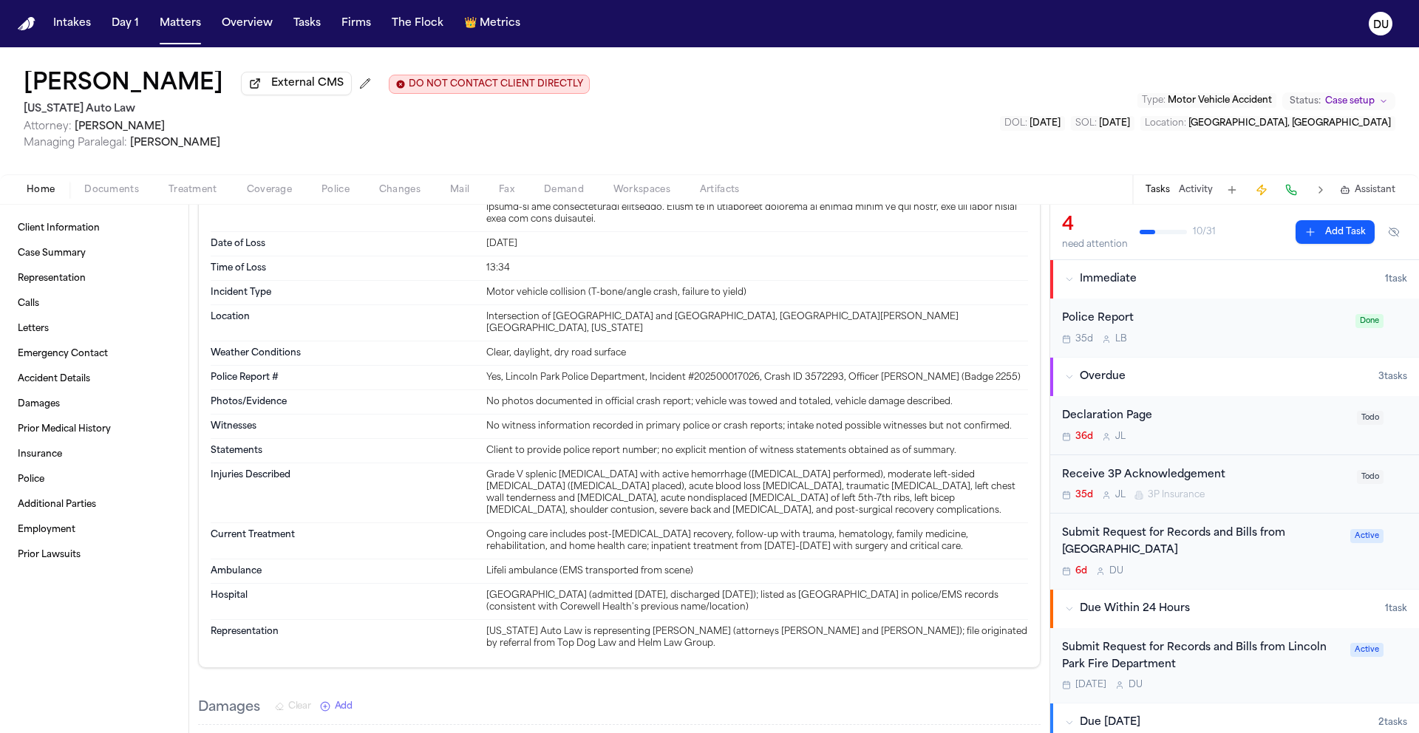
scroll to position [1857, 0]
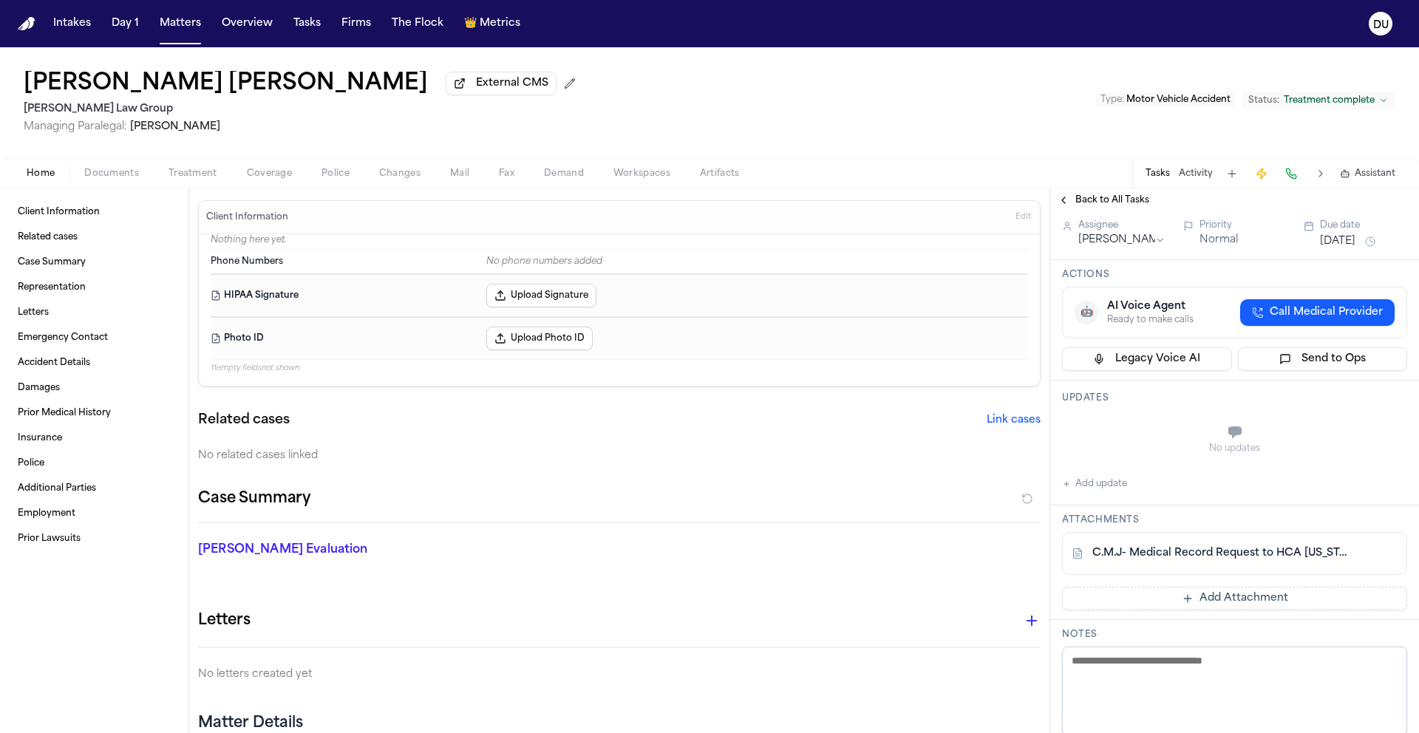
scroll to position [64, 0]
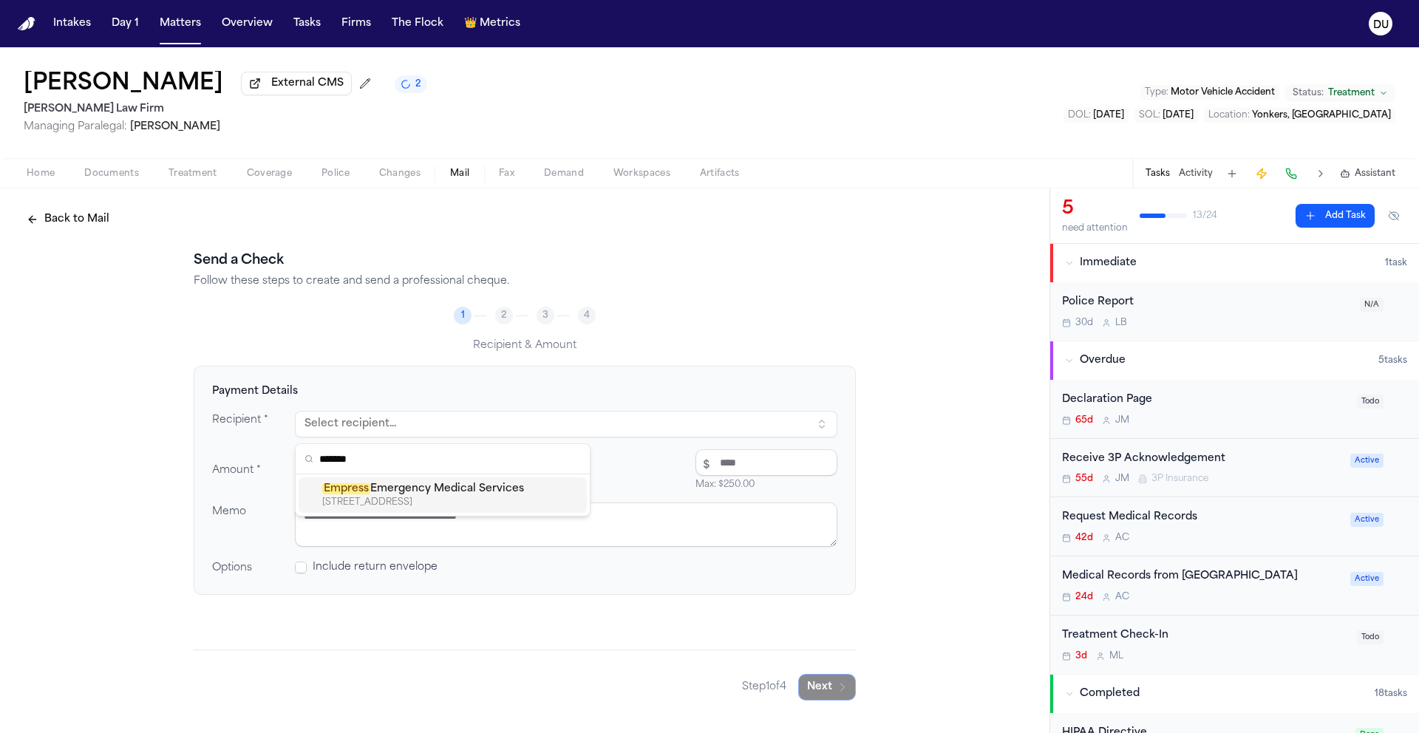
type input "*******"
click at [492, 490] on div "Empress Emergency Medical Services" at bounding box center [451, 489] width 259 height 15
click at [713, 466] on input "number" at bounding box center [767, 462] width 142 height 27
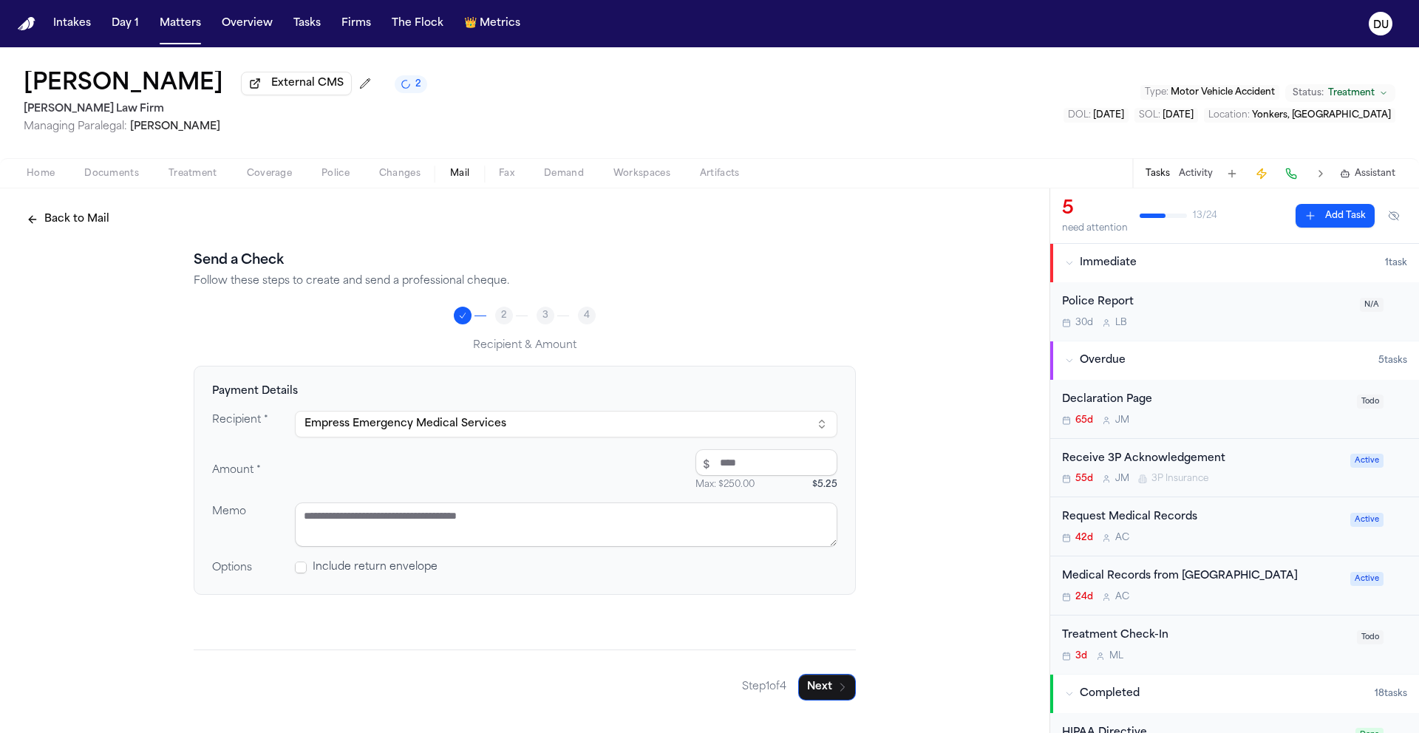
type input "****"
click at [597, 537] on textarea at bounding box center [566, 525] width 543 height 44
type textarea "**********"
click at [825, 693] on button "Next" at bounding box center [827, 687] width 58 height 27
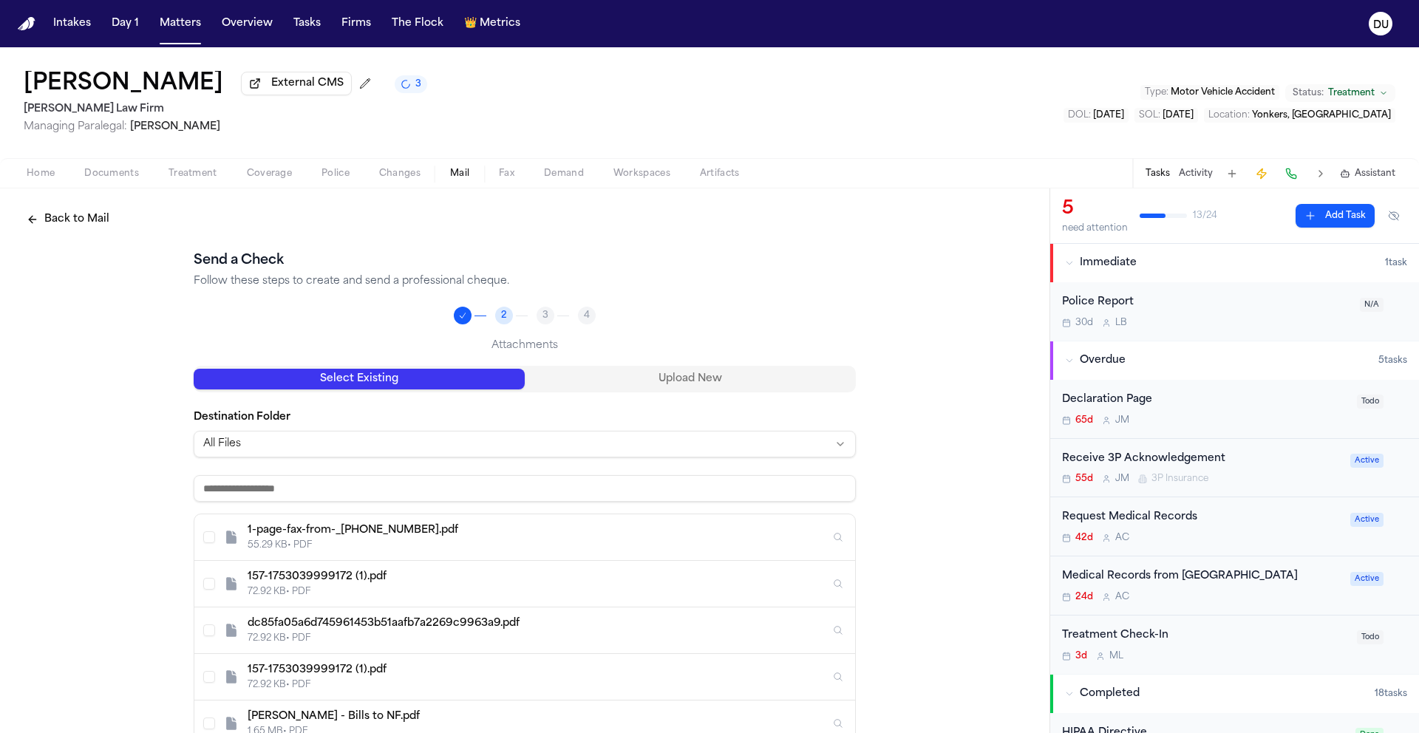
scroll to position [3, 0]
click at [203, 540] on button "Select 1-page-fax-from-_18554723779.pdf" at bounding box center [209, 535] width 12 height 12
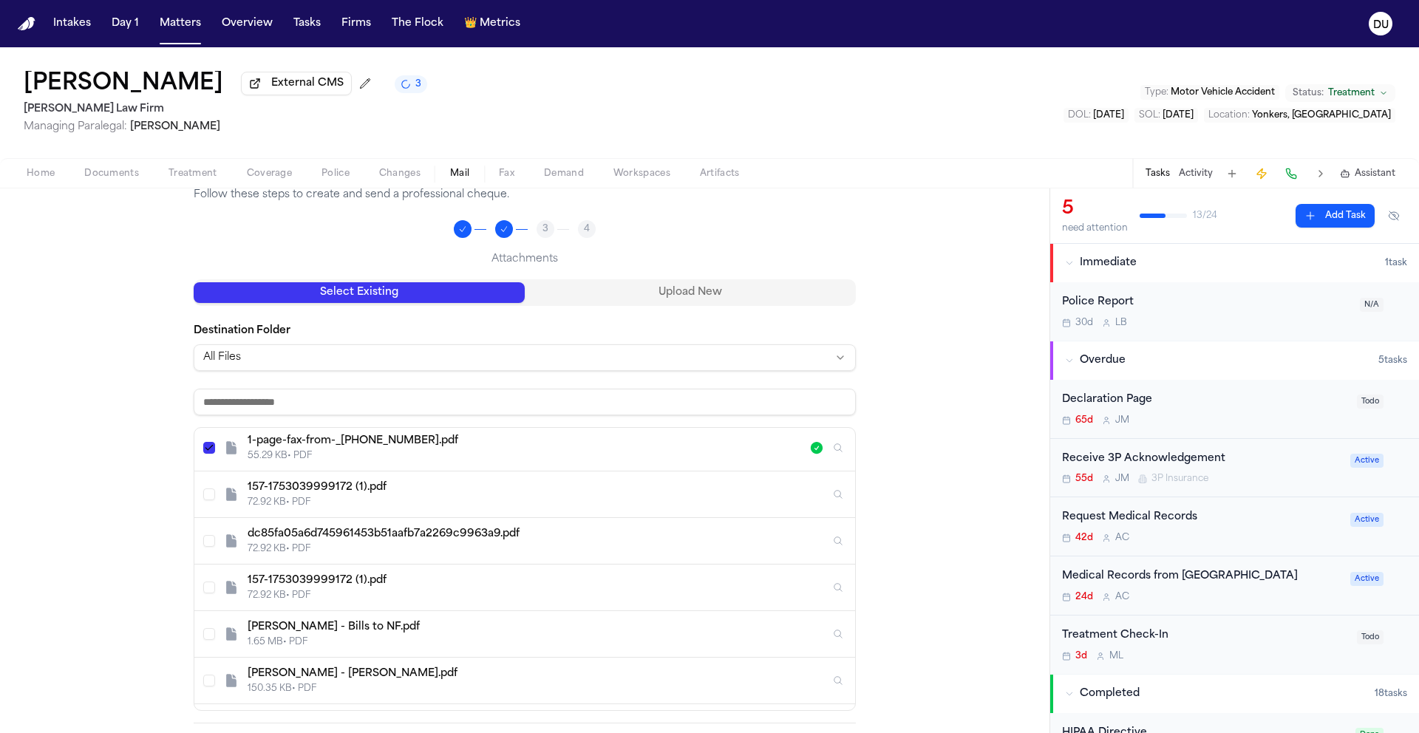
scroll to position [215, 0]
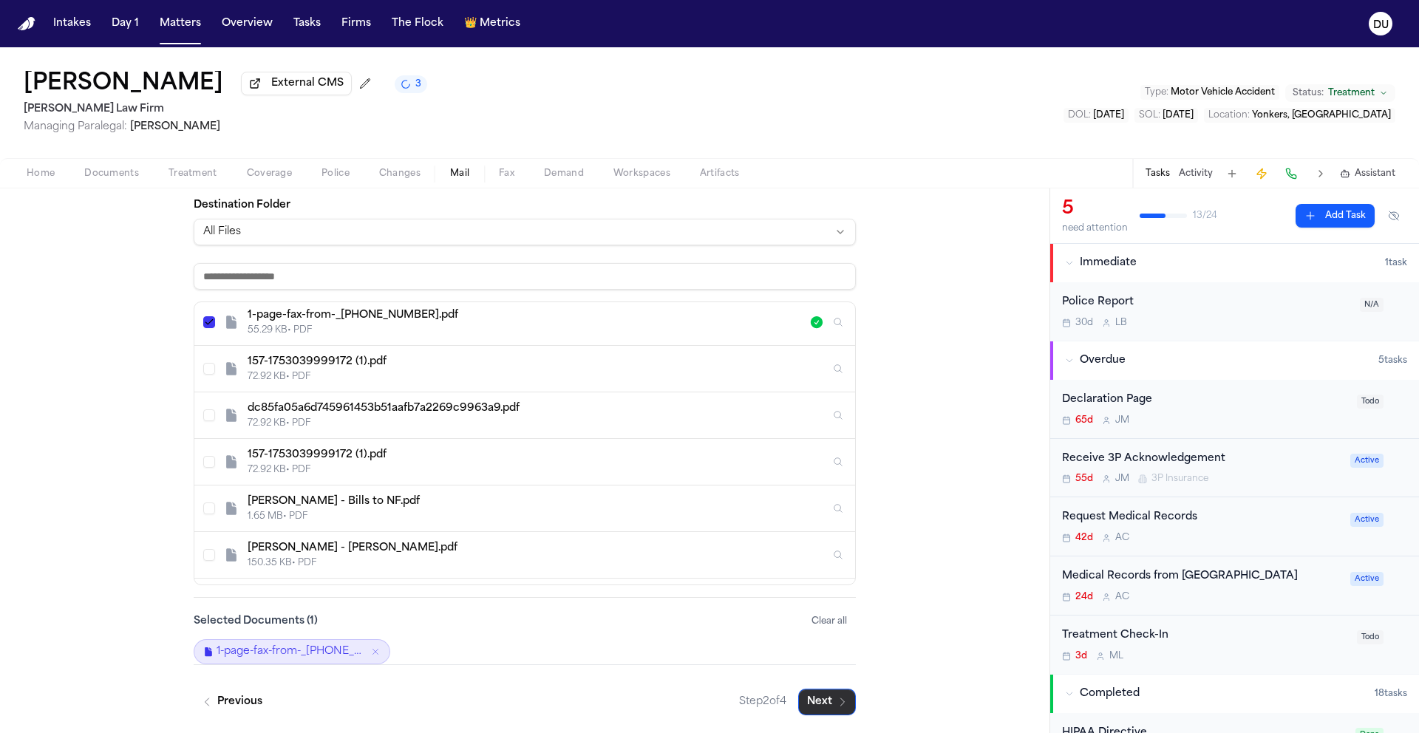
click at [830, 689] on button "Next" at bounding box center [827, 702] width 58 height 27
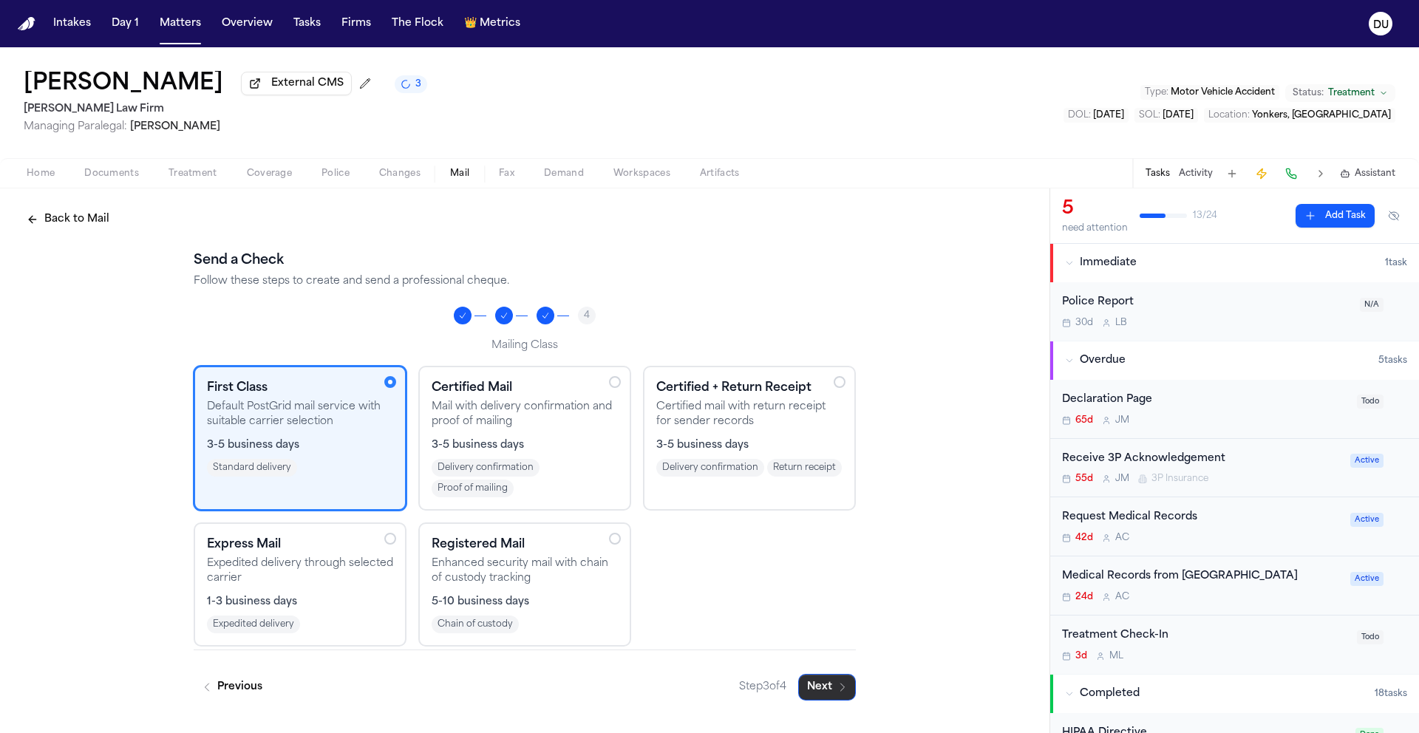
scroll to position [0, 0]
click at [826, 693] on button "Next" at bounding box center [827, 687] width 58 height 27
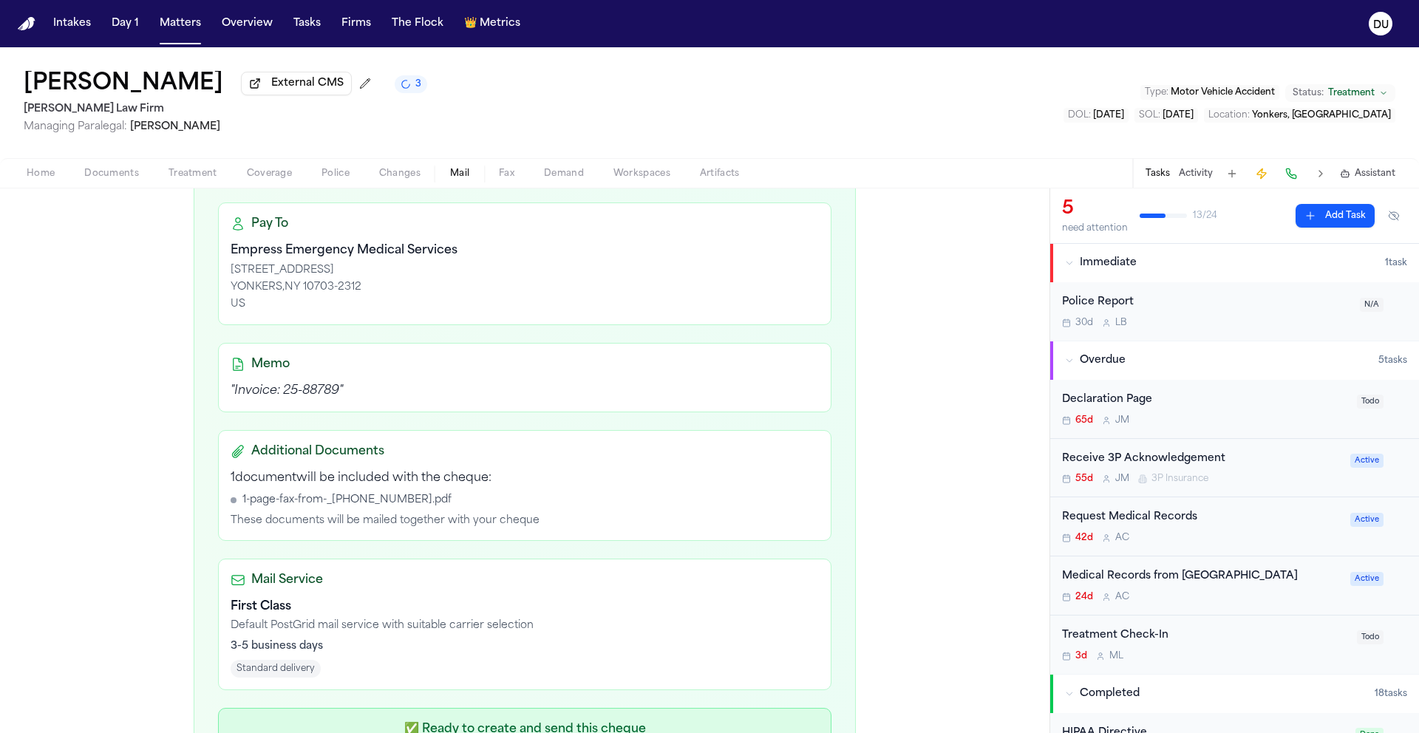
scroll to position [418, 0]
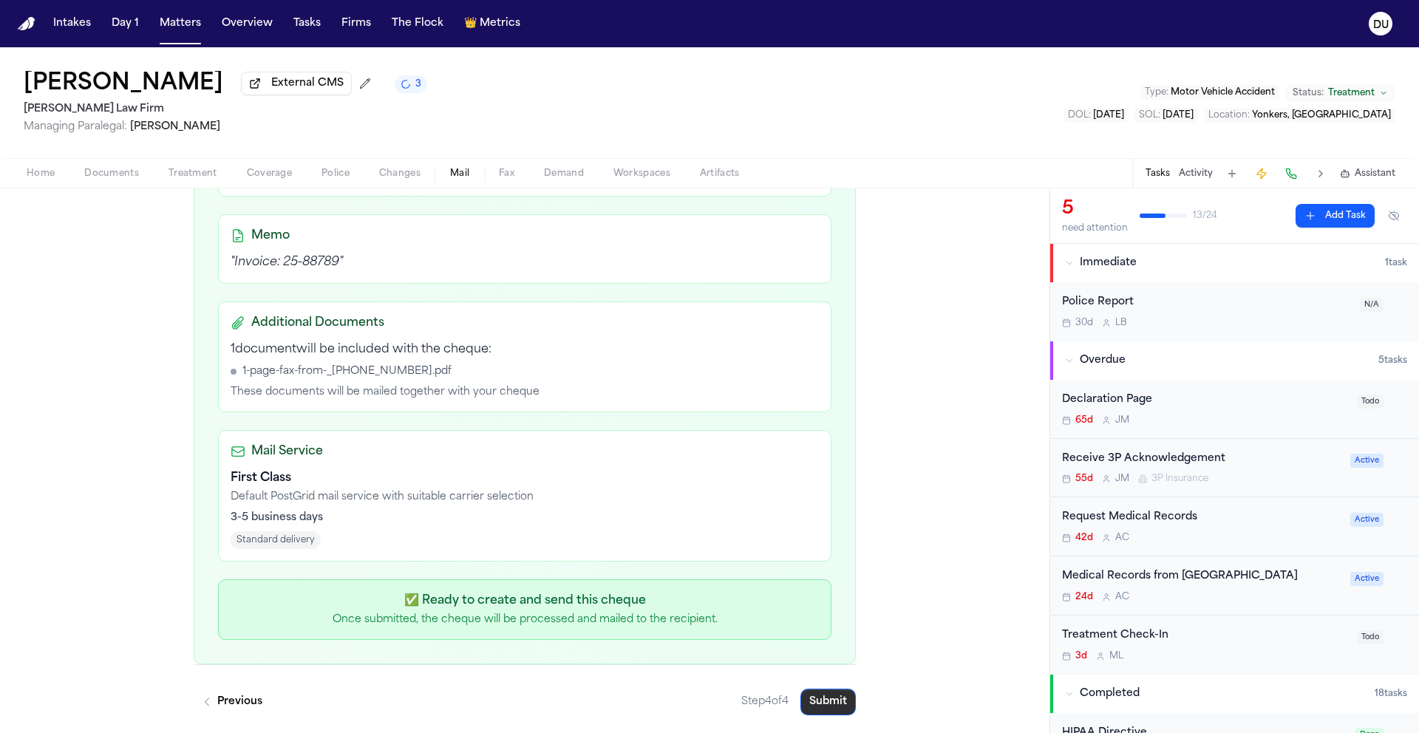
click at [838, 703] on button "Submit" at bounding box center [828, 702] width 55 height 27
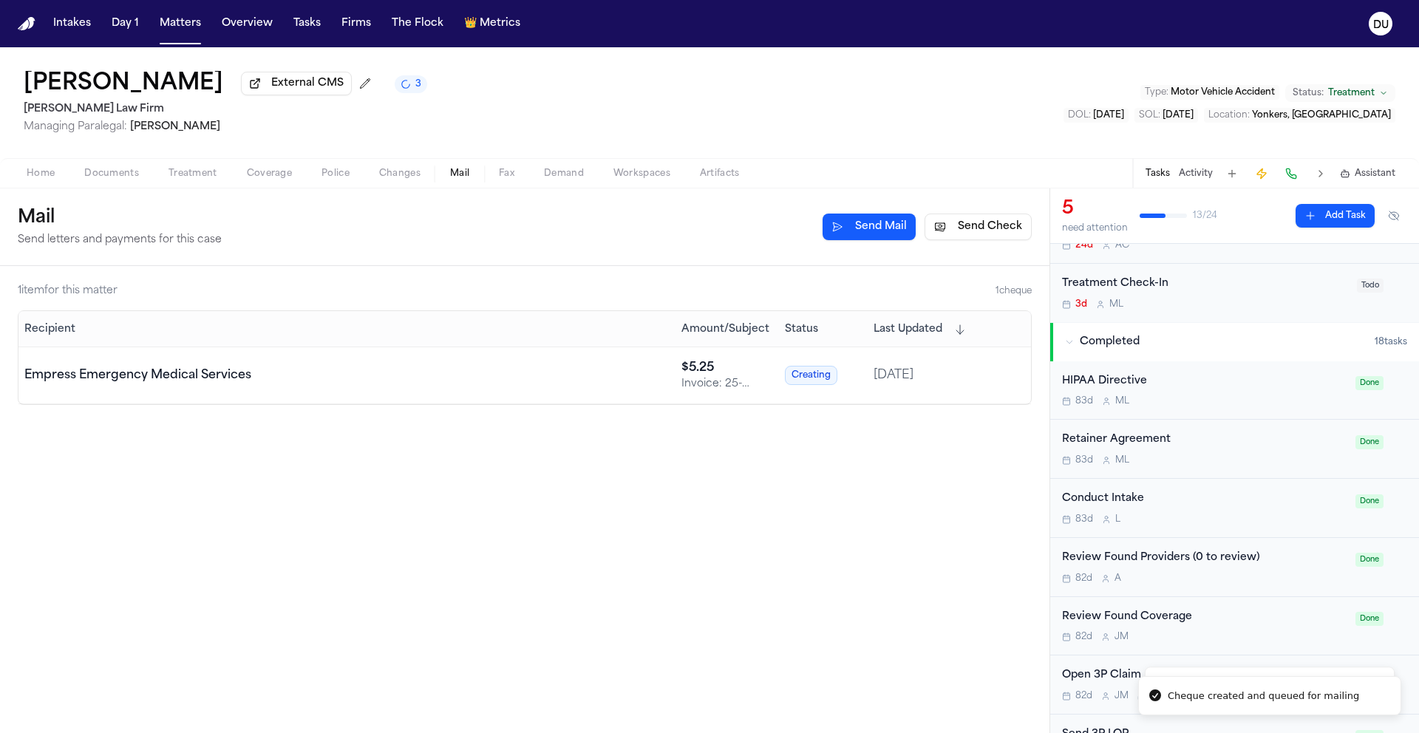
scroll to position [359, 0]
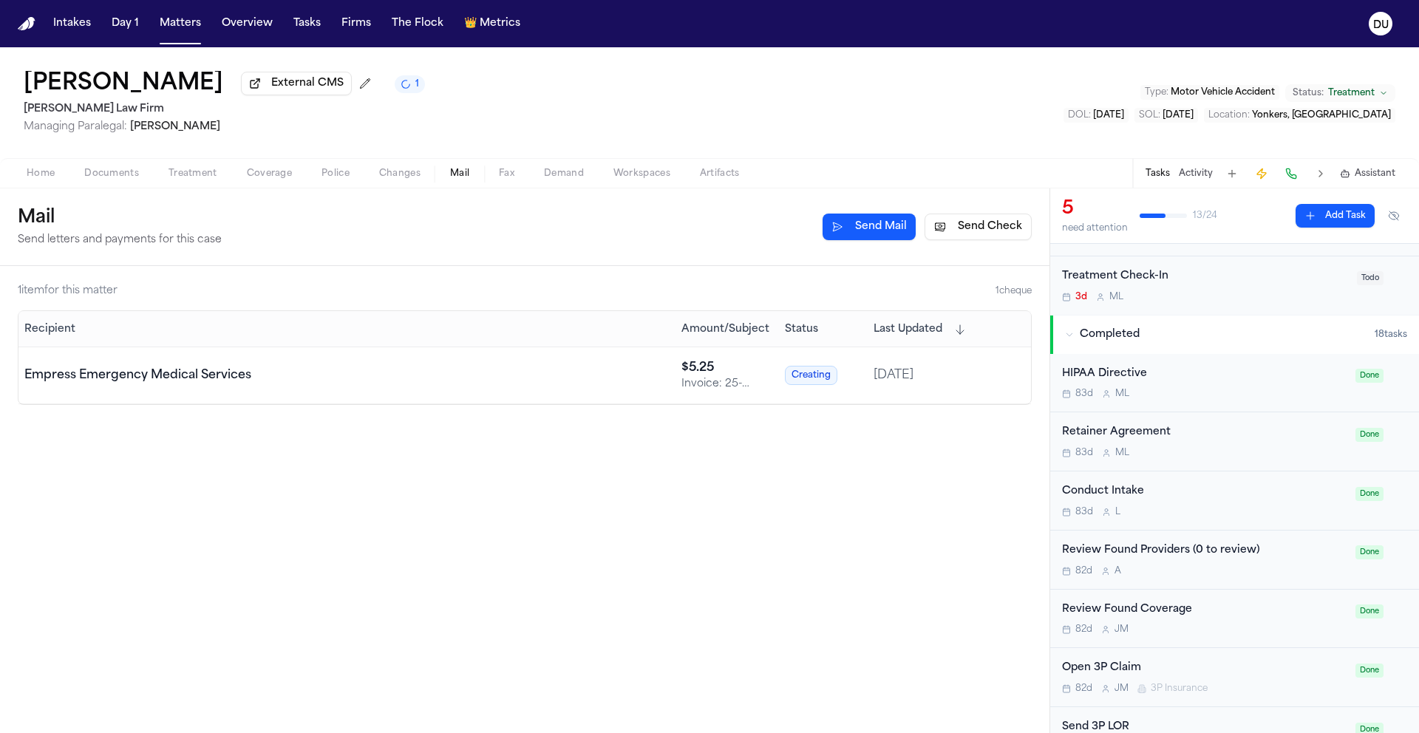
click at [26, 25] on img "Home" at bounding box center [27, 24] width 18 height 14
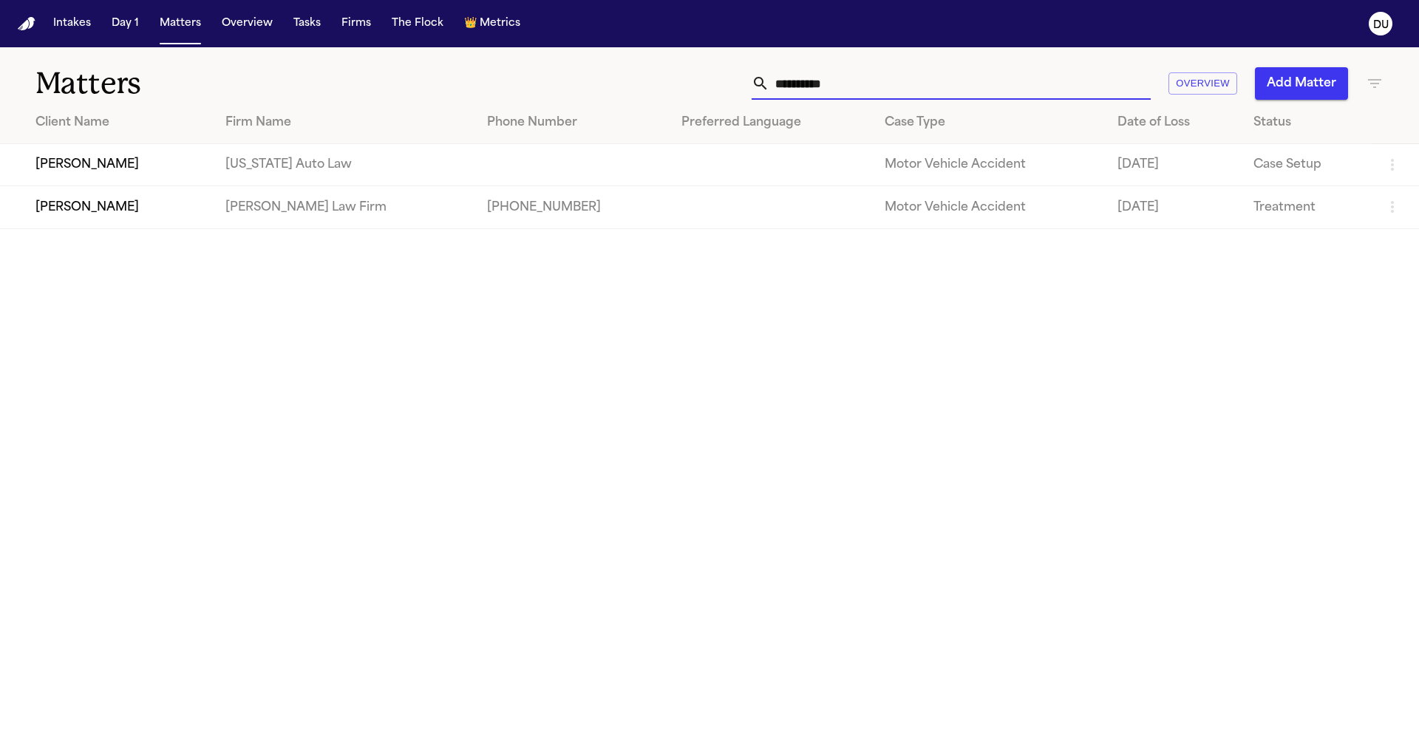
drag, startPoint x: 876, startPoint y: 93, endPoint x: 741, endPoint y: 93, distance: 134.5
click at [741, 93] on div "**********" at bounding box center [906, 83] width 956 height 33
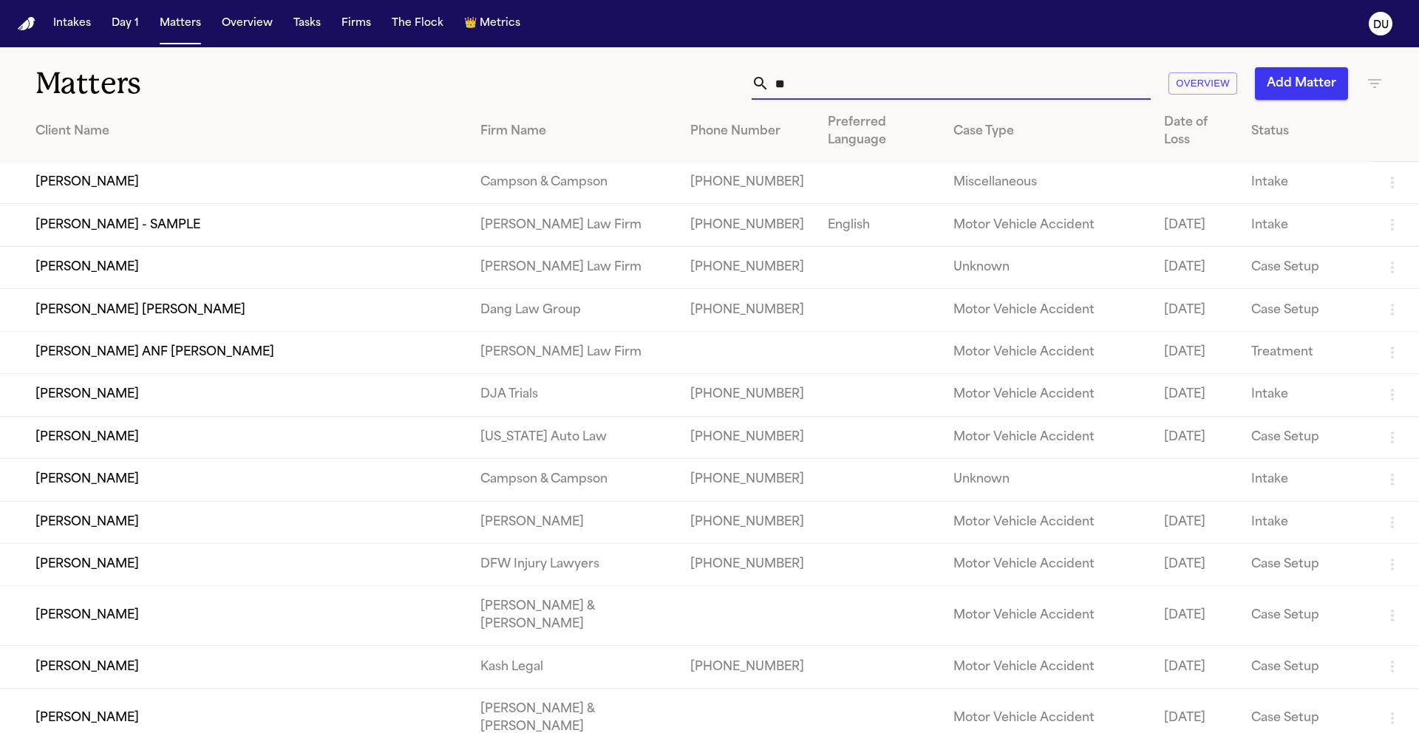
type input "*"
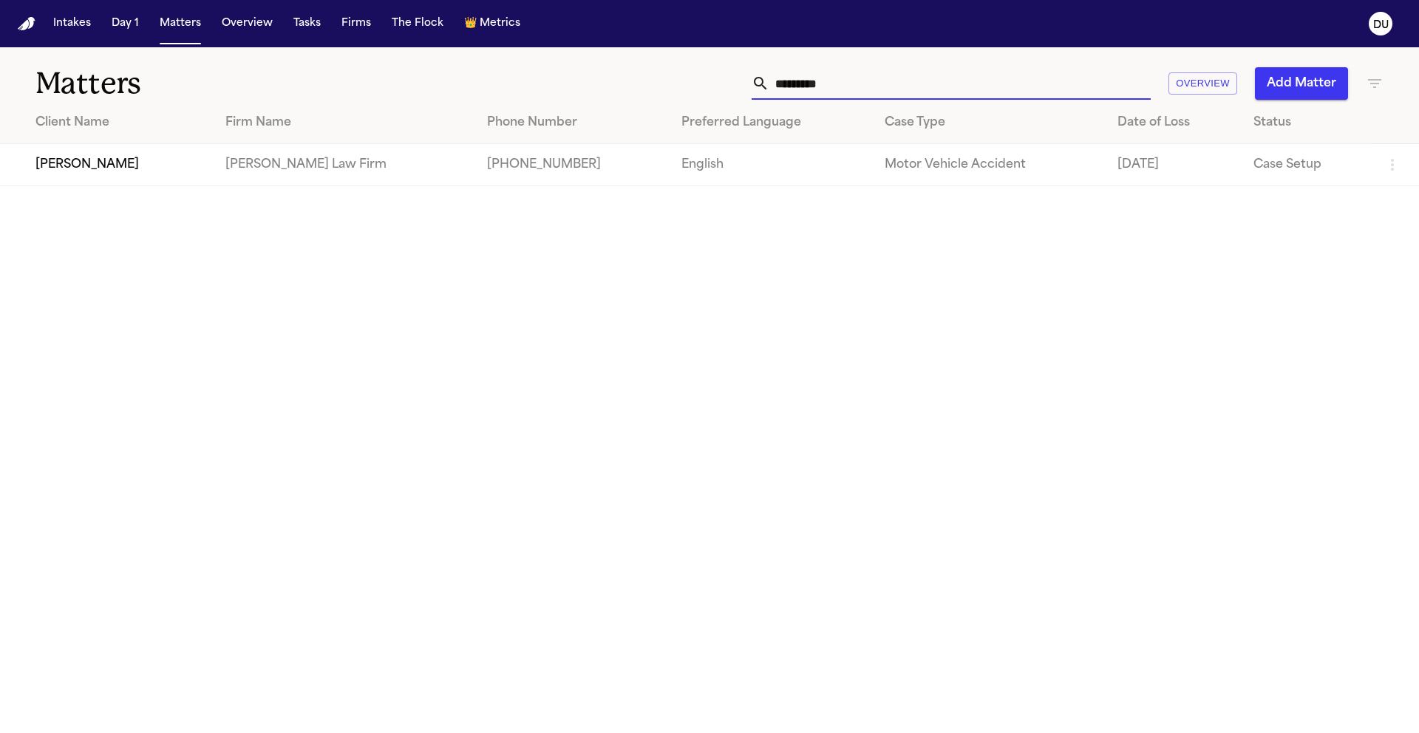
type input "*********"
click at [94, 176] on td "[PERSON_NAME]" at bounding box center [107, 165] width 214 height 42
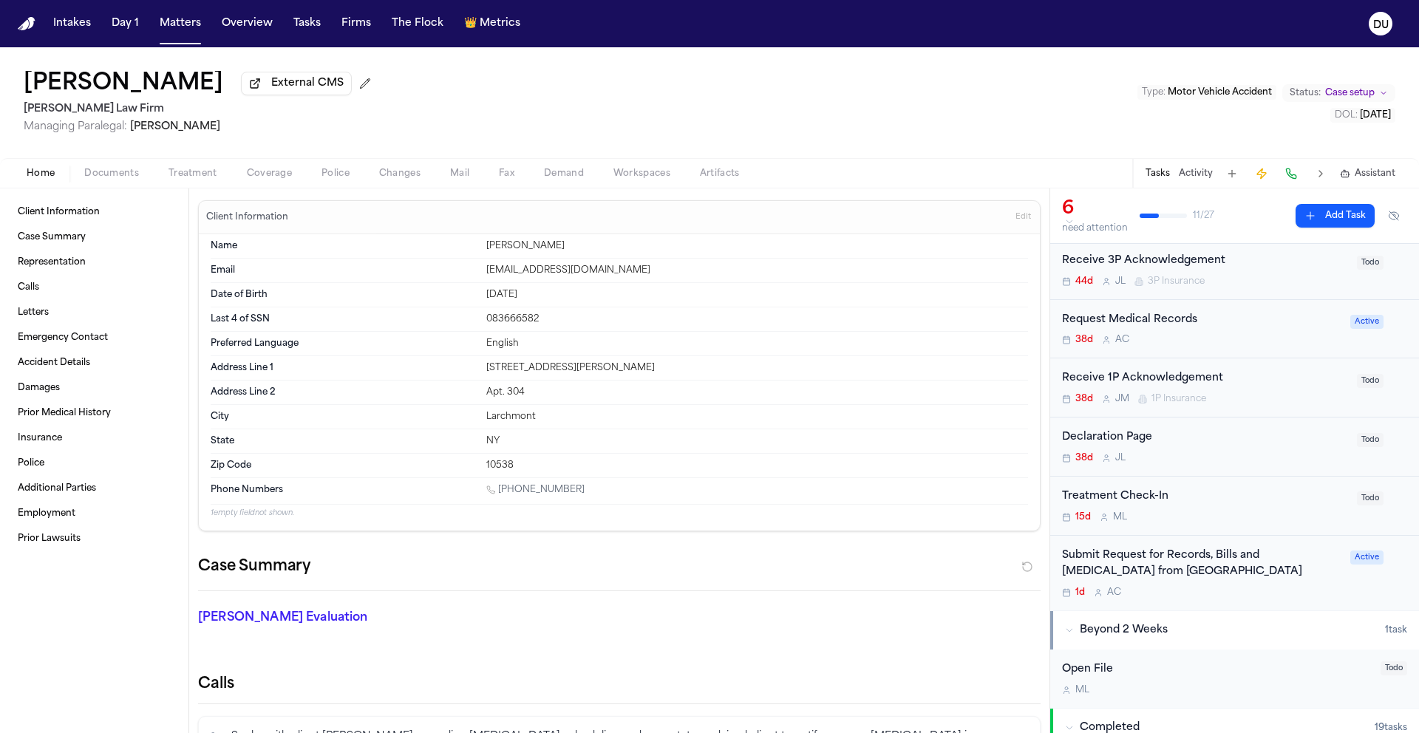
scroll to position [150, 0]
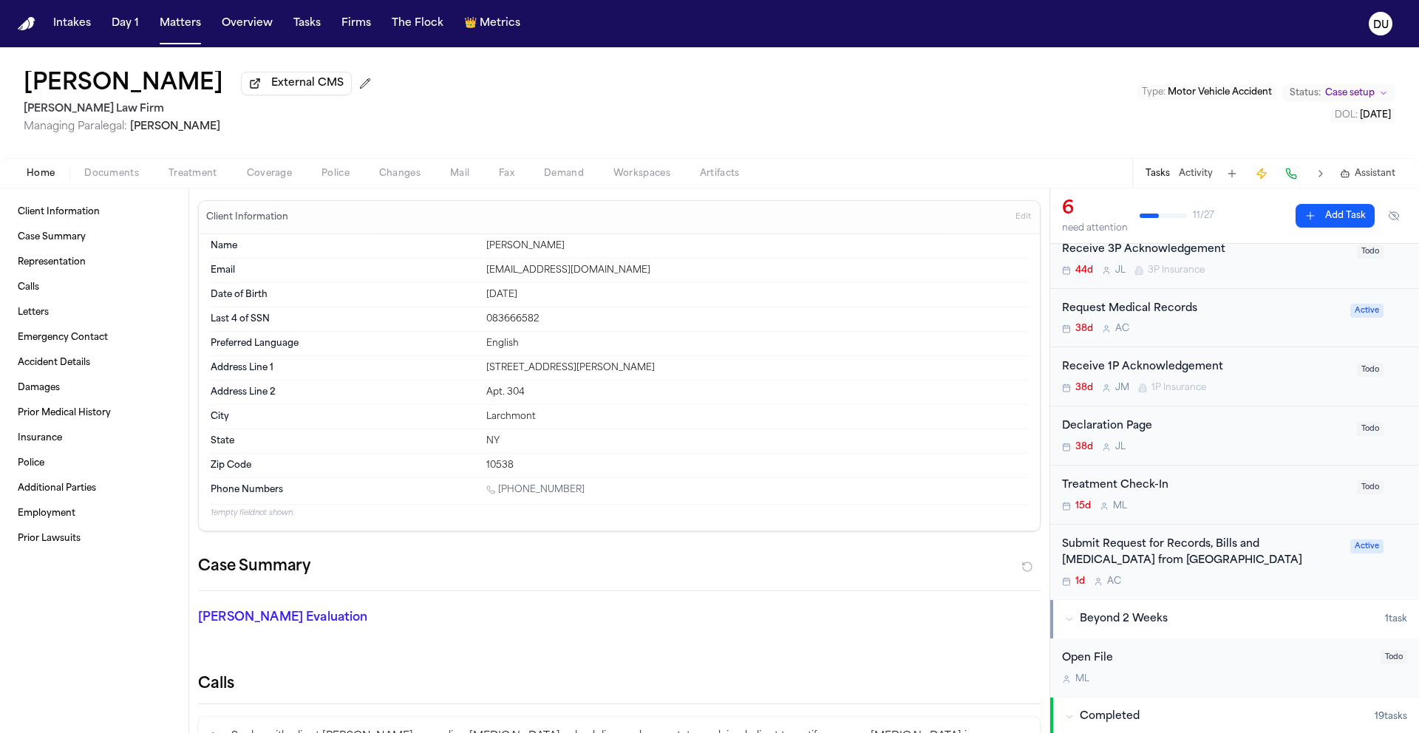
click at [1165, 574] on div "Submit Request for Records, Bills and [MEDICAL_DATA] from [GEOGRAPHIC_DATA] 1d …" at bounding box center [1201, 563] width 279 height 52
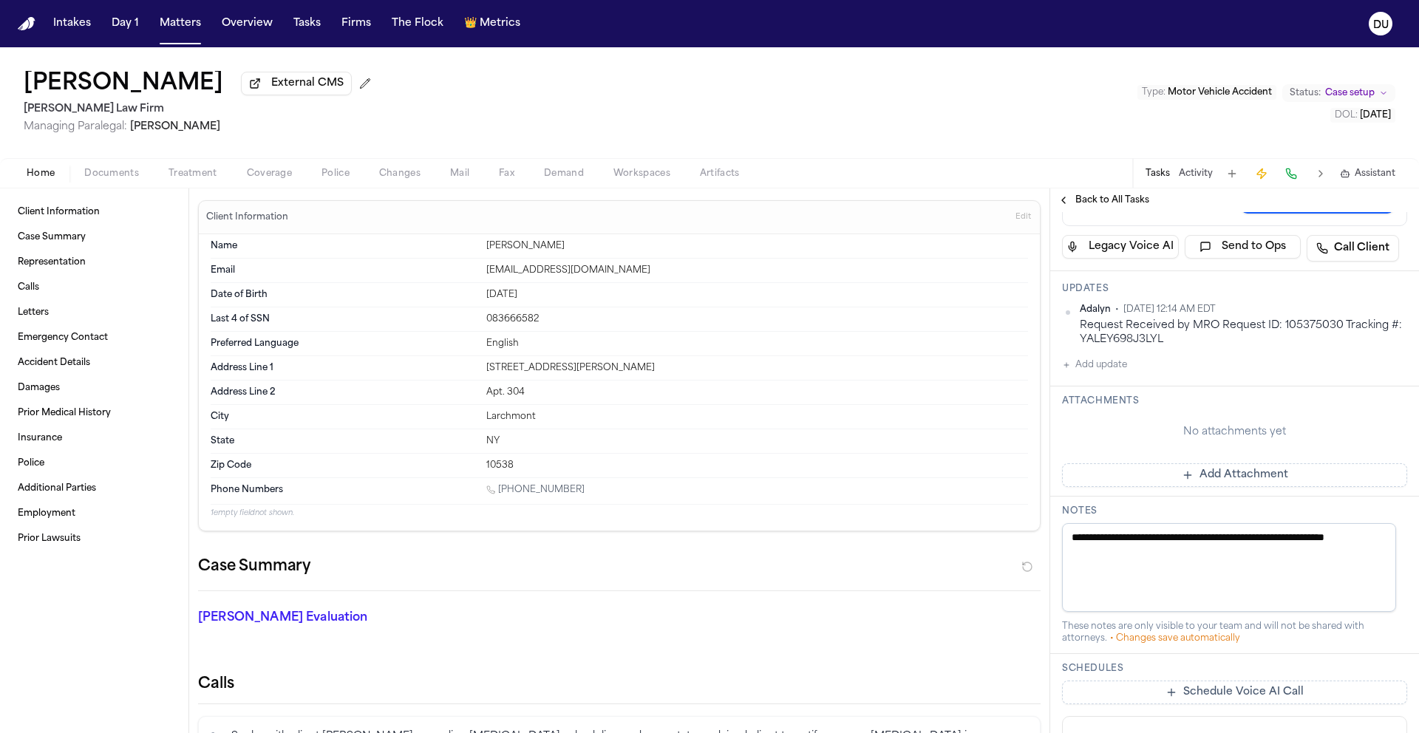
scroll to position [281, 0]
click at [1205, 477] on button "Add Attachment" at bounding box center [1234, 473] width 345 height 24
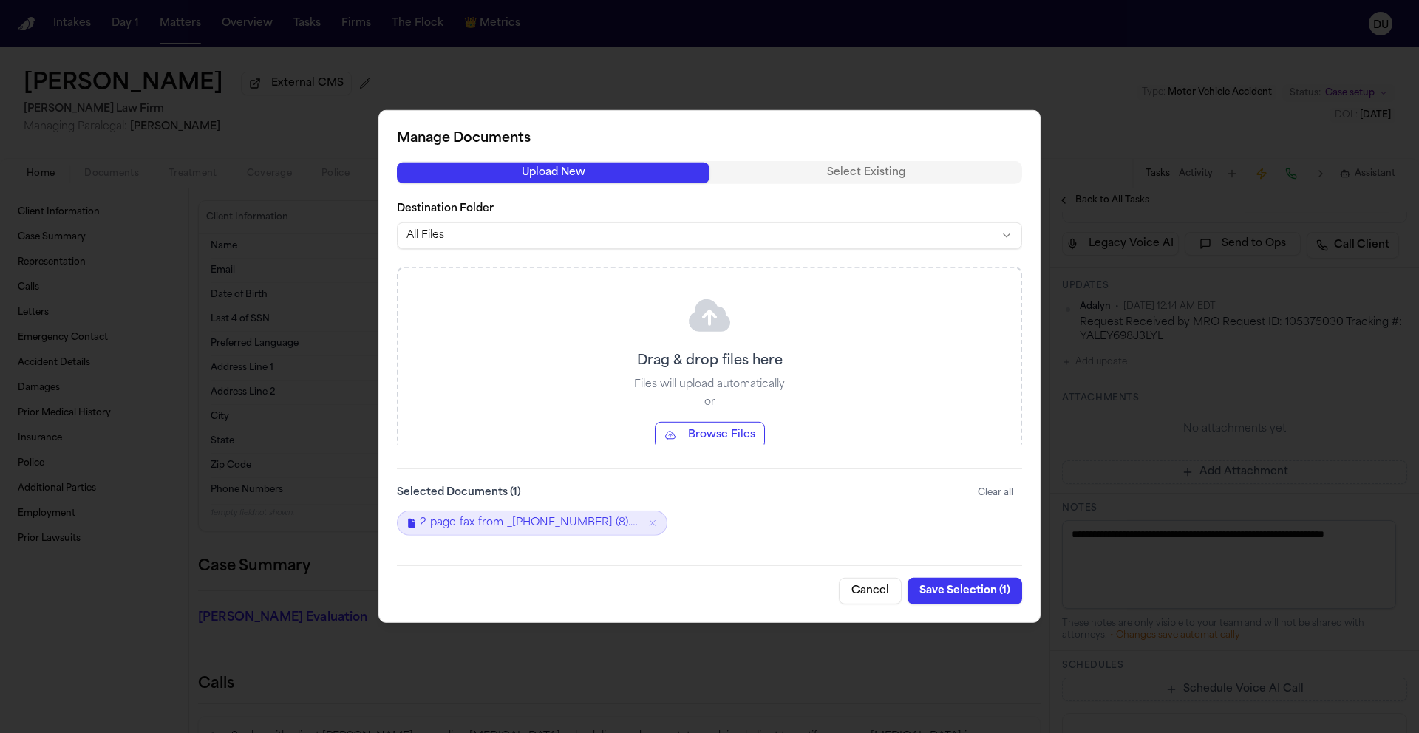
click at [976, 594] on button "Save Selection ( 1 )" at bounding box center [965, 591] width 115 height 27
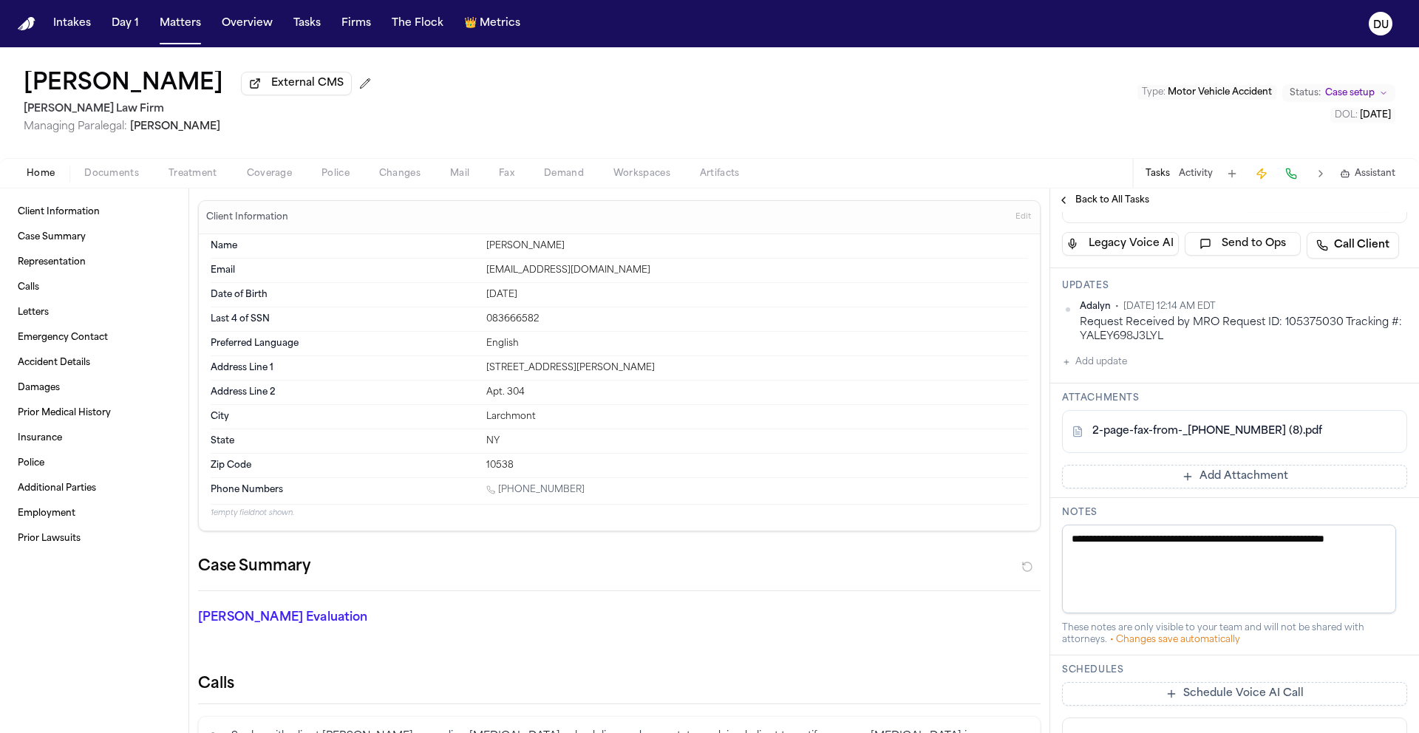
click at [1114, 378] on div "Updates Adalyn • [DATE] 12:14 AM EDT Request Received by MRO Request ID: 105375…" at bounding box center [1234, 325] width 369 height 115
click at [1114, 368] on button "Add update" at bounding box center [1094, 362] width 65 height 18
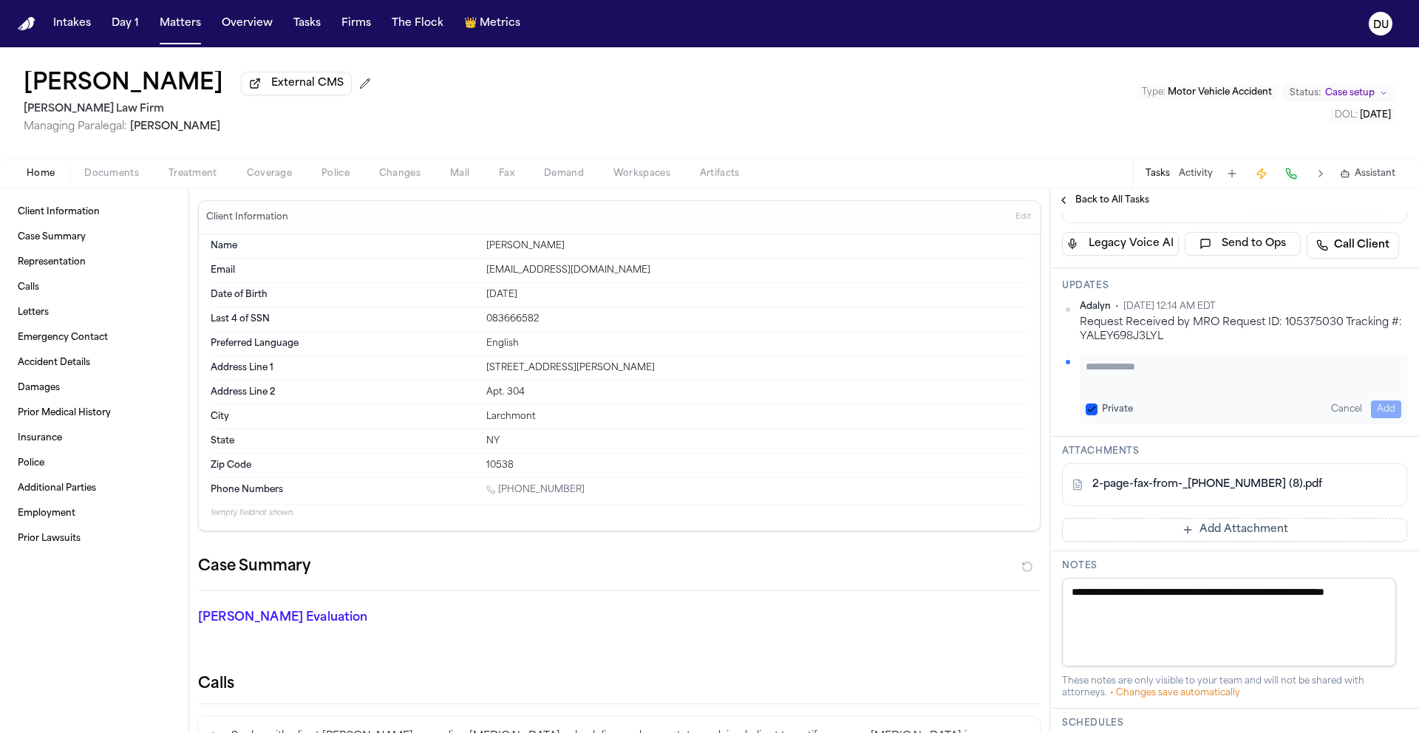
click at [1134, 377] on textarea "Add your update" at bounding box center [1244, 374] width 316 height 30
type textarea "**********"
click at [1371, 411] on button "Add" at bounding box center [1386, 410] width 30 height 18
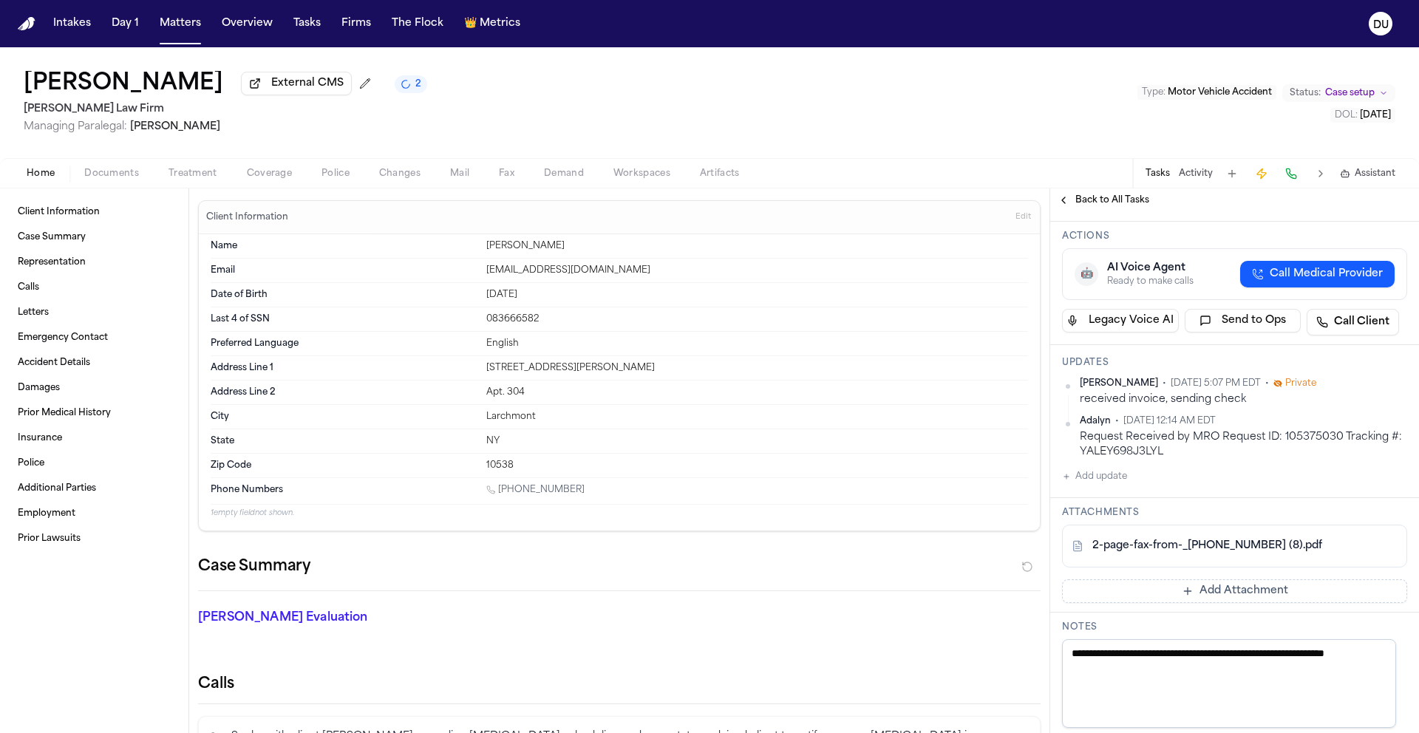
scroll to position [139, 0]
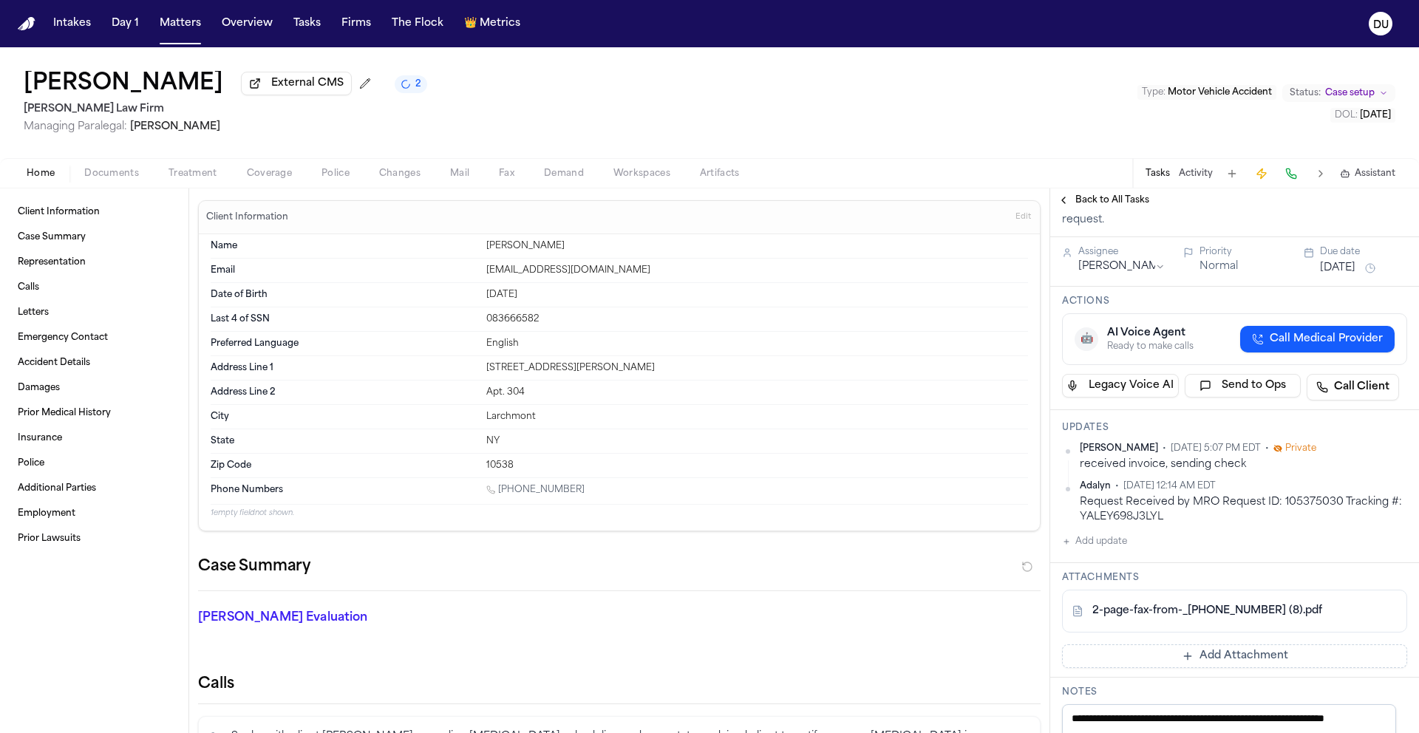
click at [460, 179] on span "Mail" at bounding box center [459, 174] width 19 height 12
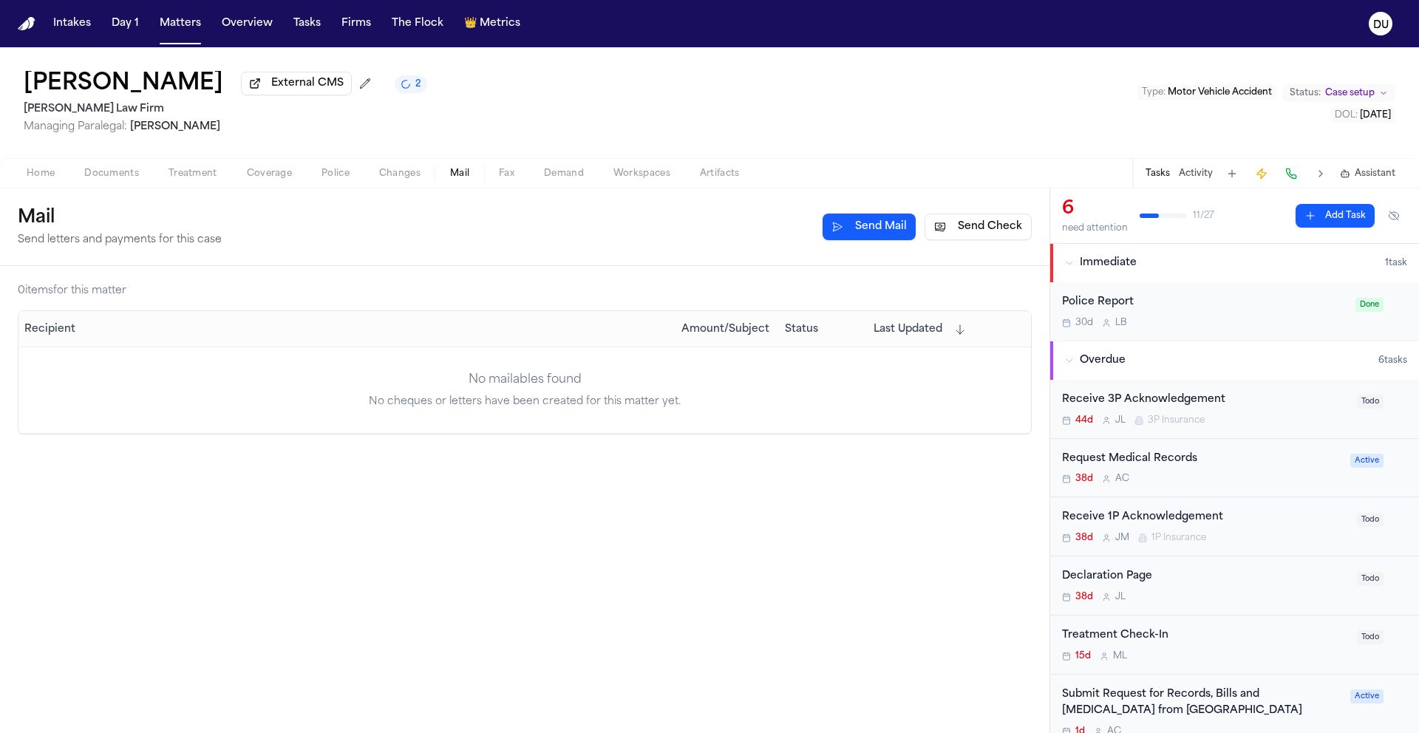
click at [947, 230] on button "Send Check" at bounding box center [978, 227] width 107 height 27
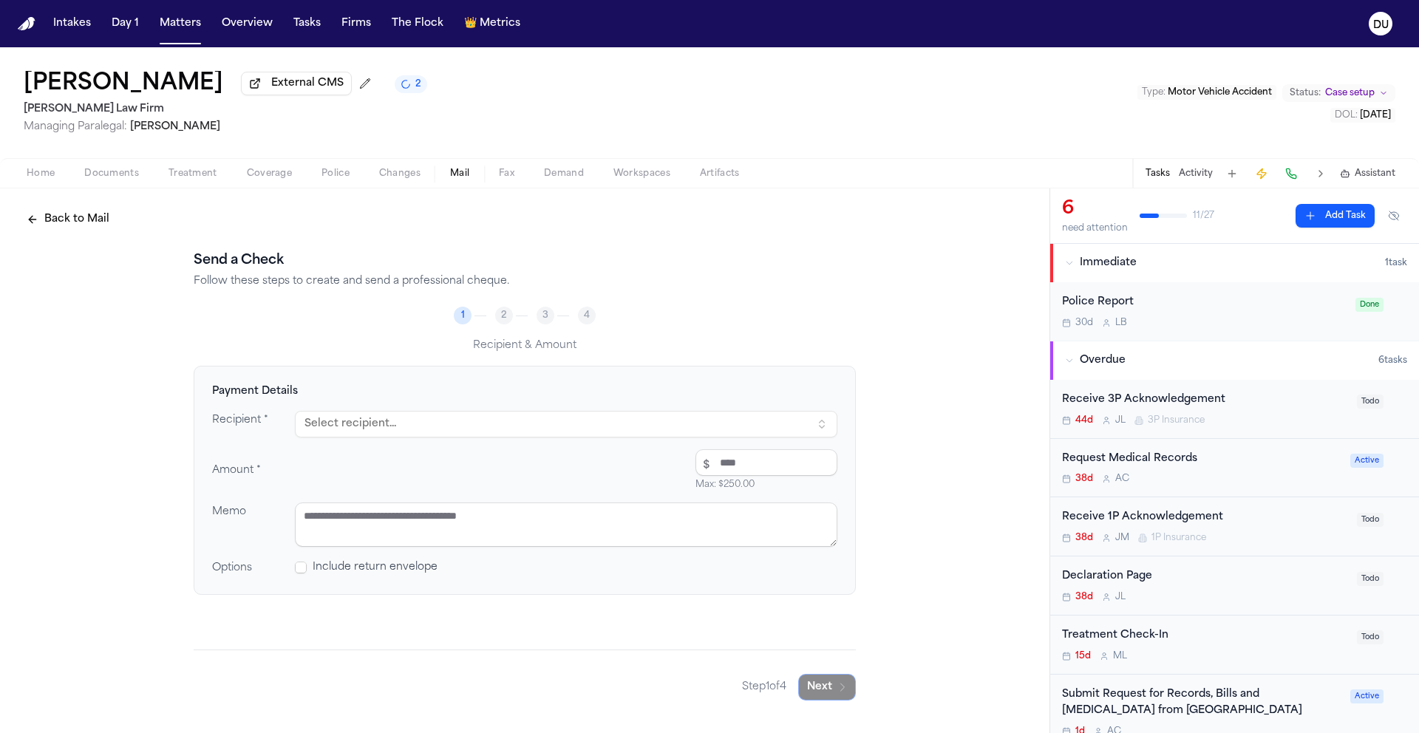
click at [427, 427] on button "Select recipient..." at bounding box center [566, 424] width 543 height 27
type input "***"
click at [514, 503] on div "[GEOGRAPHIC_DATA], 19398-6410" at bounding box center [451, 503] width 259 height 12
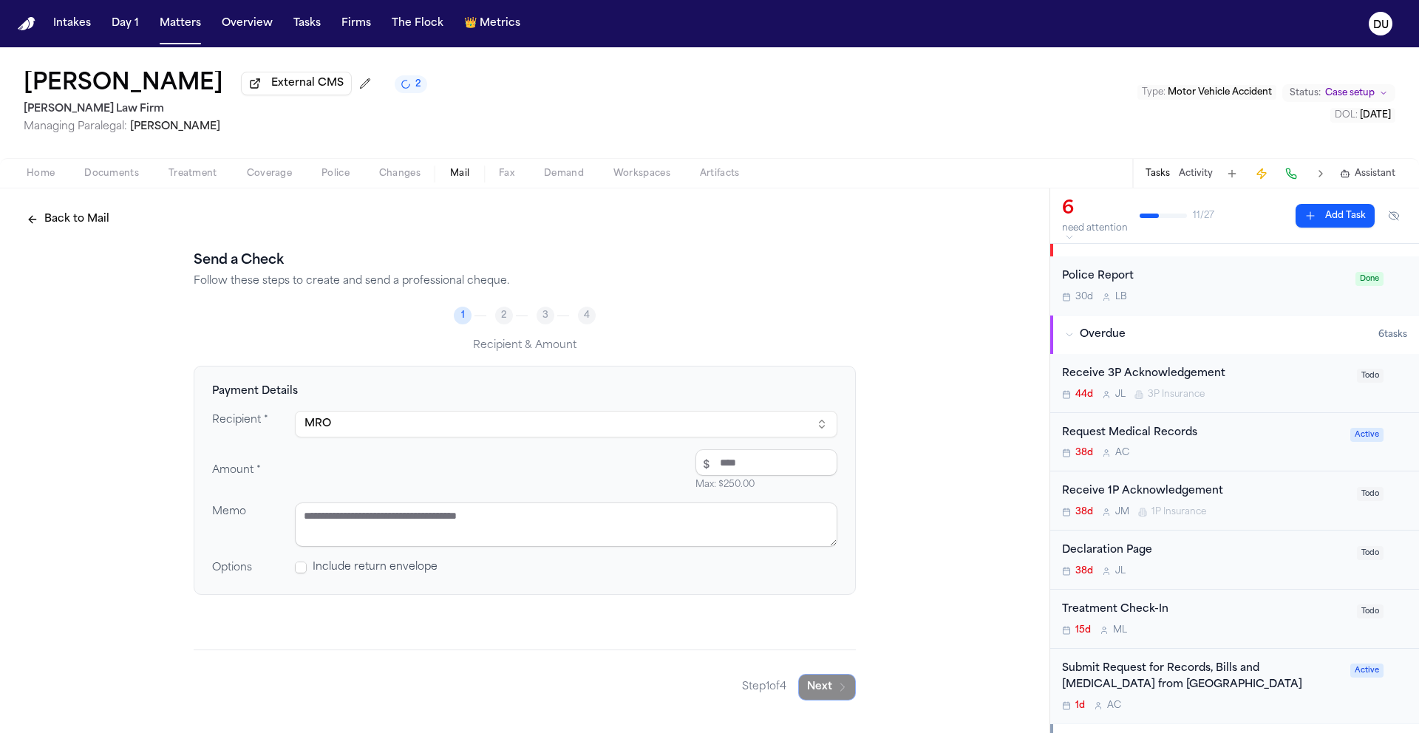
scroll to position [27, 0]
click at [1172, 679] on div "Submit Request for Records, Bills and [MEDICAL_DATA] from [GEOGRAPHIC_DATA]" at bounding box center [1201, 677] width 279 height 34
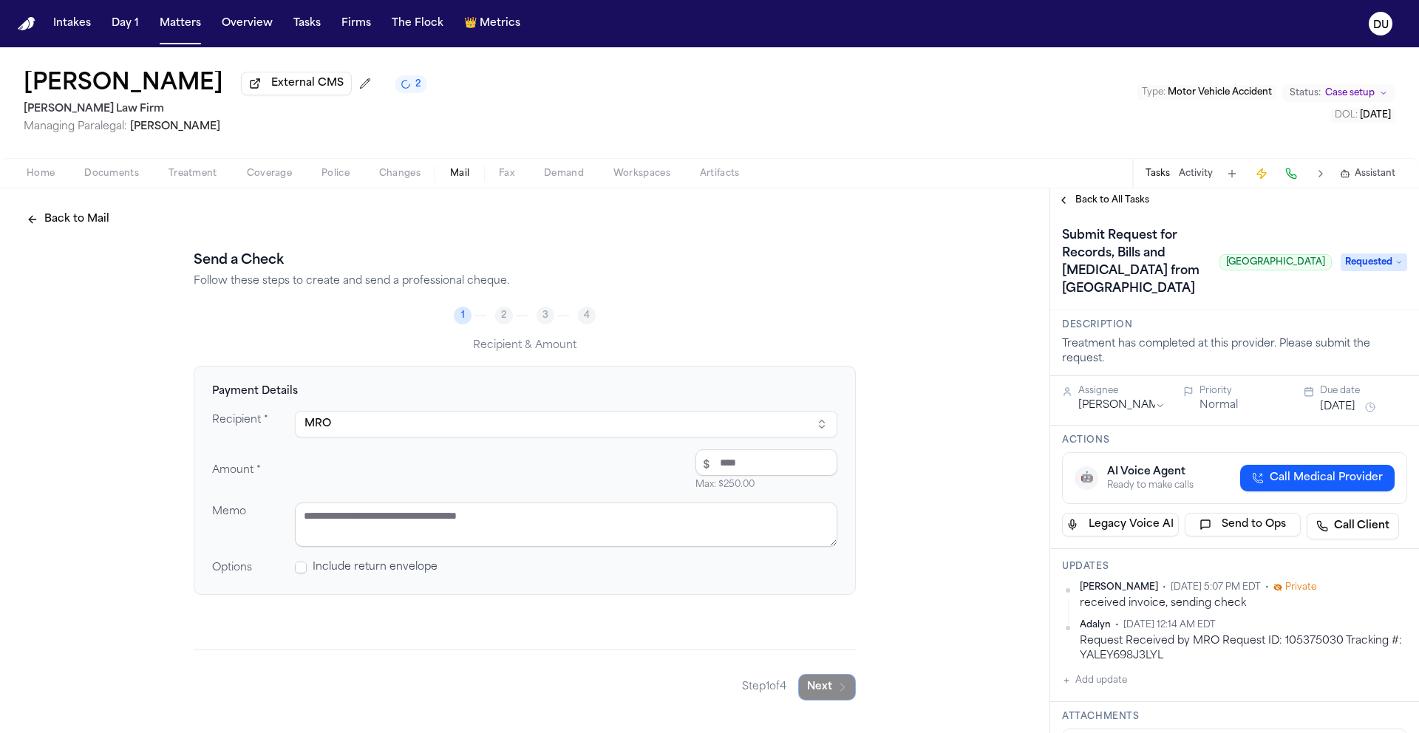
scroll to position [290, 0]
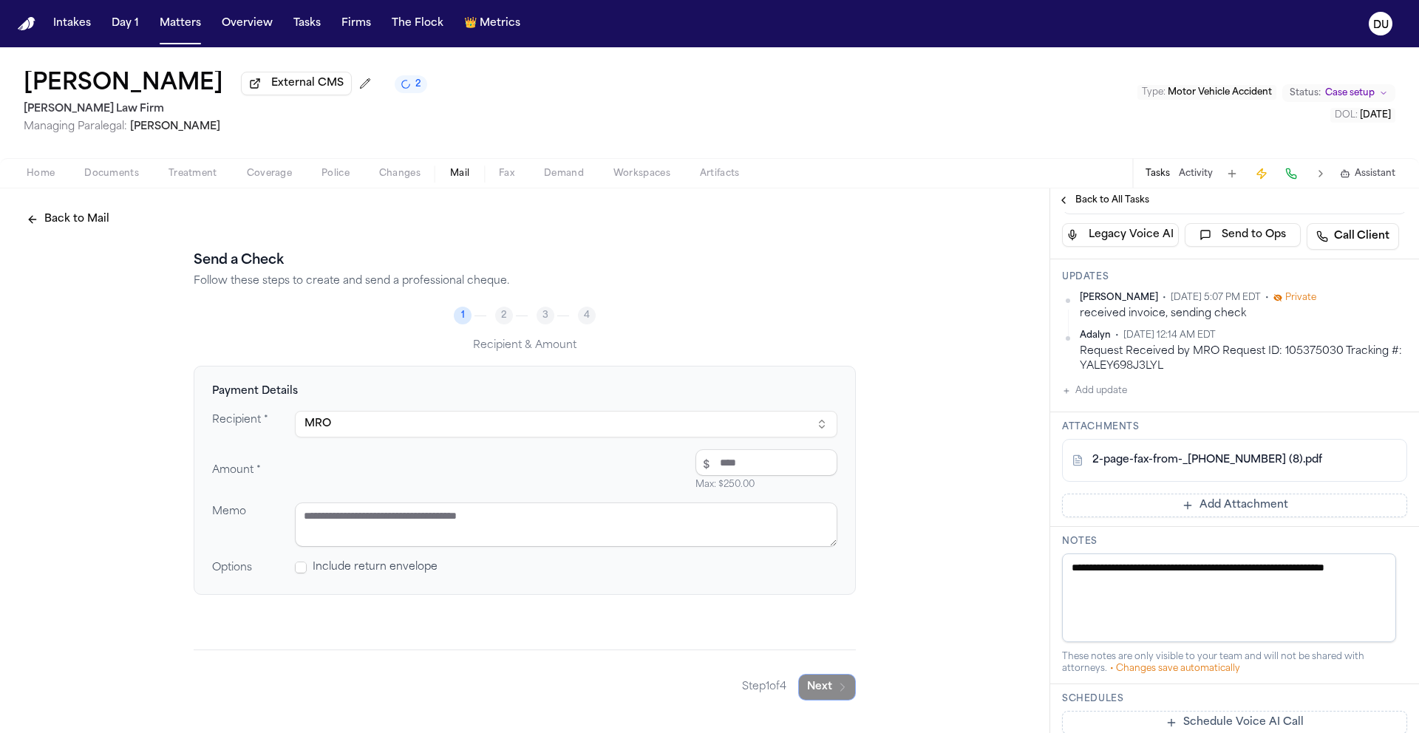
click at [1152, 461] on link "2-page-fax-from-_[PHONE_NUMBER] (8).pdf" at bounding box center [1208, 460] width 230 height 15
click at [725, 464] on input "number" at bounding box center [767, 462] width 142 height 27
type input "*****"
click at [626, 515] on textarea at bounding box center [566, 525] width 543 height 44
type textarea "*"
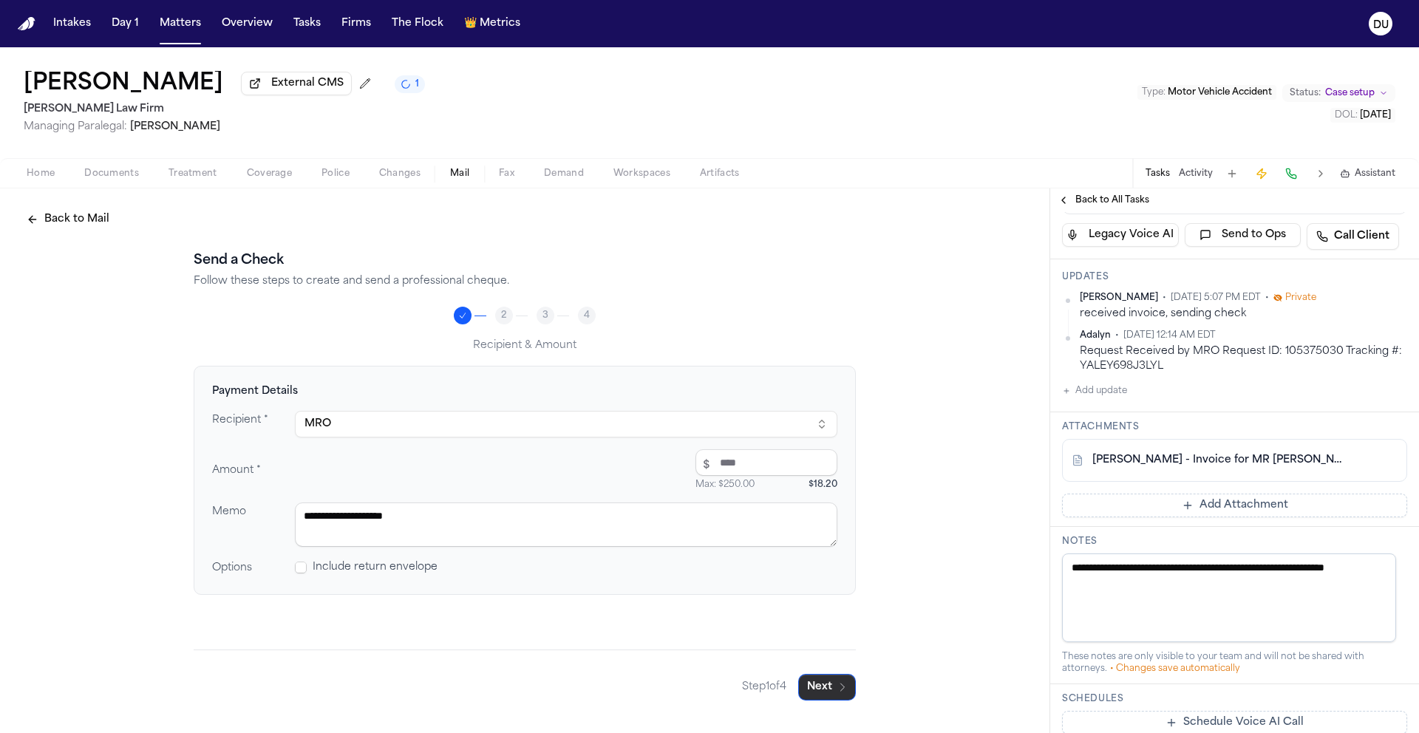
type textarea "**********"
click at [829, 684] on button "Next" at bounding box center [827, 687] width 58 height 27
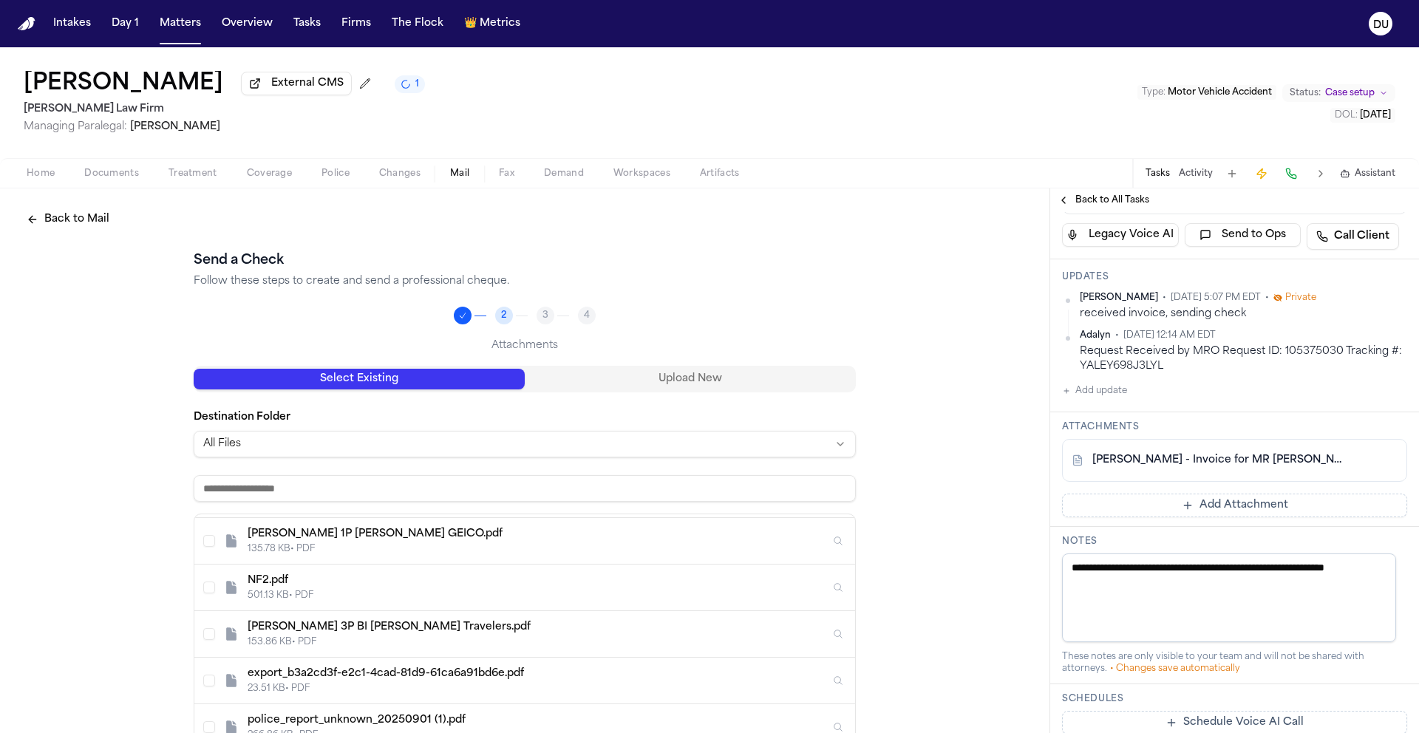
scroll to position [0, 0]
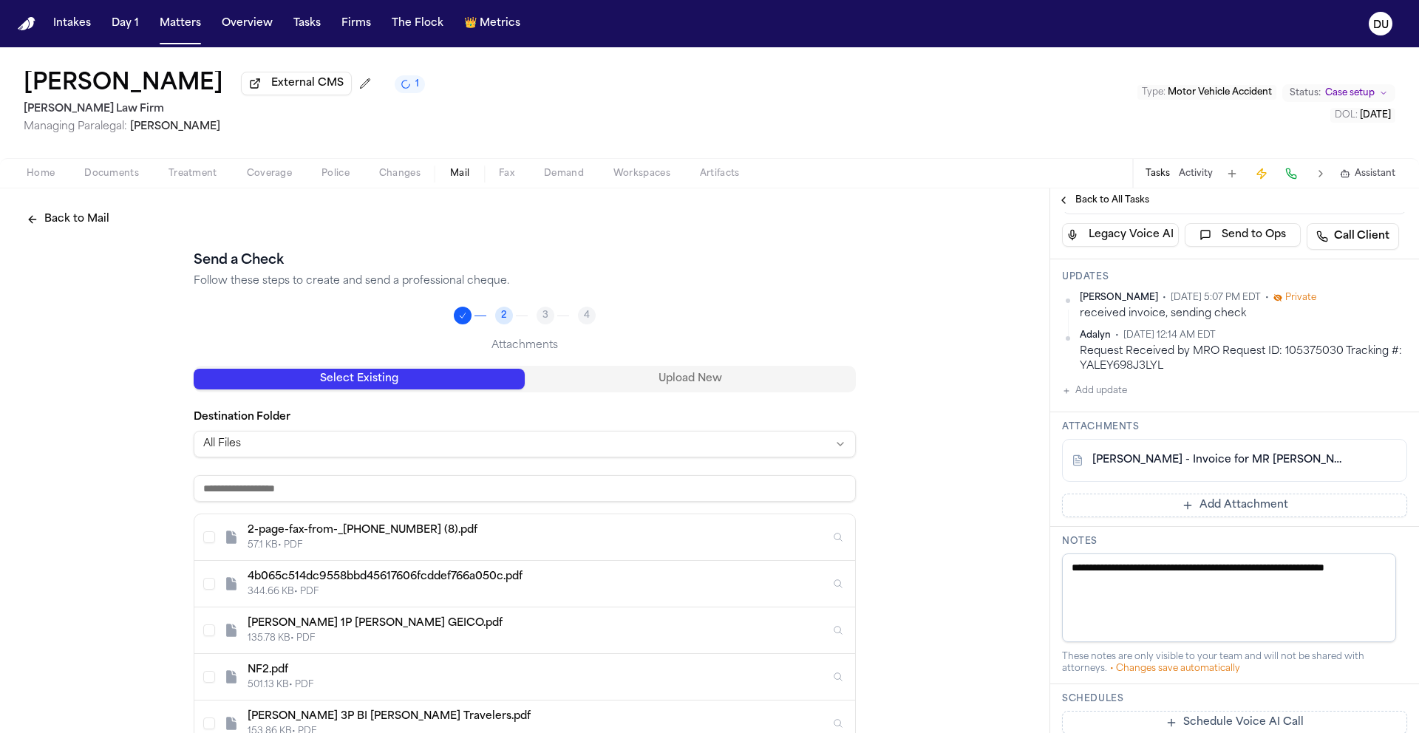
click at [446, 551] on div "57.1 KB • PDF" at bounding box center [539, 546] width 583 height 12
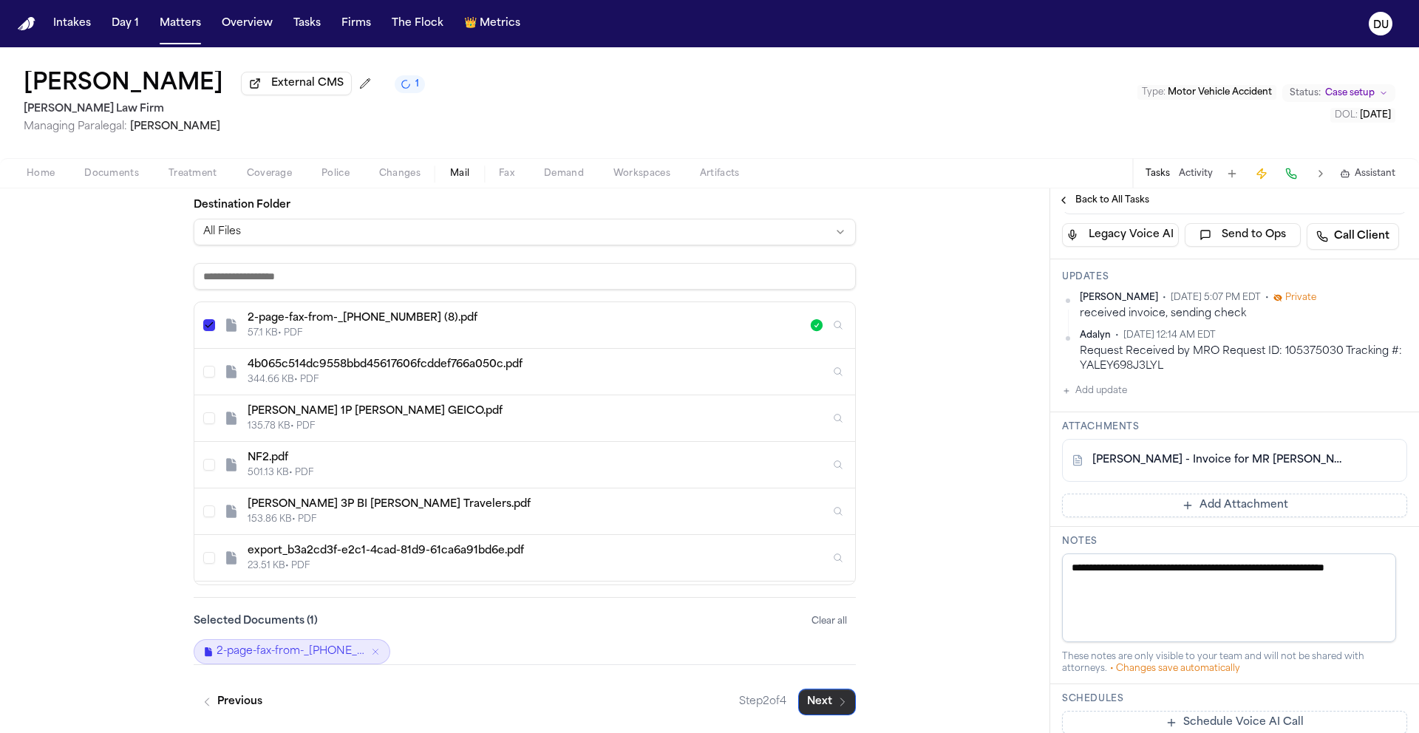
click at [821, 704] on button "Next" at bounding box center [827, 702] width 58 height 27
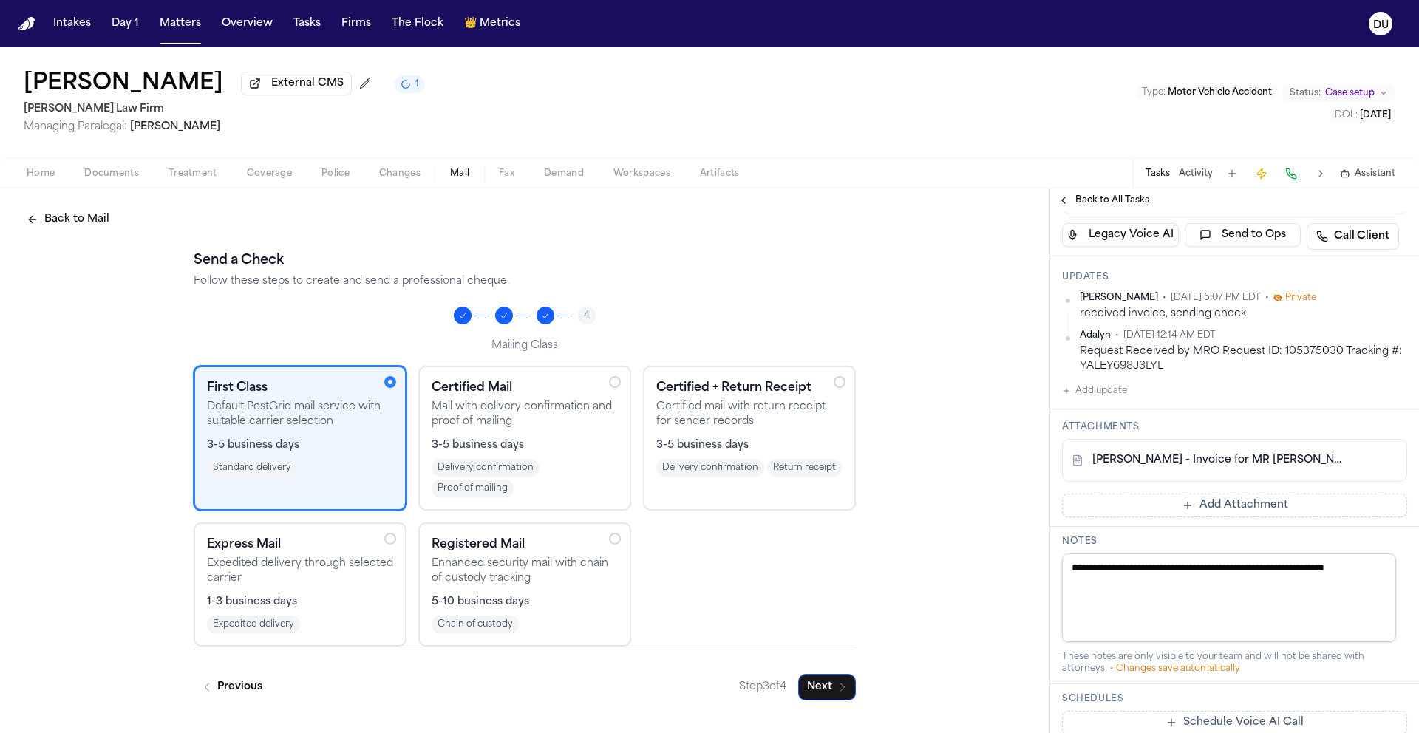
scroll to position [0, 0]
click at [826, 687] on button "Next" at bounding box center [827, 687] width 58 height 27
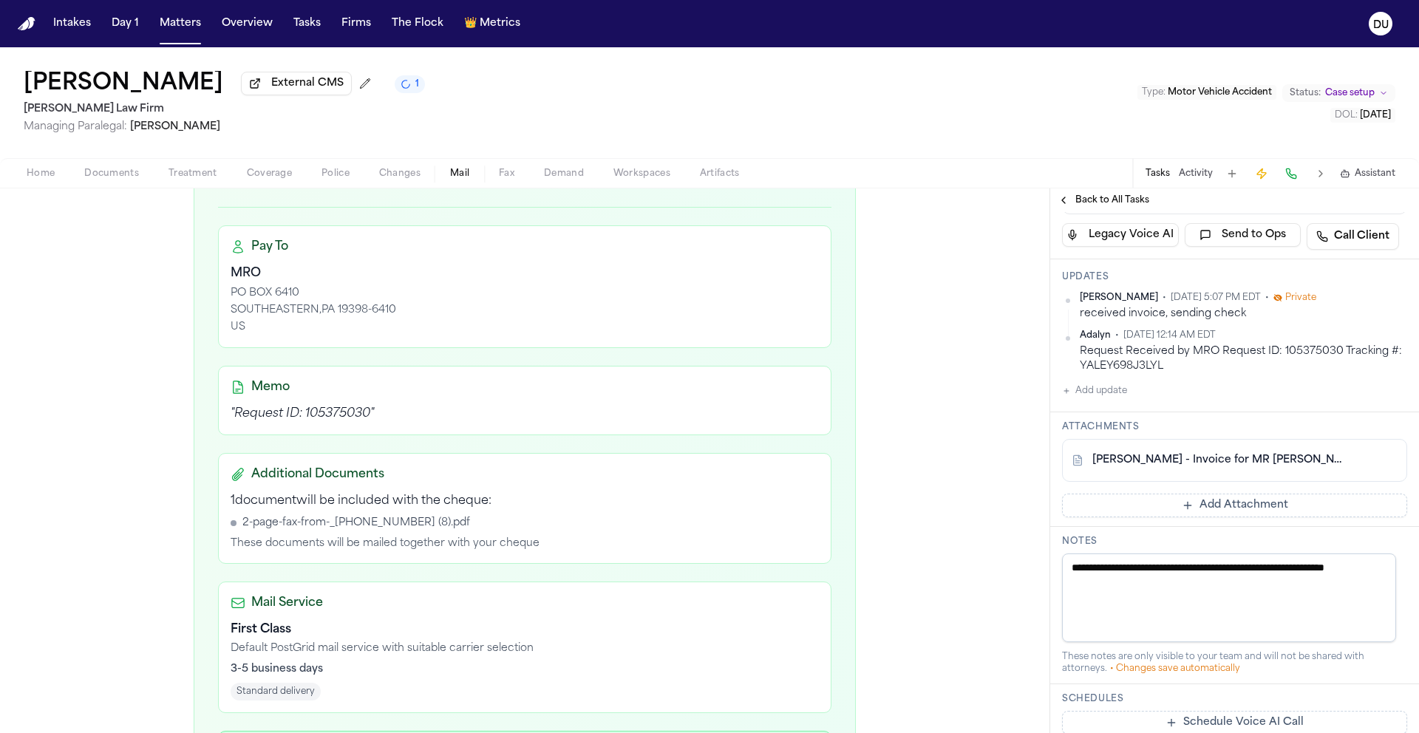
scroll to position [418, 0]
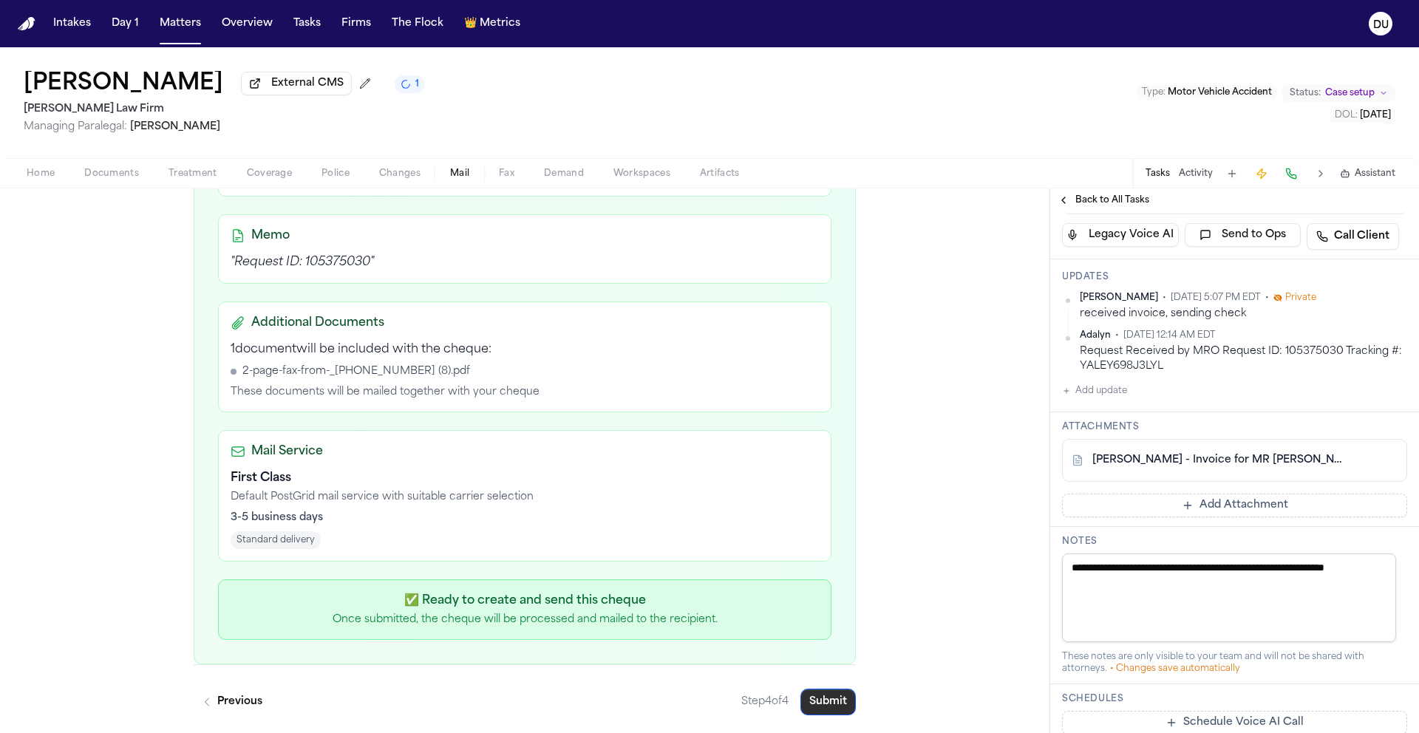
click at [814, 704] on button "Submit" at bounding box center [828, 702] width 55 height 27
